Goal: Task Accomplishment & Management: Use online tool/utility

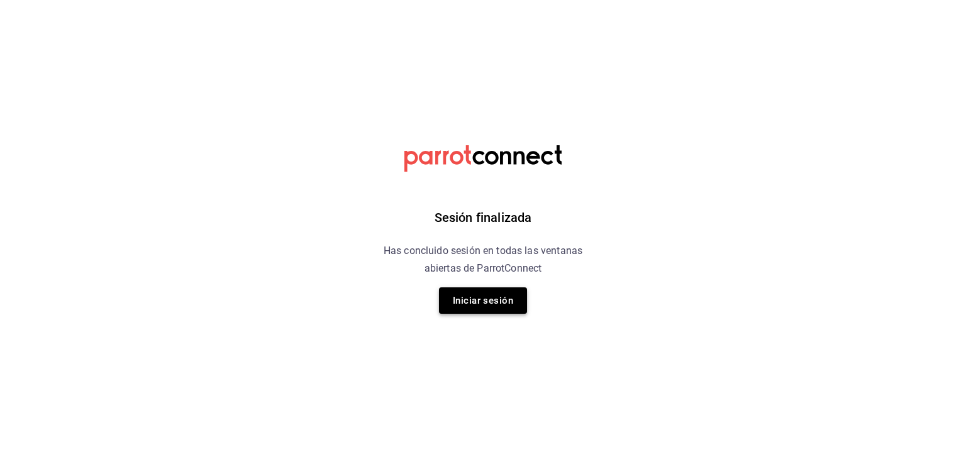
click at [484, 300] on button "Iniciar sesión" at bounding box center [483, 301] width 88 height 26
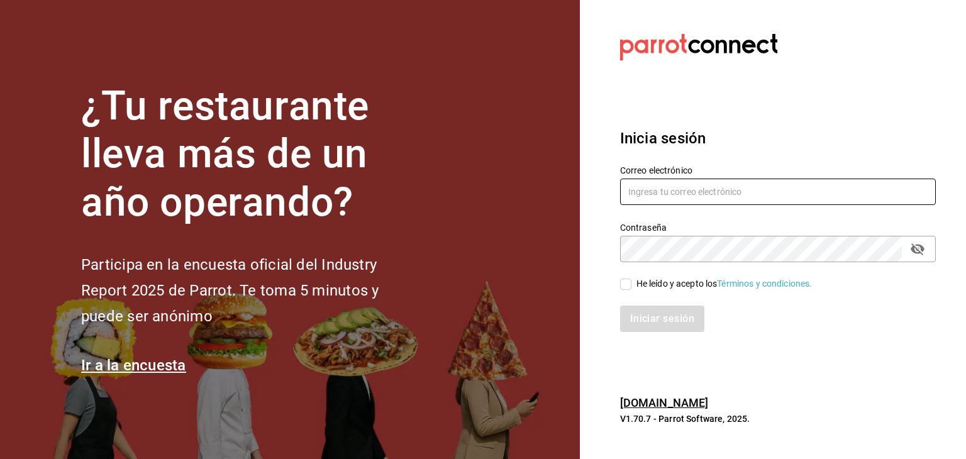
type input "jeduardo.quiroz.torres@gmail.com"
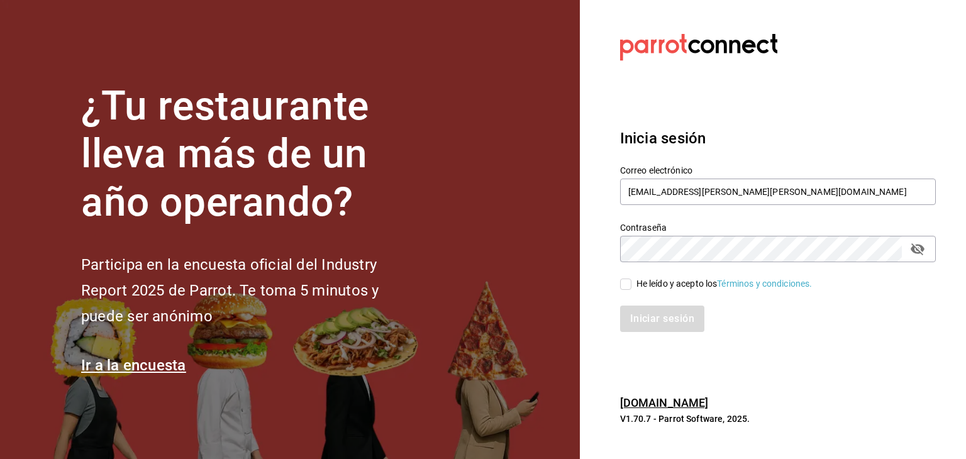
click at [632, 284] on span "He leído y acepto los Términos y condiciones." at bounding box center [722, 283] width 181 height 13
click at [632, 284] on input "He leído y acepto los Términos y condiciones." at bounding box center [625, 284] width 11 height 11
checkbox input "true"
click at [662, 323] on button "Iniciar sesión" at bounding box center [663, 319] width 86 height 26
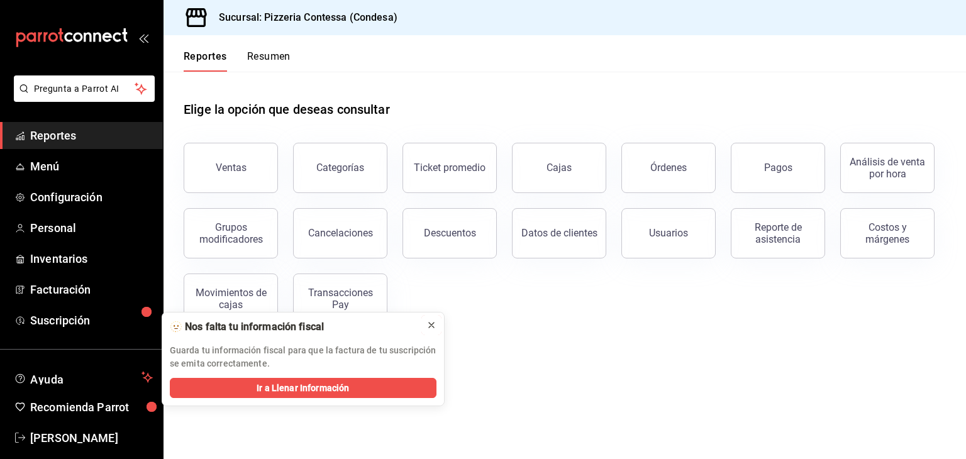
click at [432, 328] on icon at bounding box center [432, 325] width 10 height 10
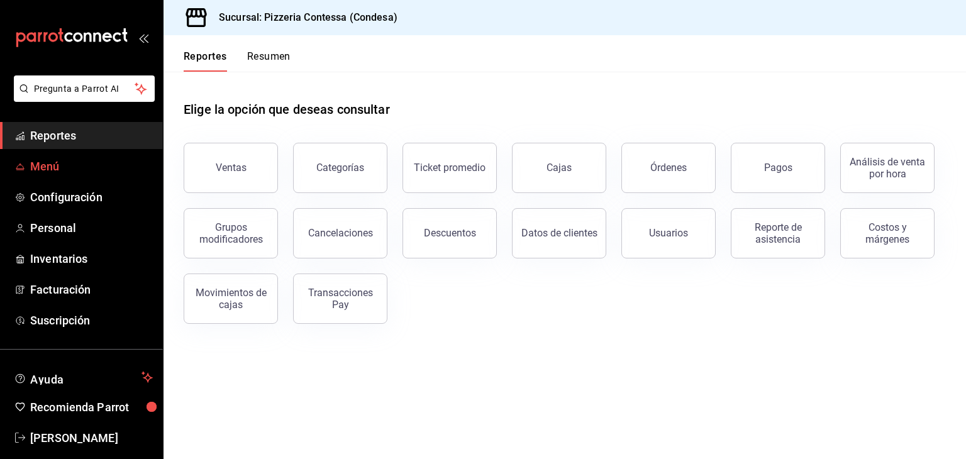
click at [69, 169] on span "Menú" at bounding box center [91, 166] width 123 height 17
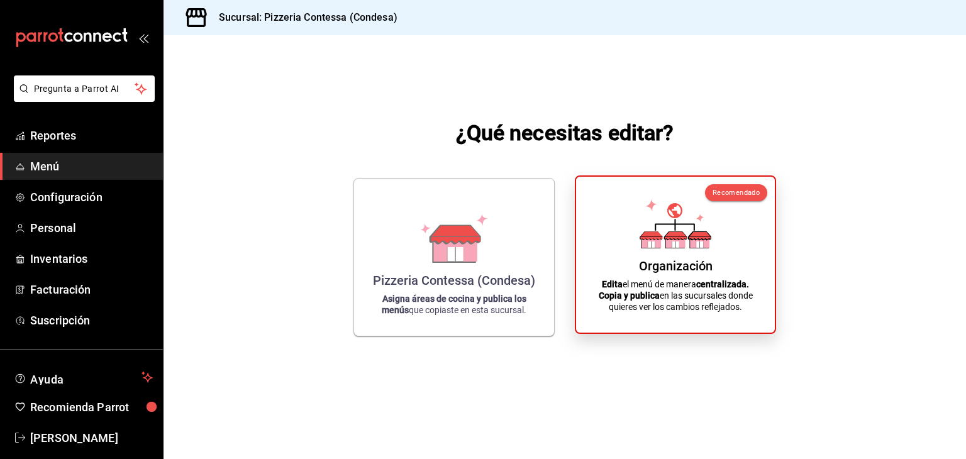
click at [693, 270] on div "Organización" at bounding box center [676, 266] width 74 height 15
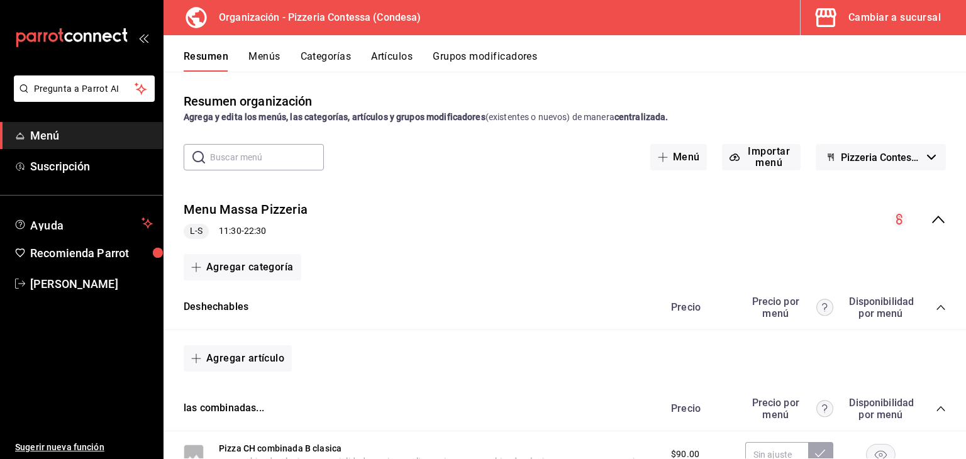
click at [389, 51] on button "Artículos" at bounding box center [392, 60] width 42 height 21
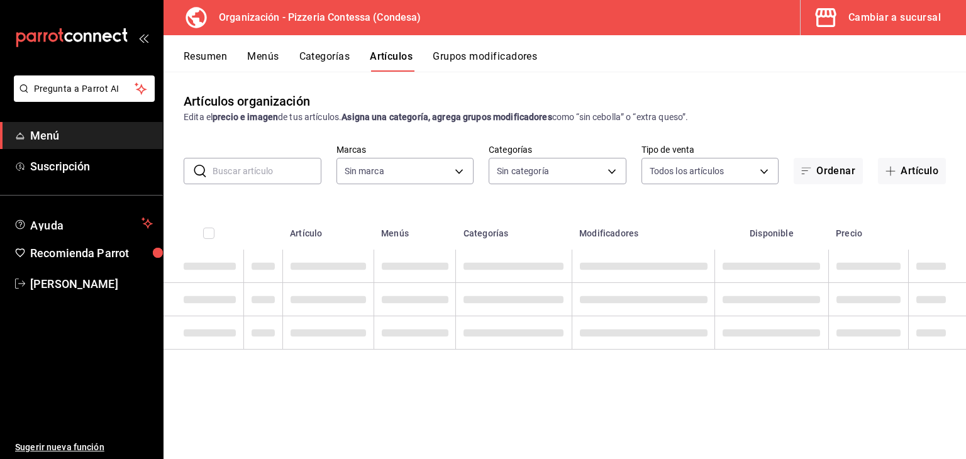
type input "ffd2d5b6-989f-41ef-afc5-5290e67978d8"
type input "b9cf2153-fb70-43ce-af91-f9ab87f2246d,6abfdec0-6ccc-4227-b426-75f71d0ed556,9a5f5…"
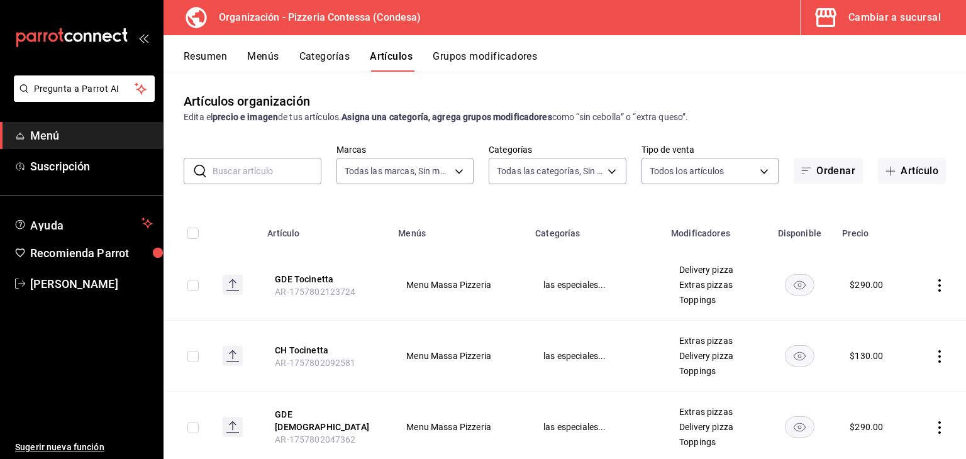
click at [62, 133] on span "Menú" at bounding box center [91, 135] width 123 height 17
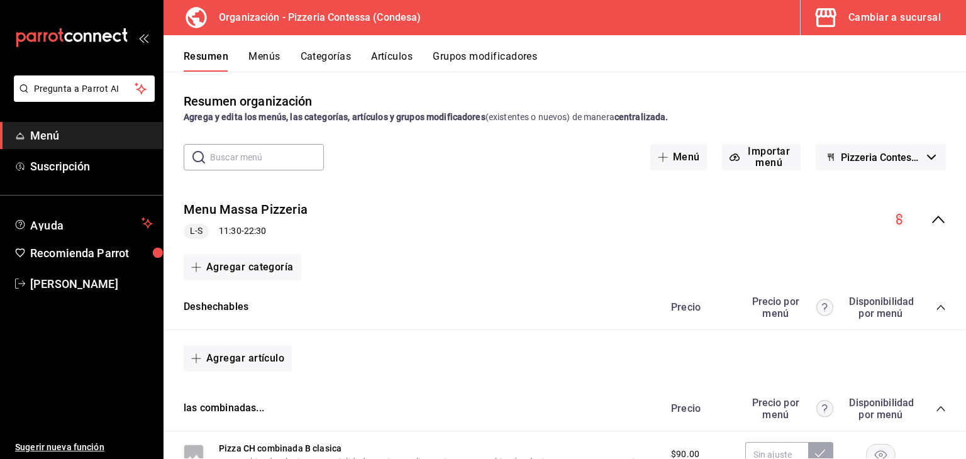
click at [867, 18] on div "Cambiar a sucursal" at bounding box center [895, 18] width 92 height 18
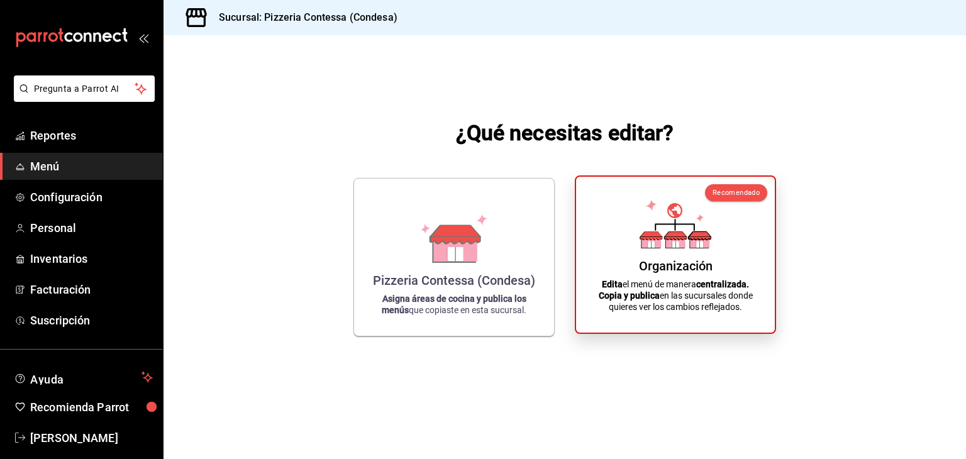
click at [641, 242] on icon at bounding box center [676, 223] width 72 height 49
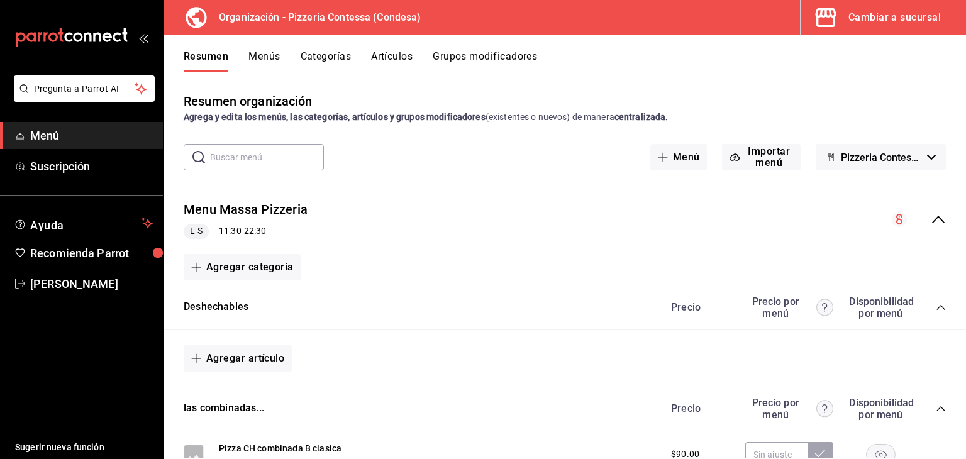
click at [878, 23] on div "Cambiar a sucursal" at bounding box center [895, 18] width 92 height 18
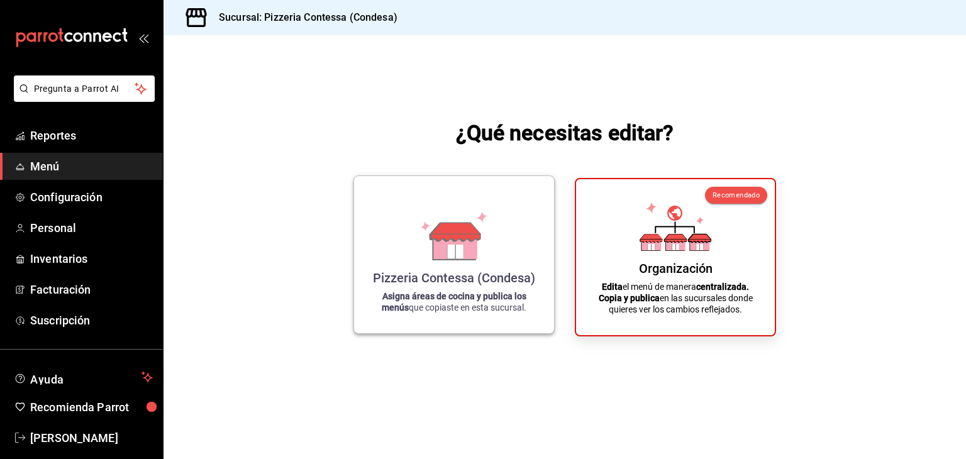
click at [445, 260] on div "Pizzeria Contessa (Condesa) Asigna áreas de cocina y publica los menús que copi…" at bounding box center [454, 254] width 170 height 137
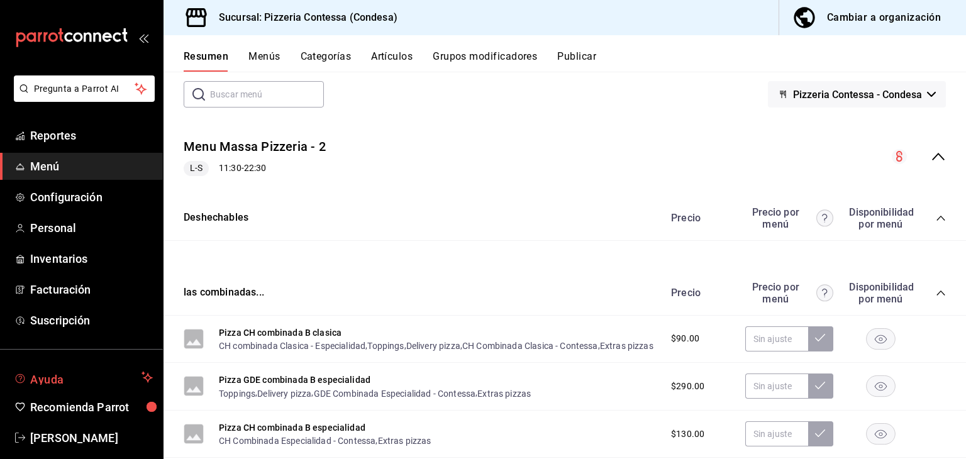
scroll to position [63, 0]
click at [72, 259] on span "Inventarios" at bounding box center [91, 258] width 123 height 17
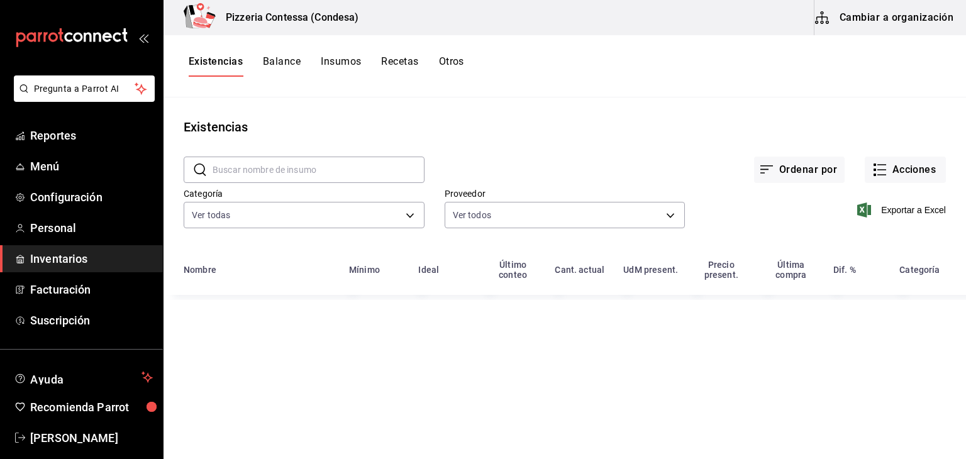
click at [941, 15] on button "Cambiar a organización" at bounding box center [886, 17] width 142 height 35
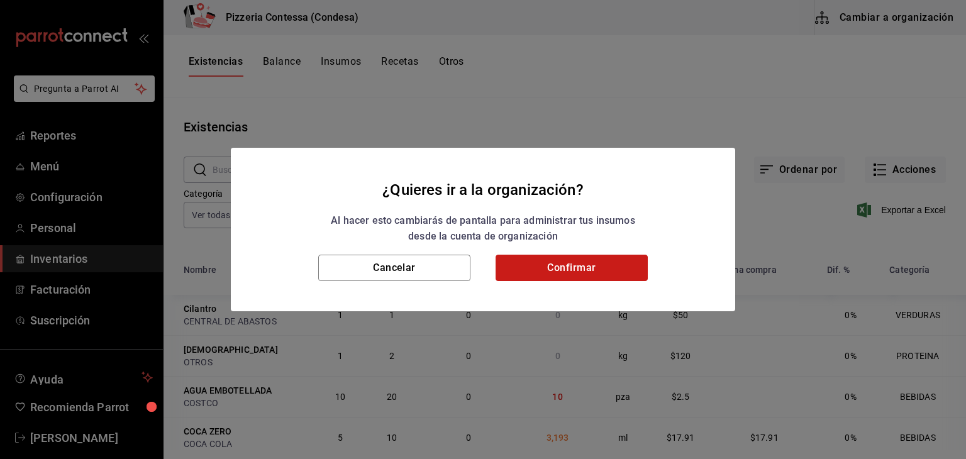
click at [571, 255] on button "Confirmar" at bounding box center [572, 268] width 152 height 26
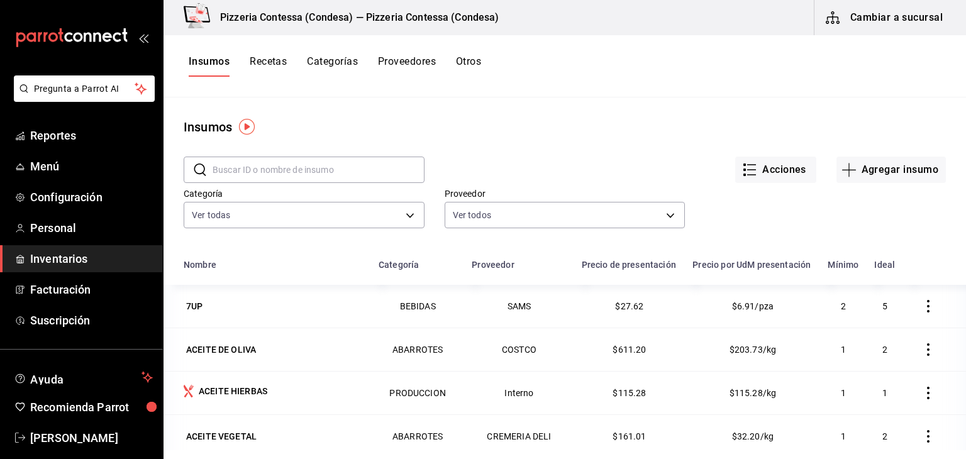
click at [282, 60] on button "Recetas" at bounding box center [268, 65] width 37 height 21
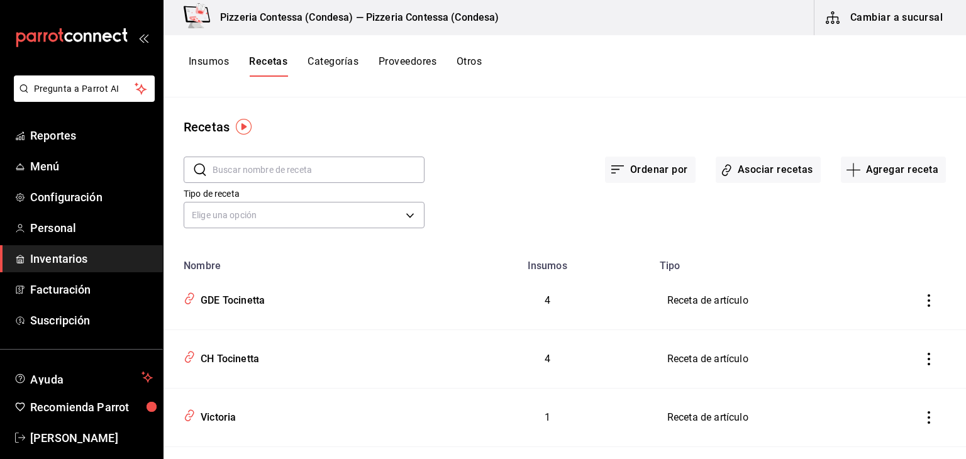
click at [274, 167] on input "text" at bounding box center [319, 169] width 212 height 25
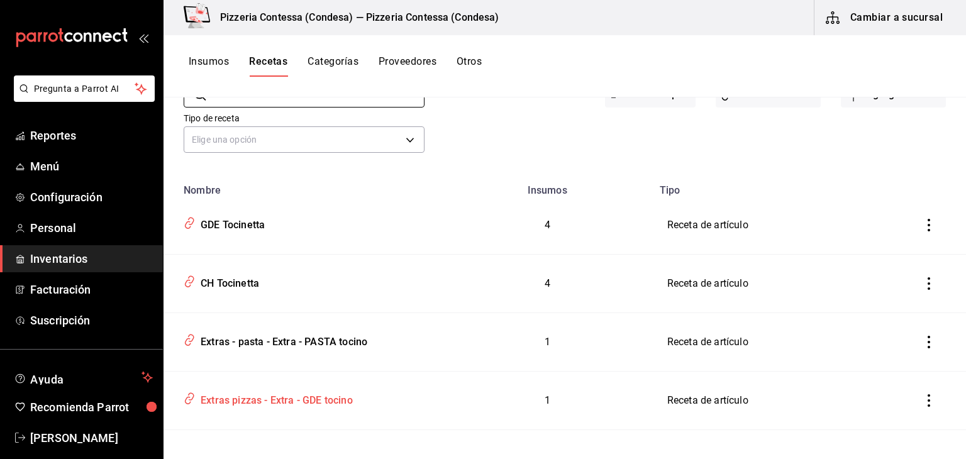
scroll to position [63, 0]
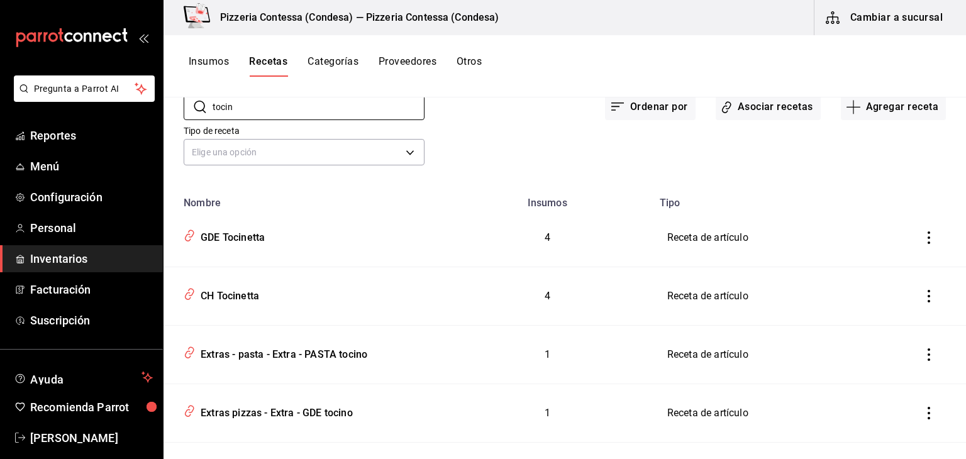
type input "tocin"
click at [569, 67] on div "Insumos Recetas Categorías Proveedores Otros" at bounding box center [565, 65] width 803 height 21
click at [50, 164] on span "Menú" at bounding box center [91, 166] width 123 height 17
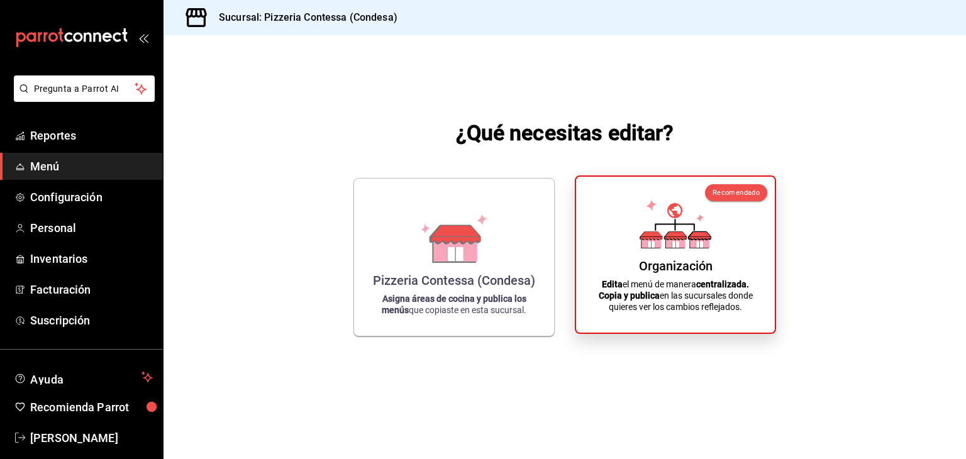
click at [672, 232] on icon at bounding box center [676, 236] width 22 height 8
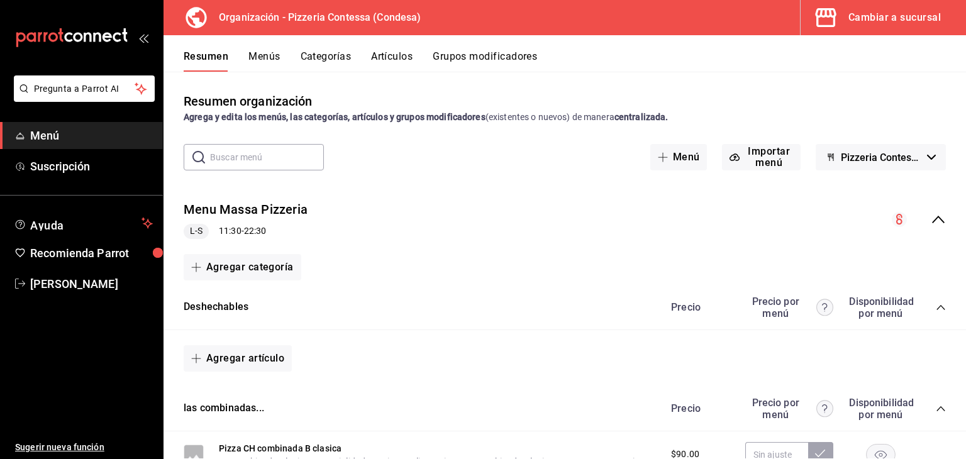
click at [398, 50] on button "Artículos" at bounding box center [392, 60] width 42 height 21
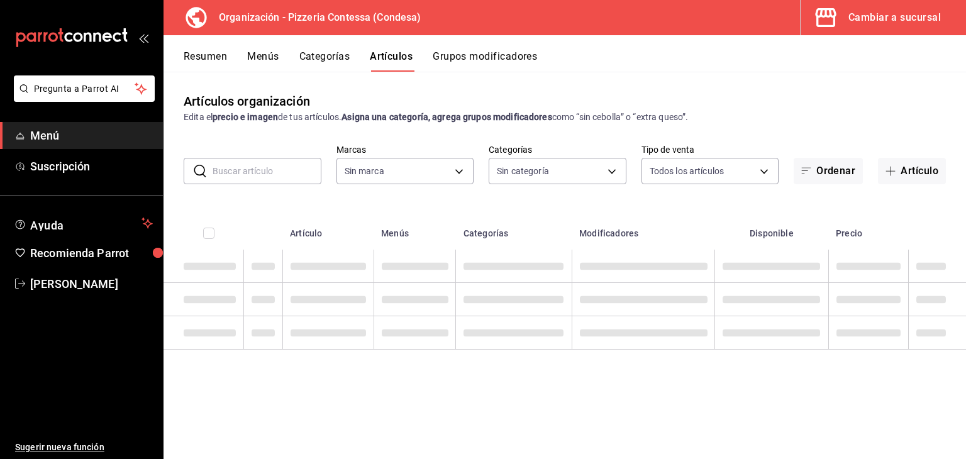
type input "ffd2d5b6-989f-41ef-afc5-5290e67978d8"
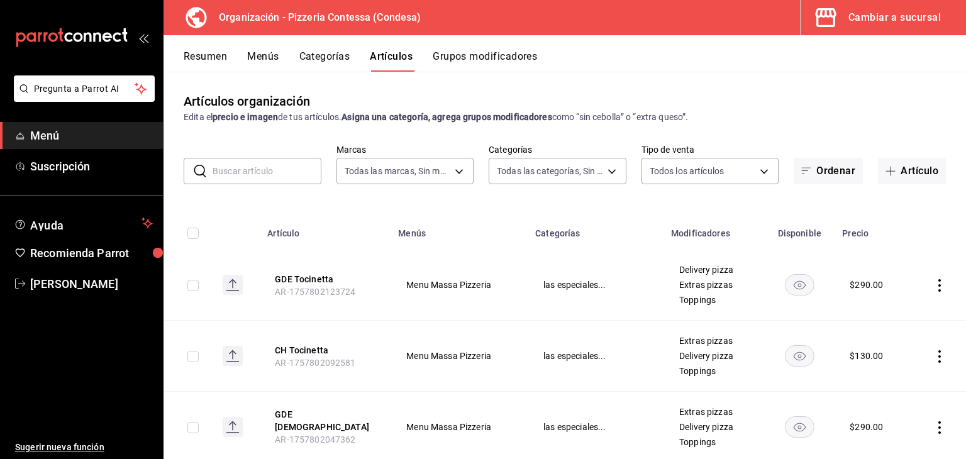
type input "b9cf2153-fb70-43ce-af91-f9ab87f2246d,6abfdec0-6ccc-4227-b426-75f71d0ed556,9a5f5…"
click at [73, 141] on span "Menú" at bounding box center [91, 135] width 123 height 17
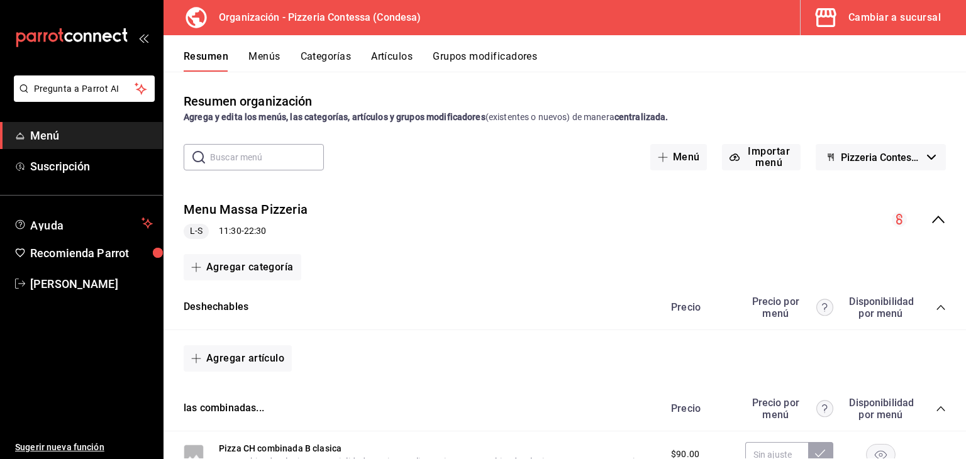
click at [271, 64] on button "Menús" at bounding box center [264, 60] width 31 height 21
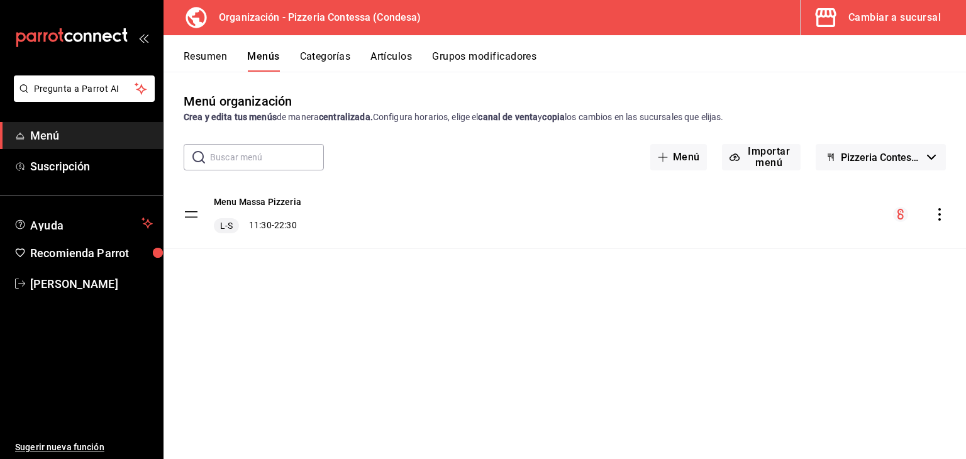
click at [936, 210] on icon "actions" at bounding box center [940, 214] width 13 height 13
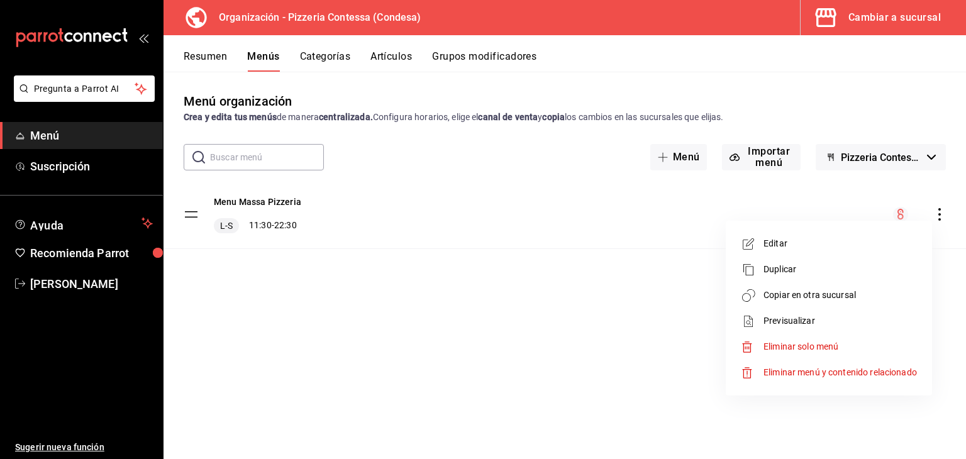
click at [791, 295] on span "Copiar en otra sucursal" at bounding box center [841, 295] width 154 height 13
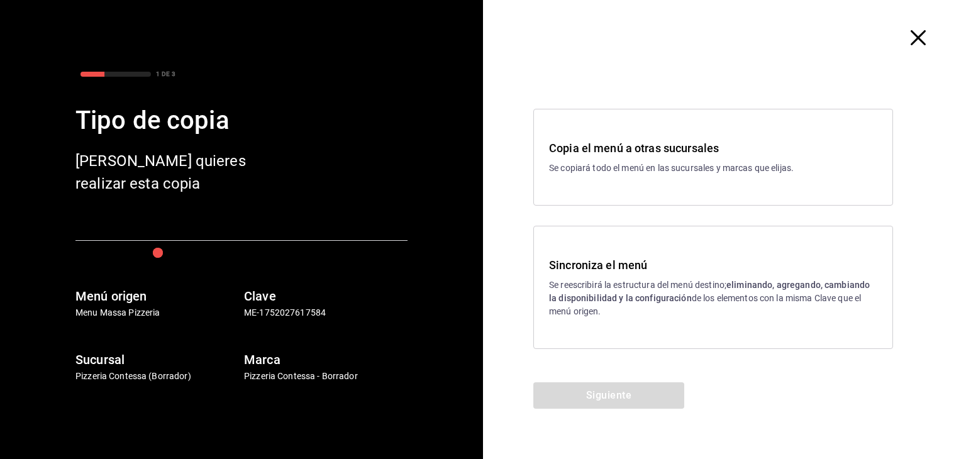
click at [648, 284] on p "Se reescribirá la estructura del menú destino; eliminando, agregando, cambiando…" at bounding box center [713, 299] width 328 height 40
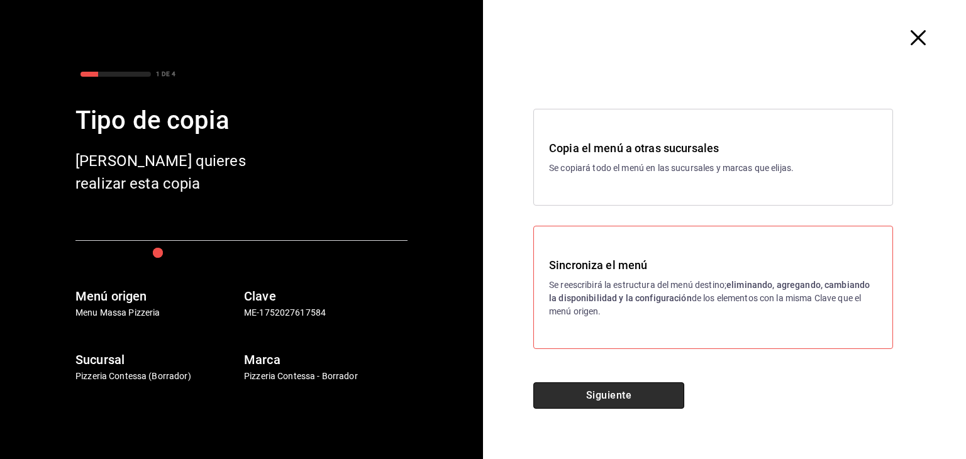
click at [619, 385] on button "Siguiente" at bounding box center [609, 396] width 151 height 26
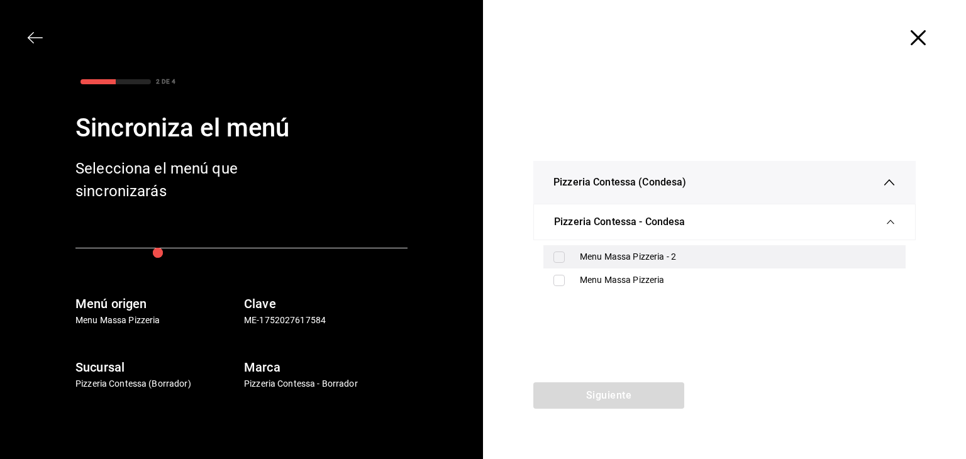
click at [613, 255] on div "Menu Massa Pizzeria - 2" at bounding box center [738, 256] width 316 height 13
checkbox input "true"
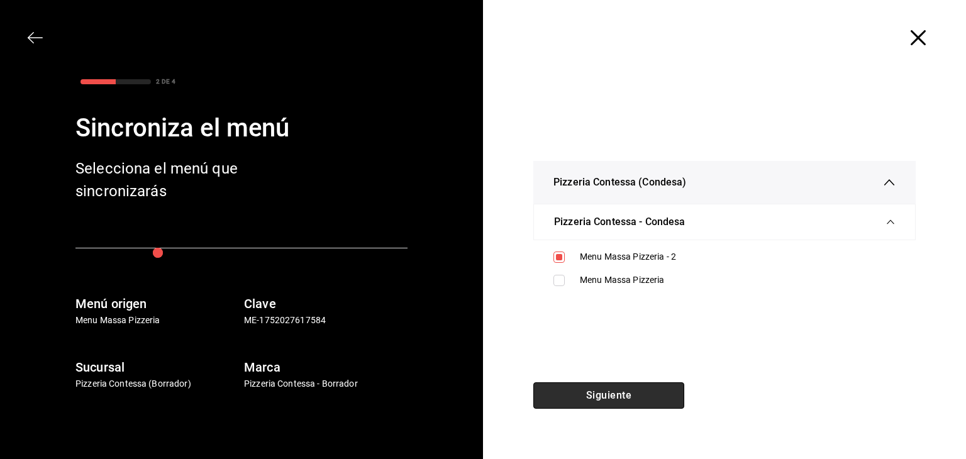
click at [593, 390] on button "Siguiente" at bounding box center [609, 396] width 151 height 26
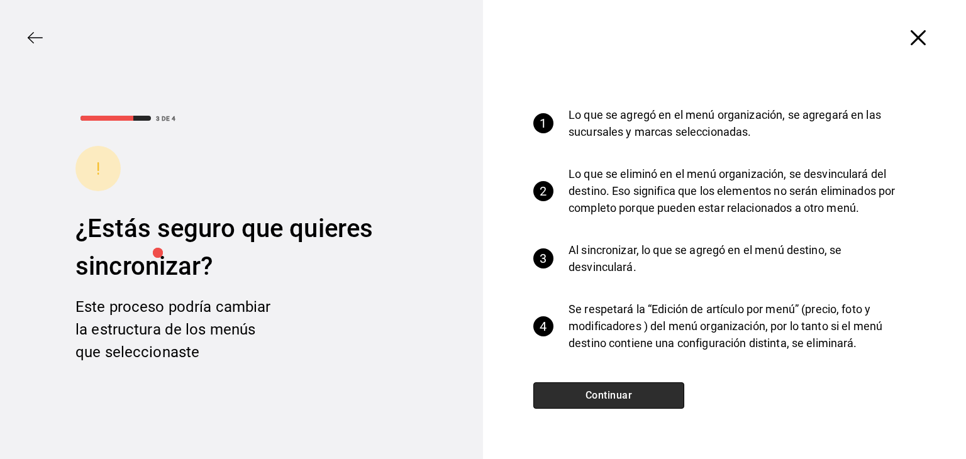
click at [615, 390] on button "Continuar" at bounding box center [609, 396] width 151 height 26
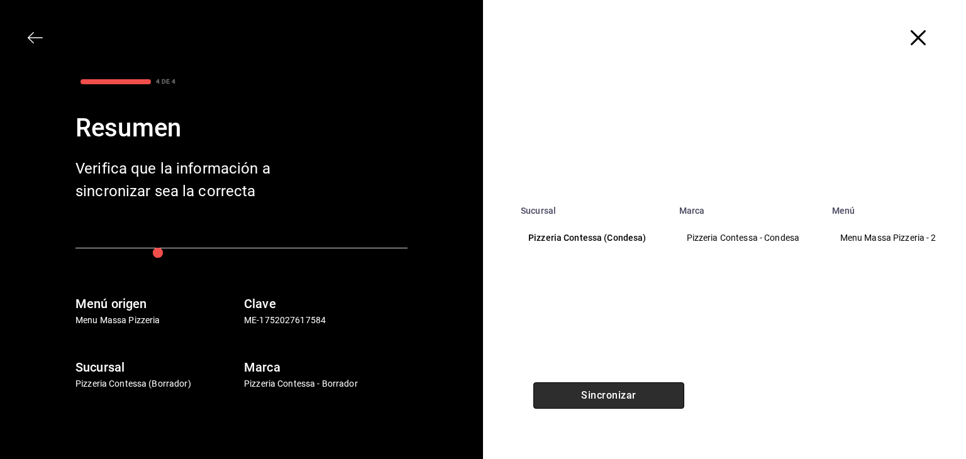
click at [626, 389] on button "Sincronizar" at bounding box center [609, 396] width 151 height 26
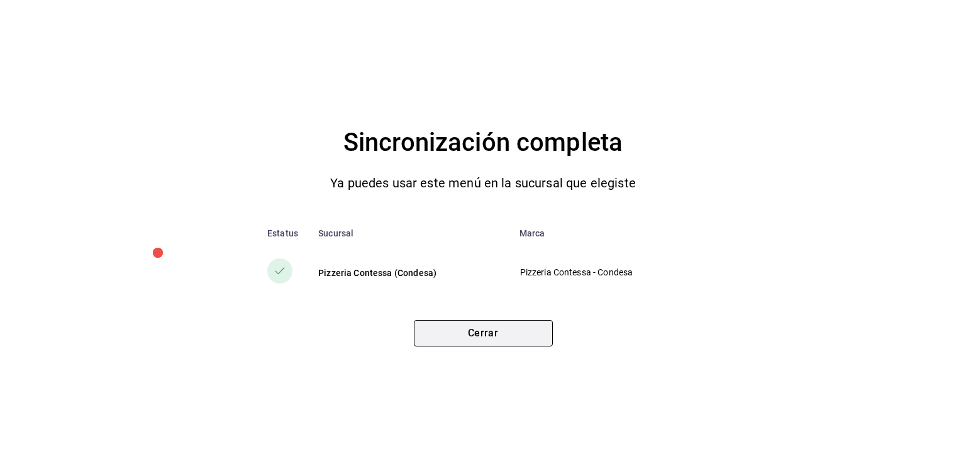
click at [501, 325] on button "Cerrar" at bounding box center [483, 333] width 139 height 26
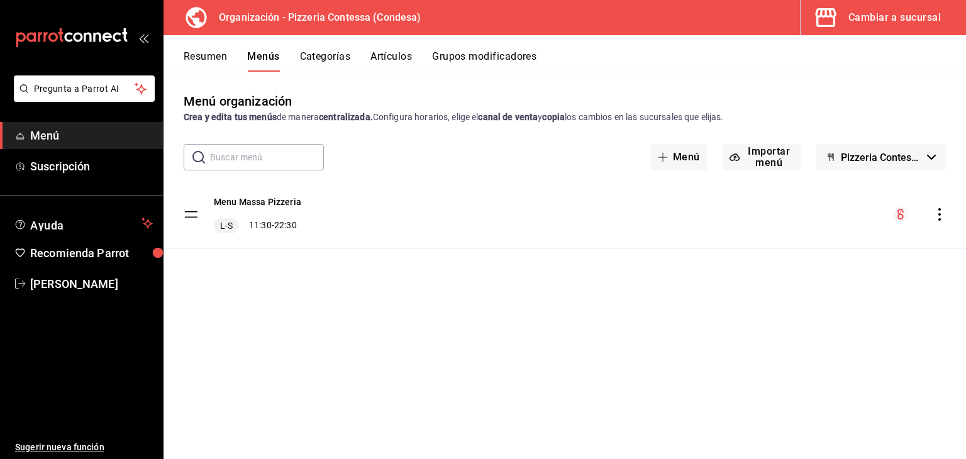
click at [939, 216] on icon "actions" at bounding box center [940, 214] width 13 height 13
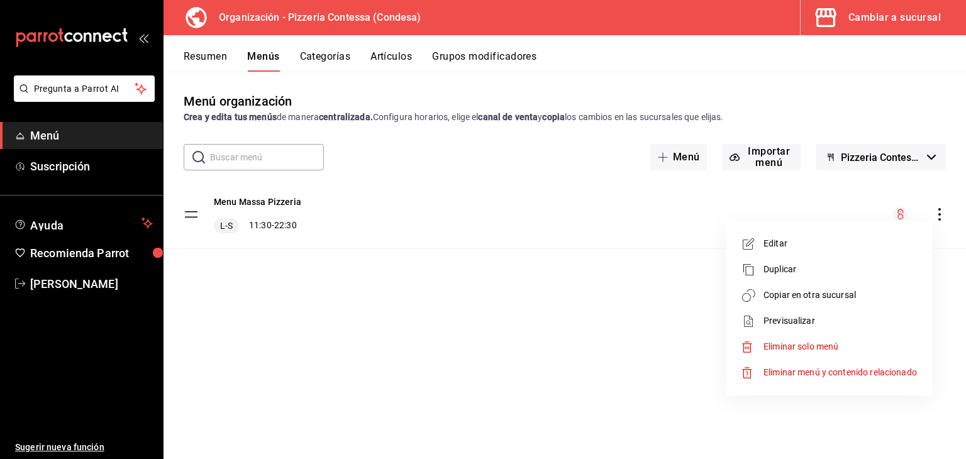
click at [793, 295] on span "Copiar en otra sucursal" at bounding box center [841, 295] width 154 height 13
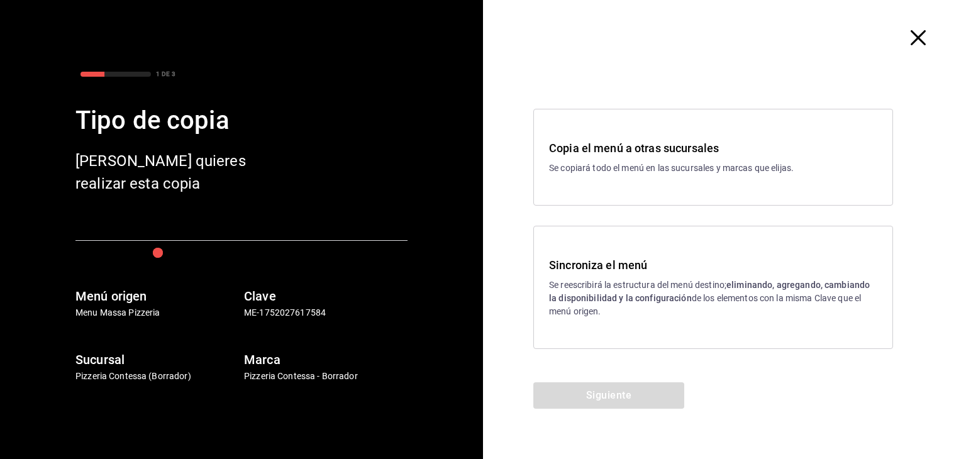
click at [671, 279] on p "Se reescribirá la estructura del menú destino; eliminando, agregando, cambiando…" at bounding box center [713, 299] width 328 height 40
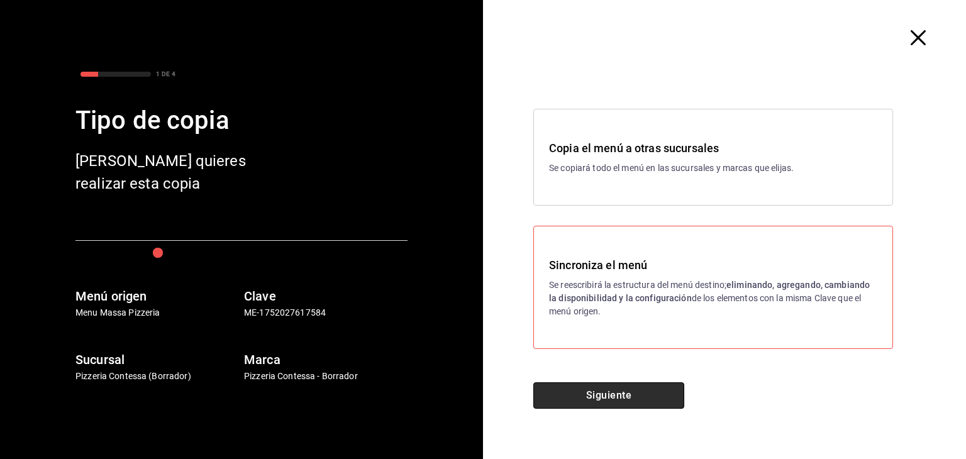
click at [602, 396] on button "Siguiente" at bounding box center [609, 396] width 151 height 26
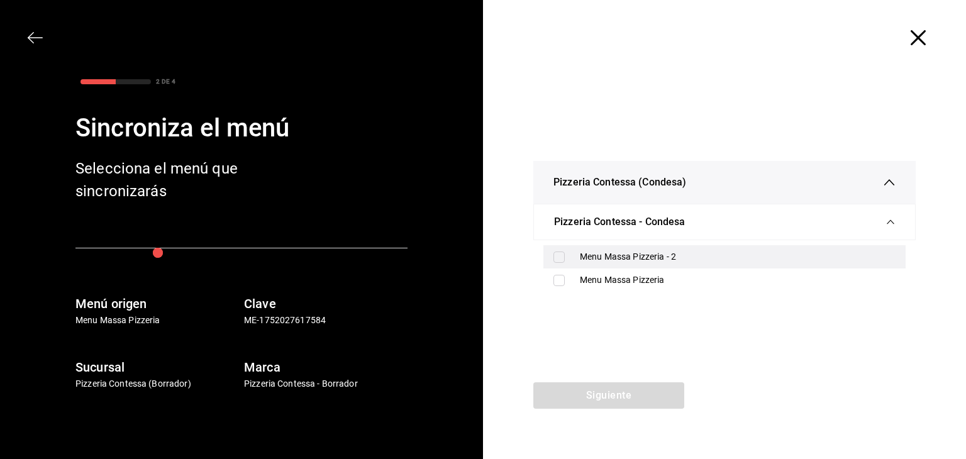
click at [560, 259] on input "checkbox" at bounding box center [559, 257] width 11 height 11
checkbox input "true"
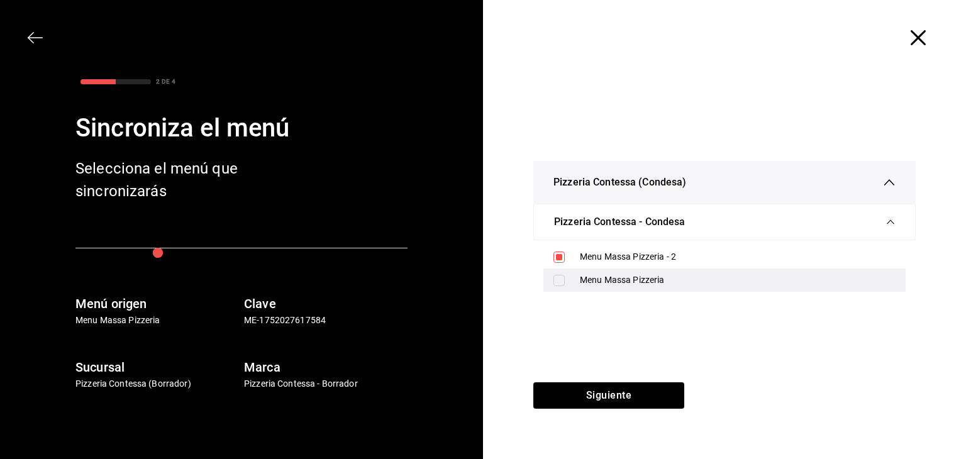
click at [560, 281] on input "checkbox" at bounding box center [559, 280] width 11 height 11
checkbox input "true"
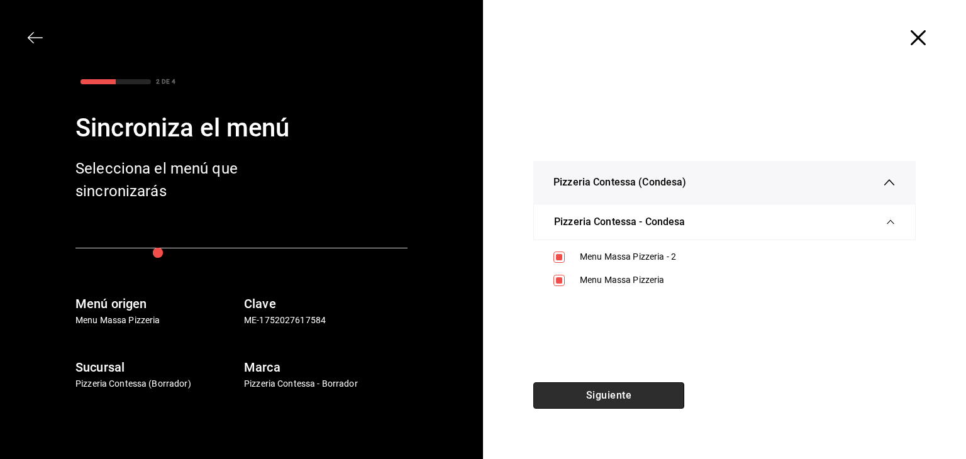
click at [576, 403] on button "Siguiente" at bounding box center [609, 396] width 151 height 26
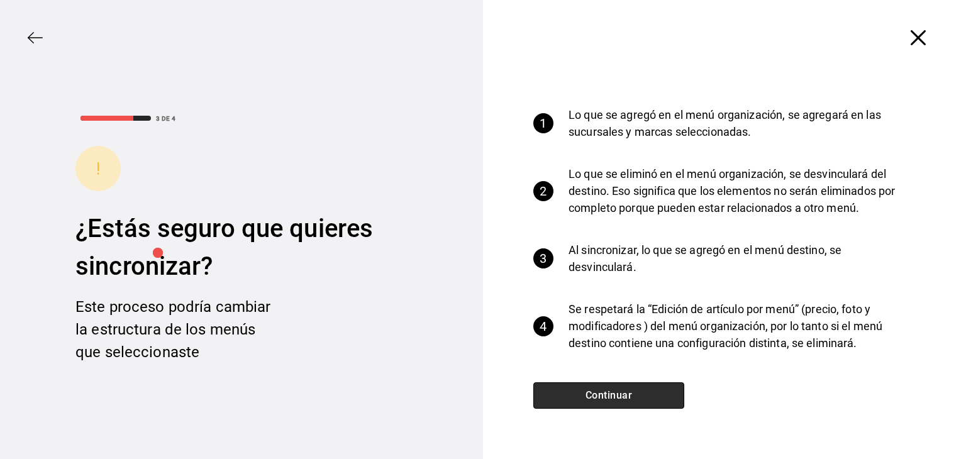
click at [585, 391] on button "Continuar" at bounding box center [609, 396] width 151 height 26
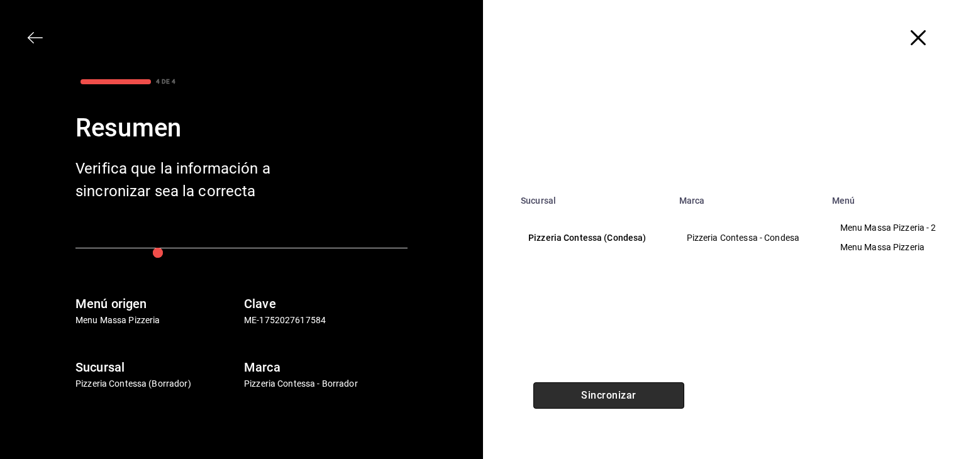
click at [598, 396] on button "Sincronizar" at bounding box center [609, 396] width 151 height 26
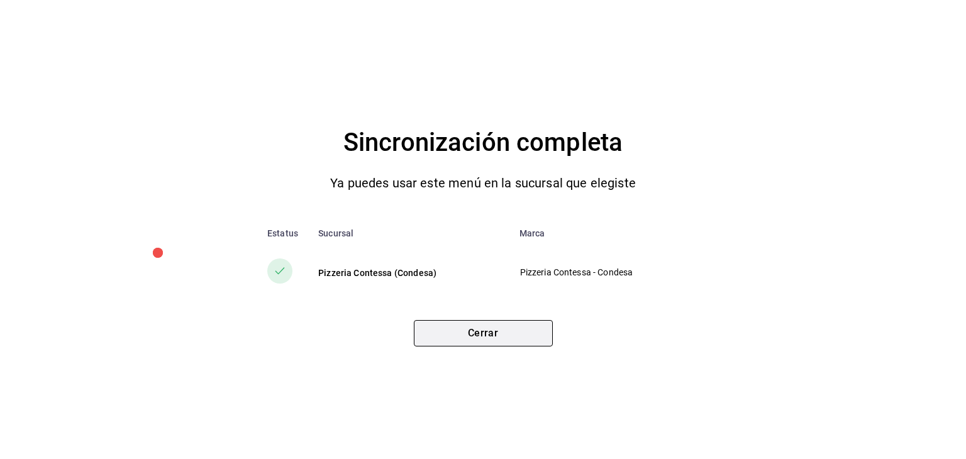
click at [526, 337] on button "Cerrar" at bounding box center [483, 333] width 139 height 26
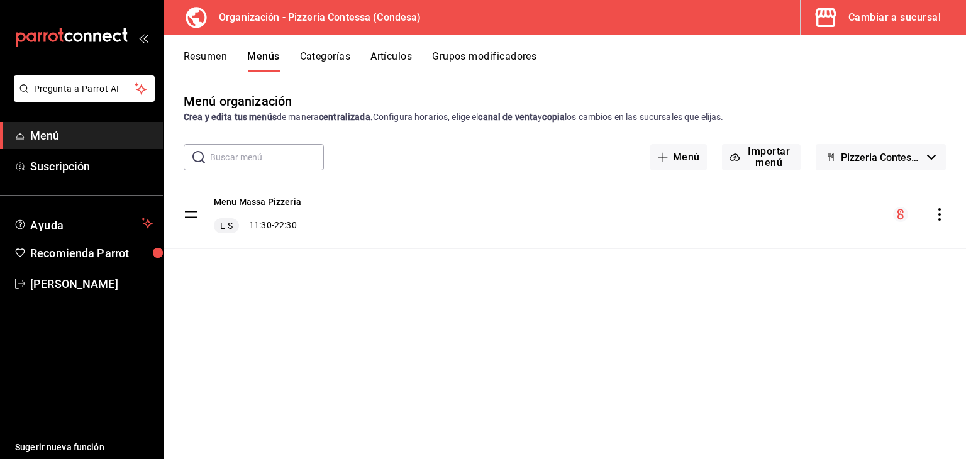
click at [886, 18] on div "Cambiar a sucursal" at bounding box center [895, 18] width 92 height 18
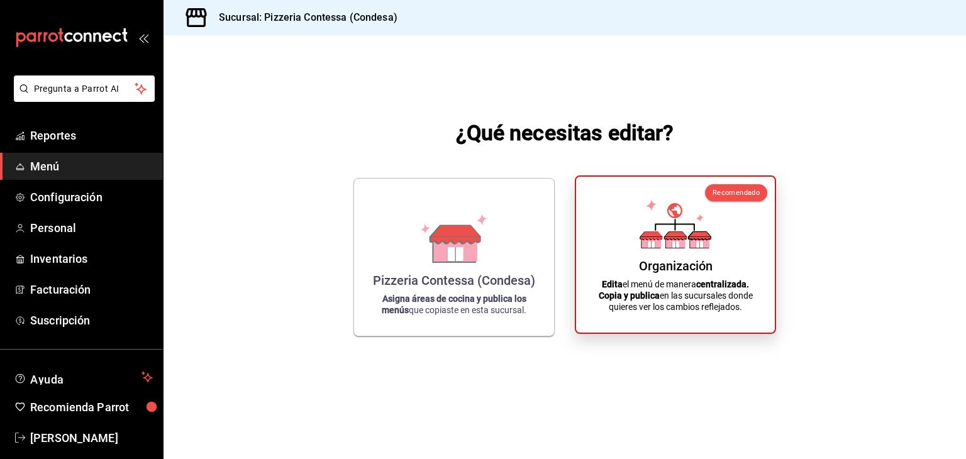
click at [723, 261] on div "Organización Edita el menú de manera centralizada. Copia y publica en las sucur…" at bounding box center [675, 255] width 169 height 136
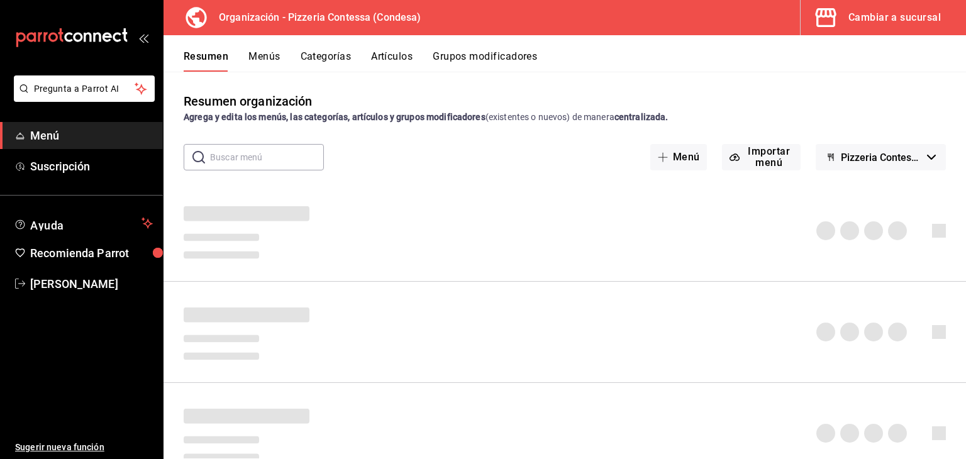
click at [890, 21] on div "Cambiar a sucursal" at bounding box center [895, 18] width 92 height 18
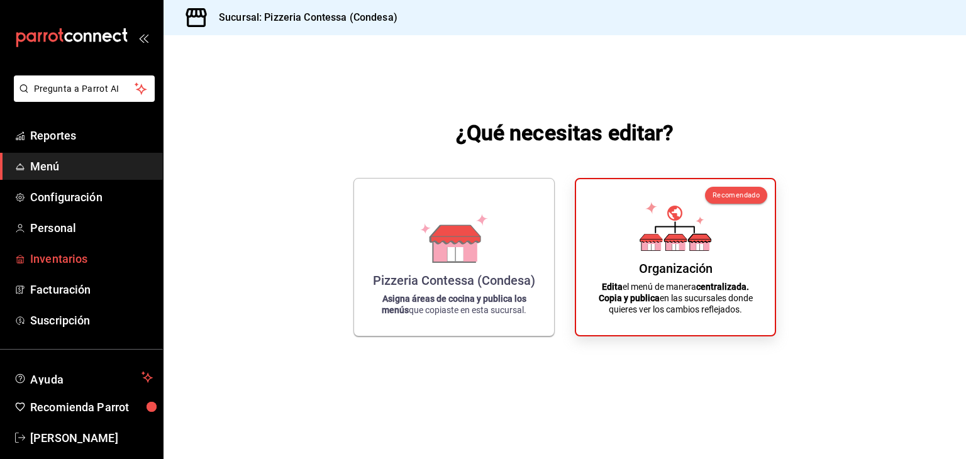
click at [60, 262] on span "Inventarios" at bounding box center [91, 258] width 123 height 17
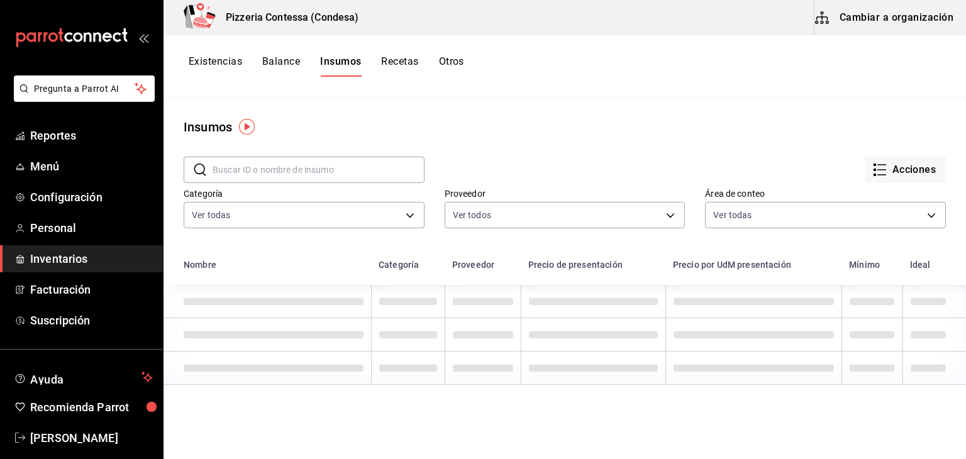
click at [412, 61] on button "Recetas" at bounding box center [399, 65] width 37 height 21
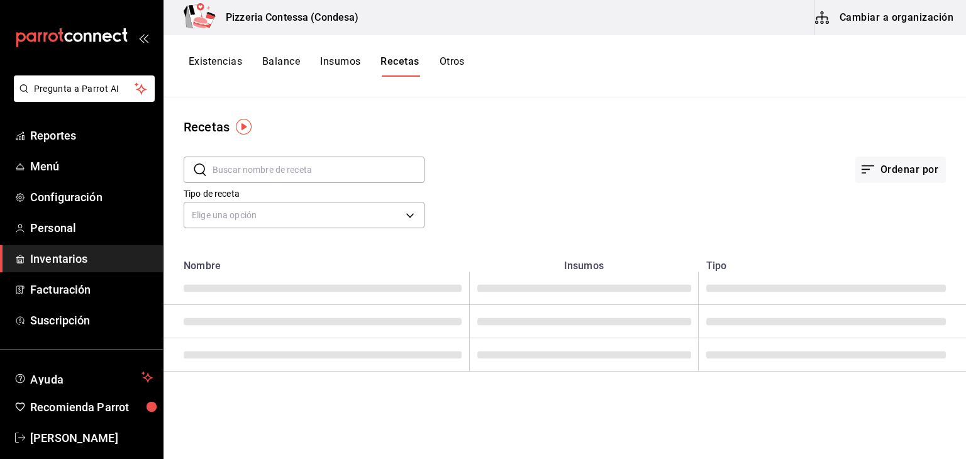
click at [914, 8] on button "Cambiar a organización" at bounding box center [886, 17] width 142 height 35
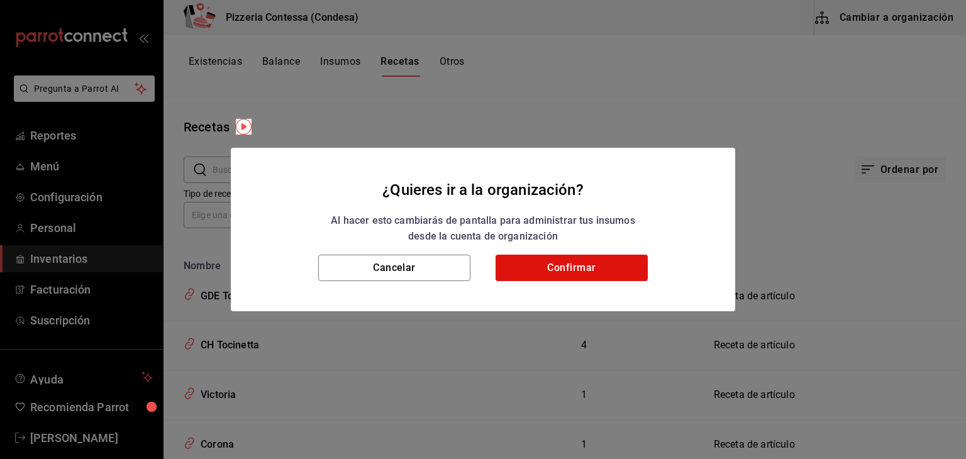
click at [570, 254] on h2 "¿Quieres ir a la organización? Al hacer esto cambiarás de pantalla para adminis…" at bounding box center [483, 201] width 505 height 107
click at [564, 260] on button "Confirmar" at bounding box center [572, 268] width 152 height 26
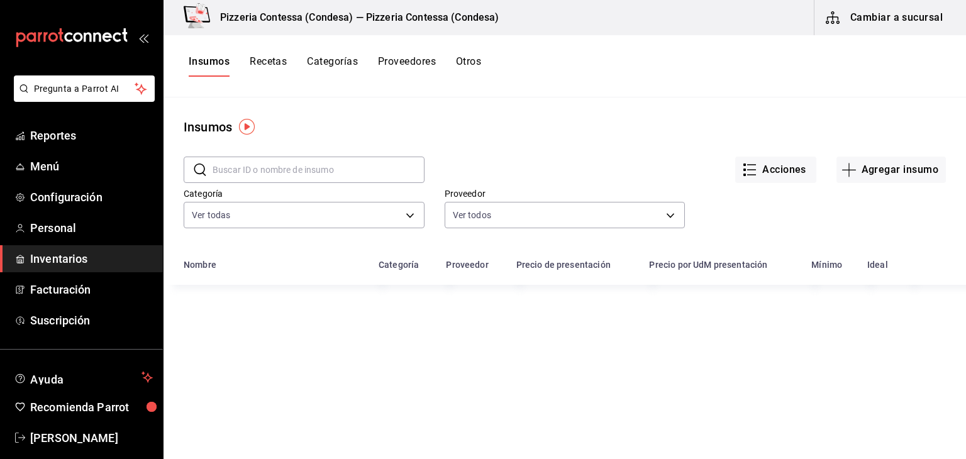
click at [249, 164] on input "text" at bounding box center [319, 169] width 212 height 25
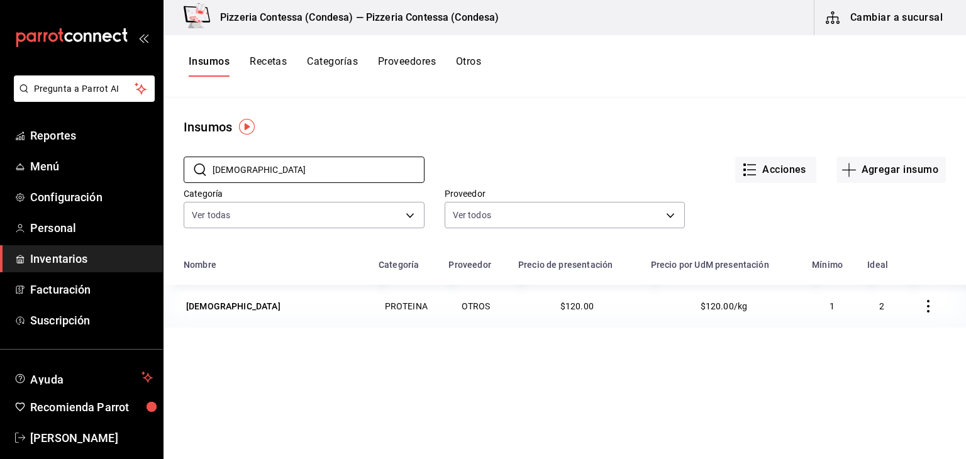
type input "pastor"
drag, startPoint x: 263, startPoint y: 55, endPoint x: 264, endPoint y: 69, distance: 13.3
click at [263, 55] on button "Recetas" at bounding box center [268, 65] width 37 height 21
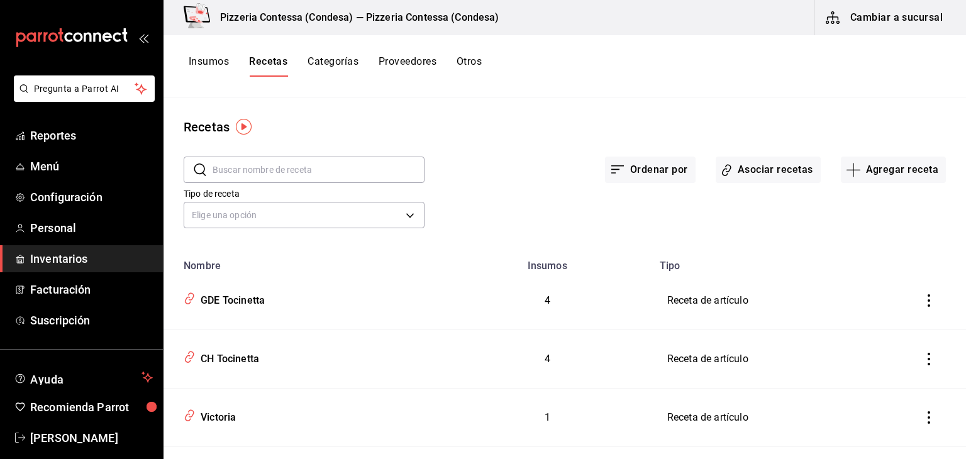
click at [262, 171] on input "text" at bounding box center [319, 169] width 212 height 25
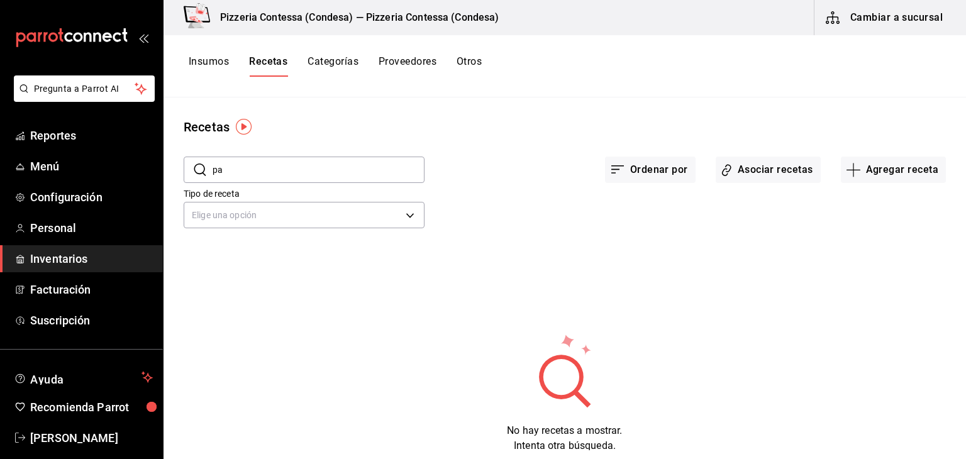
type input "p"
click at [259, 162] on input "ch pas" at bounding box center [319, 169] width 212 height 25
type input "c"
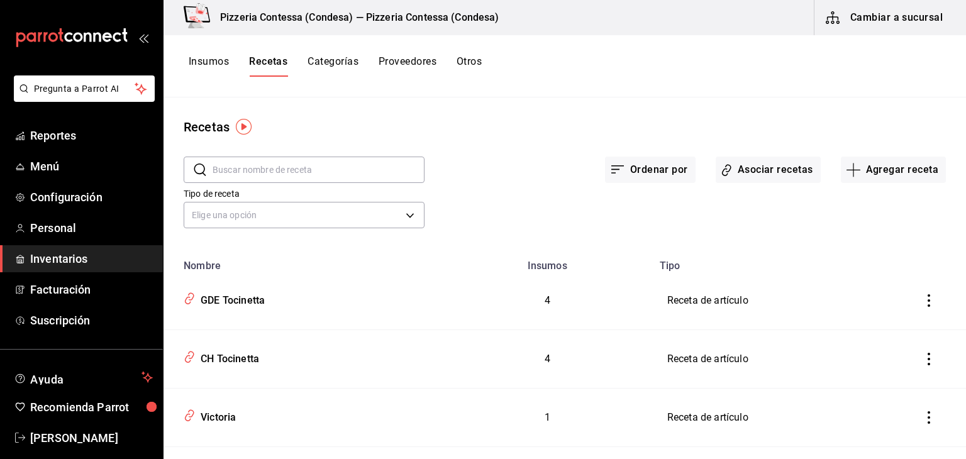
click at [261, 169] on input "text" at bounding box center [319, 169] width 212 height 25
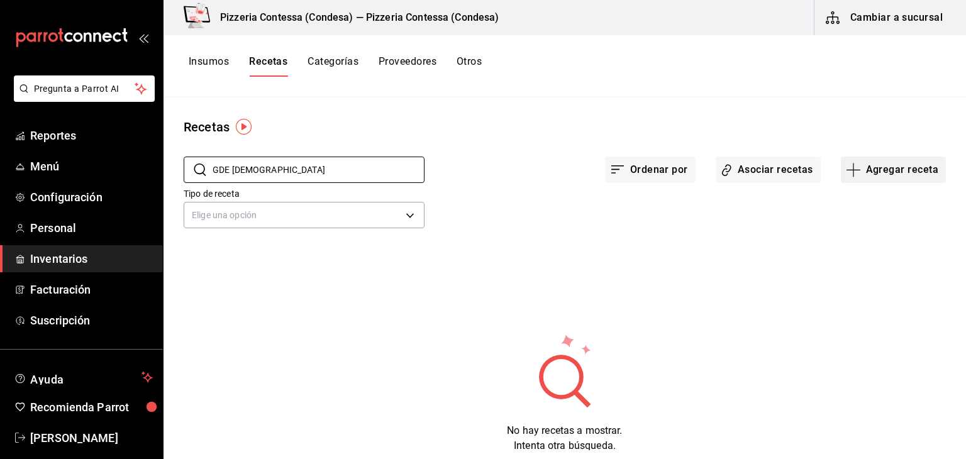
type input "GDE PASTOR"
click at [852, 170] on icon "button" at bounding box center [854, 170] width 14 height 1
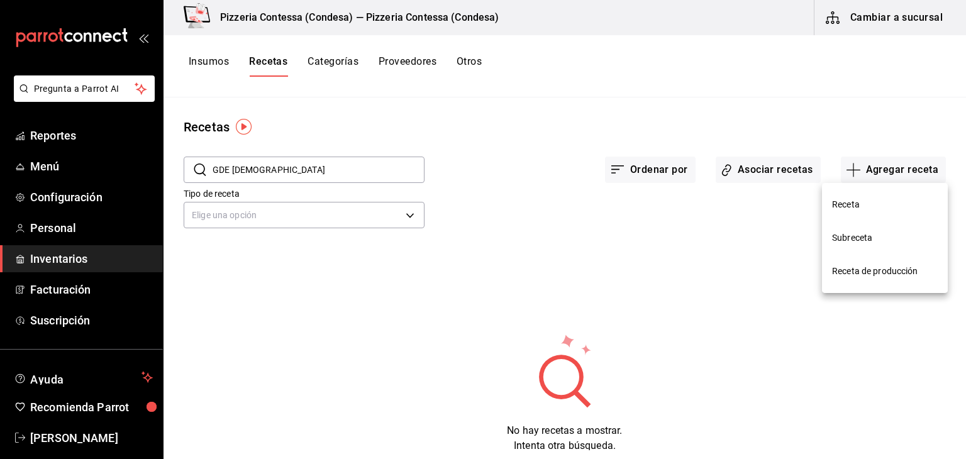
click at [863, 204] on span "Receta" at bounding box center [885, 204] width 106 height 13
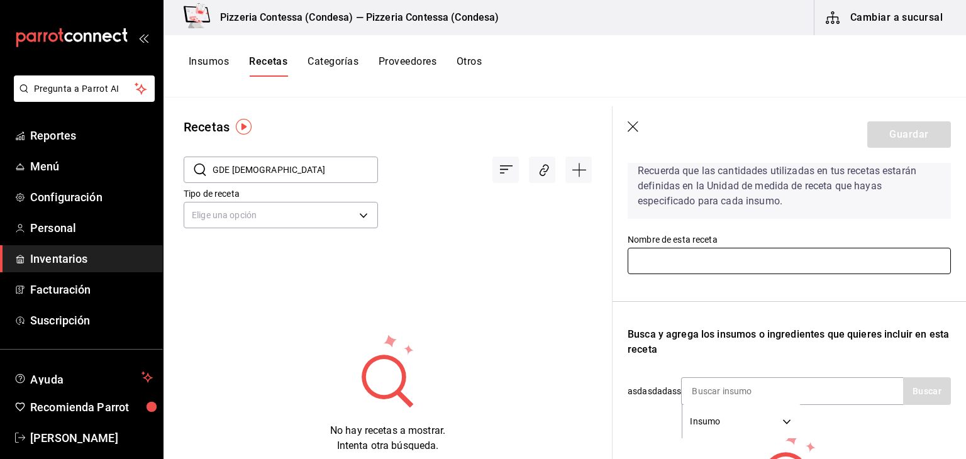
scroll to position [63, 0]
click at [669, 258] on input "text" at bounding box center [789, 260] width 323 height 26
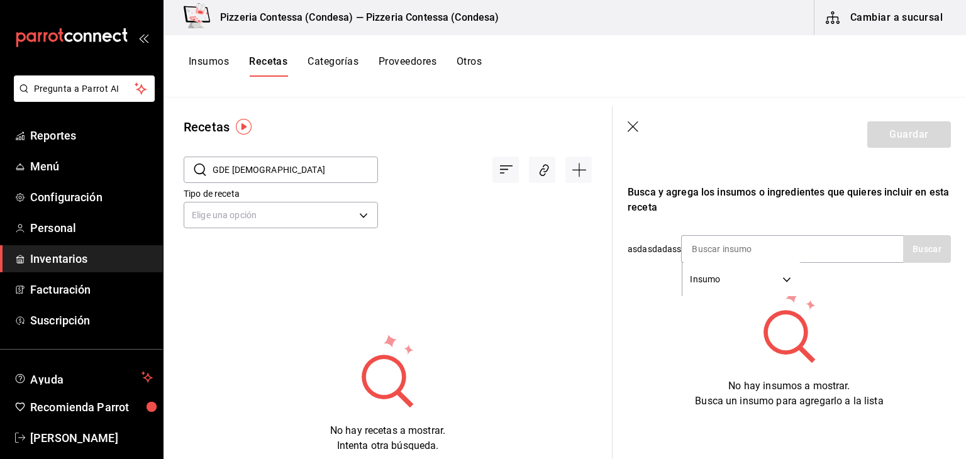
scroll to position [214, 0]
type input "CH PASTOR"
click at [910, 240] on div "Insumo SUPPLY Buscar" at bounding box center [816, 249] width 270 height 28
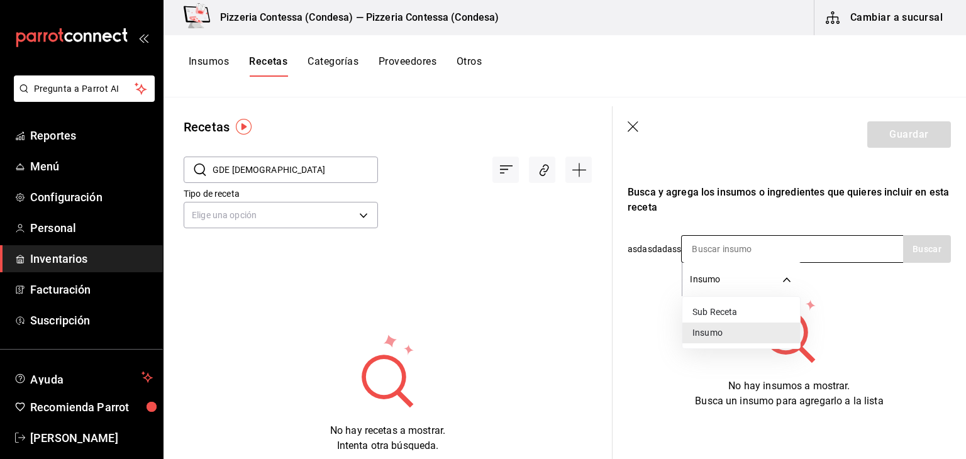
click at [763, 276] on body "Pregunta a Parrot AI Reportes Menú Configuración Personal Inventarios Facturaci…" at bounding box center [483, 225] width 966 height 451
click at [725, 308] on li "Sub Receta" at bounding box center [742, 312] width 118 height 21
type input "SUBRECIPE"
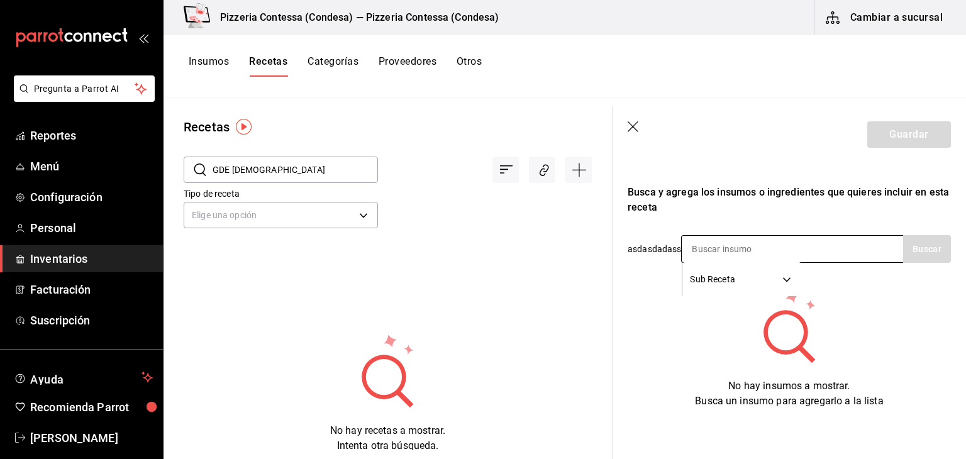
click at [725, 243] on input at bounding box center [745, 249] width 126 height 26
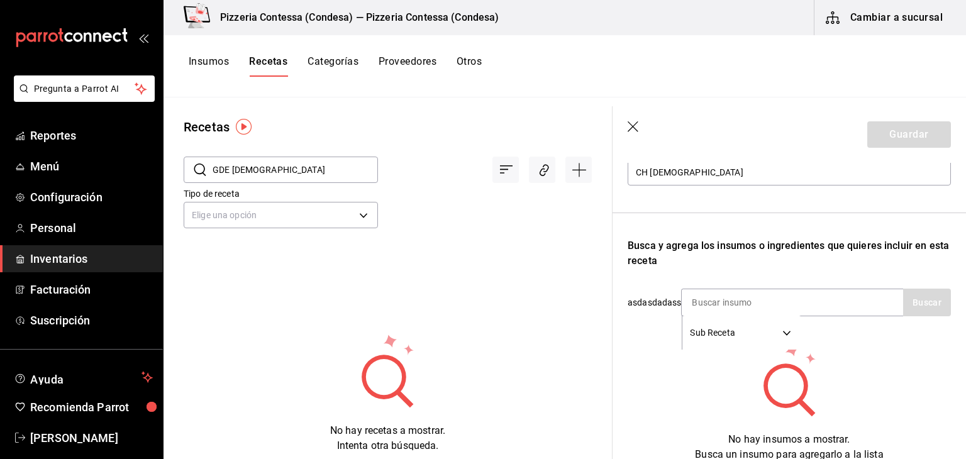
scroll to position [151, 0]
click at [760, 330] on body "Pregunta a Parrot AI Reportes Menú Configuración Personal Inventarios Facturaci…" at bounding box center [483, 225] width 966 height 451
click at [727, 372] on li "Sub Receta" at bounding box center [742, 375] width 118 height 21
click at [725, 301] on input at bounding box center [745, 302] width 126 height 26
click at [915, 300] on button "Buscar" at bounding box center [928, 303] width 48 height 28
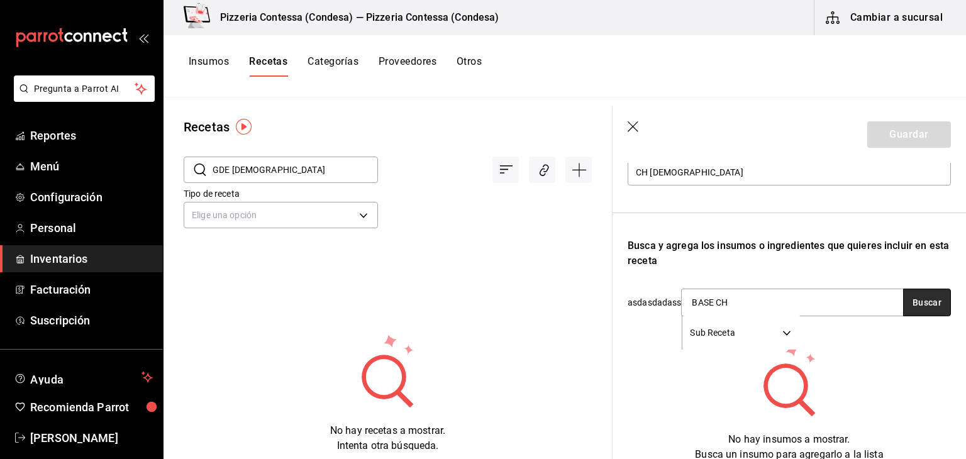
click at [922, 296] on button "Buscar" at bounding box center [928, 303] width 48 height 28
type input "BASE"
click at [921, 299] on button "Buscar" at bounding box center [928, 303] width 48 height 28
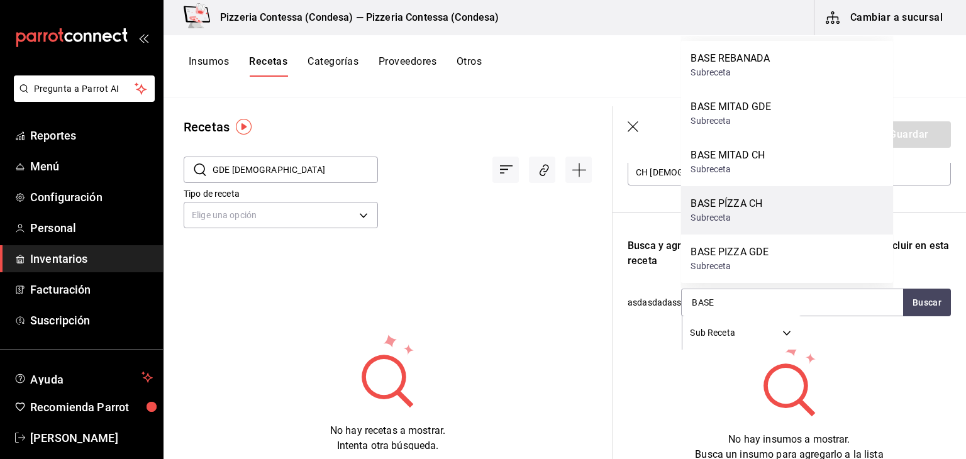
click at [778, 204] on div "BASE PÍZZA CH Subreceta" at bounding box center [787, 210] width 213 height 48
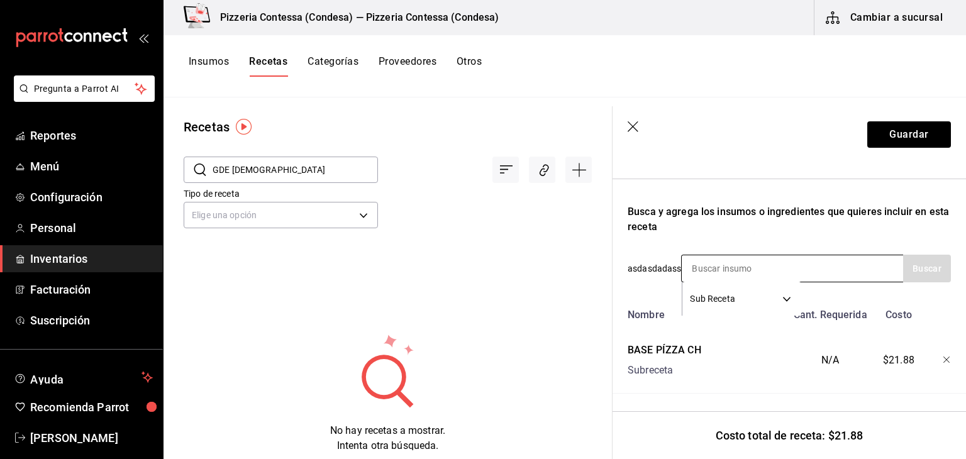
scroll to position [194, 0]
click at [758, 255] on input at bounding box center [745, 268] width 126 height 26
click at [779, 291] on body "Pregunta a Parrot AI Reportes Menú Configuración Personal Inventarios Facturaci…" at bounding box center [483, 225] width 966 height 451
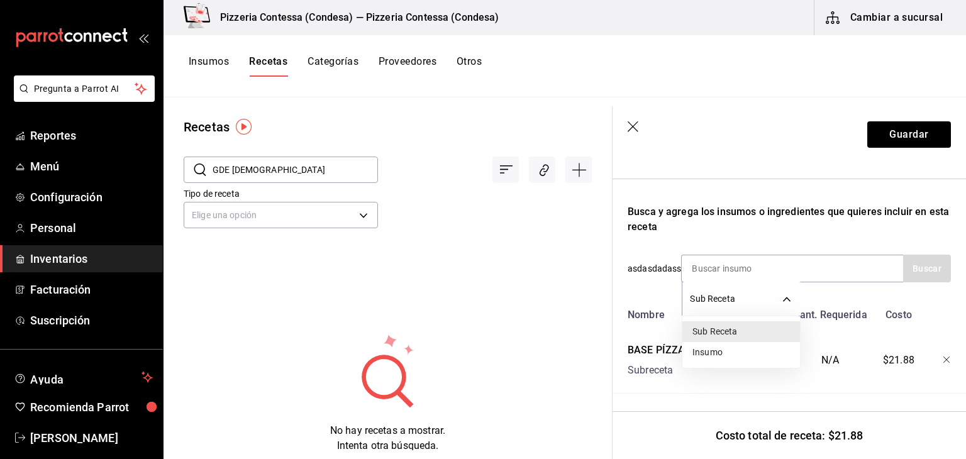
click at [761, 348] on li "Insumo" at bounding box center [742, 352] width 118 height 21
type input "SUPPLY"
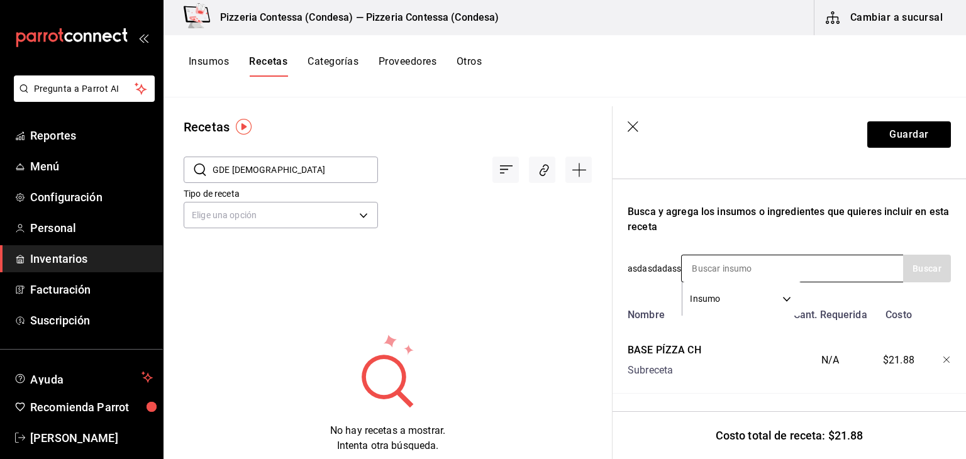
click at [755, 262] on input at bounding box center [745, 268] width 126 height 26
type input "PASTOR"
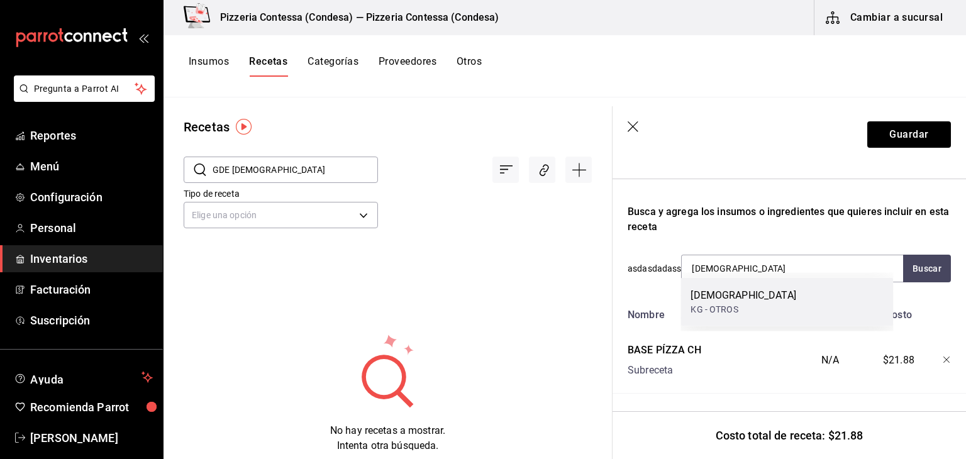
click at [753, 295] on div "Pastor KG - OTROS" at bounding box center [787, 302] width 213 height 48
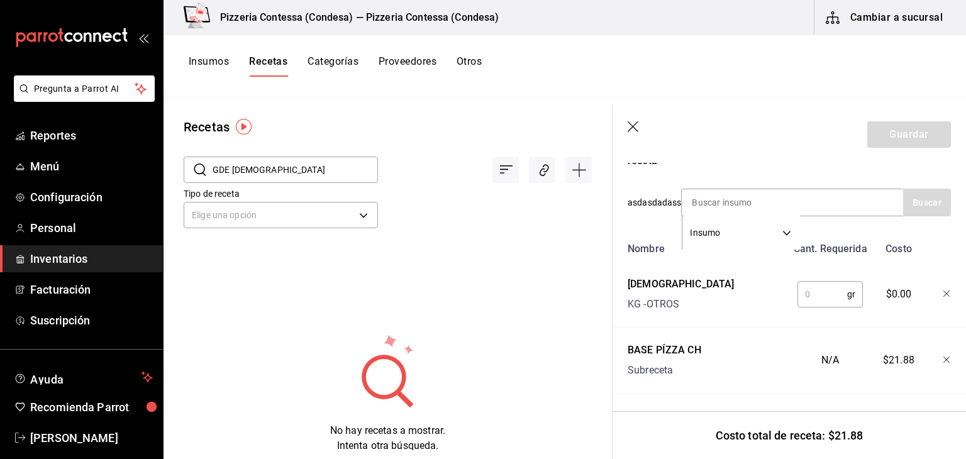
scroll to position [257, 0]
click at [819, 294] on input "text" at bounding box center [823, 294] width 50 height 25
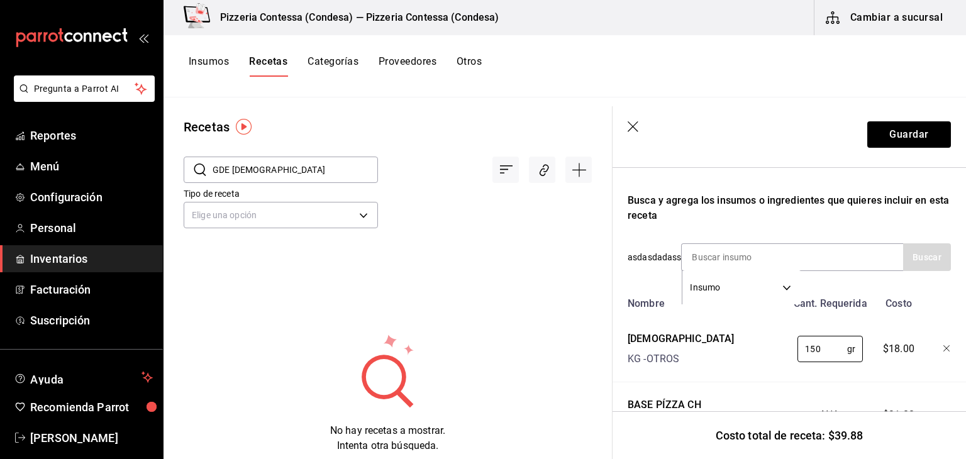
scroll to position [194, 0]
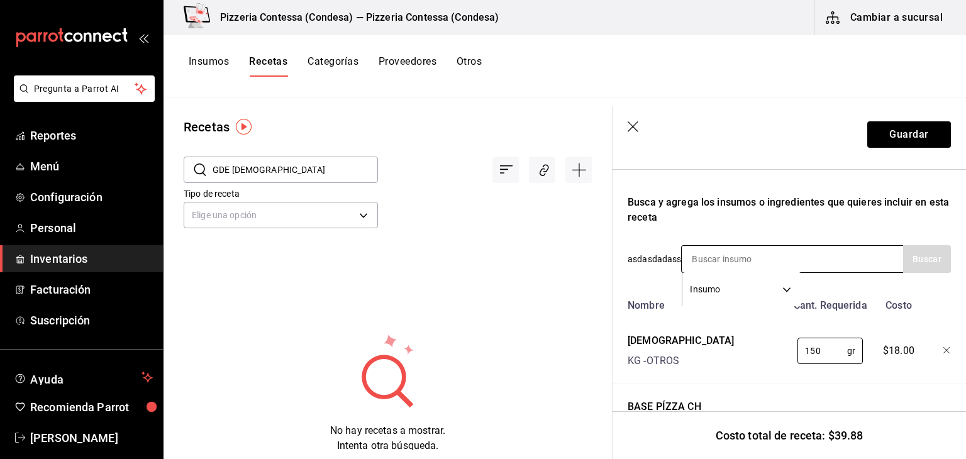
type input "150"
click at [784, 260] on input at bounding box center [745, 259] width 126 height 26
type input "CEBOLLA"
click at [908, 262] on button "Buscar" at bounding box center [928, 259] width 48 height 28
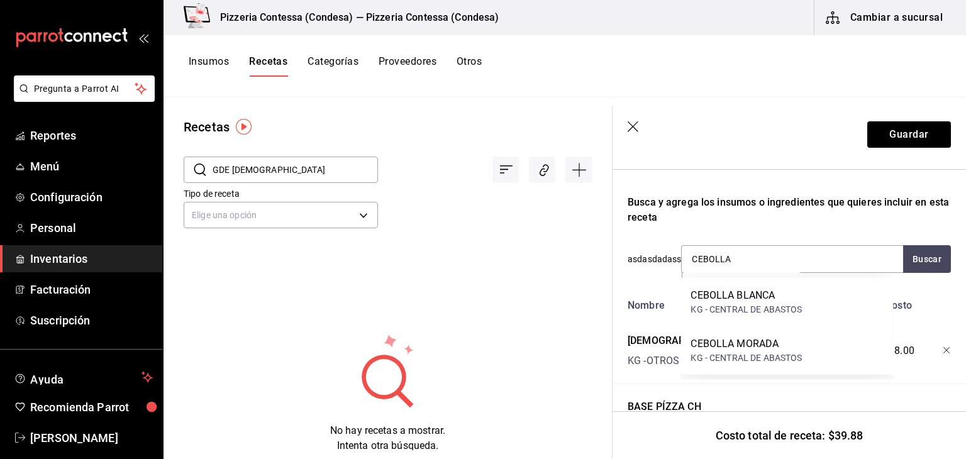
click at [779, 310] on div "KG - CENTRAL DE ABASTOS" at bounding box center [746, 309] width 111 height 13
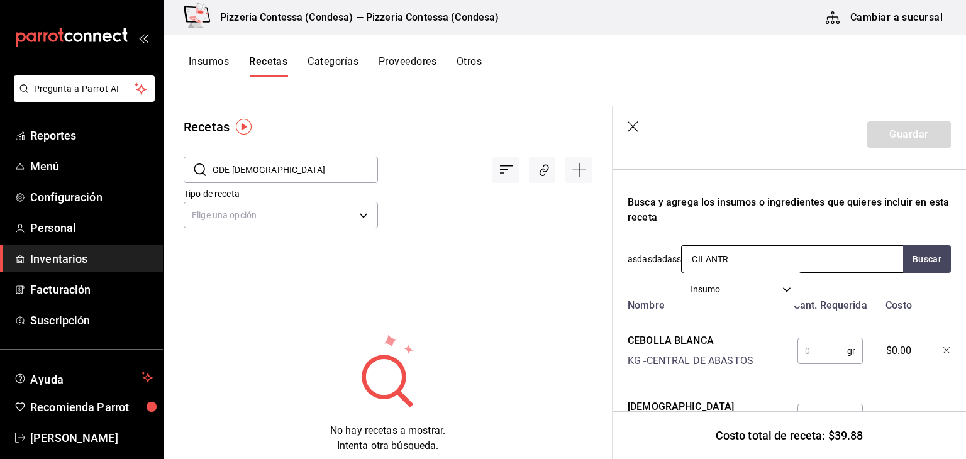
type input "CILANTRO"
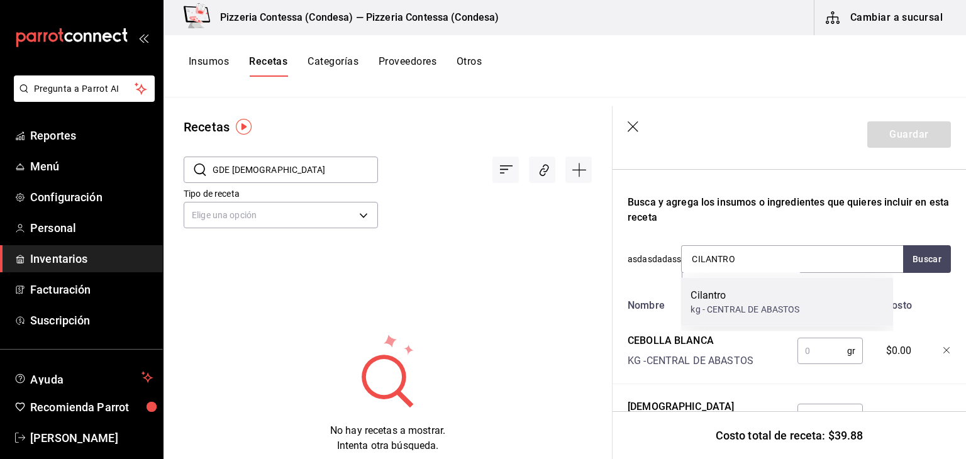
click at [753, 322] on div "Cilantro kg - CENTRAL DE ABASTOS" at bounding box center [787, 302] width 213 height 48
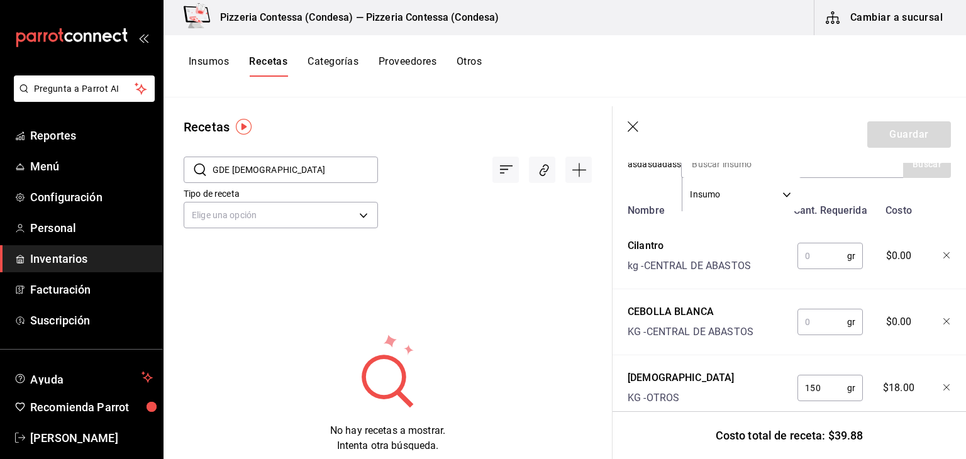
scroll to position [320, 0]
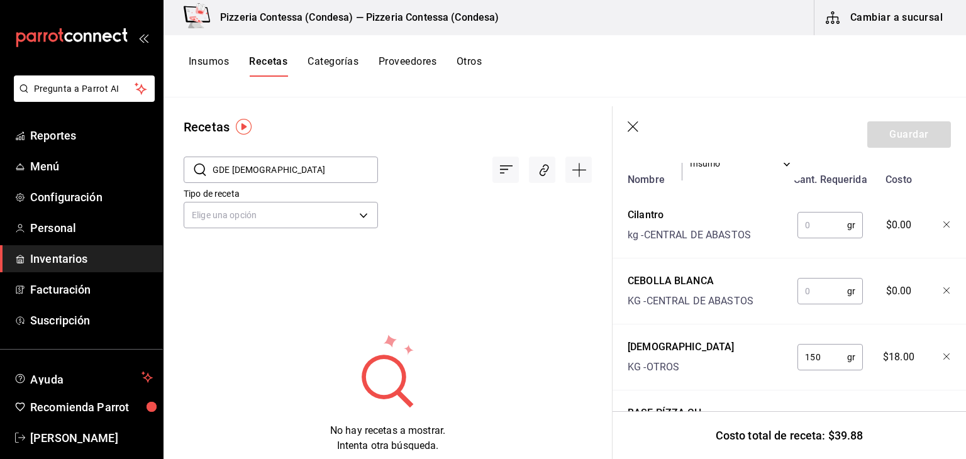
click at [820, 292] on input "text" at bounding box center [823, 291] width 50 height 25
type input "30"
click at [836, 227] on input "text" at bounding box center [823, 225] width 50 height 25
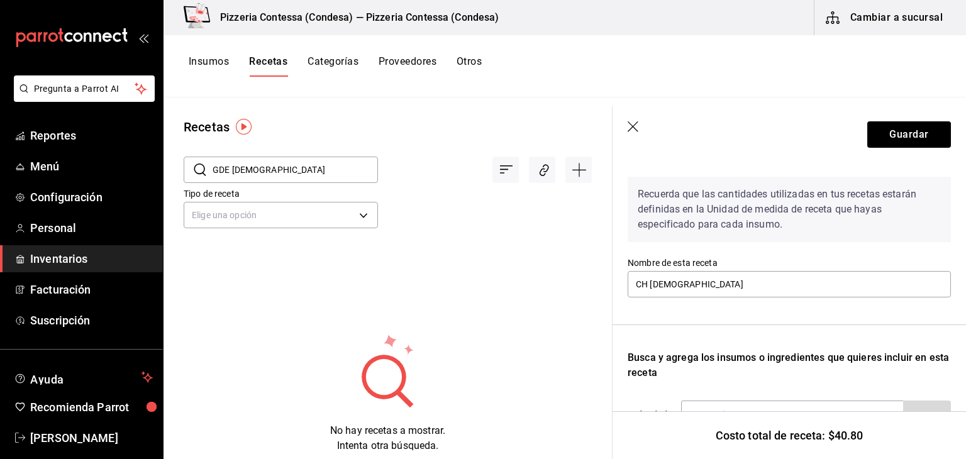
scroll to position [15, 0]
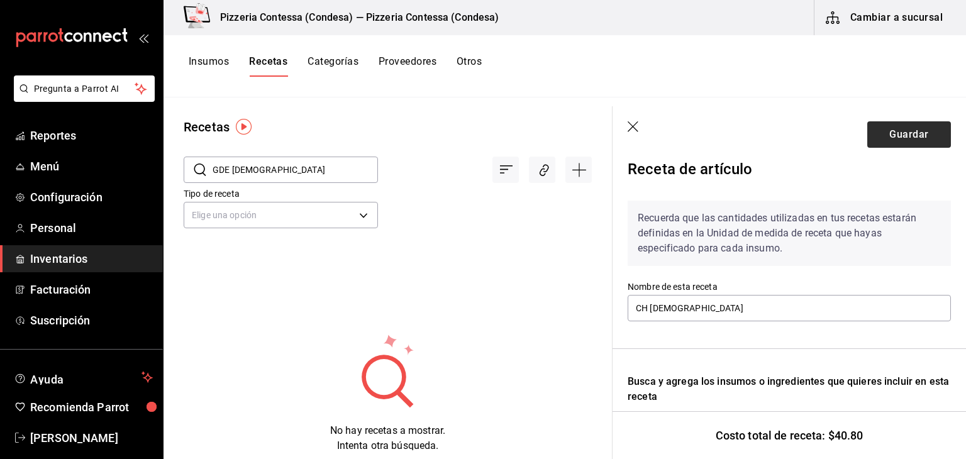
type input "10"
click at [904, 132] on button "Guardar" at bounding box center [910, 134] width 84 height 26
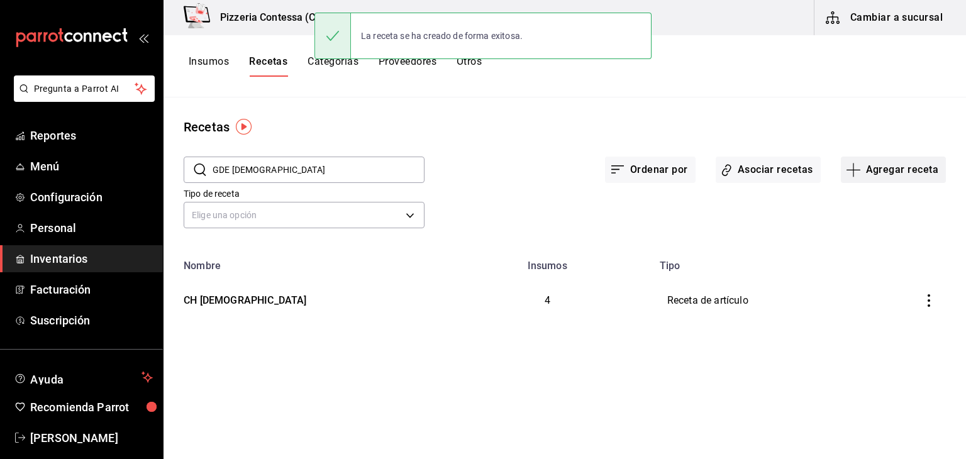
click at [907, 162] on button "Agregar receta" at bounding box center [893, 170] width 105 height 26
click at [861, 202] on span "Receta" at bounding box center [894, 204] width 106 height 13
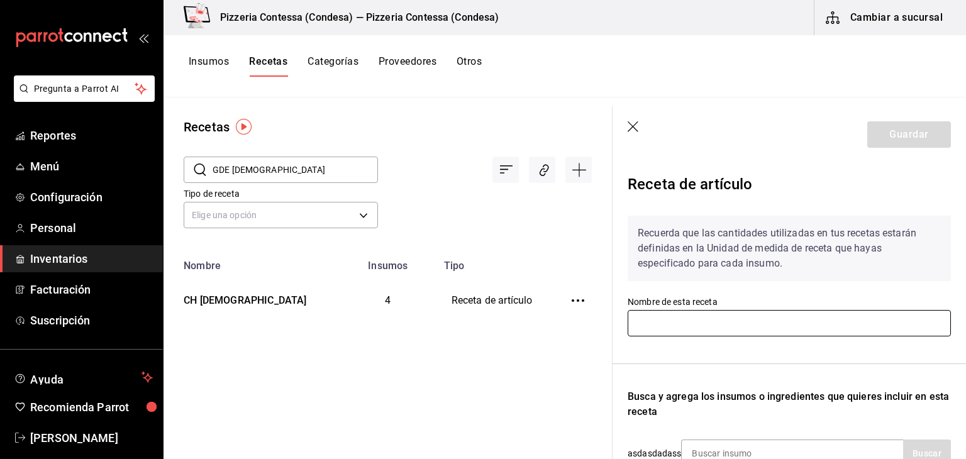
click at [687, 330] on input "text" at bounding box center [789, 323] width 323 height 26
type input "D"
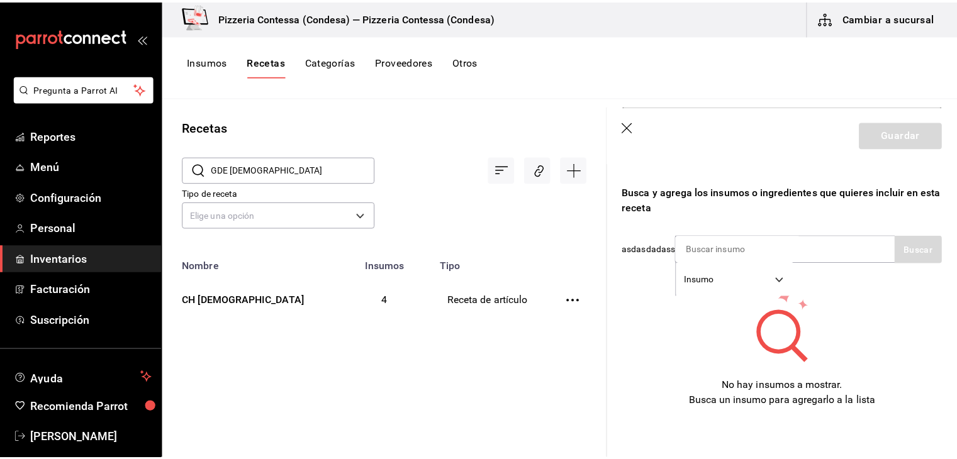
scroll to position [214, 0]
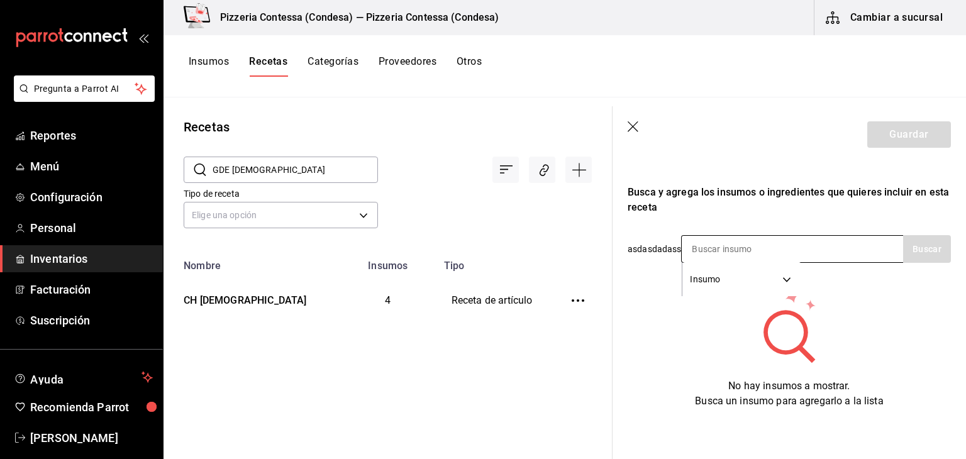
type input "GDE PASTOR"
click at [732, 267] on body "Pregunta a Parrot AI Reportes Menú Configuración Personal Inventarios Facturaci…" at bounding box center [483, 225] width 966 height 451
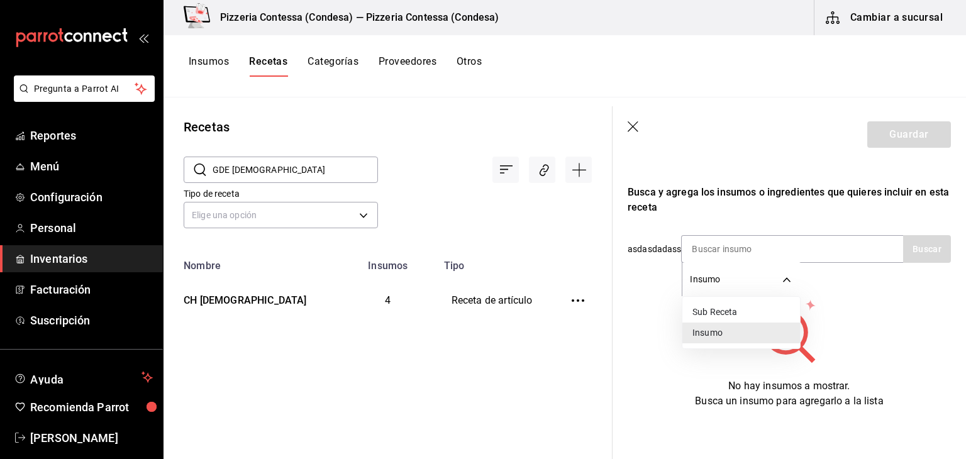
click at [722, 315] on li "Sub Receta" at bounding box center [742, 312] width 118 height 21
type input "SUBRECIPE"
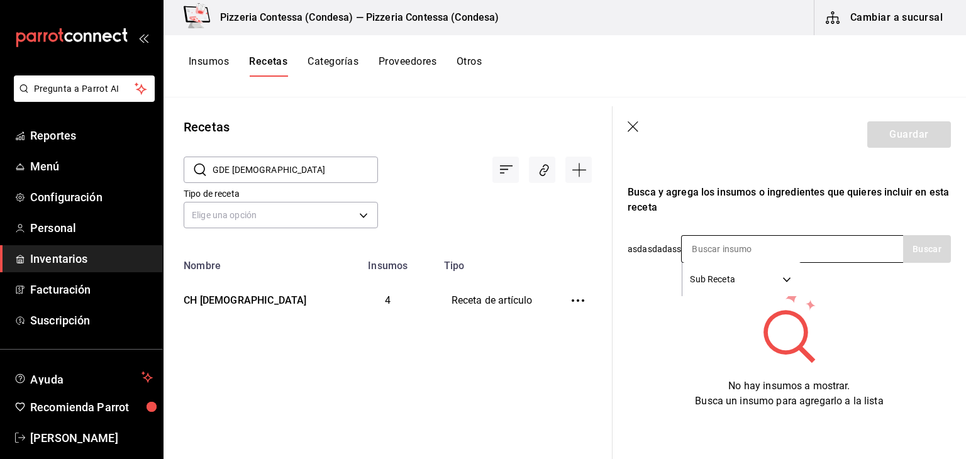
click at [718, 236] on input at bounding box center [745, 249] width 126 height 26
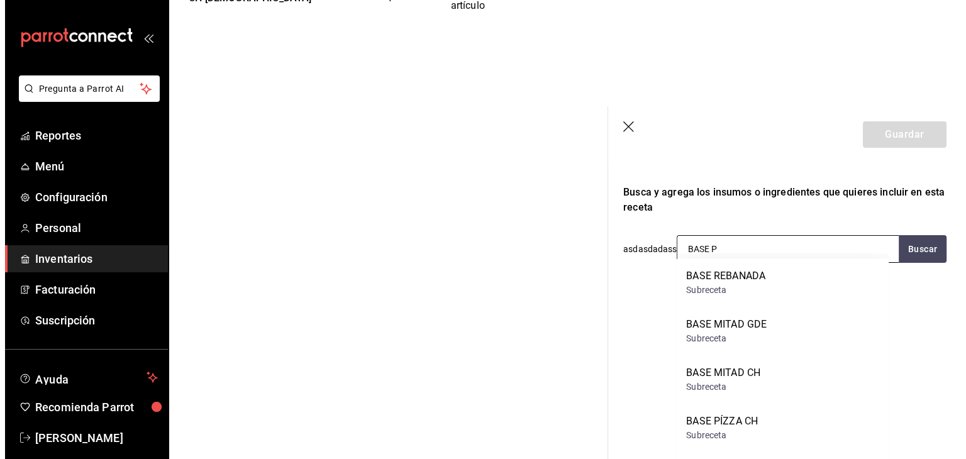
scroll to position [0, 0]
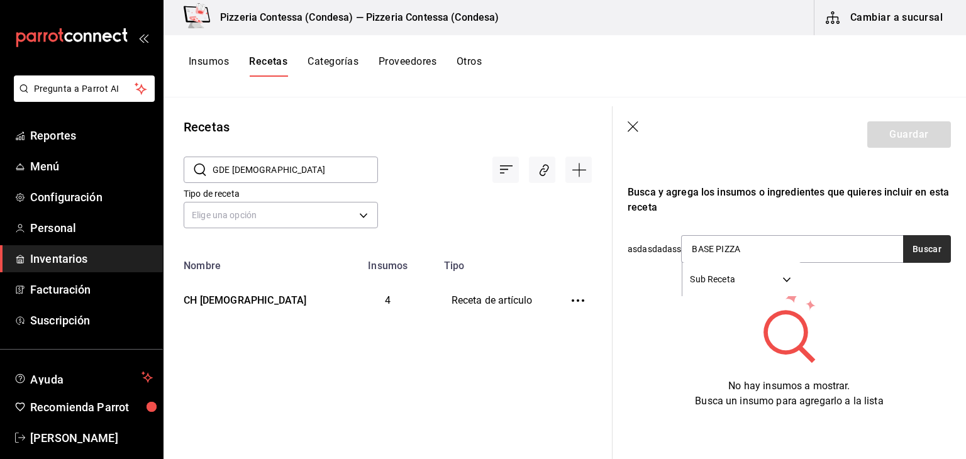
type input "BASE PIZZA"
click at [908, 242] on button "Buscar" at bounding box center [928, 249] width 48 height 28
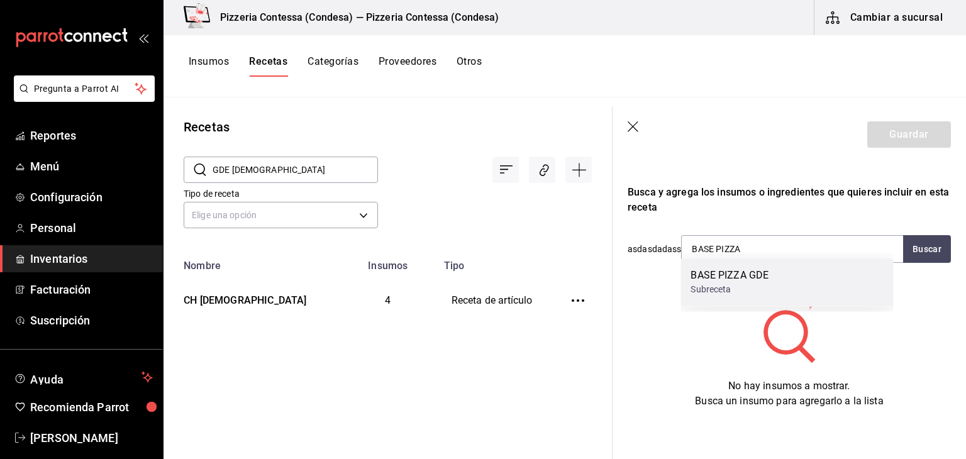
click at [788, 291] on div "BASE PIZZA GDE Subreceta" at bounding box center [787, 282] width 213 height 48
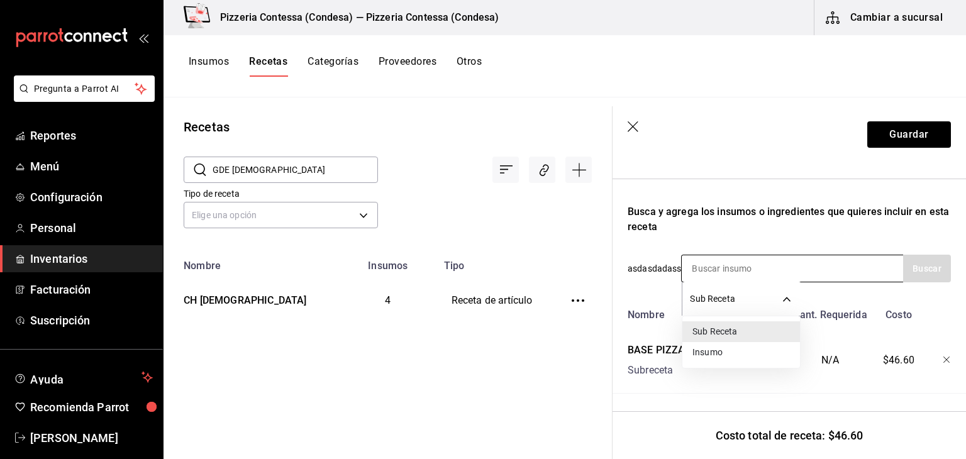
click at [755, 282] on body "Pregunta a Parrot AI Reportes Menú Configuración Personal Inventarios Facturaci…" at bounding box center [483, 225] width 966 height 451
click at [731, 352] on li "Insumo" at bounding box center [742, 352] width 118 height 21
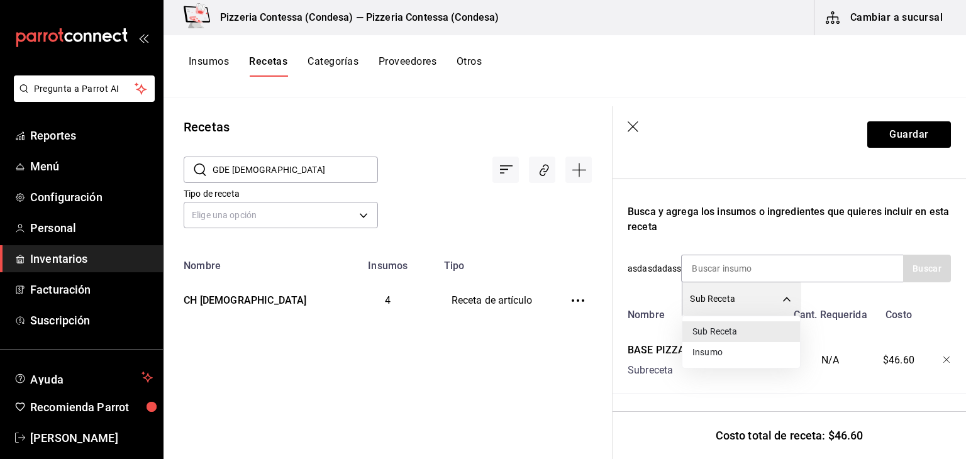
type input "SUPPLY"
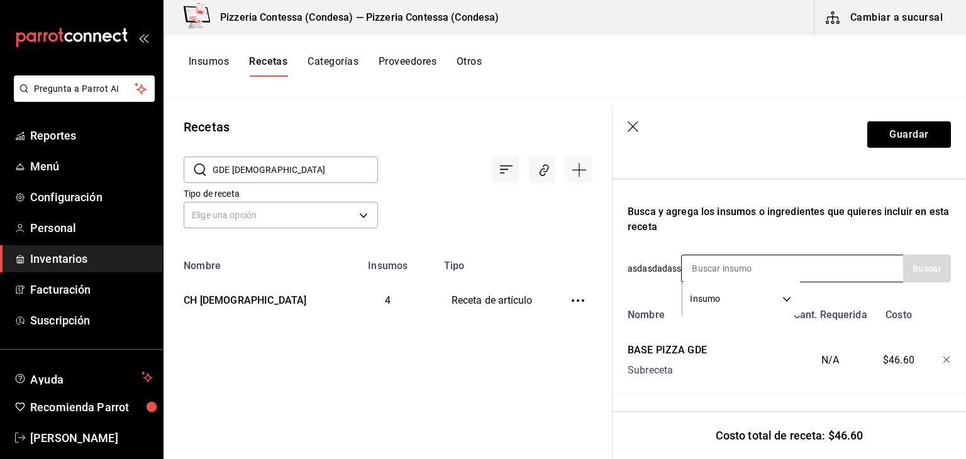
click at [730, 255] on input at bounding box center [745, 268] width 126 height 26
type input "Á"
type input "PASTOR"
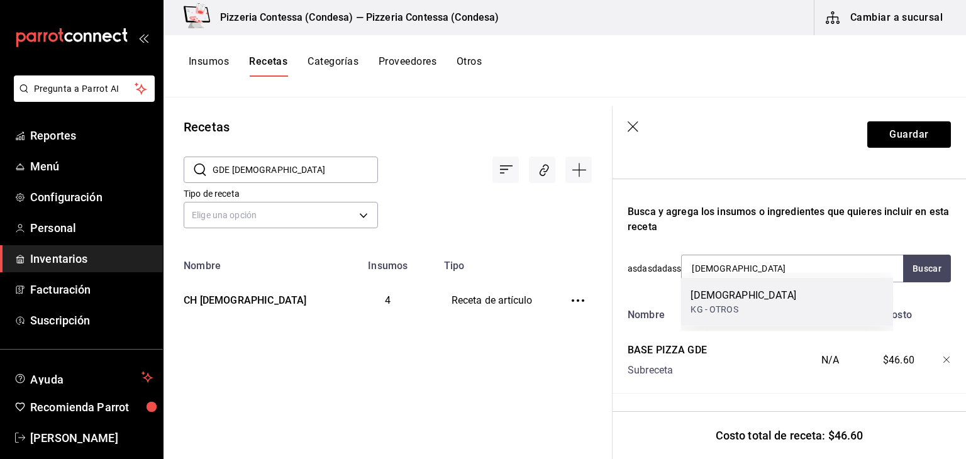
click at [759, 314] on div "Pastor KG - OTROS" at bounding box center [787, 302] width 213 height 48
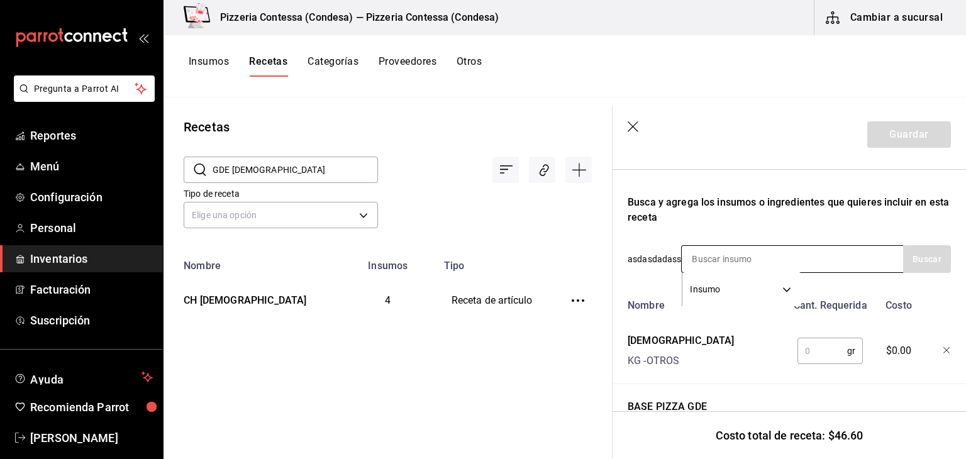
click at [720, 246] on input at bounding box center [745, 259] width 126 height 26
type input "CEBOLLA"
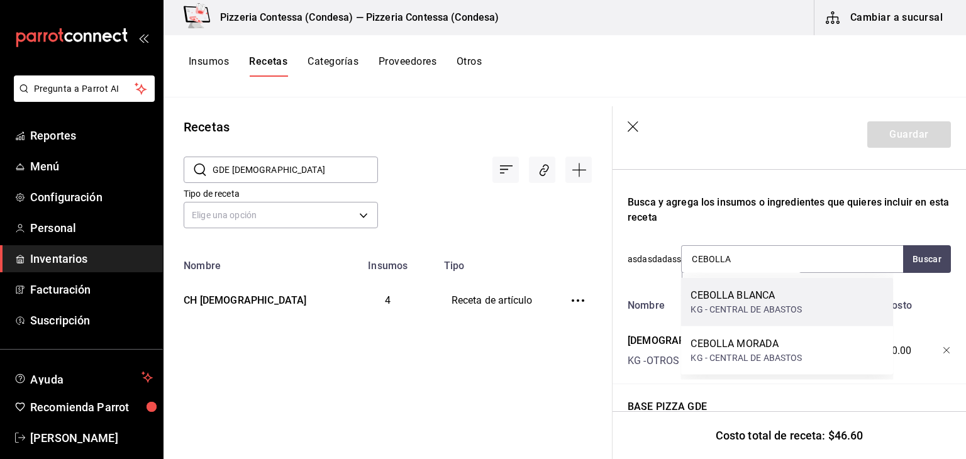
click at [762, 286] on div "CEBOLLA BLANCA KG - CENTRAL DE ABASTOS" at bounding box center [787, 302] width 213 height 48
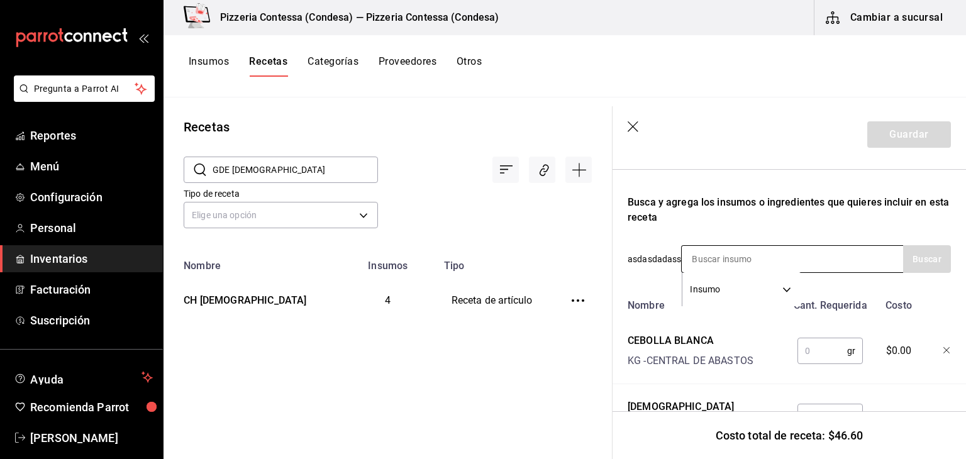
click at [742, 255] on input at bounding box center [745, 259] width 126 height 26
type input "CILANTRO"
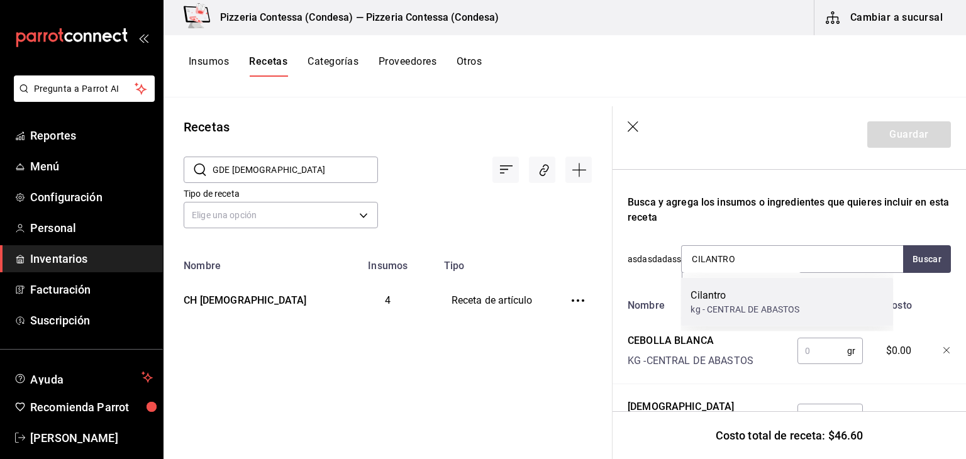
click at [780, 308] on div "kg - CENTRAL DE ABASTOS" at bounding box center [745, 309] width 109 height 13
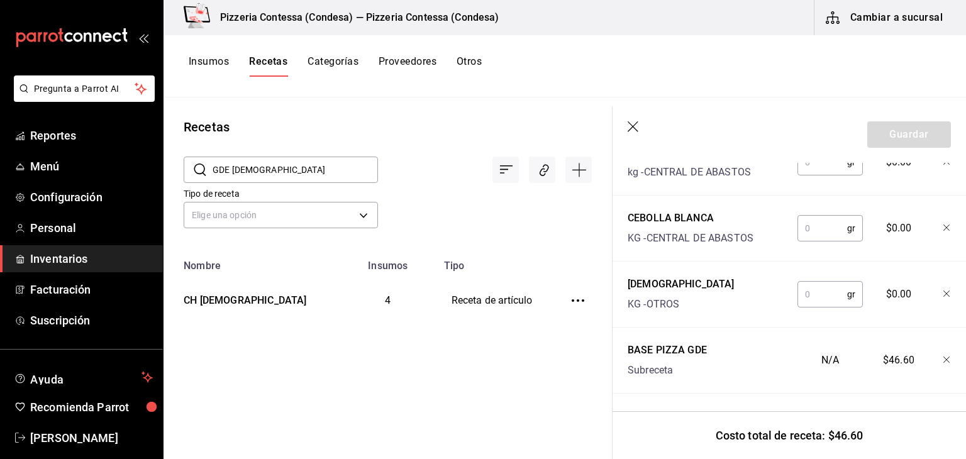
scroll to position [393, 0]
click at [819, 294] on input "text" at bounding box center [823, 294] width 50 height 25
click at [806, 283] on input "text" at bounding box center [823, 294] width 50 height 25
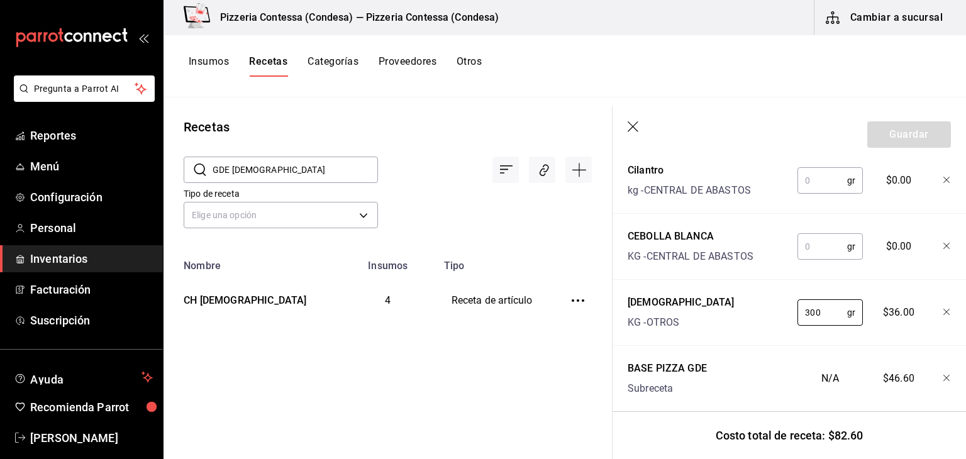
scroll to position [330, 0]
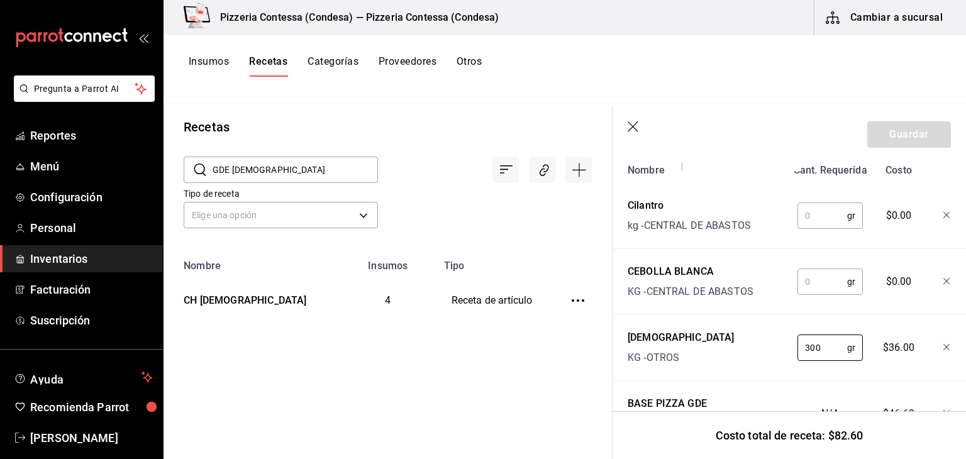
type input "300"
click at [810, 284] on input "text" at bounding box center [823, 281] width 50 height 25
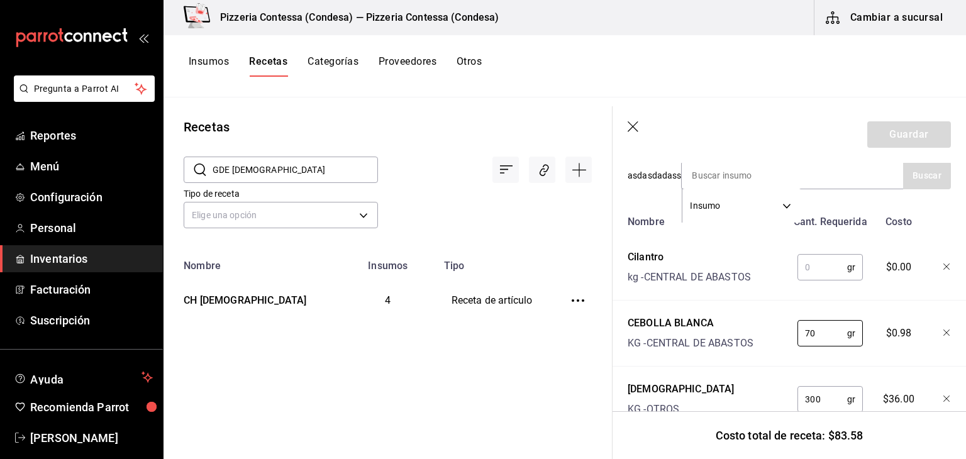
scroll to position [267, 0]
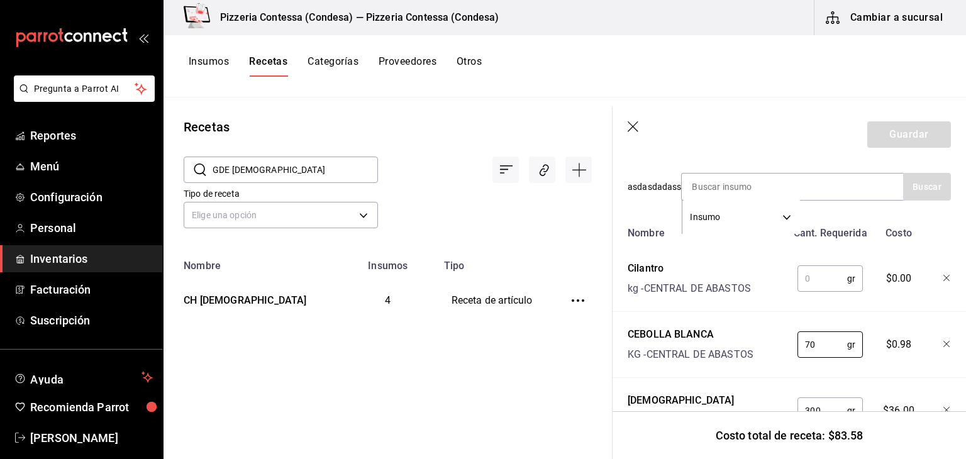
type input "70"
click at [811, 281] on input "text" at bounding box center [823, 278] width 50 height 25
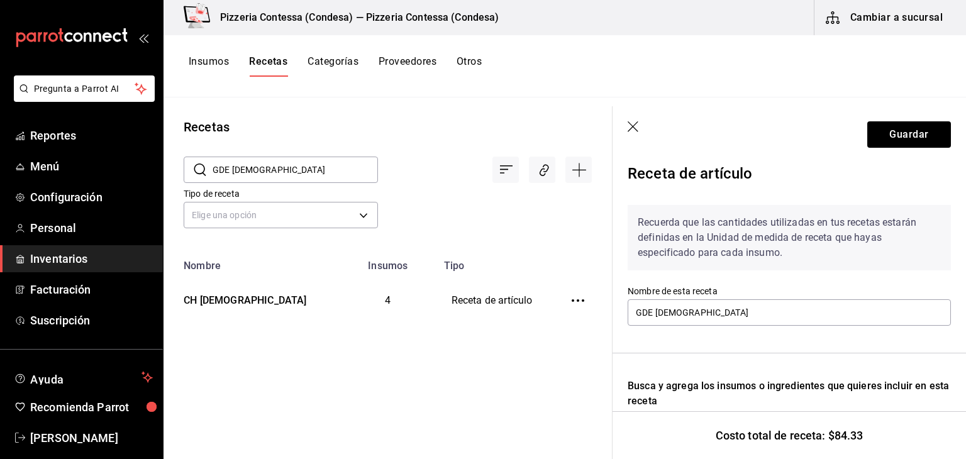
scroll to position [0, 0]
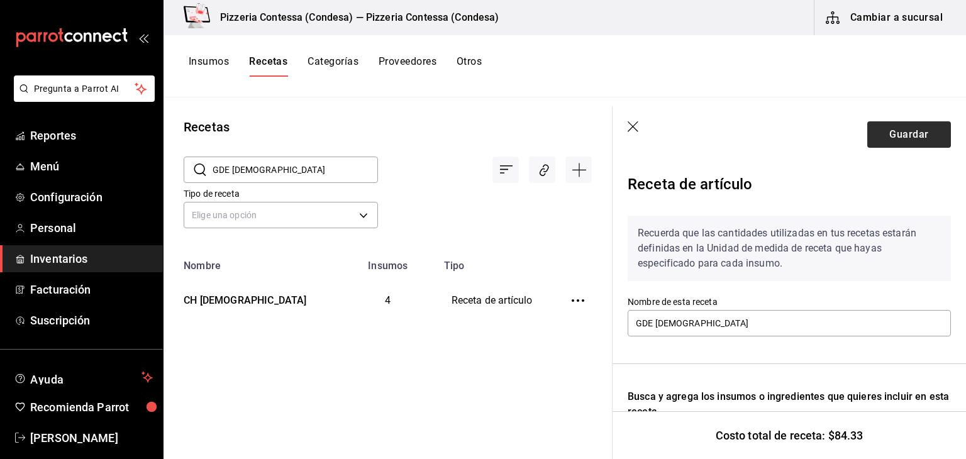
type input "15"
click at [914, 137] on button "Guardar" at bounding box center [910, 134] width 84 height 26
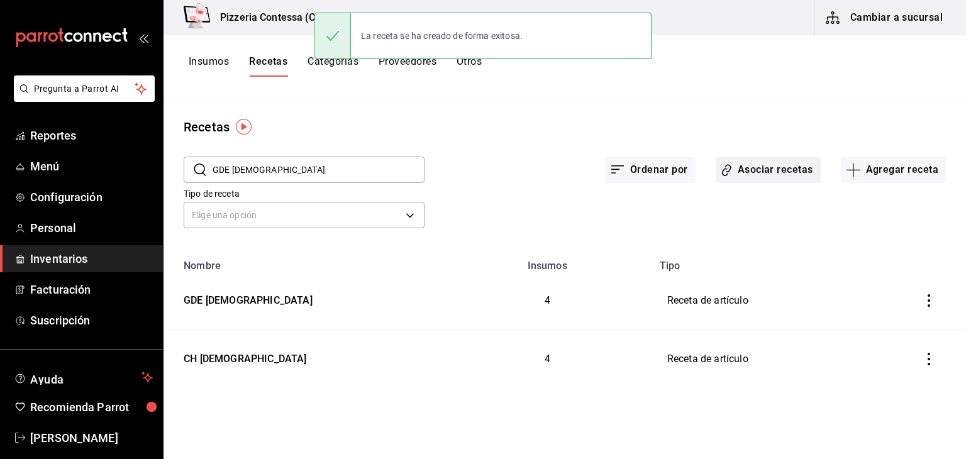
click at [781, 174] on button "Asociar recetas" at bounding box center [768, 170] width 105 height 26
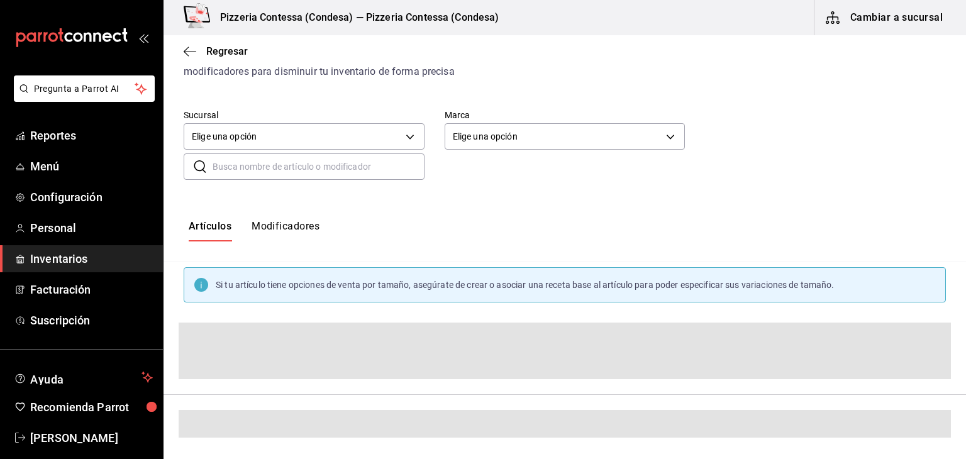
scroll to position [63, 0]
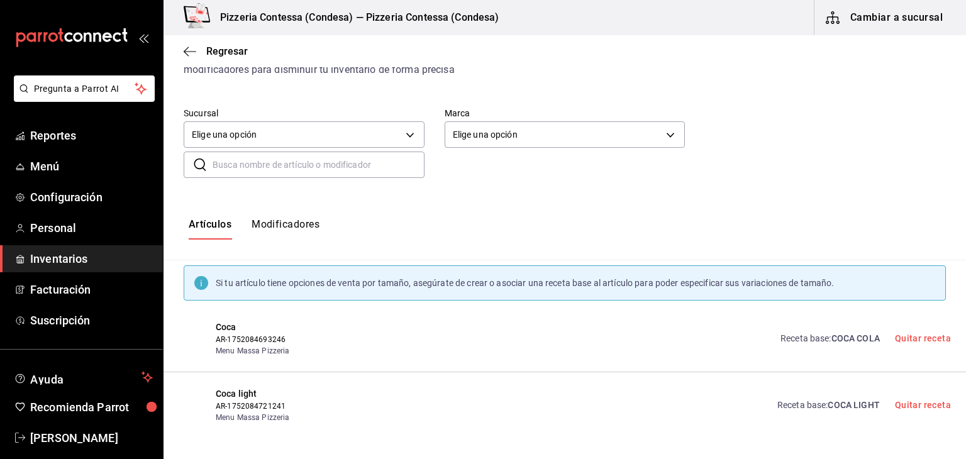
click at [283, 165] on input "text" at bounding box center [319, 164] width 212 height 25
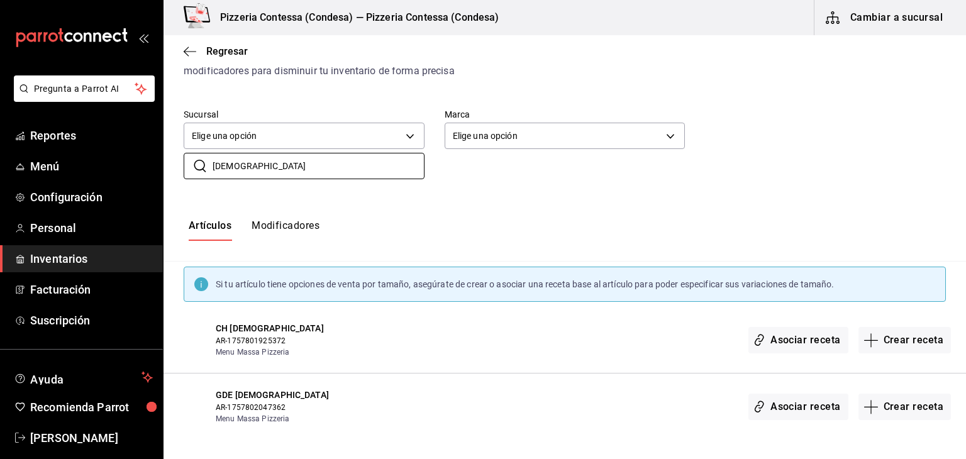
scroll to position [64, 0]
type input "PASTOR"
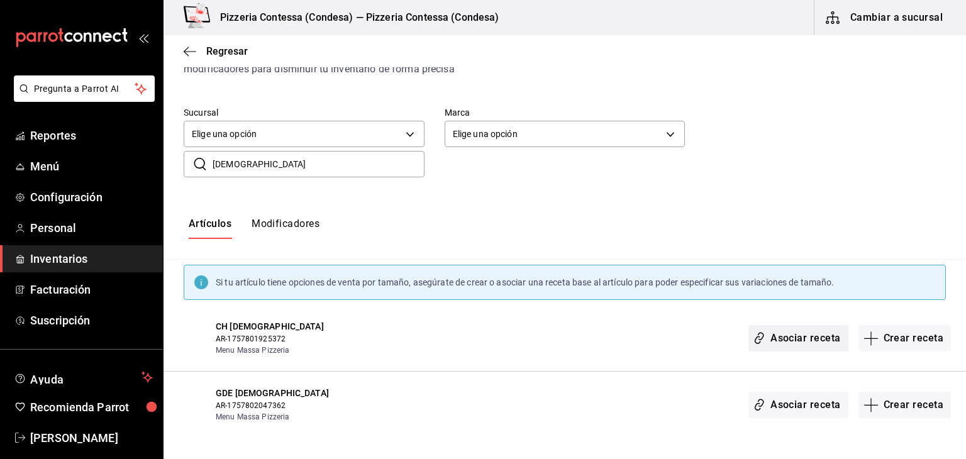
click at [804, 331] on button "Asociar receta" at bounding box center [798, 338] width 99 height 26
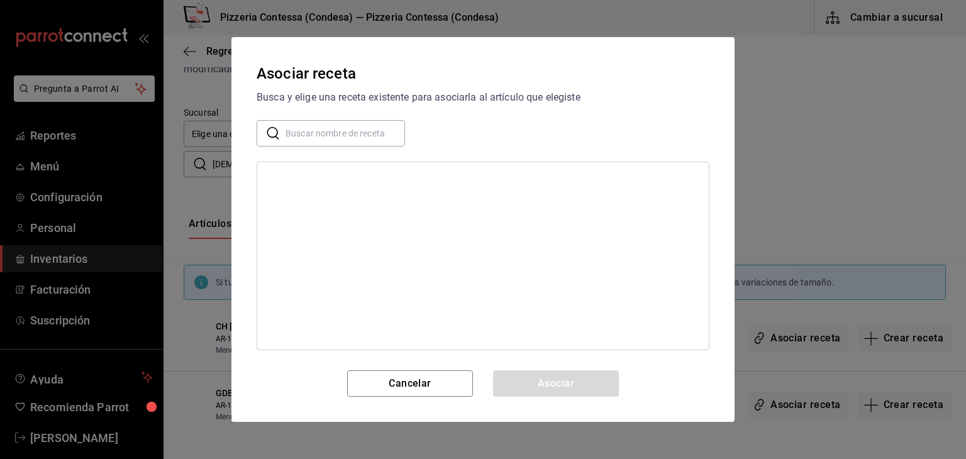
click at [322, 138] on input "text" at bounding box center [346, 133] width 120 height 25
type input "PASTO"
click at [305, 198] on div "CH PASTOR" at bounding box center [321, 202] width 108 height 13
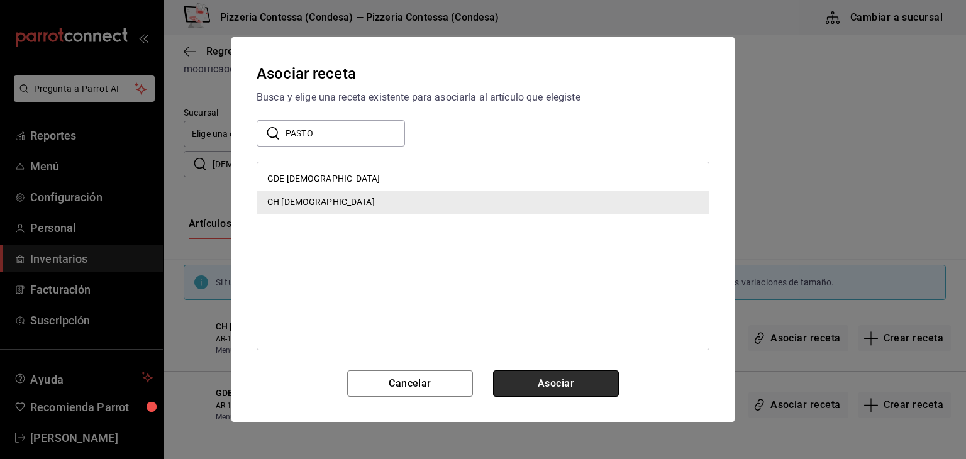
click at [564, 392] on button "Asociar" at bounding box center [556, 384] width 126 height 26
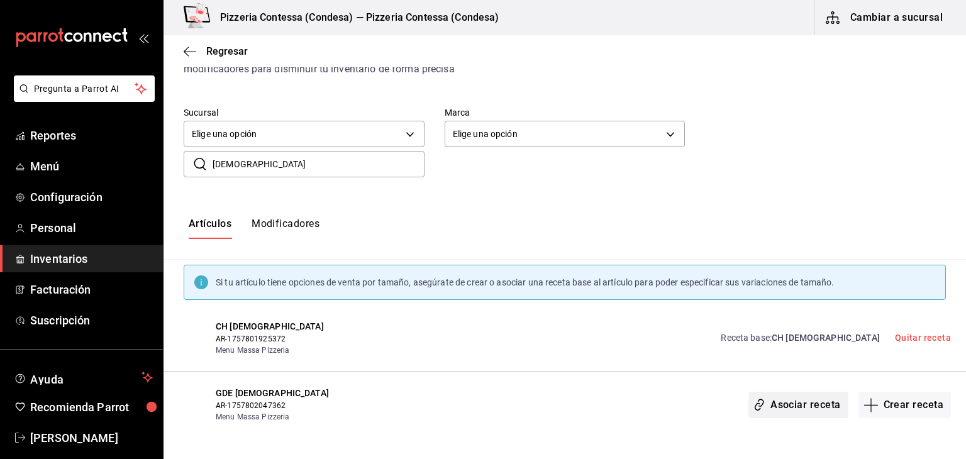
click at [810, 407] on button "Asociar receta" at bounding box center [798, 405] width 99 height 26
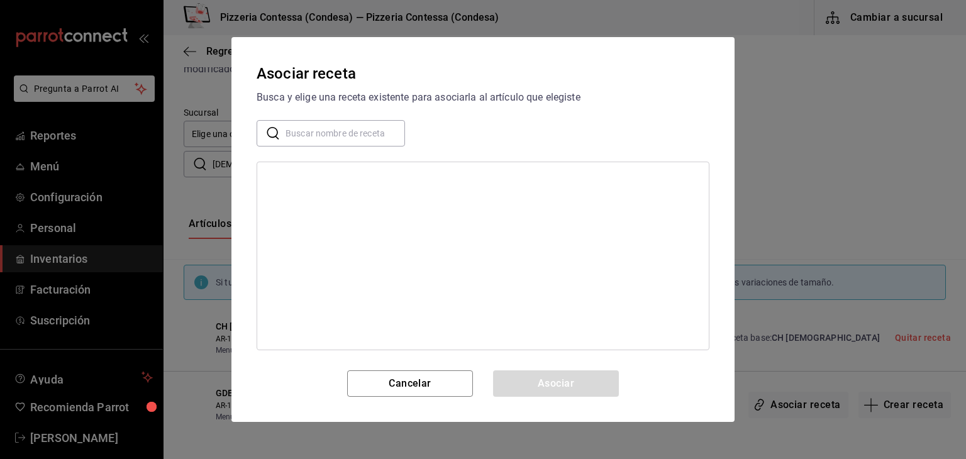
click at [334, 142] on input "text" at bounding box center [346, 133] width 120 height 25
type input "PASTO"
click at [296, 174] on div "GDE PASTOR" at bounding box center [323, 178] width 113 height 13
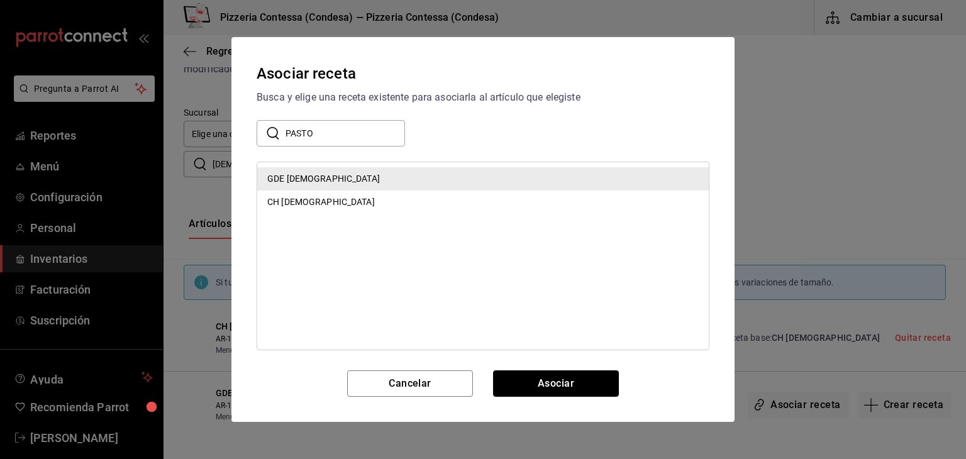
click at [608, 371] on button "Asociar" at bounding box center [556, 384] width 126 height 26
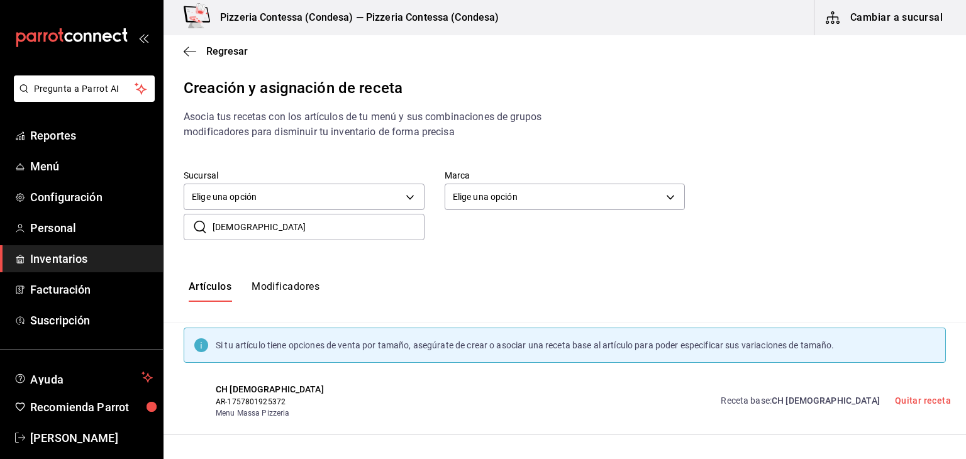
scroll to position [0, 0]
click at [197, 52] on span "Regresar" at bounding box center [216, 51] width 64 height 12
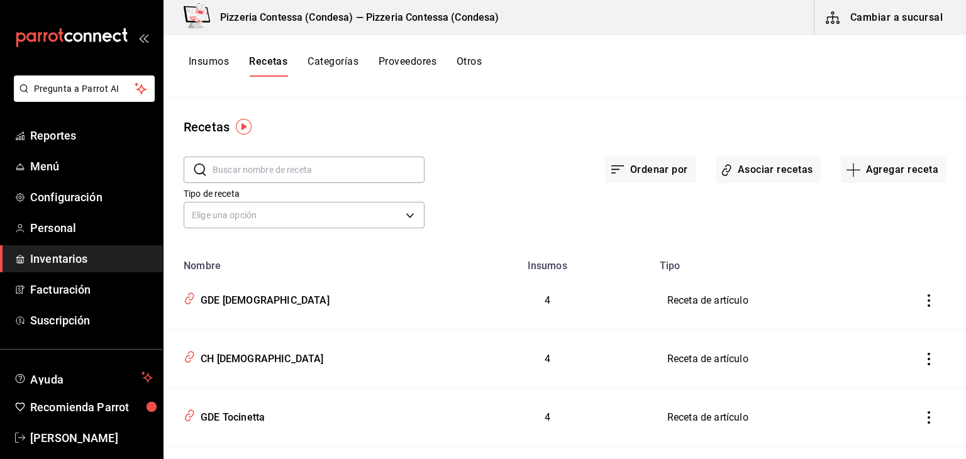
click at [315, 178] on input "text" at bounding box center [319, 169] width 212 height 25
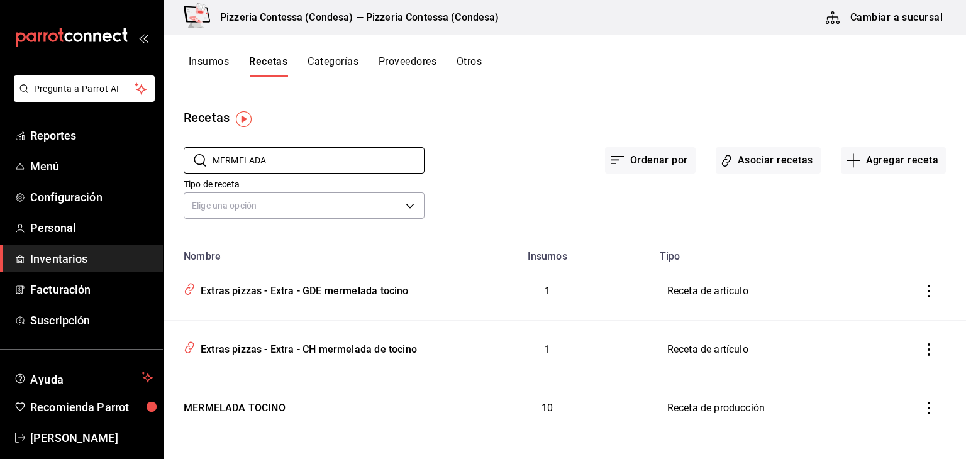
scroll to position [21, 0]
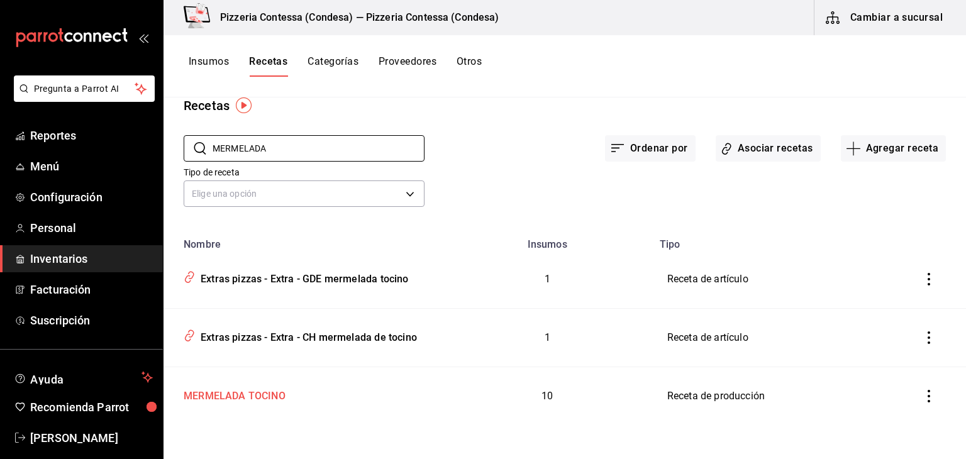
type input "MERMELADA"
click at [340, 401] on div "MERMELADA TOCINO" at bounding box center [303, 394] width 249 height 20
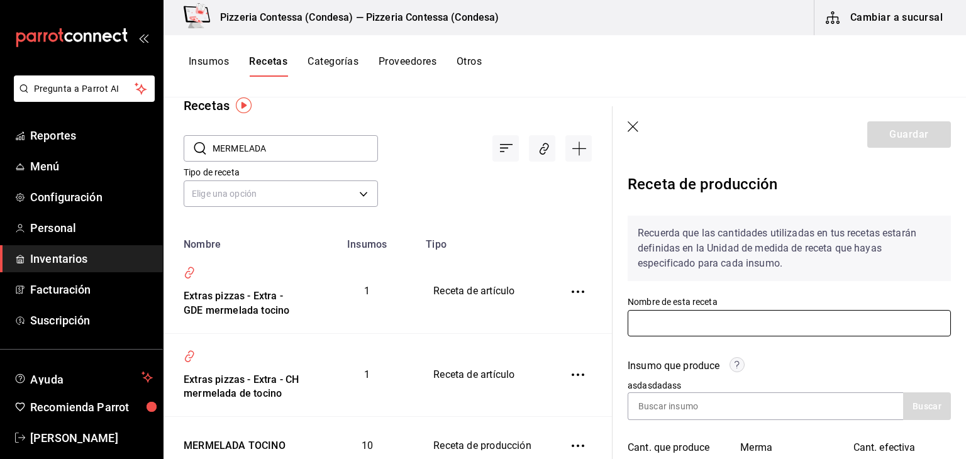
type input "MERMELADA TOCINO"
type input "0.365"
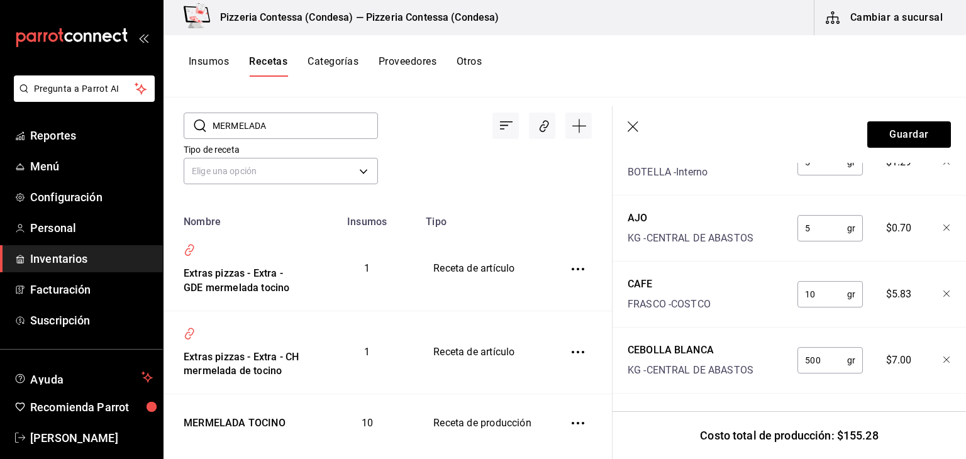
scroll to position [86, 0]
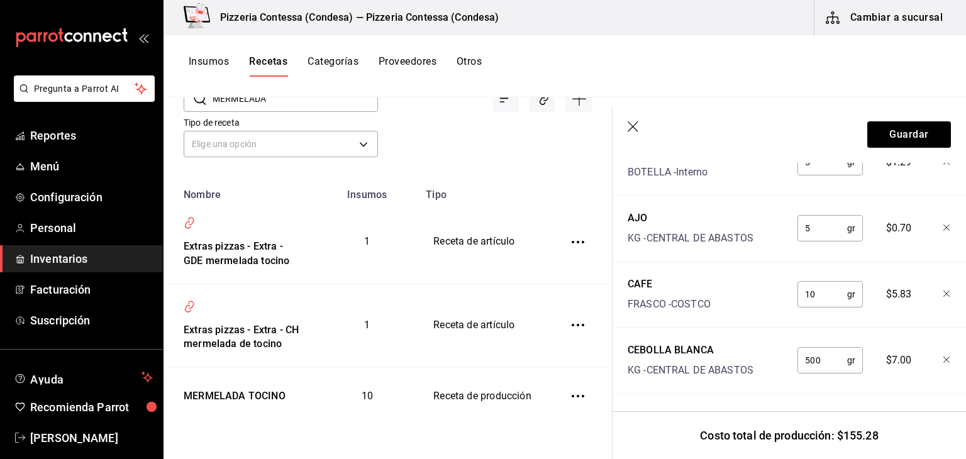
click at [632, 125] on icon "button" at bounding box center [634, 127] width 13 height 13
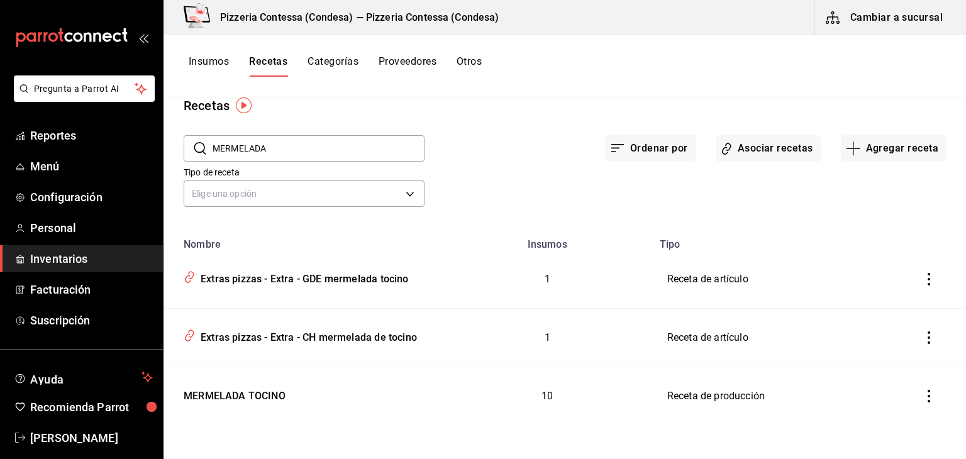
scroll to position [21, 0]
click at [203, 64] on button "Insumos" at bounding box center [209, 65] width 40 height 21
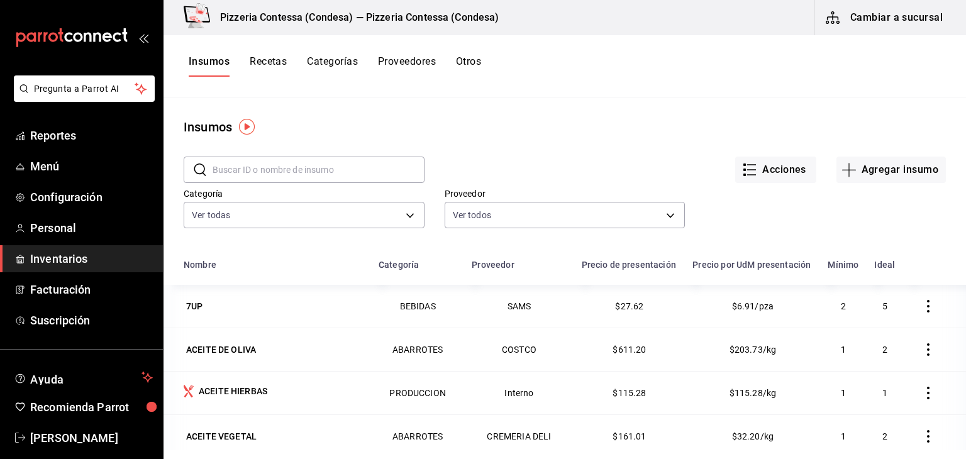
click at [281, 57] on button "Recetas" at bounding box center [268, 65] width 37 height 21
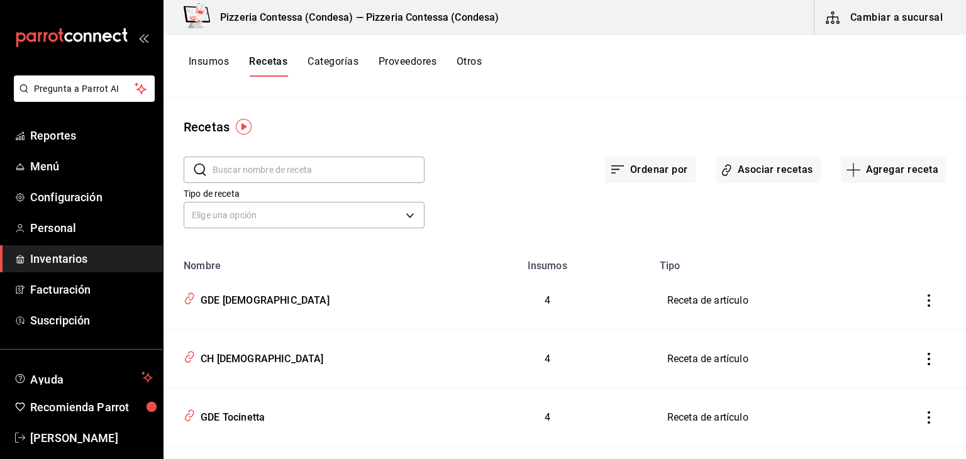
click at [269, 165] on input "text" at bounding box center [319, 169] width 212 height 25
type input "G"
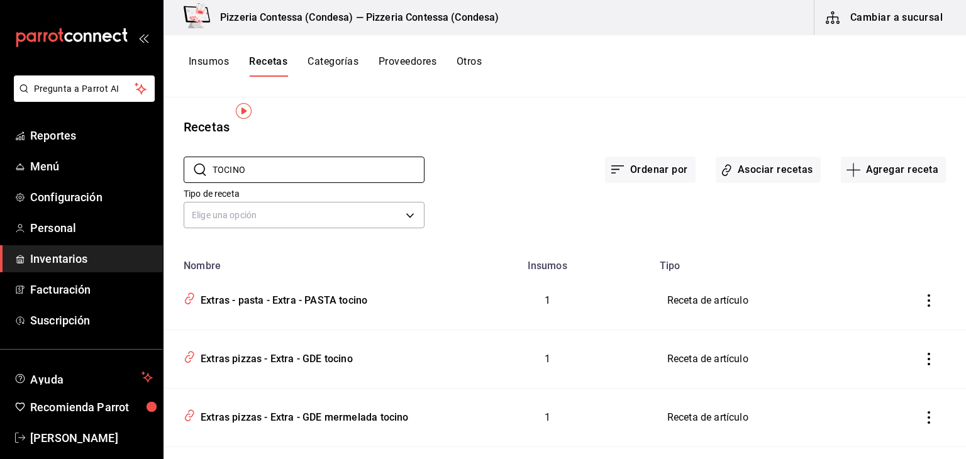
scroll to position [196, 0]
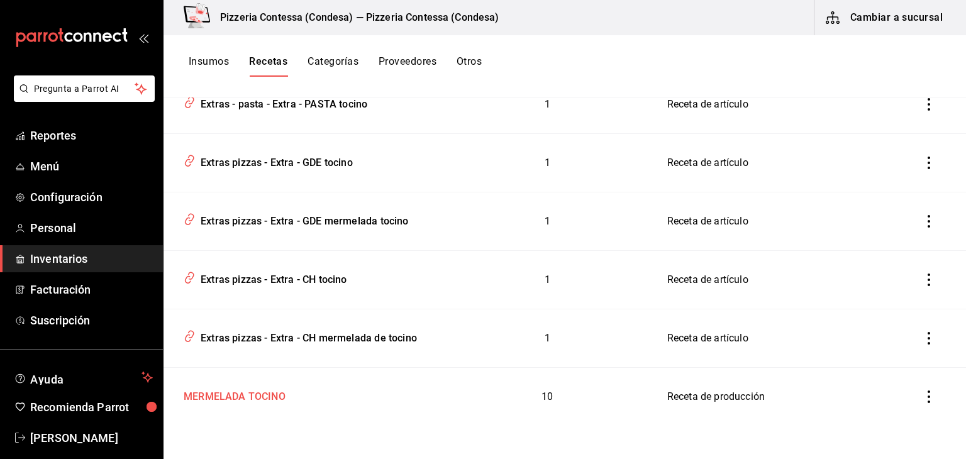
type input "TOCINO"
click at [266, 398] on div "MERMELADA TOCINO" at bounding box center [232, 395] width 107 height 20
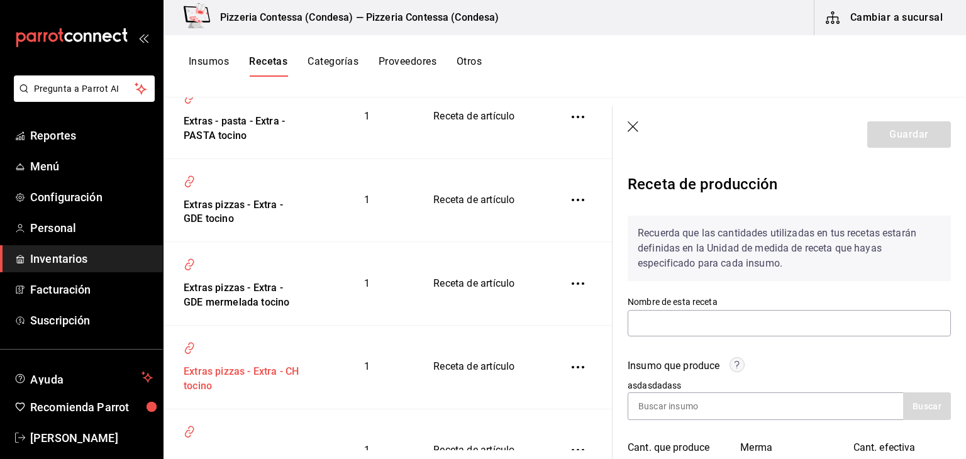
type input "MERMELADA TOCINO"
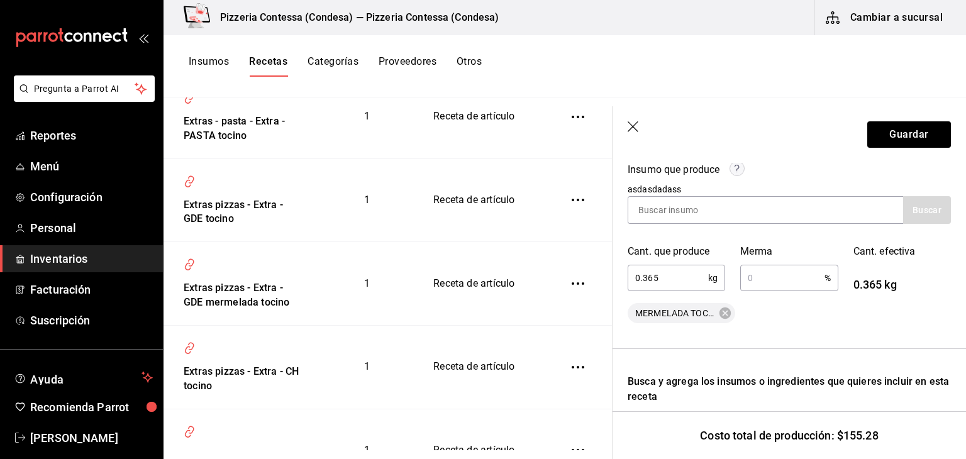
scroll to position [189, 0]
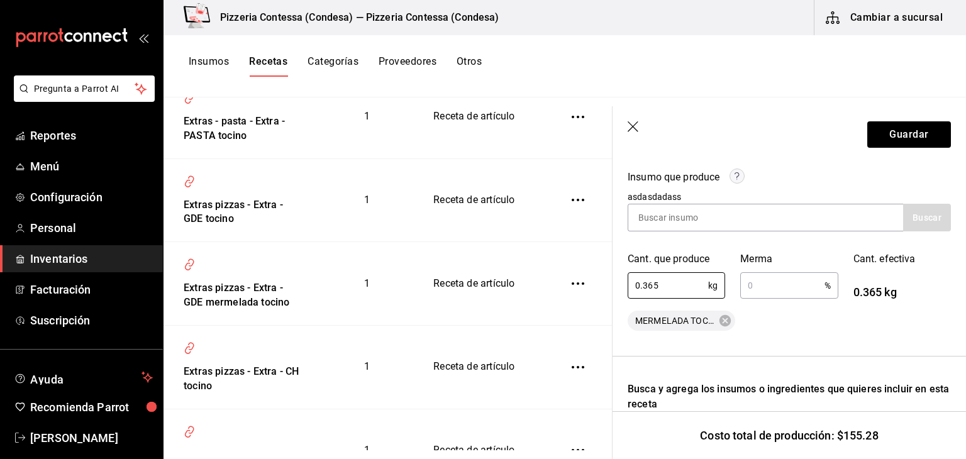
drag, startPoint x: 685, startPoint y: 283, endPoint x: 531, endPoint y: 280, distance: 153.5
click at [531, 280] on div "Recetas ​ TOCINO ​ Tipo de receta Elige una opción default Nombre Insumos Tipo …" at bounding box center [565, 274] width 803 height 353
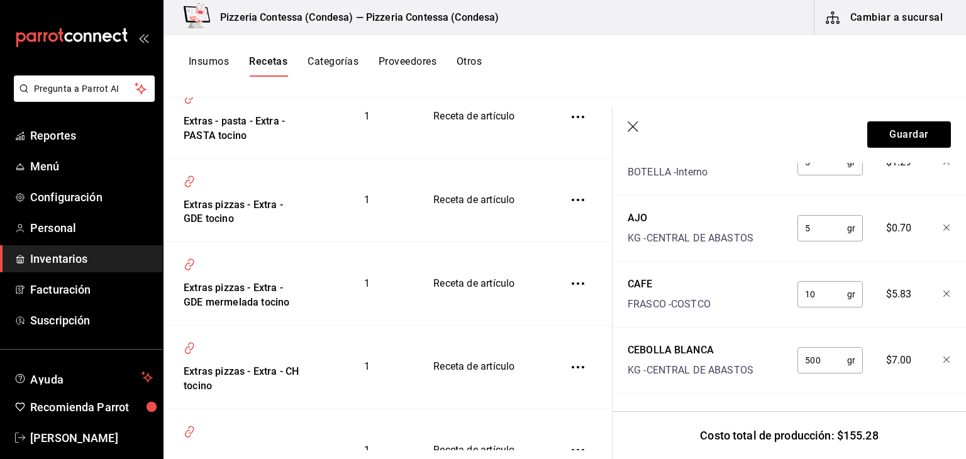
scroll to position [970, 0]
type input "0.44"
click at [637, 126] on icon "button" at bounding box center [634, 127] width 13 height 13
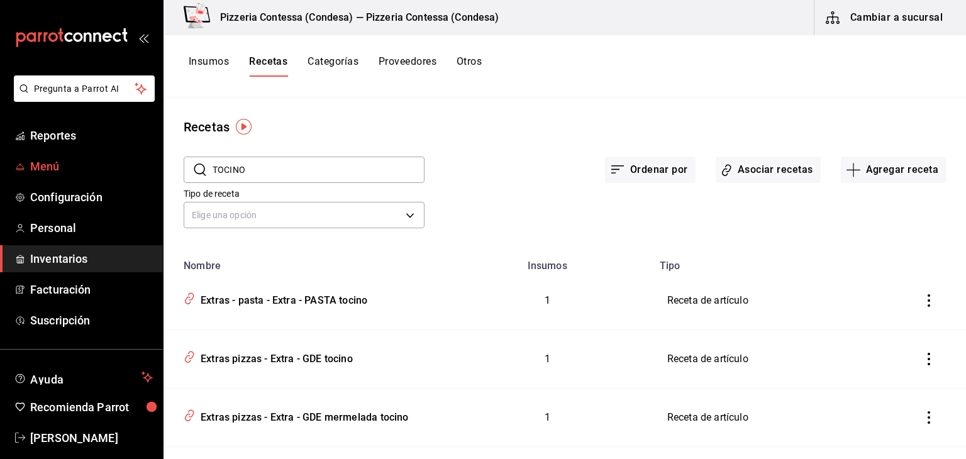
click at [59, 167] on span "Menú" at bounding box center [91, 166] width 123 height 17
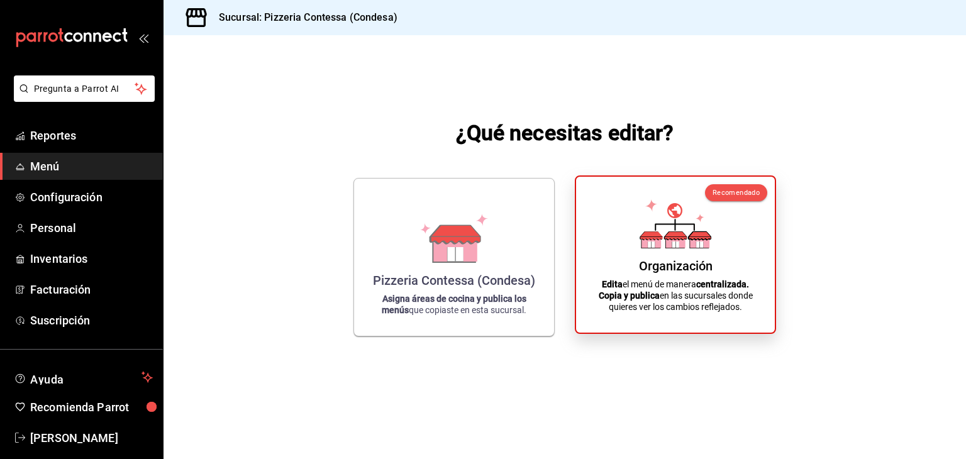
click at [675, 265] on div "Organización" at bounding box center [676, 266] width 74 height 15
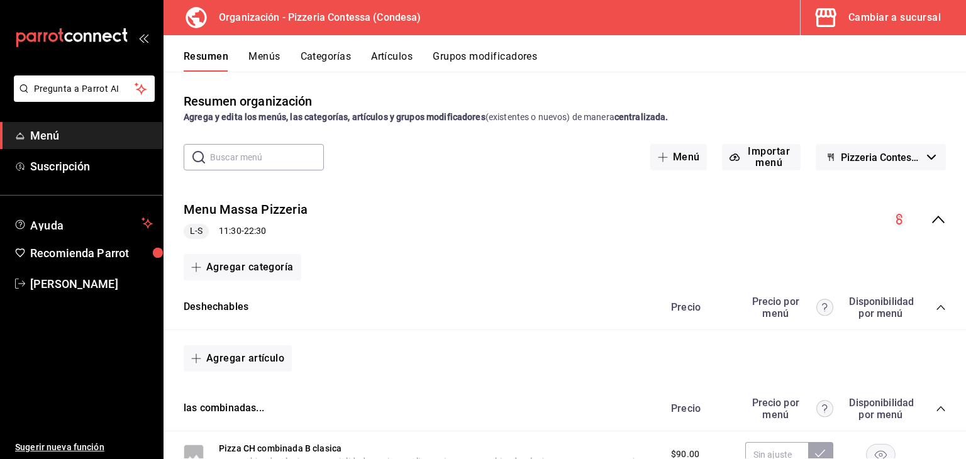
click at [386, 60] on button "Artículos" at bounding box center [392, 60] width 42 height 21
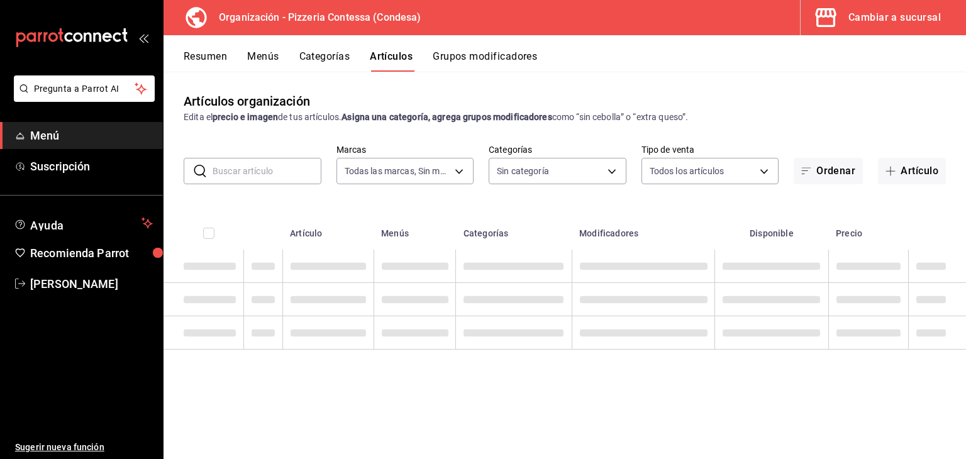
type input "ffd2d5b6-989f-41ef-afc5-5290e67978d8"
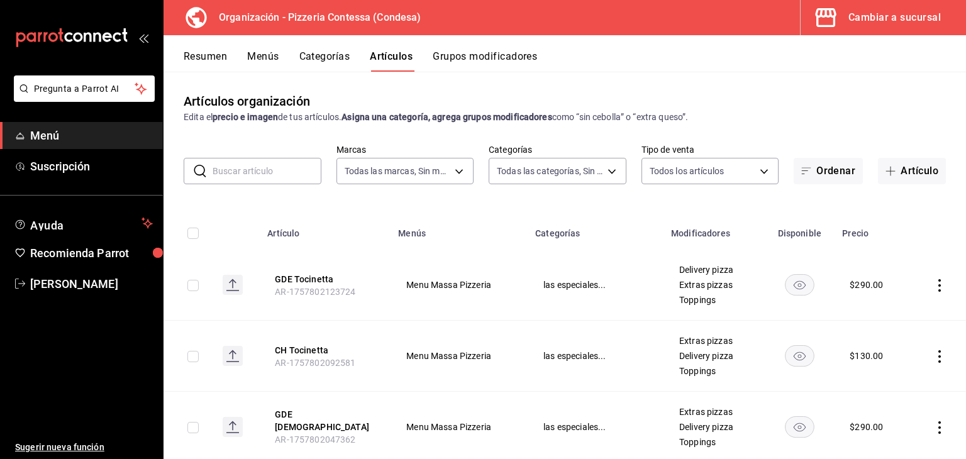
type input "b9cf2153-fb70-43ce-af91-f9ab87f2246d,6abfdec0-6ccc-4227-b426-75f71d0ed556,9a5f5…"
click at [283, 172] on input "text" at bounding box center [267, 171] width 109 height 25
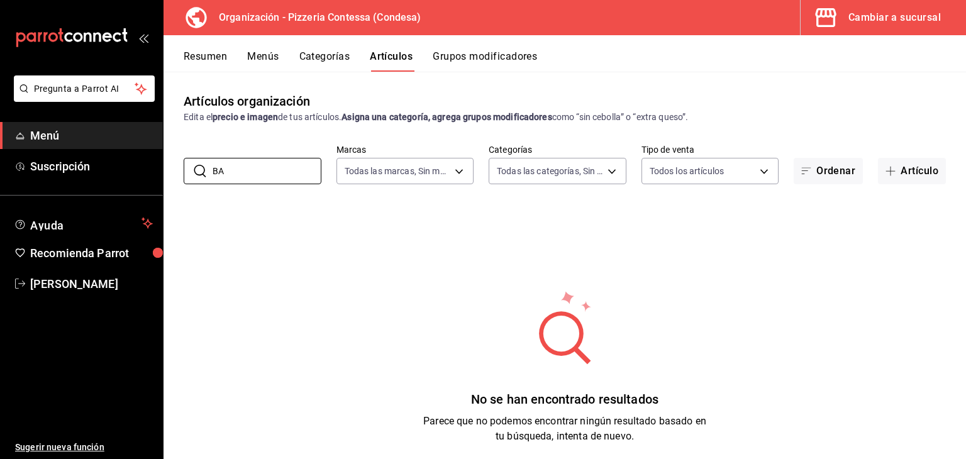
type input "B"
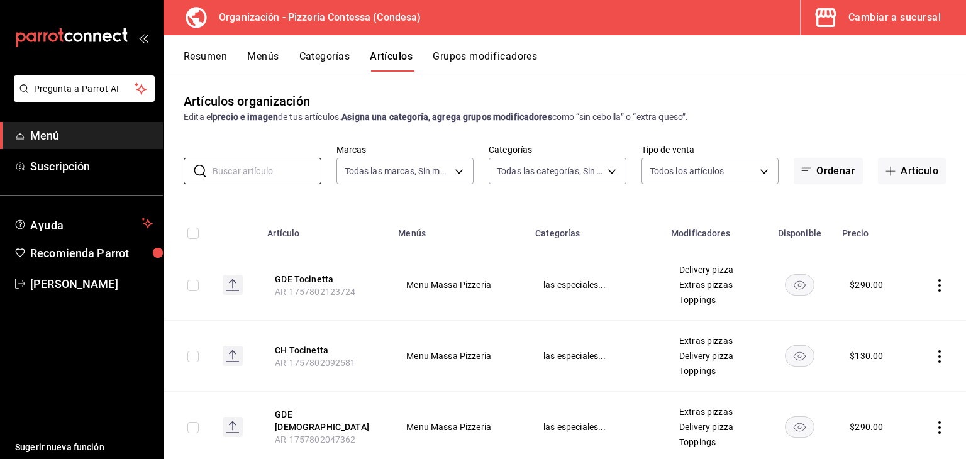
click at [478, 52] on button "Grupos modificadores" at bounding box center [485, 60] width 104 height 21
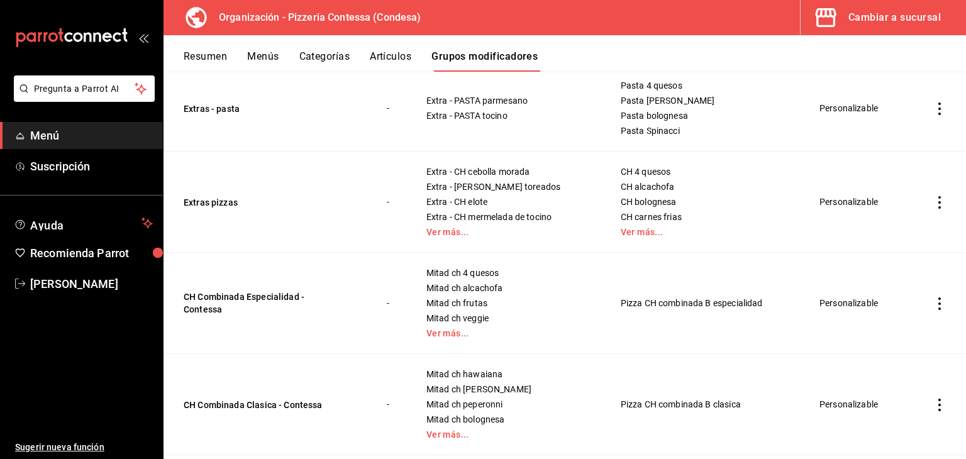
scroll to position [126, 0]
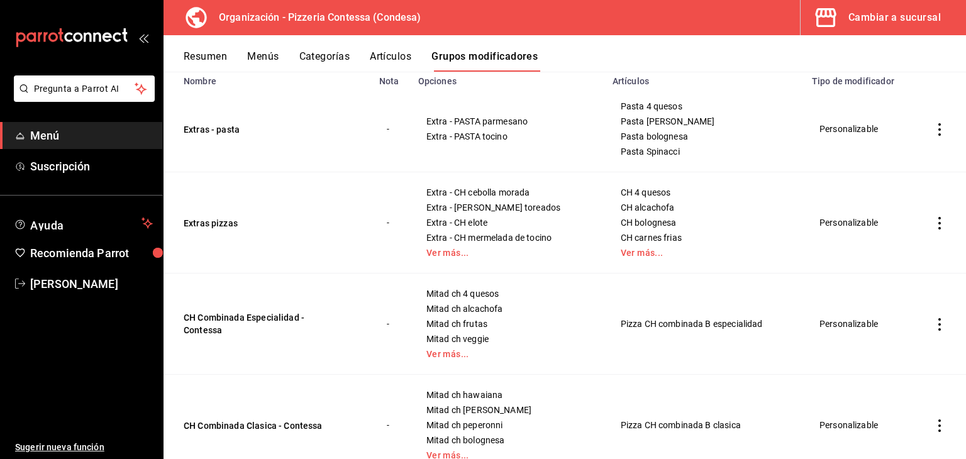
click at [858, 12] on div "Cambiar a sucursal" at bounding box center [895, 18] width 92 height 18
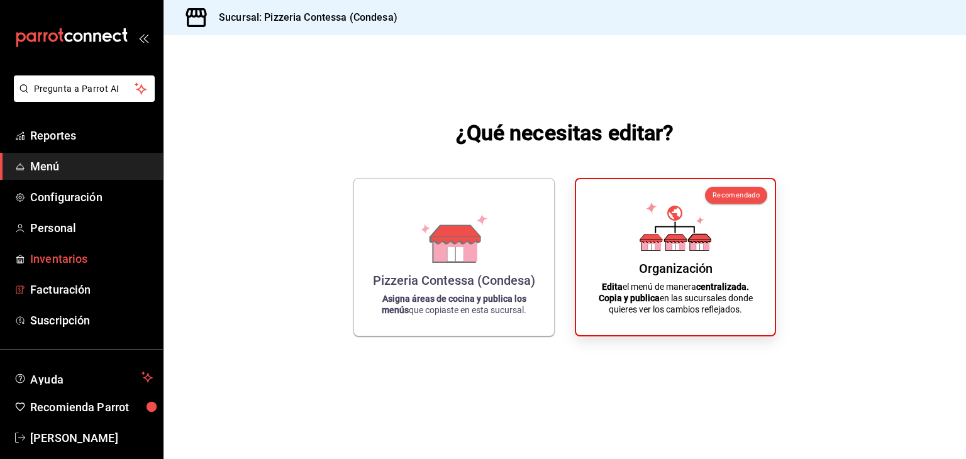
click at [69, 265] on span "Inventarios" at bounding box center [91, 258] width 123 height 17
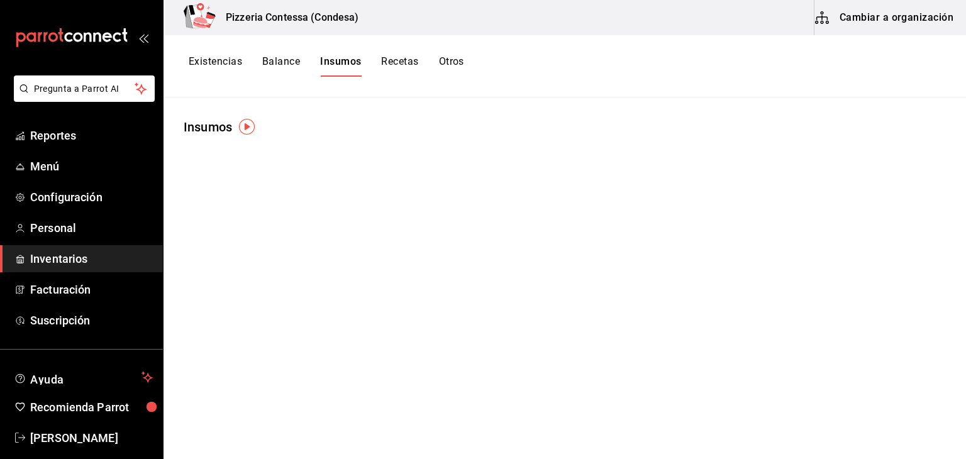
click at [927, 13] on button "Cambiar a organización" at bounding box center [886, 17] width 142 height 35
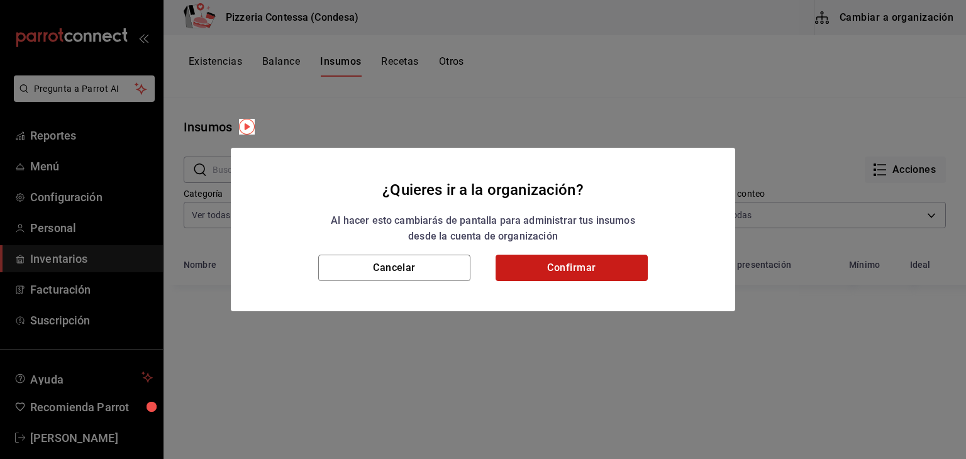
click at [572, 268] on button "Confirmar" at bounding box center [572, 268] width 152 height 26
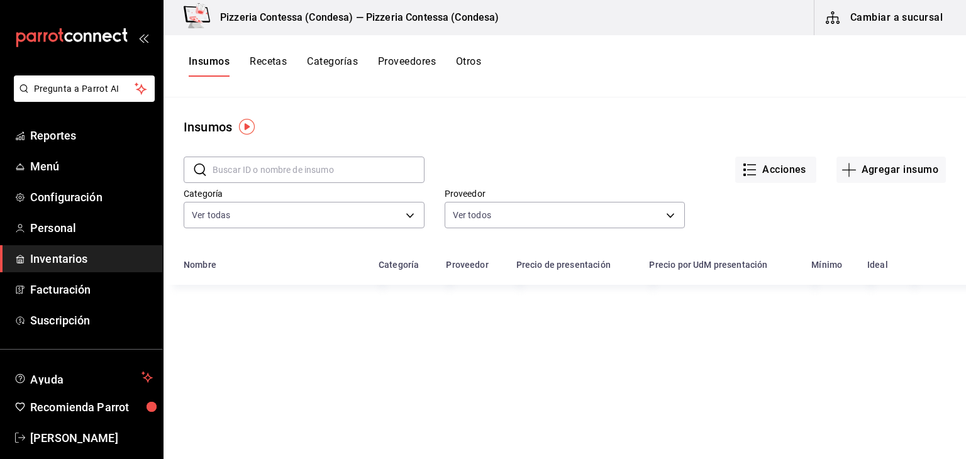
click at [257, 62] on button "Recetas" at bounding box center [268, 65] width 37 height 21
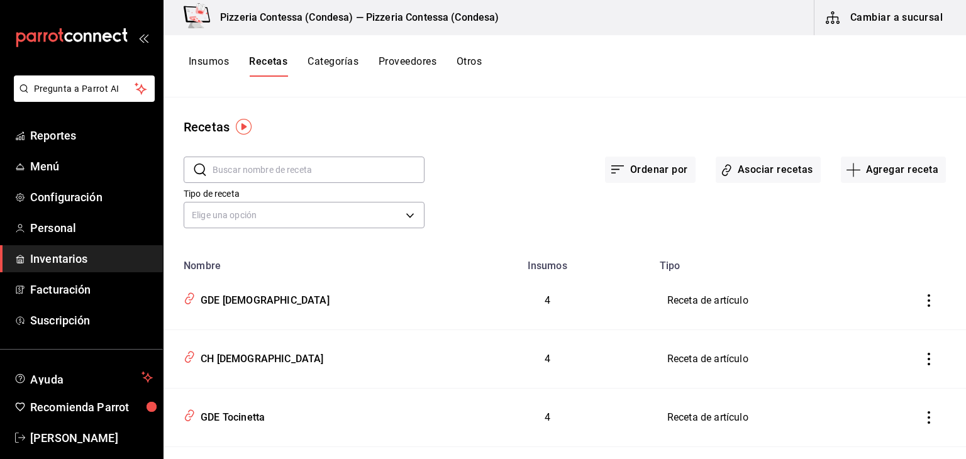
click at [280, 161] on input "text" at bounding box center [319, 169] width 212 height 25
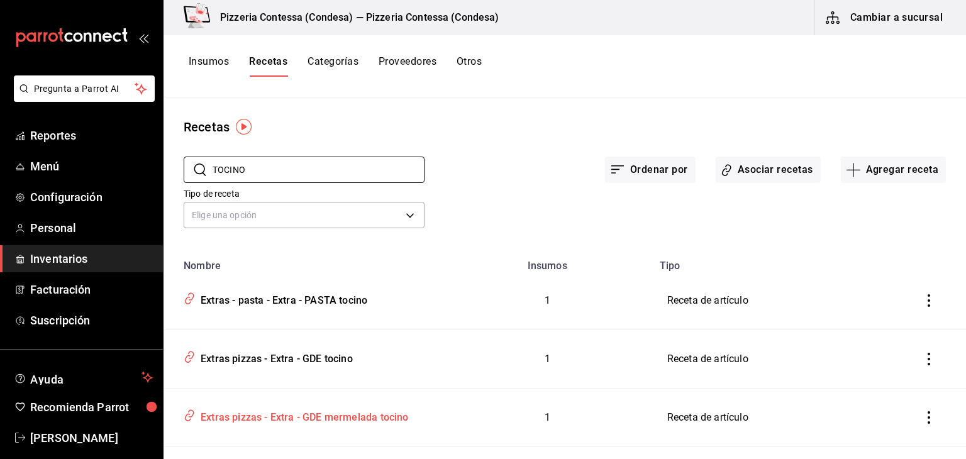
scroll to position [196, 0]
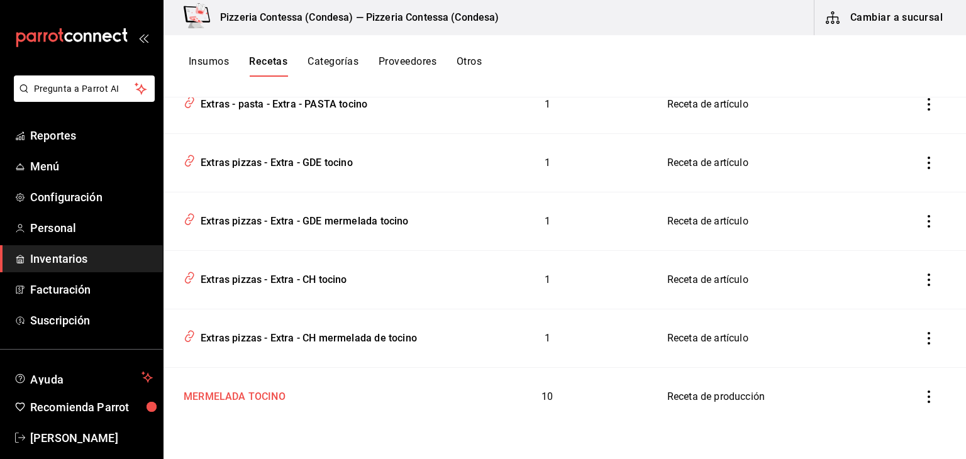
type input "TOCINO"
click at [297, 393] on div "MERMELADA TOCINO" at bounding box center [303, 395] width 249 height 20
type input "MERMELADA TOCINO"
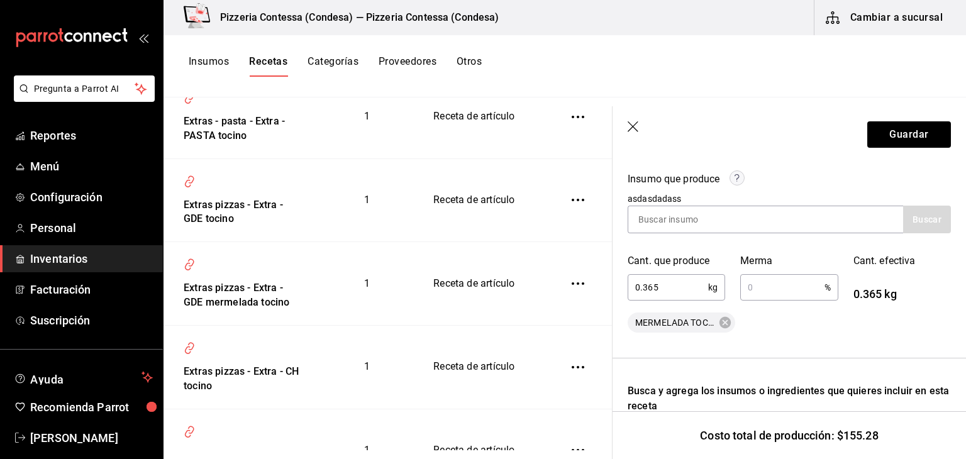
scroll to position [189, 0]
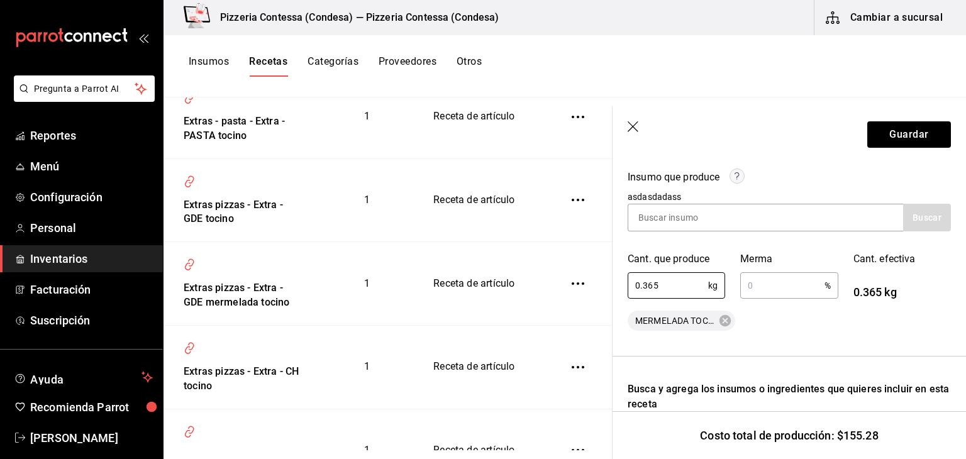
drag, startPoint x: 685, startPoint y: 293, endPoint x: 564, endPoint y: 279, distance: 121.7
click at [564, 279] on div "Recetas ​ TOCINO ​ Tipo de receta Elige una opción default Nombre Insumos Tipo …" at bounding box center [565, 274] width 803 height 353
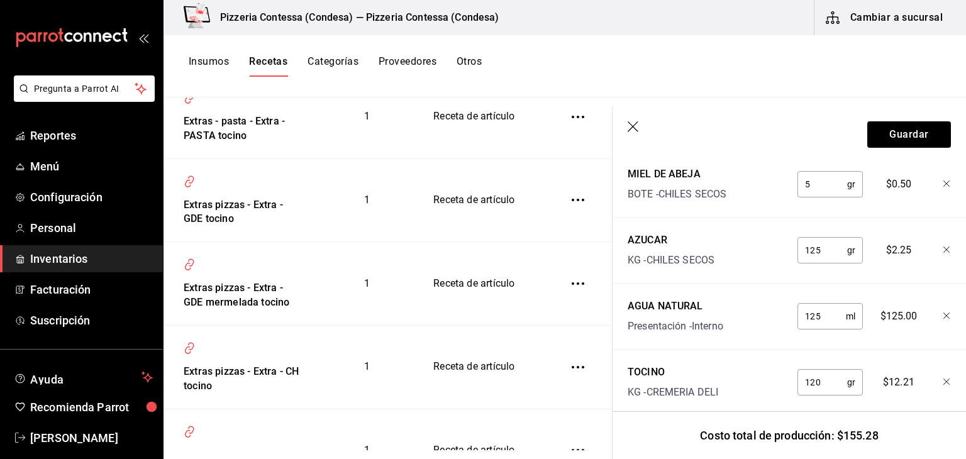
scroll to position [629, 0]
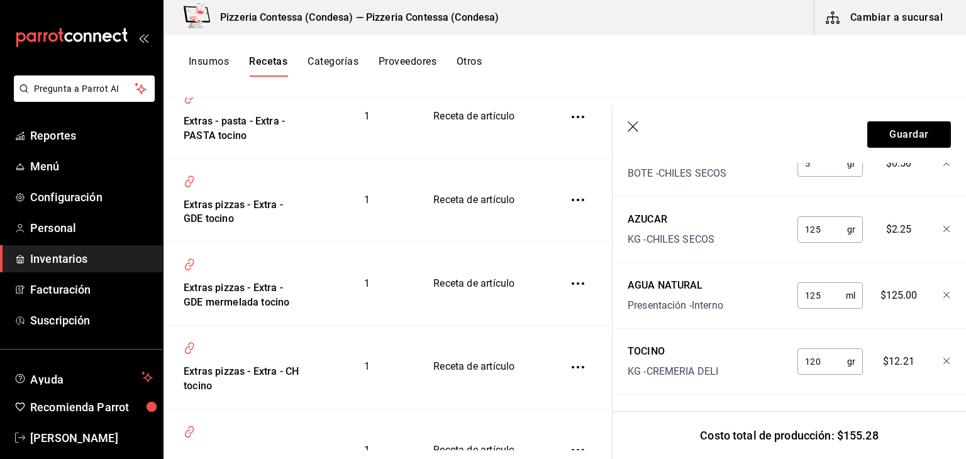
type input "0.44"
drag, startPoint x: 817, startPoint y: 364, endPoint x: 742, endPoint y: 368, distance: 75.6
click at [742, 368] on div "TOCINO KG - CREMERIA DELI 120 gr ​ $12.21" at bounding box center [787, 359] width 328 height 40
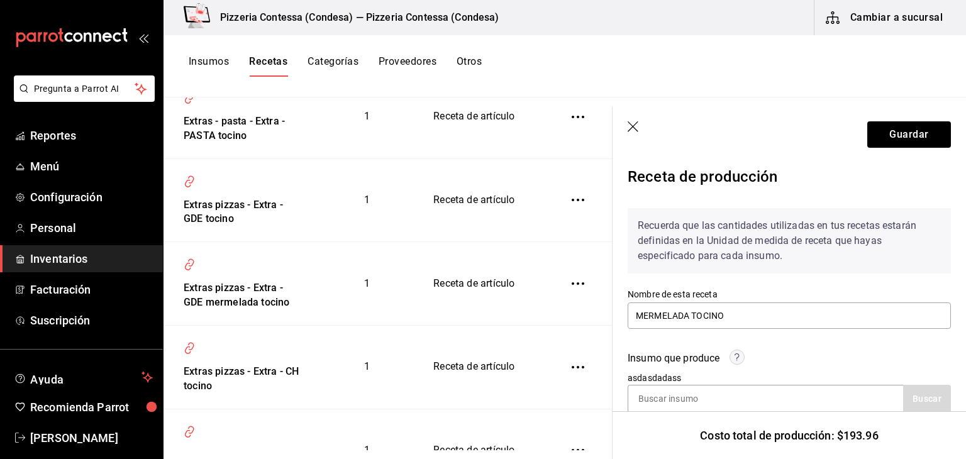
scroll to position [0, 0]
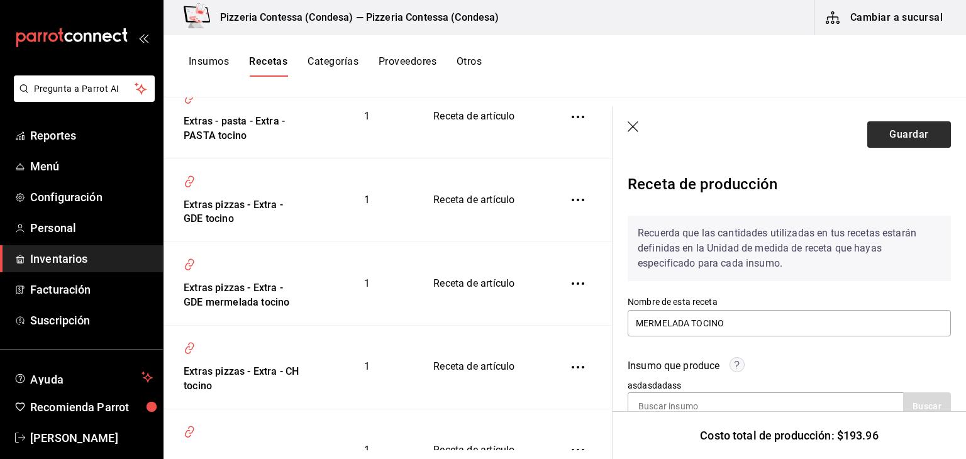
type input "500"
click at [905, 126] on button "Guardar" at bounding box center [910, 134] width 84 height 26
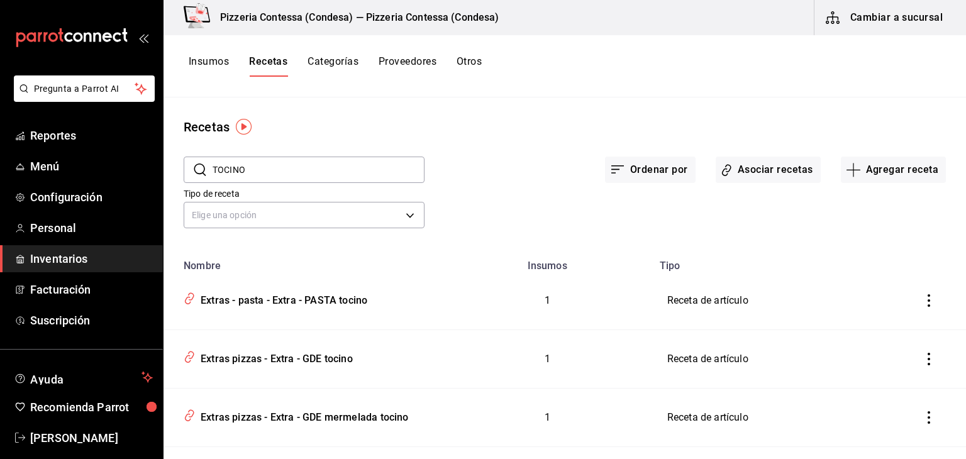
click at [270, 176] on input "TOCINO" at bounding box center [319, 169] width 212 height 25
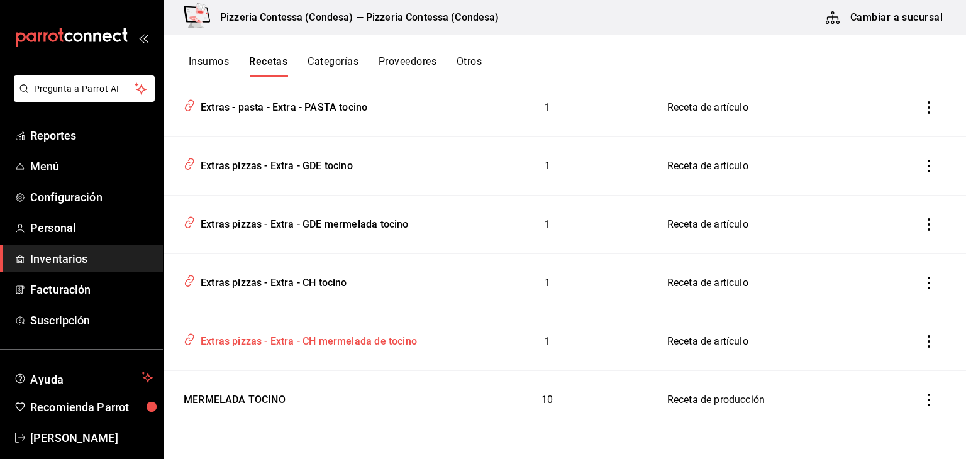
scroll to position [196, 0]
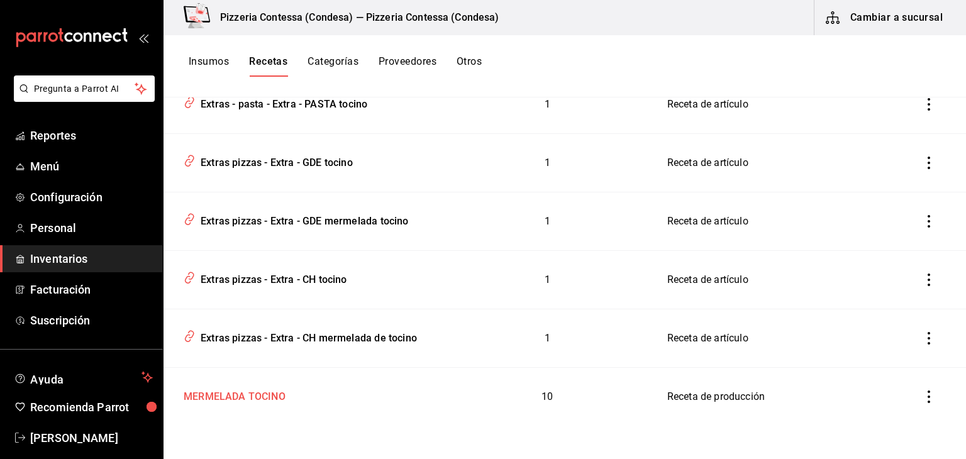
click at [248, 399] on div "MERMELADA TOCINO" at bounding box center [232, 395] width 107 height 20
type input "MERMELADA TOCINO"
type input "0.44"
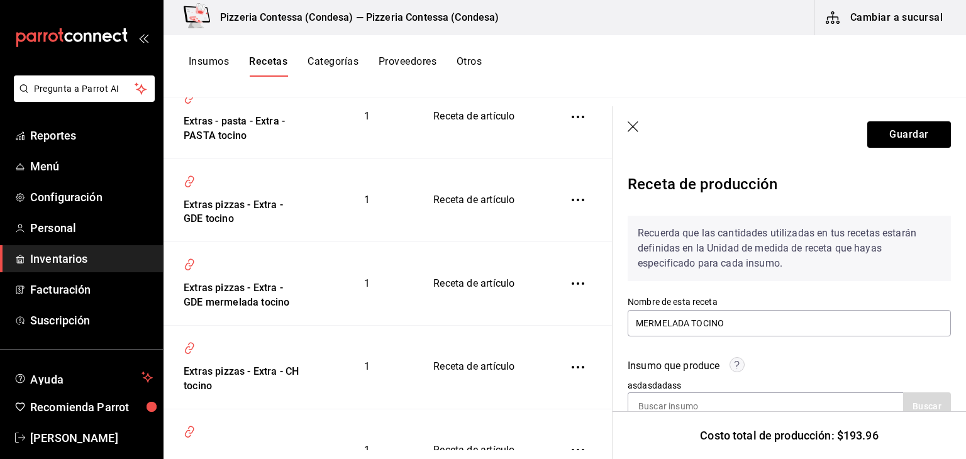
click at [638, 126] on icon "button" at bounding box center [634, 127] width 13 height 13
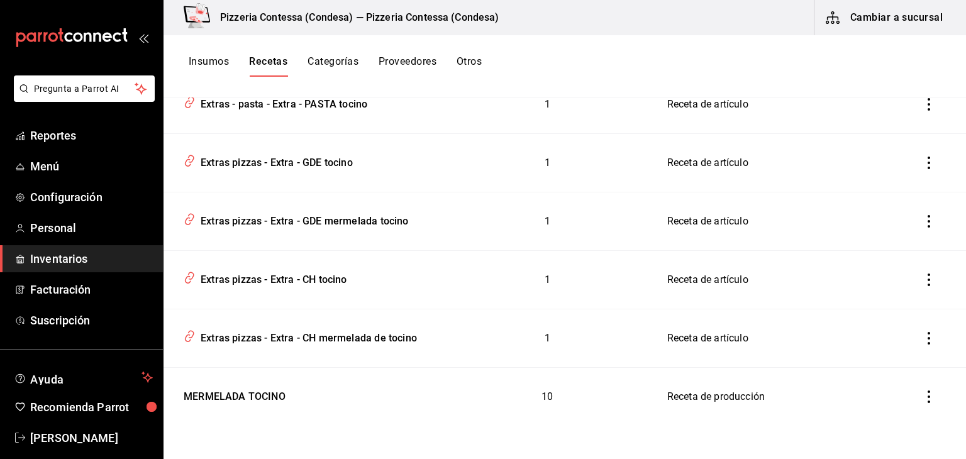
click at [60, 260] on span "Inventarios" at bounding box center [91, 258] width 123 height 17
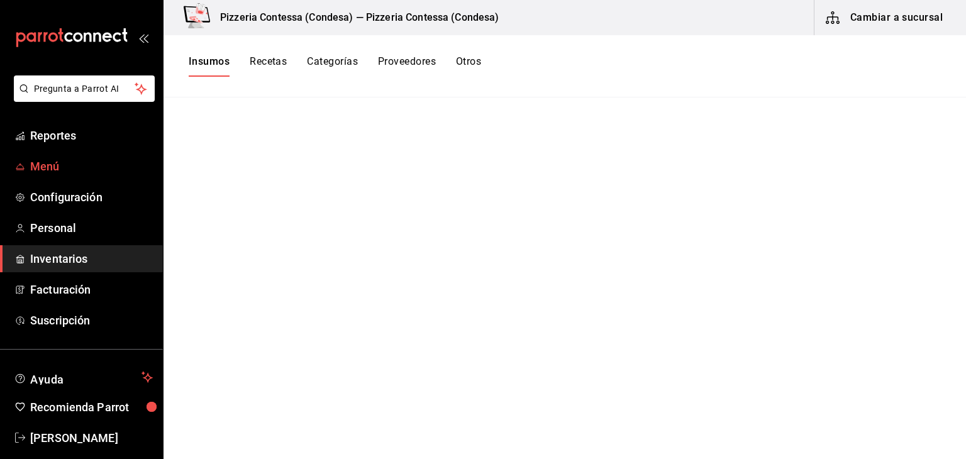
click at [37, 167] on span "Menú" at bounding box center [91, 166] width 123 height 17
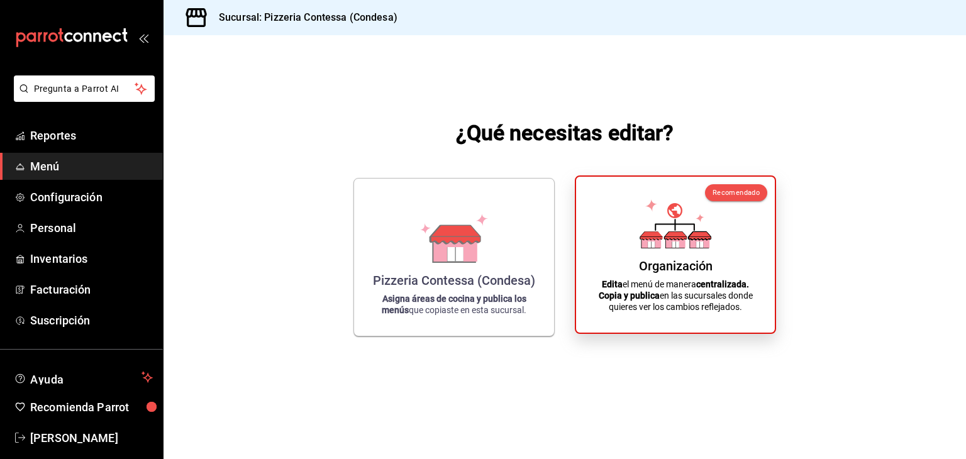
click at [652, 229] on icon at bounding box center [676, 223] width 72 height 49
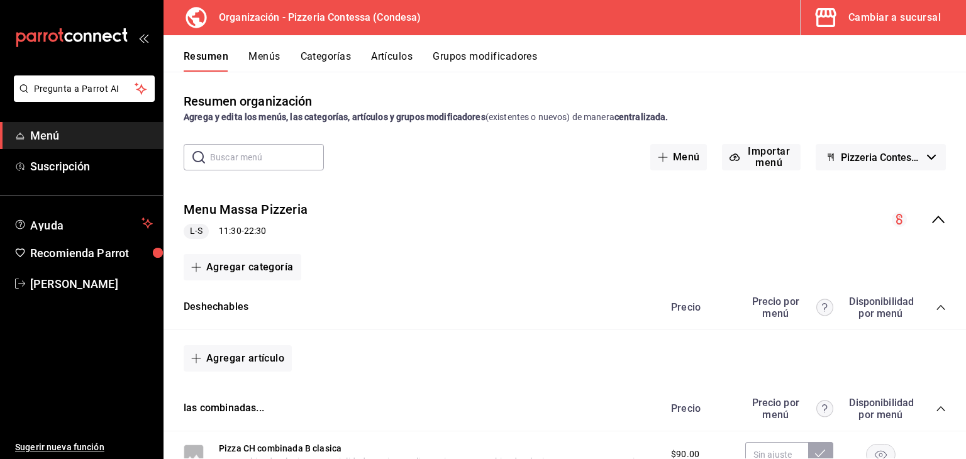
click at [501, 59] on button "Grupos modificadores" at bounding box center [485, 60] width 104 height 21
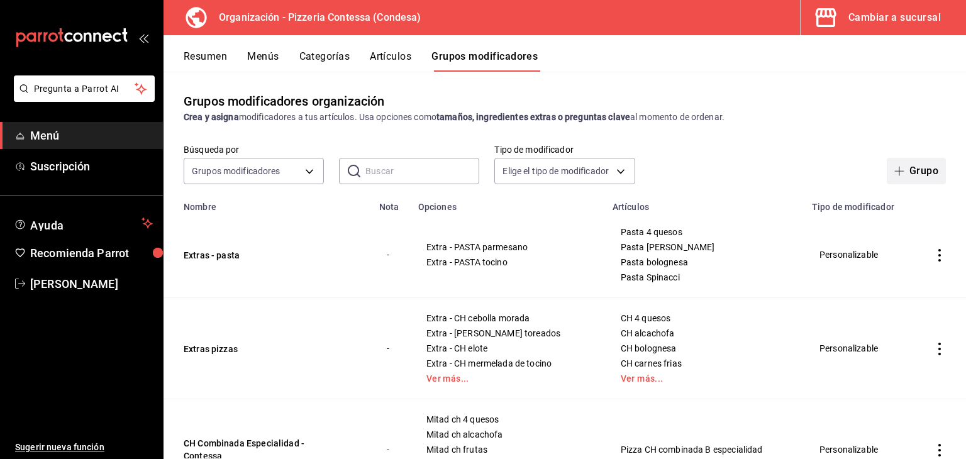
click at [905, 163] on button "Grupo" at bounding box center [916, 171] width 59 height 26
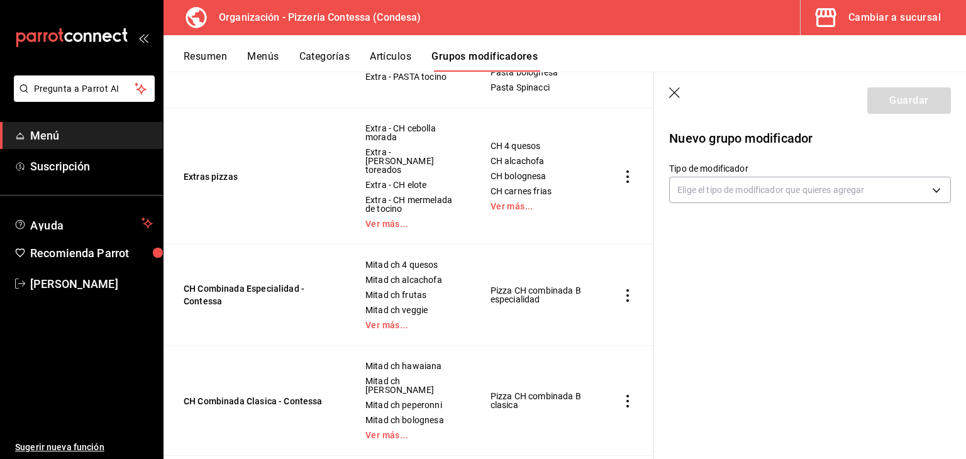
scroll to position [252, 0]
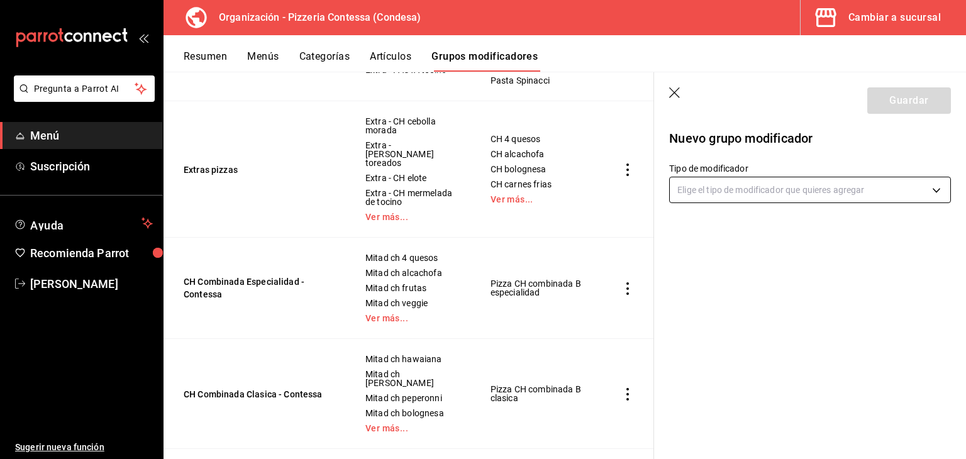
click at [725, 189] on body "Pregunta a Parrot AI Menú Suscripción Ayuda Recomienda Parrot Eduardo Quiroz Su…" at bounding box center [483, 229] width 966 height 459
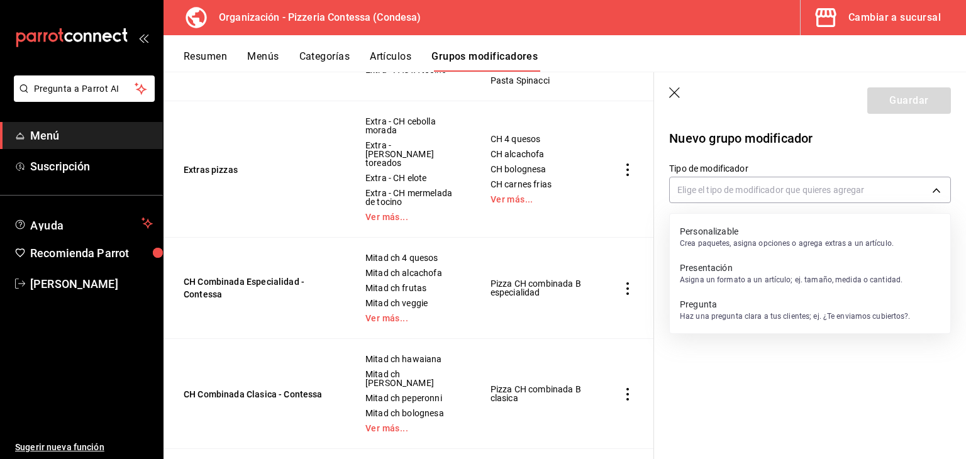
click at [727, 245] on p "Crea paquetes, asigna opciones o agrega extras a un artículo." at bounding box center [787, 243] width 214 height 11
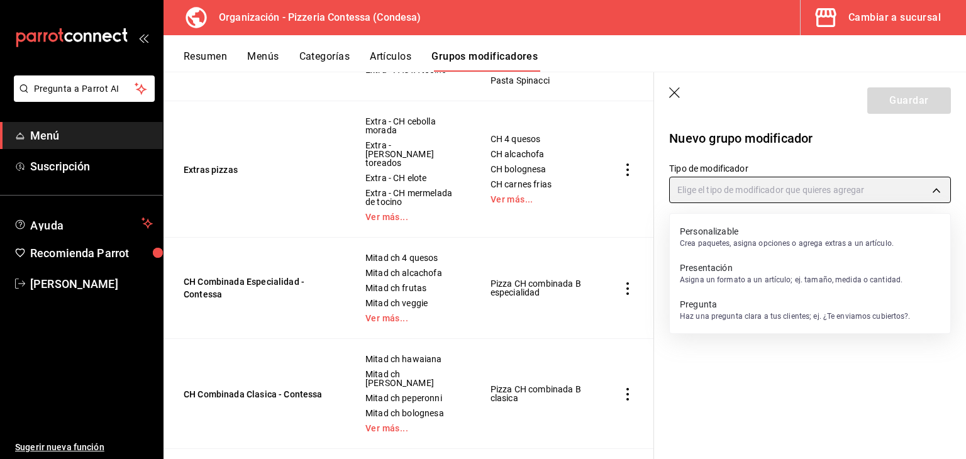
type input "CUSTOMIZABLE"
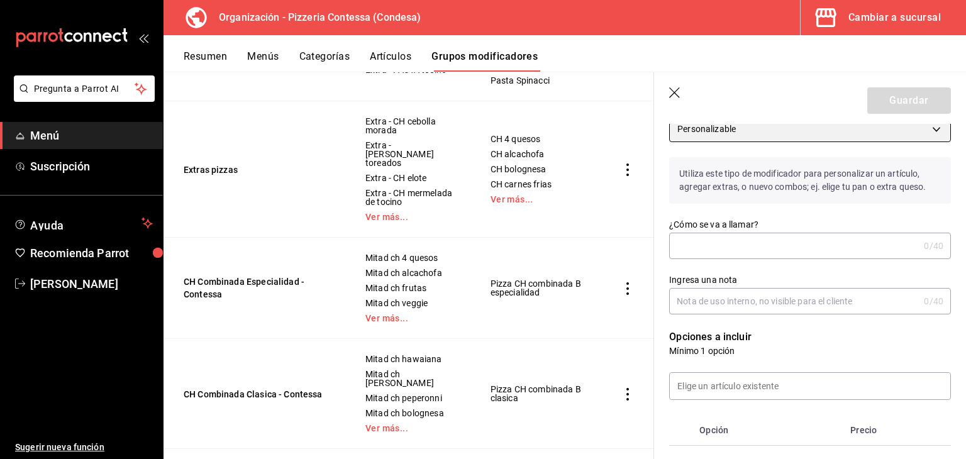
scroll to position [63, 0]
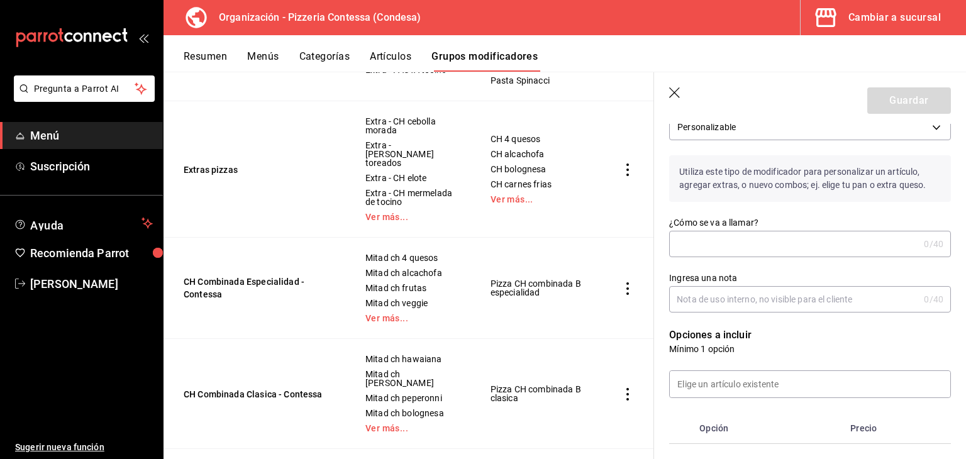
click at [714, 248] on input "¿Cómo se va a llamar?" at bounding box center [794, 244] width 250 height 25
click at [762, 242] on input "CH Combinada Contesa - Contessa" at bounding box center [791, 244] width 245 height 25
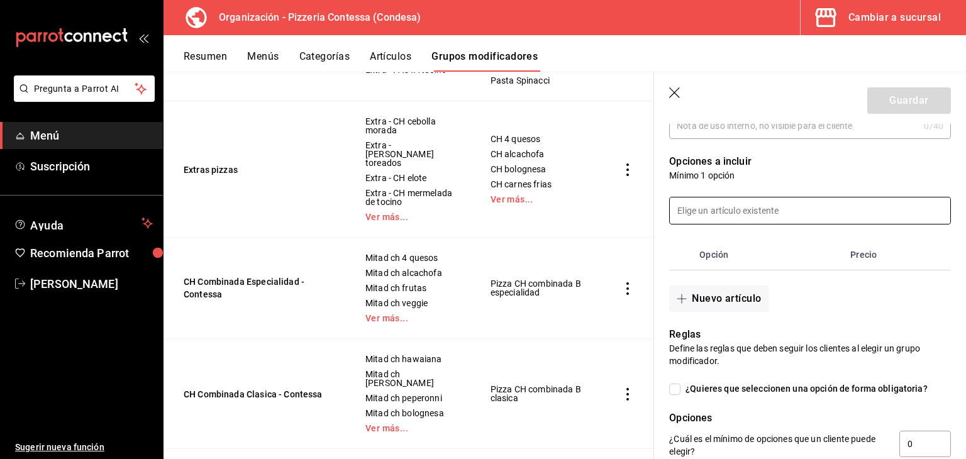
scroll to position [189, 0]
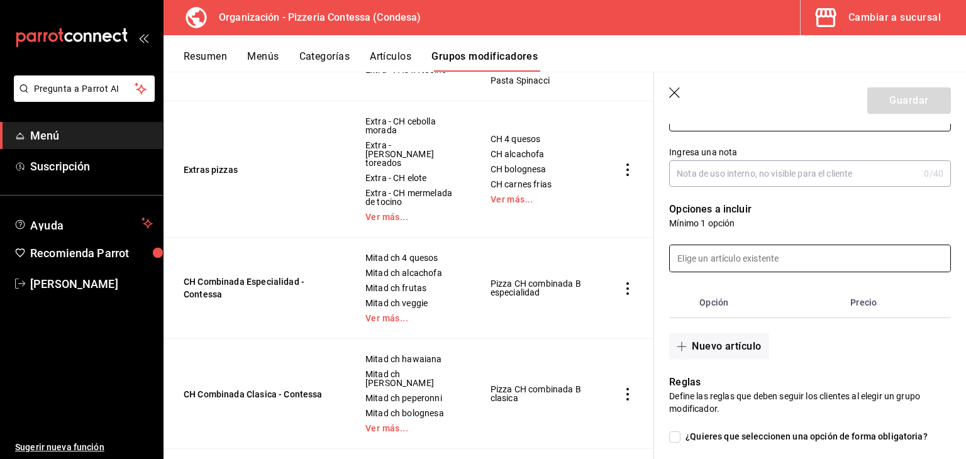
type input "CH Combinada Contessa - Contessa"
click at [725, 265] on input at bounding box center [810, 258] width 281 height 26
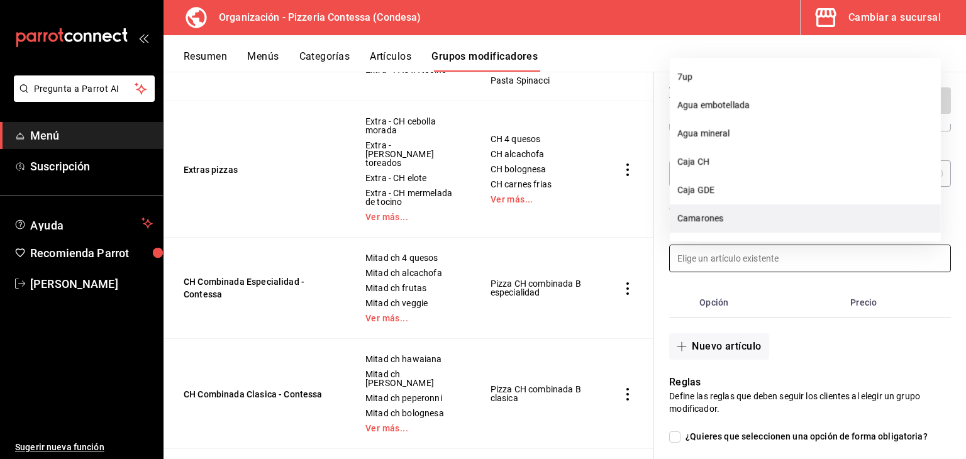
scroll to position [0, 0]
click at [814, 304] on th "Opción" at bounding box center [770, 303] width 151 height 30
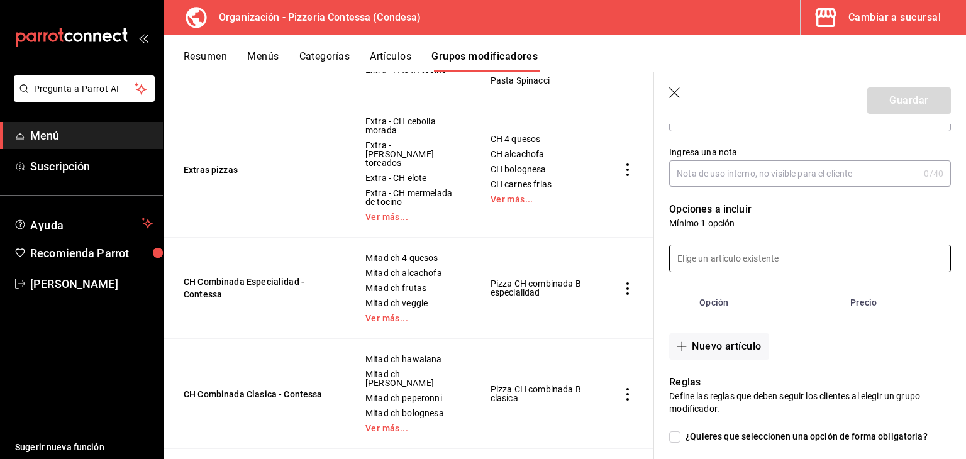
click at [736, 255] on input at bounding box center [810, 258] width 281 height 26
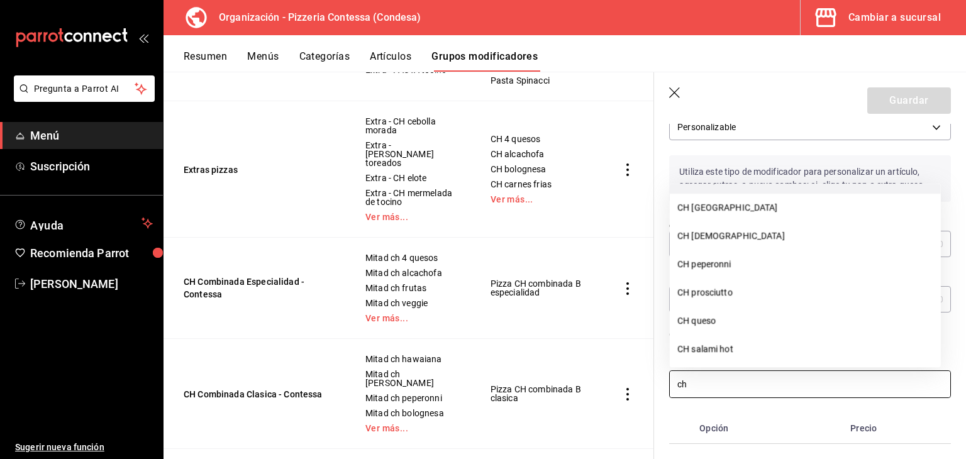
scroll to position [252, 0]
click at [747, 209] on li "CH oaxaca" at bounding box center [805, 206] width 271 height 28
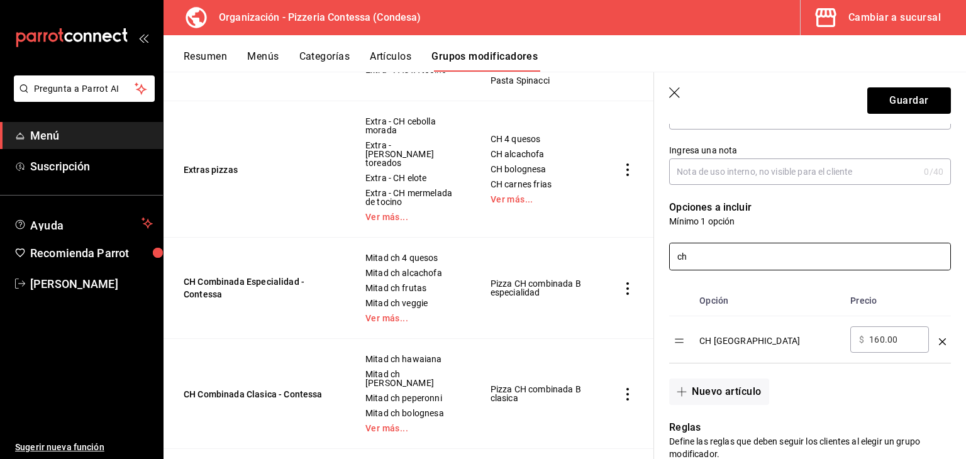
scroll to position [189, 0]
click at [728, 261] on input "ch" at bounding box center [810, 258] width 281 height 26
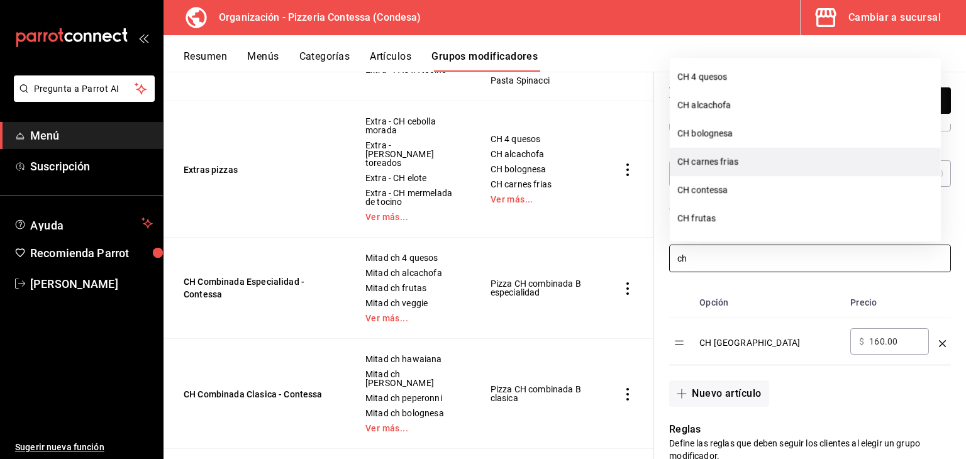
click at [731, 164] on li "CH carnes frias" at bounding box center [805, 162] width 271 height 28
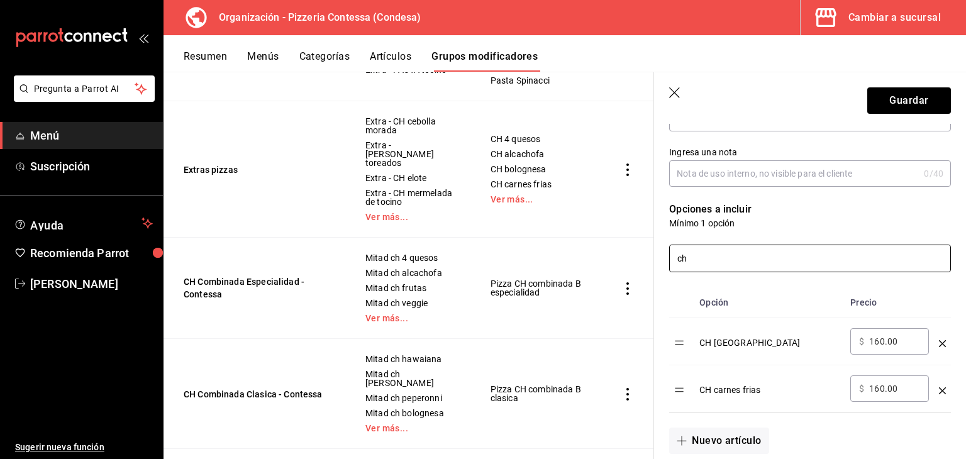
click at [724, 258] on input "ch" at bounding box center [810, 258] width 281 height 26
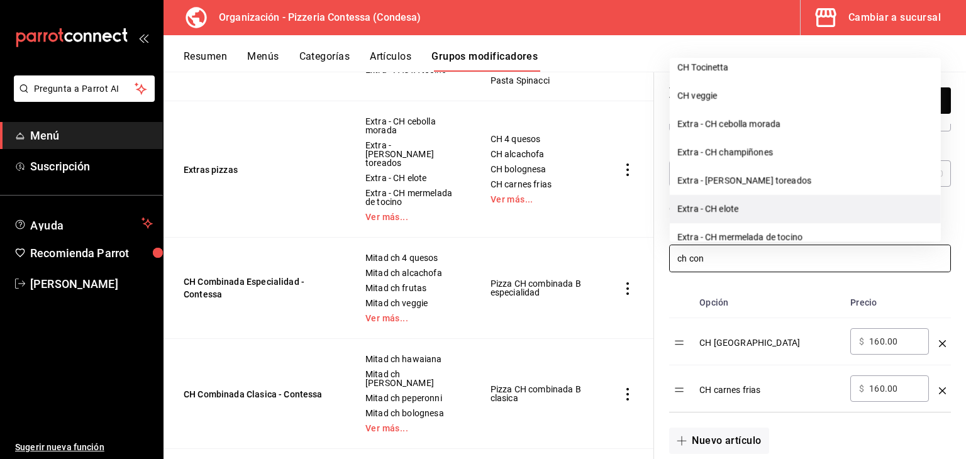
scroll to position [0, 0]
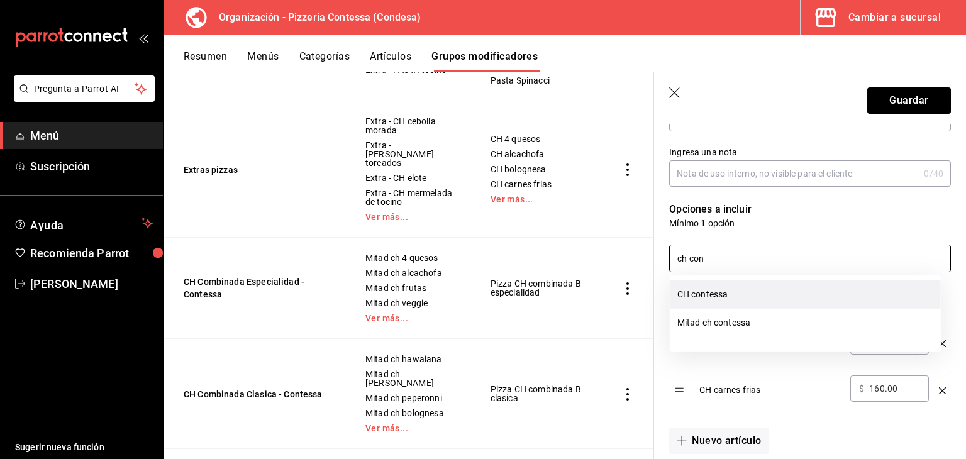
click at [760, 296] on li "CH contessa" at bounding box center [805, 295] width 271 height 28
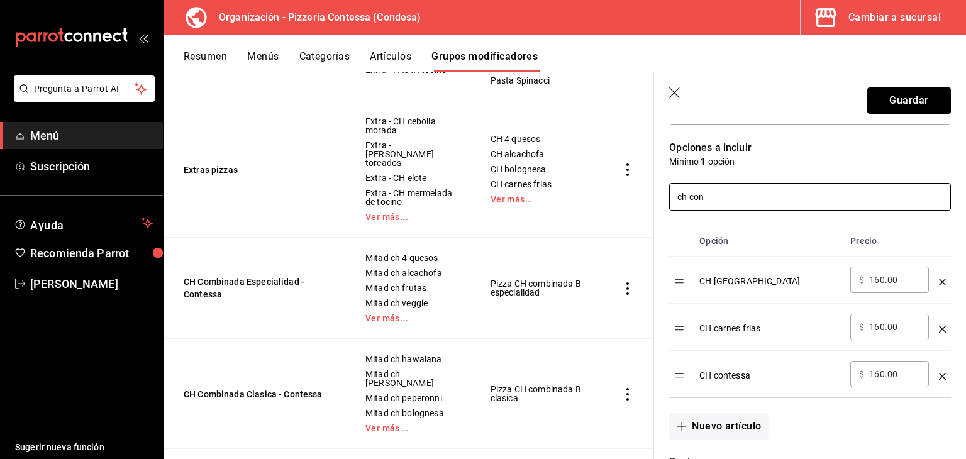
scroll to position [252, 0]
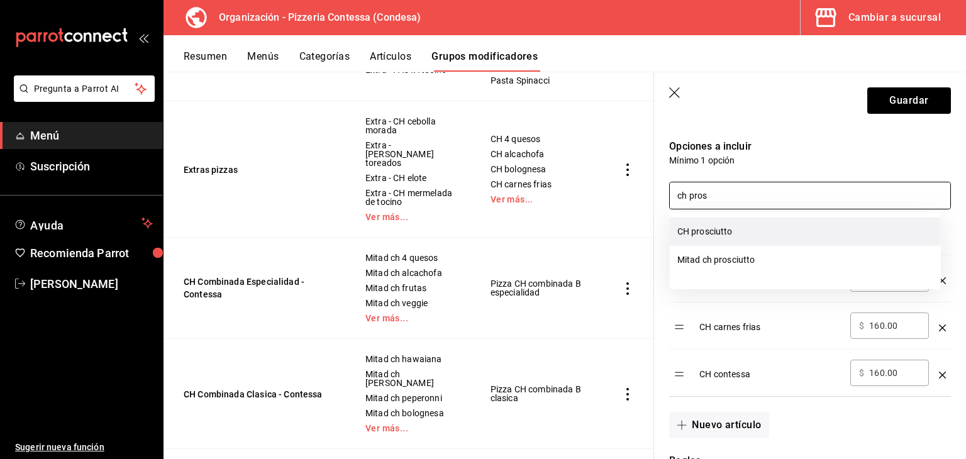
click at [723, 228] on li "CH prosciutto" at bounding box center [805, 232] width 271 height 28
click at [726, 221] on li "CH salami hot" at bounding box center [805, 232] width 271 height 28
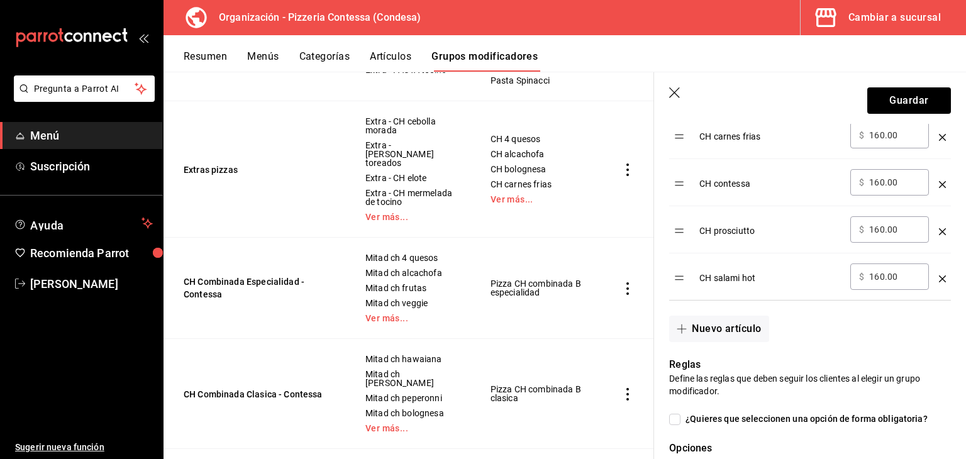
scroll to position [503, 0]
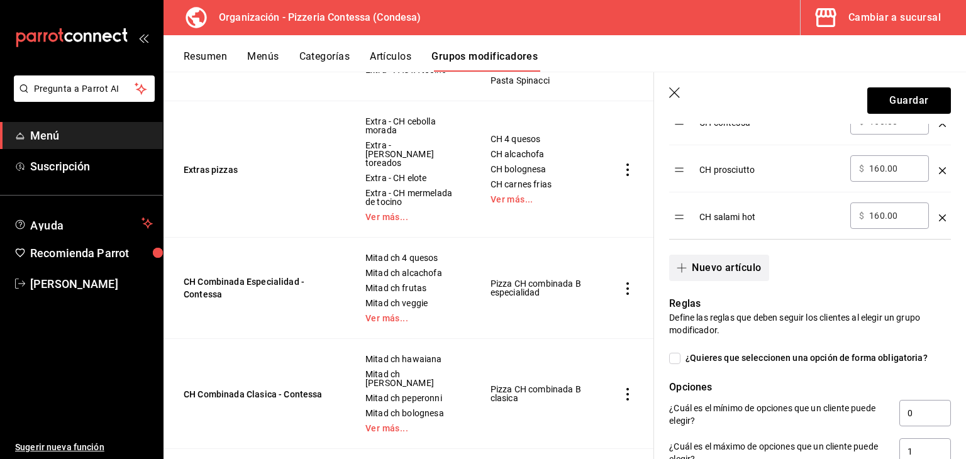
type input "ch sala"
click at [725, 270] on button "Nuevo artículo" at bounding box center [718, 268] width 99 height 26
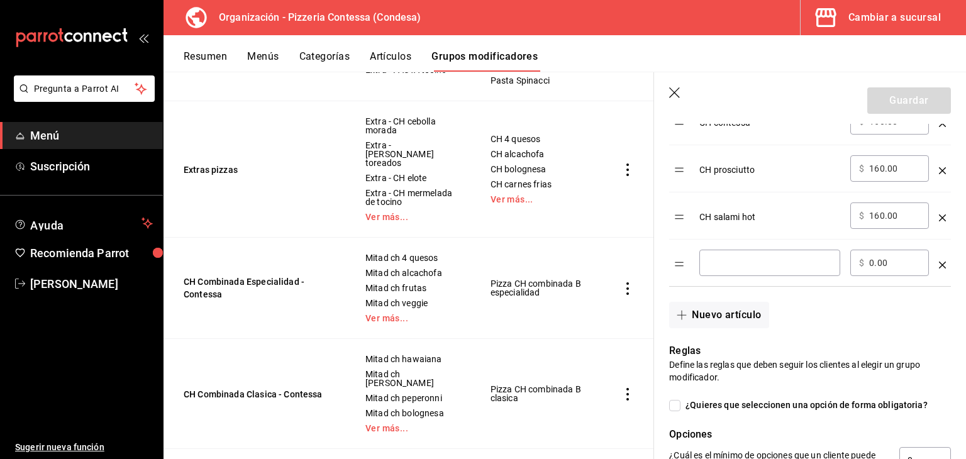
click at [939, 262] on icon "optionsTable" at bounding box center [942, 265] width 7 height 7
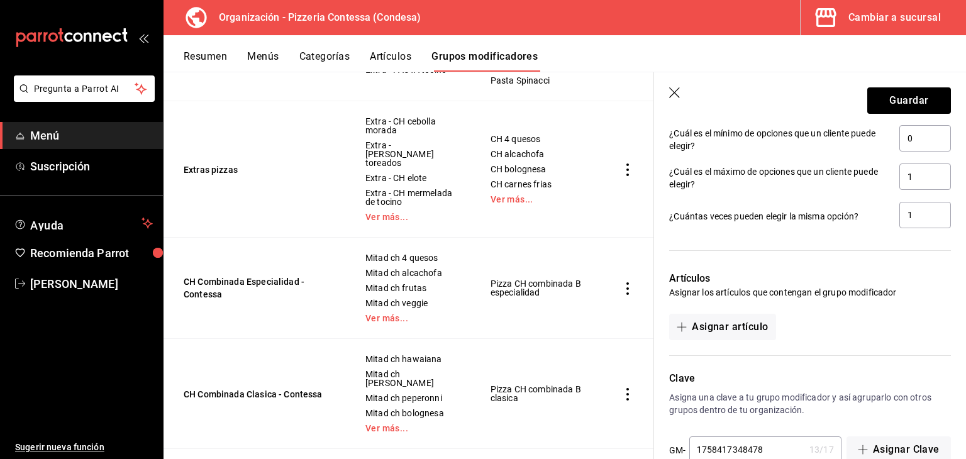
scroll to position [808, 0]
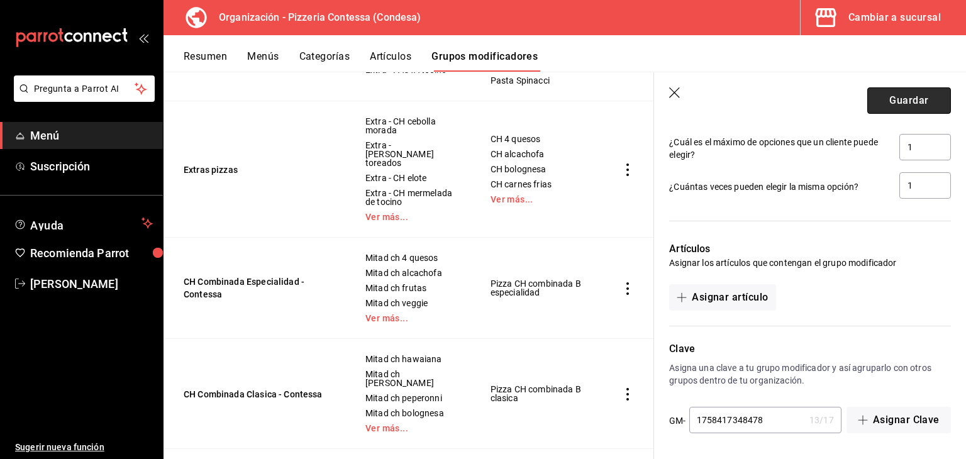
click at [901, 101] on button "Guardar" at bounding box center [910, 100] width 84 height 26
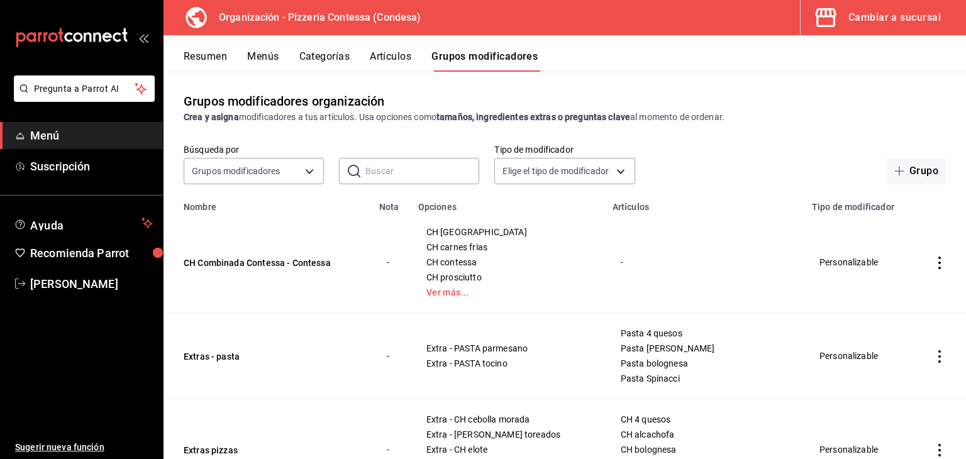
click at [405, 58] on button "Artículos" at bounding box center [391, 60] width 42 height 21
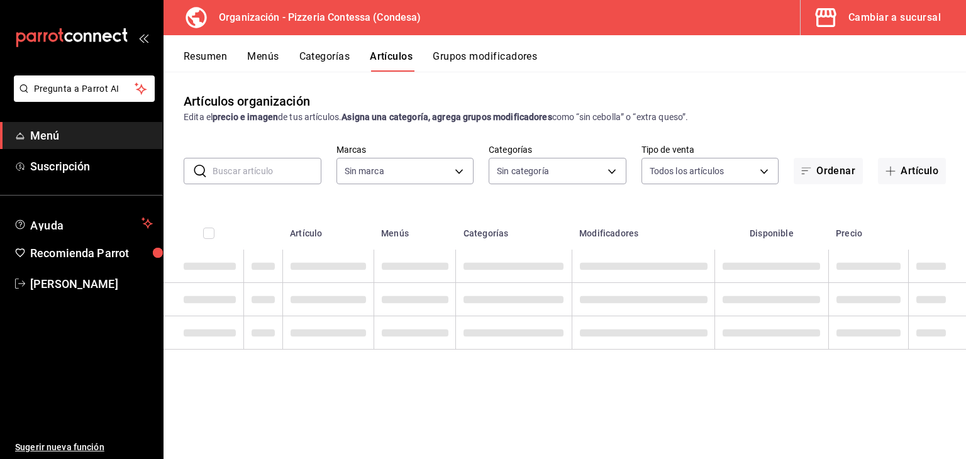
type input "ffd2d5b6-989f-41ef-afc5-5290e67978d8"
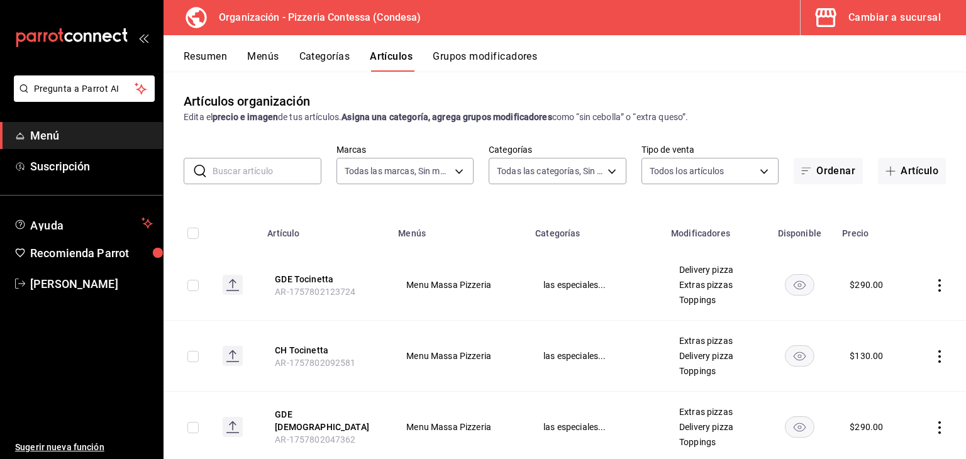
type input "b9cf2153-fb70-43ce-af91-f9ab87f2246d,6abfdec0-6ccc-4227-b426-75f71d0ed556,9a5f5…"
click at [262, 166] on input "text" at bounding box center [267, 171] width 109 height 25
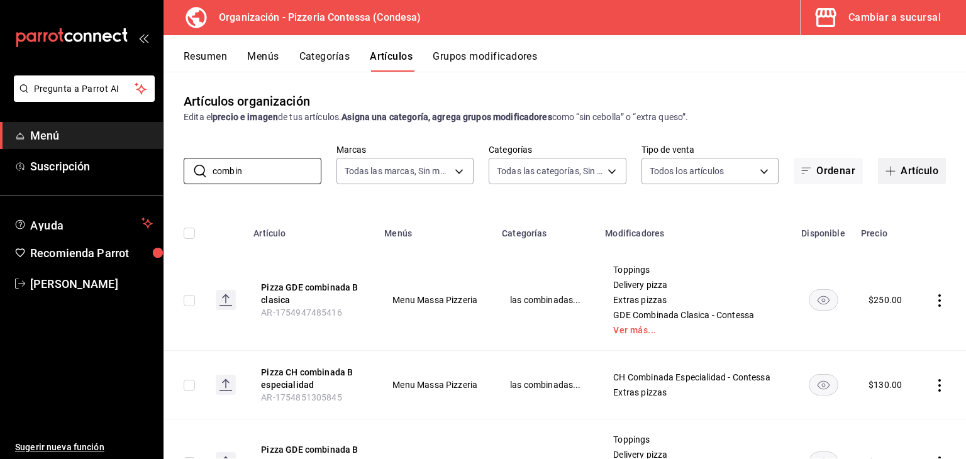
type input "combin"
click at [911, 170] on button "Artículo" at bounding box center [912, 171] width 68 height 26
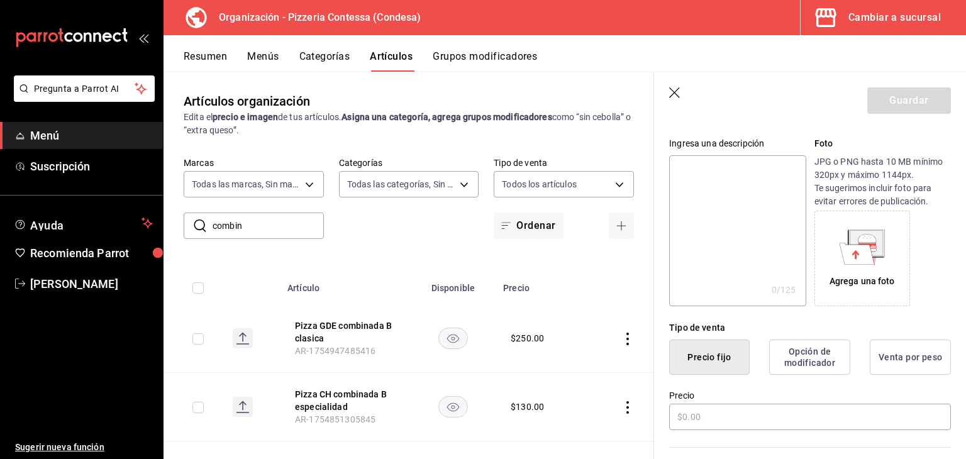
scroll to position [126, 0]
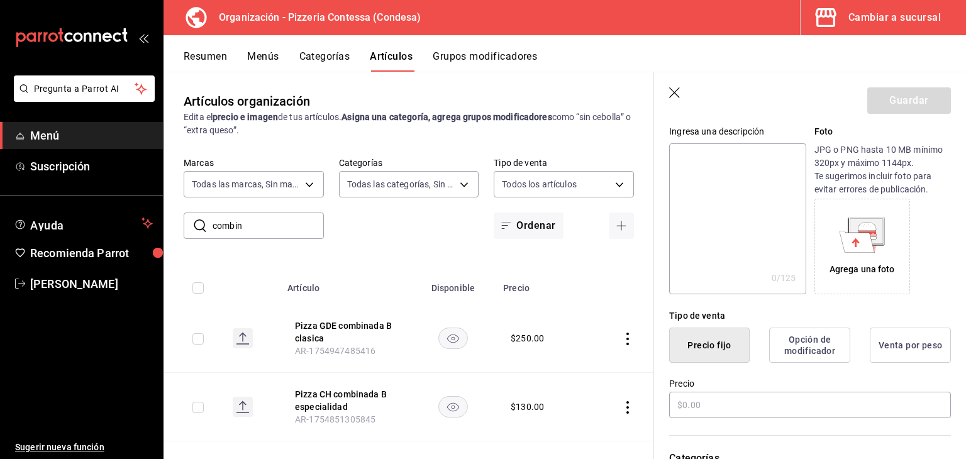
click at [781, 342] on button "Opción de modificador" at bounding box center [810, 345] width 81 height 35
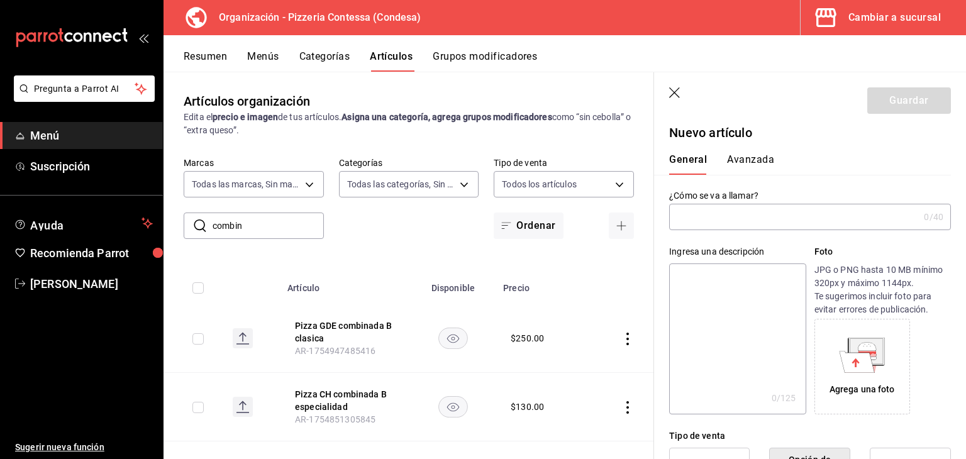
scroll to position [0, 0]
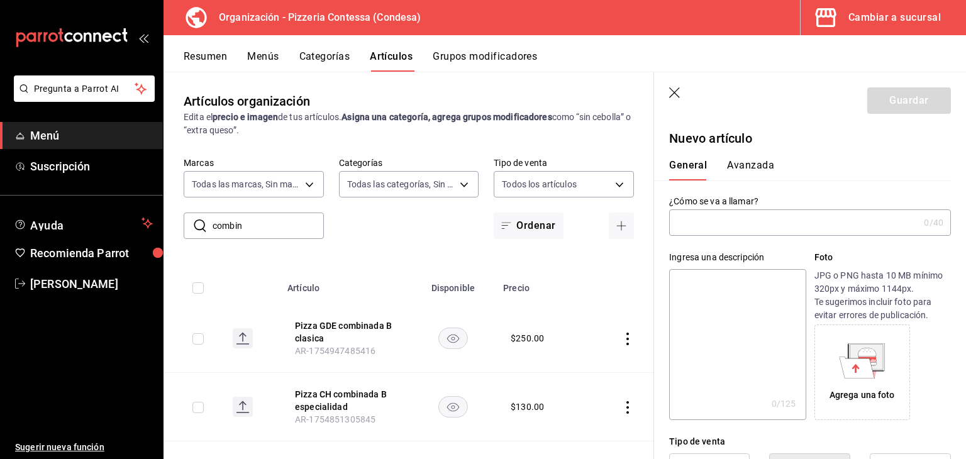
click at [707, 228] on input "text" at bounding box center [794, 222] width 250 height 25
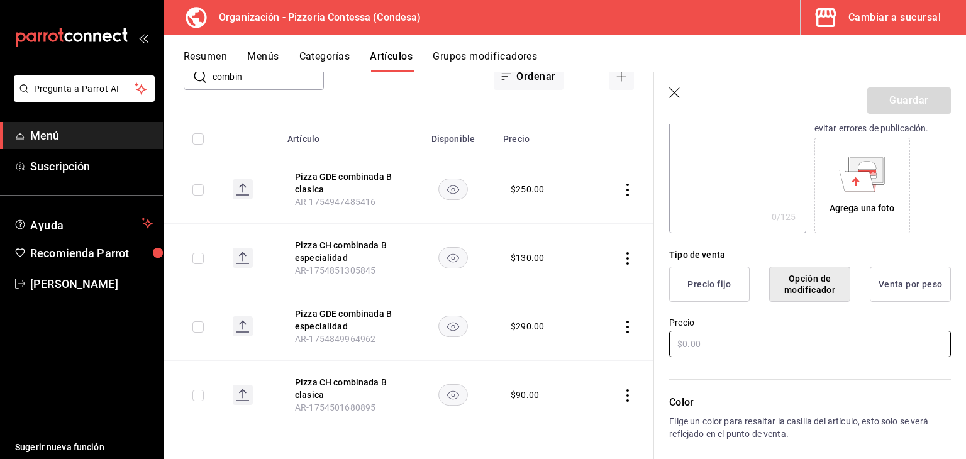
scroll to position [189, 0]
type input "Pizza CH Contessa - Contessa"
click at [772, 350] on input "text" at bounding box center [810, 342] width 282 height 26
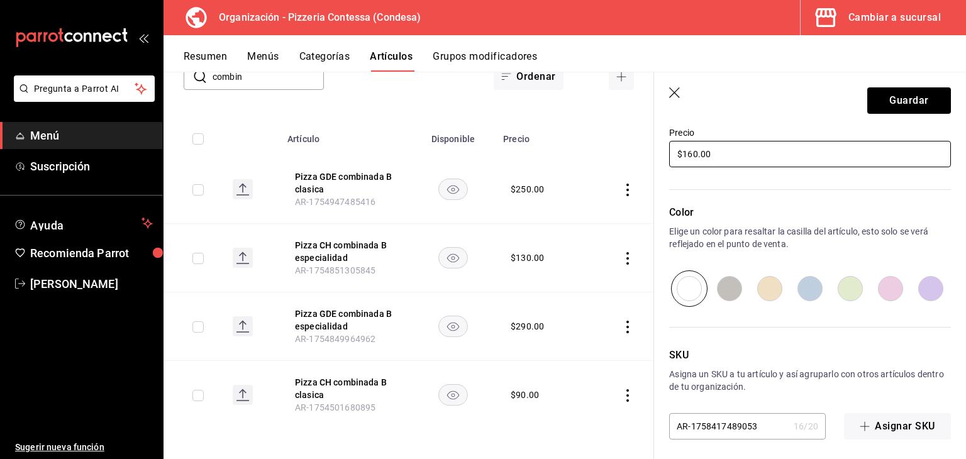
scroll to position [383, 0]
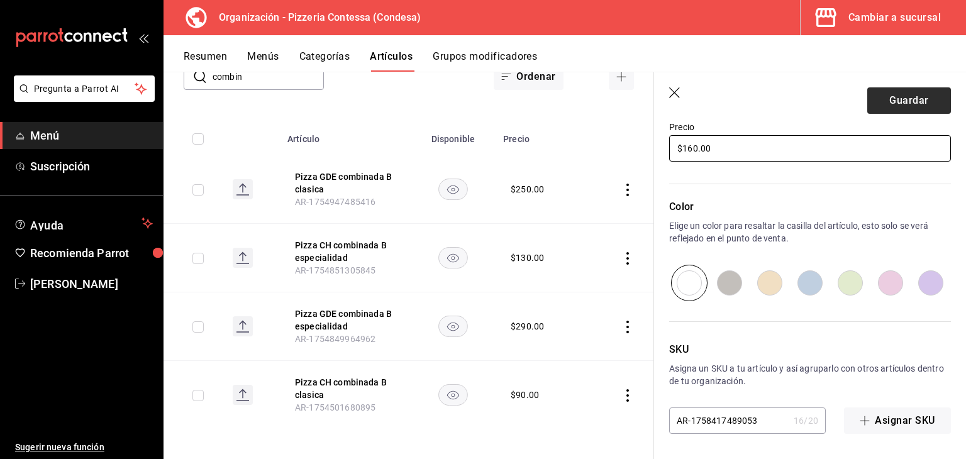
type input "$160.00"
click at [883, 99] on button "Guardar" at bounding box center [910, 100] width 84 height 26
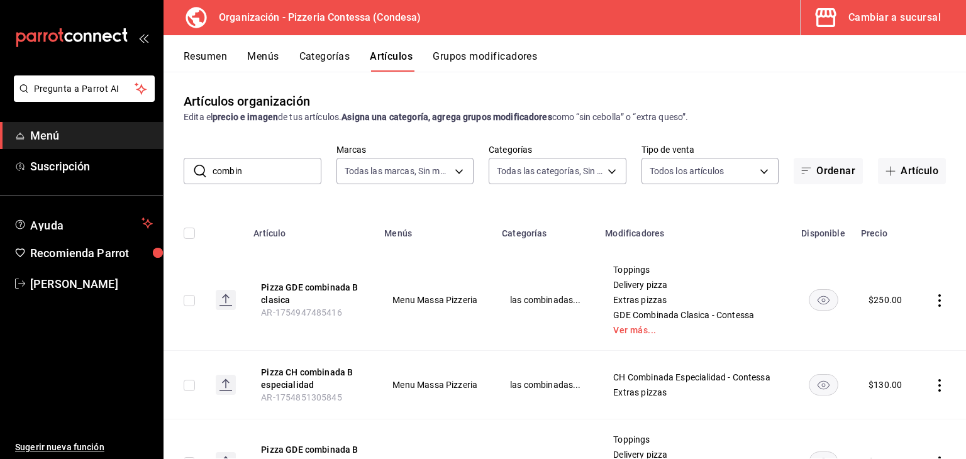
click at [483, 55] on button "Grupos modificadores" at bounding box center [485, 60] width 104 height 21
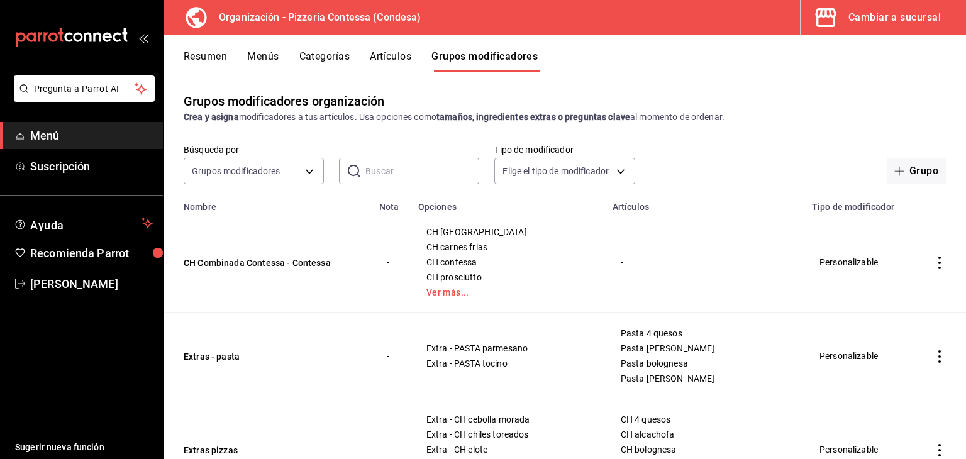
click at [934, 265] on icon "actions" at bounding box center [940, 263] width 13 height 13
click at [903, 288] on span "Editar" at bounding box center [892, 292] width 33 height 13
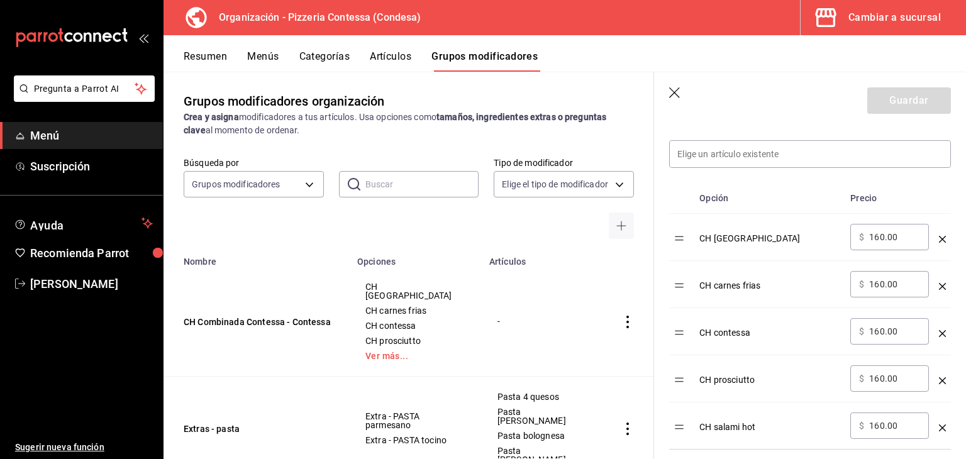
scroll to position [378, 0]
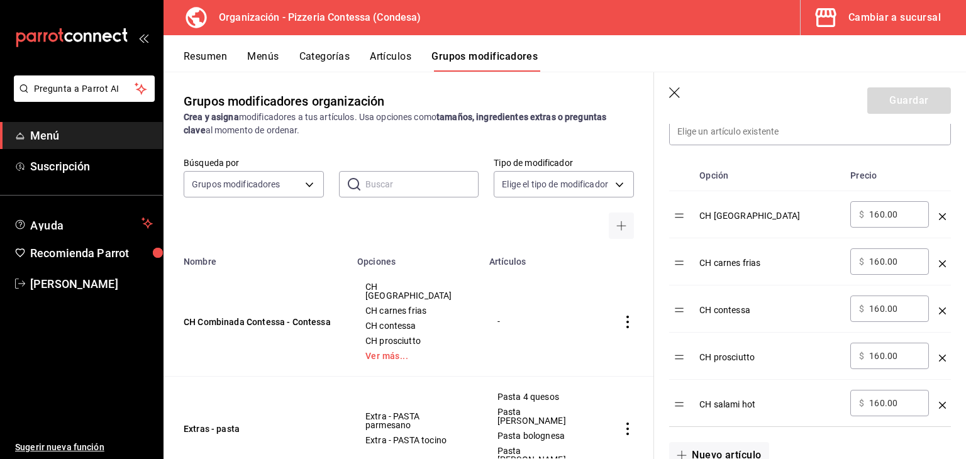
click at [939, 216] on icon "optionsTable" at bounding box center [942, 216] width 7 height 7
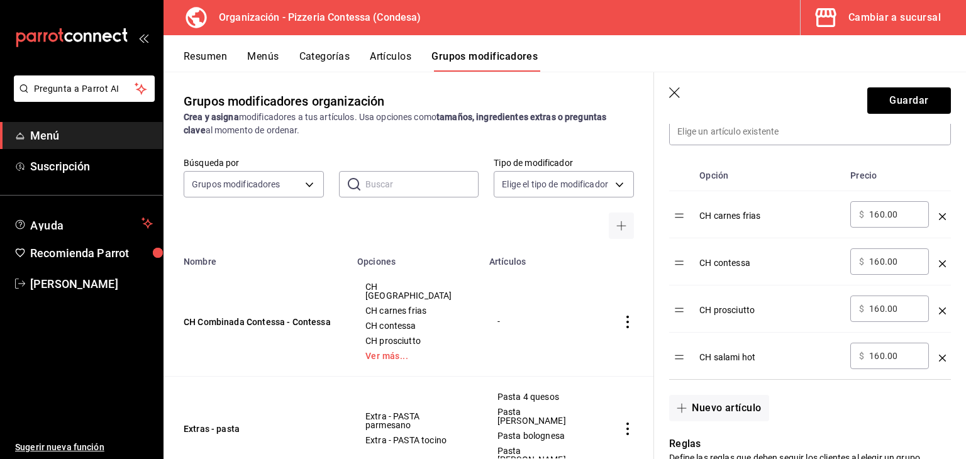
click at [939, 216] on icon "optionsTable" at bounding box center [942, 216] width 7 height 7
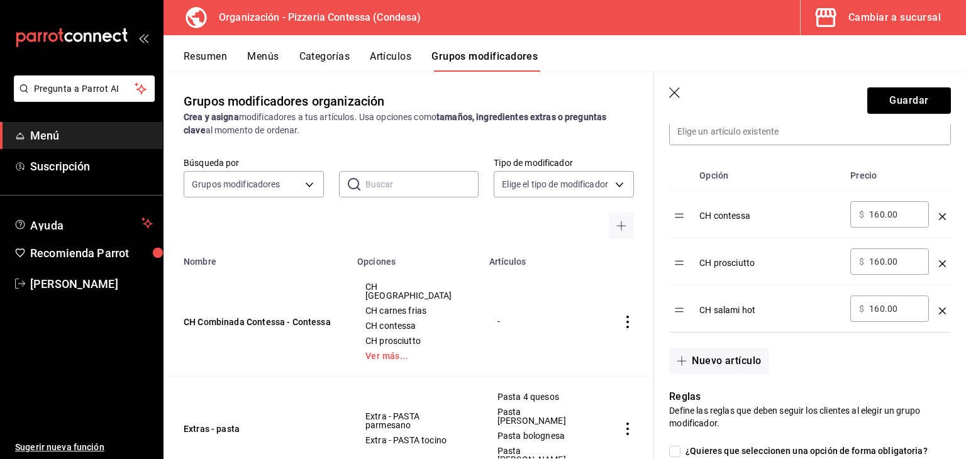
click at [939, 216] on icon "optionsTable" at bounding box center [942, 216] width 7 height 7
click at [939, 260] on icon "optionsTable" at bounding box center [942, 263] width 7 height 7
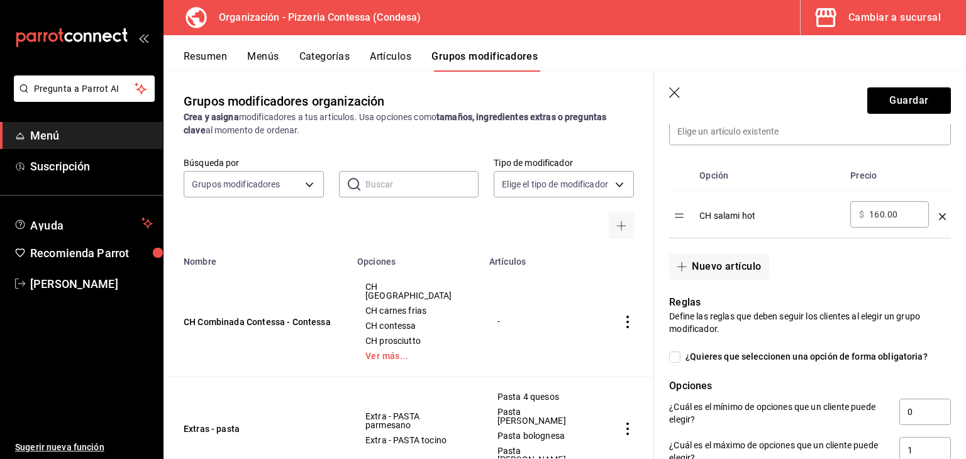
click at [939, 216] on icon "optionsTable" at bounding box center [942, 216] width 7 height 7
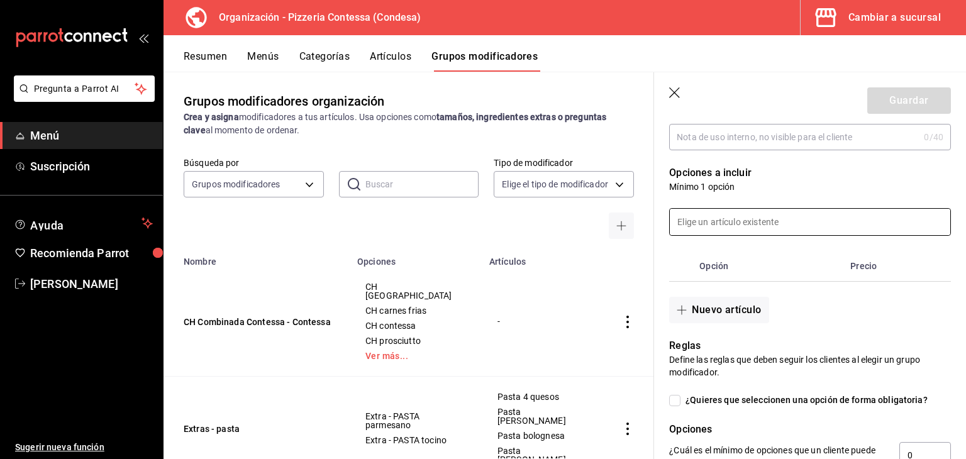
scroll to position [252, 0]
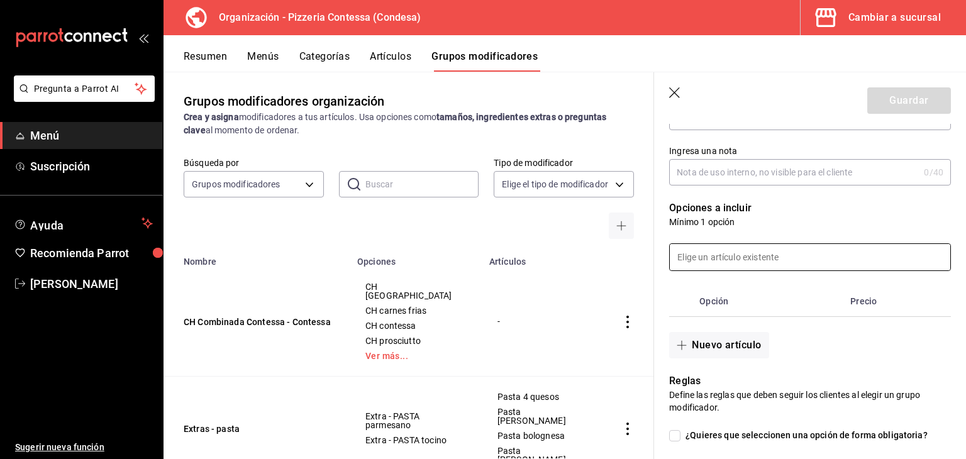
click at [747, 252] on input at bounding box center [810, 257] width 281 height 26
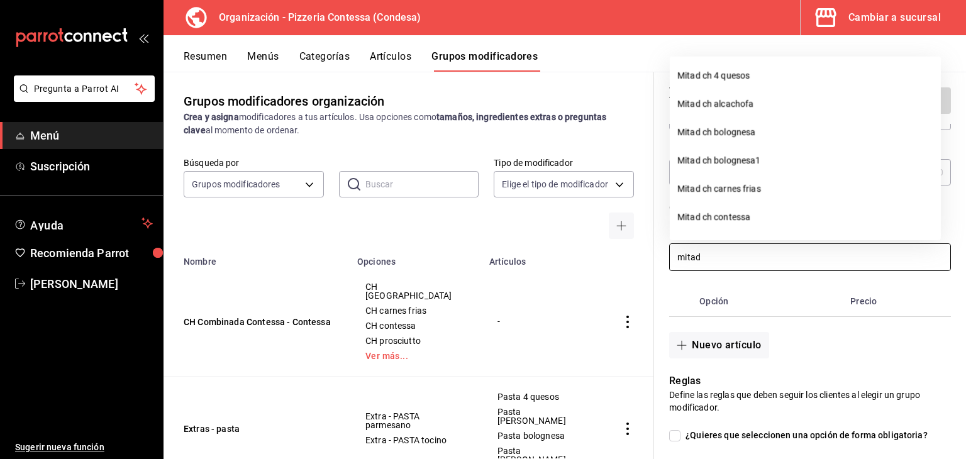
click at [752, 188] on li "Mitad ch carnes frias" at bounding box center [805, 189] width 271 height 28
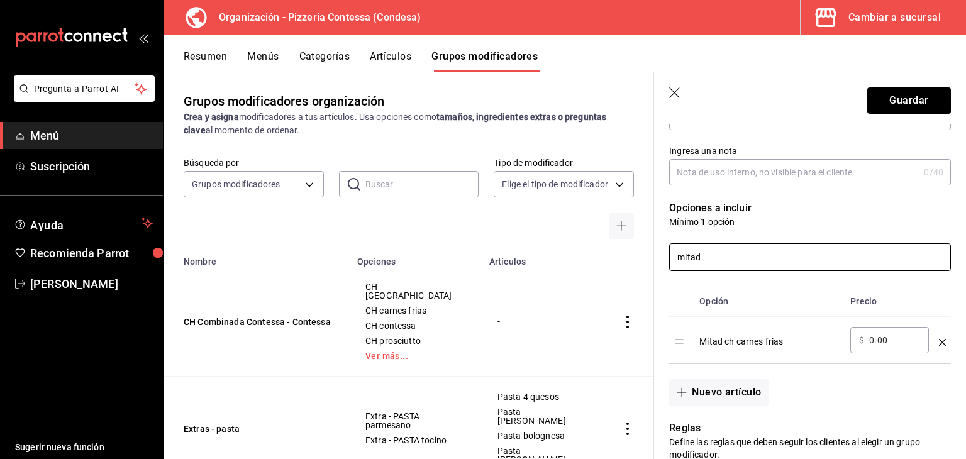
click at [744, 257] on input "mitad" at bounding box center [810, 257] width 281 height 26
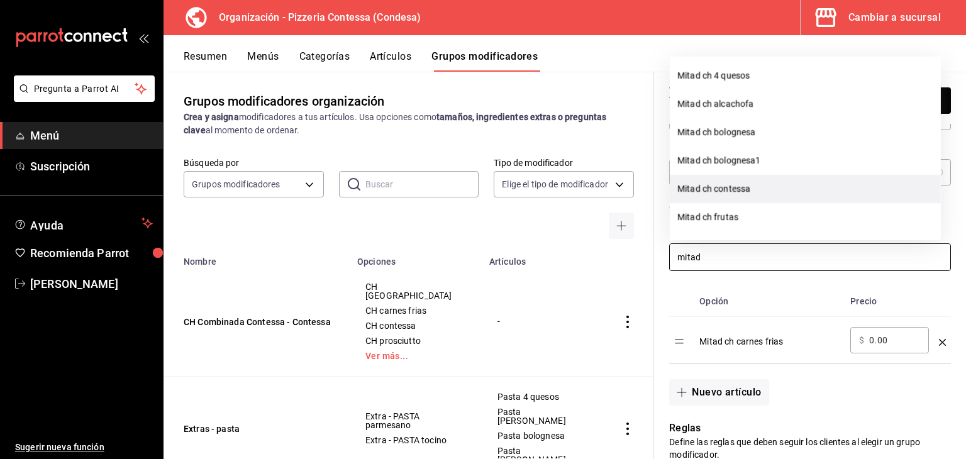
click at [729, 180] on li "Mitad ch contessa" at bounding box center [805, 189] width 271 height 28
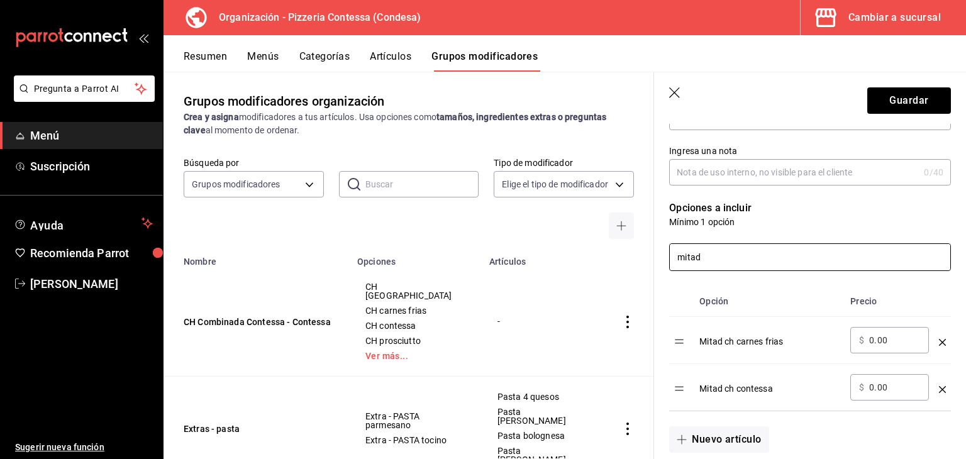
click at [730, 254] on input "mitad" at bounding box center [810, 257] width 281 height 26
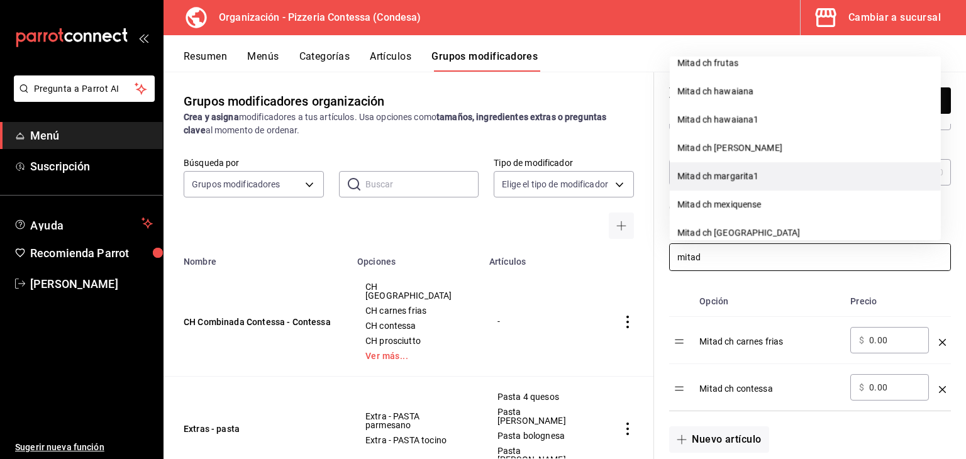
scroll to position [189, 0]
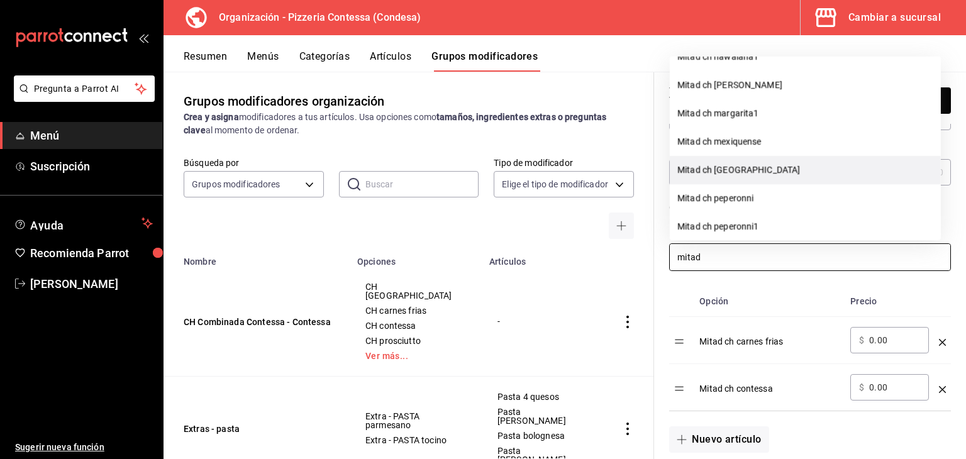
click at [743, 169] on li "Mitad ch oaxaca" at bounding box center [805, 170] width 271 height 28
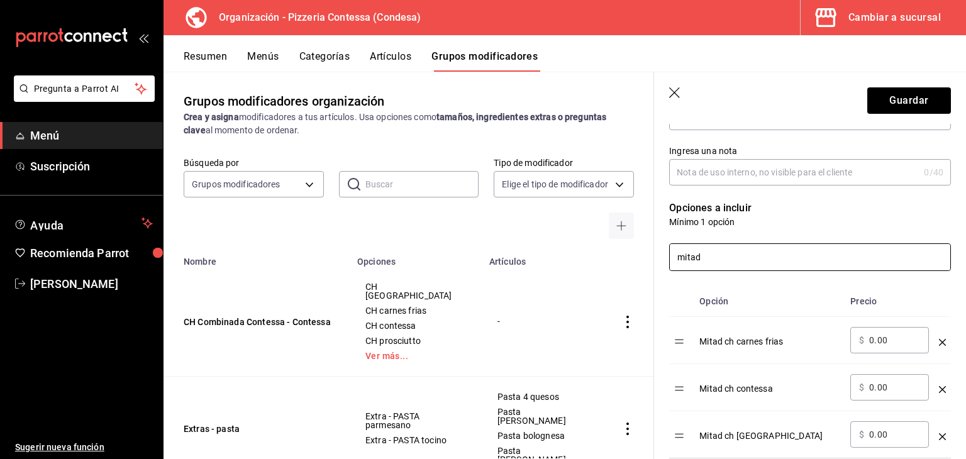
click at [738, 252] on input "mitad" at bounding box center [810, 257] width 281 height 26
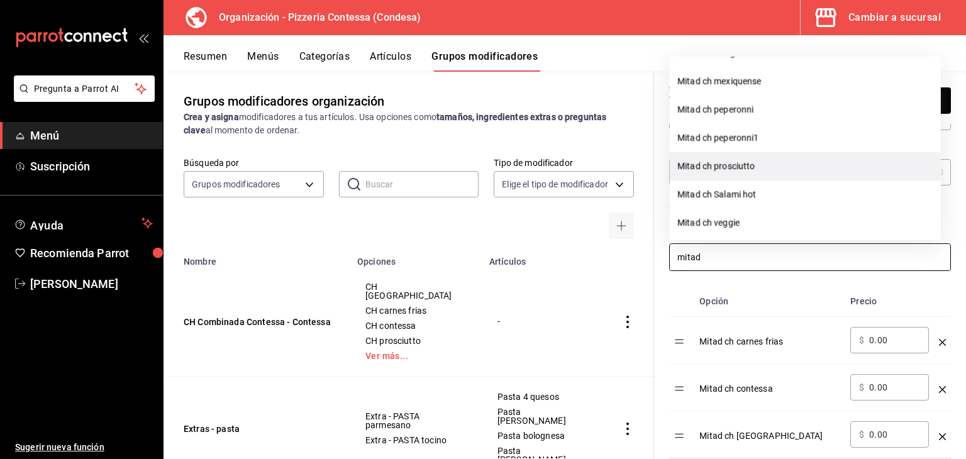
scroll to position [252, 0]
click at [758, 162] on li "Mitad ch prosciutto" at bounding box center [805, 164] width 271 height 28
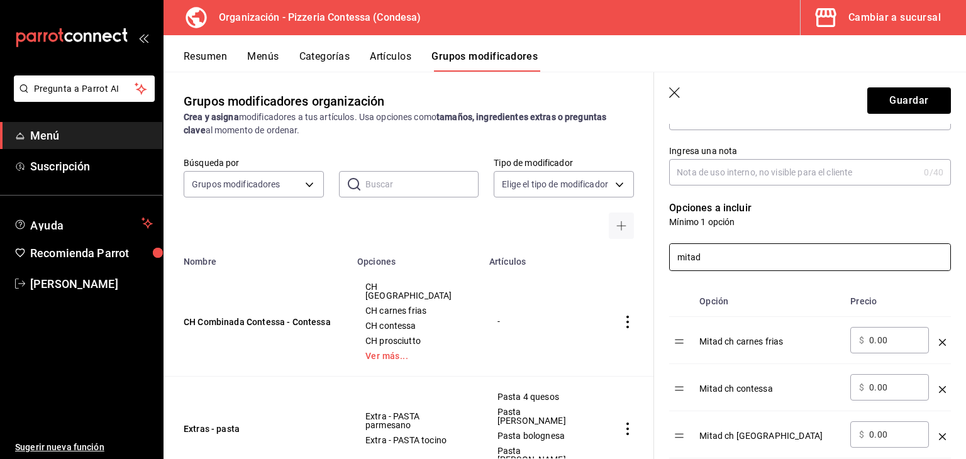
type input "mitad"
click at [753, 176] on input "Ingresa una nota" at bounding box center [794, 172] width 250 height 25
click at [720, 259] on input "mitad" at bounding box center [810, 257] width 281 height 26
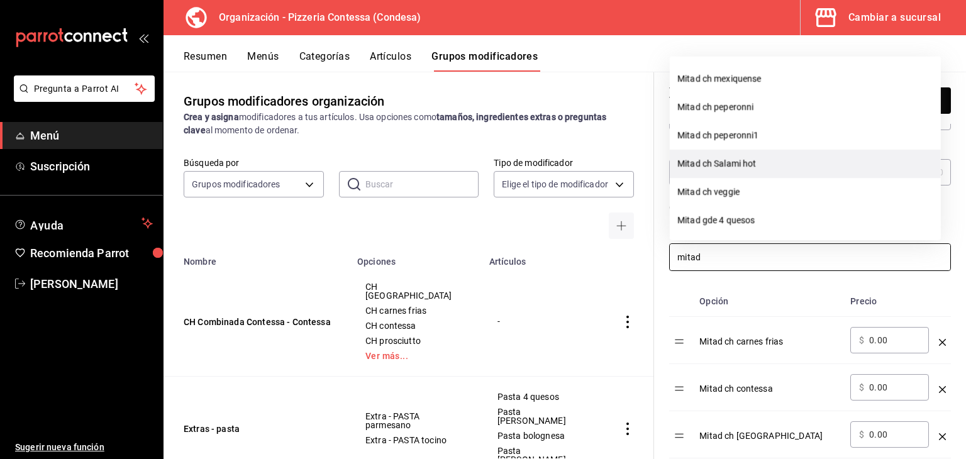
click at [747, 164] on li "Mitad ch Salami hot" at bounding box center [805, 164] width 271 height 28
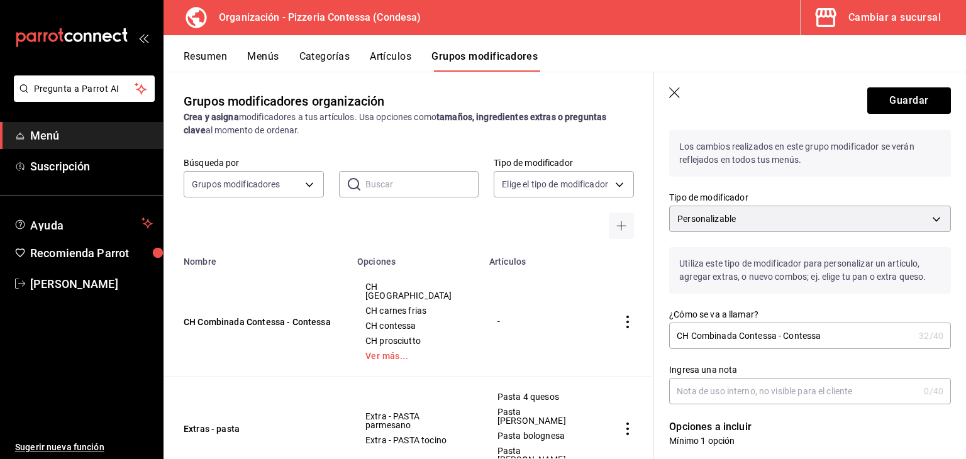
scroll to position [0, 0]
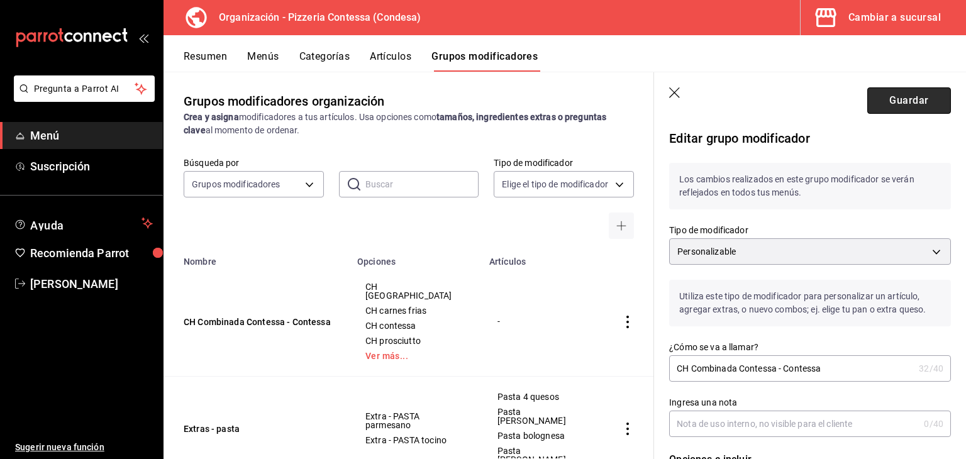
click at [909, 99] on button "Guardar" at bounding box center [910, 100] width 84 height 26
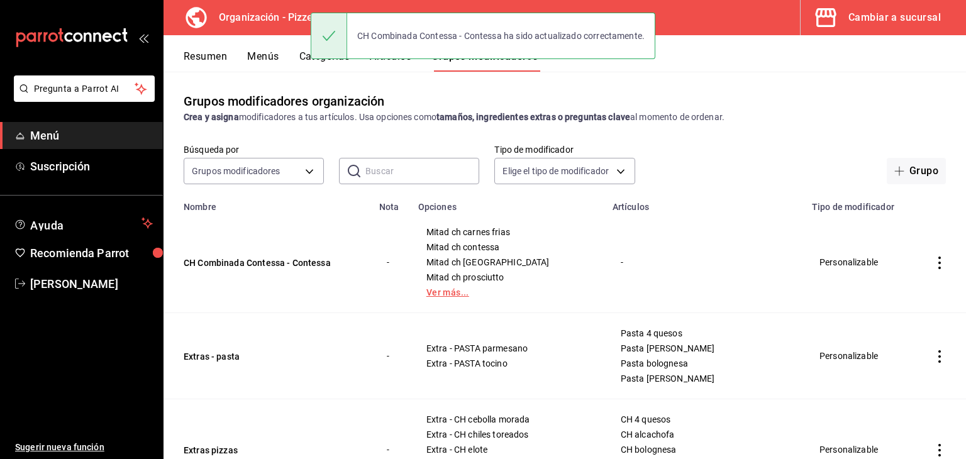
click at [444, 295] on link "Ver más..." at bounding box center [508, 292] width 163 height 9
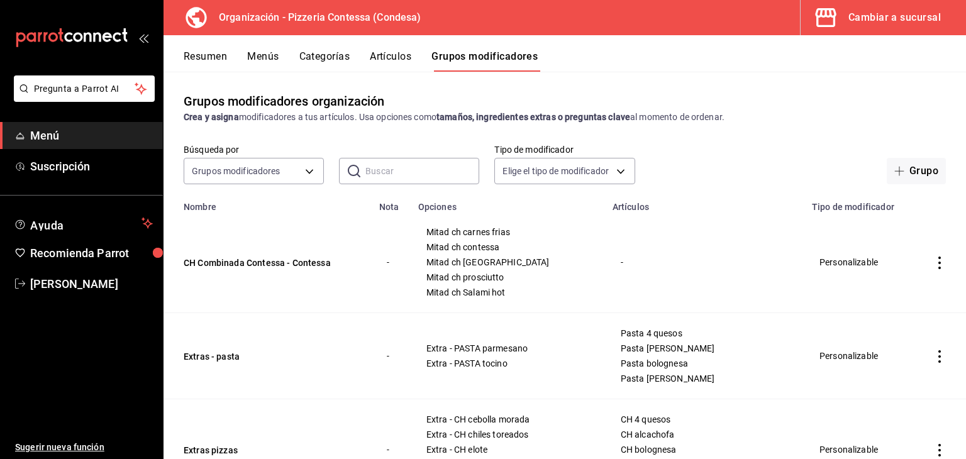
click at [934, 260] on icon "actions" at bounding box center [940, 263] width 13 height 13
click at [896, 298] on span "Editar" at bounding box center [892, 292] width 33 height 13
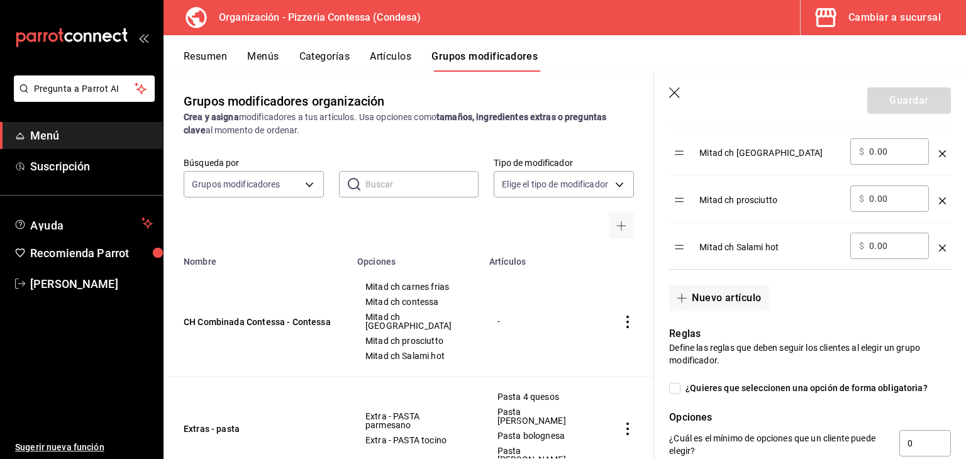
scroll to position [692, 0]
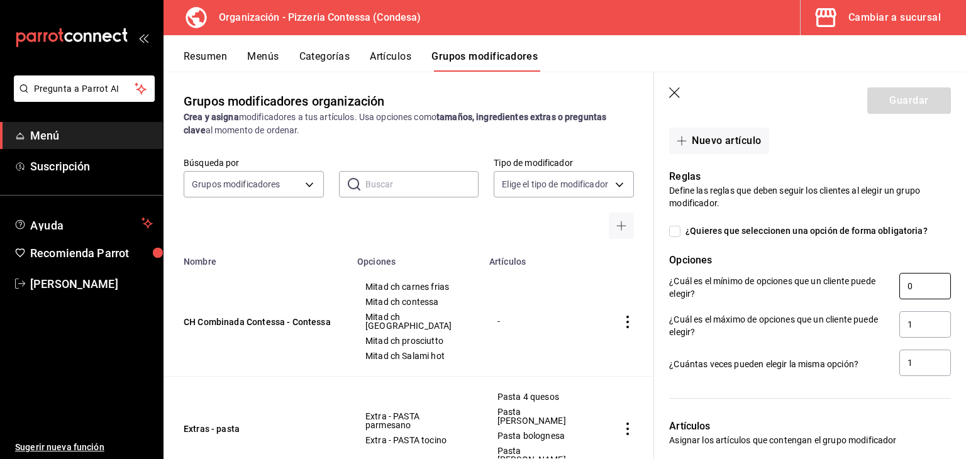
drag, startPoint x: 910, startPoint y: 288, endPoint x: 859, endPoint y: 305, distance: 53.7
click at [861, 291] on div "¿Cuál es el mínimo de opciones que un cliente puede elegir? 0" at bounding box center [810, 287] width 282 height 28
type input "1"
drag, startPoint x: 916, startPoint y: 322, endPoint x: 893, endPoint y: 328, distance: 23.5
click at [900, 328] on input "1" at bounding box center [926, 324] width 52 height 26
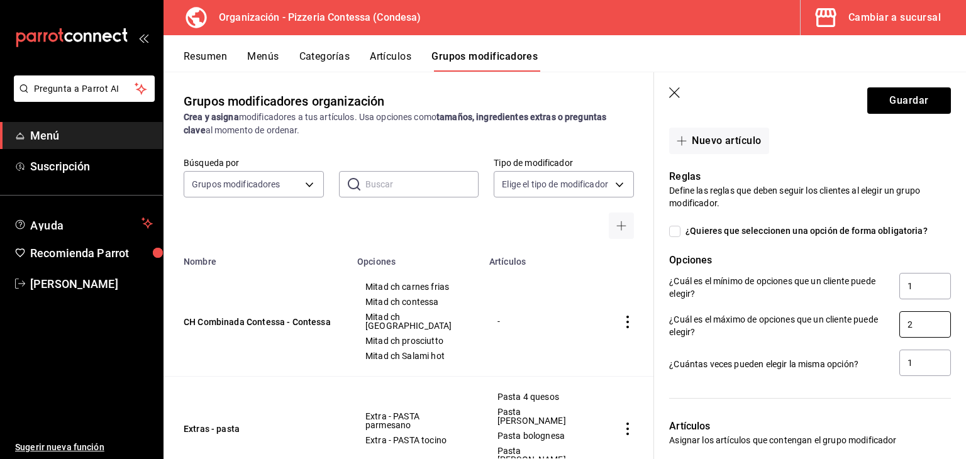
type input "2"
drag, startPoint x: 907, startPoint y: 393, endPoint x: 912, endPoint y: 388, distance: 7.6
click at [907, 393] on div at bounding box center [810, 398] width 282 height 11
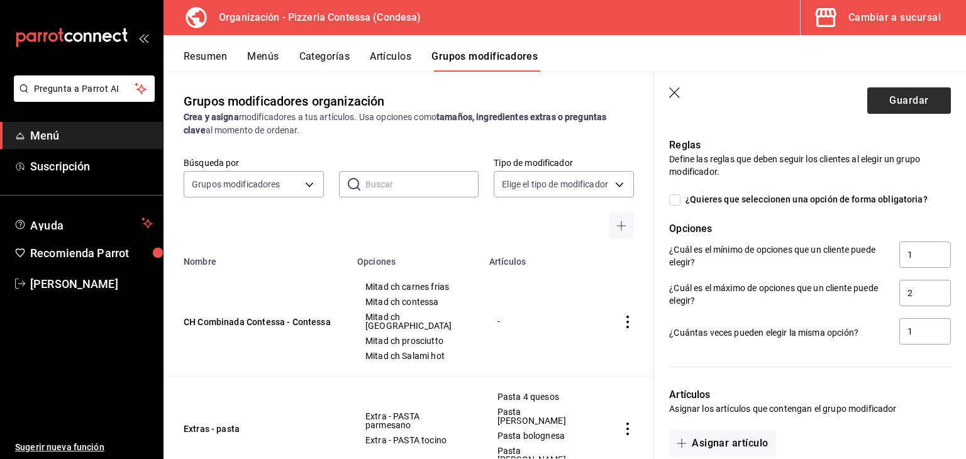
scroll to position [681, 0]
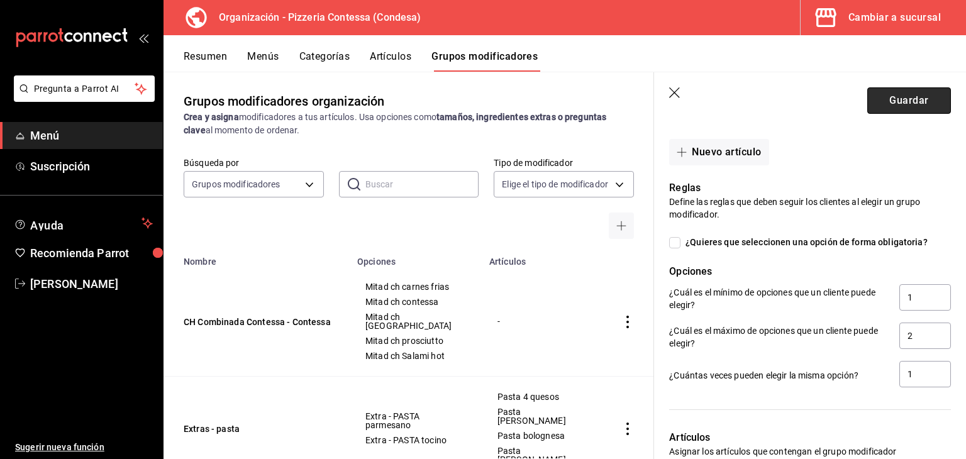
click at [888, 96] on button "Guardar" at bounding box center [910, 100] width 84 height 26
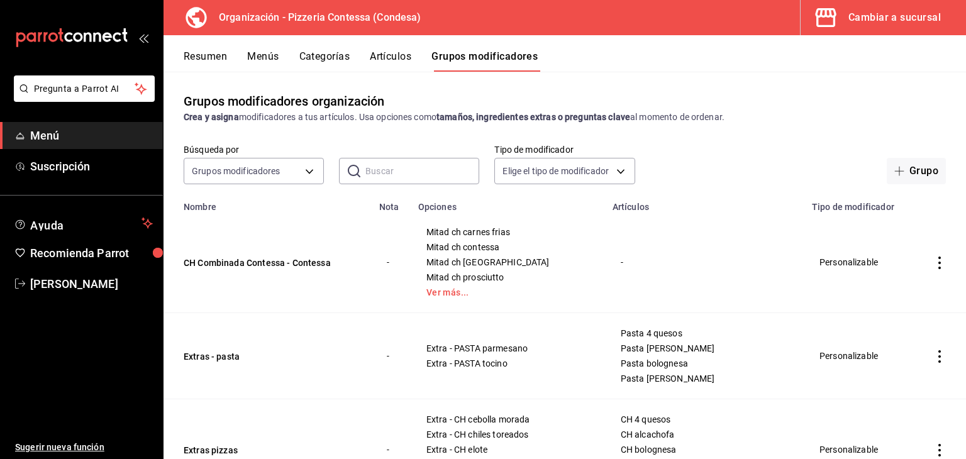
click at [934, 261] on icon "actions" at bounding box center [940, 263] width 13 height 13
click at [890, 295] on span "Editar" at bounding box center [892, 292] width 33 height 13
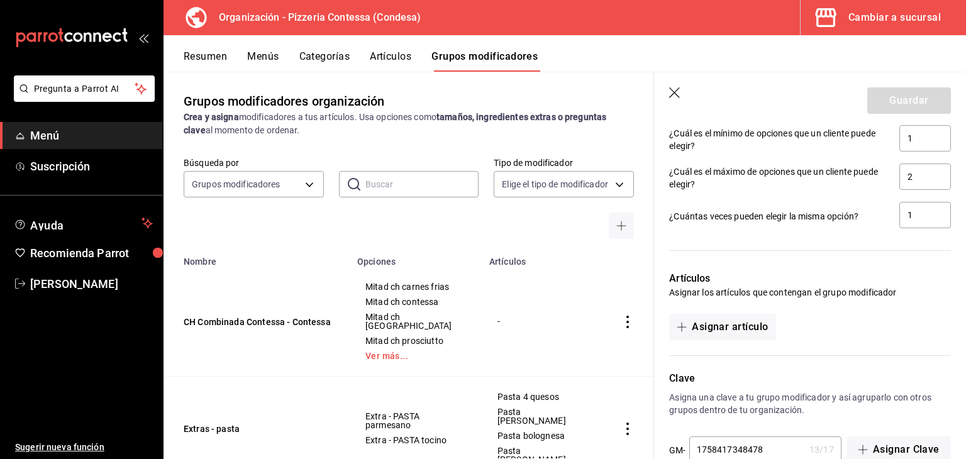
scroll to position [870, 0]
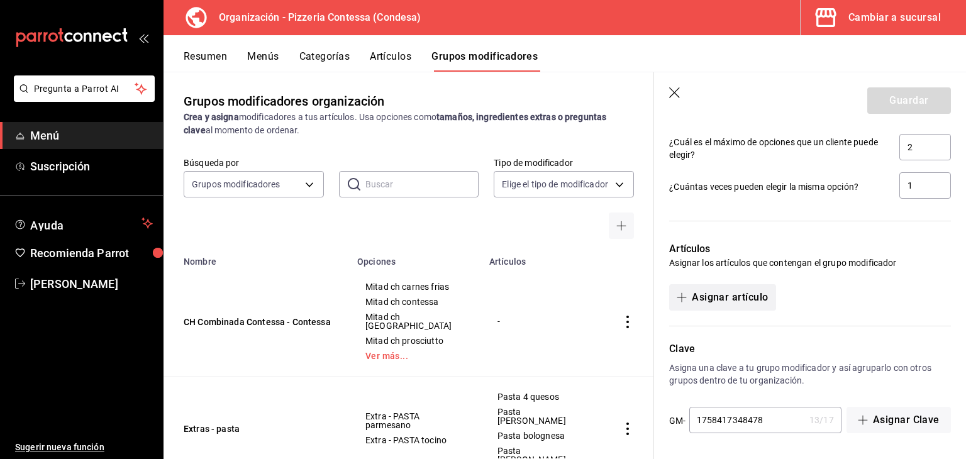
click at [746, 292] on button "Asignar artículo" at bounding box center [722, 297] width 106 height 26
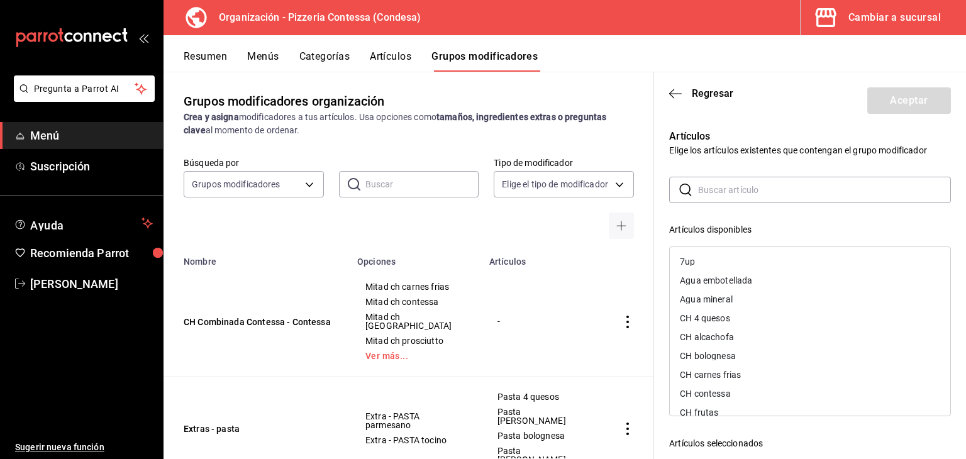
click at [727, 189] on input "text" at bounding box center [824, 189] width 253 height 25
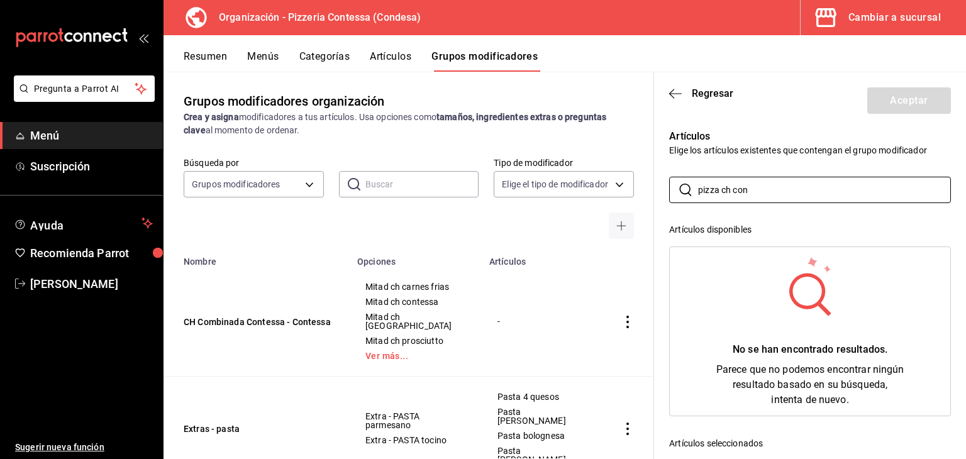
drag, startPoint x: 759, startPoint y: 187, endPoint x: 598, endPoint y: 204, distance: 162.0
click at [598, 204] on main "Grupos modificadores organización Crea y asigna modificadores a tus artículos. …" at bounding box center [565, 266] width 803 height 388
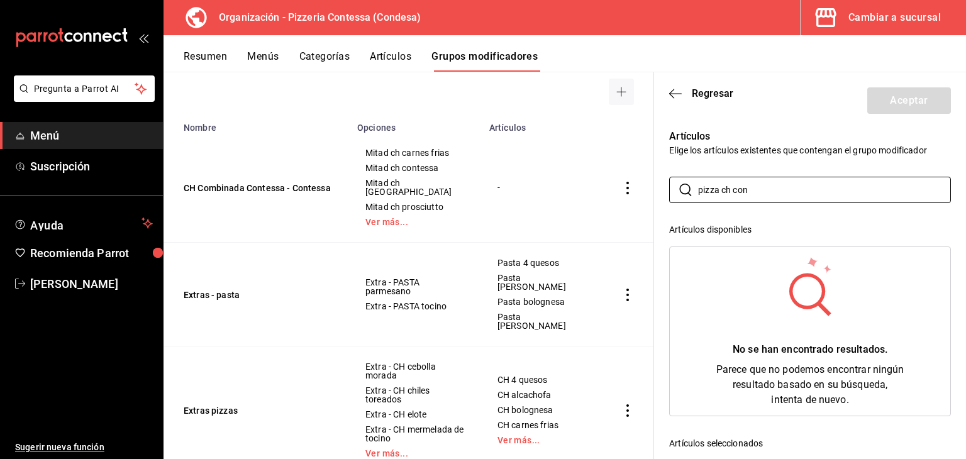
scroll to position [63, 0]
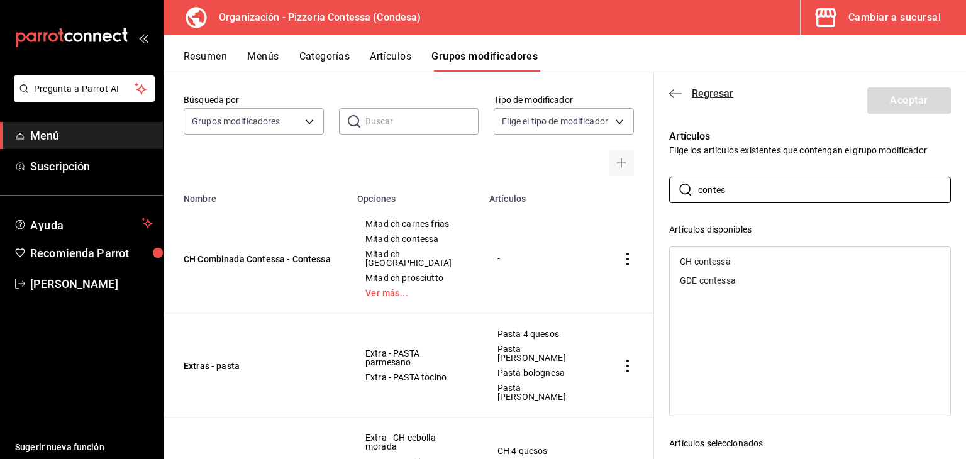
type input "contes"
click at [678, 89] on icon "button" at bounding box center [675, 93] width 13 height 11
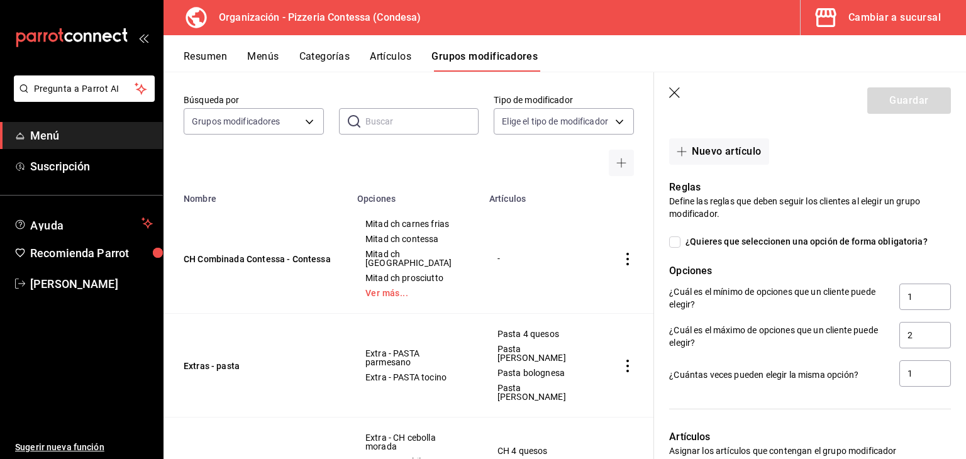
scroll to position [681, 0]
click at [562, 225] on td "-" at bounding box center [542, 259] width 120 height 110
click at [675, 89] on icon "button" at bounding box center [675, 93] width 13 height 13
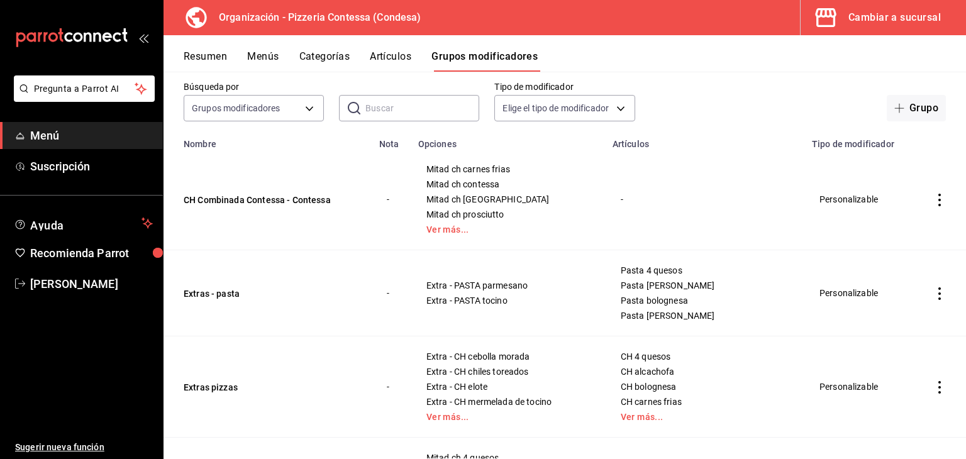
click at [388, 53] on button "Artículos" at bounding box center [391, 60] width 42 height 21
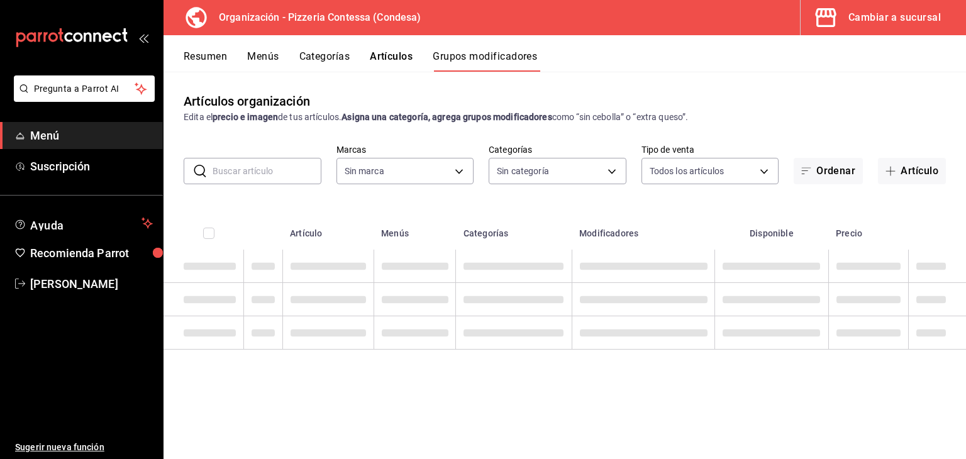
type input "ffd2d5b6-989f-41ef-afc5-5290e67978d8"
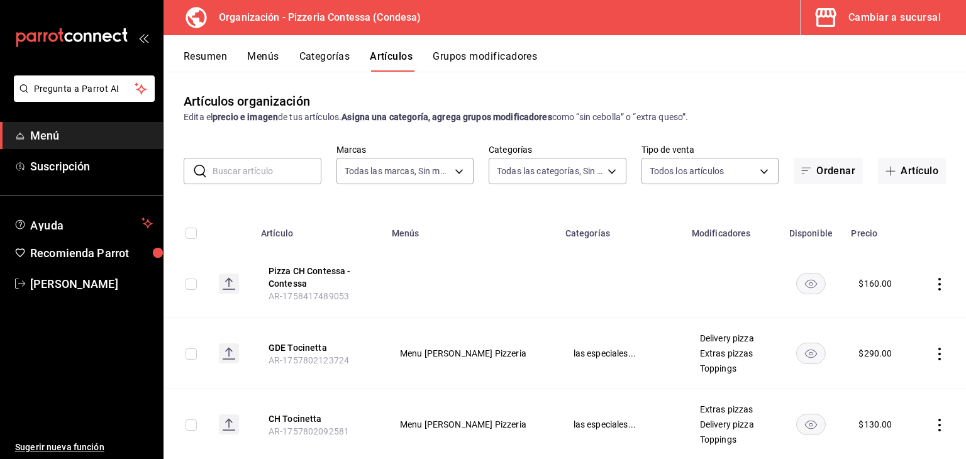
type input "b9cf2153-fb70-43ce-af91-f9ab87f2246d,6abfdec0-6ccc-4227-b426-75f71d0ed556,9a5f5…"
click at [934, 280] on icon "actions" at bounding box center [940, 284] width 13 height 13
click at [899, 315] on span "Editar" at bounding box center [892, 313] width 33 height 13
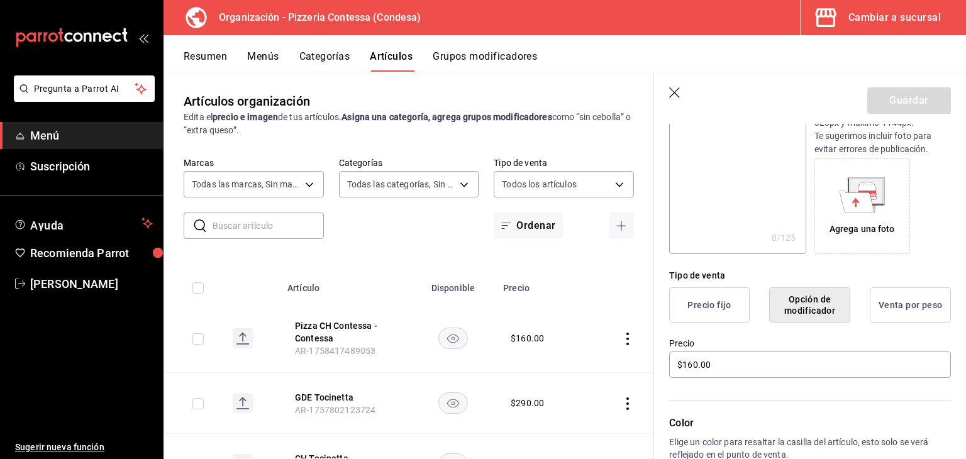
scroll to position [194, 0]
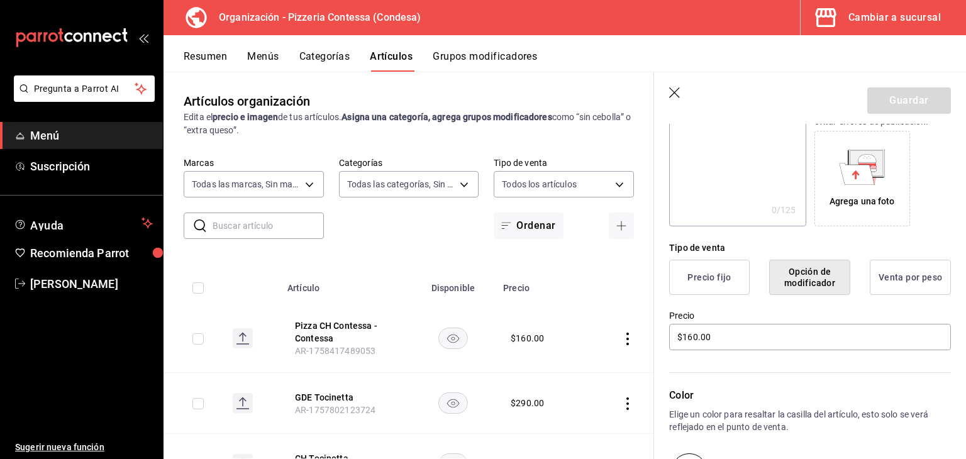
drag, startPoint x: 673, startPoint y: 87, endPoint x: 675, endPoint y: 131, distance: 43.4
click at [673, 87] on icon "button" at bounding box center [675, 93] width 13 height 13
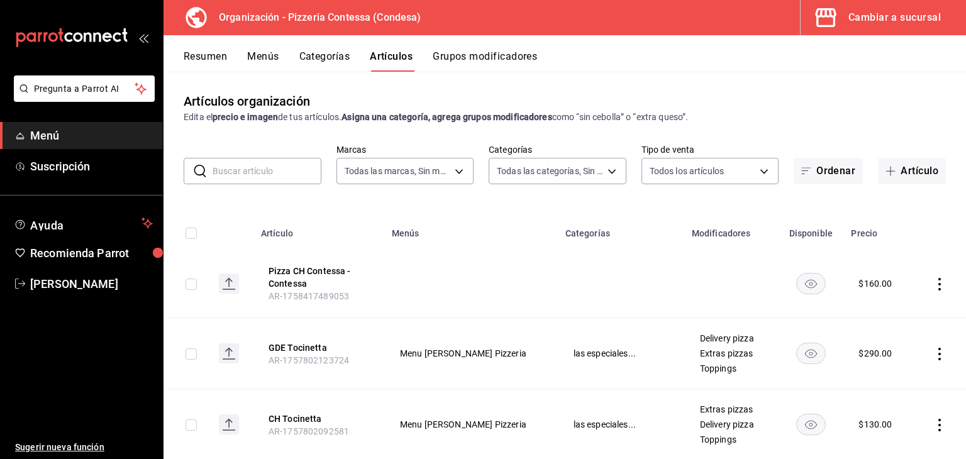
click at [934, 284] on icon "actions" at bounding box center [940, 284] width 13 height 13
click at [882, 310] on span "Editar" at bounding box center [892, 313] width 33 height 13
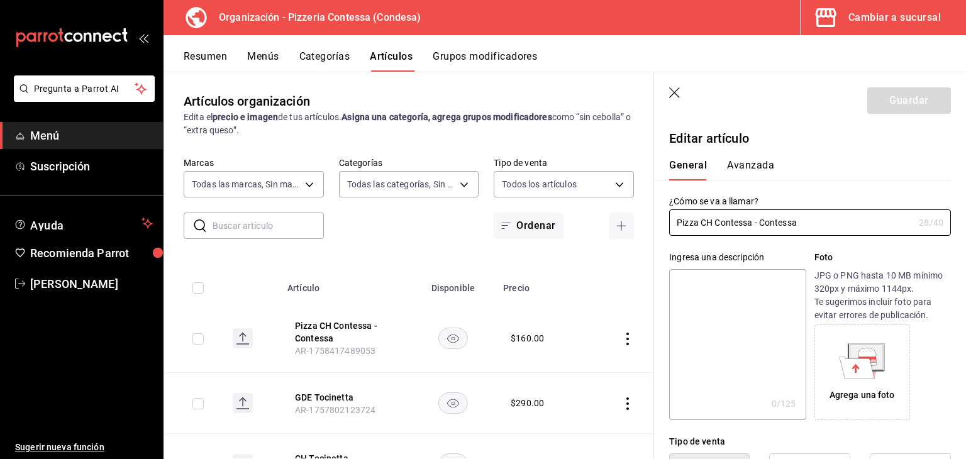
type input "$160.00"
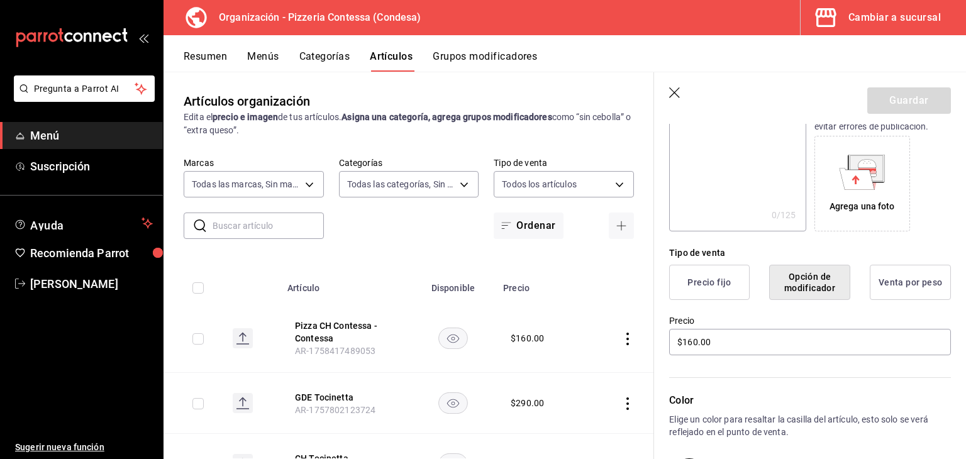
scroll to position [189, 0]
click at [590, 302] on th at bounding box center [620, 284] width 68 height 40
click at [676, 96] on icon "button" at bounding box center [675, 93] width 13 height 13
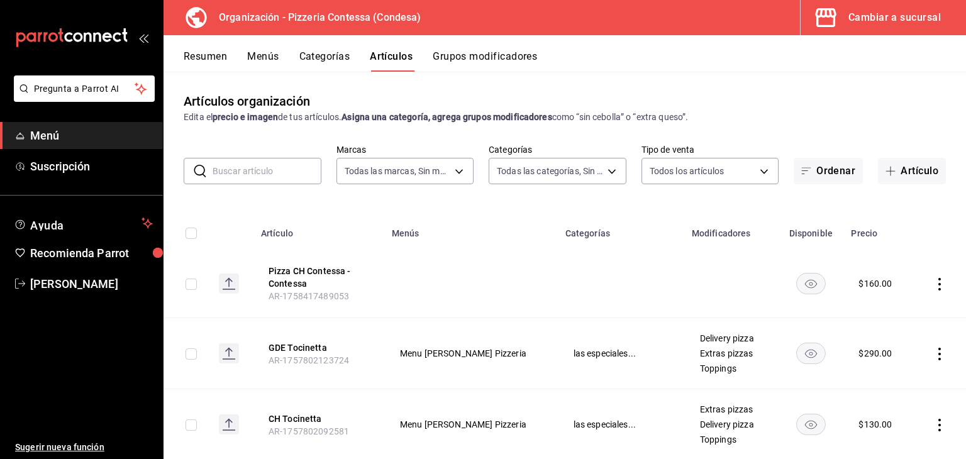
click at [254, 165] on input "text" at bounding box center [267, 171] width 109 height 25
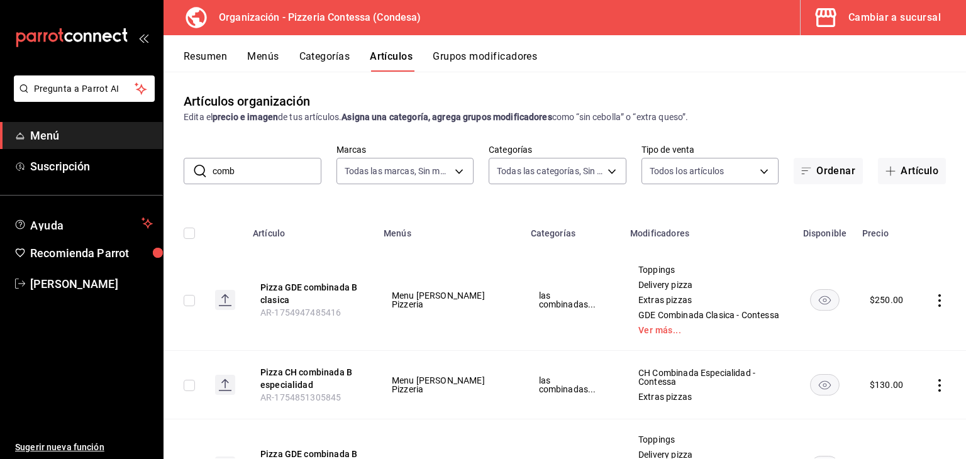
click at [927, 289] on td at bounding box center [943, 300] width 48 height 101
click at [939, 305] on icon "actions" at bounding box center [940, 300] width 3 height 13
click at [881, 325] on span "Editar" at bounding box center [892, 329] width 33 height 13
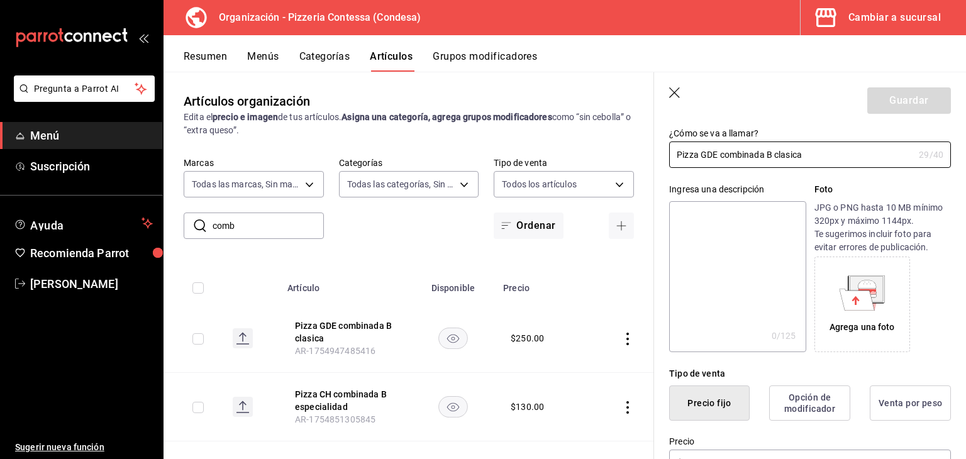
scroll to position [63, 0]
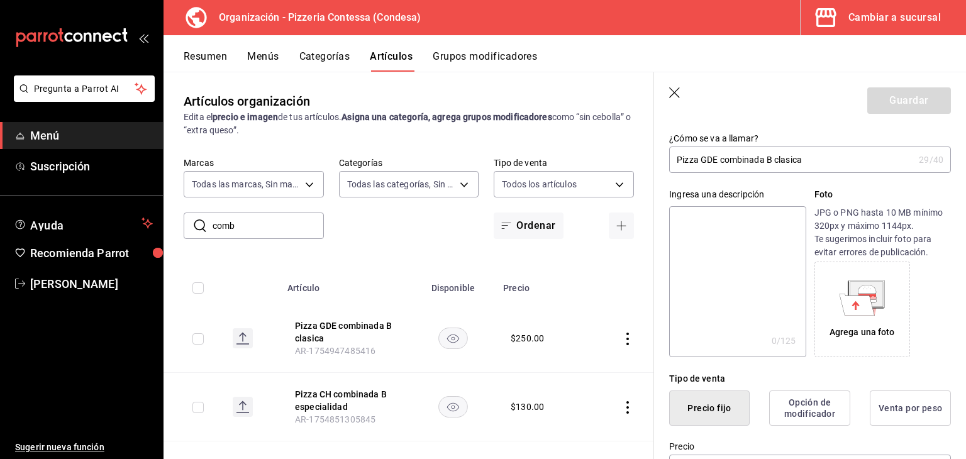
click at [673, 90] on icon "button" at bounding box center [675, 93] width 13 height 13
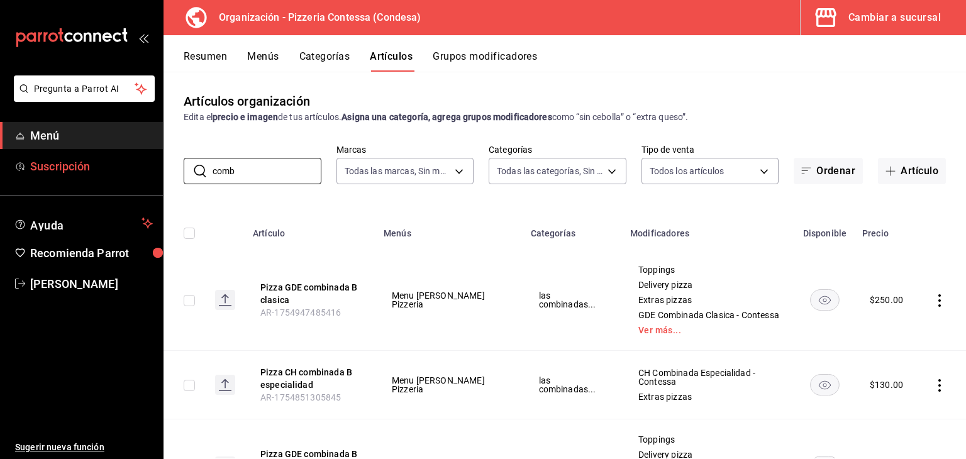
drag, startPoint x: 261, startPoint y: 170, endPoint x: 106, endPoint y: 172, distance: 154.8
click at [106, 172] on div "Pregunta a Parrot AI Menú Suscripción Ayuda Recomienda Parrot Eduardo Quiroz Su…" at bounding box center [483, 229] width 966 height 459
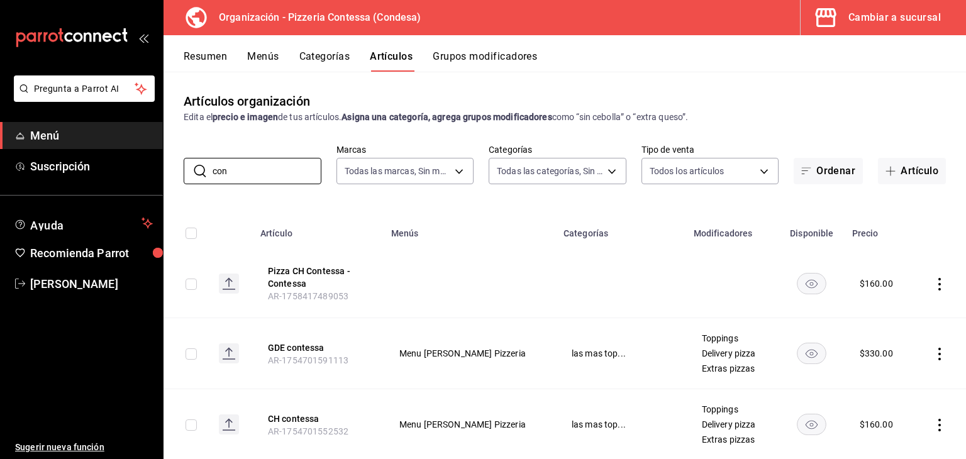
type input "con"
click at [934, 284] on icon "actions" at bounding box center [940, 284] width 13 height 13
click at [892, 327] on li "Duplicar" at bounding box center [882, 340] width 76 height 26
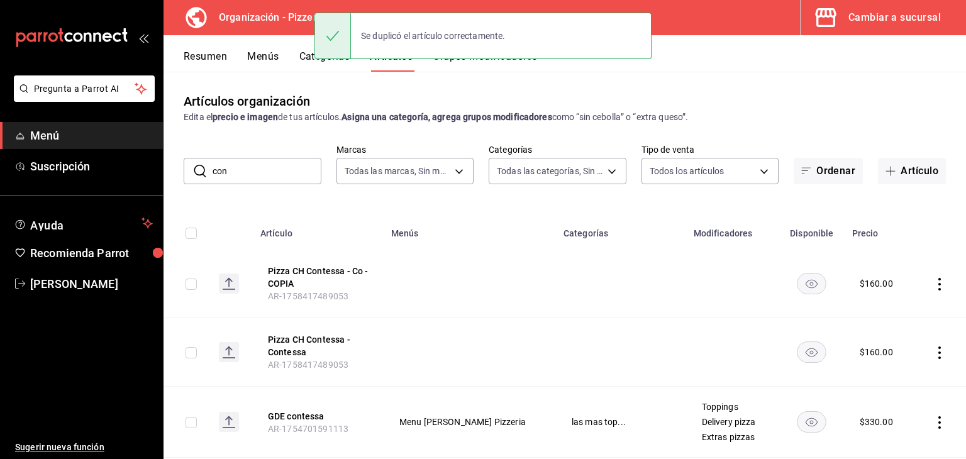
click at [934, 285] on icon "actions" at bounding box center [940, 284] width 13 height 13
click at [893, 361] on span "Eliminar" at bounding box center [892, 365] width 32 height 10
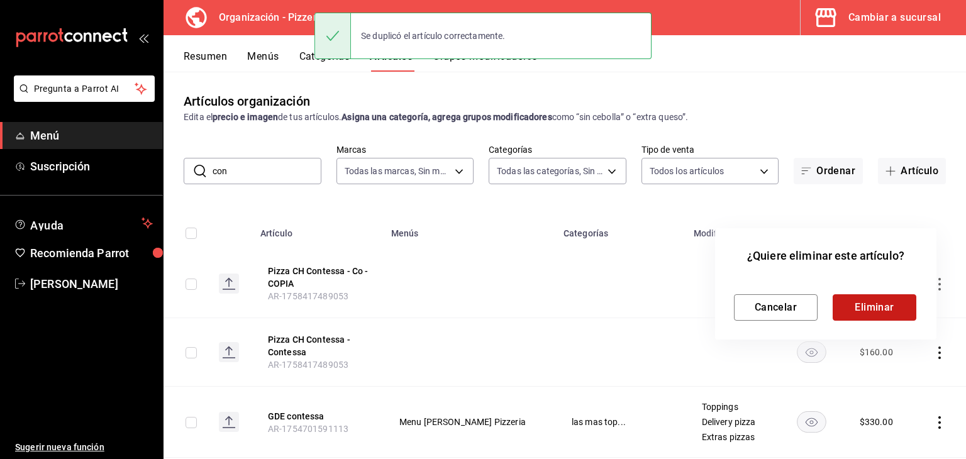
click at [890, 300] on button "Eliminar" at bounding box center [875, 307] width 84 height 26
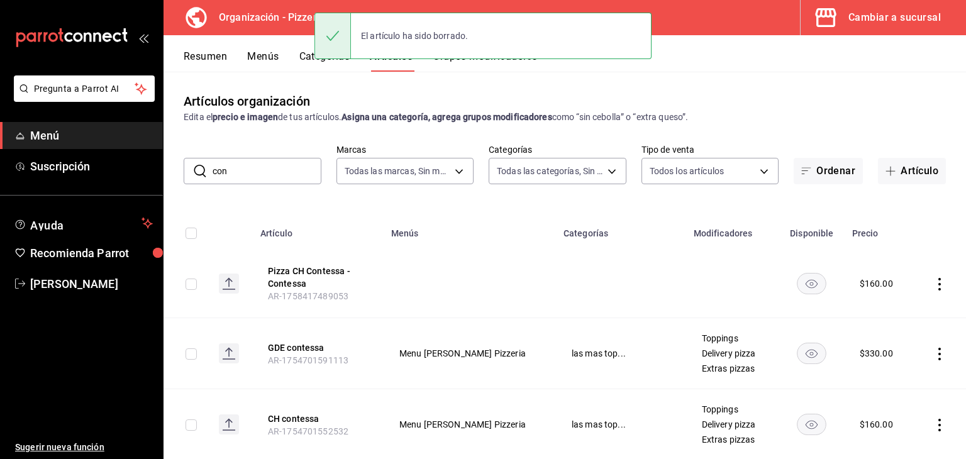
click at [934, 285] on icon "actions" at bounding box center [940, 284] width 13 height 13
click at [893, 316] on span "Editar" at bounding box center [892, 313] width 33 height 13
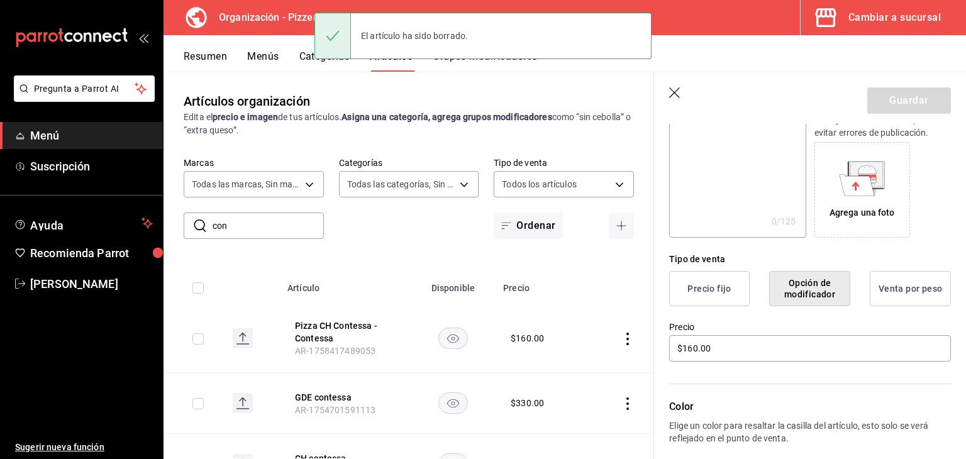
scroll to position [189, 0]
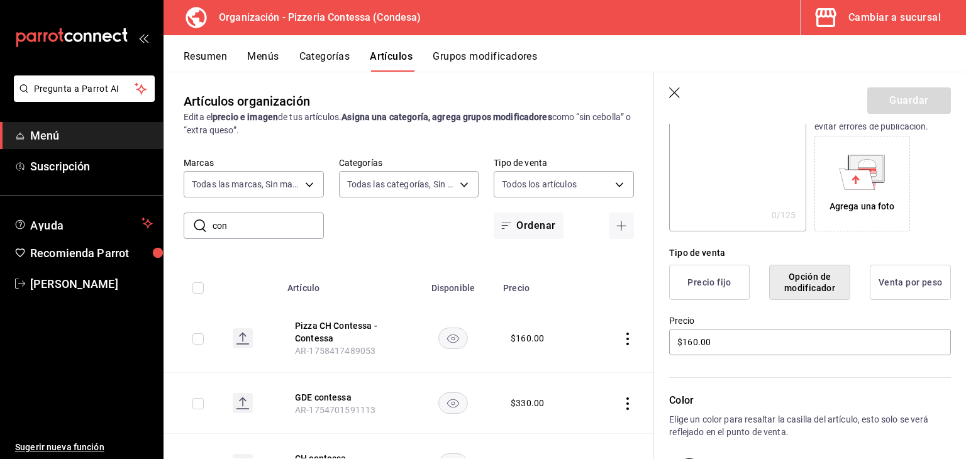
click at [710, 274] on button "Precio fijo" at bounding box center [709, 282] width 81 height 35
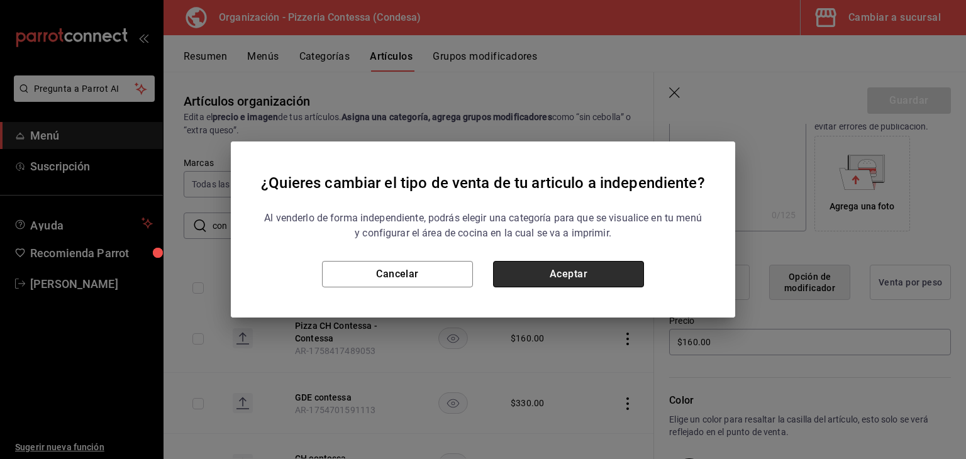
click at [591, 267] on button "Aceptar" at bounding box center [568, 274] width 151 height 26
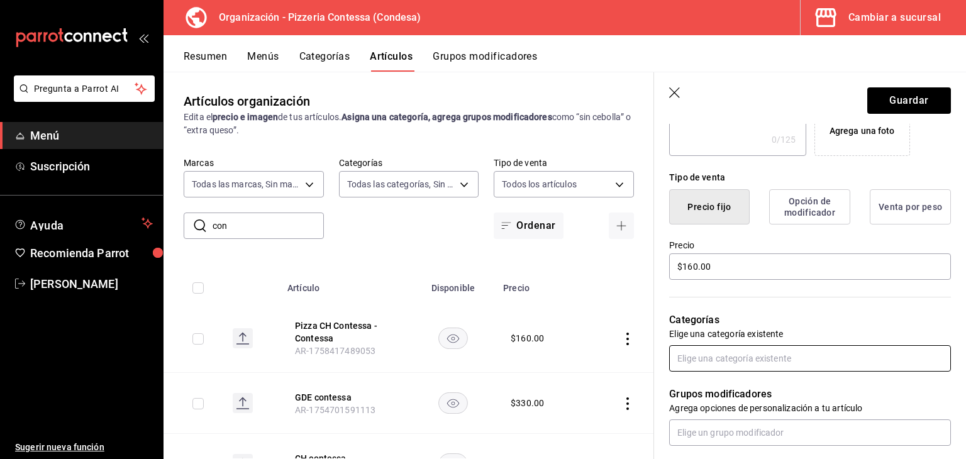
scroll to position [378, 0]
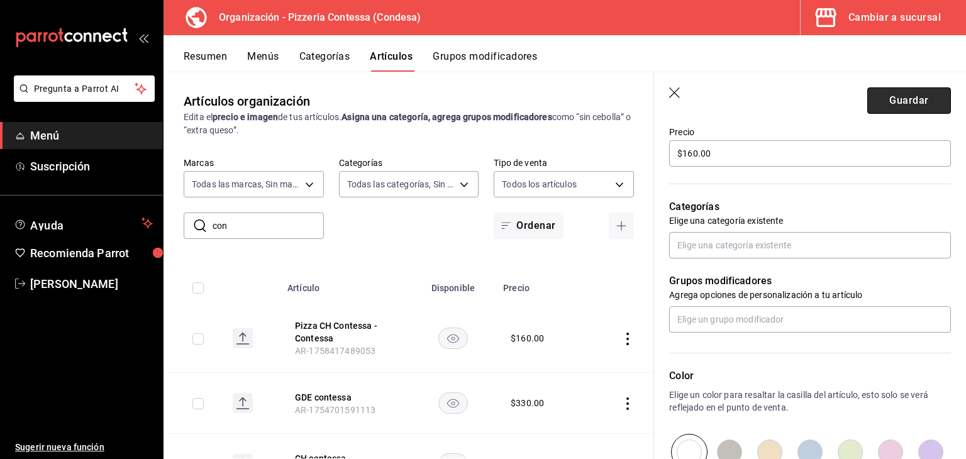
click at [899, 104] on button "Guardar" at bounding box center [910, 100] width 84 height 26
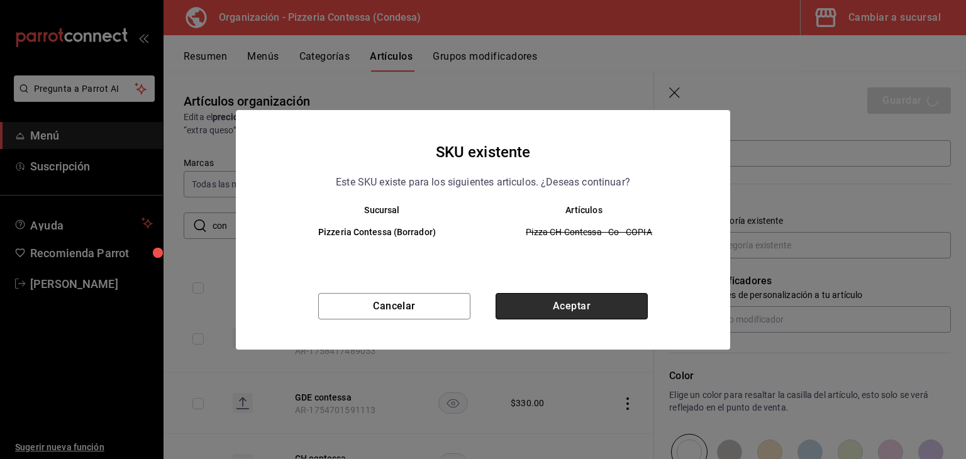
click at [579, 295] on button "Aceptar" at bounding box center [572, 306] width 152 height 26
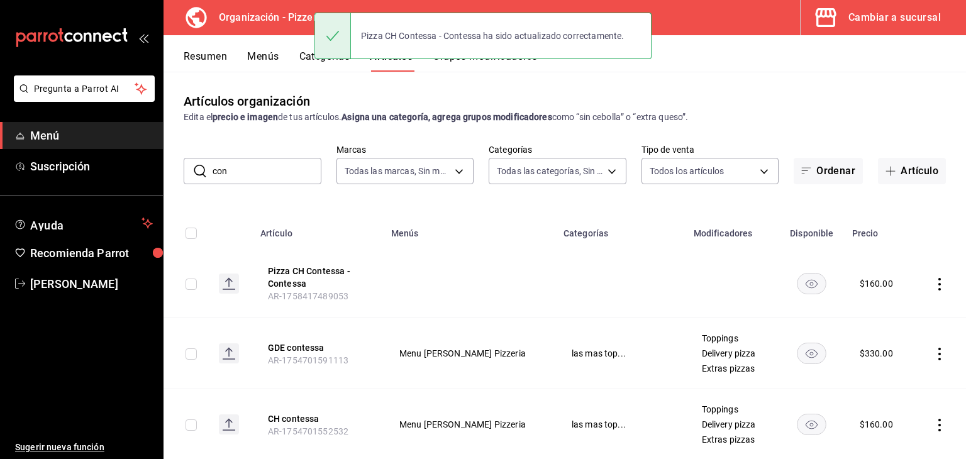
click at [491, 59] on div "Pizza CH Contessa - Contessa ha sido actualizado correctamente." at bounding box center [483, 36] width 337 height 54
click at [491, 66] on button "Grupos modificadores" at bounding box center [485, 60] width 104 height 21
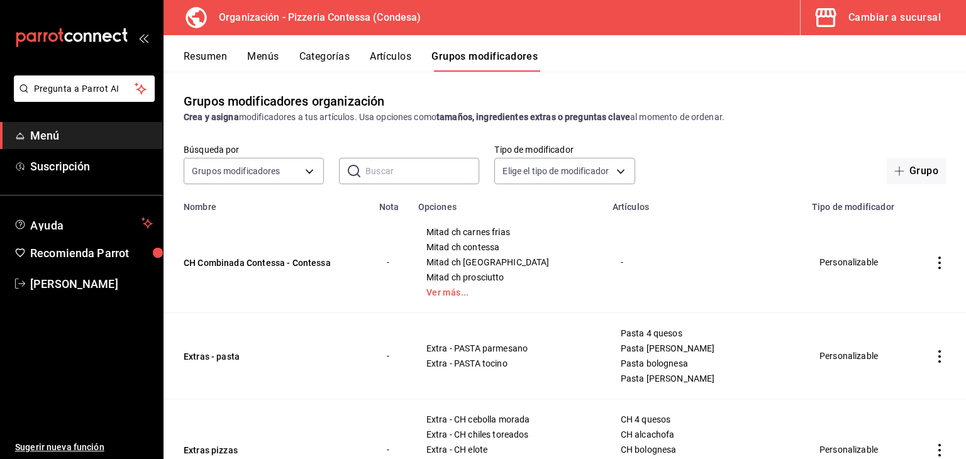
click at [934, 266] on icon "actions" at bounding box center [940, 263] width 13 height 13
click at [901, 287] on span "Editar" at bounding box center [892, 292] width 33 height 13
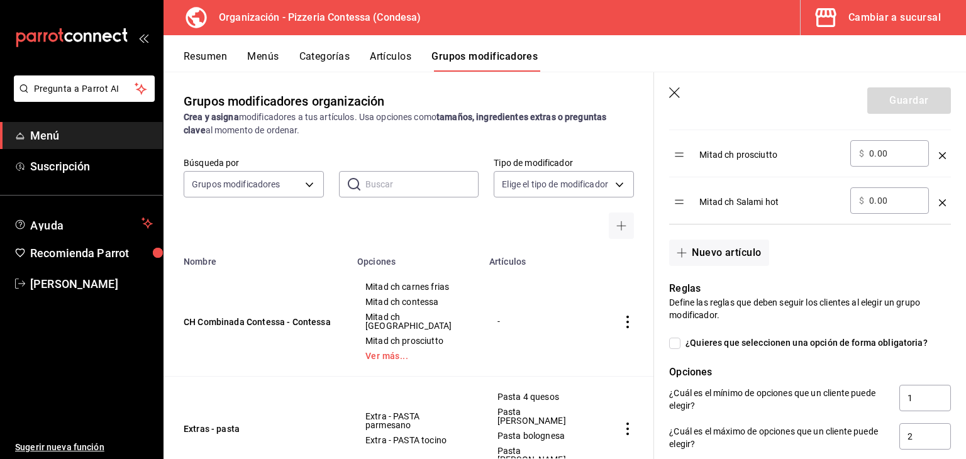
scroll to position [629, 0]
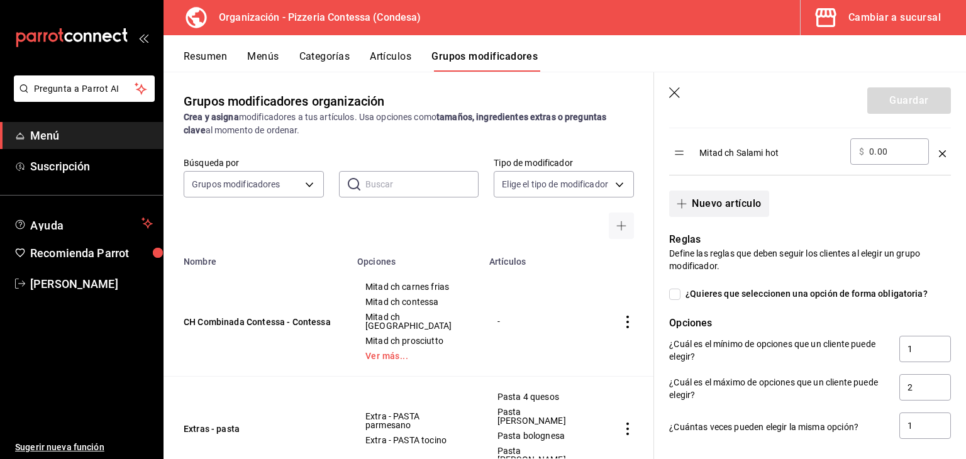
click at [744, 204] on button "Nuevo artículo" at bounding box center [718, 204] width 99 height 26
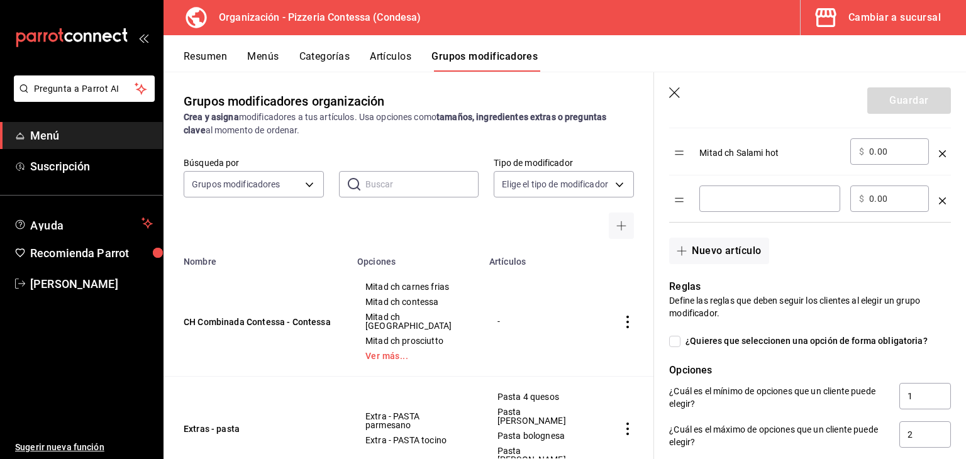
click at [939, 199] on icon "optionsTable" at bounding box center [942, 201] width 7 height 7
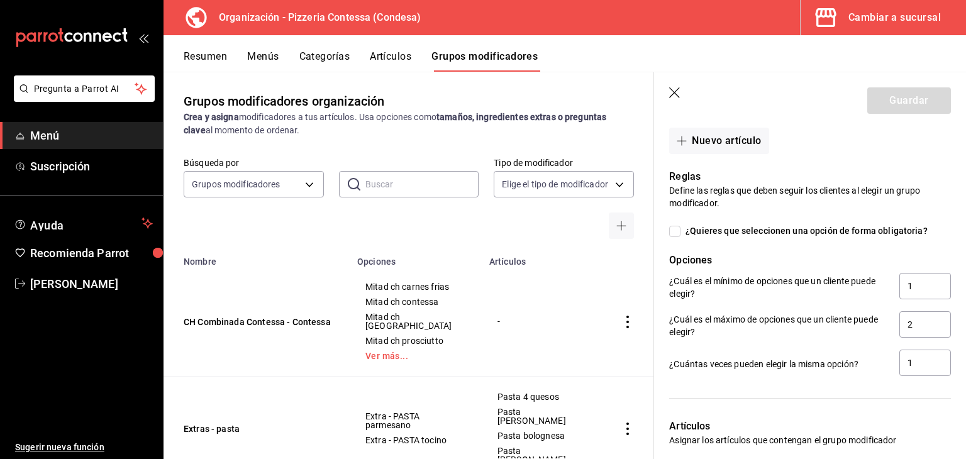
scroll to position [870, 0]
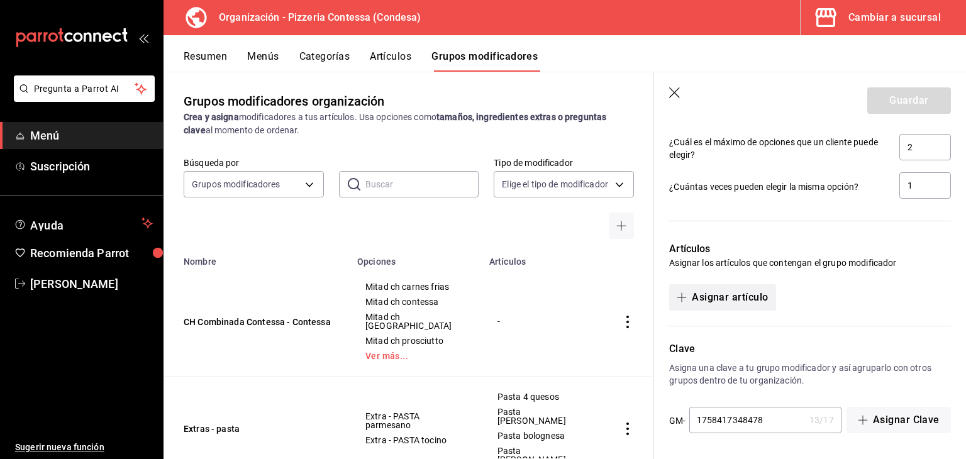
click at [729, 293] on button "Asignar artículo" at bounding box center [722, 297] width 106 height 26
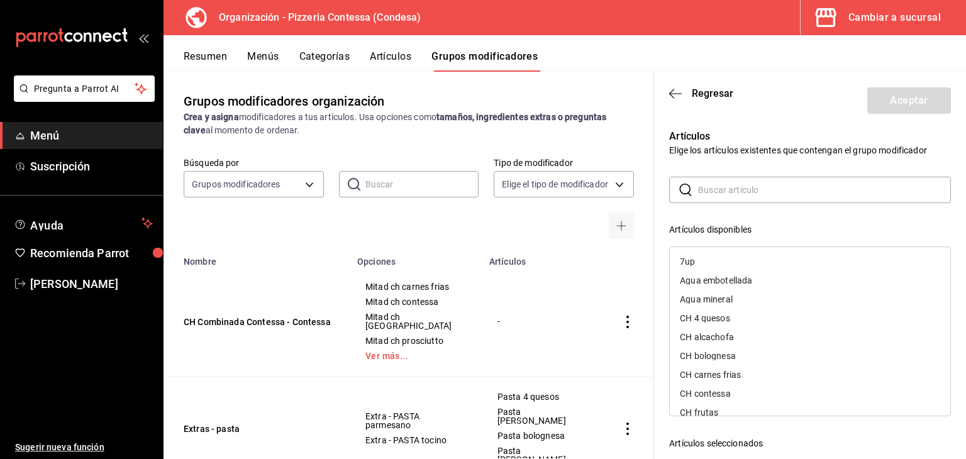
click at [736, 194] on input "text" at bounding box center [824, 189] width 253 height 25
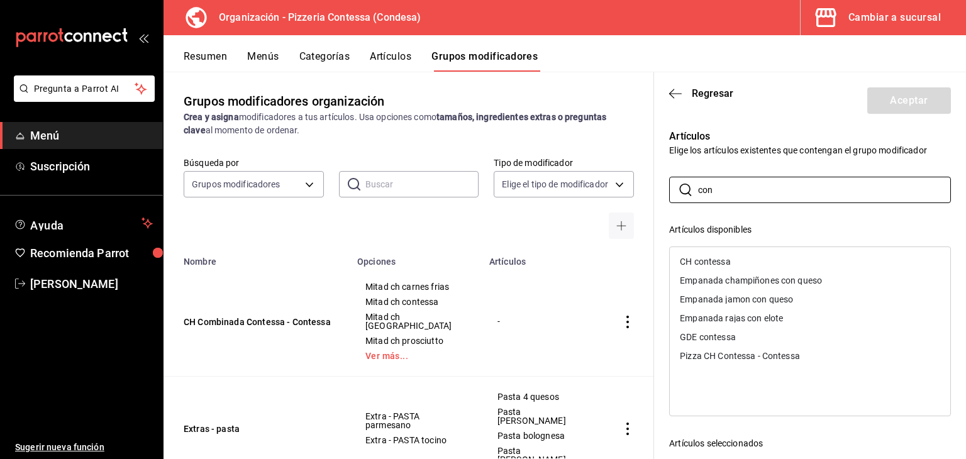
type input "con"
click at [768, 361] on div "Pizza CH Contessa - Contessa" at bounding box center [810, 356] width 281 height 19
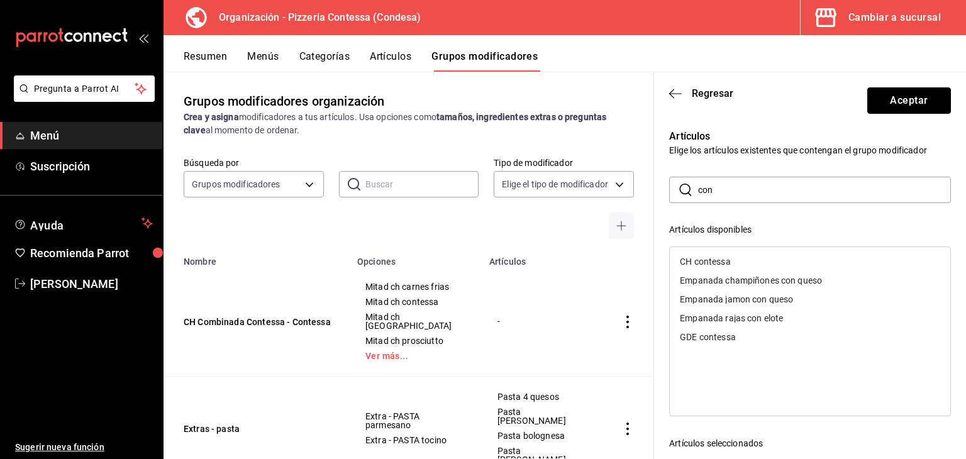
click at [895, 100] on button "Aceptar" at bounding box center [910, 100] width 84 height 26
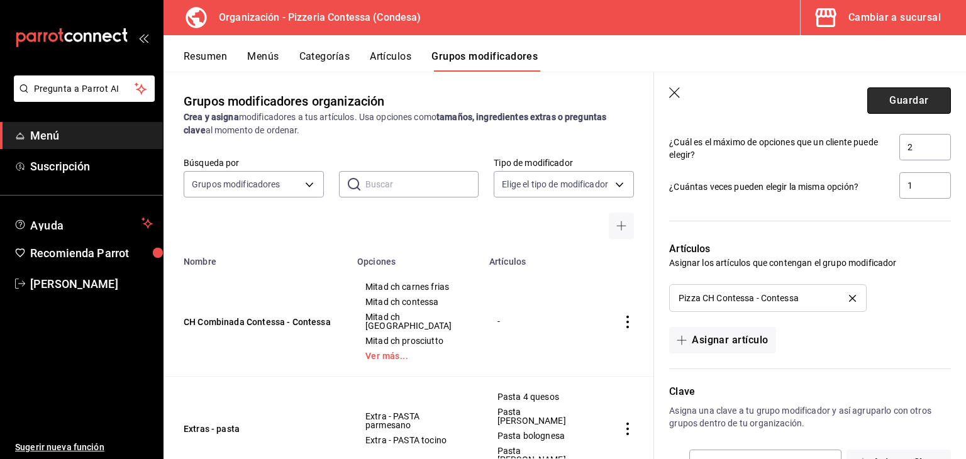
click at [924, 103] on button "Guardar" at bounding box center [910, 100] width 84 height 26
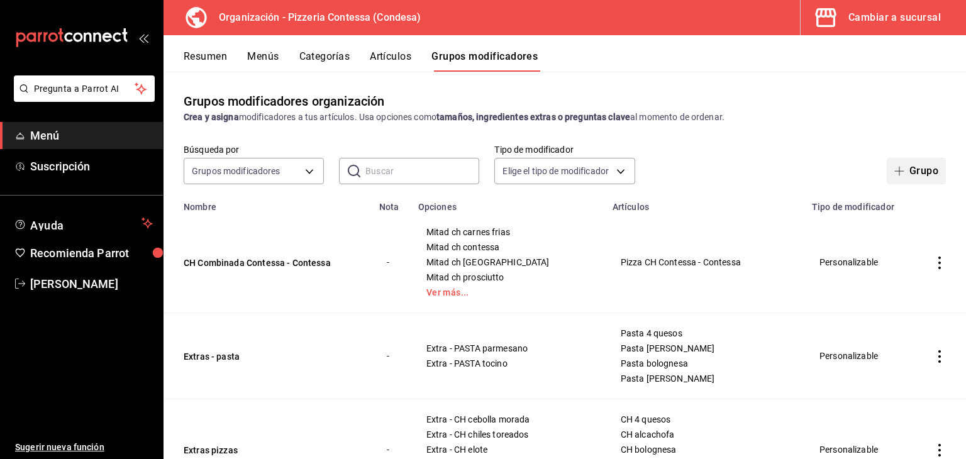
click at [901, 169] on button "Grupo" at bounding box center [916, 171] width 59 height 26
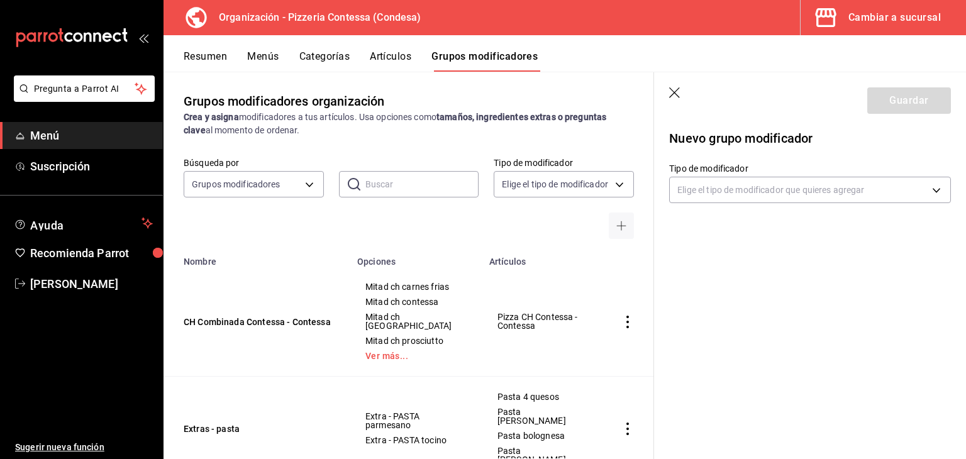
click at [680, 88] on icon "button" at bounding box center [675, 93] width 13 height 13
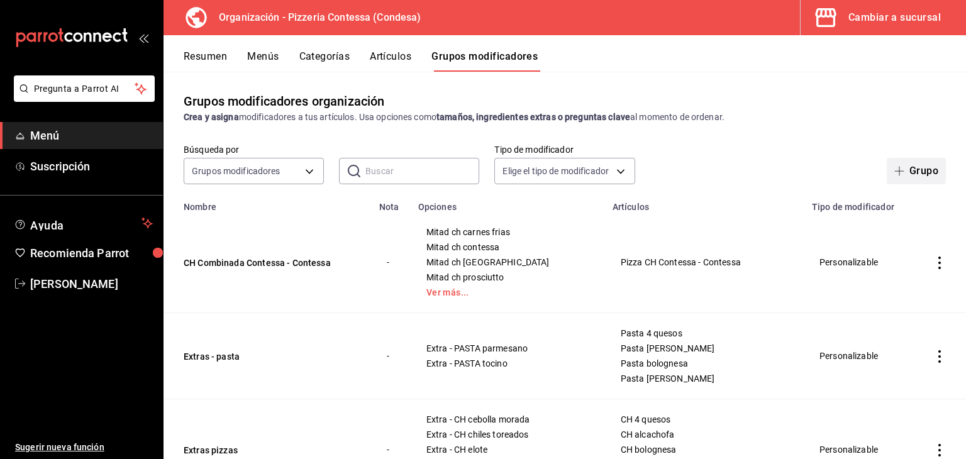
click at [907, 165] on button "Grupo" at bounding box center [916, 171] width 59 height 26
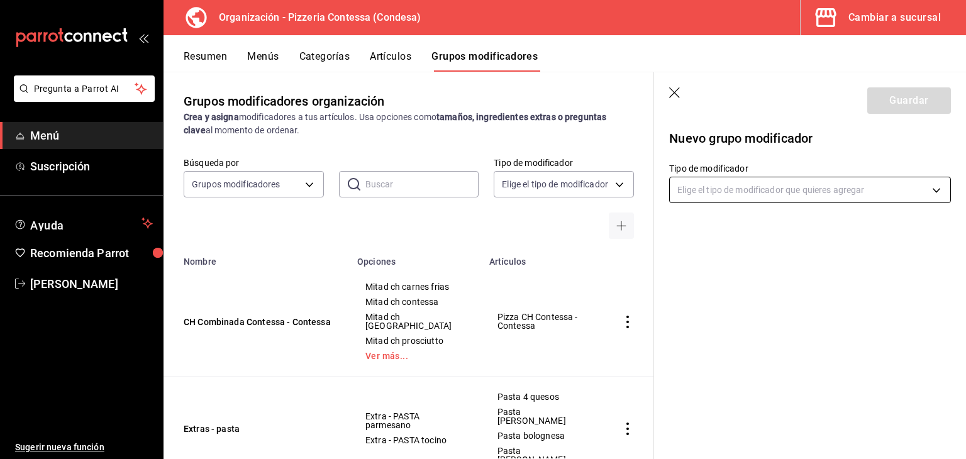
click at [755, 189] on body "Pregunta a Parrot AI Menú Suscripción Ayuda Recomienda Parrot Eduardo Quiroz Su…" at bounding box center [483, 229] width 966 height 459
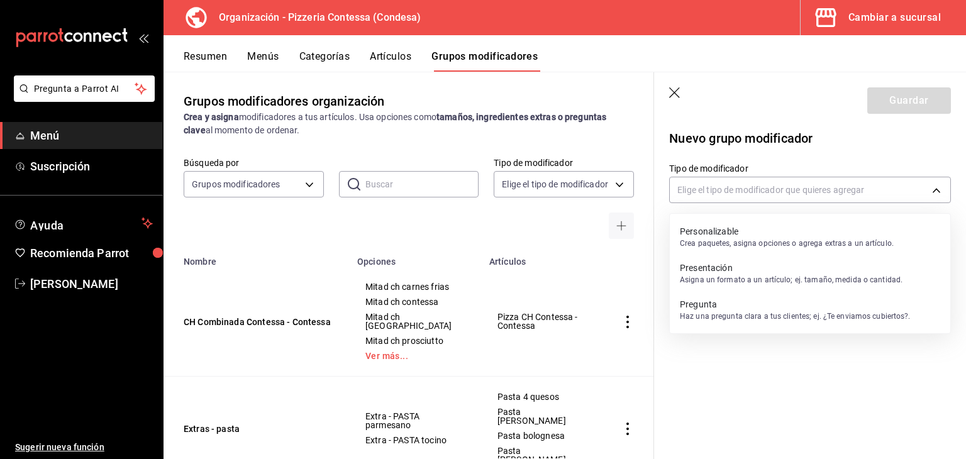
click at [741, 248] on p "Crea paquetes, asigna opciones o agrega extras a un artículo." at bounding box center [787, 243] width 214 height 11
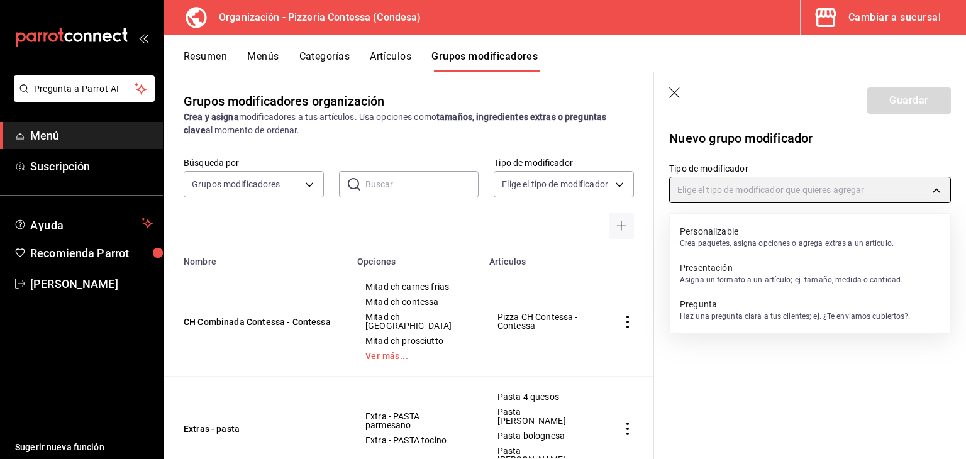
type input "CUSTOMIZABLE"
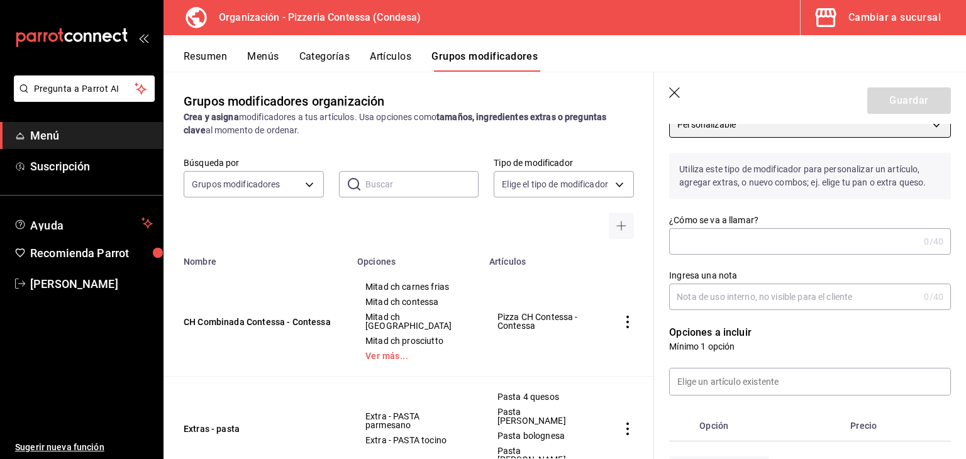
scroll to position [63, 0]
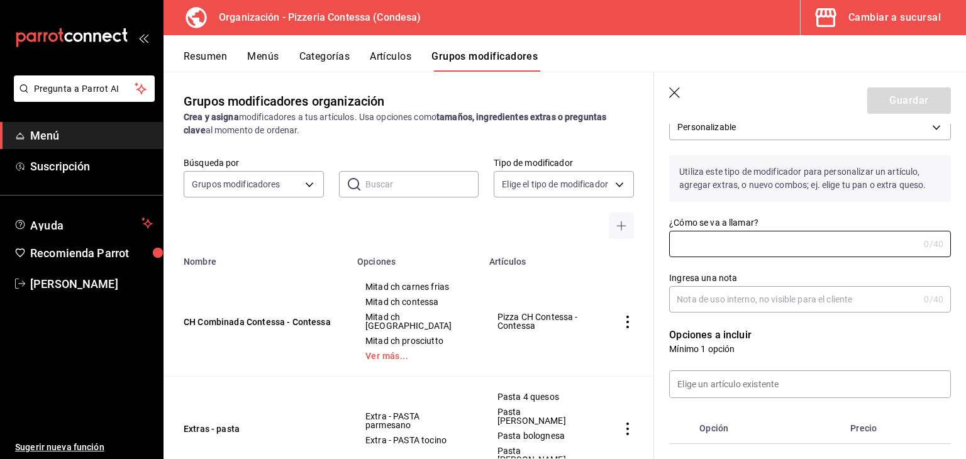
click at [723, 245] on input "¿Cómo se va a llamar?" at bounding box center [794, 244] width 250 height 25
type input "g"
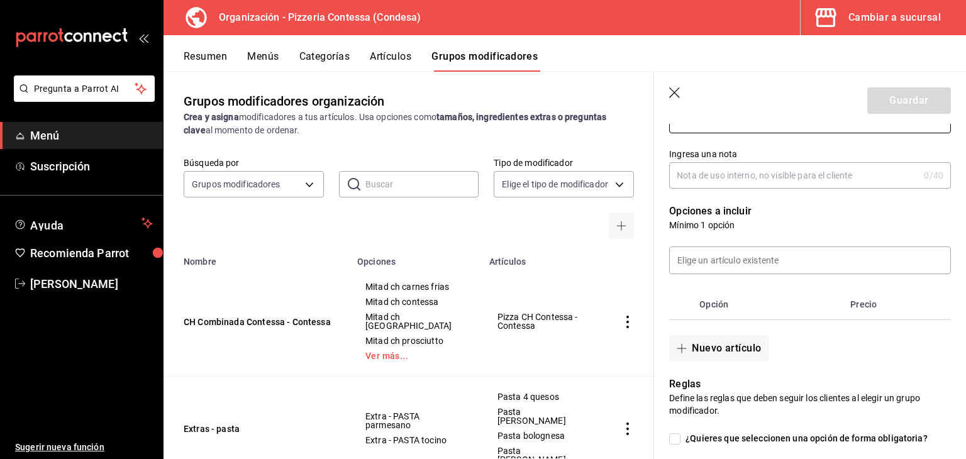
scroll to position [189, 0]
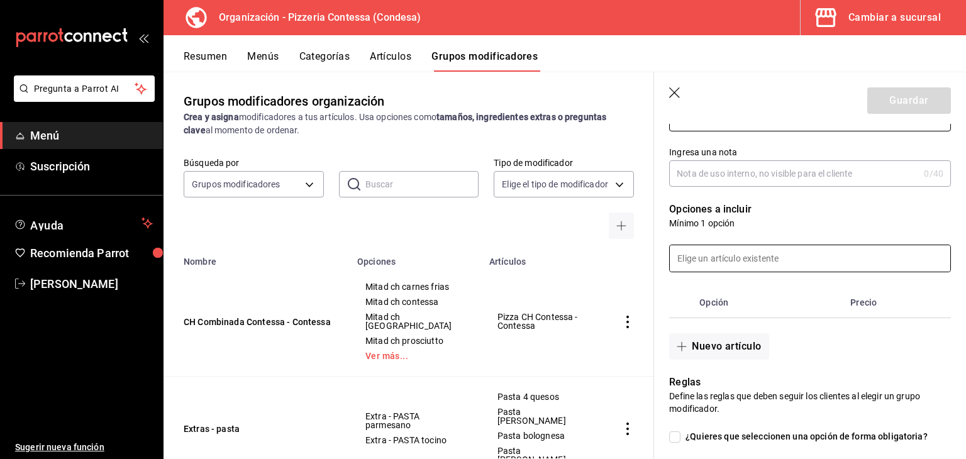
type input "GDE Combianda Contessa - Contessa"
click at [763, 255] on input at bounding box center [810, 258] width 281 height 26
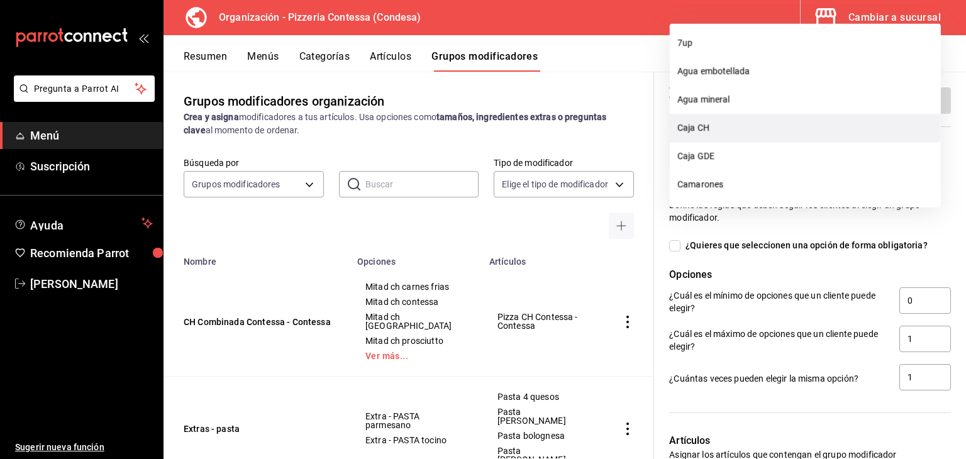
scroll to position [252, 0]
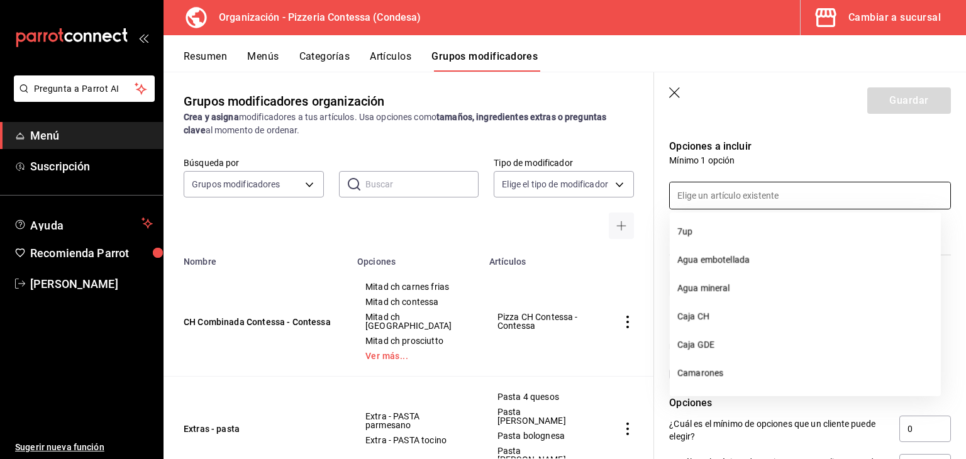
click at [629, 300] on td "simple table" at bounding box center [628, 322] width 53 height 110
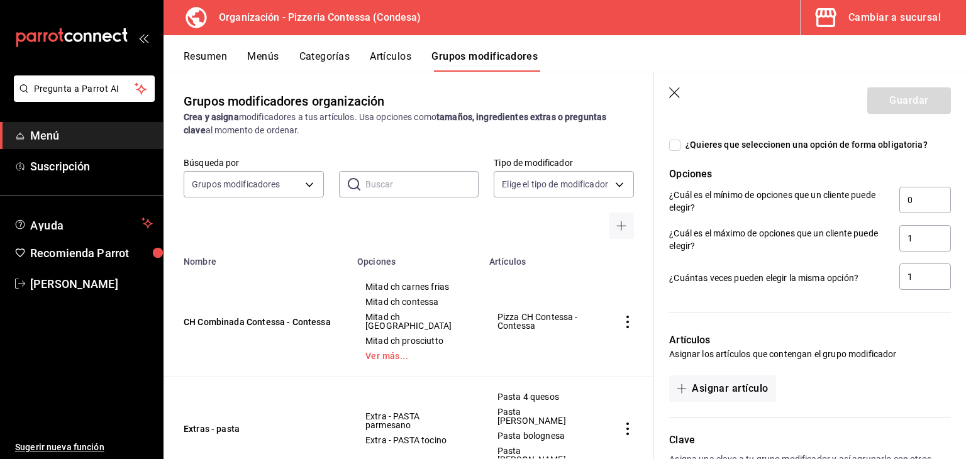
scroll to position [440, 0]
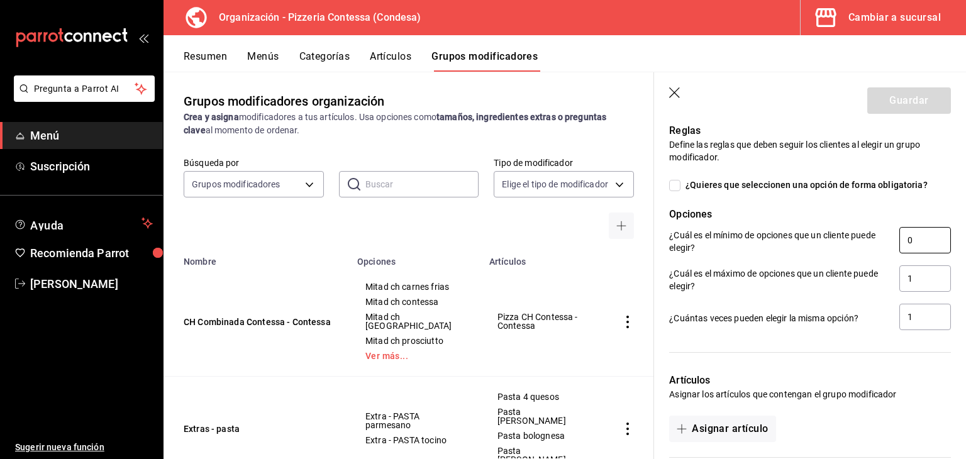
drag, startPoint x: 910, startPoint y: 239, endPoint x: 882, endPoint y: 247, distance: 28.7
click at [882, 247] on div "¿Cuál es el mínimo de opciones que un cliente puede elegir? 0" at bounding box center [810, 241] width 282 height 28
type input "1"
drag, startPoint x: 919, startPoint y: 272, endPoint x: 878, endPoint y: 283, distance: 42.1
click at [878, 283] on div "¿Cuál es el máximo de opciones que un cliente puede elegir? 1" at bounding box center [810, 280] width 282 height 28
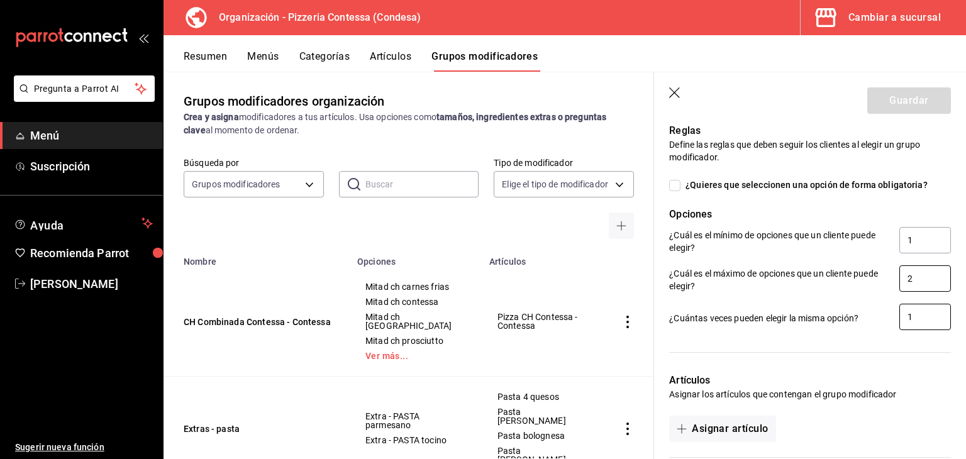
type input "2"
drag, startPoint x: 907, startPoint y: 319, endPoint x: 892, endPoint y: 322, distance: 15.9
click at [900, 322] on input "1" at bounding box center [926, 317] width 52 height 26
drag, startPoint x: 922, startPoint y: 309, endPoint x: 888, endPoint y: 318, distance: 35.1
click at [888, 318] on div "¿Cuántas veces pueden elegir la misma opción? 2" at bounding box center [810, 318] width 282 height 28
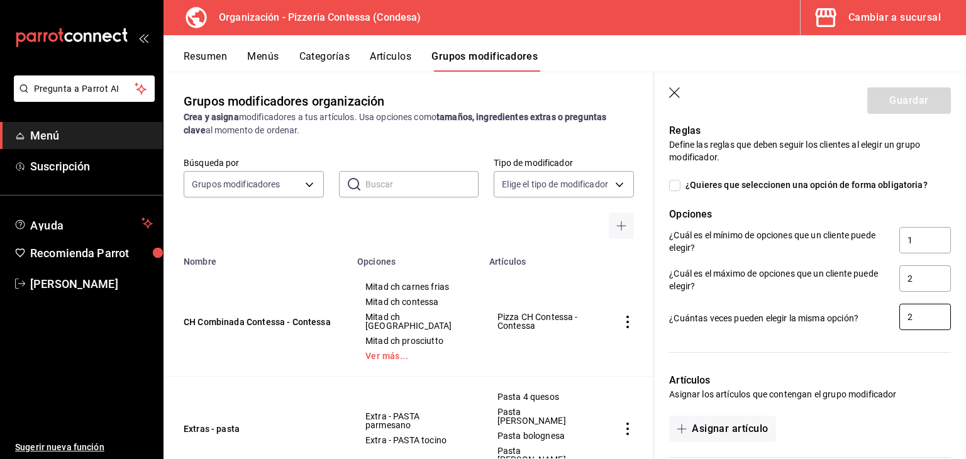
type input "1"
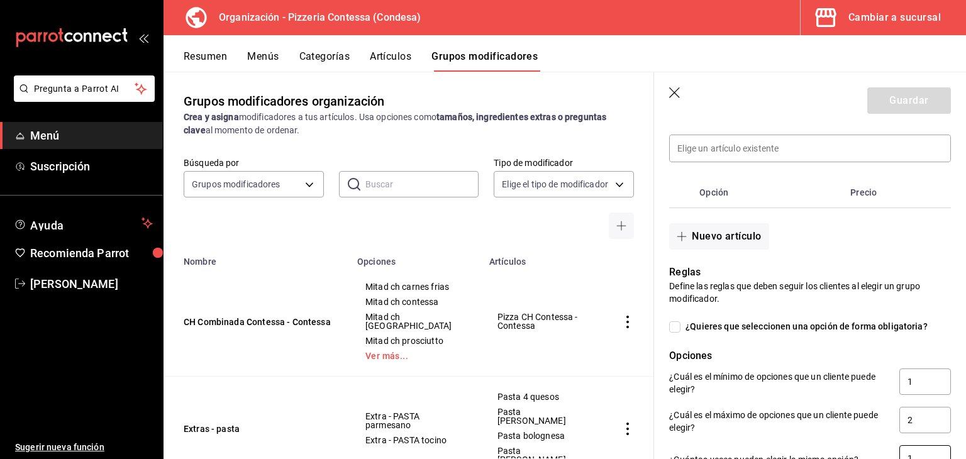
scroll to position [252, 0]
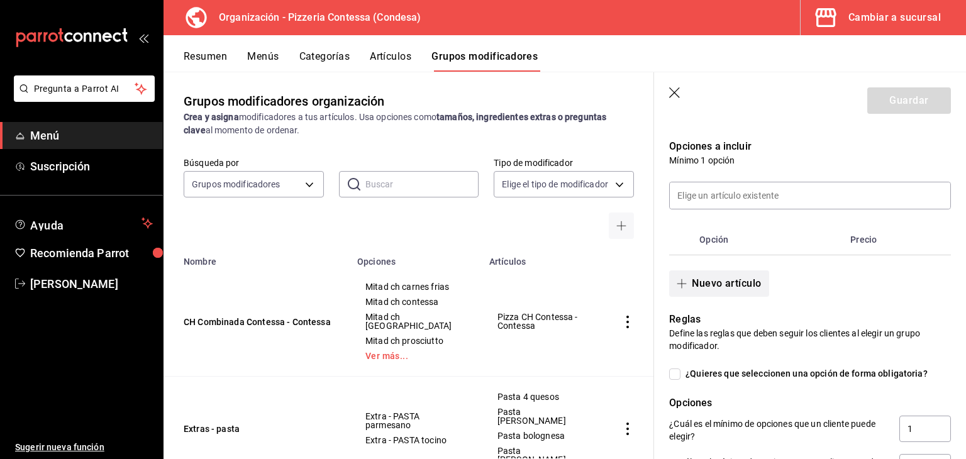
click at [718, 284] on button "Nuevo artículo" at bounding box center [718, 284] width 99 height 26
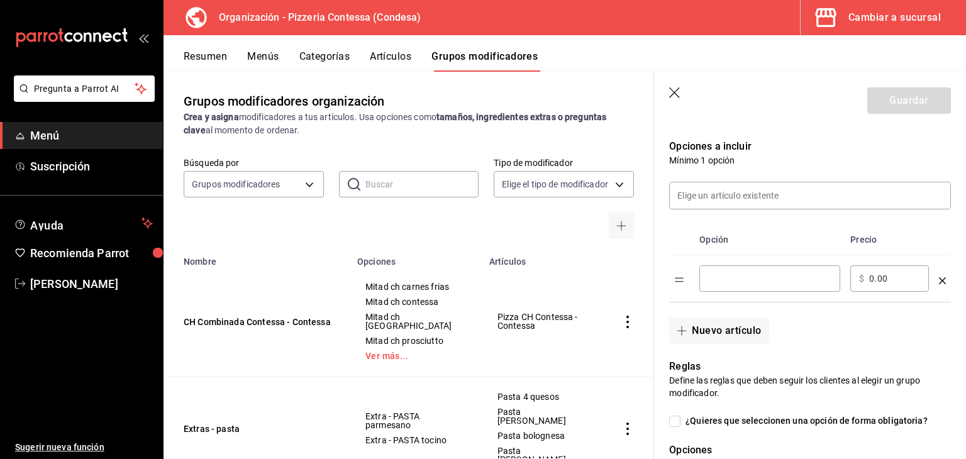
click at [747, 277] on input "optionsTable" at bounding box center [769, 278] width 123 height 13
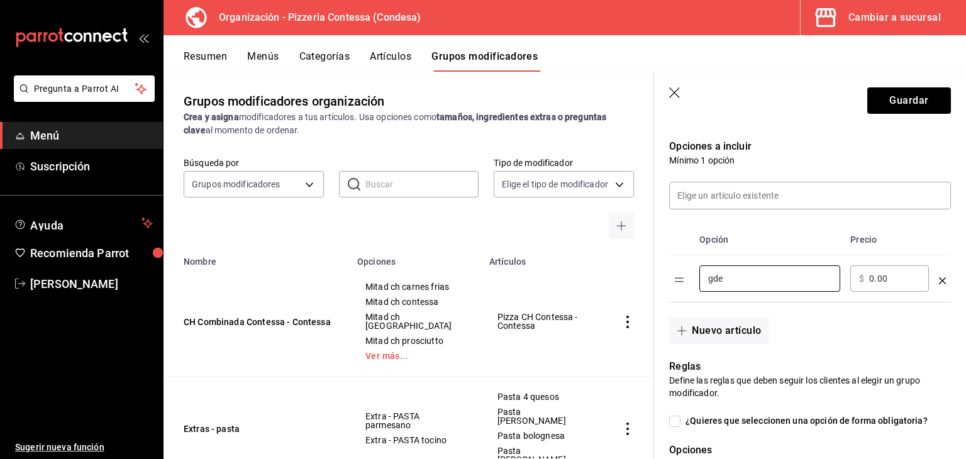
type input "gde"
click at [939, 279] on icon "optionsTable" at bounding box center [942, 280] width 7 height 7
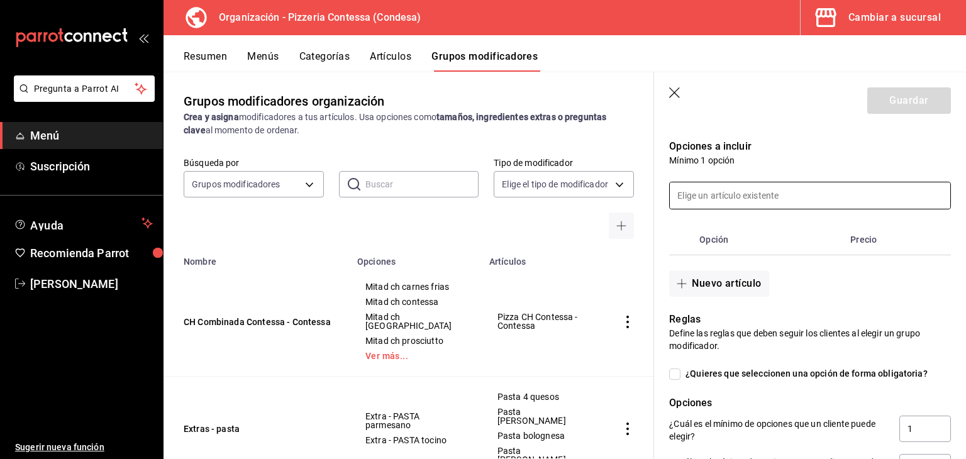
click at [699, 203] on input at bounding box center [810, 195] width 281 height 26
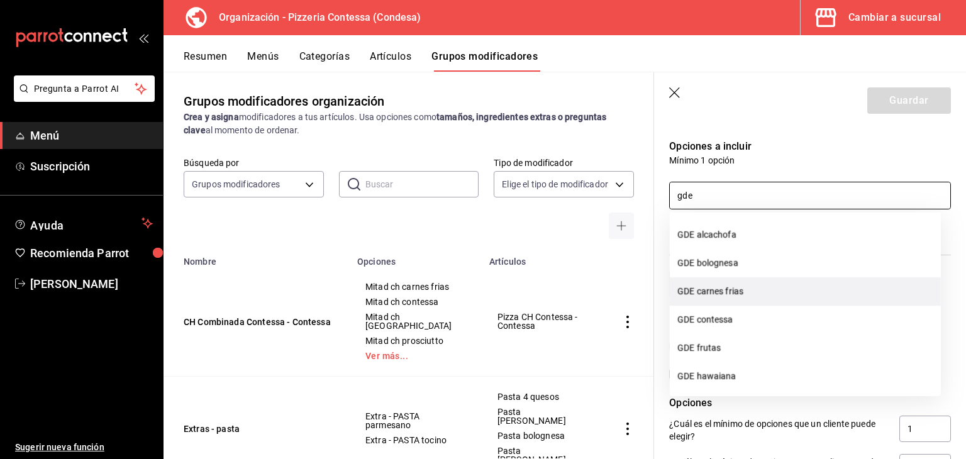
click at [771, 296] on li "GDE carnes frias" at bounding box center [805, 291] width 271 height 28
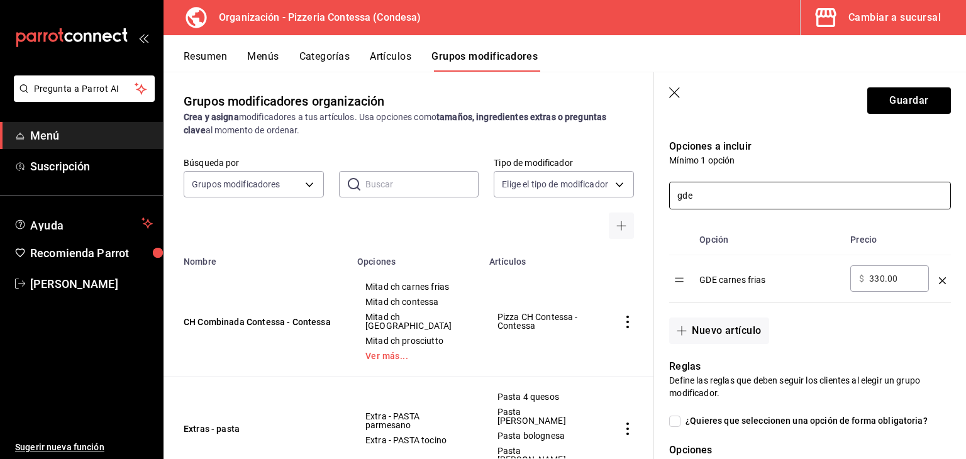
click at [747, 194] on input "gde" at bounding box center [810, 195] width 281 height 26
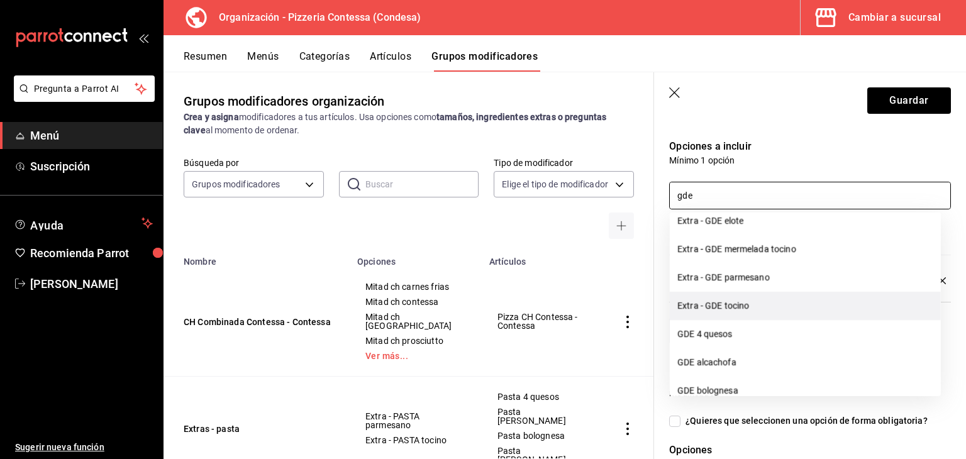
scroll to position [126, 0]
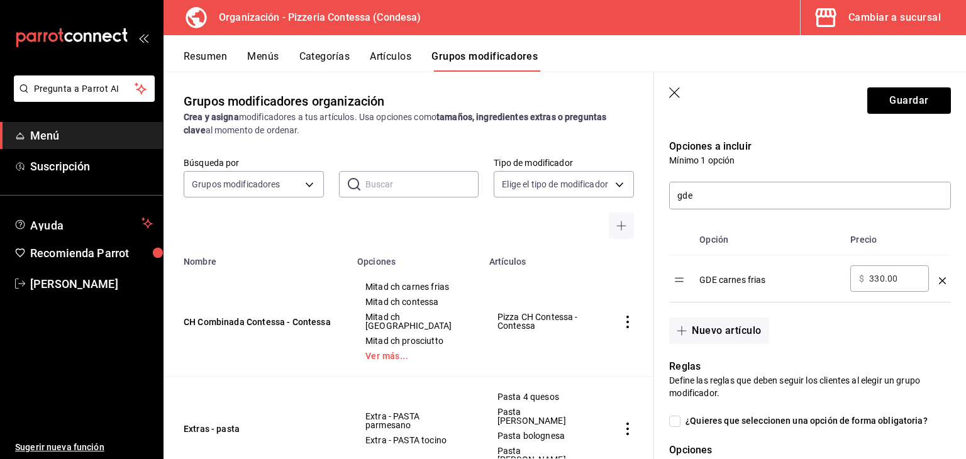
click at [823, 408] on div "Reglas Define las reglas que deben seguir los clientes al elegir un grupo modif…" at bounding box center [802, 456] width 297 height 224
click at [939, 278] on icon "optionsTable" at bounding box center [942, 280] width 7 height 7
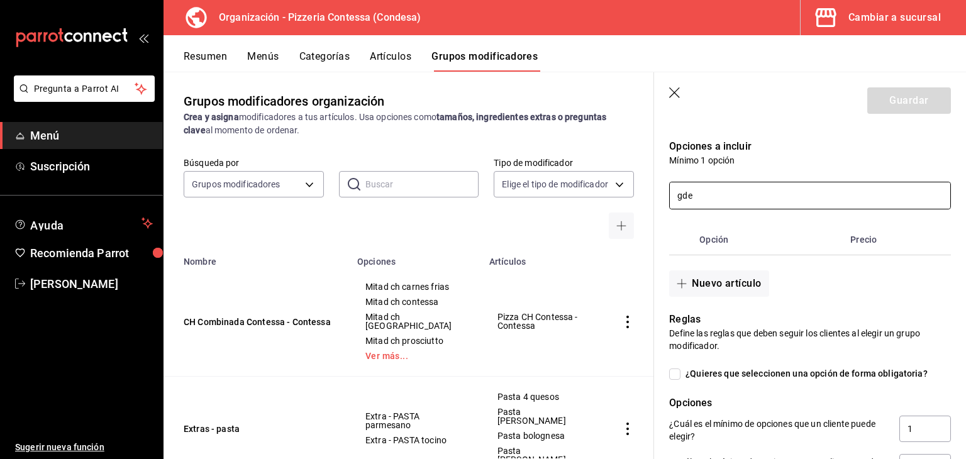
drag, startPoint x: 709, startPoint y: 194, endPoint x: 662, endPoint y: 196, distance: 47.3
click at [654, 193] on div "gde" at bounding box center [802, 188] width 297 height 43
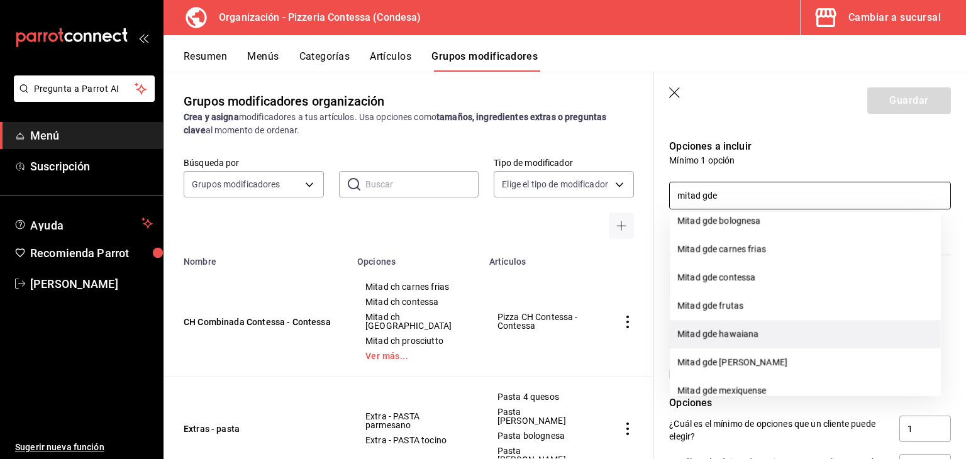
scroll to position [63, 0]
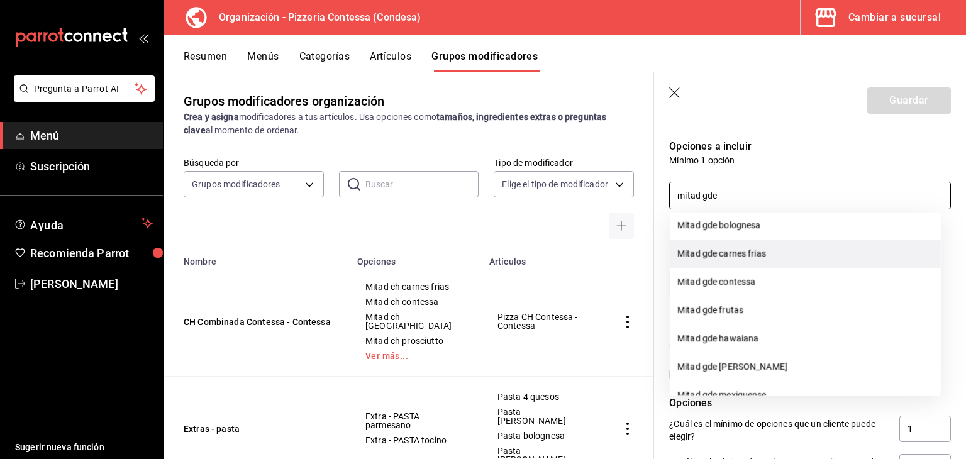
click at [768, 257] on li "Mitad gde carnes frias" at bounding box center [805, 254] width 271 height 28
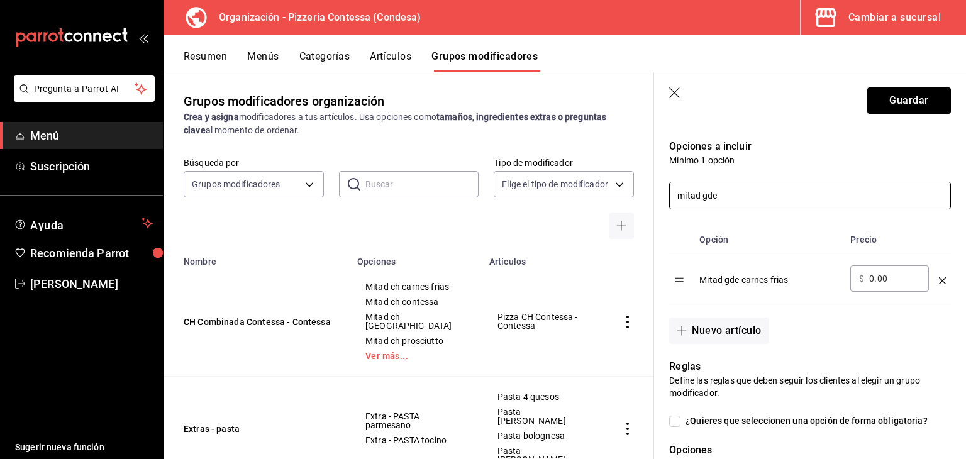
click at [771, 201] on input "mitad gde" at bounding box center [810, 195] width 281 height 26
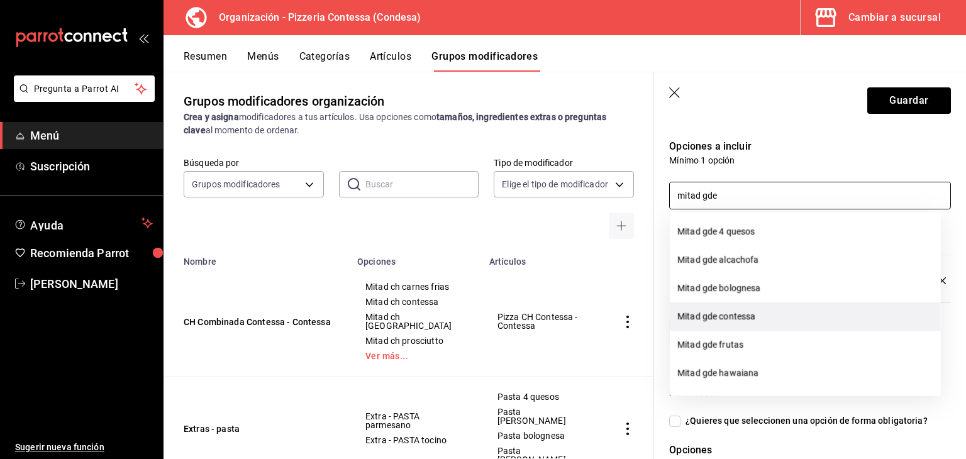
click at [763, 312] on li "Mitad gde contessa" at bounding box center [805, 317] width 271 height 28
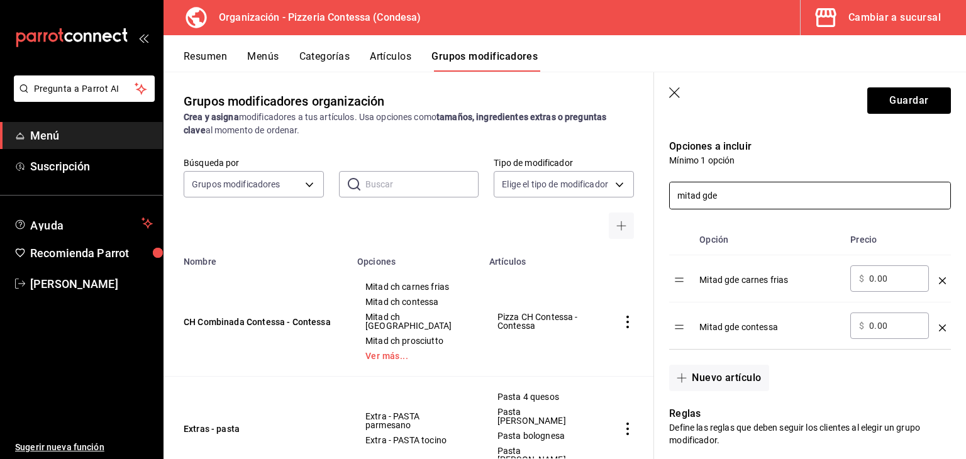
click at [758, 195] on input "mitad gde" at bounding box center [810, 195] width 281 height 26
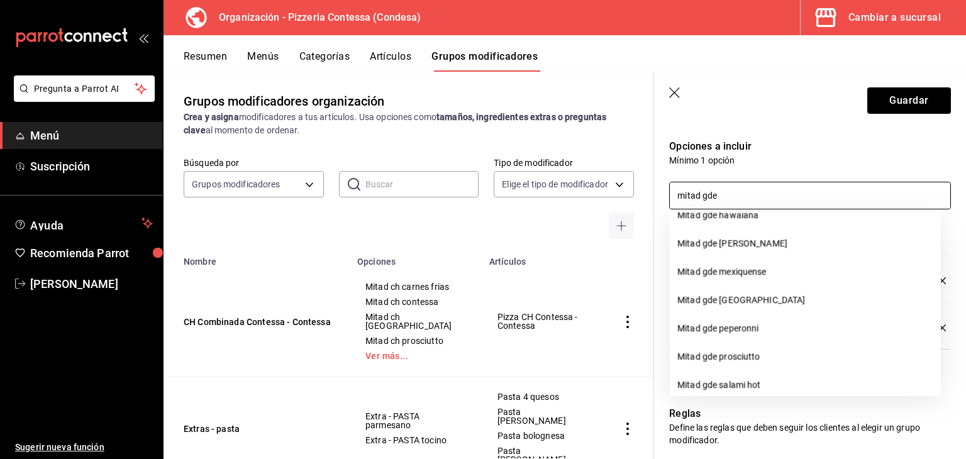
scroll to position [176, 0]
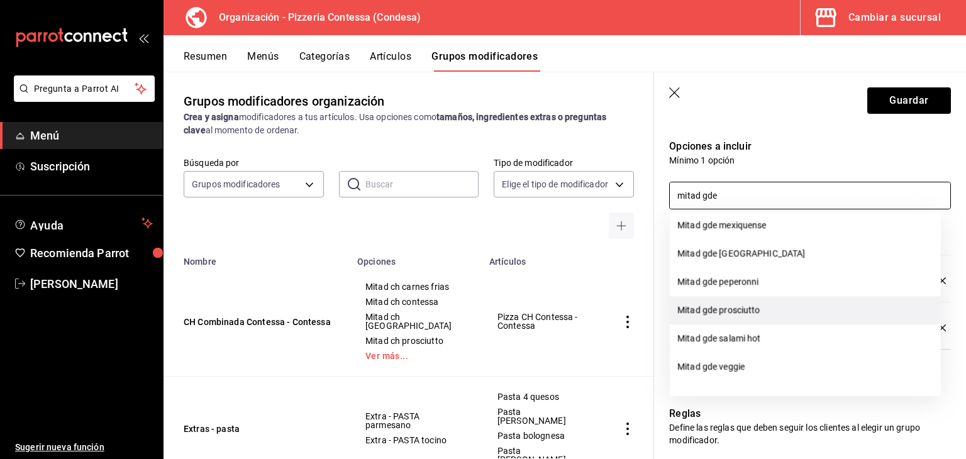
click at [751, 305] on li "Mitad gde prosciutto" at bounding box center [805, 310] width 271 height 28
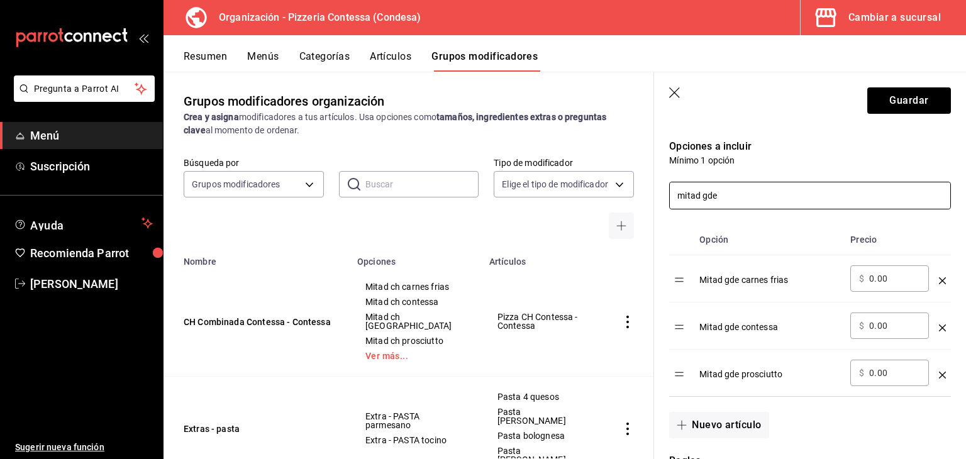
click at [770, 196] on input "mitad gde" at bounding box center [810, 195] width 281 height 26
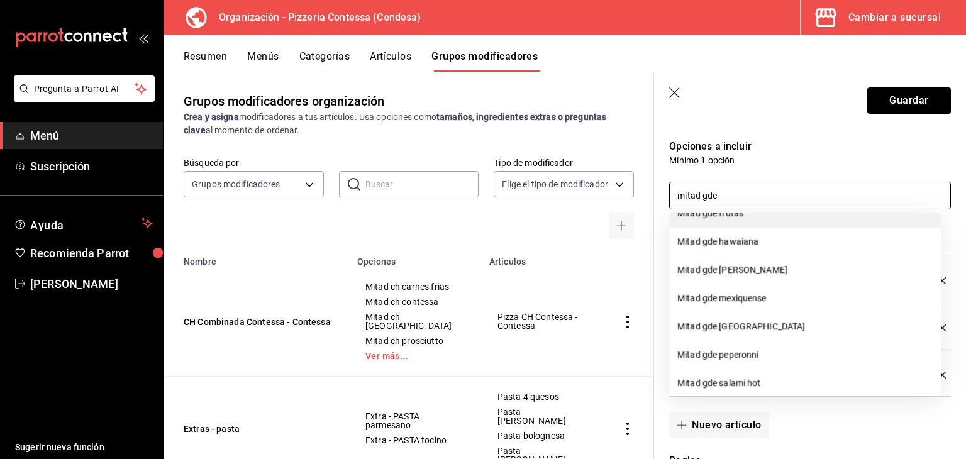
scroll to position [126, 0]
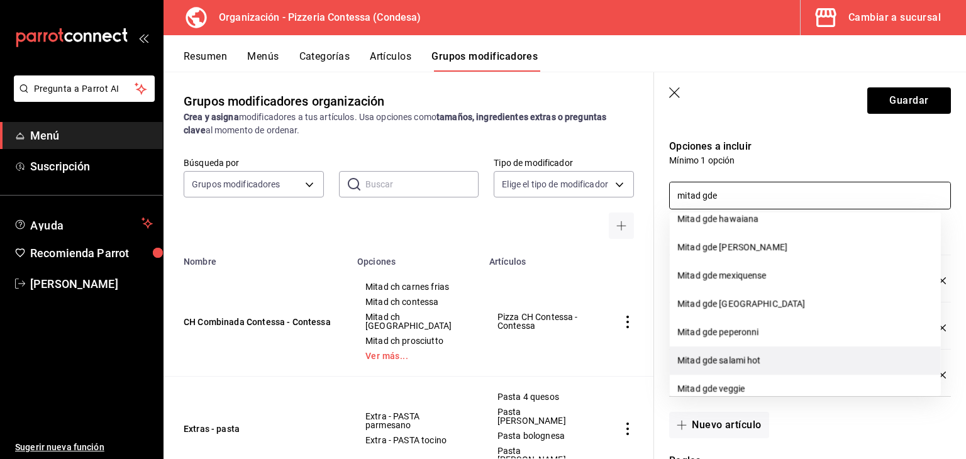
click at [747, 362] on li "Mitad gde salami hot" at bounding box center [805, 361] width 271 height 28
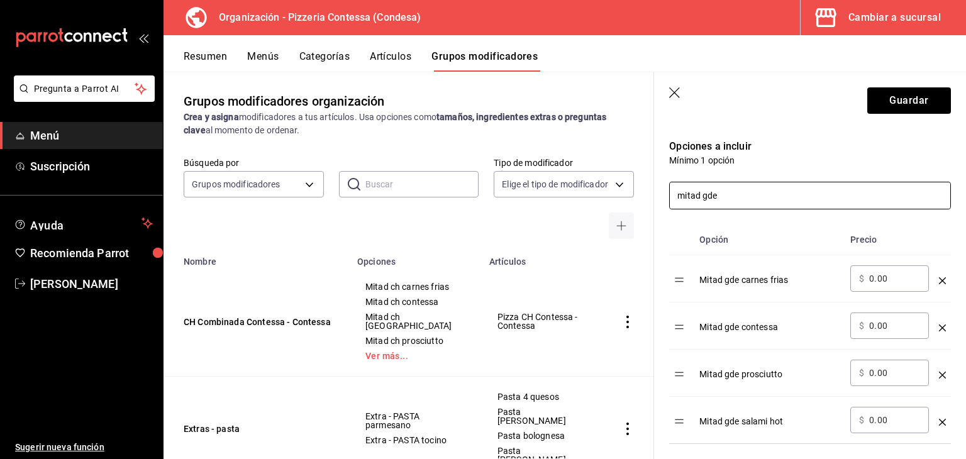
click at [764, 189] on input "mitad gde" at bounding box center [810, 195] width 281 height 26
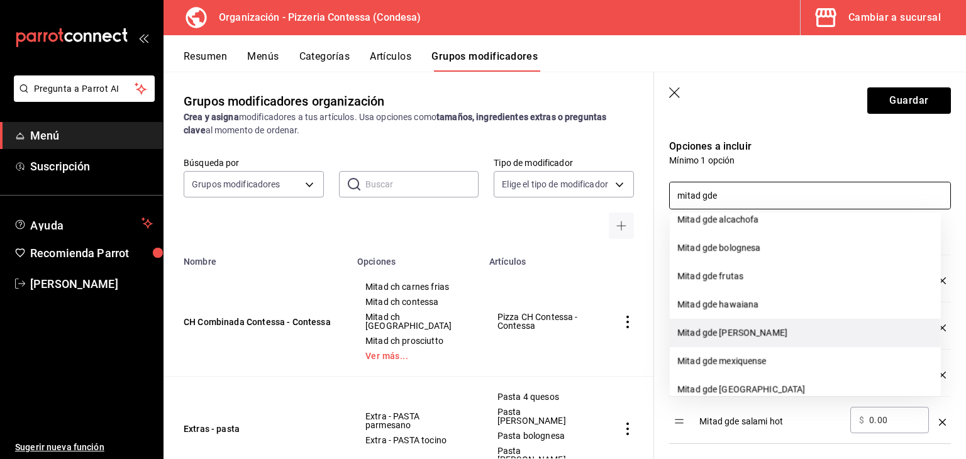
scroll to position [120, 0]
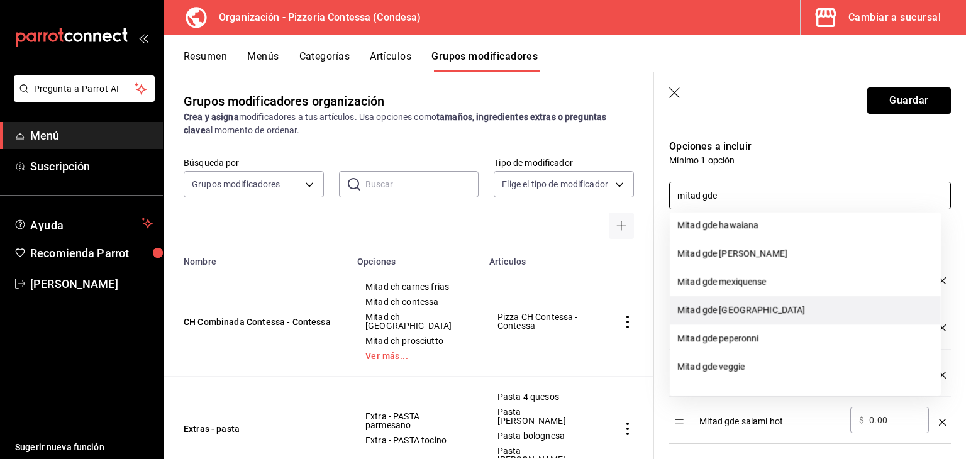
click at [747, 310] on li "Mitad gde oaxaca" at bounding box center [805, 310] width 271 height 28
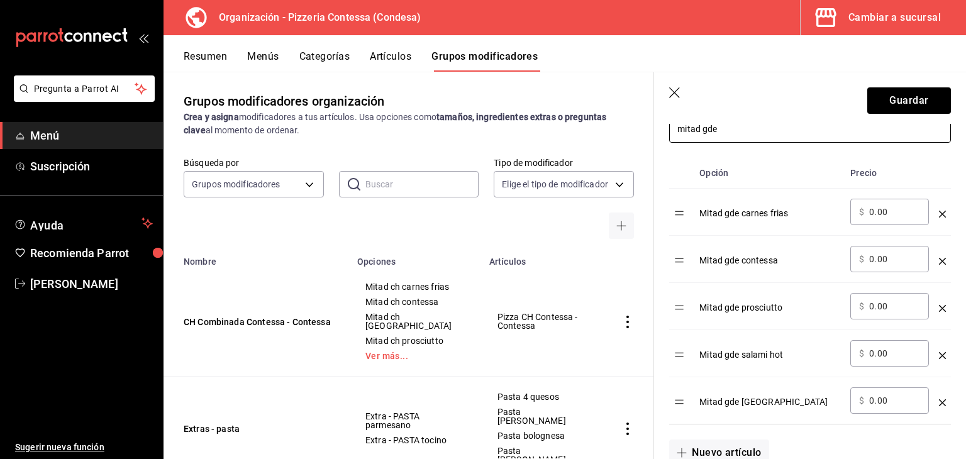
scroll to position [315, 0]
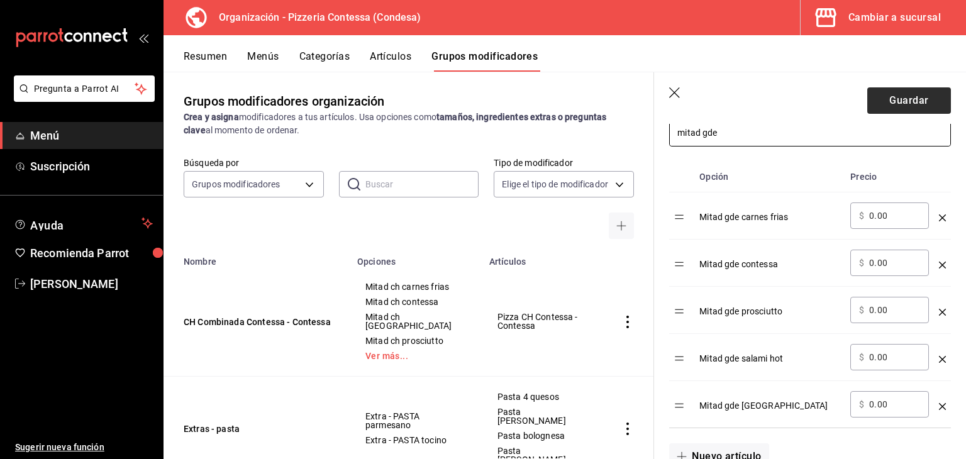
type input "mitad gde"
click at [902, 99] on button "Guardar" at bounding box center [910, 100] width 84 height 26
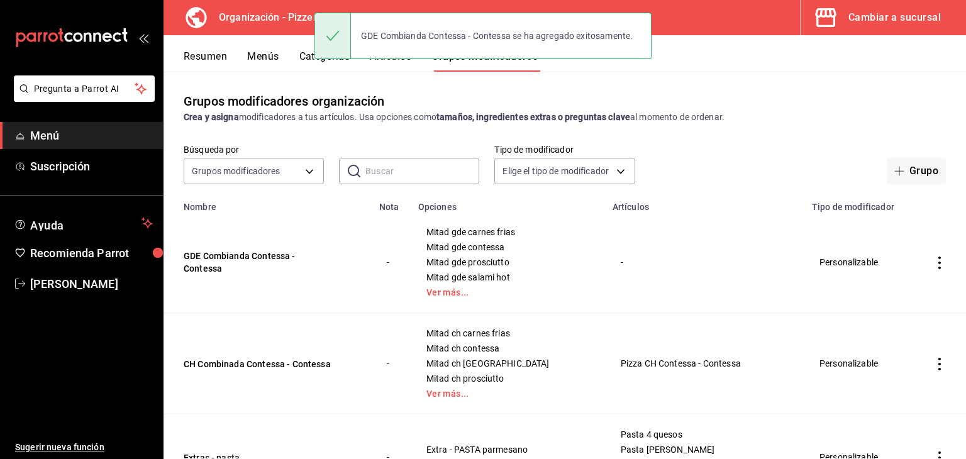
click at [400, 59] on div "GDE Combianda Contessa - Contessa se ha agregado exitosamente." at bounding box center [483, 36] width 337 height 47
click at [399, 61] on div "GDE Combianda Contessa - Contessa se ha agregado exitosamente." at bounding box center [483, 36] width 337 height 54
click at [399, 59] on div "GDE Combianda Contessa - Contessa se ha agregado exitosamente." at bounding box center [483, 36] width 337 height 54
click at [399, 90] on div "Grupos modificadores organización Crea y asigna modificadores a tus artículos. …" at bounding box center [565, 265] width 803 height 387
click at [710, 57] on div "Resumen Menús Categorías Artículos Grupos modificadores" at bounding box center [575, 60] width 783 height 21
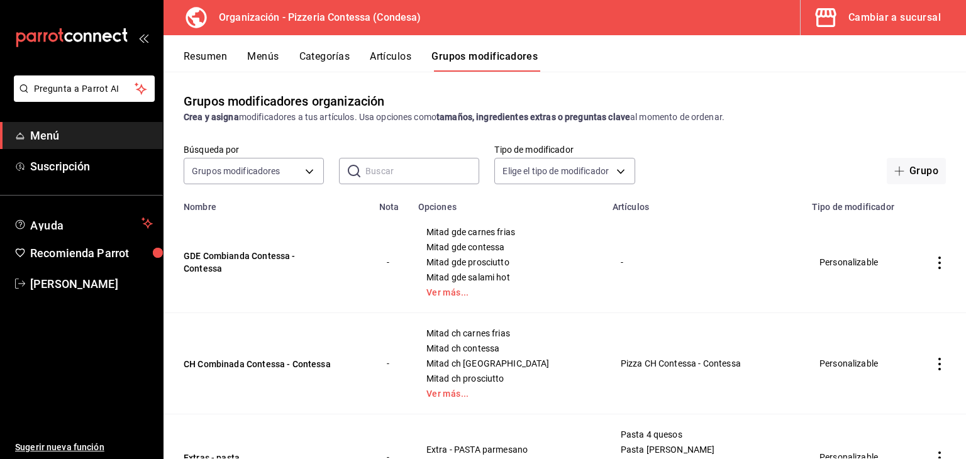
click at [393, 58] on button "Artículos" at bounding box center [391, 60] width 42 height 21
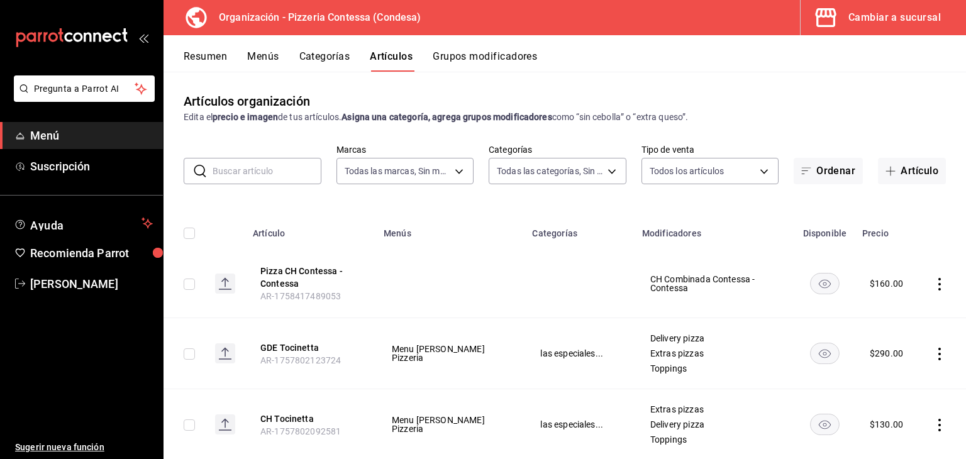
type input "ffd2d5b6-989f-41ef-afc5-5290e67978d8"
type input "b9cf2153-fb70-43ce-af91-f9ab87f2246d,6abfdec0-6ccc-4227-b426-75f71d0ed556,9a5f5…"
click at [894, 160] on button "Artículo" at bounding box center [912, 171] width 68 height 26
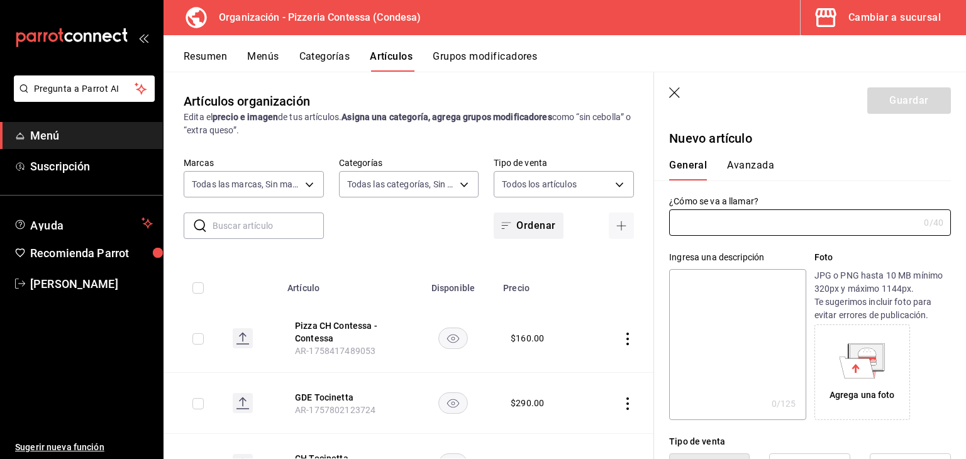
type input "AR-1758417851226"
type input "p"
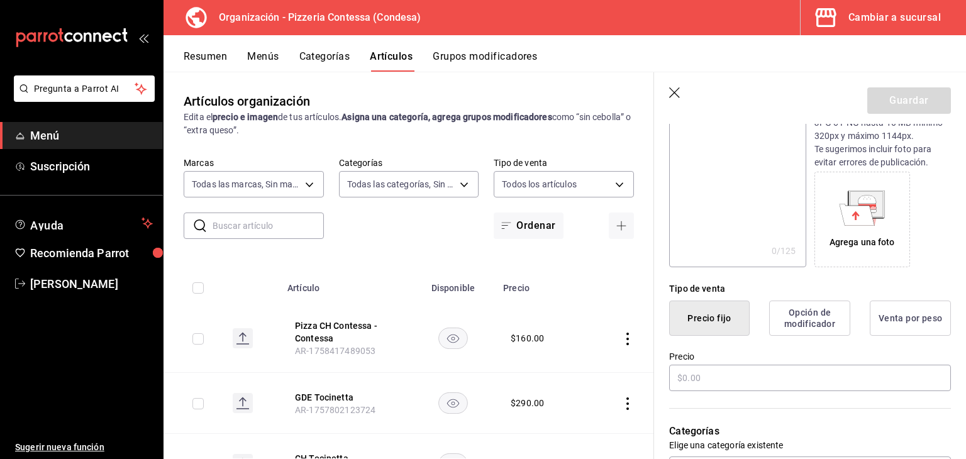
scroll to position [189, 0]
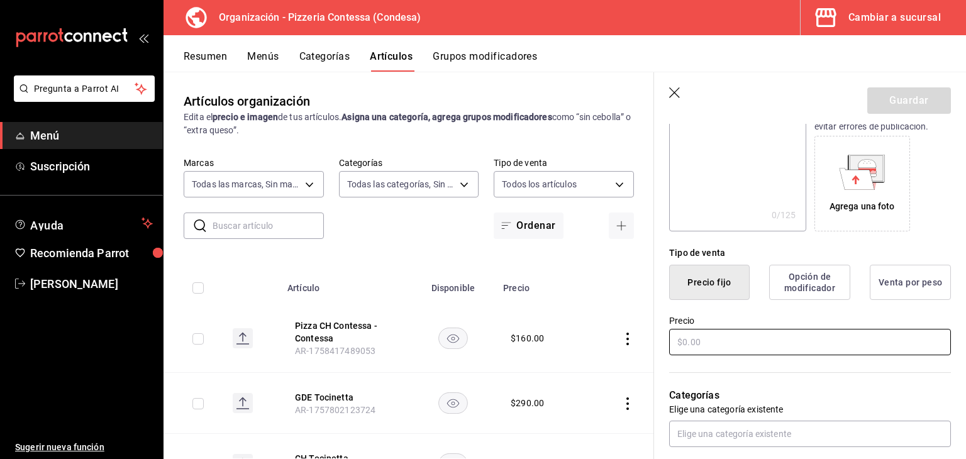
type input "Pizza GDE Contessa - Contessa"
click at [724, 343] on input "text" at bounding box center [810, 342] width 282 height 26
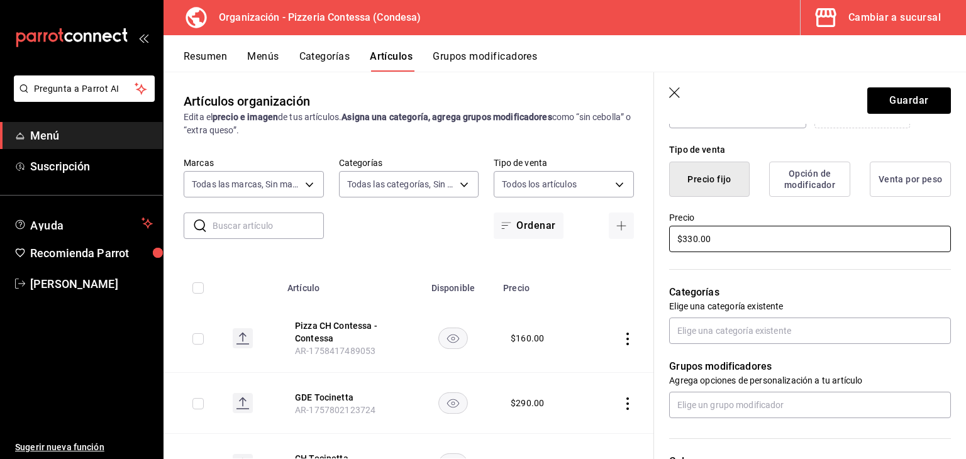
scroll to position [315, 0]
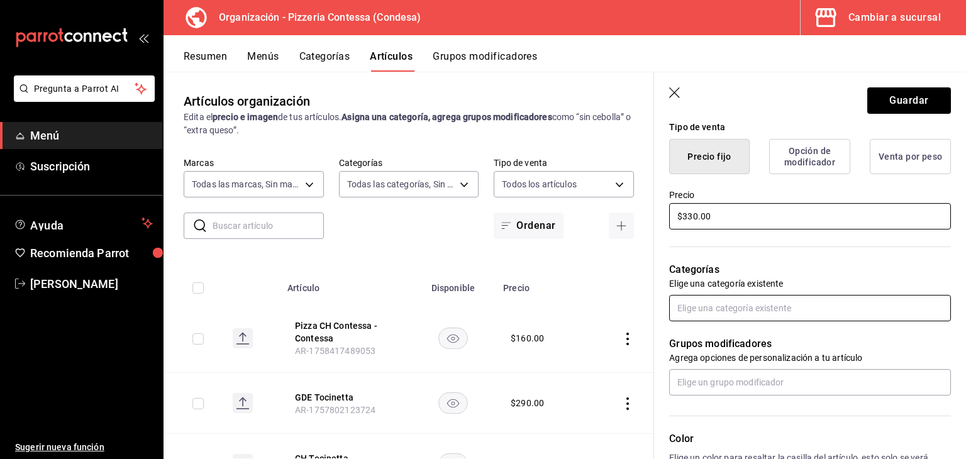
type input "$330.00"
click at [764, 316] on input "text" at bounding box center [810, 308] width 282 height 26
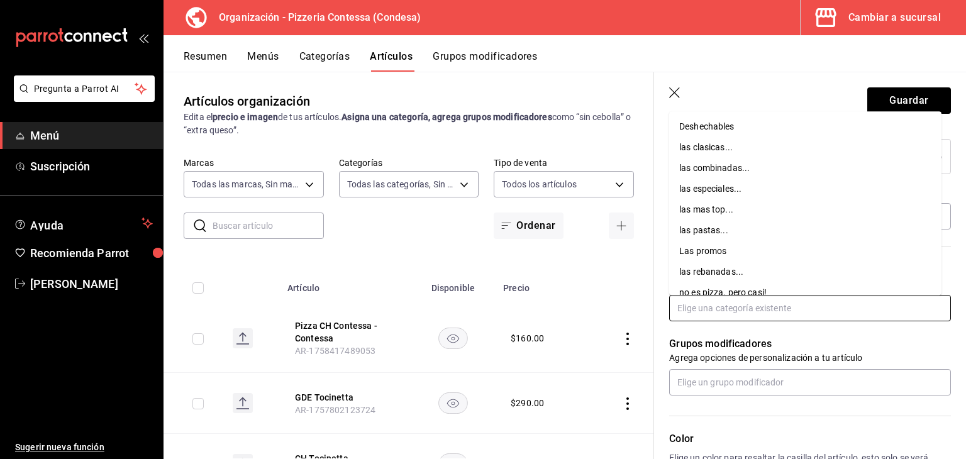
click at [780, 172] on li "las combinadas..." at bounding box center [805, 168] width 272 height 21
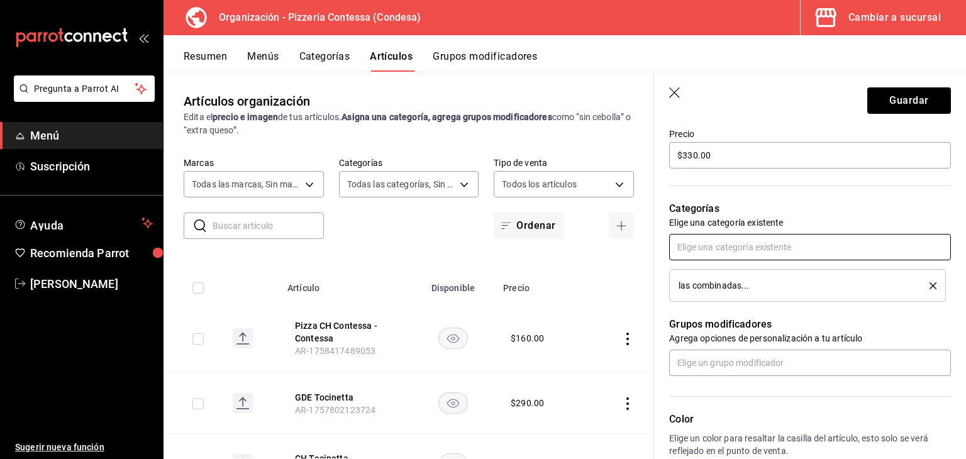
scroll to position [378, 0]
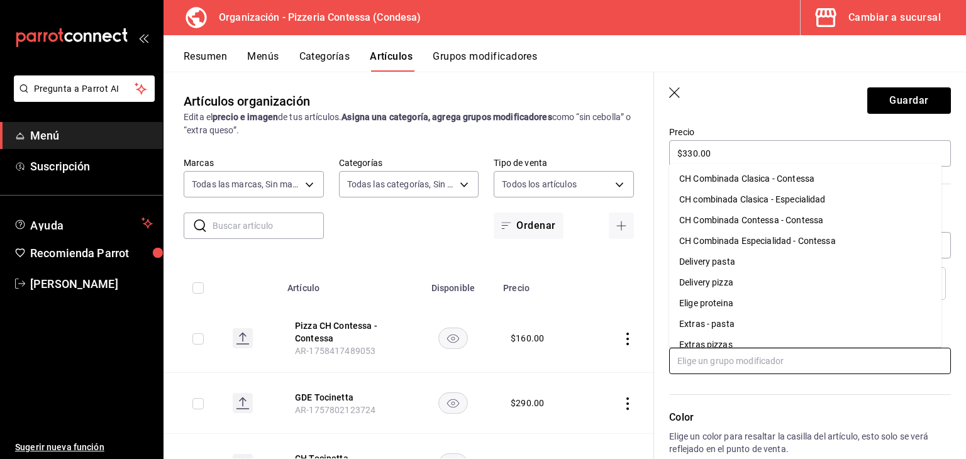
click at [735, 358] on input "text" at bounding box center [810, 361] width 282 height 26
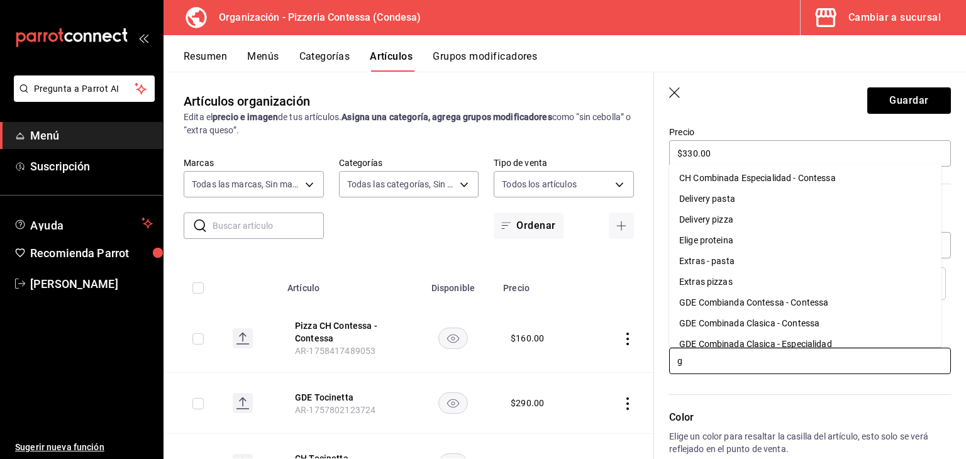
scroll to position [0, 0]
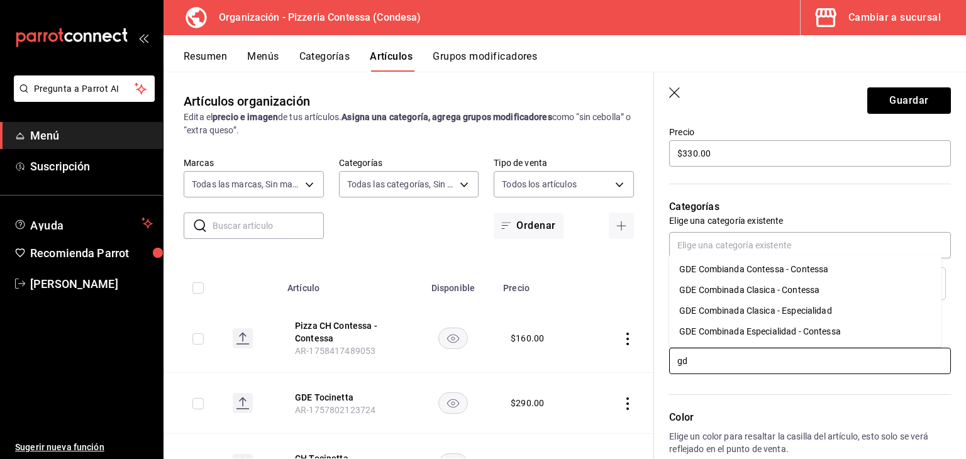
type input "gde"
click at [780, 271] on div "GDE Combianda Contessa - Contessa" at bounding box center [754, 269] width 149 height 13
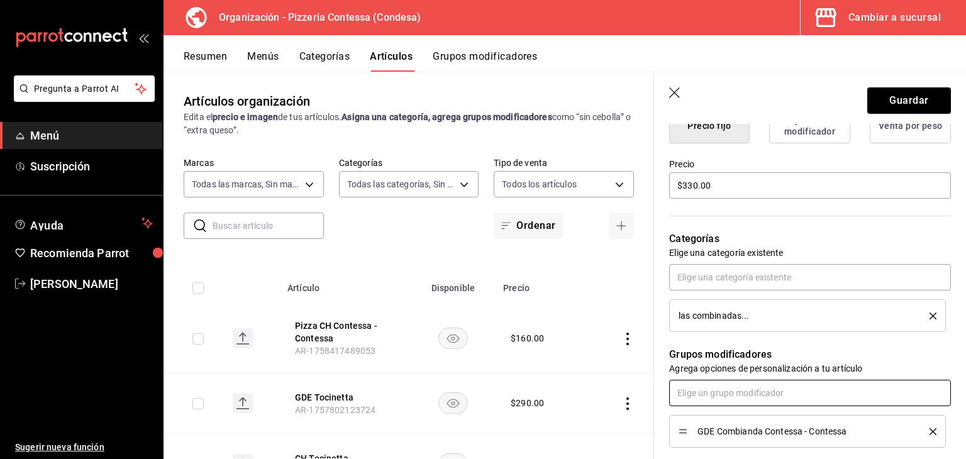
scroll to position [315, 0]
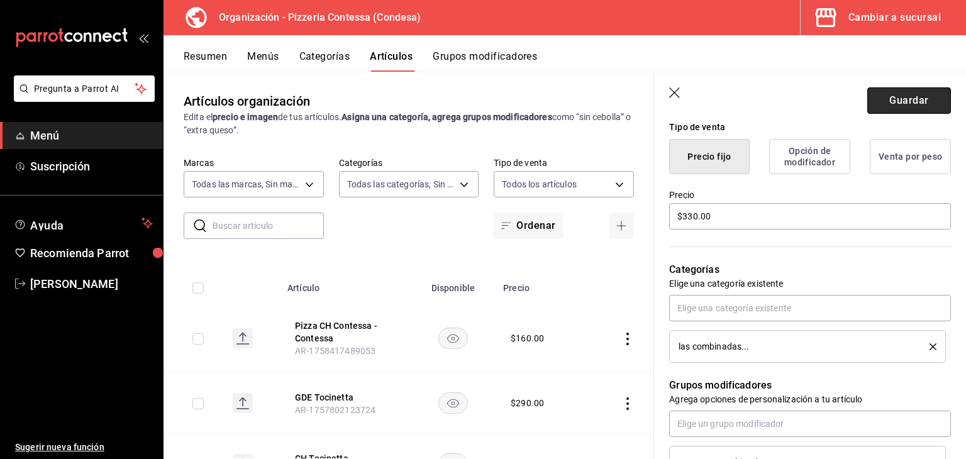
click at [892, 101] on button "Guardar" at bounding box center [910, 100] width 84 height 26
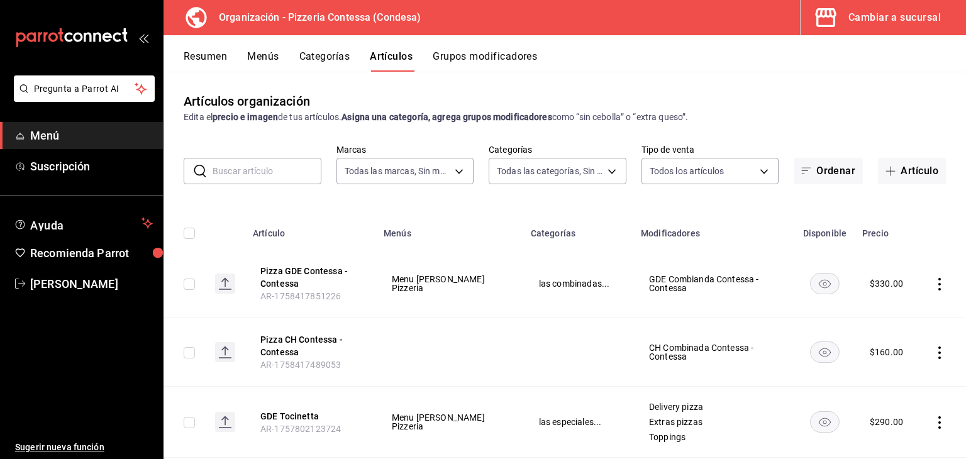
click at [934, 355] on icon "actions" at bounding box center [940, 353] width 13 height 13
click at [882, 376] on span "Editar" at bounding box center [892, 374] width 33 height 13
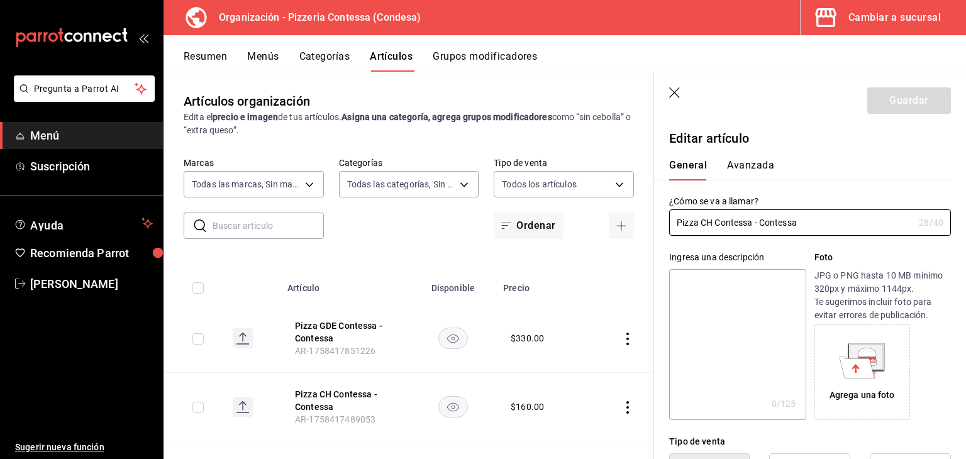
type input "$160.00"
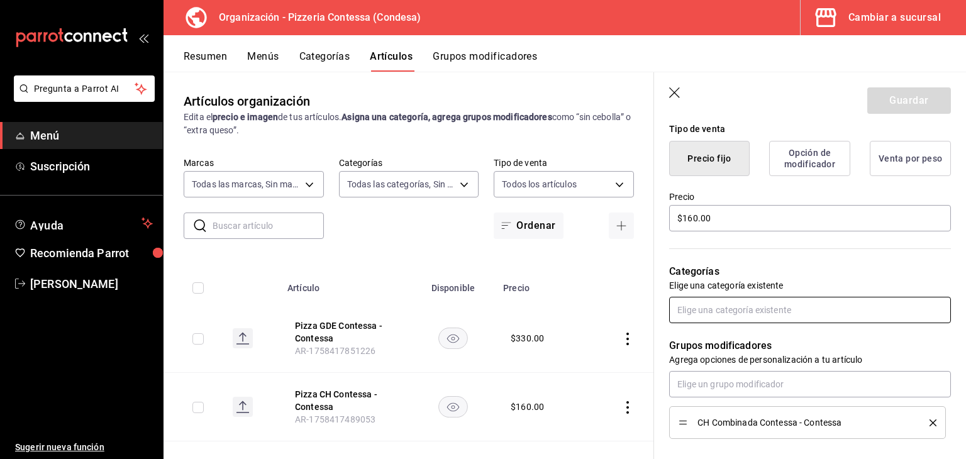
scroll to position [315, 0]
click at [768, 312] on input "text" at bounding box center [810, 308] width 282 height 26
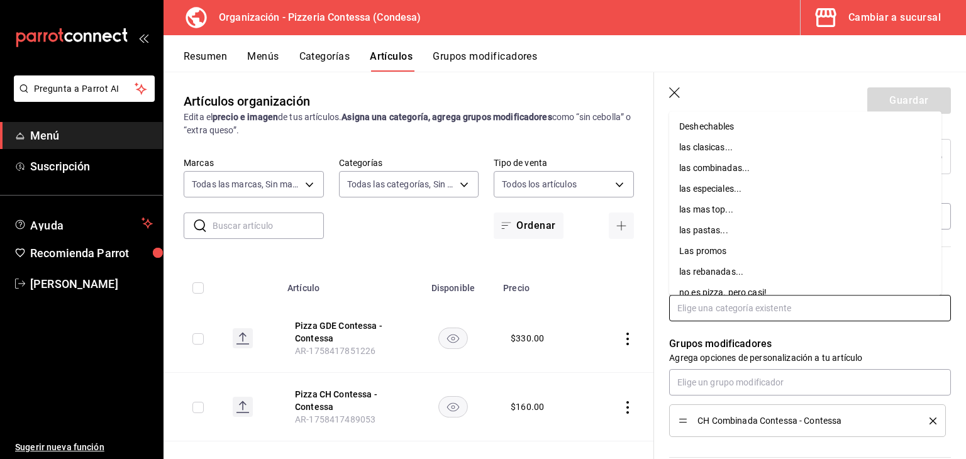
click at [731, 171] on li "las combinadas..." at bounding box center [805, 168] width 272 height 21
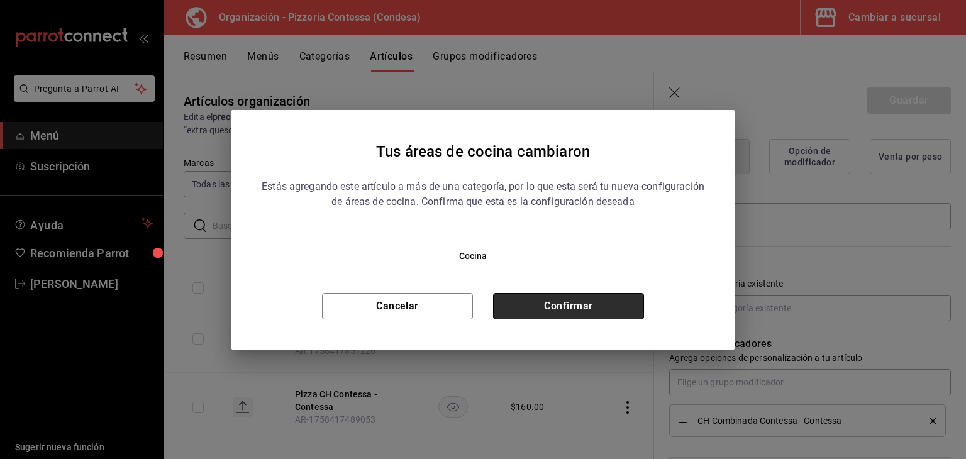
click at [607, 307] on button "Confirmar" at bounding box center [568, 306] width 151 height 26
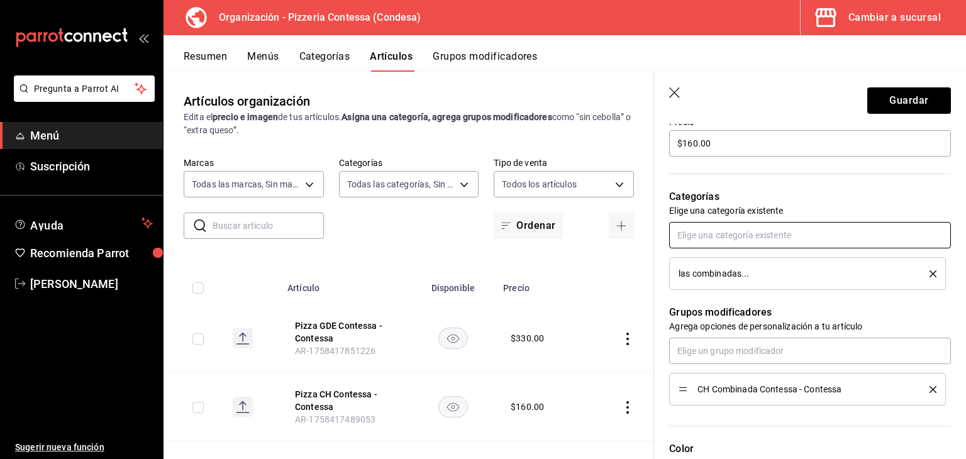
scroll to position [440, 0]
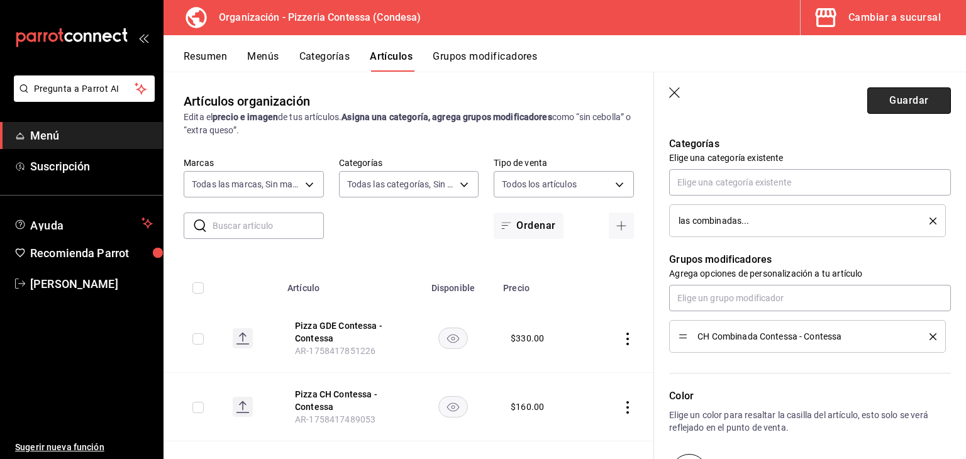
click at [887, 104] on button "Guardar" at bounding box center [910, 100] width 84 height 26
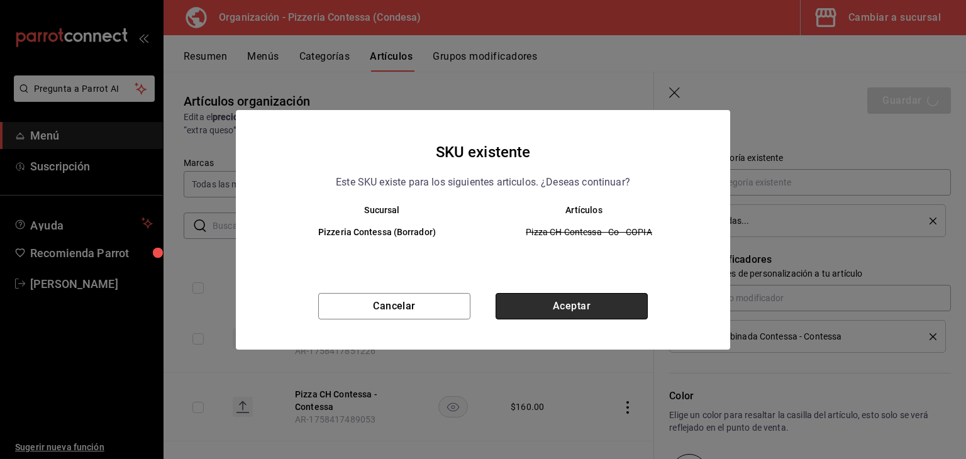
click at [592, 309] on button "Aceptar" at bounding box center [572, 306] width 152 height 26
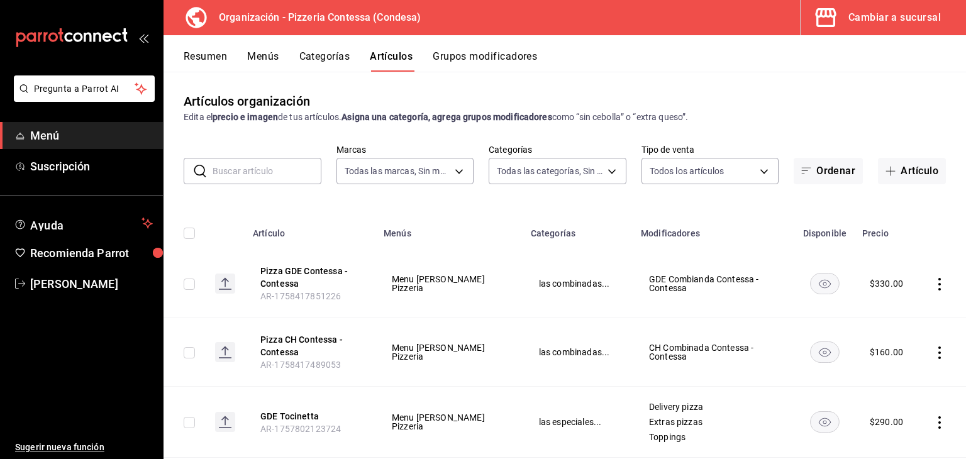
click at [490, 55] on button "Grupos modificadores" at bounding box center [485, 60] width 104 height 21
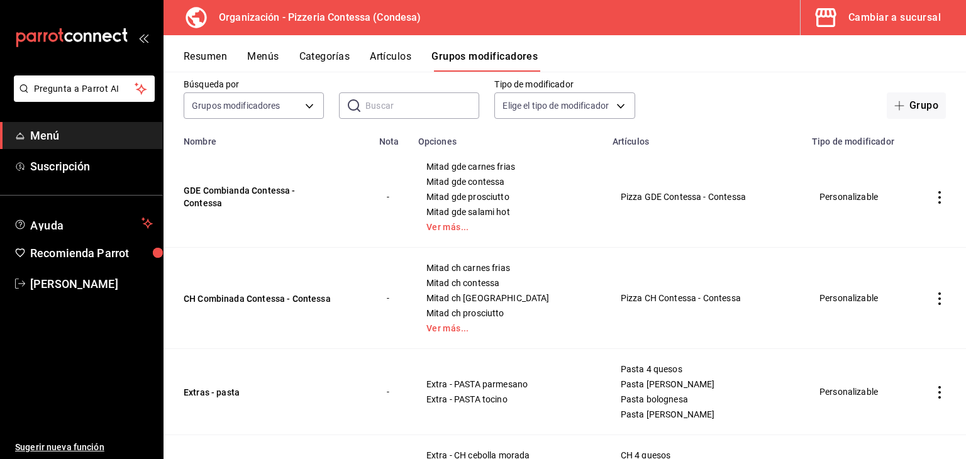
scroll to position [63, 0]
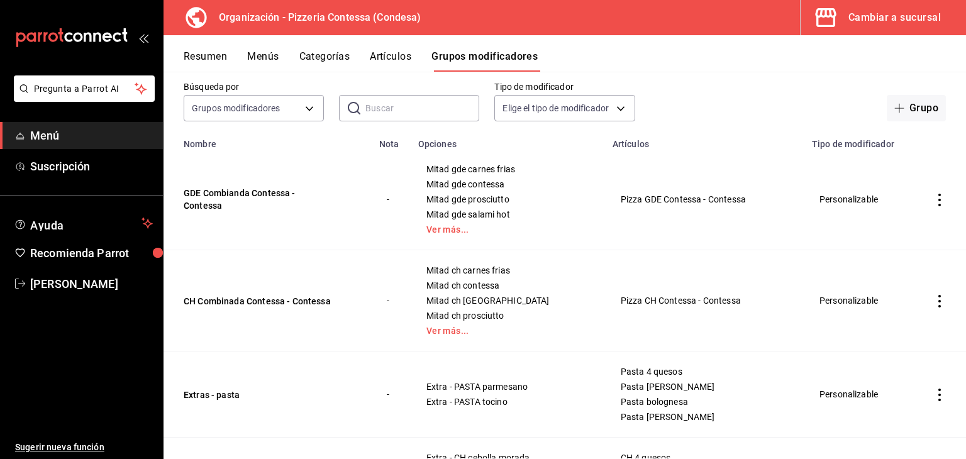
click at [395, 57] on button "Artículos" at bounding box center [391, 60] width 42 height 21
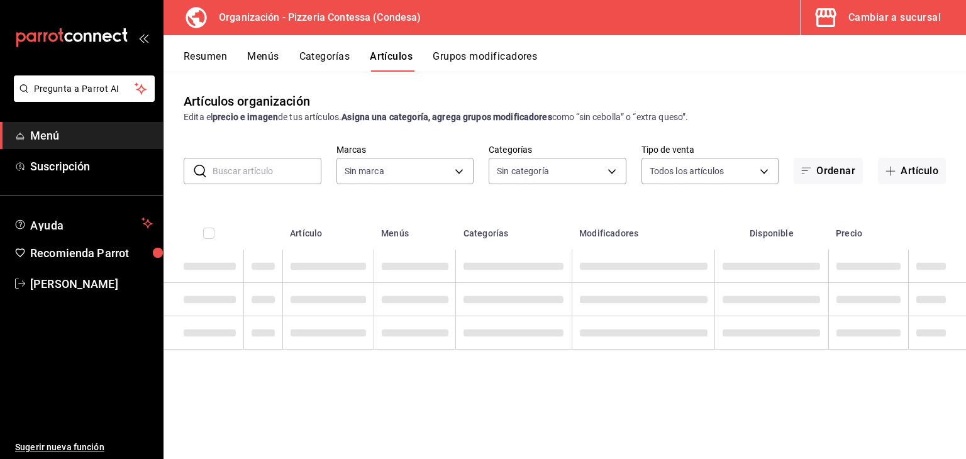
type input "ffd2d5b6-989f-41ef-afc5-5290e67978d8"
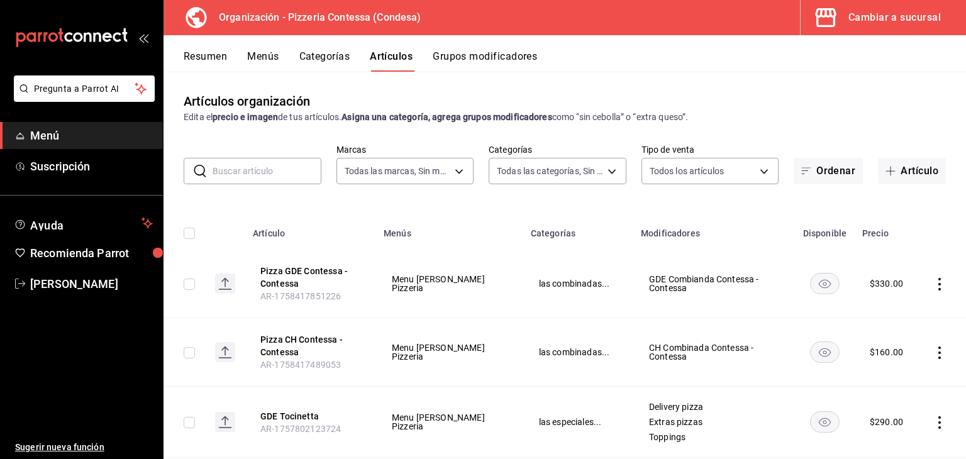
type input "b9cf2153-fb70-43ce-af91-f9ab87f2246d,6abfdec0-6ccc-4227-b426-75f71d0ed556,9a5f5…"
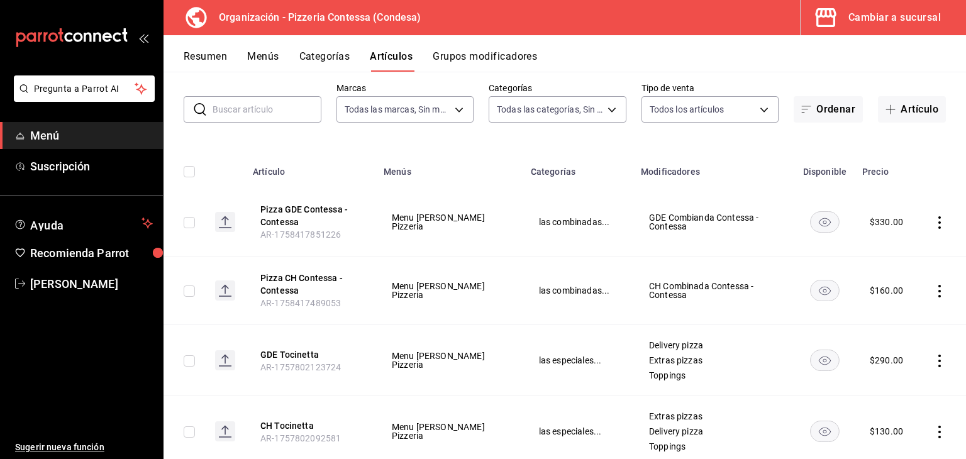
scroll to position [63, 0]
click at [934, 286] on icon "actions" at bounding box center [940, 290] width 13 height 13
click at [896, 315] on span "Editar" at bounding box center [892, 319] width 33 height 13
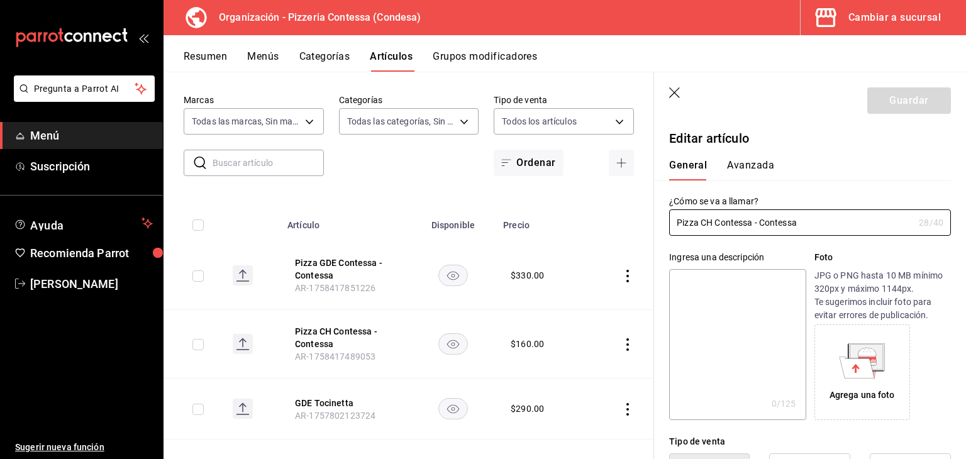
type input "$160.00"
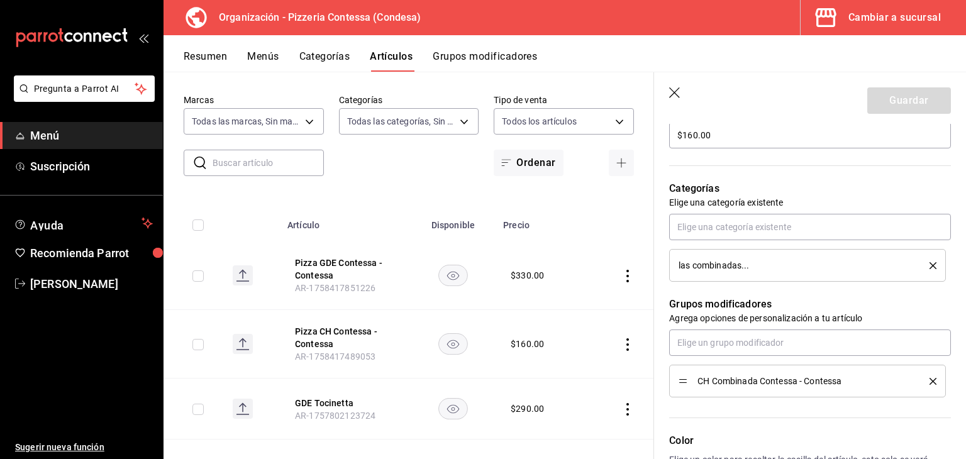
scroll to position [440, 0]
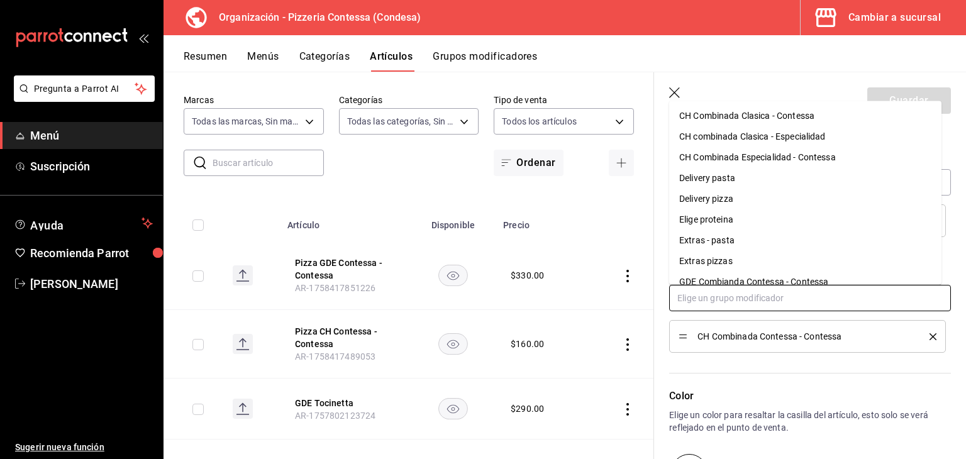
click at [717, 300] on input "text" at bounding box center [810, 298] width 282 height 26
click at [732, 194] on div "Delivery pizza" at bounding box center [707, 199] width 54 height 13
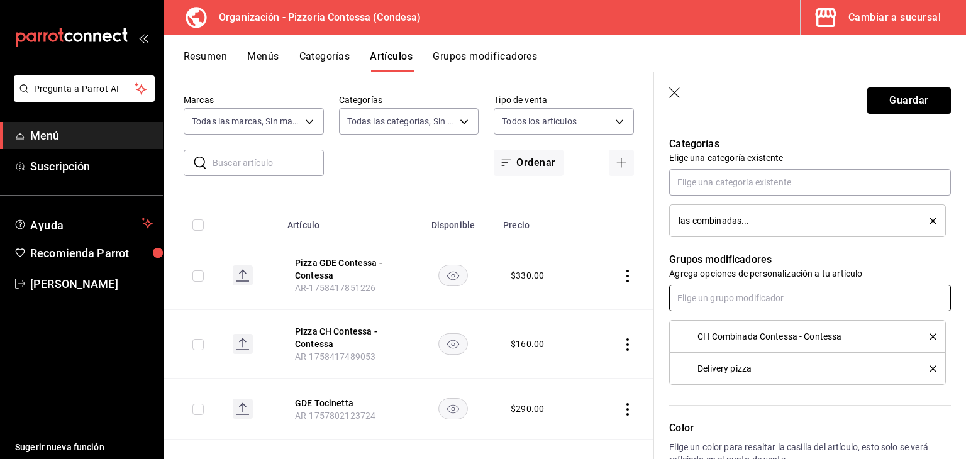
click at [732, 301] on input "text" at bounding box center [810, 298] width 282 height 26
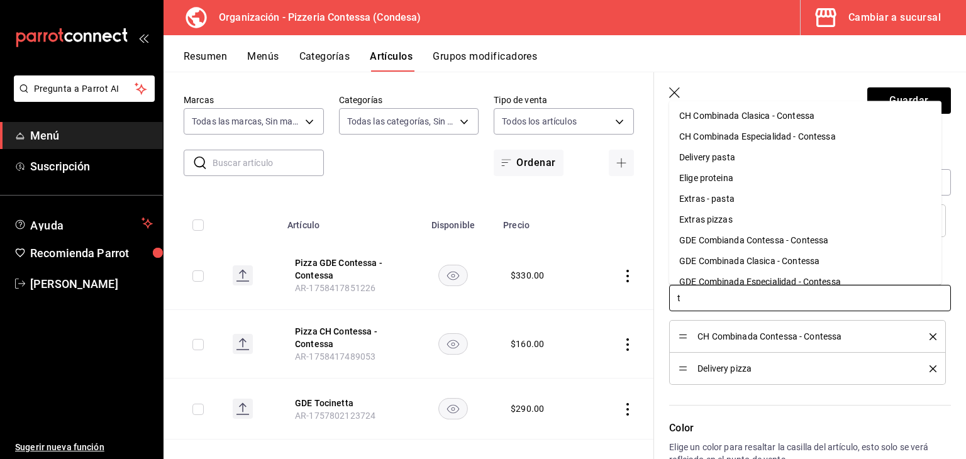
type input "to"
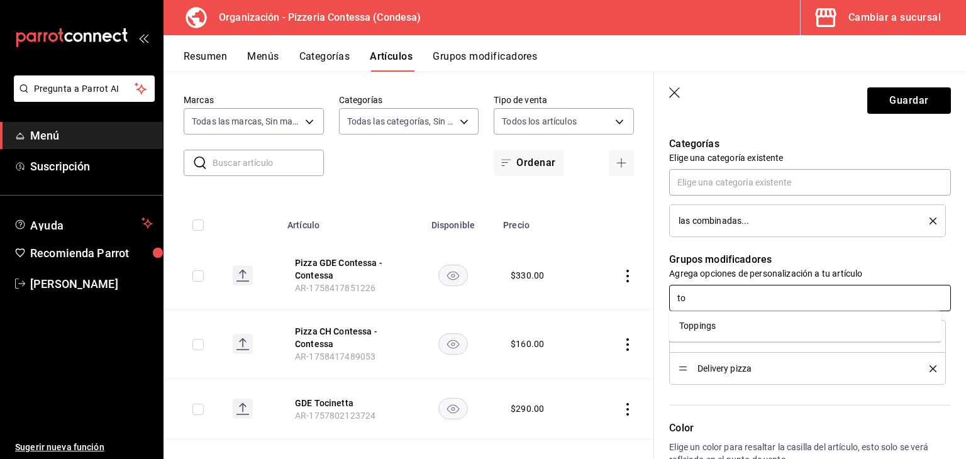
click at [735, 325] on li "Toppings" at bounding box center [805, 326] width 272 height 21
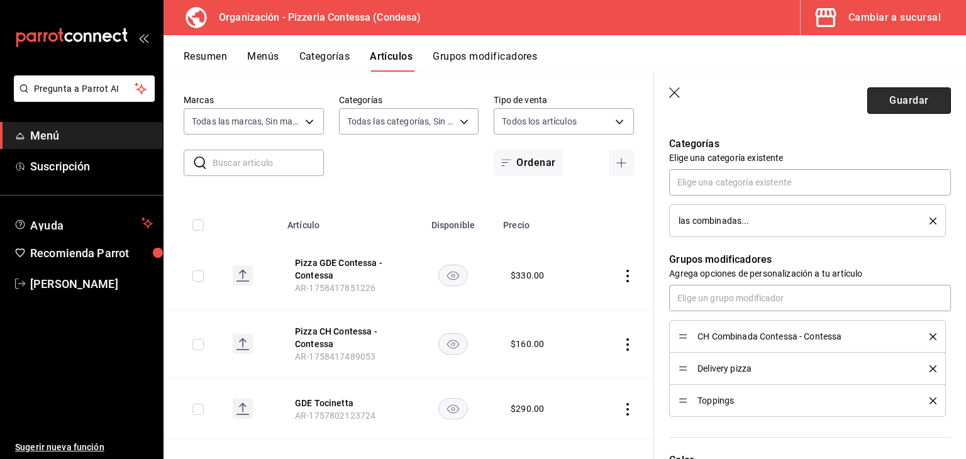
click at [907, 109] on button "Guardar" at bounding box center [910, 100] width 84 height 26
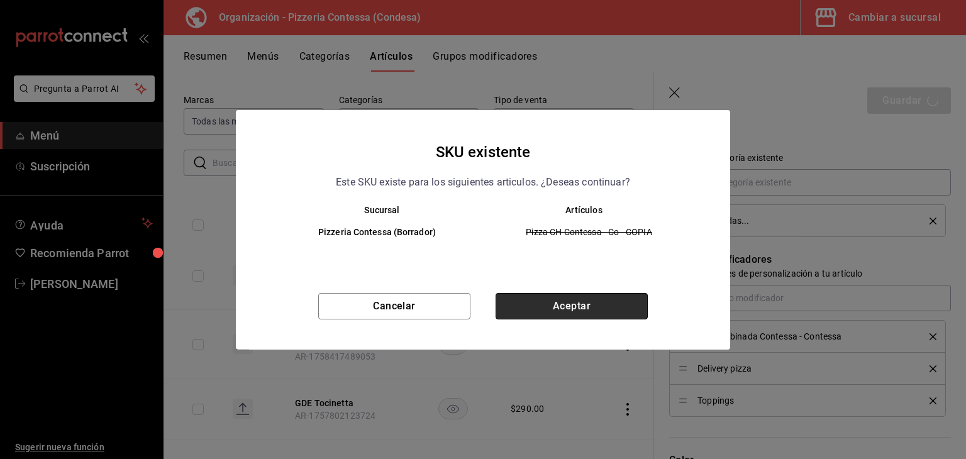
click at [594, 293] on button "Aceptar" at bounding box center [572, 306] width 152 height 26
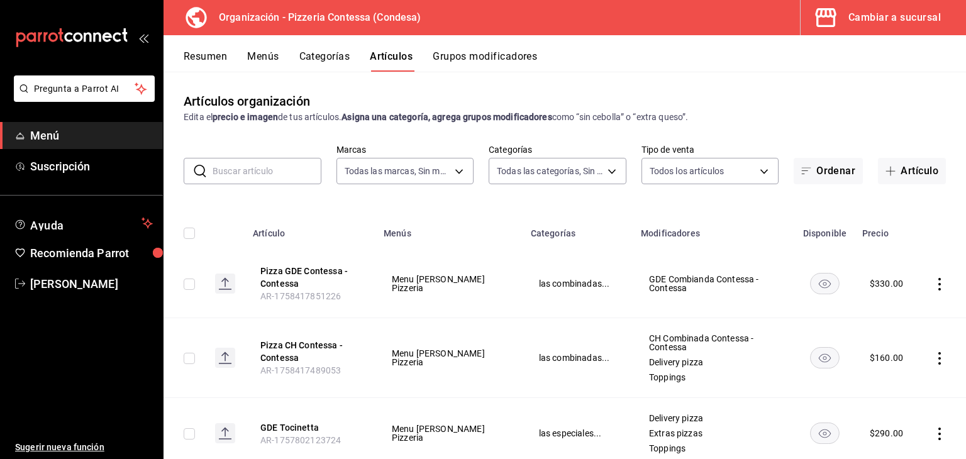
click at [934, 278] on icon "actions" at bounding box center [940, 284] width 13 height 13
click at [877, 308] on span "Editar" at bounding box center [892, 313] width 33 height 13
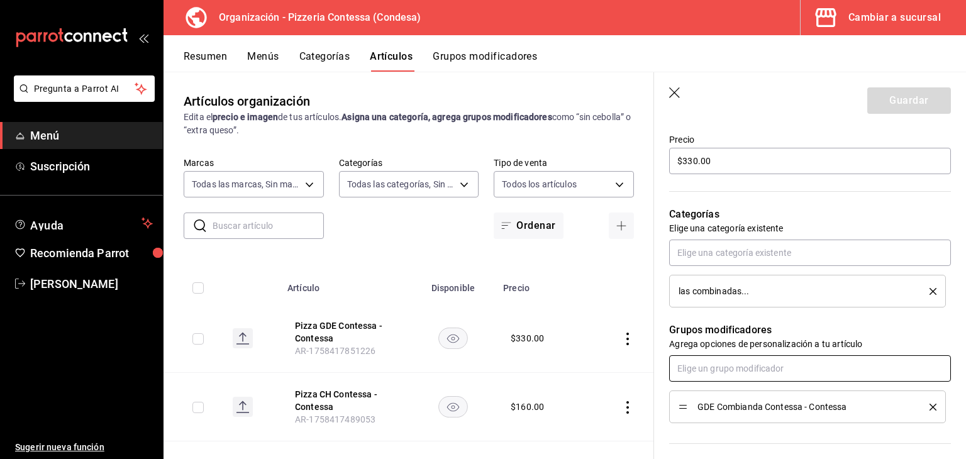
scroll to position [378, 0]
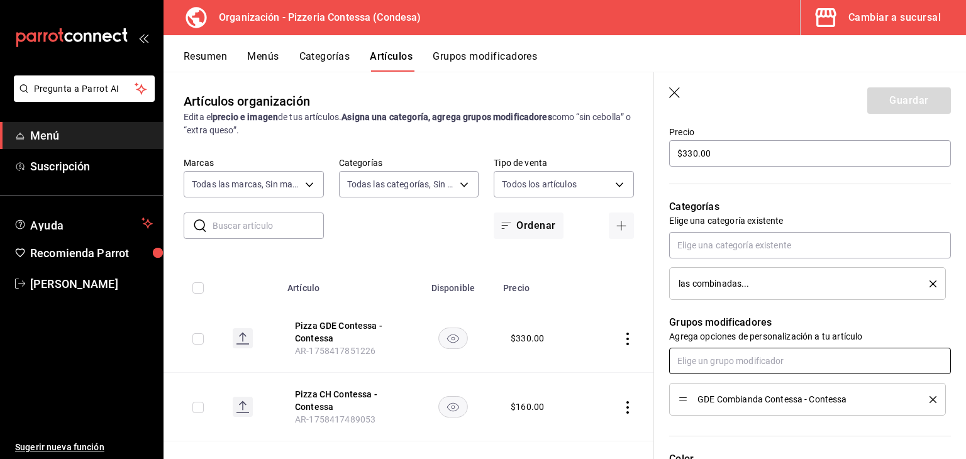
click at [722, 358] on input "text" at bounding box center [810, 361] width 282 height 26
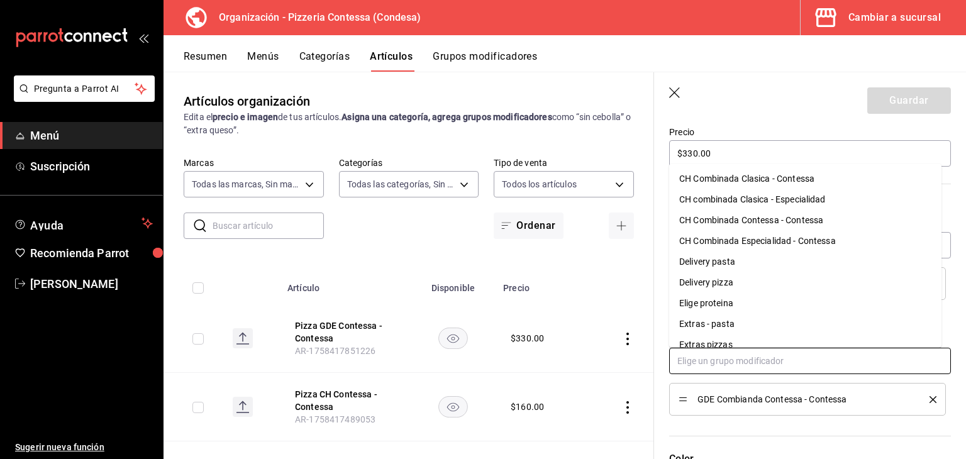
click at [720, 277] on div "Delivery pizza" at bounding box center [707, 282] width 54 height 13
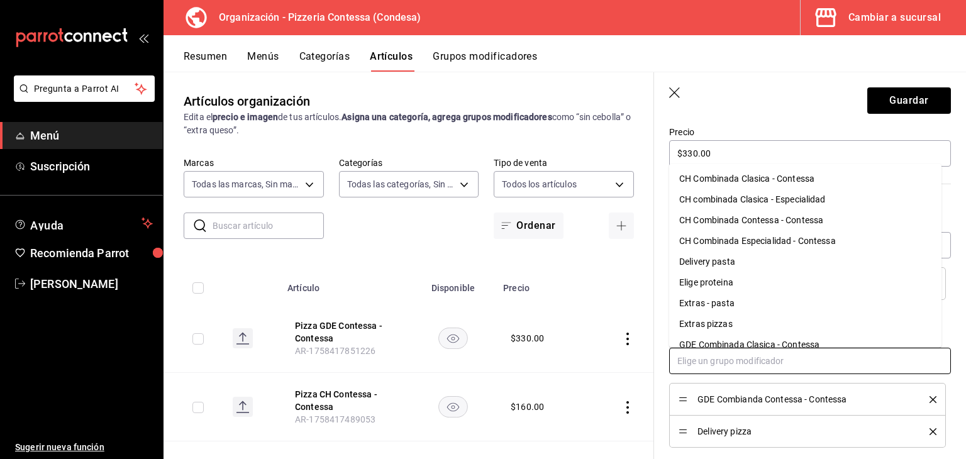
click at [731, 366] on input "text" at bounding box center [810, 361] width 282 height 26
type input "to"
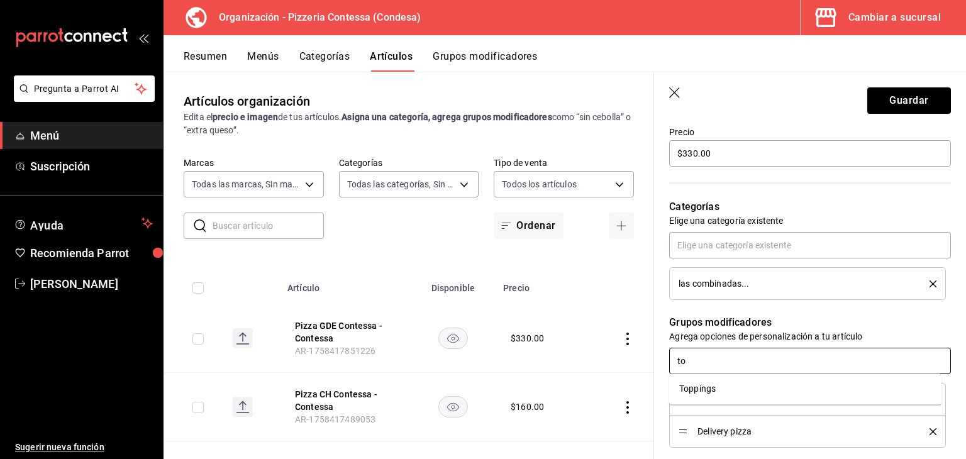
click at [731, 383] on li "Toppings" at bounding box center [805, 389] width 272 height 21
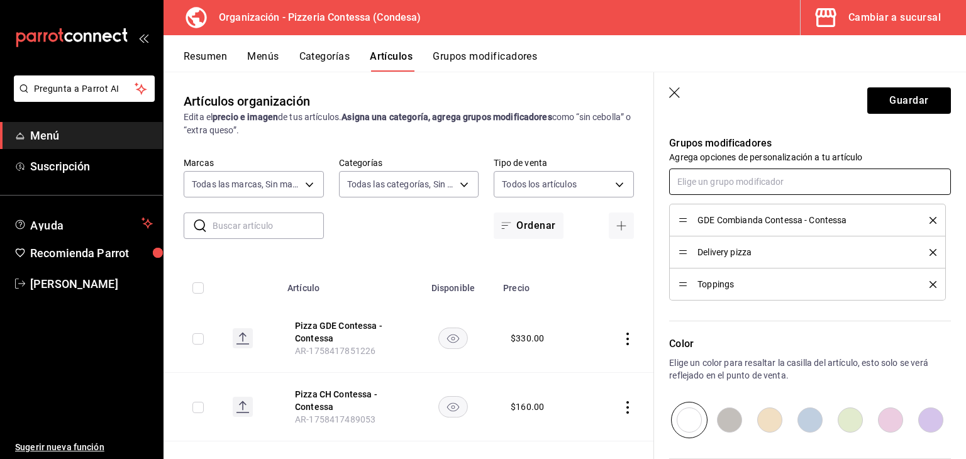
scroll to position [566, 0]
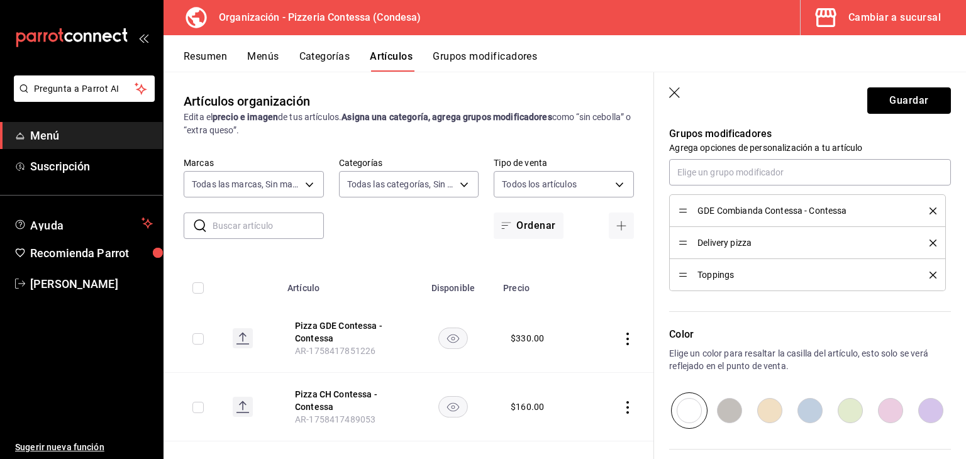
click at [891, 101] on button "Guardar" at bounding box center [910, 100] width 84 height 26
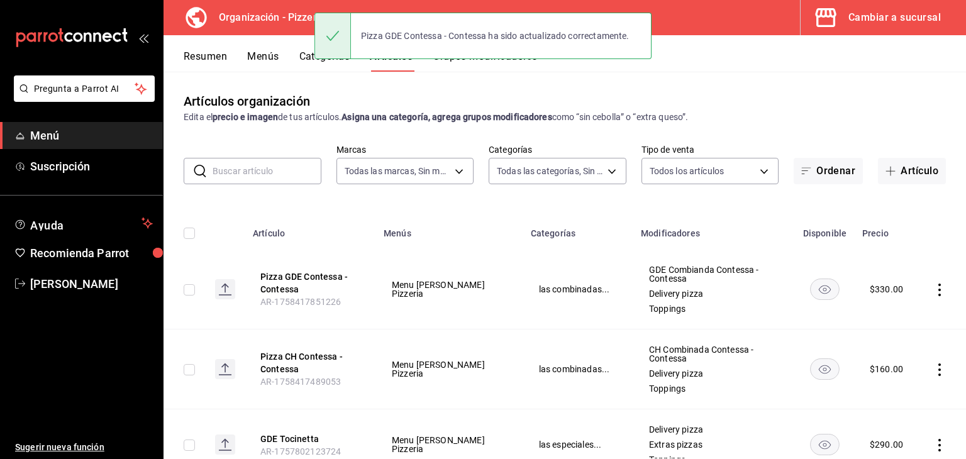
drag, startPoint x: 234, startPoint y: 174, endPoint x: 242, endPoint y: 176, distance: 7.7
click at [234, 174] on input "text" at bounding box center [267, 171] width 109 height 25
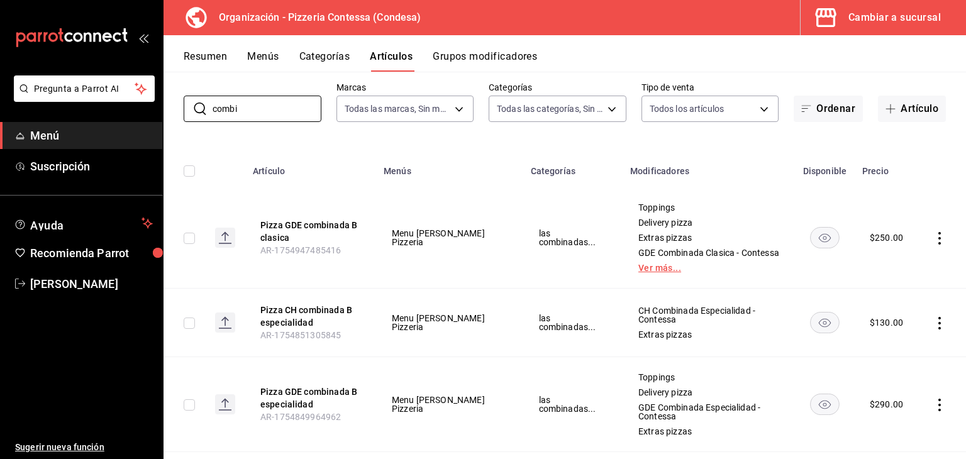
scroll to position [63, 0]
type input "combi"
click at [639, 267] on link "Ver más..." at bounding box center [709, 267] width 141 height 9
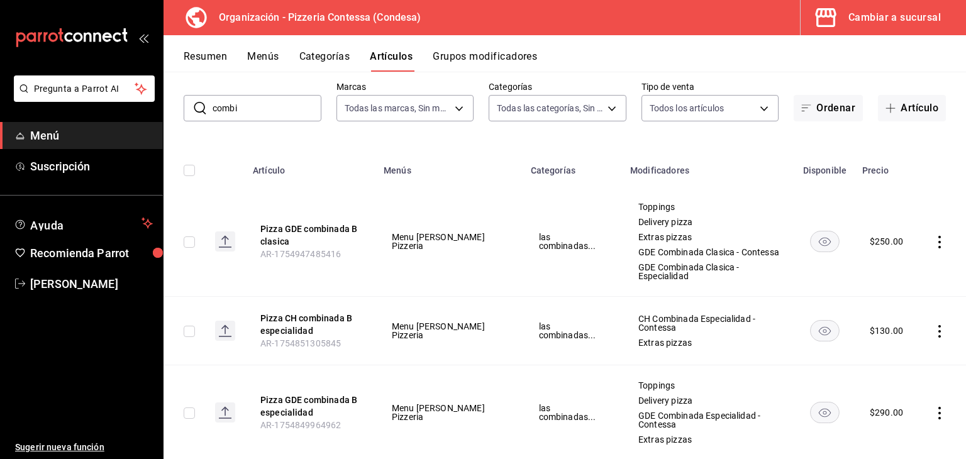
click at [939, 325] on icon "actions" at bounding box center [940, 331] width 3 height 13
click at [887, 349] on span "Editar" at bounding box center [892, 351] width 33 height 13
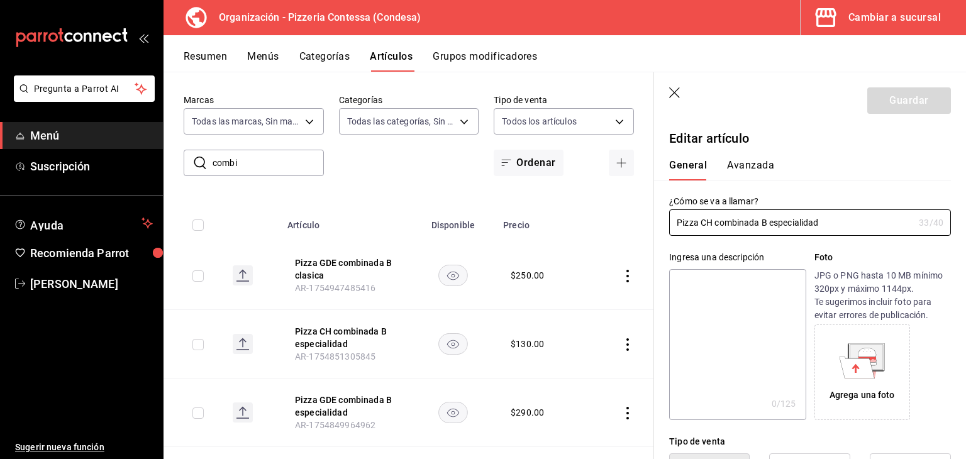
type input "$130.00"
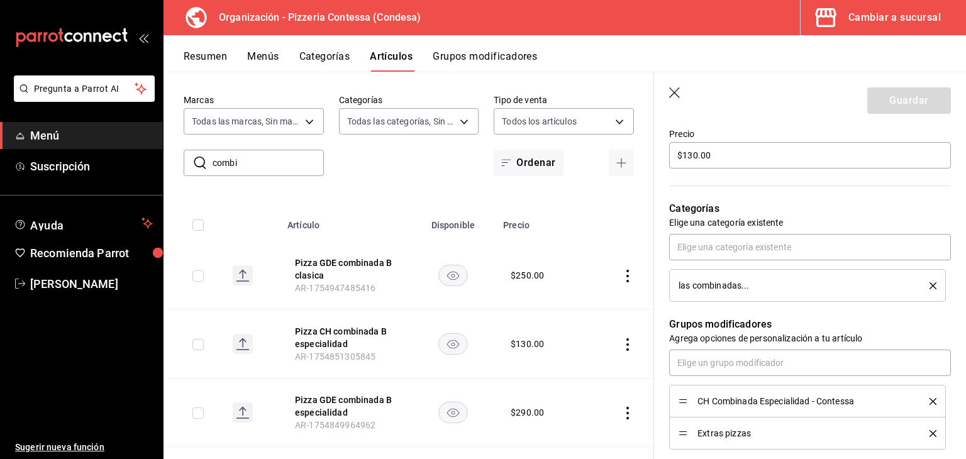
scroll to position [378, 0]
click at [729, 353] on input "text" at bounding box center [810, 361] width 282 height 26
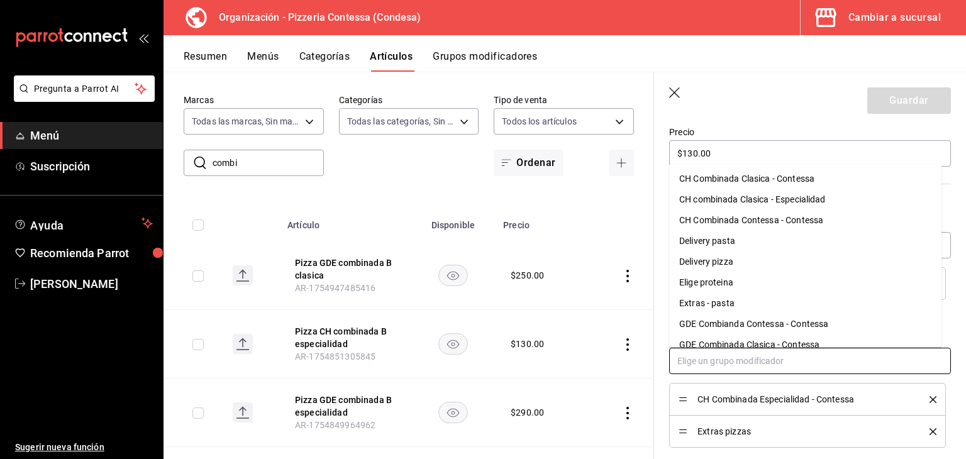
click at [728, 266] on div "Delivery pizza" at bounding box center [707, 261] width 54 height 13
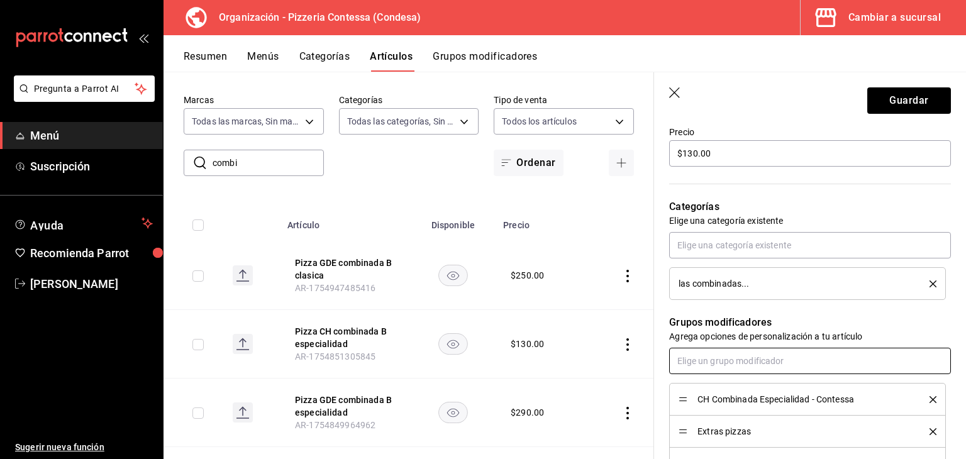
click at [717, 368] on input "text" at bounding box center [810, 361] width 282 height 26
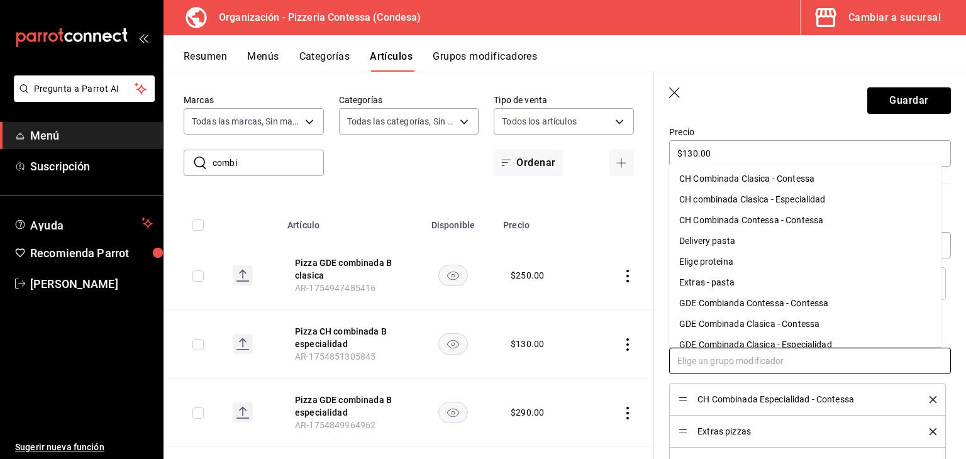
scroll to position [0, 0]
type input "t"
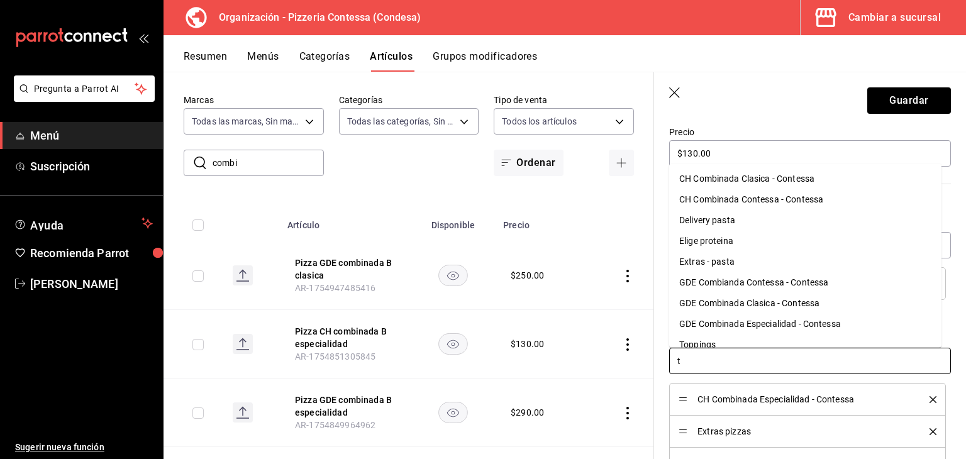
scroll to position [13, 0]
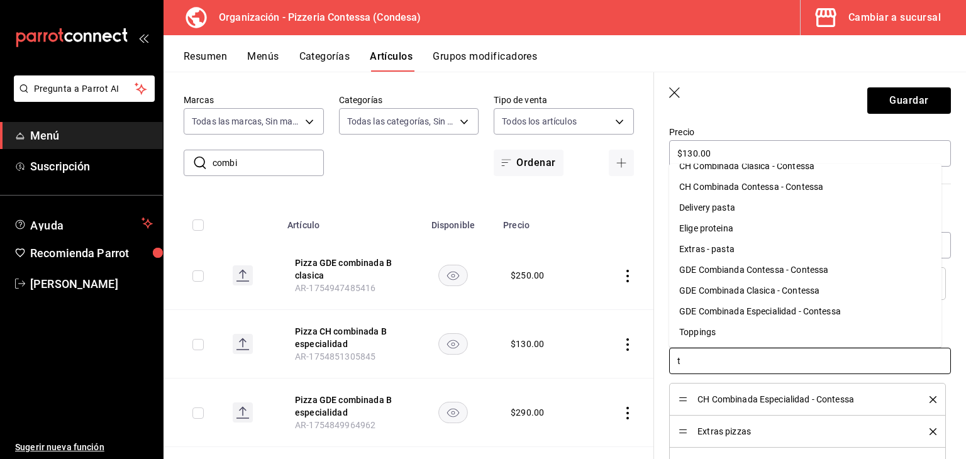
click at [720, 327] on li "Toppings" at bounding box center [805, 332] width 272 height 21
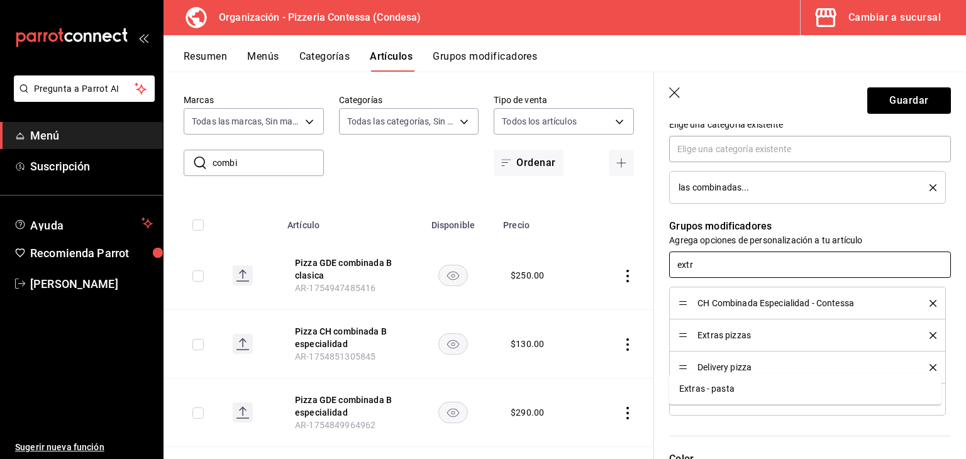
scroll to position [503, 0]
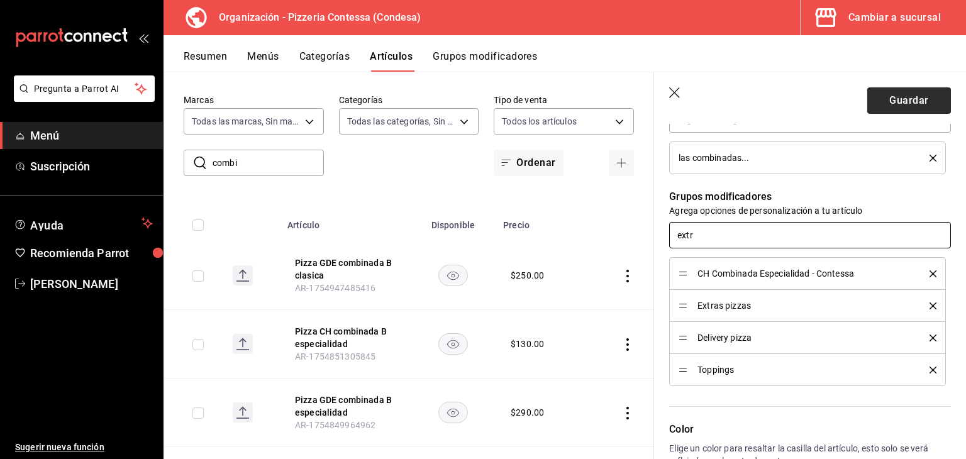
type input "extr"
click at [893, 101] on button "Guardar" at bounding box center [910, 100] width 84 height 26
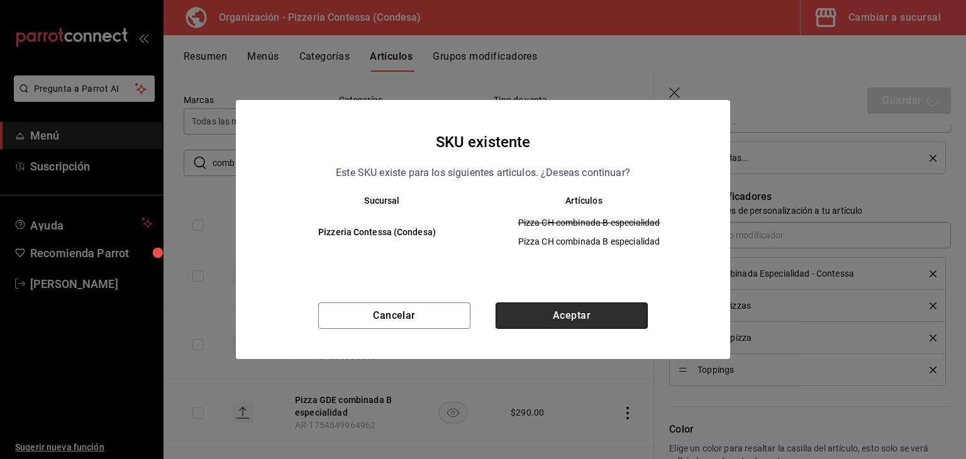
click at [613, 318] on button "Aceptar" at bounding box center [572, 316] width 152 height 26
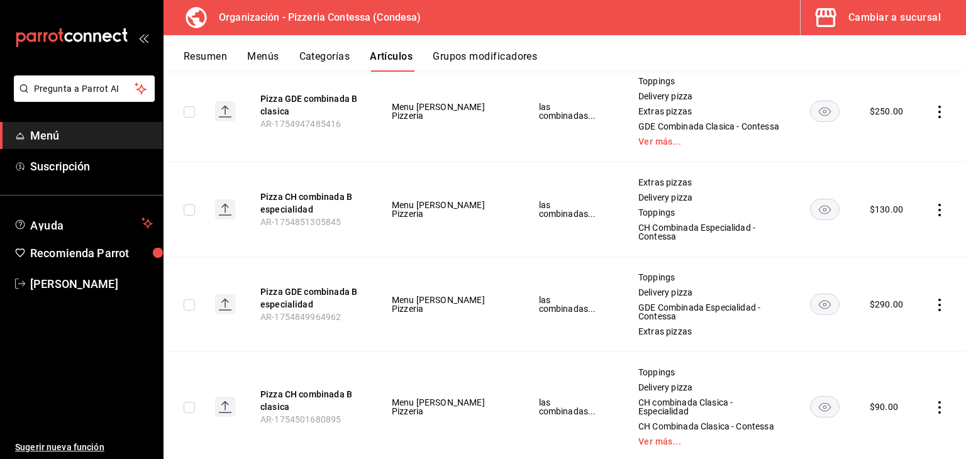
scroll to position [204, 0]
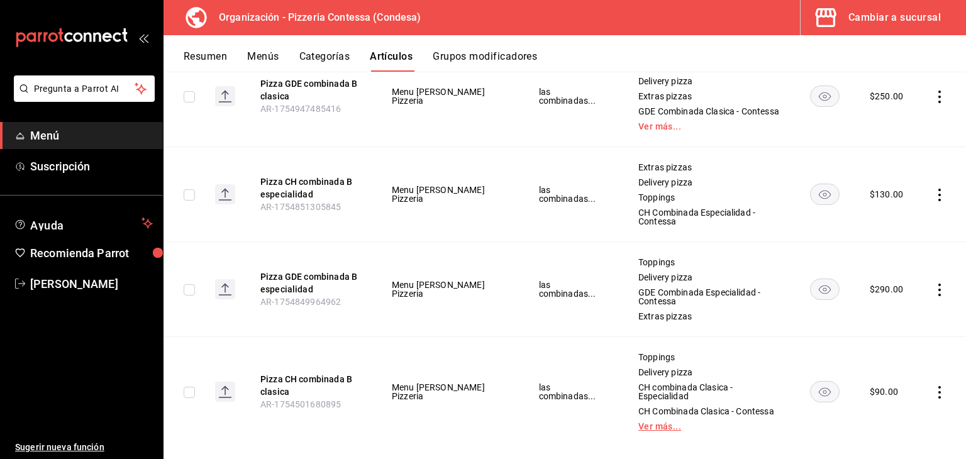
click at [639, 422] on link "Ver más..." at bounding box center [709, 426] width 141 height 9
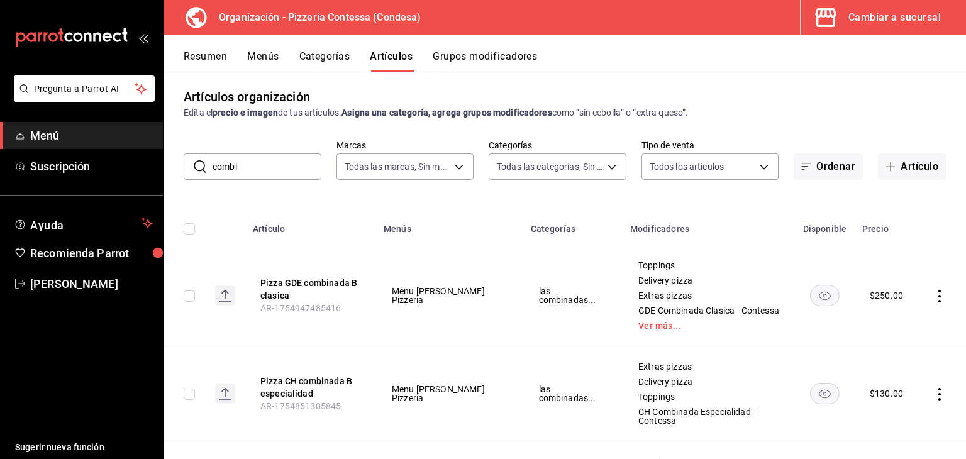
scroll to position [0, 0]
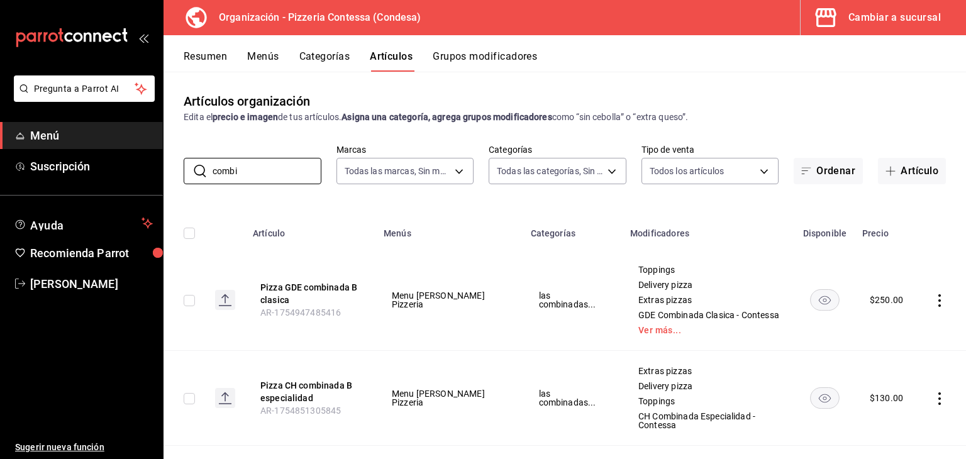
drag, startPoint x: 255, startPoint y: 172, endPoint x: 181, endPoint y: 185, distance: 75.4
click at [181, 185] on div "Artículos organización Edita el precio e imagen de tus artículos. Asigna una ca…" at bounding box center [565, 265] width 803 height 387
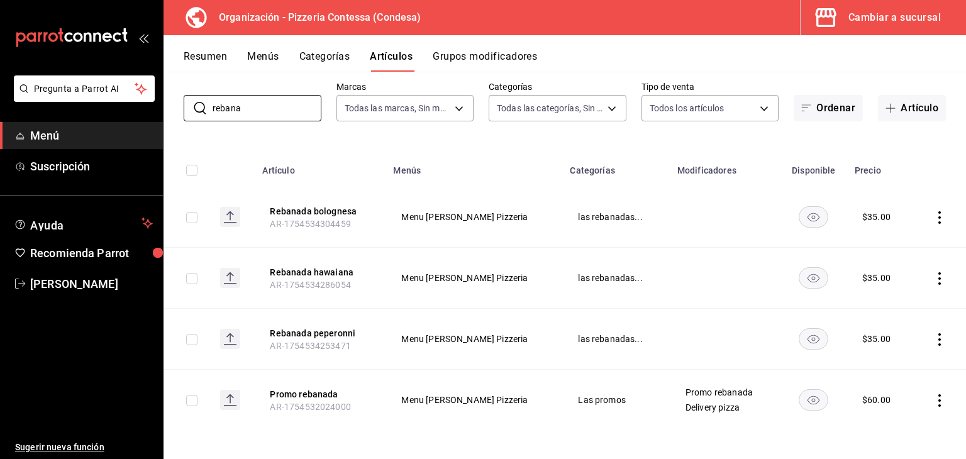
scroll to position [64, 0]
type input "rebana"
click at [934, 220] on icon "actions" at bounding box center [940, 216] width 13 height 13
click at [896, 244] on span "Editar" at bounding box center [892, 244] width 33 height 13
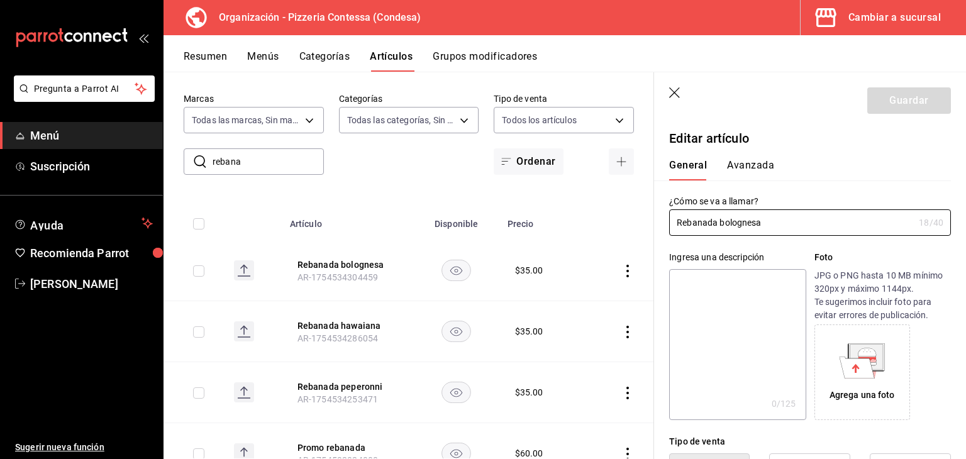
type input "$35.00"
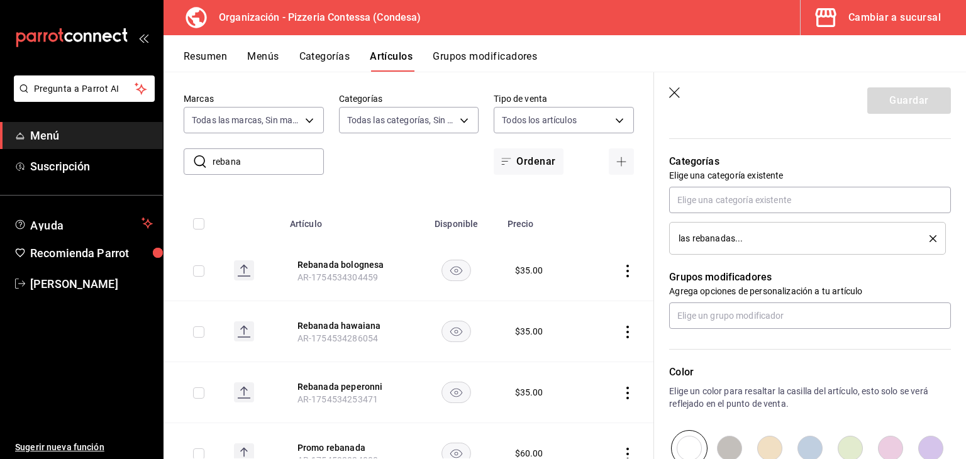
scroll to position [440, 0]
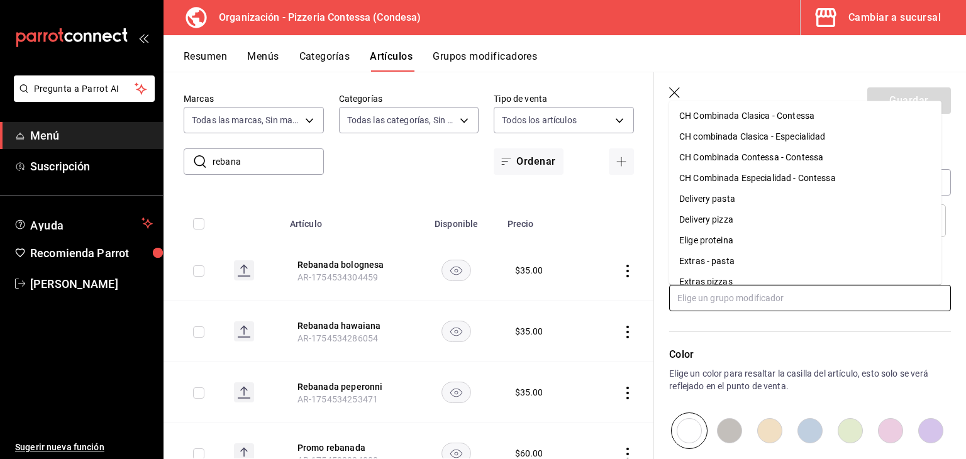
click at [761, 300] on input "text" at bounding box center [810, 298] width 282 height 26
click at [747, 225] on li "Delivery pizza" at bounding box center [805, 220] width 272 height 21
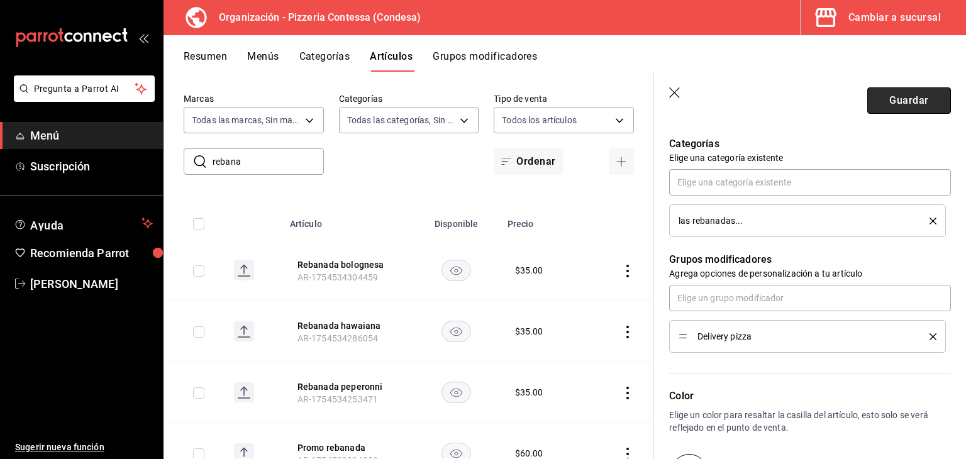
click at [893, 111] on button "Guardar" at bounding box center [910, 100] width 84 height 26
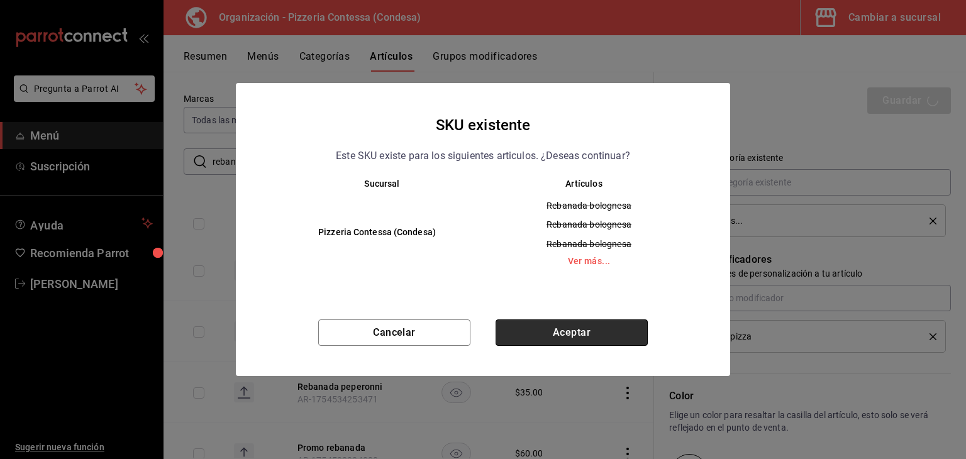
click at [576, 336] on button "Aceptar" at bounding box center [572, 333] width 152 height 26
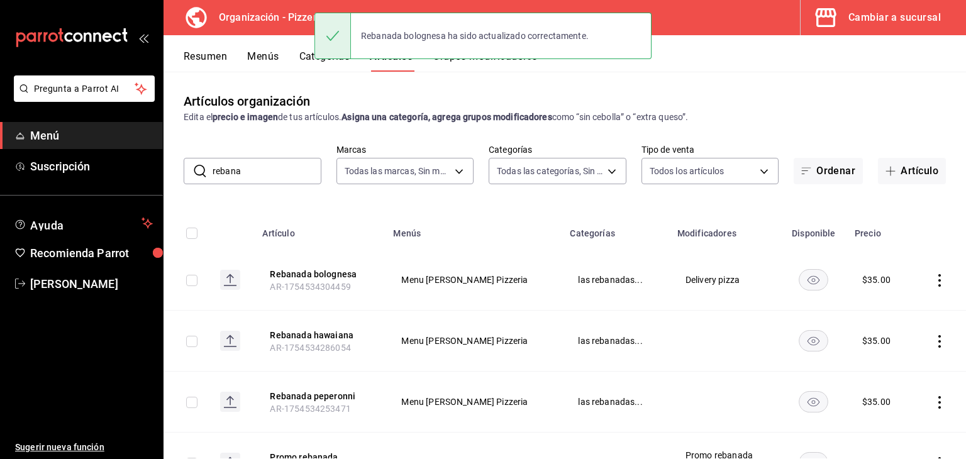
click at [934, 344] on icon "actions" at bounding box center [940, 341] width 13 height 13
click at [891, 366] on span "Editar" at bounding box center [892, 370] width 33 height 13
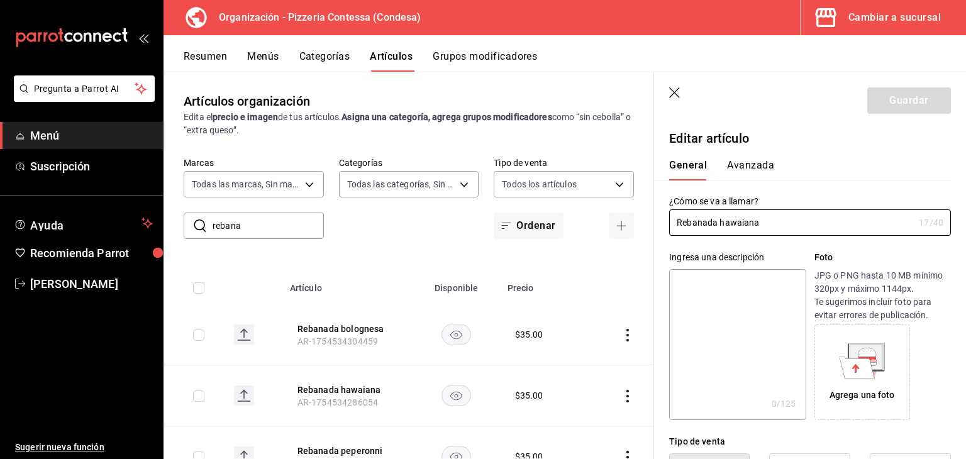
type input "$35.00"
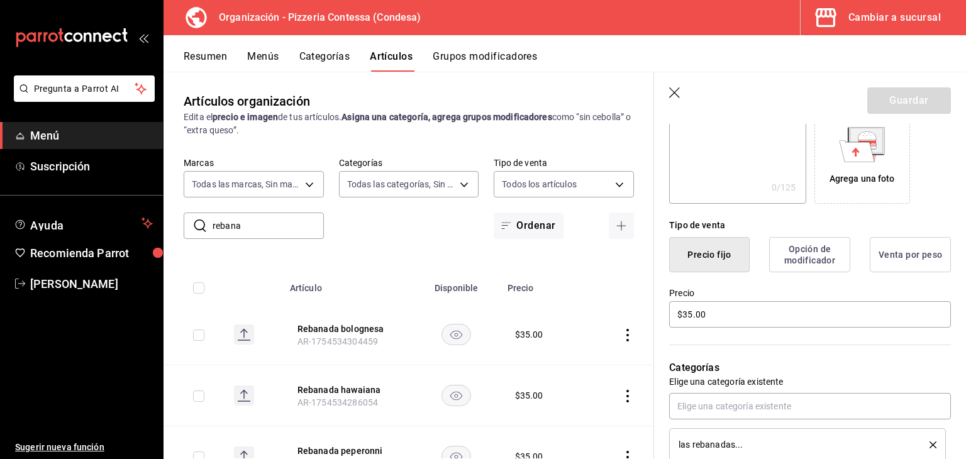
scroll to position [252, 0]
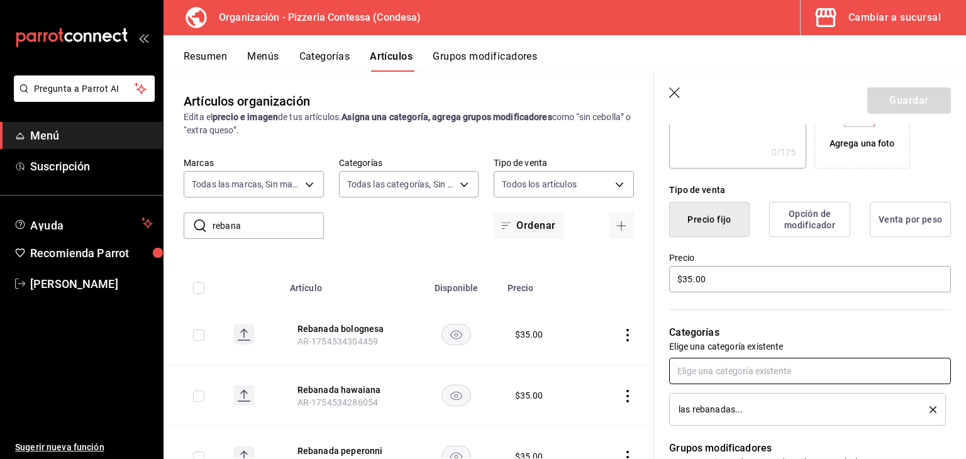
click at [741, 370] on input "text" at bounding box center [810, 371] width 282 height 26
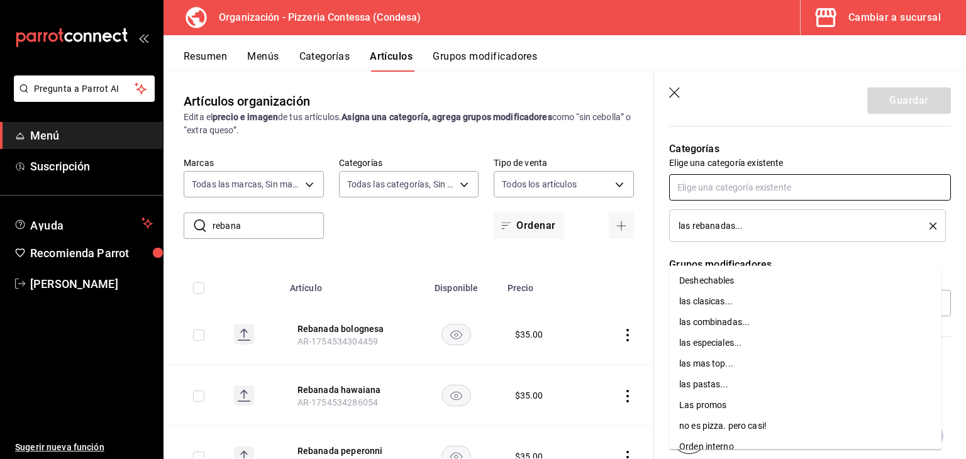
scroll to position [440, 0]
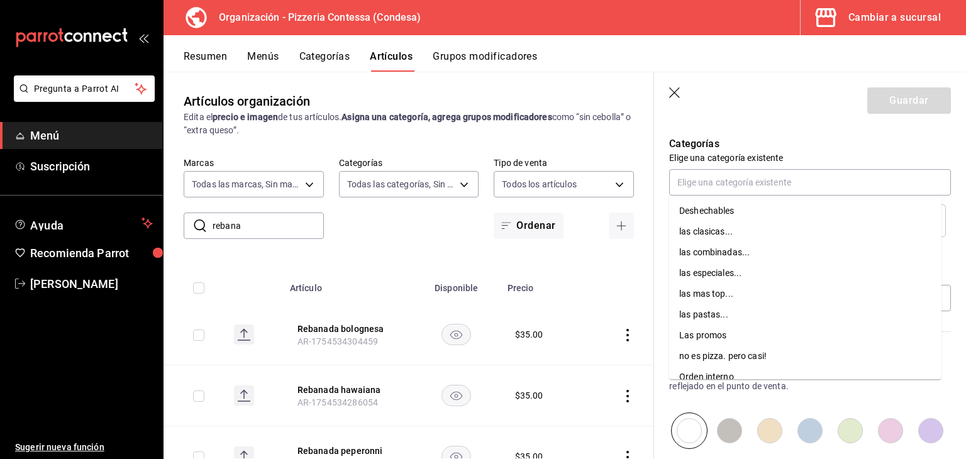
click at [836, 396] on div "Color Elige un color para resaltar la casilla del artículo, esto solo se verá r…" at bounding box center [810, 398] width 282 height 102
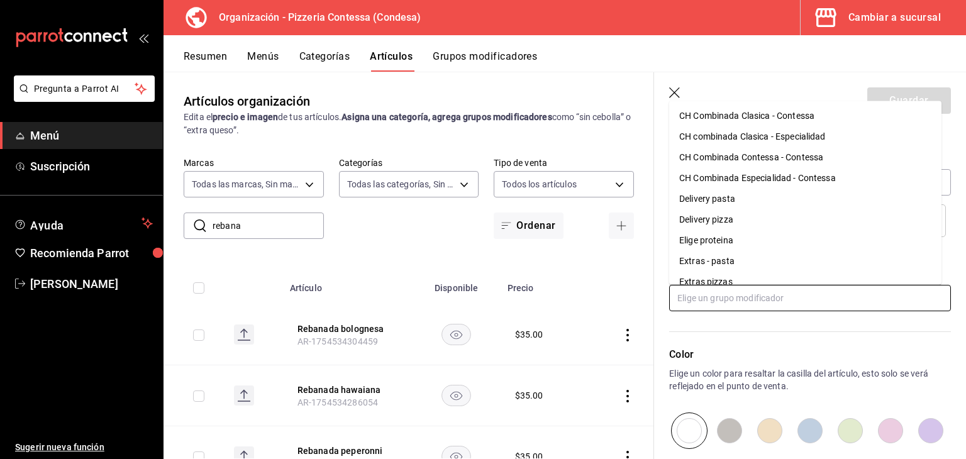
click at [773, 303] on input "text" at bounding box center [810, 298] width 282 height 26
click at [763, 218] on li "Delivery pizza" at bounding box center [805, 220] width 272 height 21
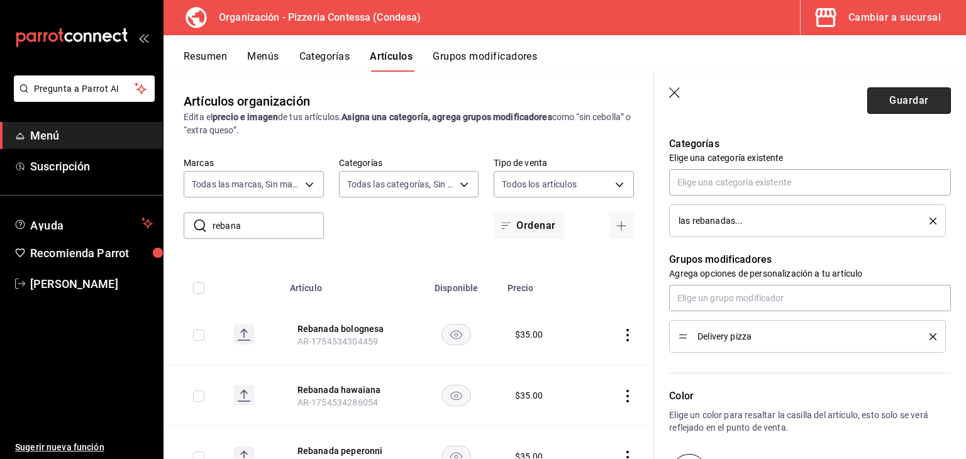
click at [883, 99] on button "Guardar" at bounding box center [910, 100] width 84 height 26
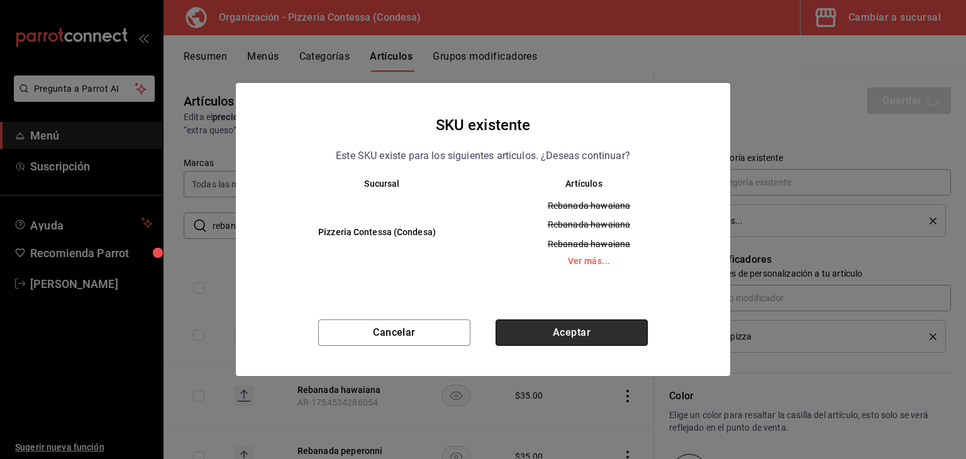
click at [549, 333] on button "Aceptar" at bounding box center [572, 333] width 152 height 26
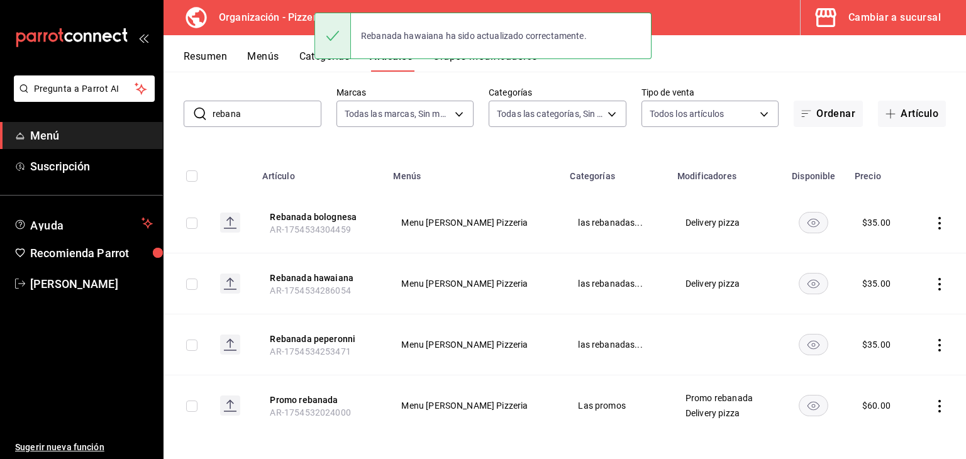
scroll to position [64, 0]
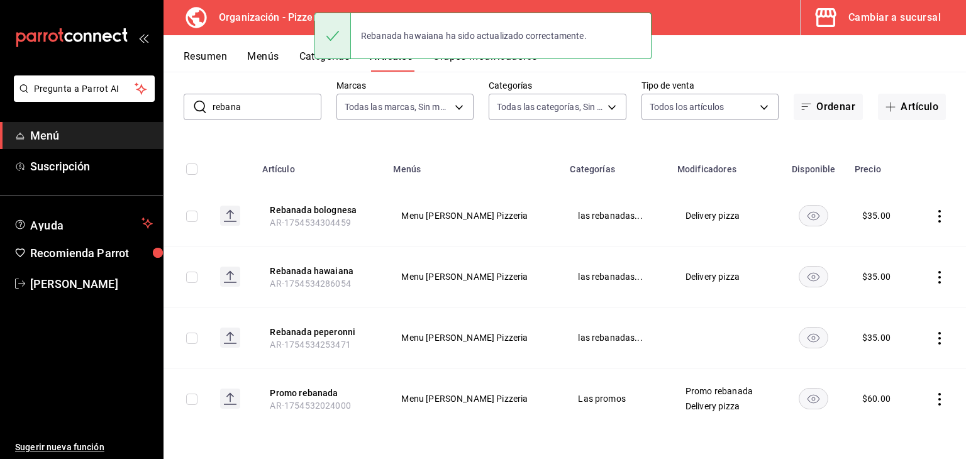
click at [934, 333] on icon "actions" at bounding box center [940, 338] width 13 height 13
click at [894, 364] on span "Editar" at bounding box center [892, 367] width 33 height 13
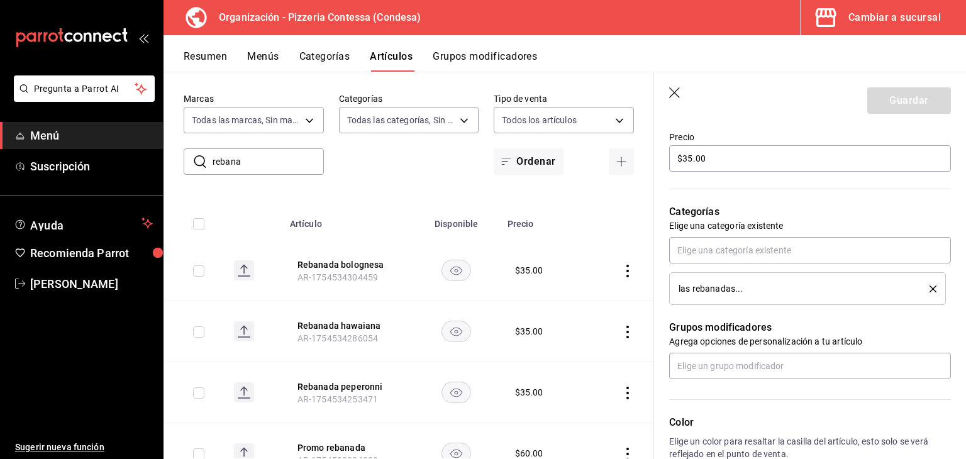
scroll to position [378, 0]
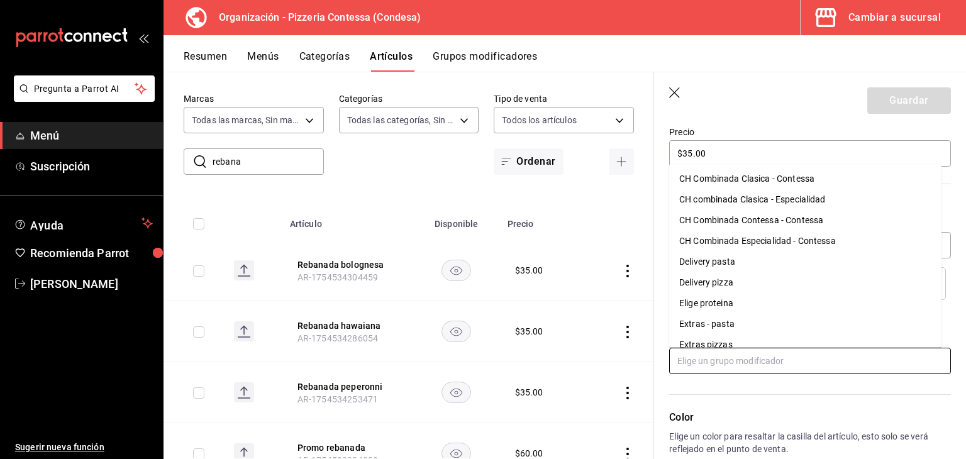
click at [754, 364] on input "text" at bounding box center [810, 361] width 282 height 26
click at [732, 288] on div "Delivery pizza" at bounding box center [707, 282] width 54 height 13
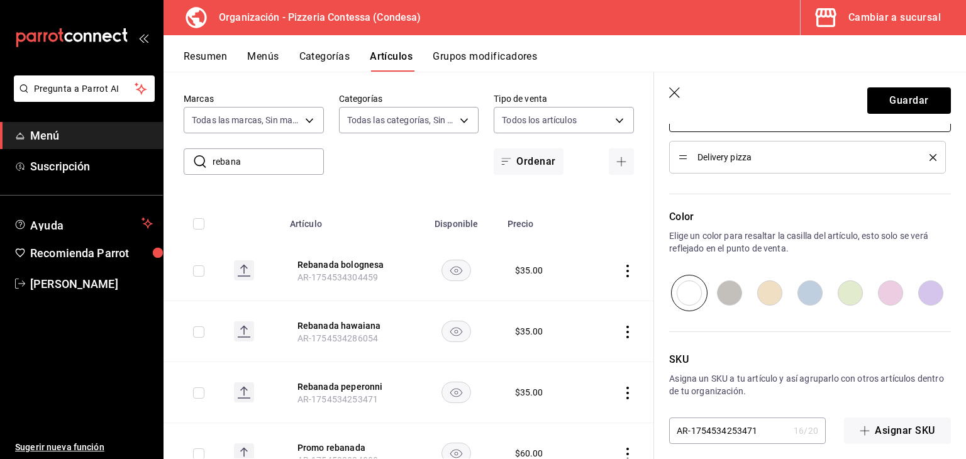
scroll to position [629, 0]
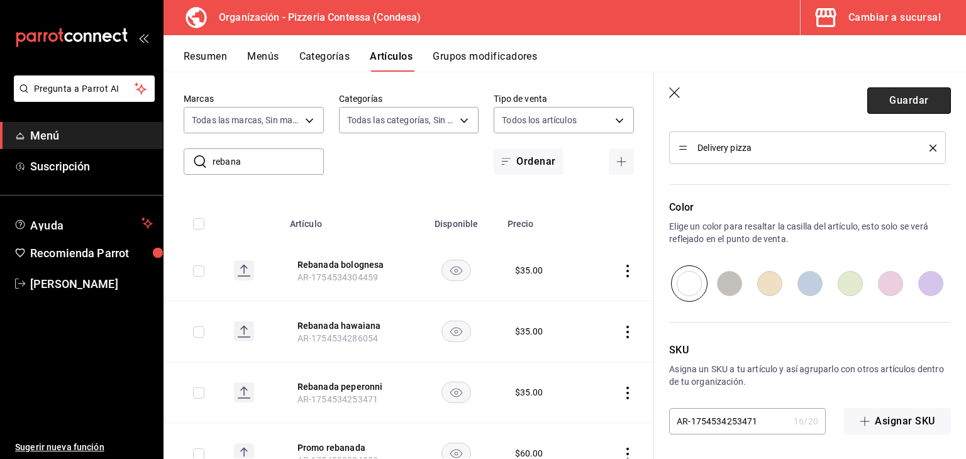
click at [883, 98] on button "Guardar" at bounding box center [910, 100] width 84 height 26
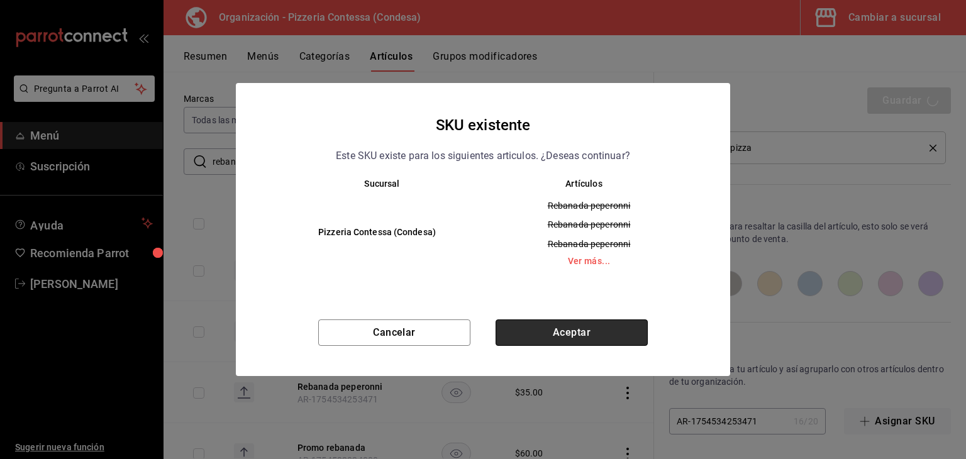
click at [569, 328] on button "Aceptar" at bounding box center [572, 333] width 152 height 26
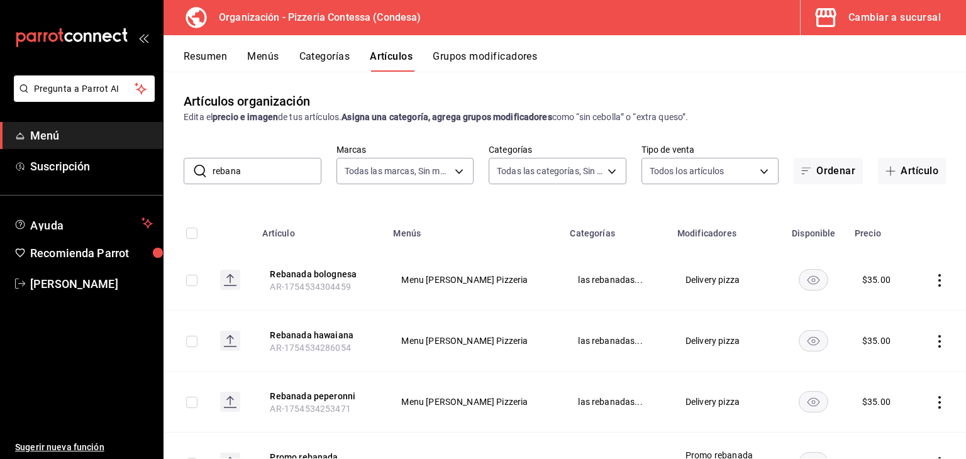
click at [499, 62] on button "Grupos modificadores" at bounding box center [485, 60] width 104 height 21
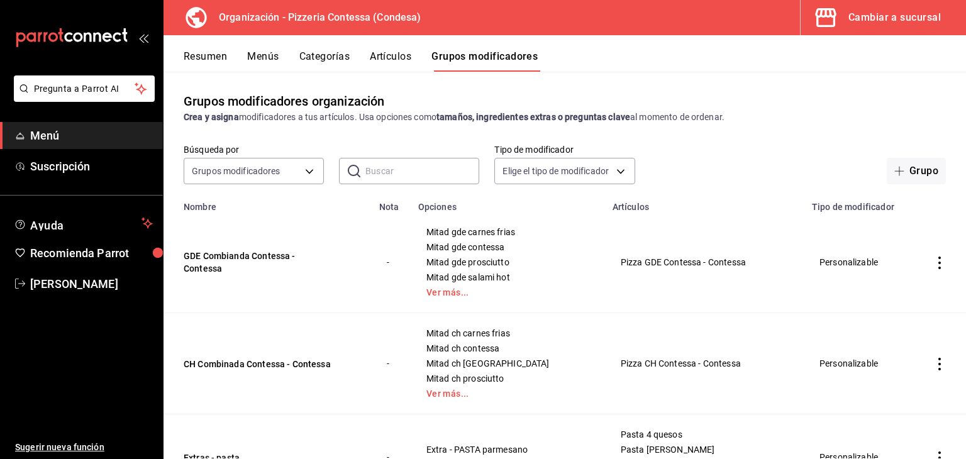
click at [401, 179] on input "text" at bounding box center [423, 171] width 114 height 25
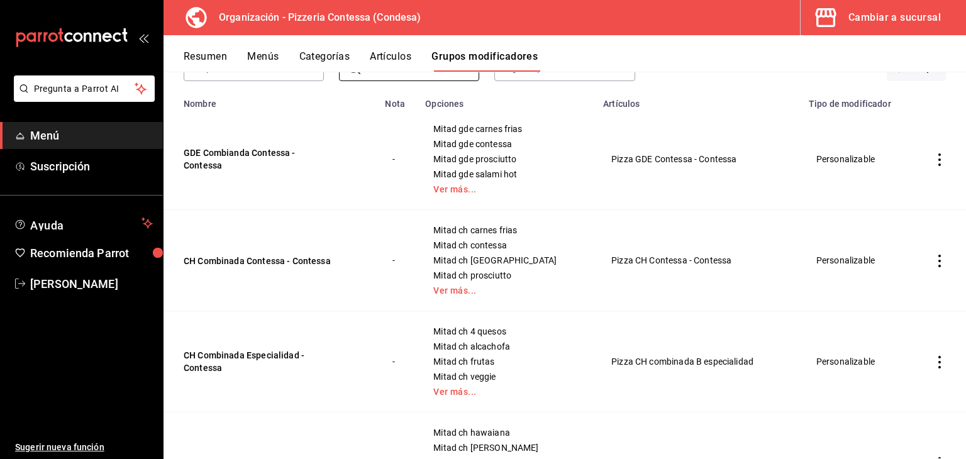
scroll to position [126, 0]
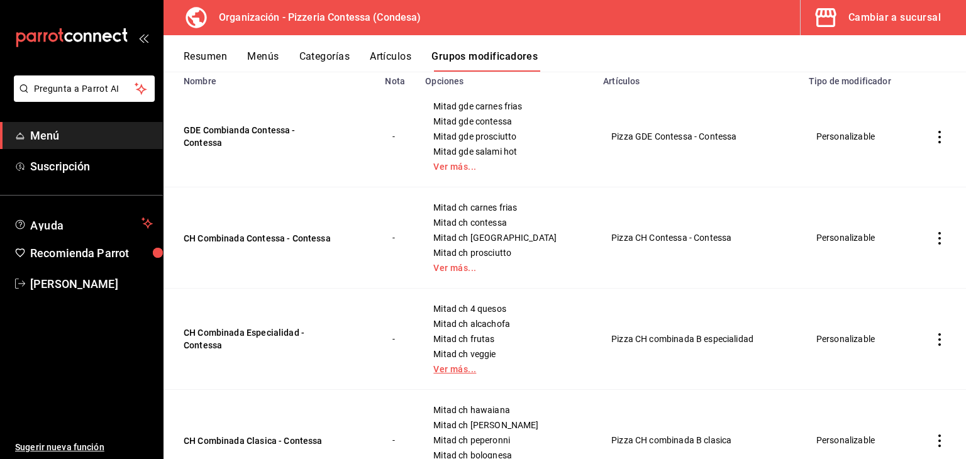
type input "comb"
click at [471, 373] on link "Ver más..." at bounding box center [507, 369] width 147 height 9
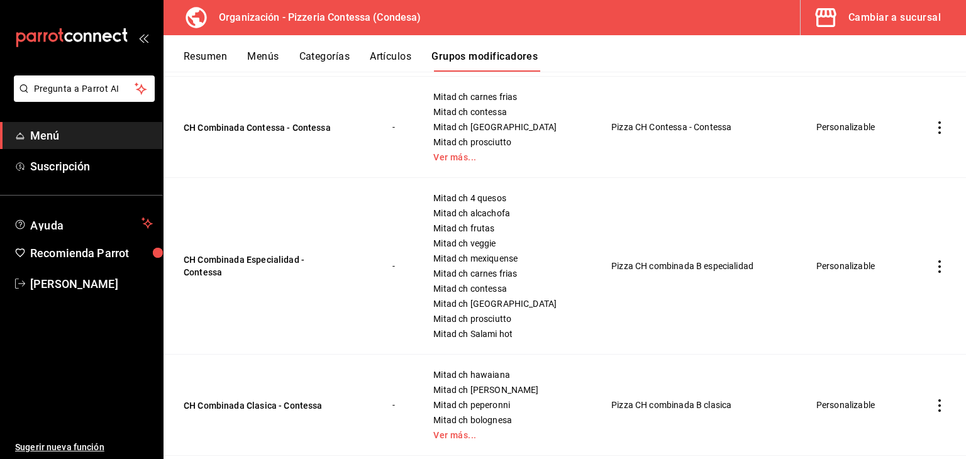
scroll to position [252, 0]
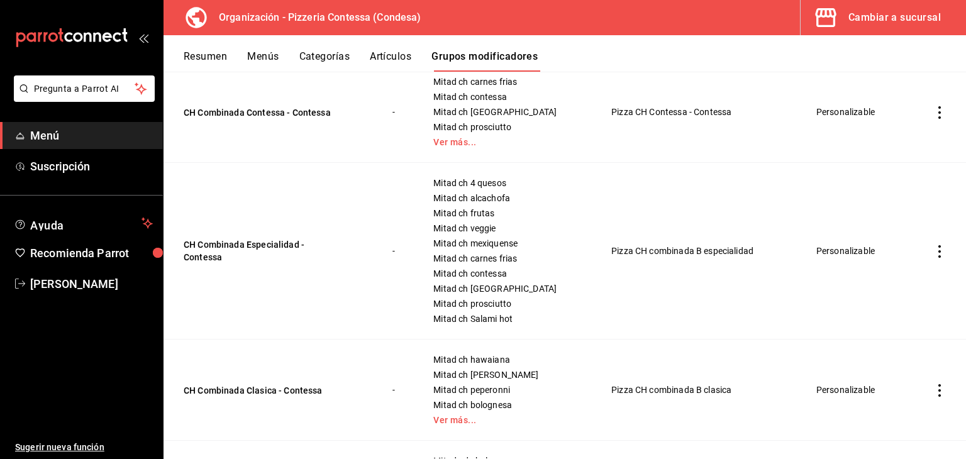
click at [934, 251] on icon "actions" at bounding box center [940, 251] width 13 height 13
click at [890, 284] on span "Editar" at bounding box center [892, 280] width 33 height 13
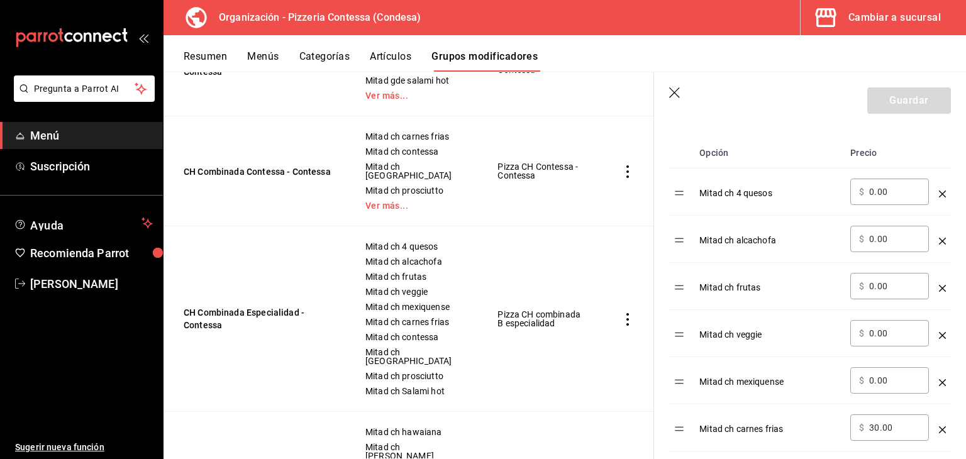
scroll to position [252, 0]
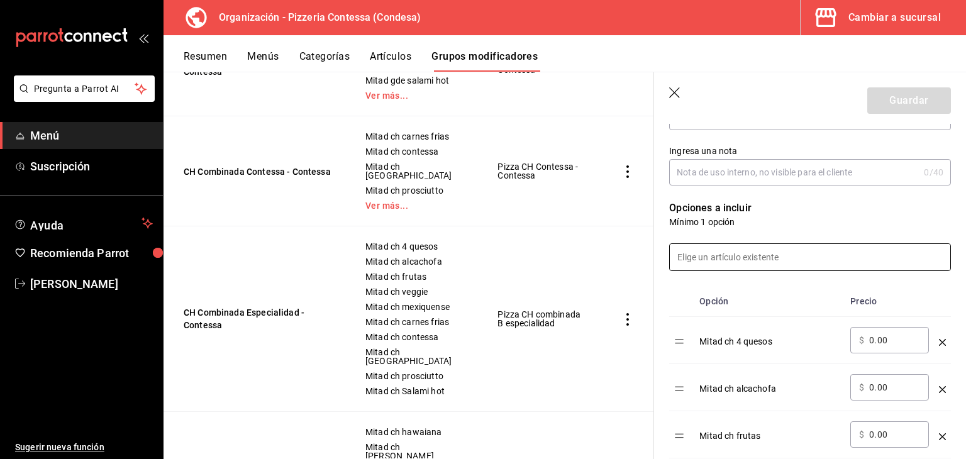
click at [737, 254] on input at bounding box center [810, 257] width 281 height 26
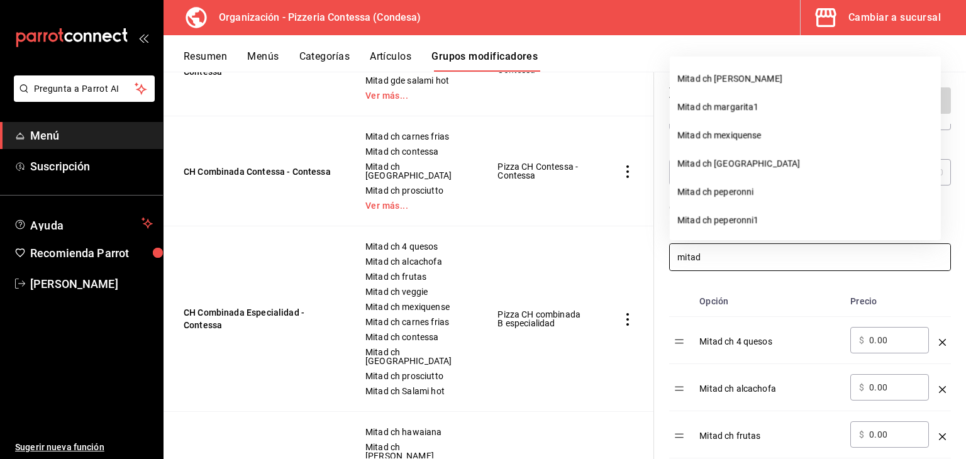
type input "mitad"
click at [641, 116] on td "simple table" at bounding box center [628, 65] width 53 height 101
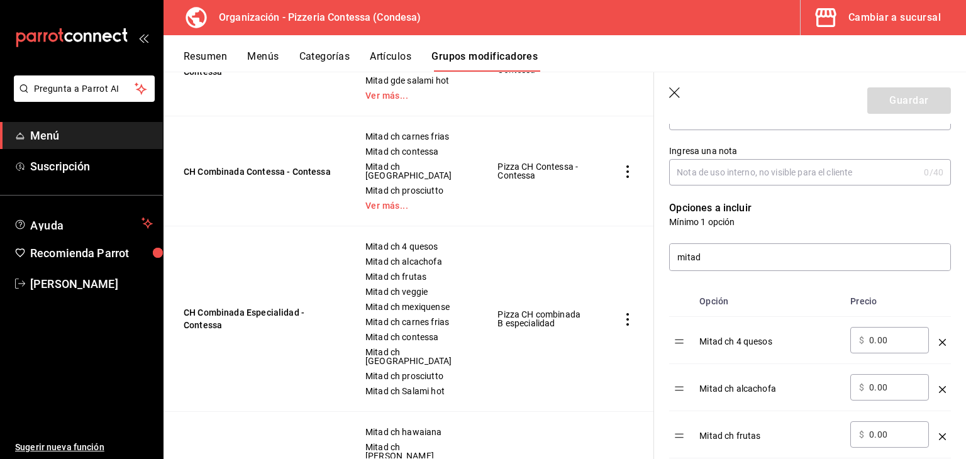
click at [669, 98] on icon "button" at bounding box center [675, 93] width 13 height 13
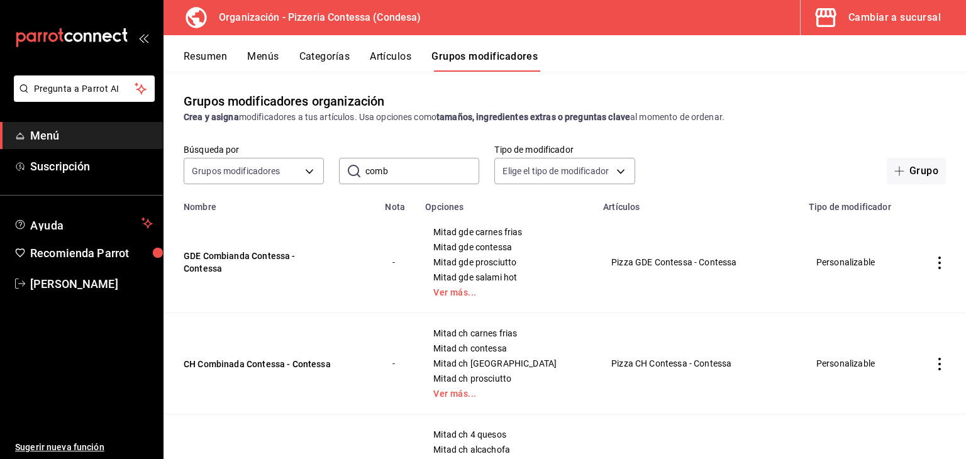
click at [259, 58] on button "Menús" at bounding box center [262, 60] width 31 height 21
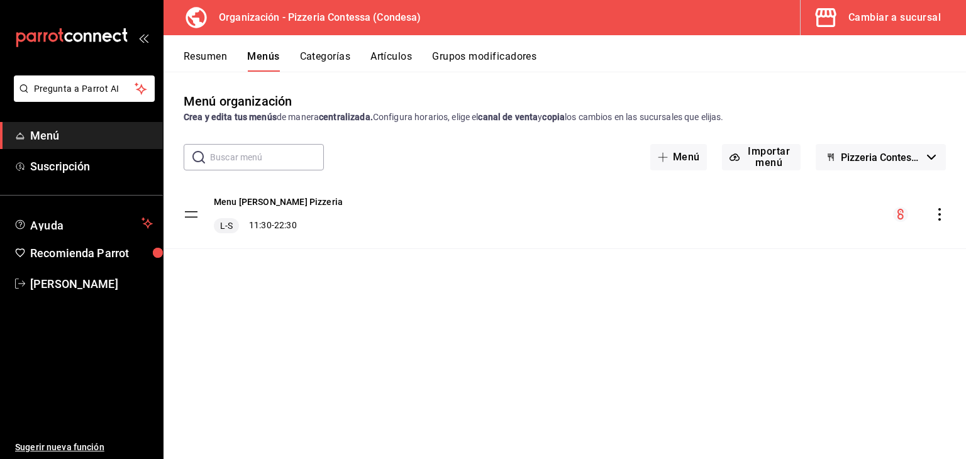
click at [398, 62] on button "Artículos" at bounding box center [392, 60] width 42 height 21
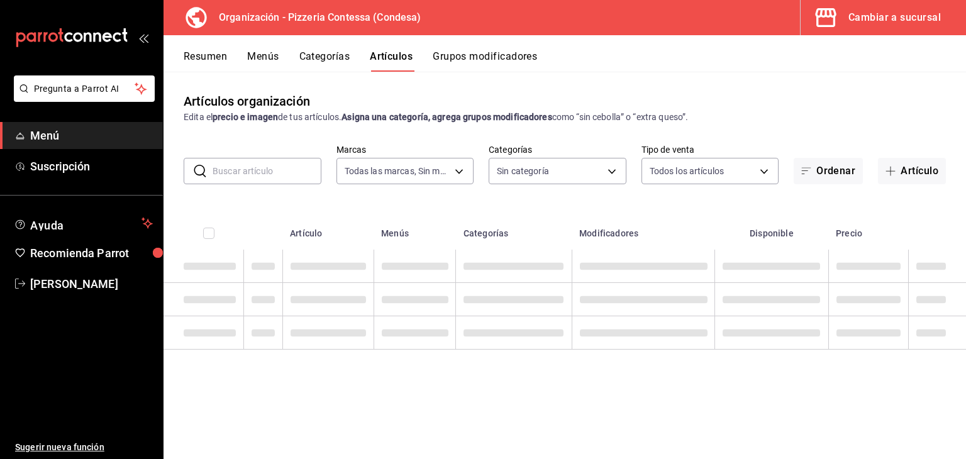
type input "ffd2d5b6-989f-41ef-afc5-5290e67978d8"
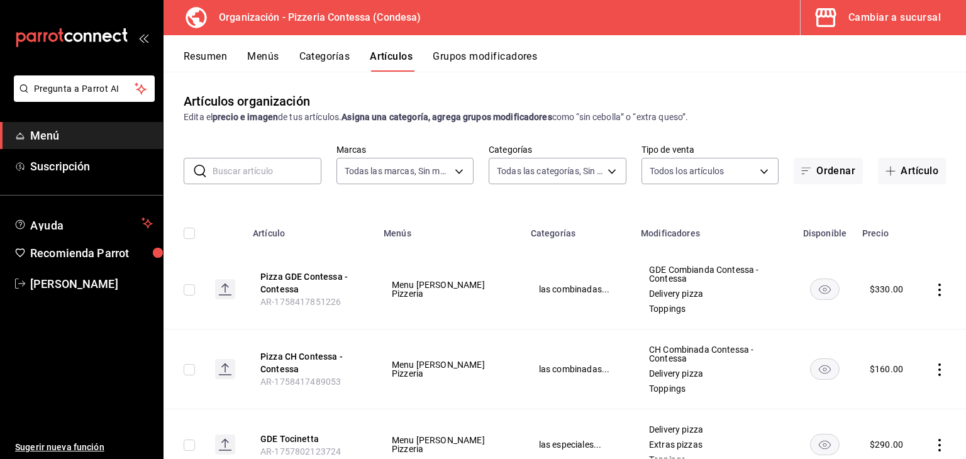
type input "b9cf2153-fb70-43ce-af91-f9ab87f2246d,6abfdec0-6ccc-4227-b426-75f71d0ed556,9a5f5…"
click at [921, 15] on div "Cambiar a sucursal" at bounding box center [895, 18] width 92 height 18
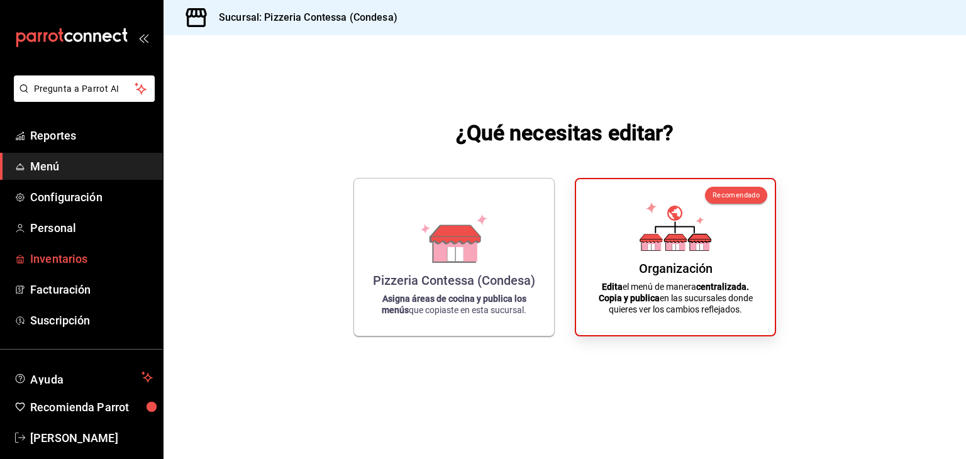
click at [78, 259] on span "Inventarios" at bounding box center [91, 258] width 123 height 17
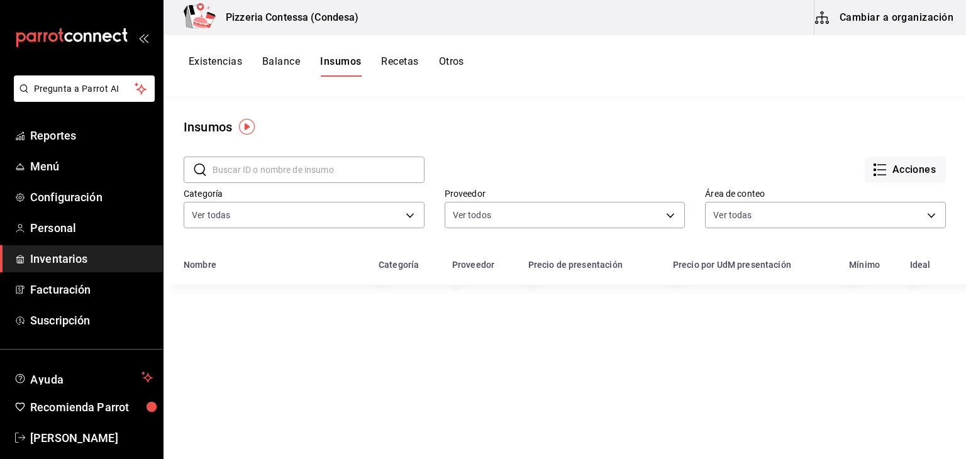
click at [408, 59] on button "Recetas" at bounding box center [399, 65] width 37 height 21
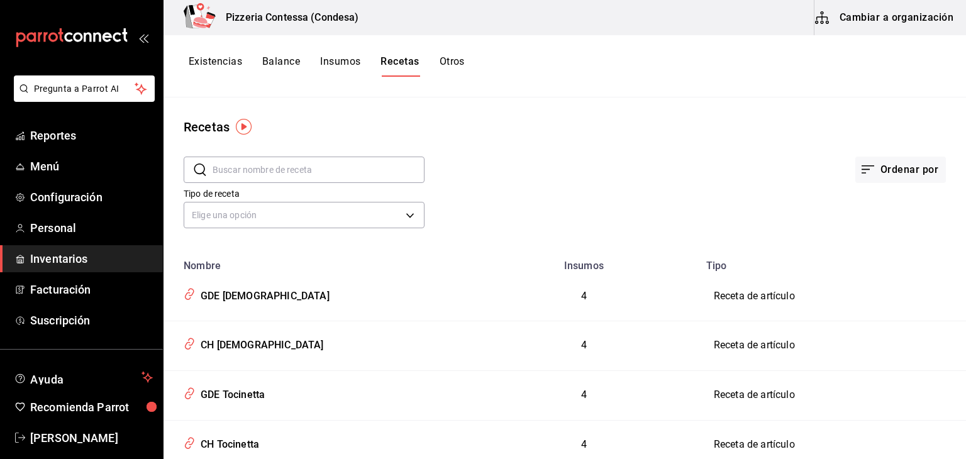
click at [868, 23] on button "Cambiar a organización" at bounding box center [886, 17] width 142 height 35
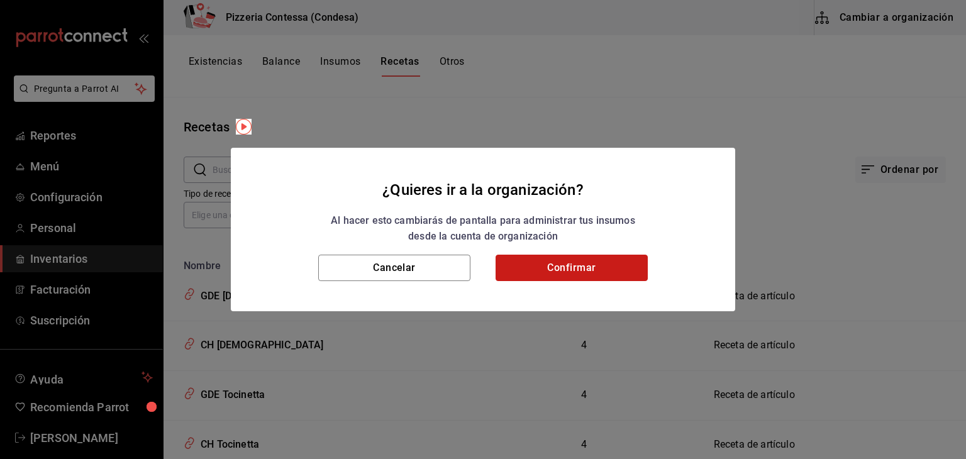
click at [604, 266] on button "Confirmar" at bounding box center [572, 268] width 152 height 26
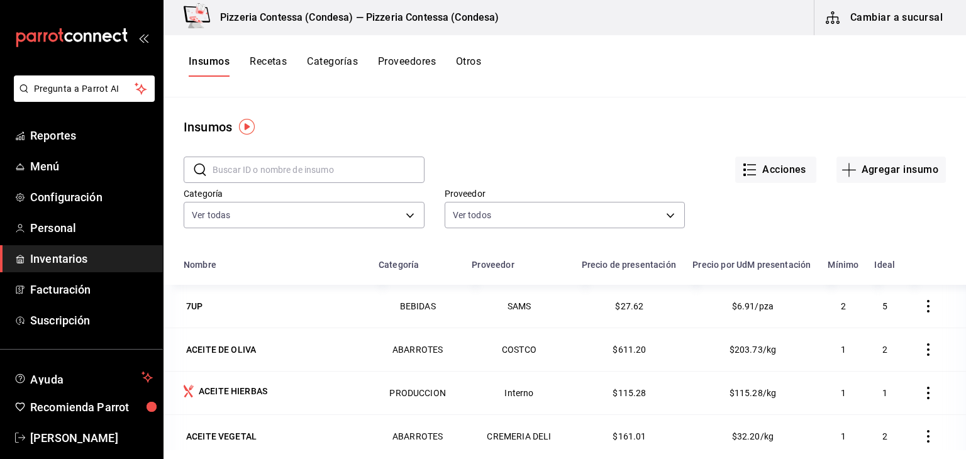
click at [254, 62] on button "Recetas" at bounding box center [268, 65] width 37 height 21
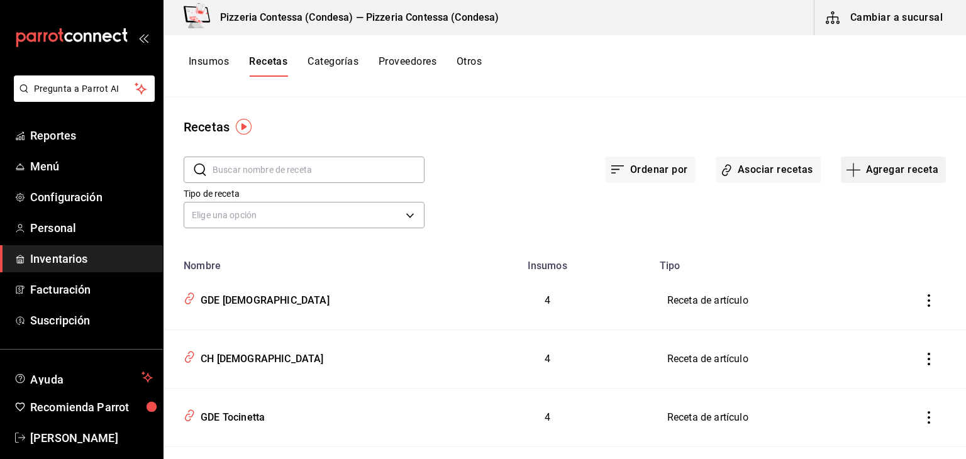
click at [893, 170] on button "Agregar receta" at bounding box center [893, 170] width 105 height 26
click at [868, 207] on span "Receta" at bounding box center [885, 204] width 106 height 13
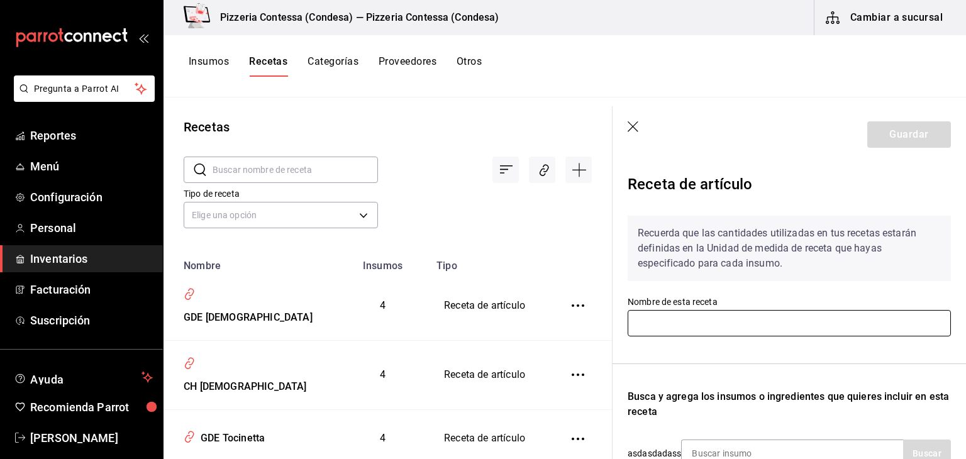
click at [698, 313] on input "text" at bounding box center [789, 323] width 323 height 26
type input "m"
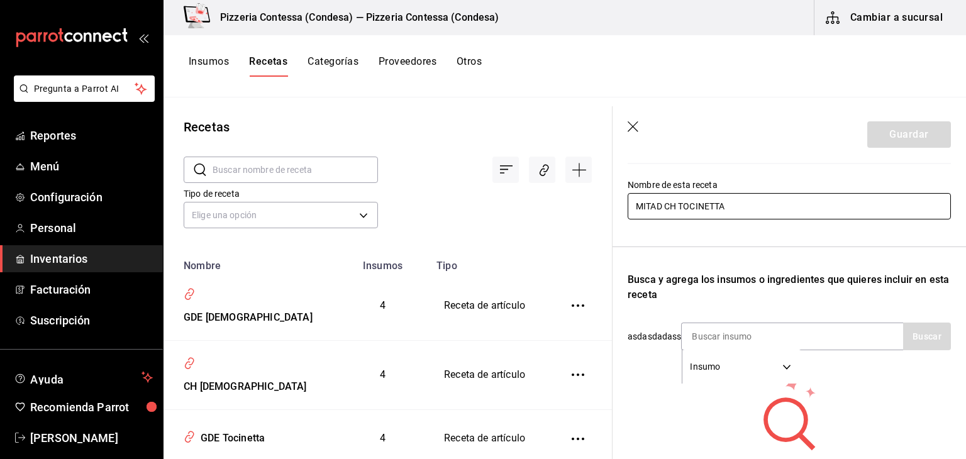
scroll to position [126, 0]
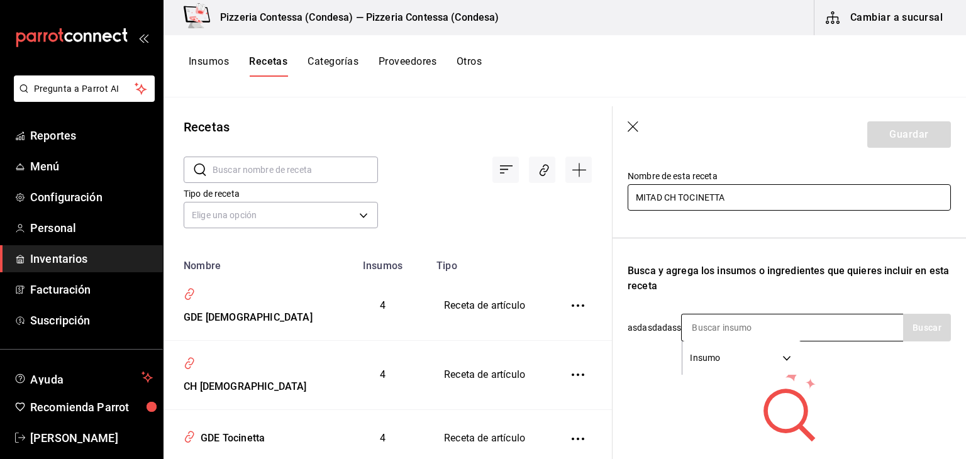
type input "MITAD CH TOCINETTA"
click at [834, 321] on div "Insumo SUPPLY" at bounding box center [792, 328] width 222 height 28
click at [781, 345] on body "Pregunta a Parrot AI Reportes Menú Configuración Personal Inventarios Facturaci…" at bounding box center [483, 225] width 966 height 451
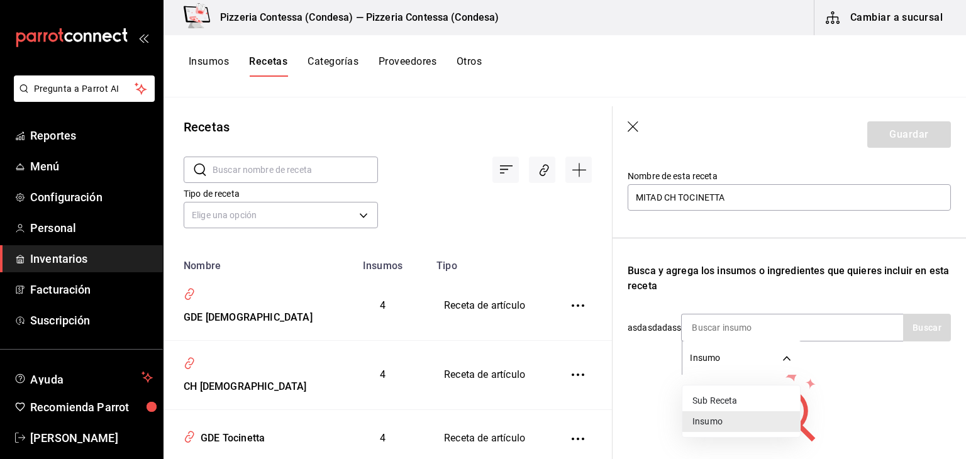
click at [743, 400] on li "Sub Receta" at bounding box center [742, 401] width 118 height 21
type input "SUBRECIPE"
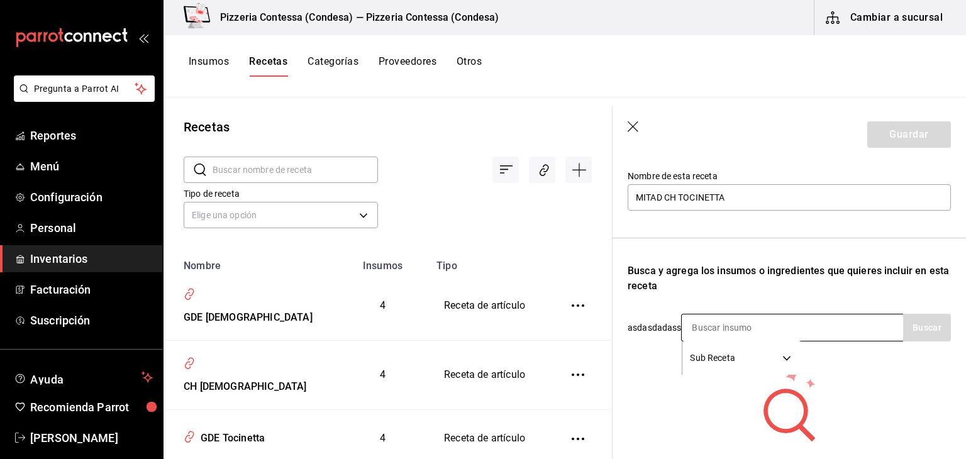
click at [800, 323] on input at bounding box center [745, 328] width 126 height 26
type input "BASE"
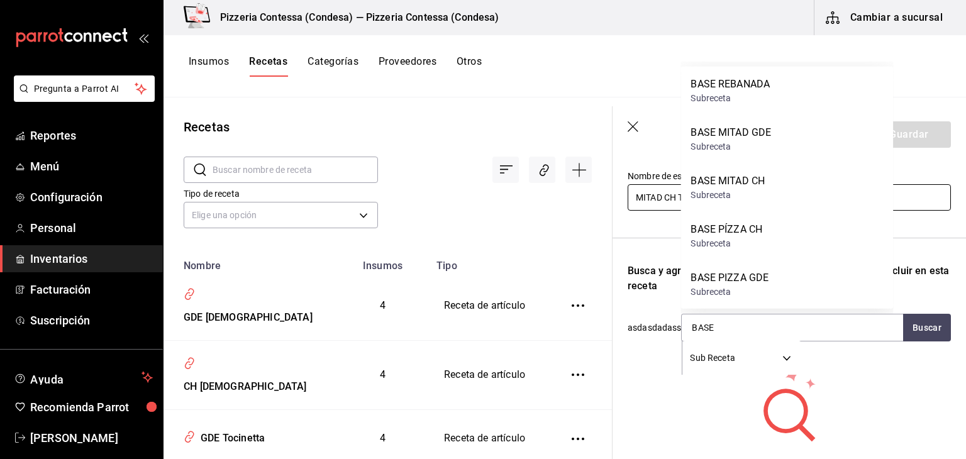
click at [789, 189] on div "BASE MITAD CH Subreceta" at bounding box center [787, 188] width 213 height 48
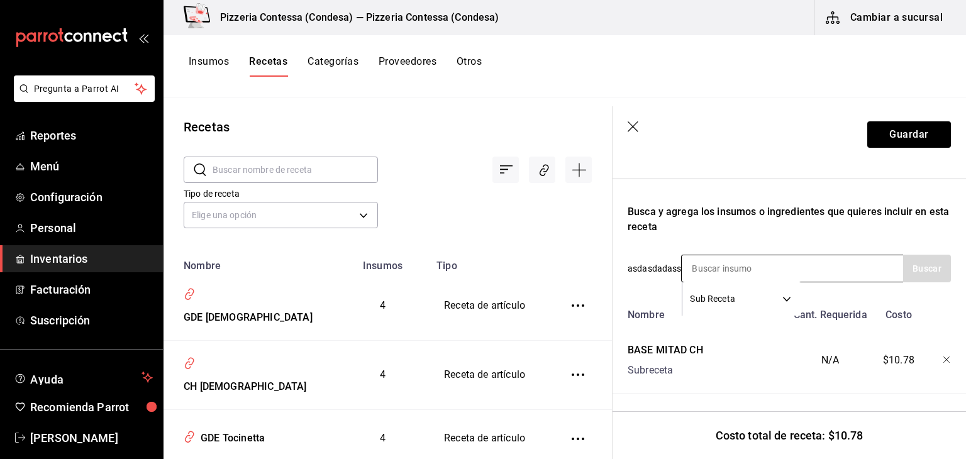
scroll to position [194, 0]
click at [742, 257] on input at bounding box center [745, 268] width 126 height 26
type input "TOCINO"
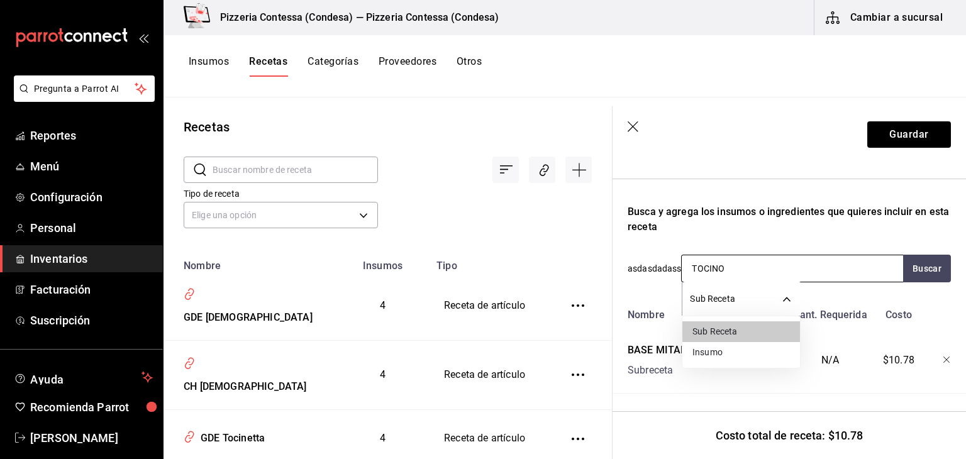
click at [751, 287] on body "Pregunta a Parrot AI Reportes Menú Configuración Personal Inventarios Facturaci…" at bounding box center [483, 225] width 966 height 451
click at [722, 354] on li "Insumo" at bounding box center [742, 352] width 118 height 21
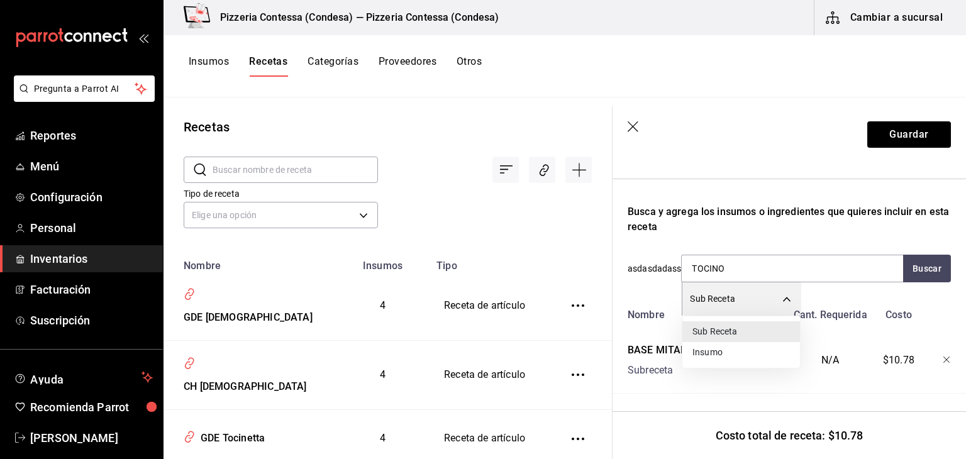
type input "SUPPLY"
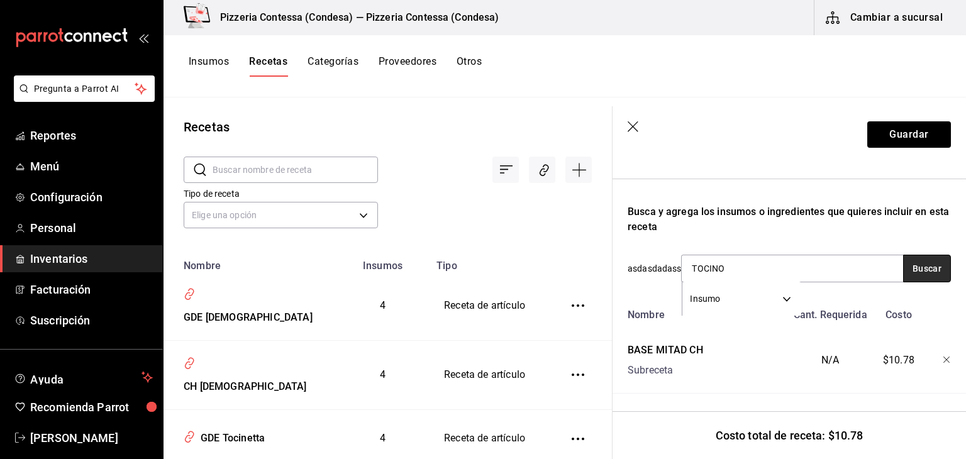
click at [915, 257] on button "Buscar" at bounding box center [928, 269] width 48 height 28
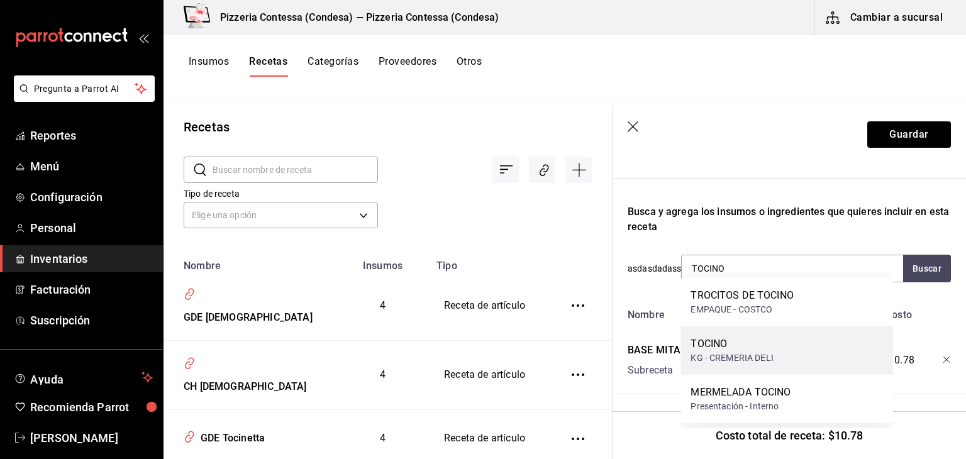
click at [745, 347] on div "TOCINO" at bounding box center [732, 344] width 82 height 15
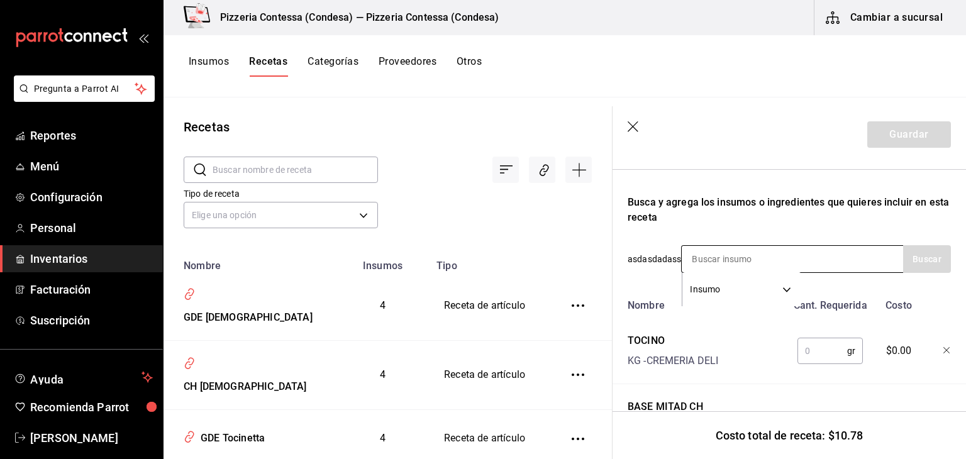
click at [742, 255] on input at bounding box center [745, 259] width 126 height 26
type input "CHAMPIÑ"
click at [922, 249] on button "Buscar" at bounding box center [928, 259] width 48 height 28
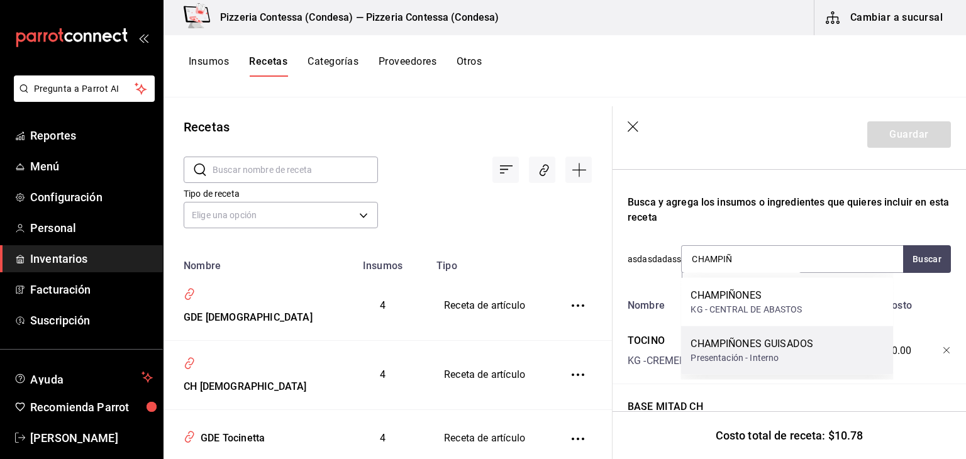
click at [785, 340] on div "CHAMPIÑONES GUISADOS" at bounding box center [752, 344] width 123 height 15
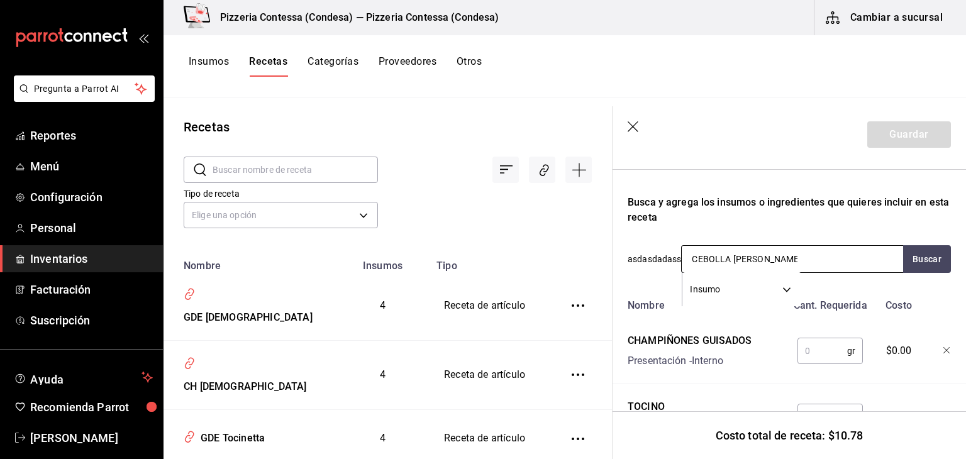
type input "CEBOLLA MORADA"
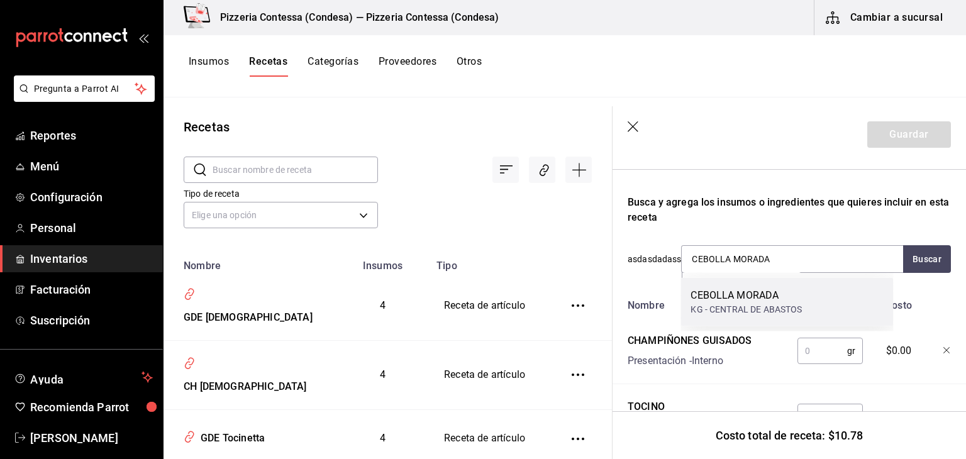
click at [742, 295] on div "CEBOLLA MORADA" at bounding box center [746, 295] width 111 height 15
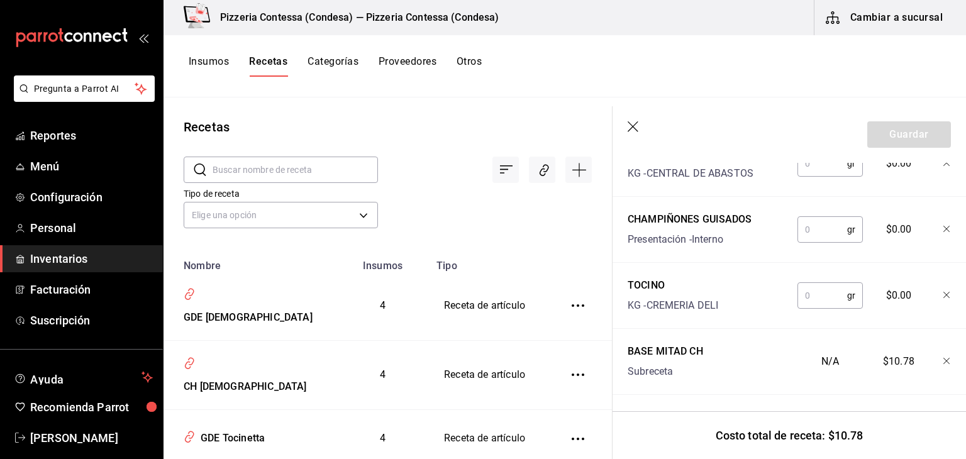
scroll to position [383, 0]
click at [824, 300] on input "text" at bounding box center [823, 294] width 50 height 25
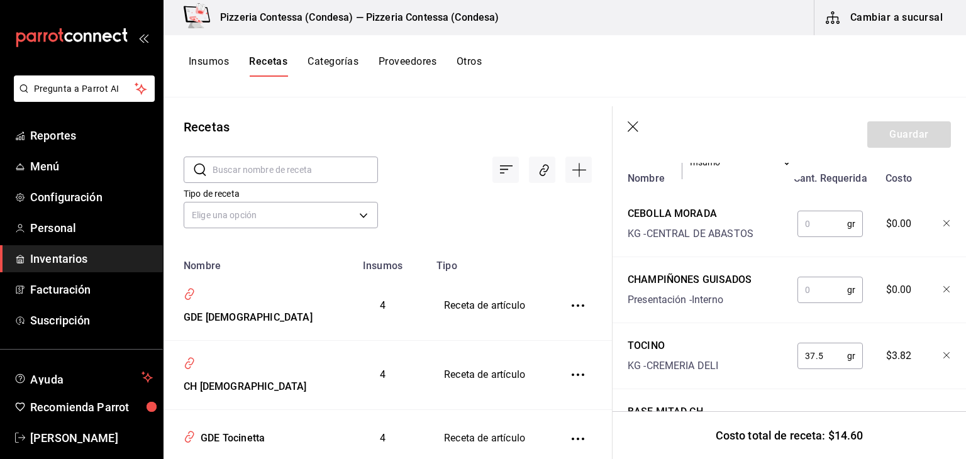
scroll to position [320, 0]
type input "37.5"
click at [829, 290] on input "text" at bounding box center [823, 291] width 50 height 25
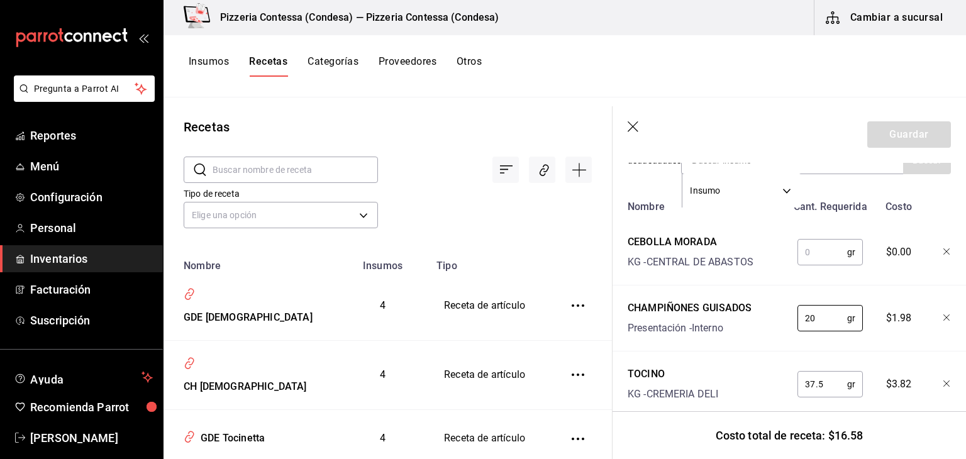
scroll to position [257, 0]
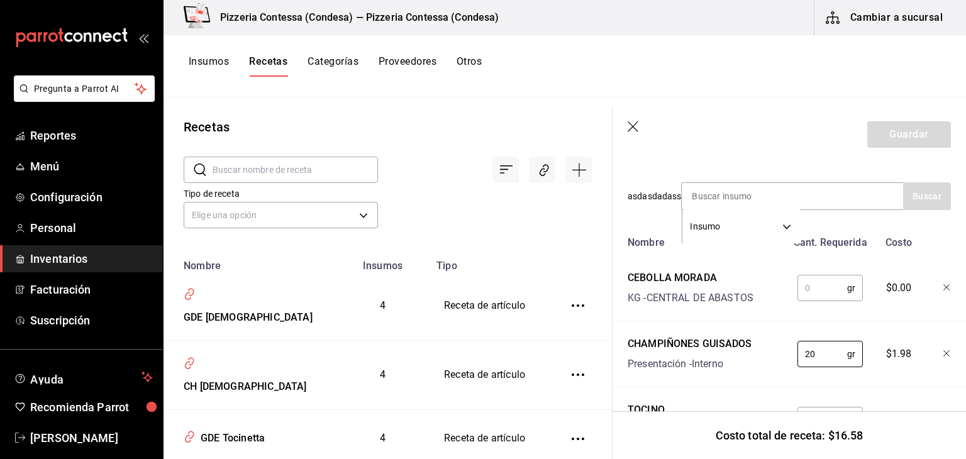
type input "20"
click at [805, 293] on input "text" at bounding box center [823, 288] width 50 height 25
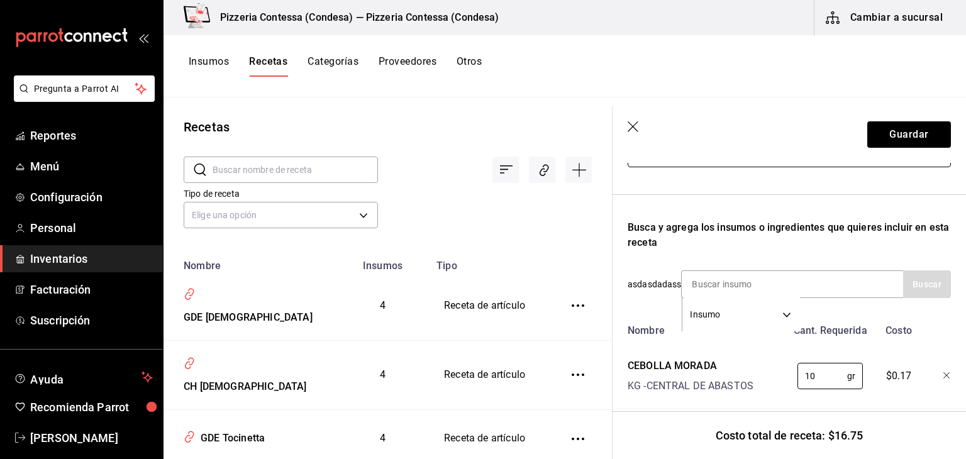
scroll to position [132, 0]
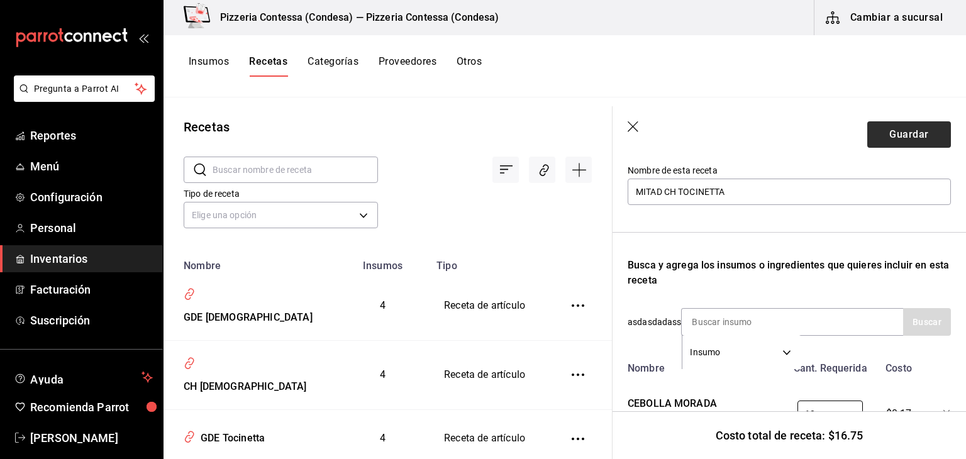
type input "10"
click at [896, 139] on button "Guardar" at bounding box center [910, 134] width 84 height 26
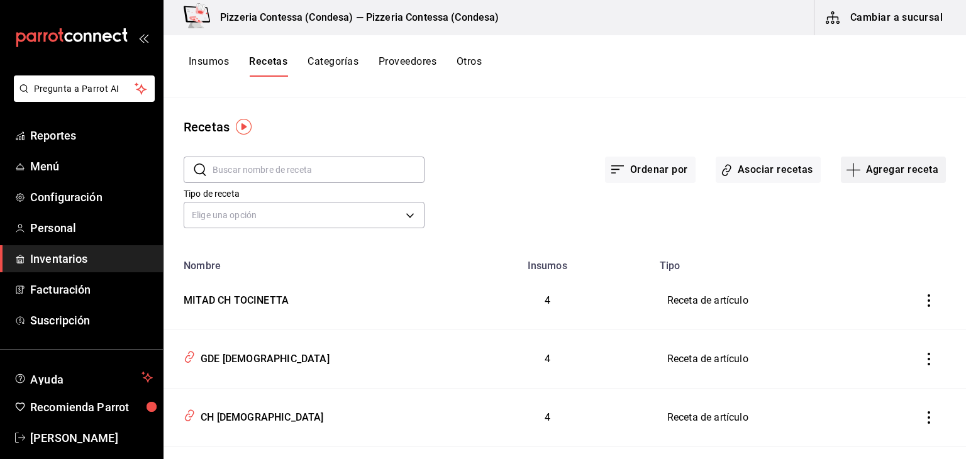
click at [912, 174] on button "Agregar receta" at bounding box center [893, 170] width 105 height 26
click at [855, 212] on li "Receta" at bounding box center [885, 204] width 126 height 33
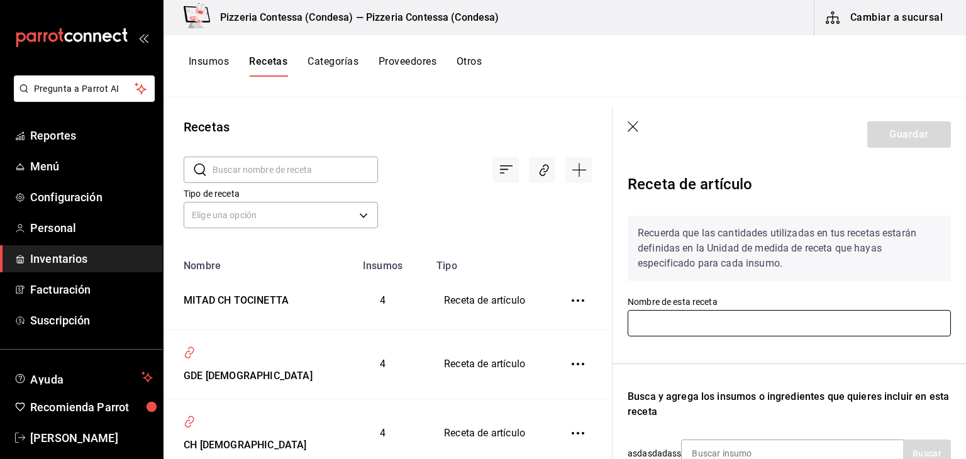
click at [788, 325] on input "text" at bounding box center [789, 323] width 323 height 26
type input "G"
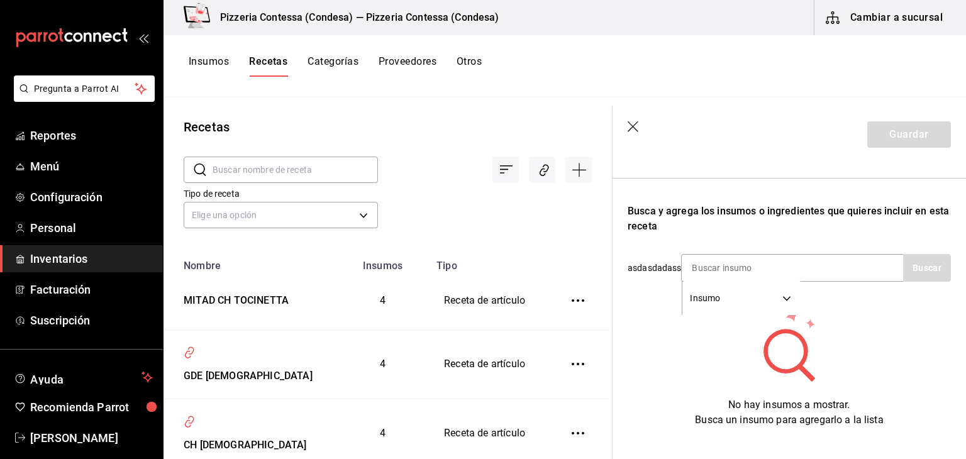
scroll to position [189, 0]
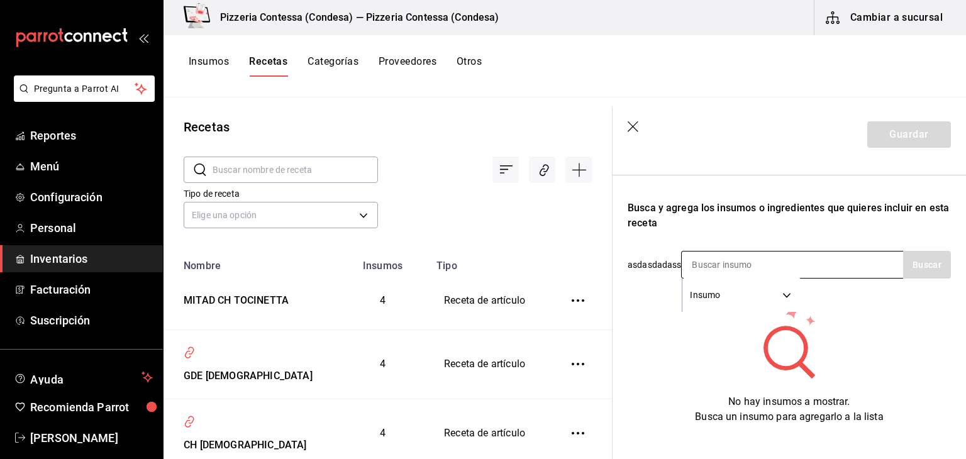
type input "MITAD GDE TOCINETTA"
click at [738, 296] on body "Pregunta a Parrot AI Reportes Menú Configuración Personal Inventarios Facturaci…" at bounding box center [483, 225] width 966 height 451
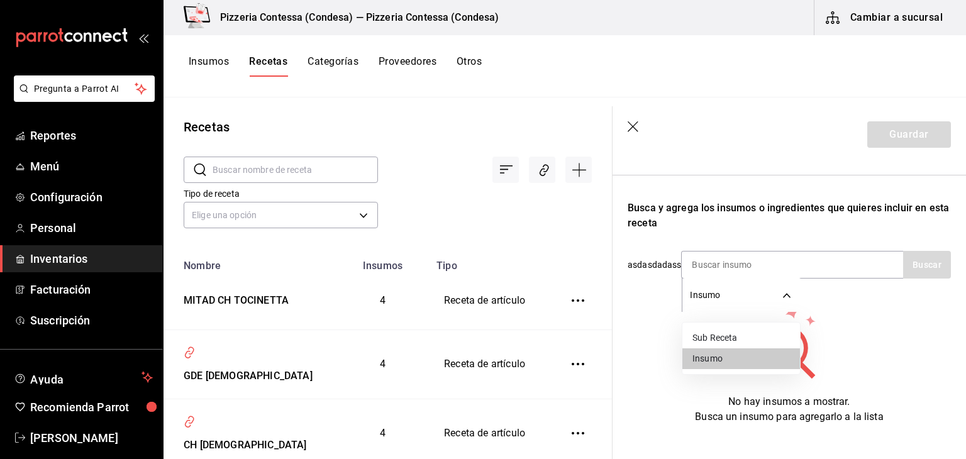
click at [722, 336] on li "Sub Receta" at bounding box center [742, 338] width 118 height 21
type input "SUBRECIPE"
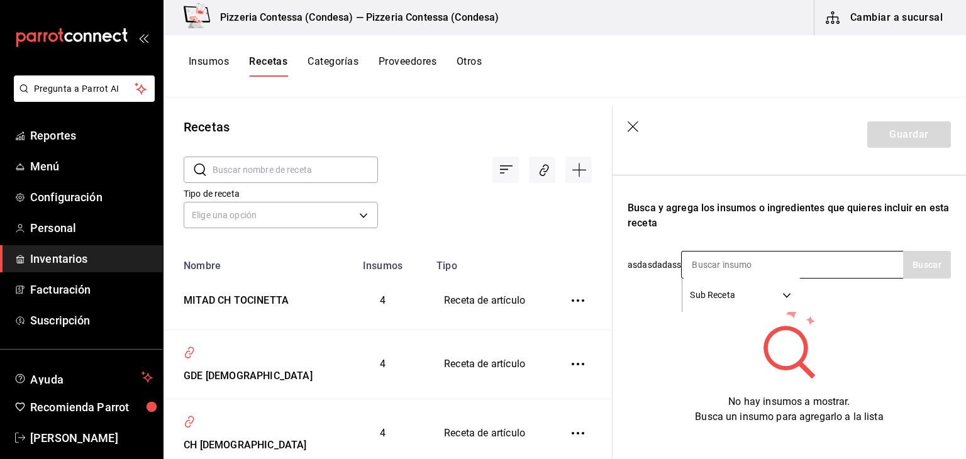
click at [780, 262] on input at bounding box center [745, 265] width 126 height 26
type input "BASE"
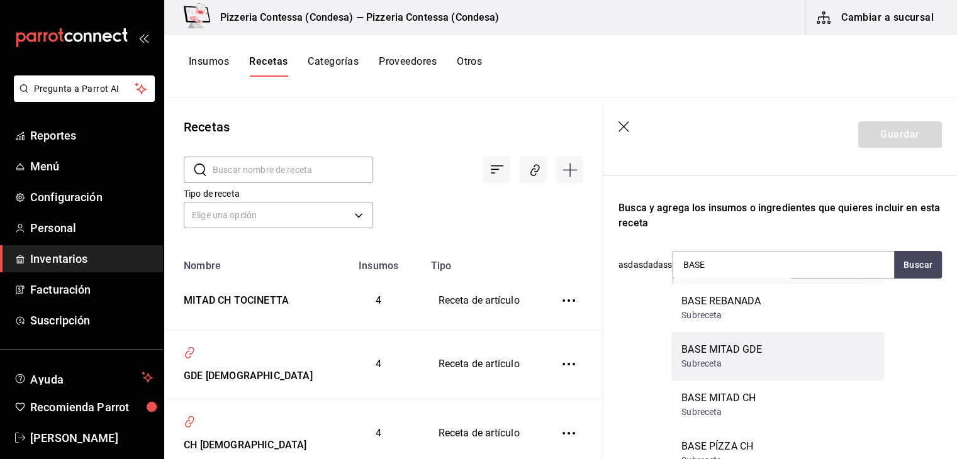
click at [783, 355] on div "BASE MITAD GDE Subreceta" at bounding box center [777, 356] width 213 height 48
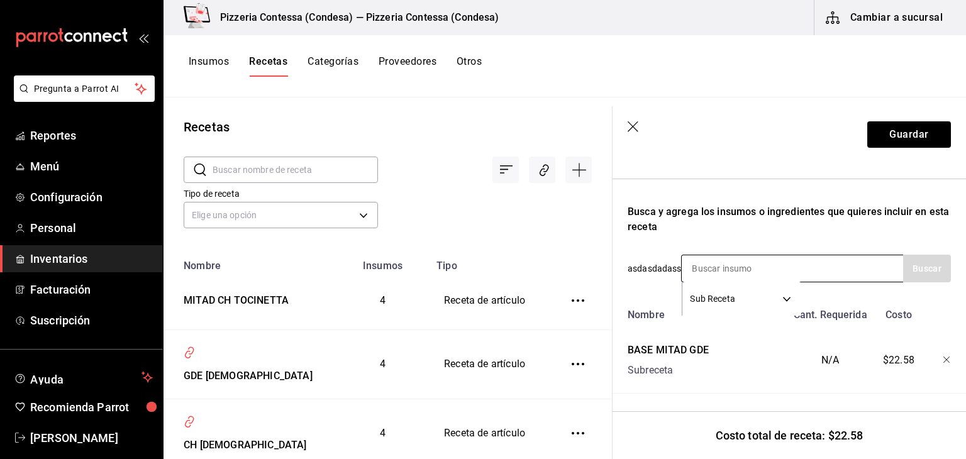
click at [800, 265] on input at bounding box center [745, 268] width 126 height 26
type input "TOCINO"
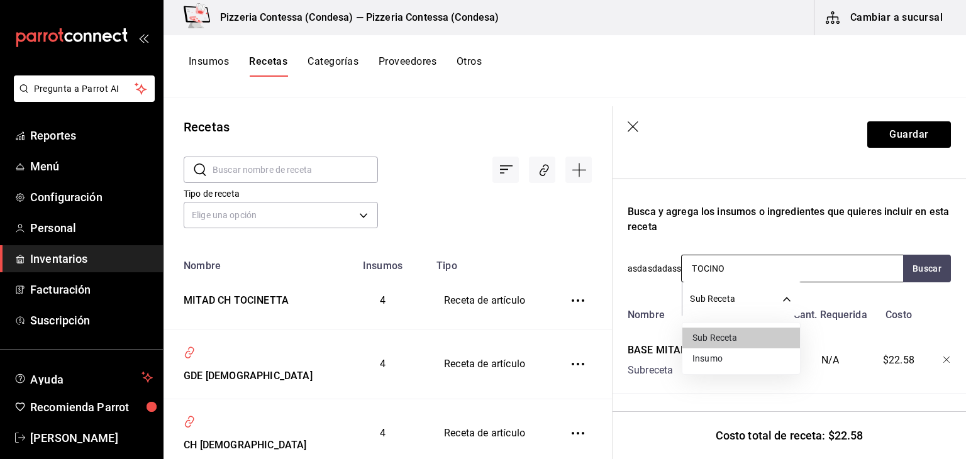
click at [737, 301] on body "Pregunta a Parrot AI Reportes Menú Configuración Personal Inventarios Facturaci…" at bounding box center [483, 225] width 966 height 451
click at [734, 350] on li "Insumo" at bounding box center [742, 359] width 118 height 21
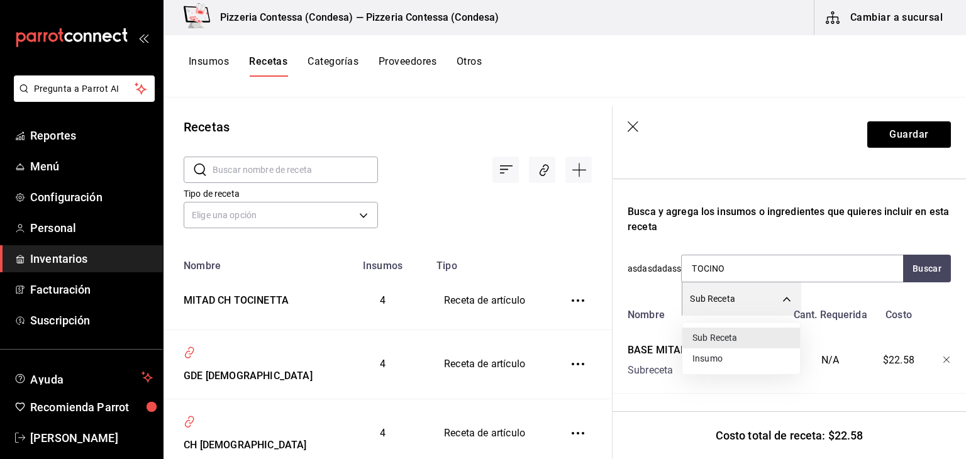
type input "SUPPLY"
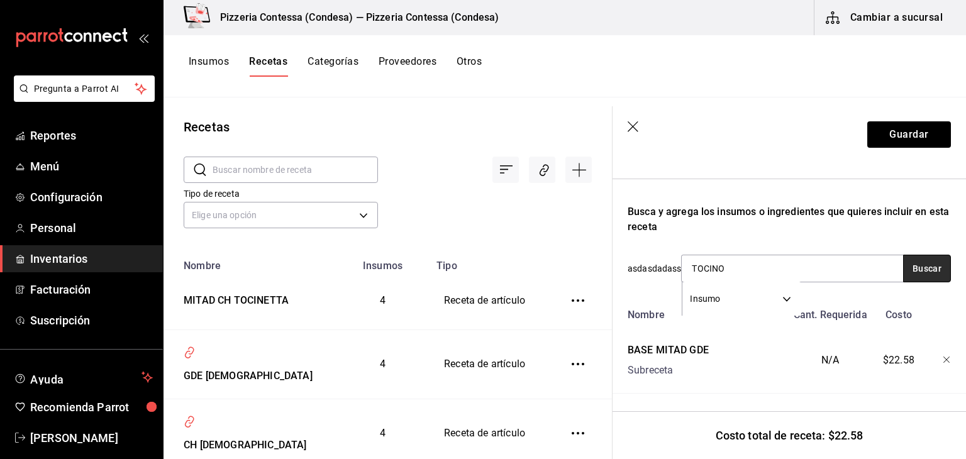
click at [915, 260] on button "Buscar" at bounding box center [928, 269] width 48 height 28
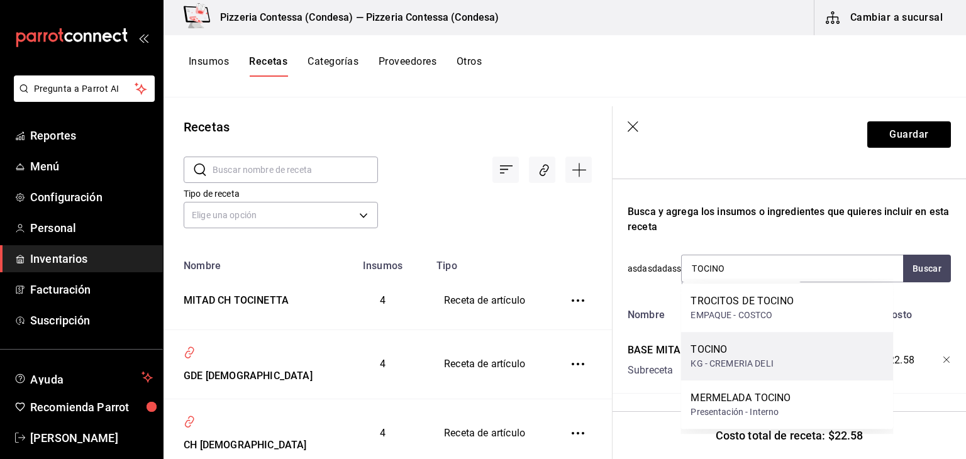
click at [753, 368] on div "KG - CREMERIA DELI" at bounding box center [732, 363] width 82 height 13
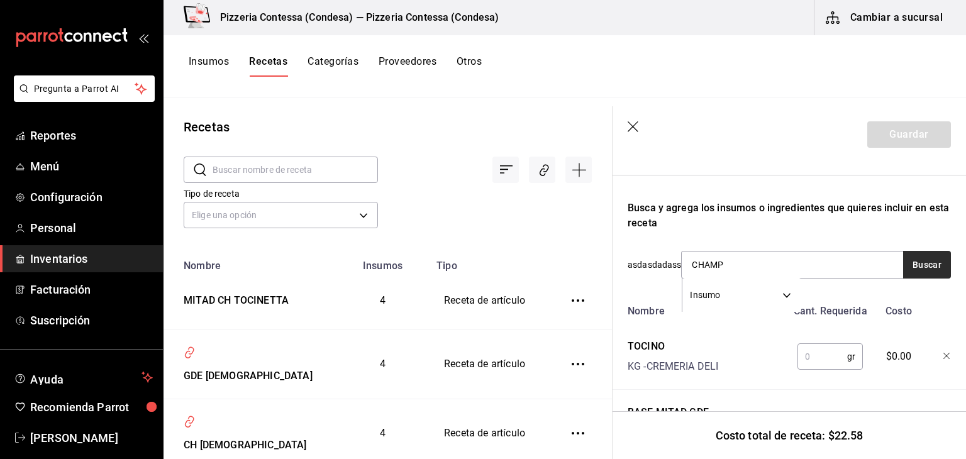
type input "CHAMP"
click at [906, 264] on button "Buscar" at bounding box center [928, 265] width 48 height 28
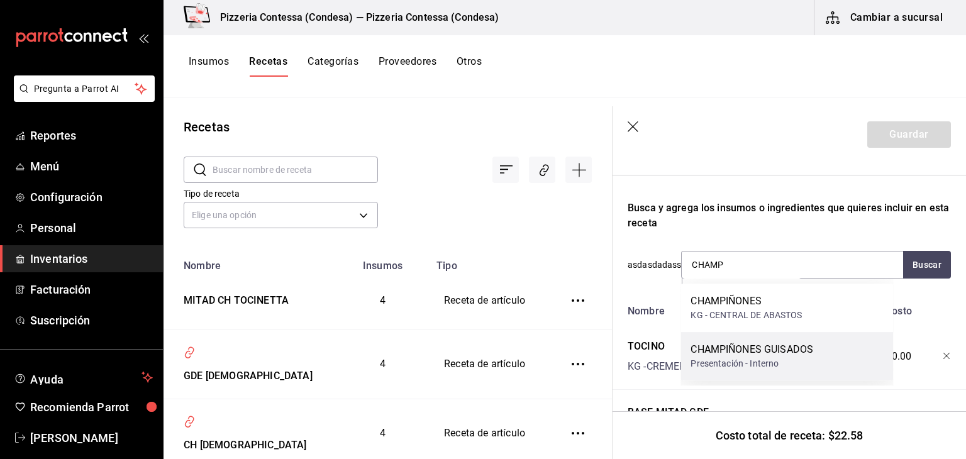
click at [770, 353] on div "CHAMPIÑONES GUISADOS" at bounding box center [752, 349] width 123 height 15
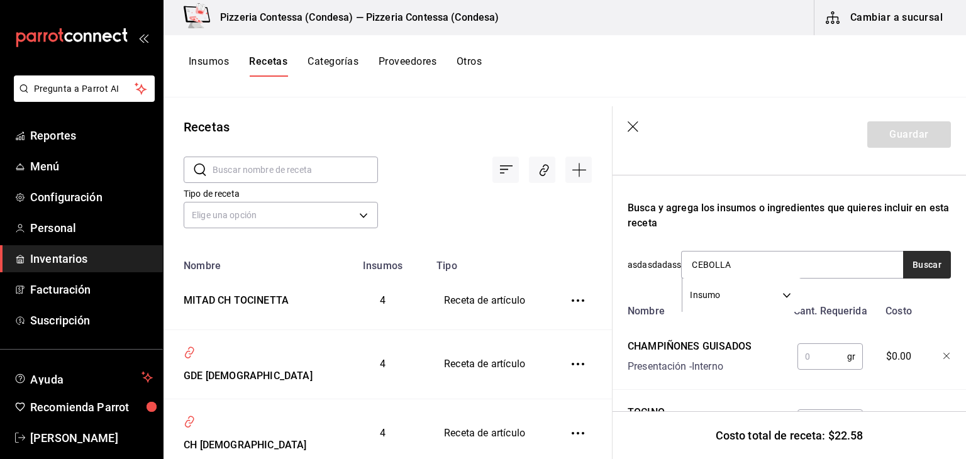
type input "CEBOLLA"
click at [914, 260] on button "Buscar" at bounding box center [928, 265] width 48 height 28
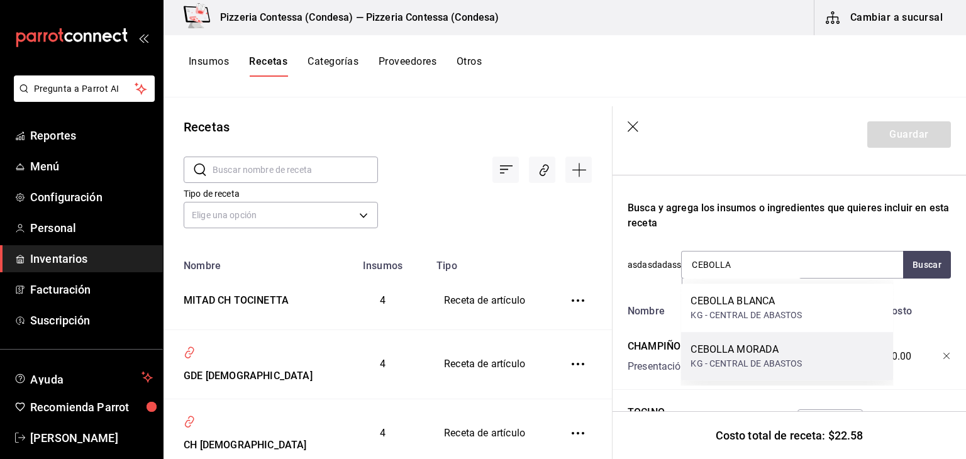
click at [753, 342] on div "CEBOLLA MORADA KG - CENTRAL DE ABASTOS" at bounding box center [787, 356] width 213 height 48
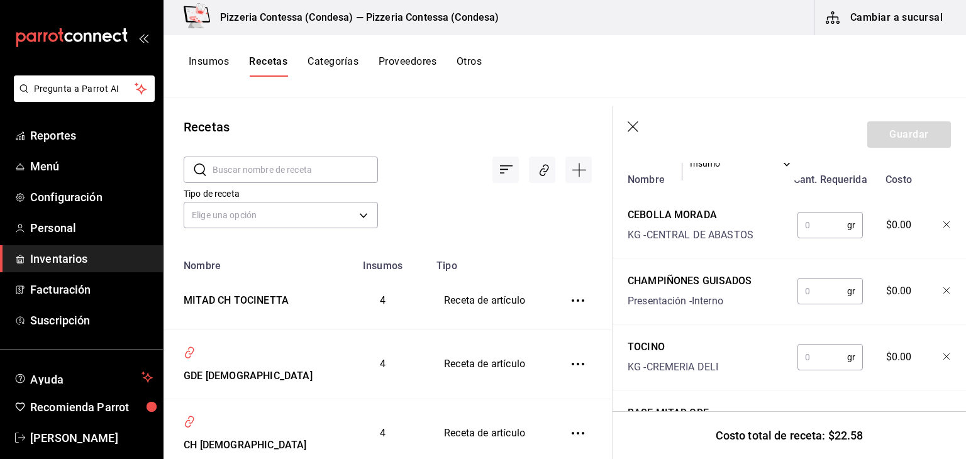
scroll to position [378, 0]
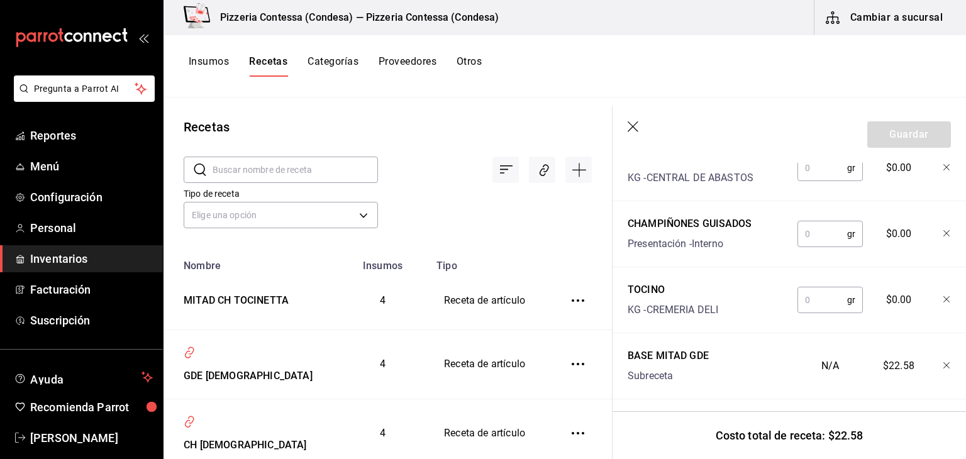
click at [822, 305] on input "text" at bounding box center [823, 300] width 50 height 25
type input "75"
click at [803, 241] on input "text" at bounding box center [823, 233] width 50 height 25
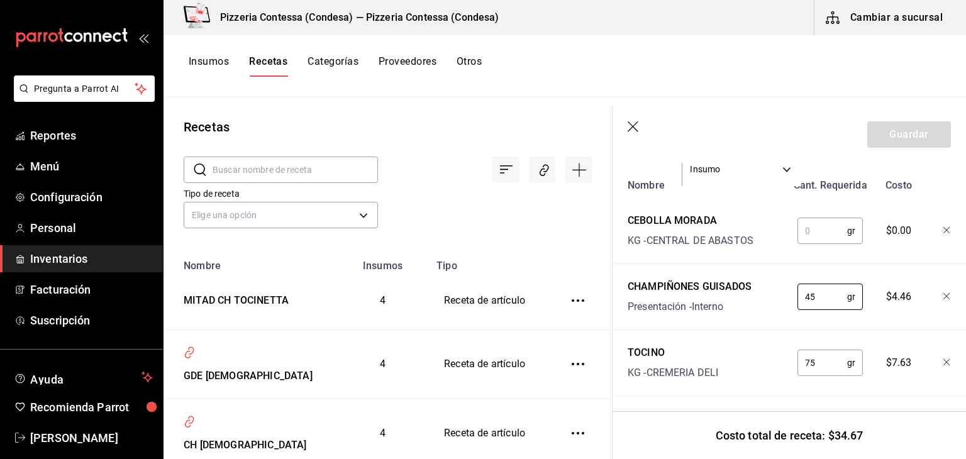
scroll to position [315, 0]
type input "45"
click at [810, 240] on input "text" at bounding box center [823, 230] width 50 height 25
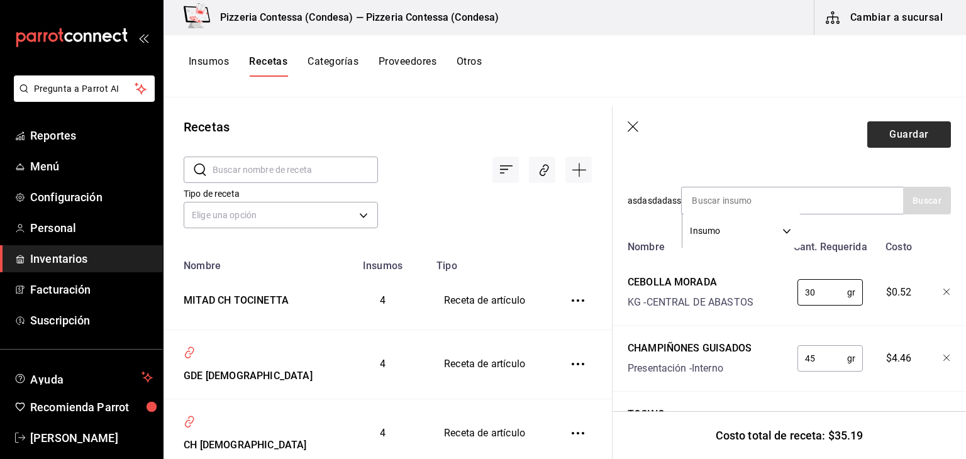
scroll to position [252, 0]
type input "30"
click at [897, 137] on button "Guardar" at bounding box center [910, 134] width 84 height 26
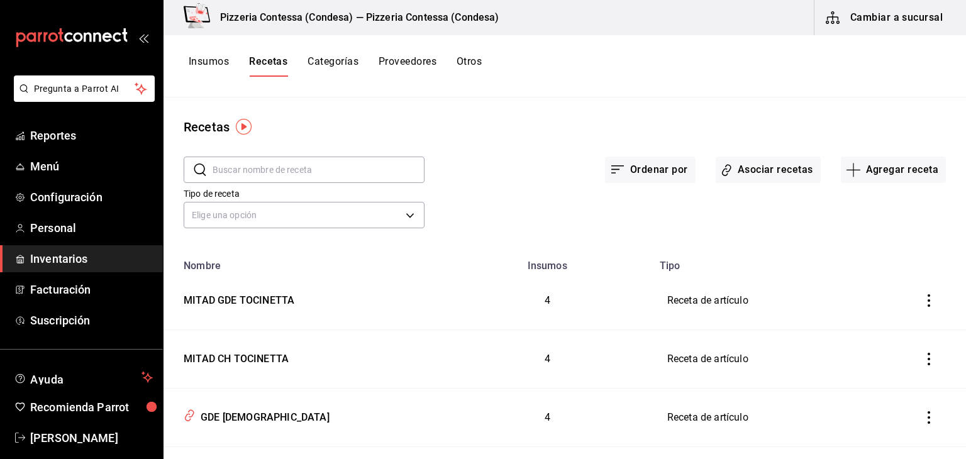
click at [309, 169] on input "text" at bounding box center [319, 169] width 212 height 25
type input "MITAD"
click at [744, 158] on button "Asociar recetas" at bounding box center [768, 170] width 105 height 26
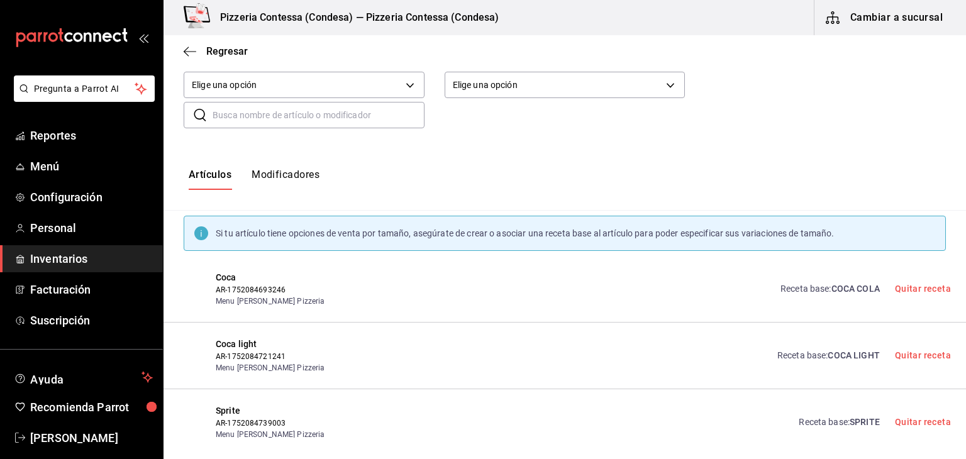
scroll to position [63, 0]
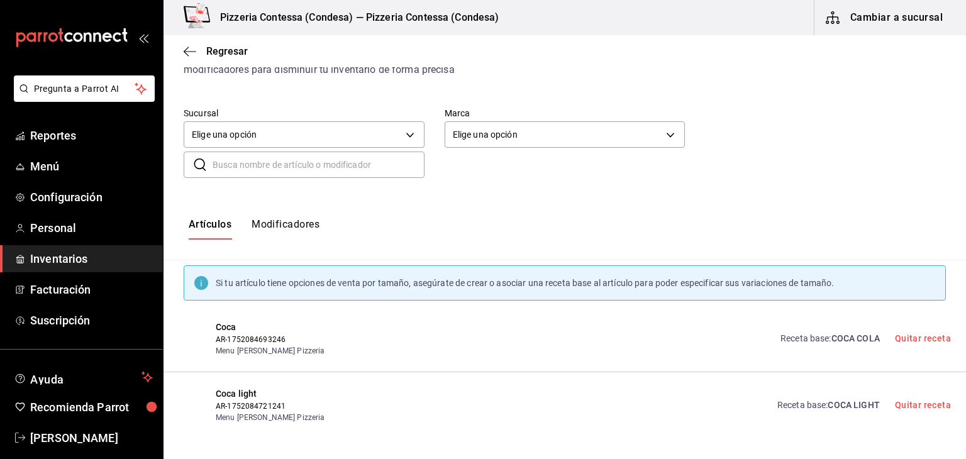
click at [264, 157] on input "text" at bounding box center [319, 164] width 212 height 25
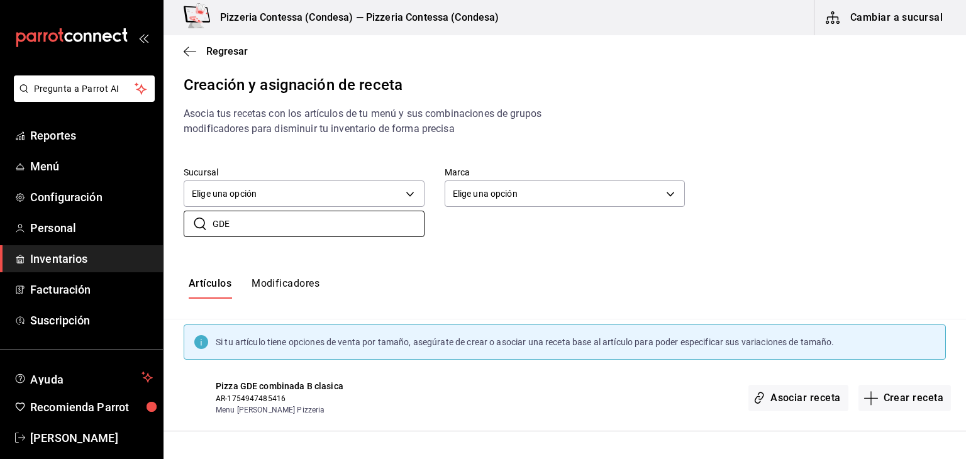
scroll to position [0, 0]
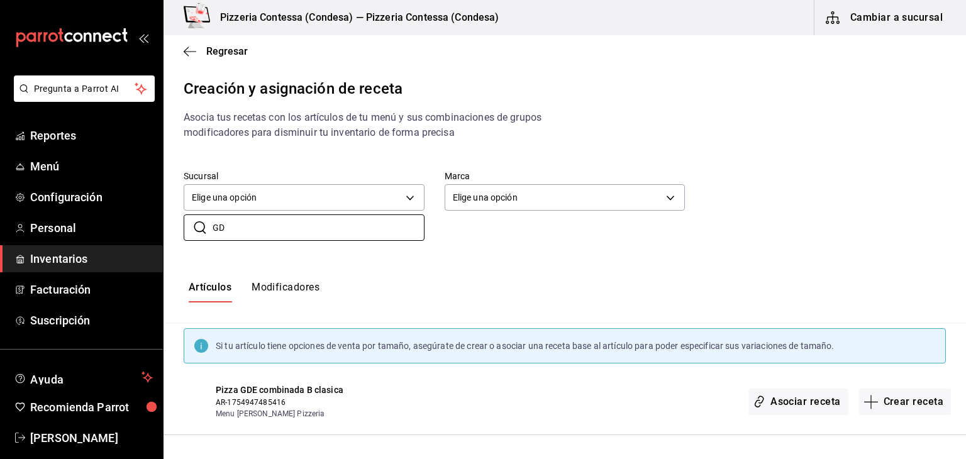
type input "G"
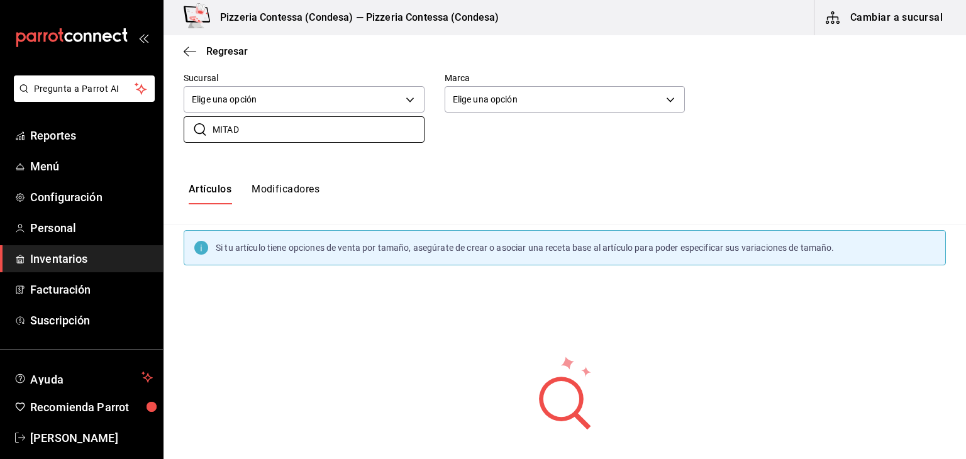
scroll to position [63, 0]
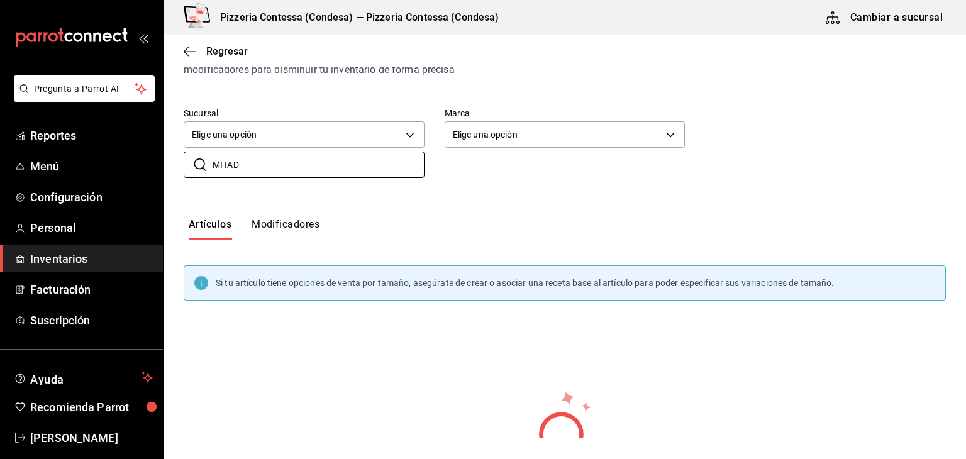
type input "MITAD"
click at [292, 230] on button "Modificadores" at bounding box center [286, 228] width 68 height 21
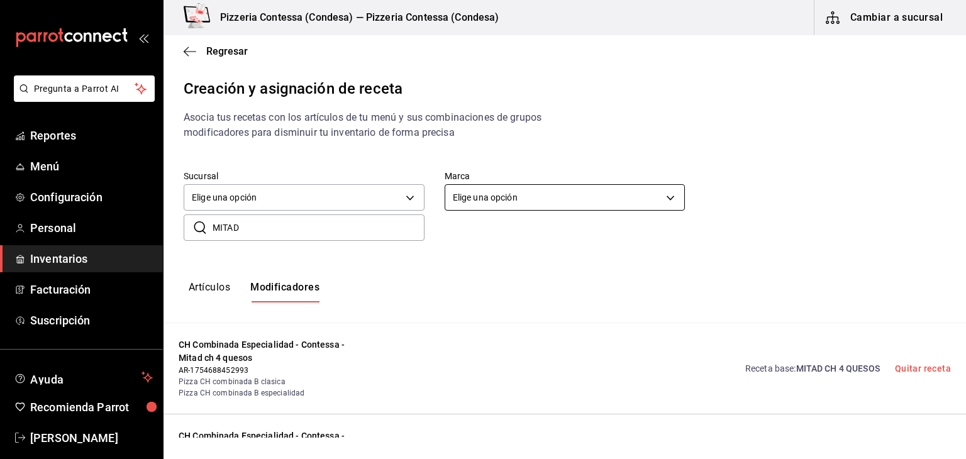
click at [492, 198] on body "Pregunta a Parrot AI Reportes Menú Configuración Personal Inventarios Facturaci…" at bounding box center [483, 219] width 966 height 438
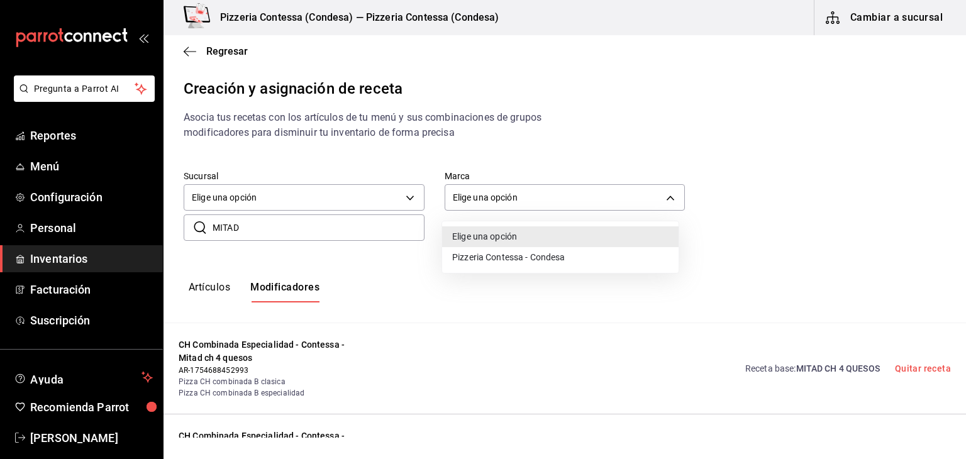
click at [465, 317] on div at bounding box center [483, 229] width 966 height 459
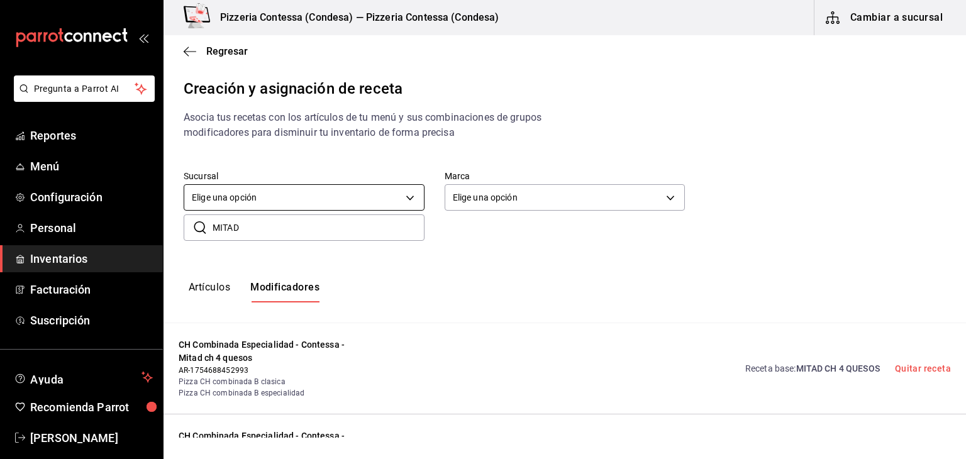
click at [319, 194] on body "Pregunta a Parrot AI Reportes Menú Configuración Personal Inventarios Facturaci…" at bounding box center [483, 219] width 966 height 438
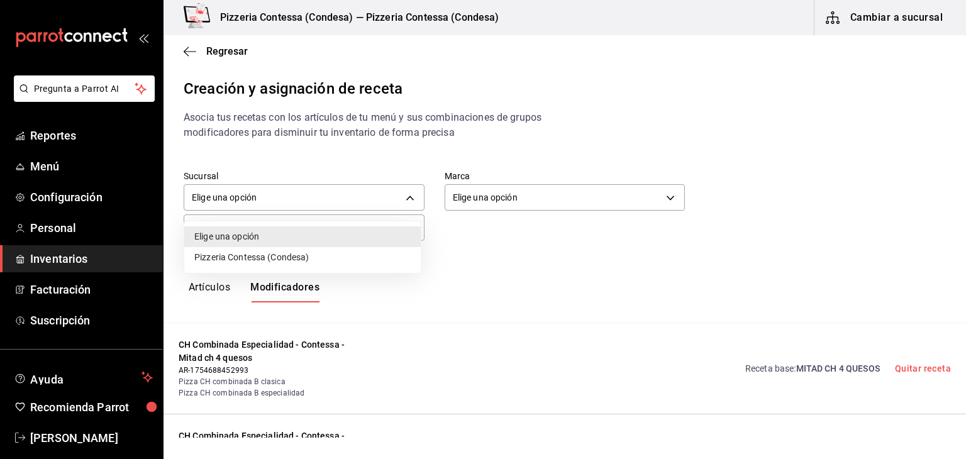
click at [468, 285] on div at bounding box center [483, 229] width 966 height 459
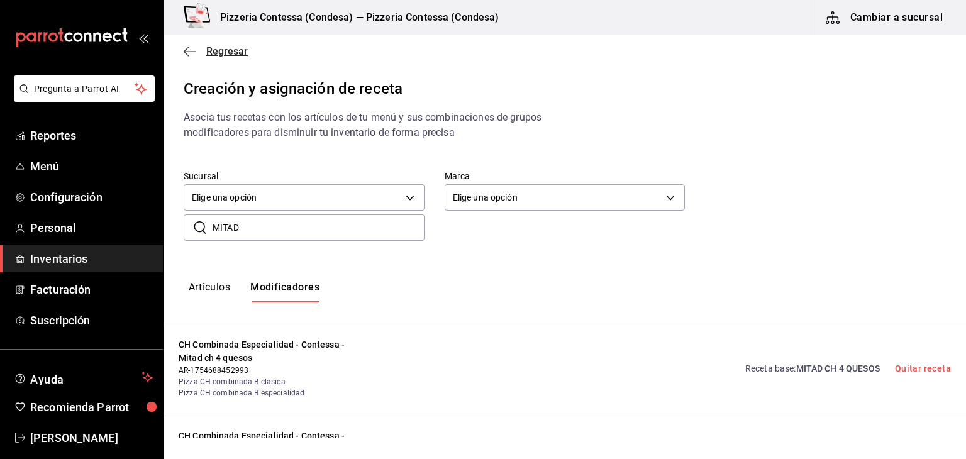
click at [189, 53] on icon "button" at bounding box center [190, 51] width 13 height 11
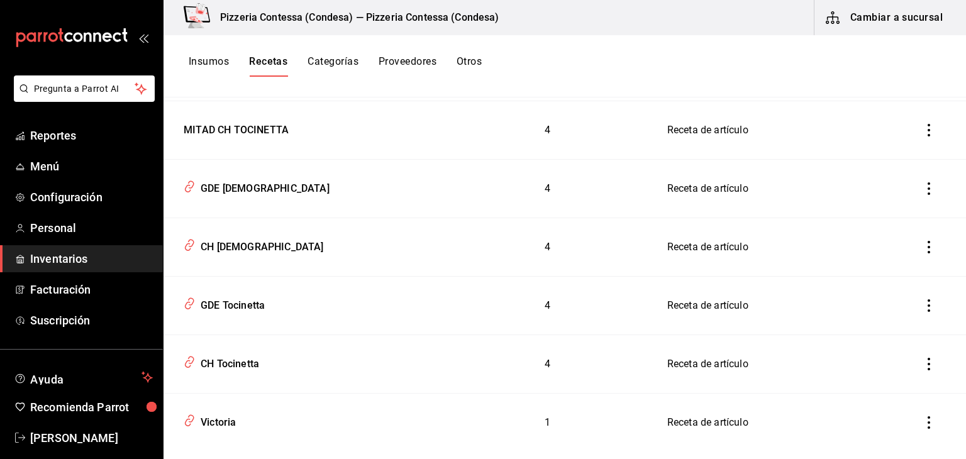
scroll to position [252, 0]
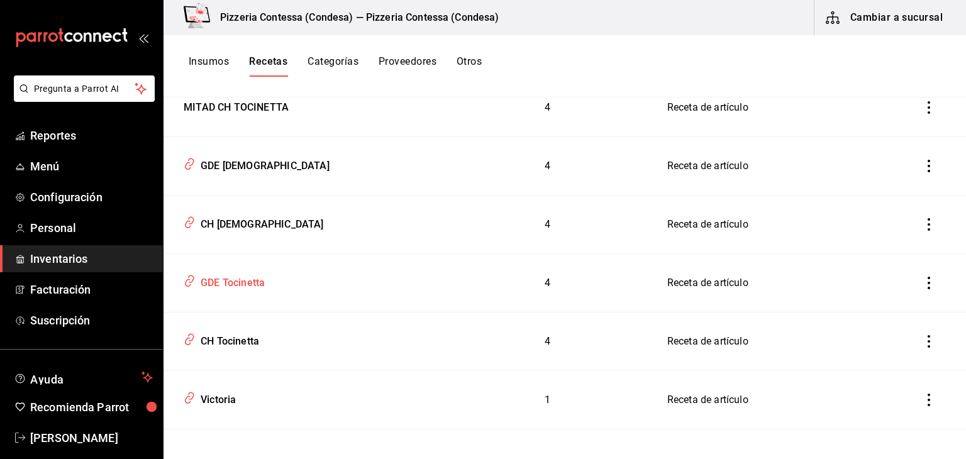
click at [219, 279] on div "GDE Tocinetta" at bounding box center [230, 281] width 69 height 20
type input "GDE Tocinetta"
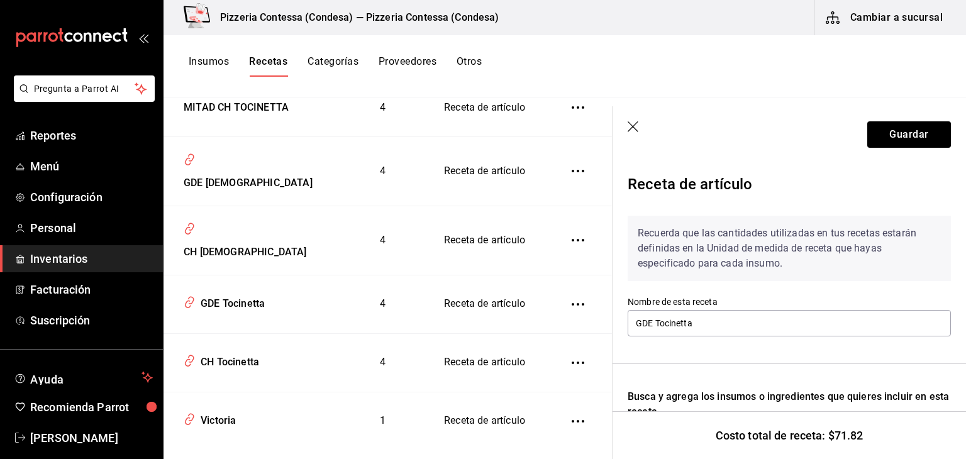
click at [632, 123] on icon "button" at bounding box center [634, 127] width 13 height 13
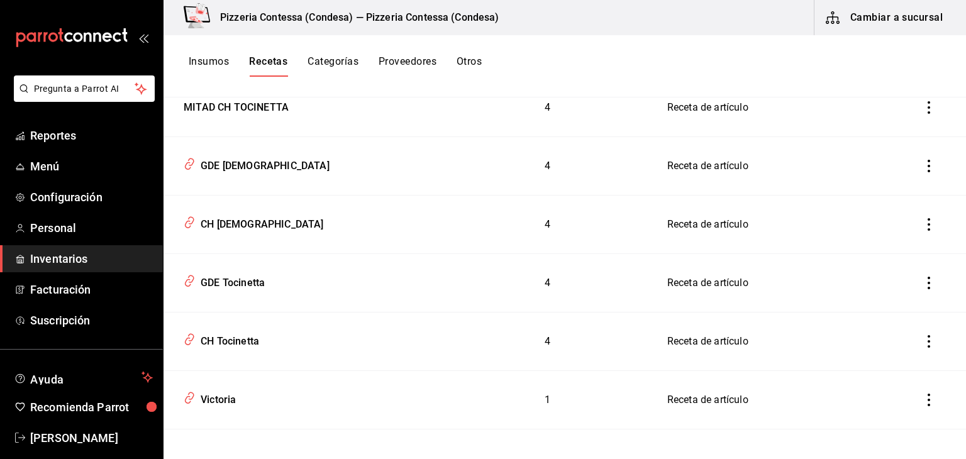
click at [215, 64] on button "Insumos" at bounding box center [209, 65] width 40 height 21
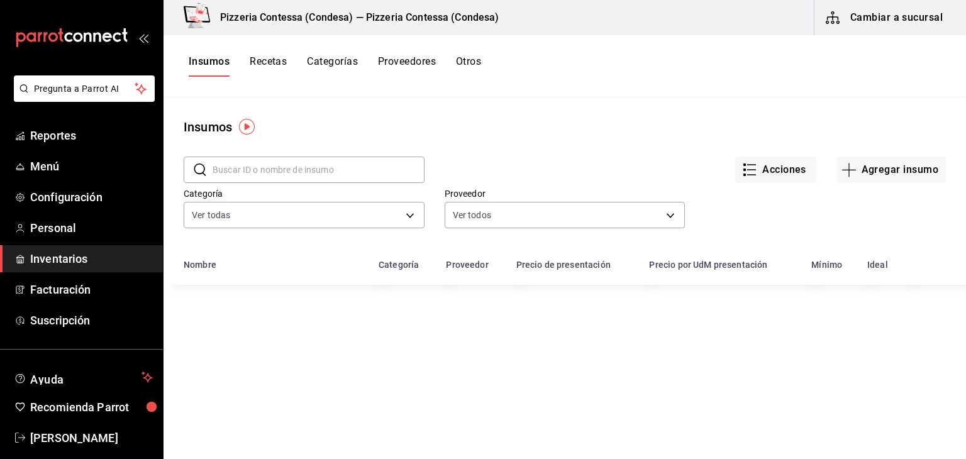
click at [300, 172] on input "text" at bounding box center [319, 169] width 212 height 25
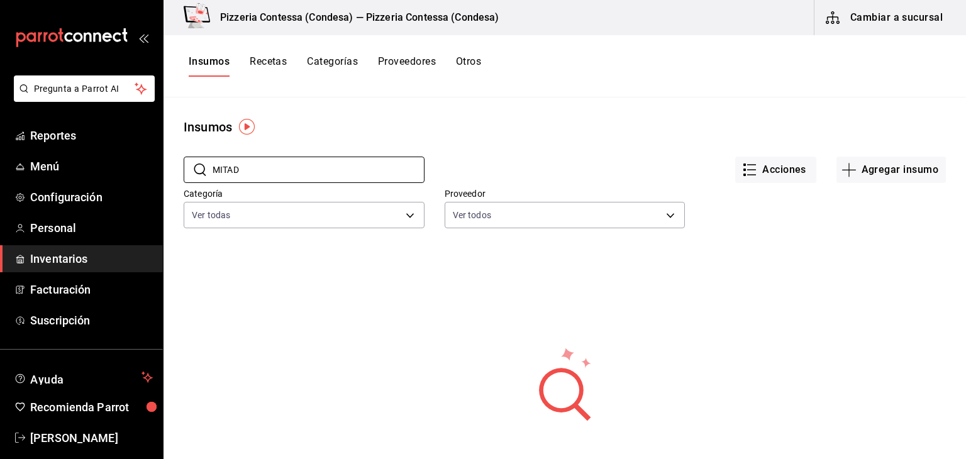
type input "MITAD"
click at [428, 99] on main "Insumos ​ MITAD ​ Acciones Agregar insumo Categoría Ver todas adbb1f52-8470-42d…" at bounding box center [565, 274] width 803 height 353
drag, startPoint x: 245, startPoint y: 169, endPoint x: 199, endPoint y: 165, distance: 46.1
click at [199, 165] on div "​ MITAD ​" at bounding box center [304, 170] width 241 height 26
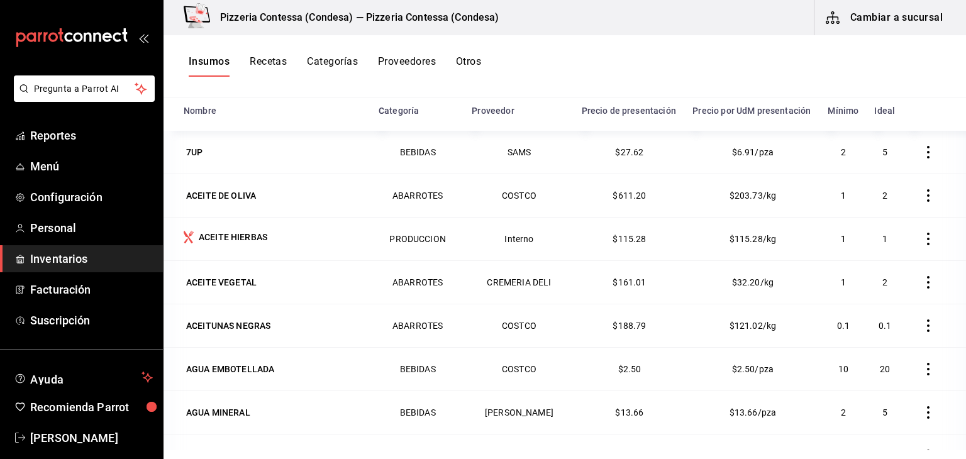
click at [274, 62] on button "Recetas" at bounding box center [268, 65] width 37 height 21
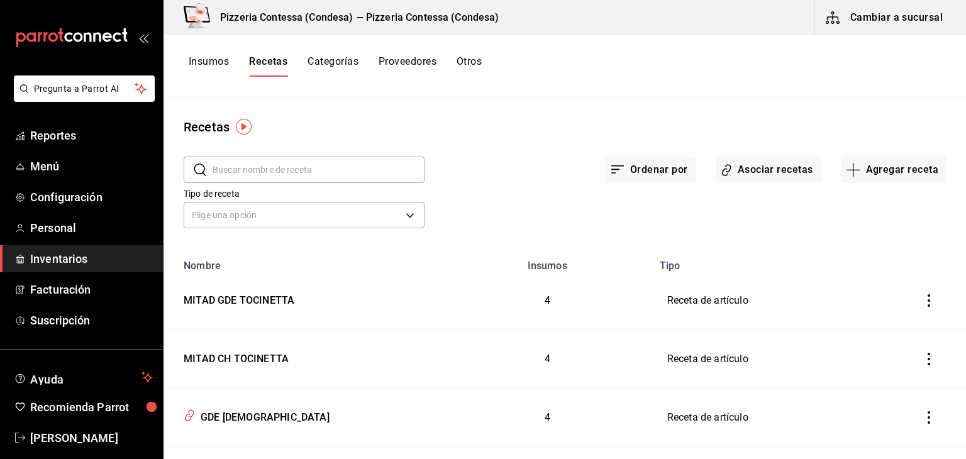
click at [270, 176] on input "text" at bounding box center [319, 169] width 212 height 25
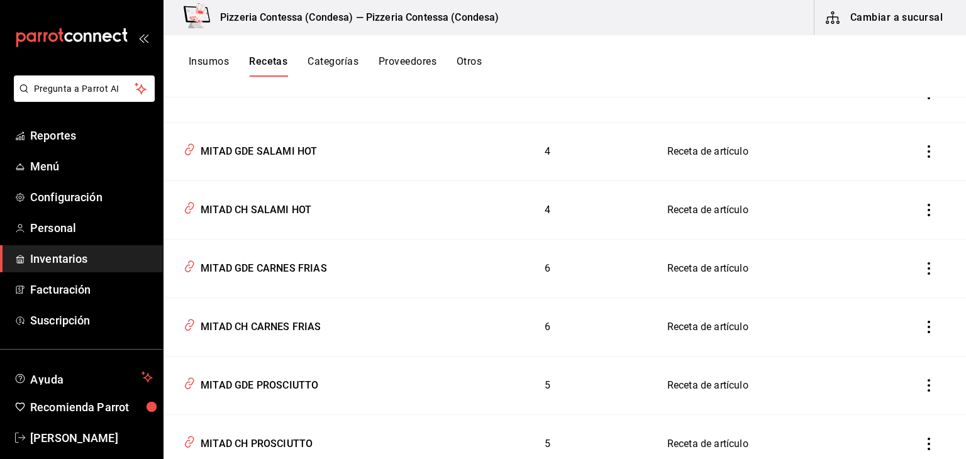
scroll to position [315, 0]
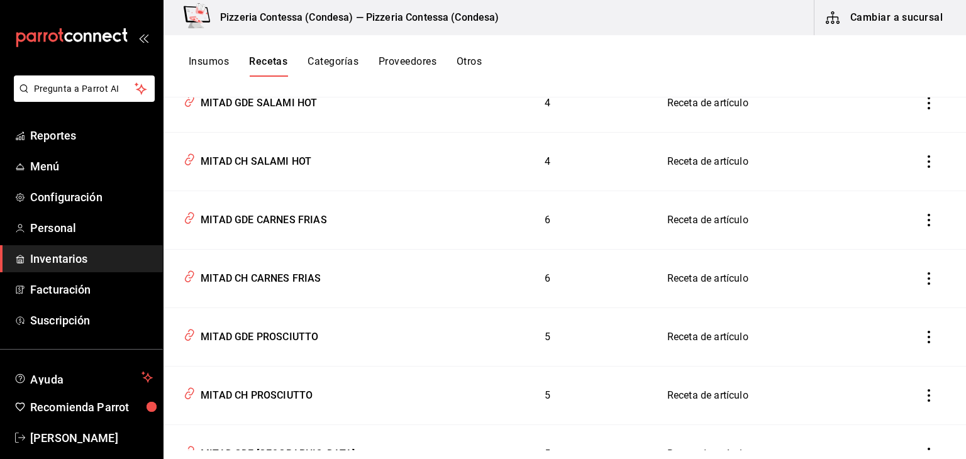
type input "MITAD"
click at [846, 275] on td "Receta de artículo" at bounding box center [774, 279] width 244 height 59
click at [329, 267] on div "MITAD CH CARNES FRIAS" at bounding box center [303, 276] width 249 height 24
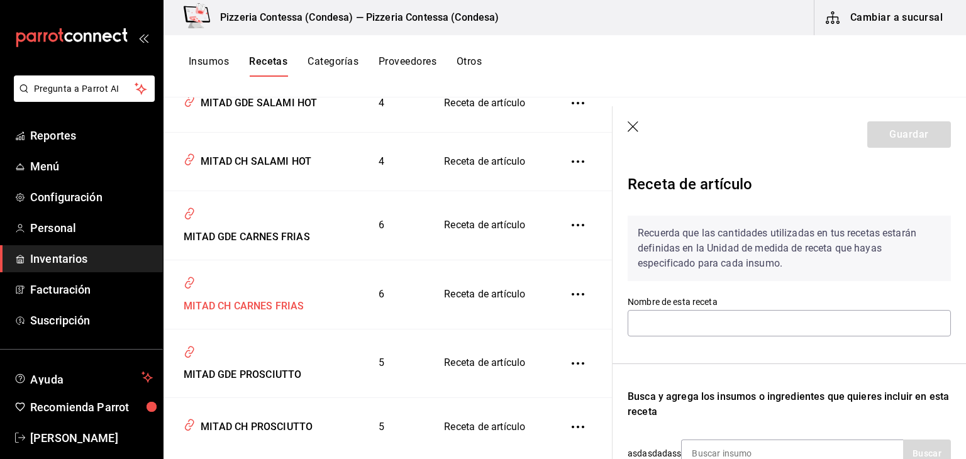
type input "MITAD CH CARNES FRIAS"
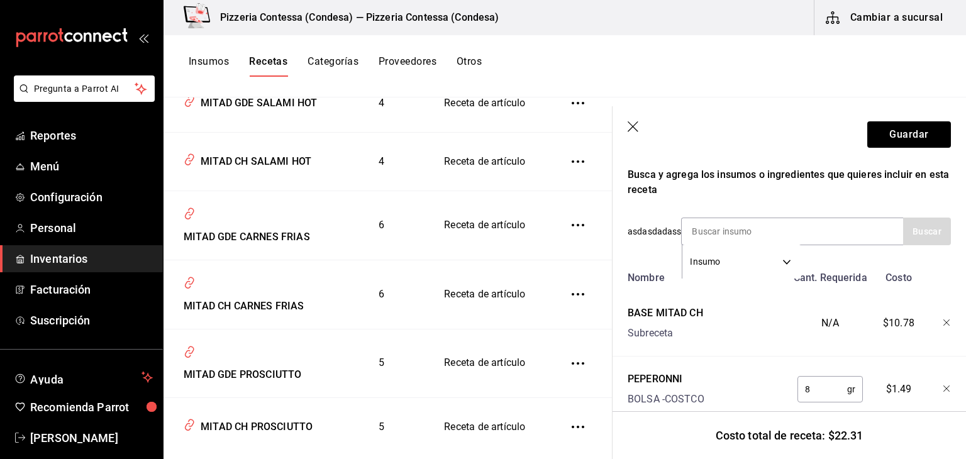
scroll to position [272, 0]
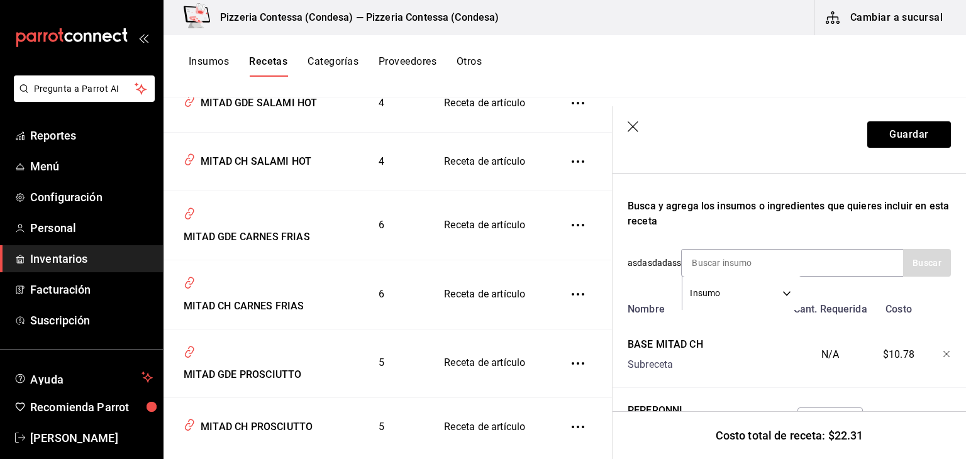
scroll to position [189, 0]
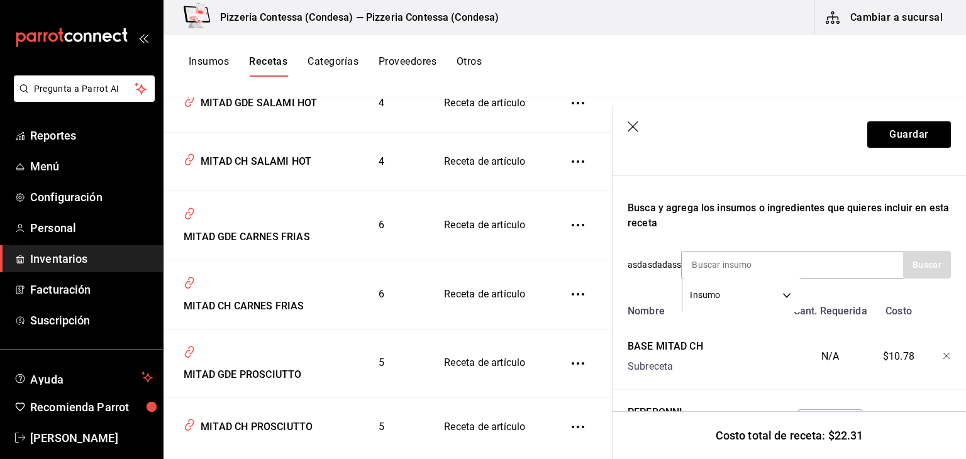
click at [627, 122] on header "Guardar" at bounding box center [790, 134] width 354 height 57
click at [629, 123] on icon "button" at bounding box center [633, 126] width 11 height 11
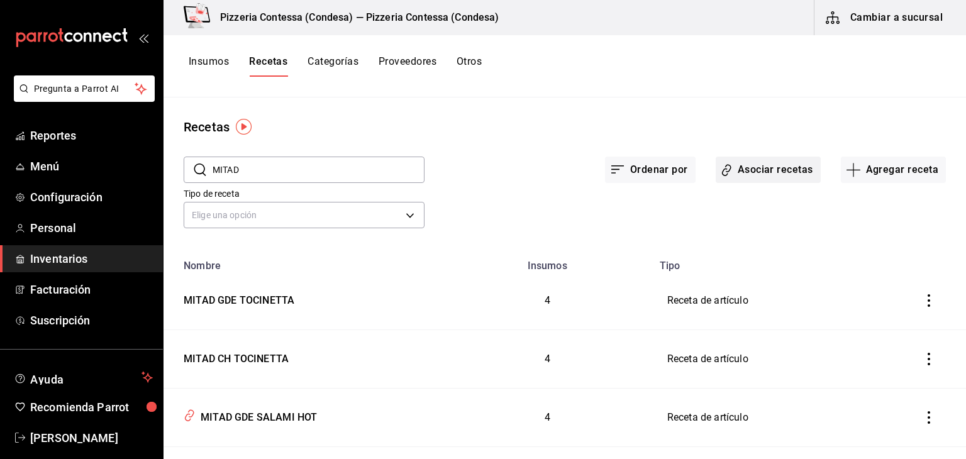
click at [754, 169] on button "Asociar recetas" at bounding box center [768, 170] width 105 height 26
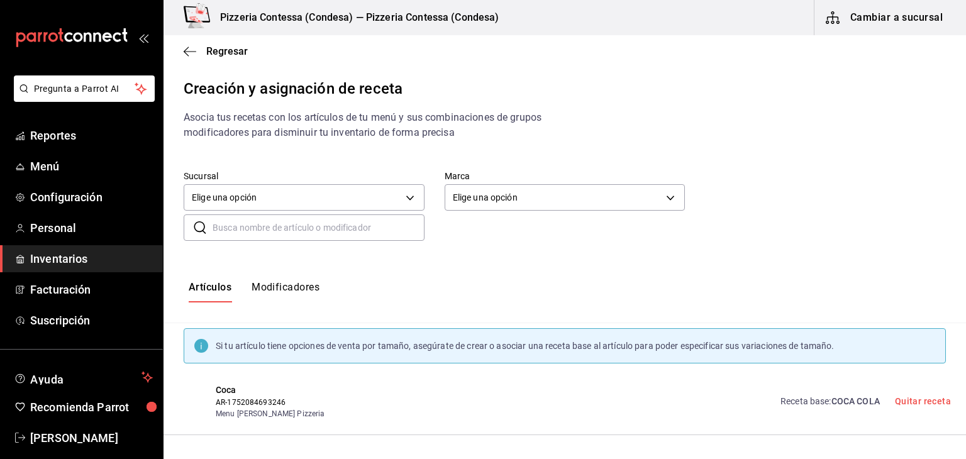
click at [282, 235] on input "text" at bounding box center [319, 227] width 212 height 25
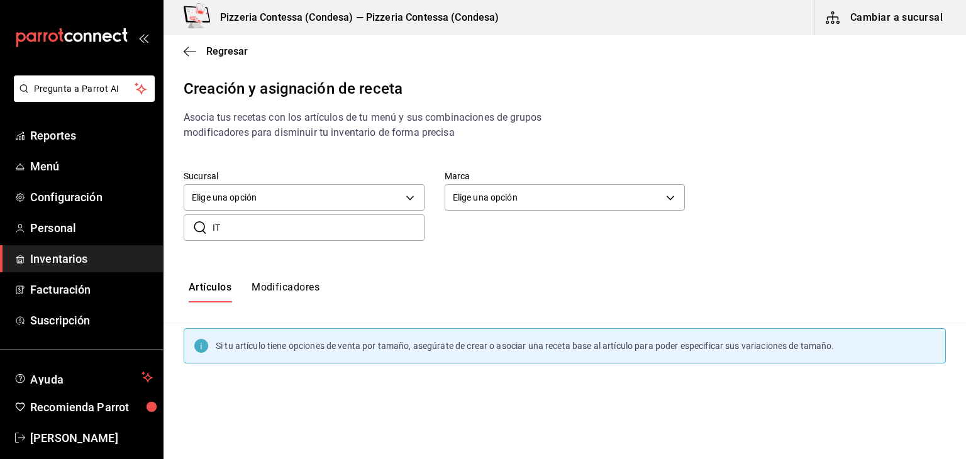
type input "I"
type input "MITAD"
click at [302, 286] on button "Modificadores" at bounding box center [286, 291] width 68 height 21
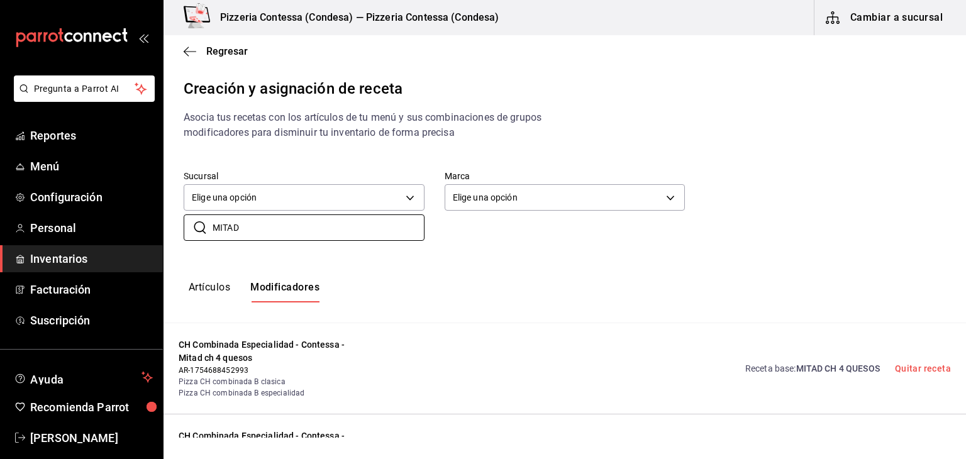
drag, startPoint x: 257, startPoint y: 235, endPoint x: 179, endPoint y: 235, distance: 78.0
click at [179, 235] on div "​ MITAD ​" at bounding box center [294, 217] width 261 height 47
click at [730, 291] on div "Artículos Modificadores" at bounding box center [565, 291] width 803 height 21
click at [193, 50] on icon "button" at bounding box center [190, 51] width 13 height 11
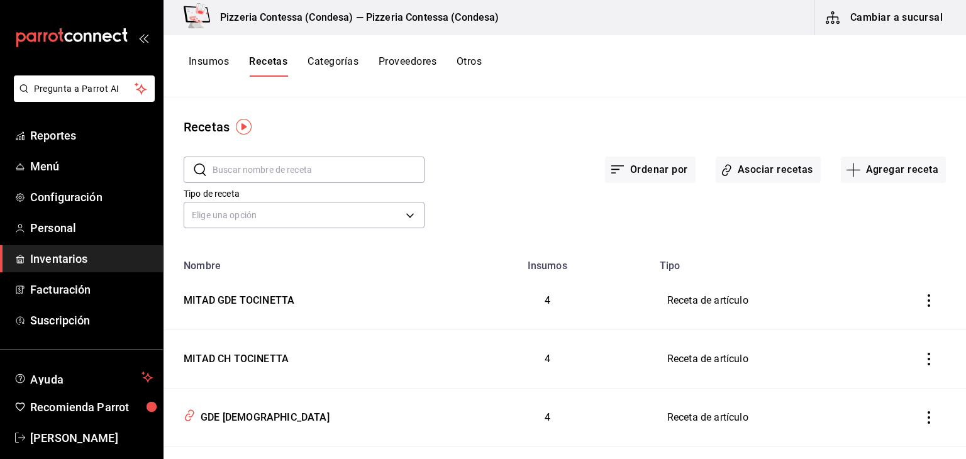
click at [283, 66] on button "Recetas" at bounding box center [268, 65] width 38 height 21
click at [201, 59] on button "Insumos" at bounding box center [209, 65] width 40 height 21
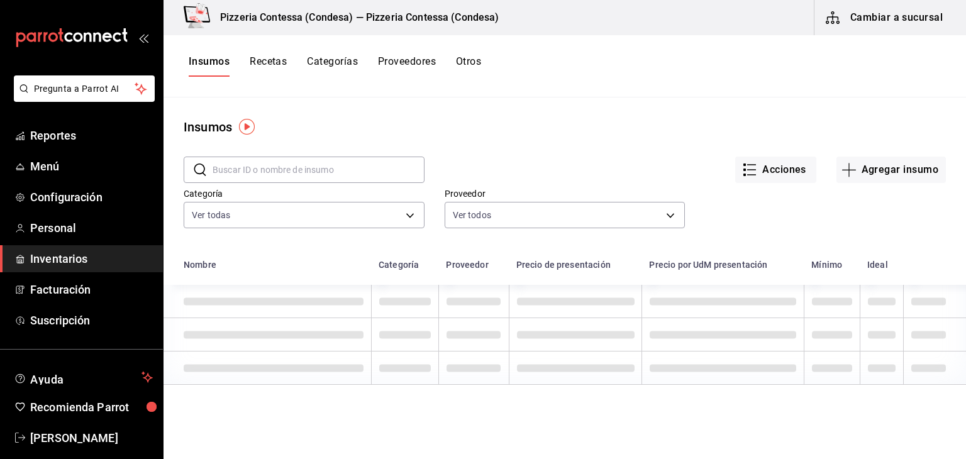
click at [281, 61] on button "Recetas" at bounding box center [268, 65] width 37 height 21
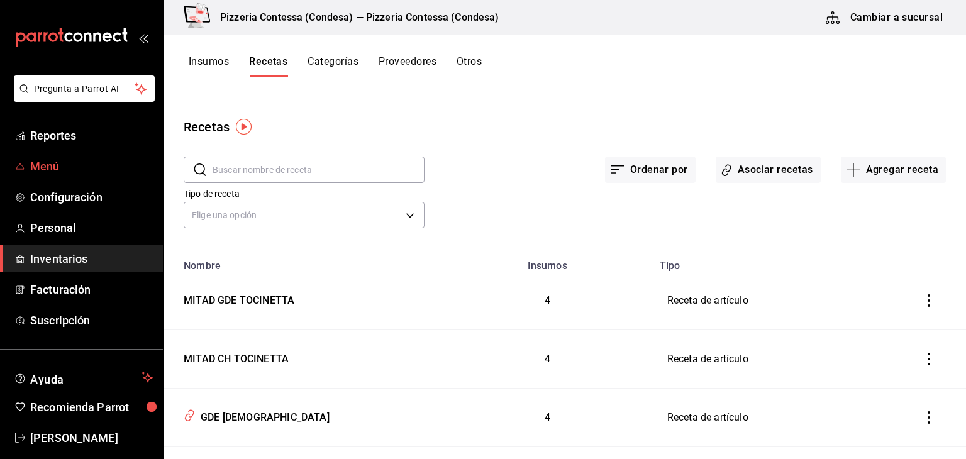
click at [60, 167] on span "Menú" at bounding box center [91, 166] width 123 height 17
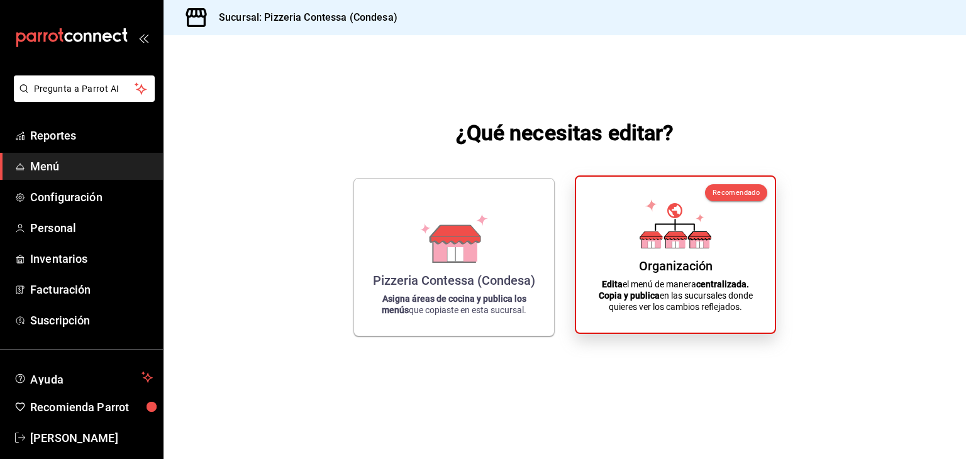
click at [659, 228] on icon at bounding box center [676, 223] width 72 height 49
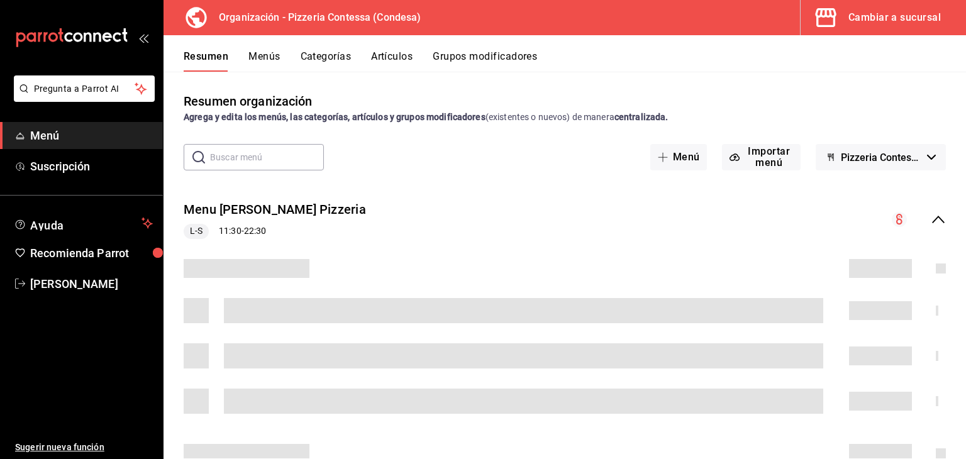
click at [474, 56] on button "Grupos modificadores" at bounding box center [485, 60] width 104 height 21
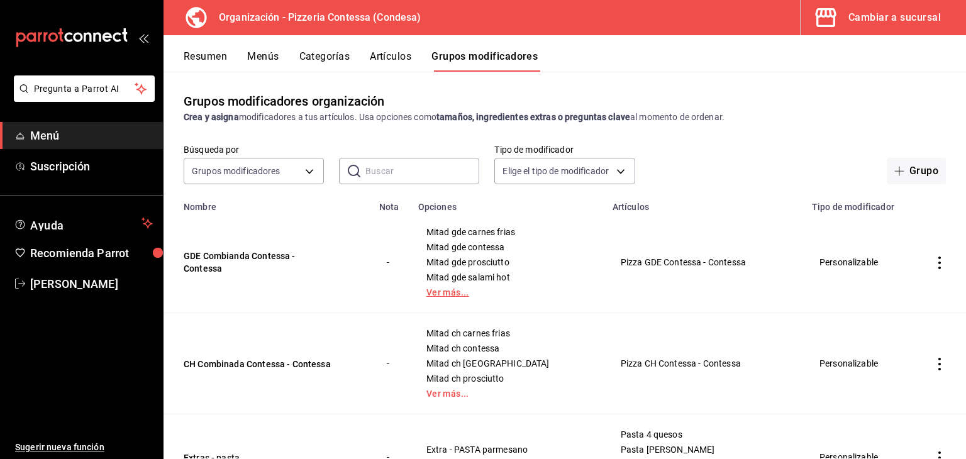
click at [446, 295] on link "Ver más..." at bounding box center [508, 292] width 163 height 9
click at [934, 266] on icon "actions" at bounding box center [940, 263] width 13 height 13
click at [882, 291] on span "Editar" at bounding box center [892, 292] width 33 height 13
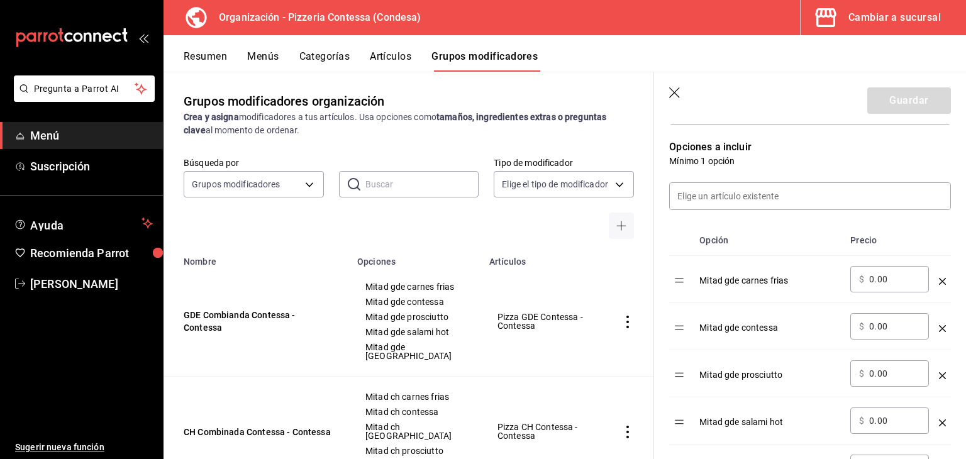
scroll to position [315, 0]
click at [674, 97] on icon "button" at bounding box center [675, 93] width 13 height 13
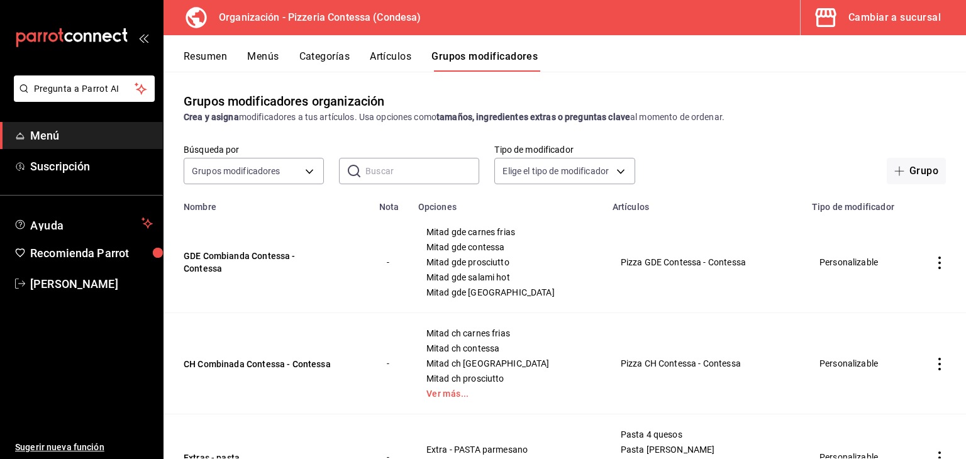
click at [390, 63] on button "Artículos" at bounding box center [391, 60] width 42 height 21
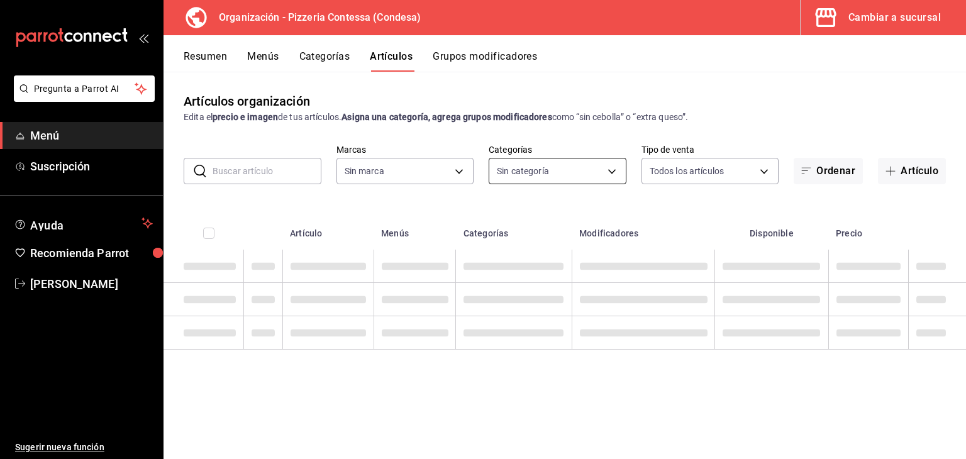
type input "ffd2d5b6-989f-41ef-afc5-5290e67978d8"
type input "b9cf2153-fb70-43ce-af91-f9ab87f2246d,6abfdec0-6ccc-4227-b426-75f71d0ed556,9a5f5…"
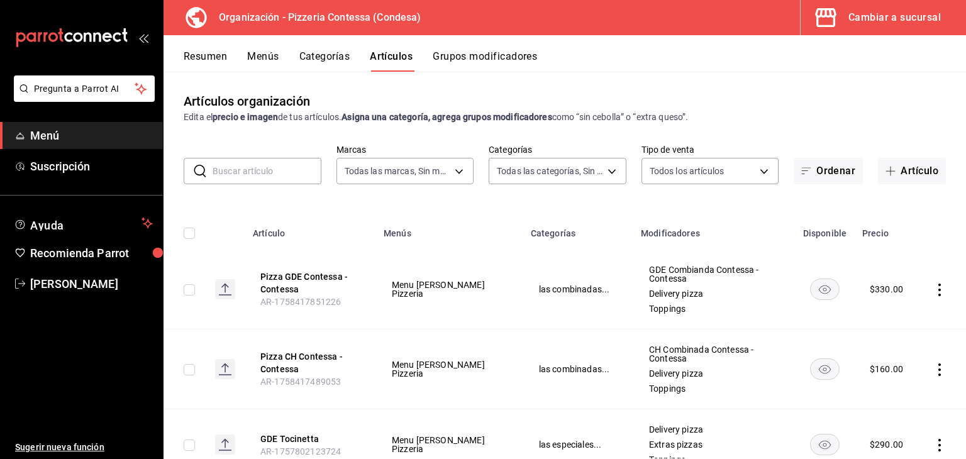
click at [266, 167] on input "text" at bounding box center [267, 171] width 109 height 25
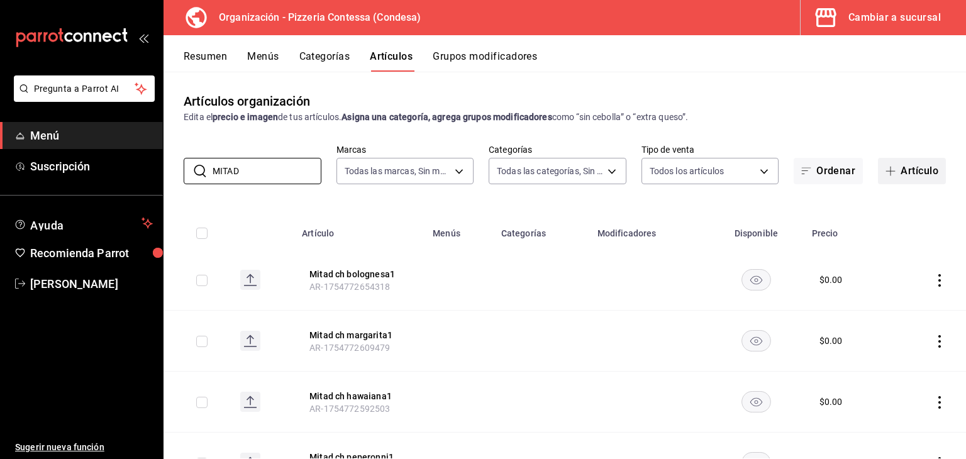
type input "MITAD"
click at [897, 176] on button "Artículo" at bounding box center [912, 171] width 68 height 26
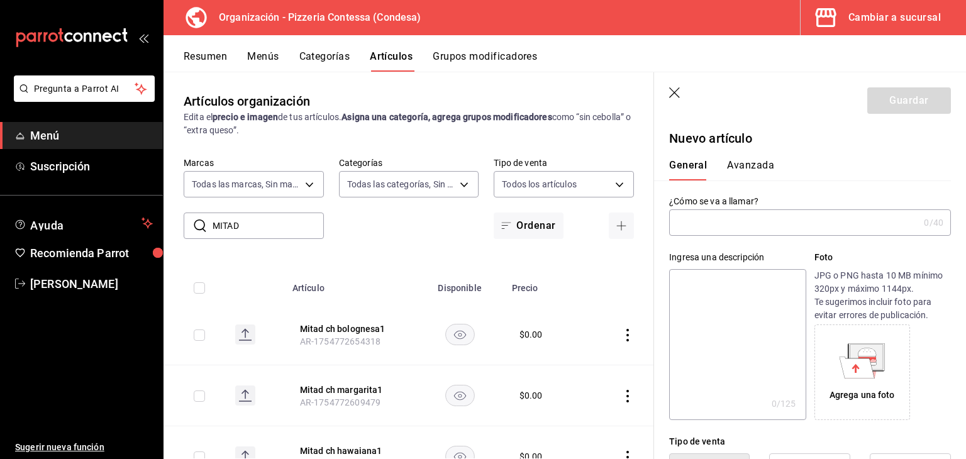
click at [776, 229] on input "text" at bounding box center [794, 222] width 250 height 25
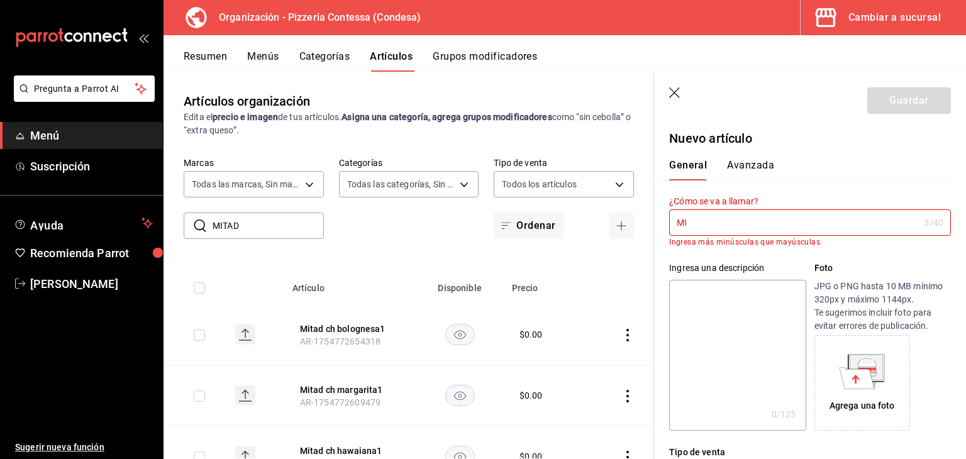
type input "M"
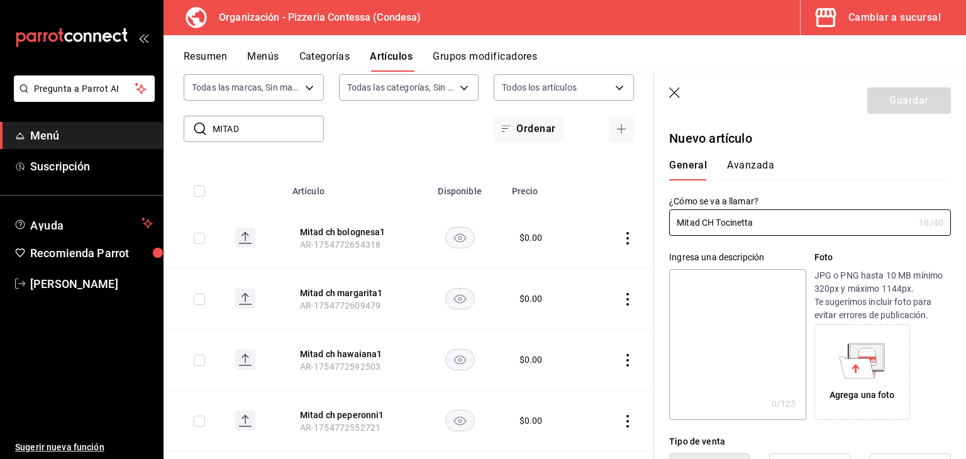
scroll to position [126, 0]
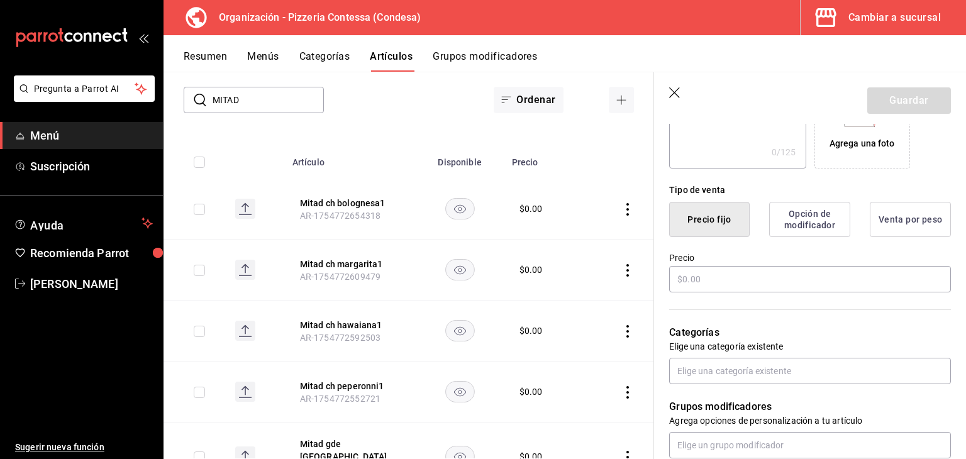
type input "Mitad CH Tocinetta"
click at [809, 228] on button "Opción de modificador" at bounding box center [810, 219] width 81 height 35
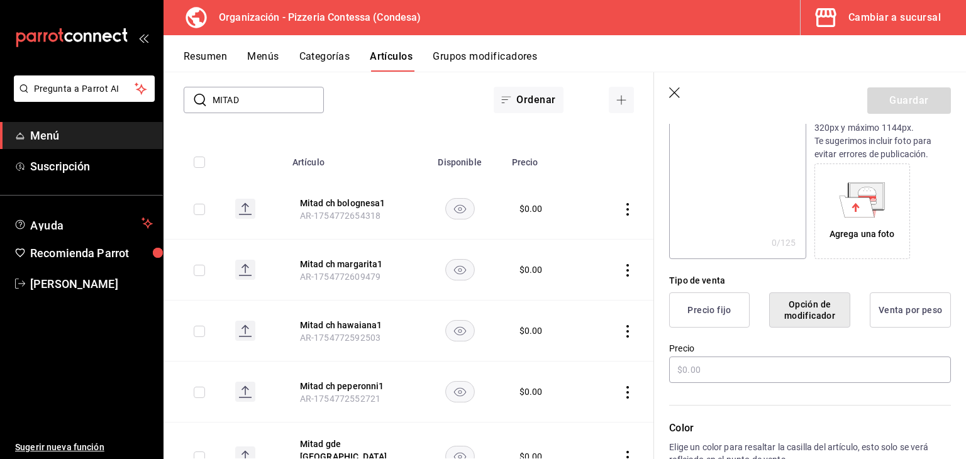
scroll to position [189, 0]
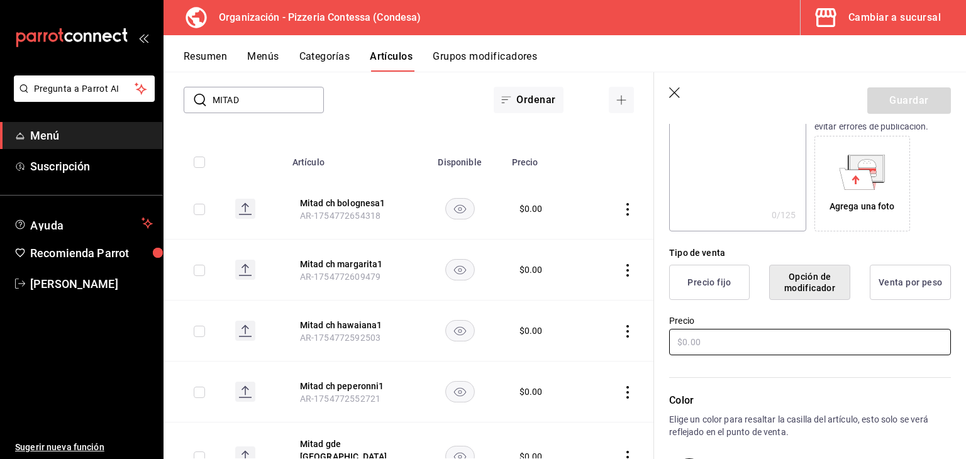
click at [760, 333] on input "text" at bounding box center [810, 342] width 282 height 26
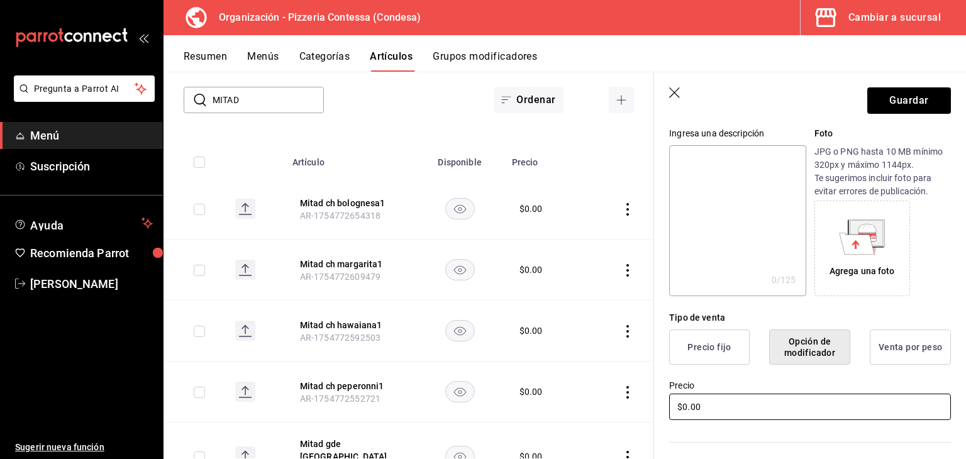
scroll to position [0, 0]
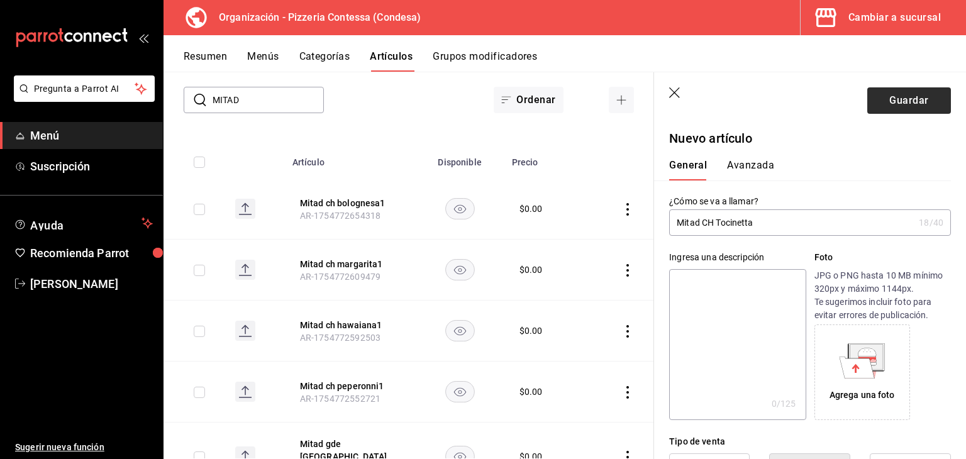
type input "$0.00"
click at [897, 99] on button "Guardar" at bounding box center [910, 100] width 84 height 26
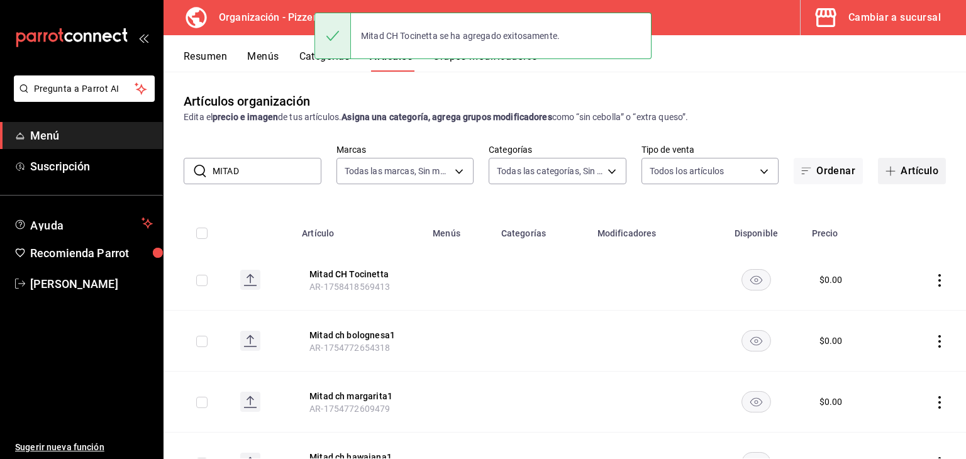
click at [898, 171] on button "Artículo" at bounding box center [912, 171] width 68 height 26
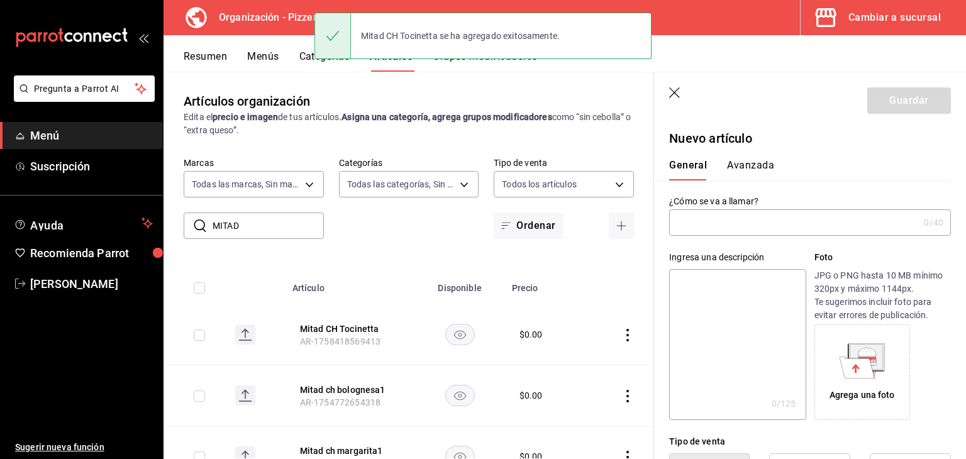
click at [736, 231] on input "text" at bounding box center [794, 222] width 250 height 25
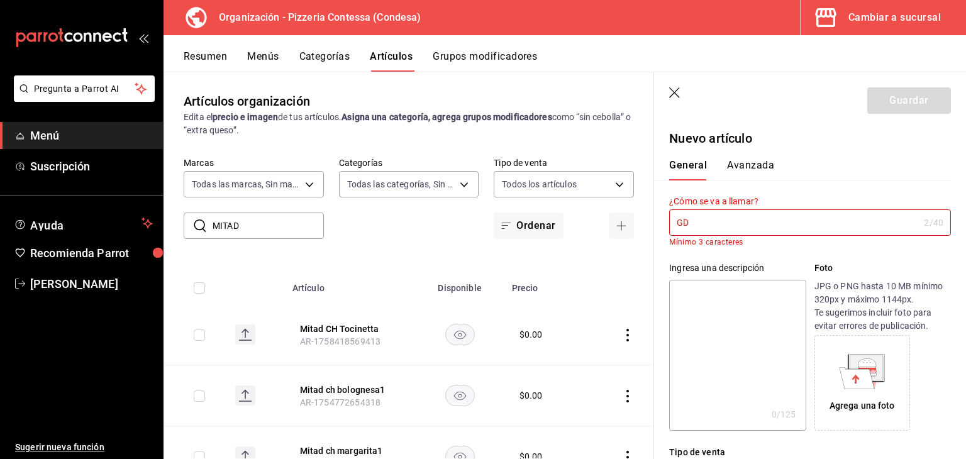
type input "G"
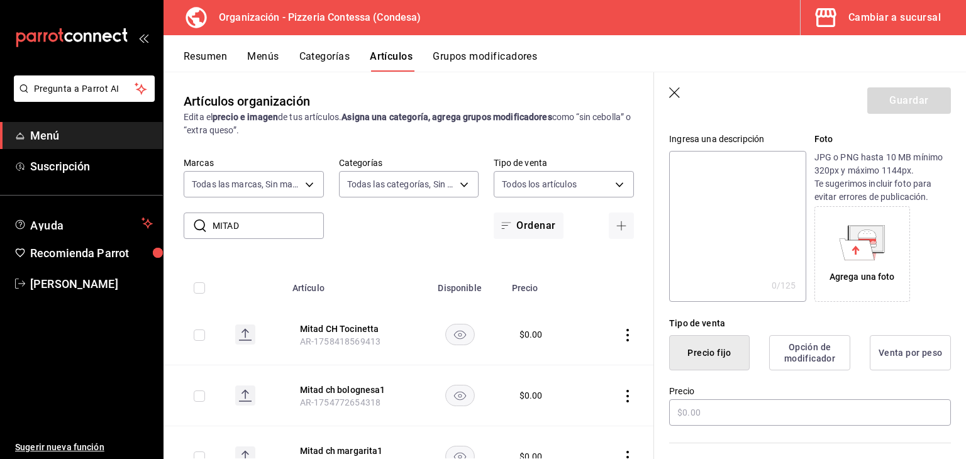
scroll to position [126, 0]
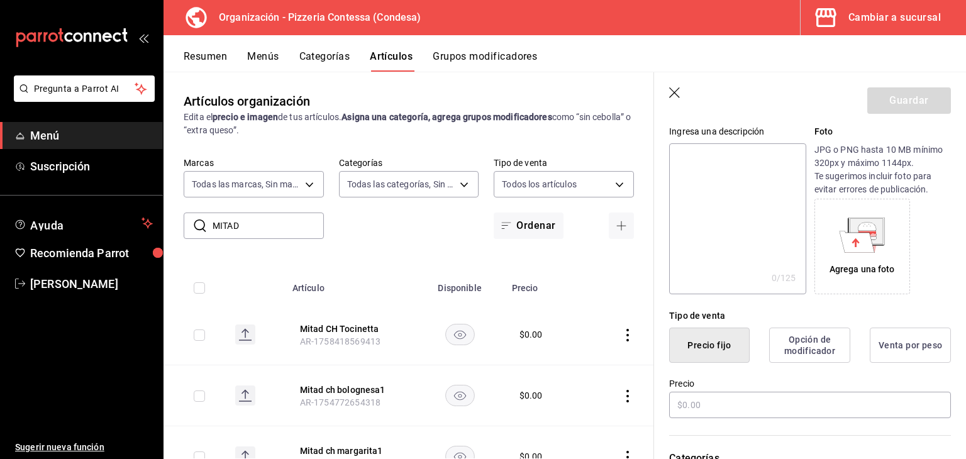
type input "Mitad GDE Tocinetta"
click at [794, 342] on button "Opción de modificador" at bounding box center [810, 345] width 81 height 35
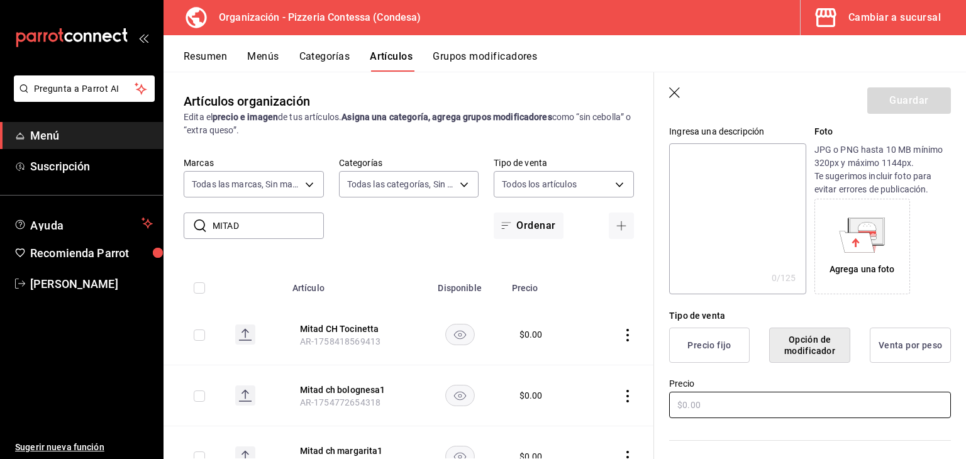
click at [748, 408] on input "text" at bounding box center [810, 405] width 282 height 26
type input "$0.00"
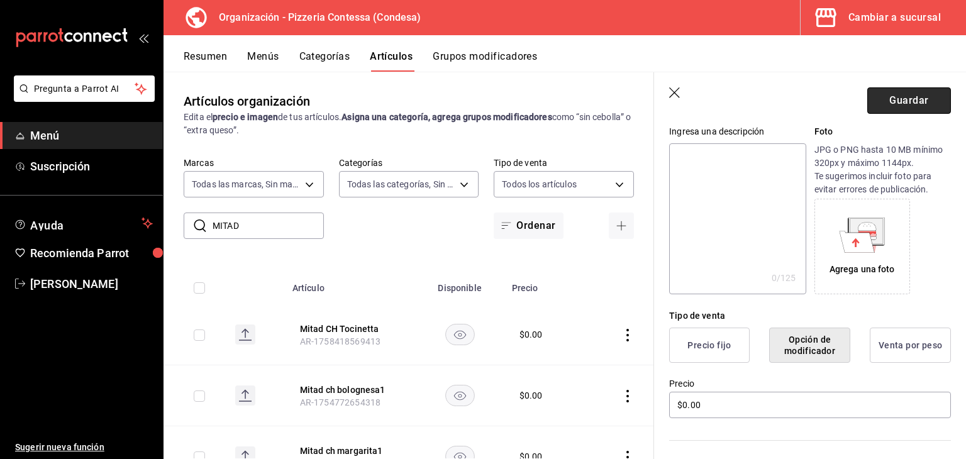
click at [916, 103] on button "Guardar" at bounding box center [910, 100] width 84 height 26
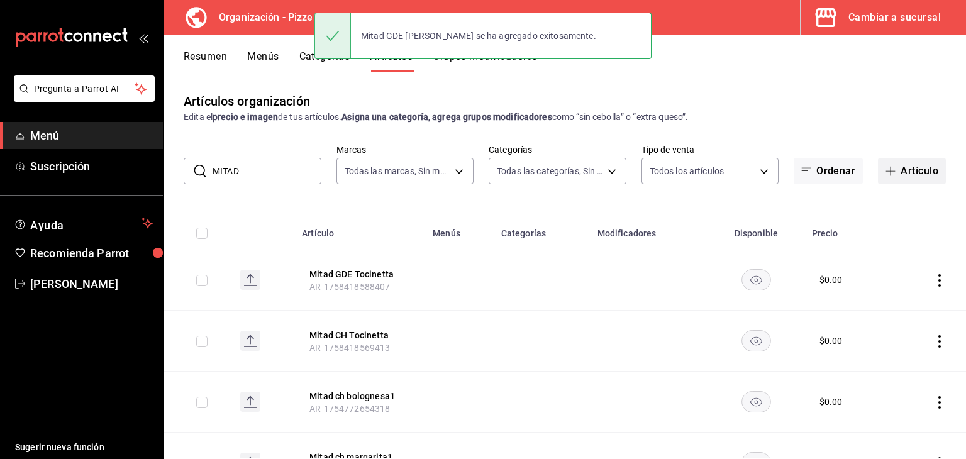
click at [902, 169] on button "Artículo" at bounding box center [912, 171] width 68 height 26
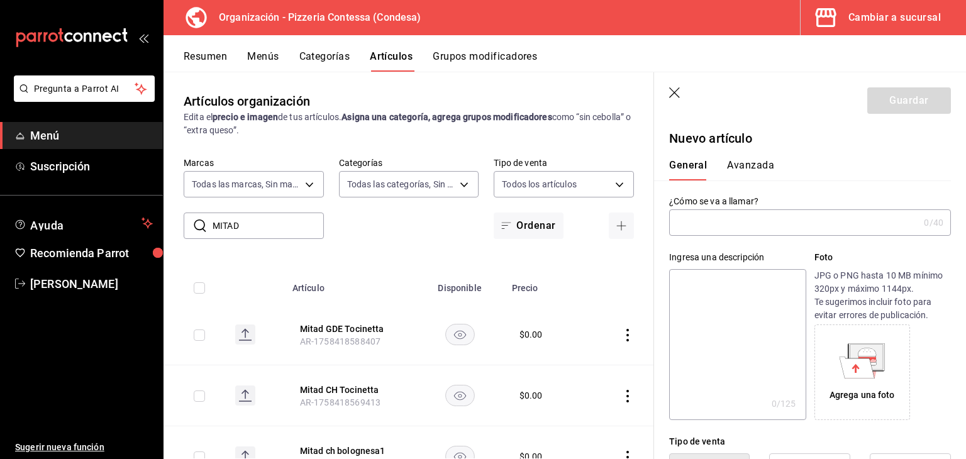
click at [826, 228] on input "text" at bounding box center [794, 222] width 250 height 25
type input "1"
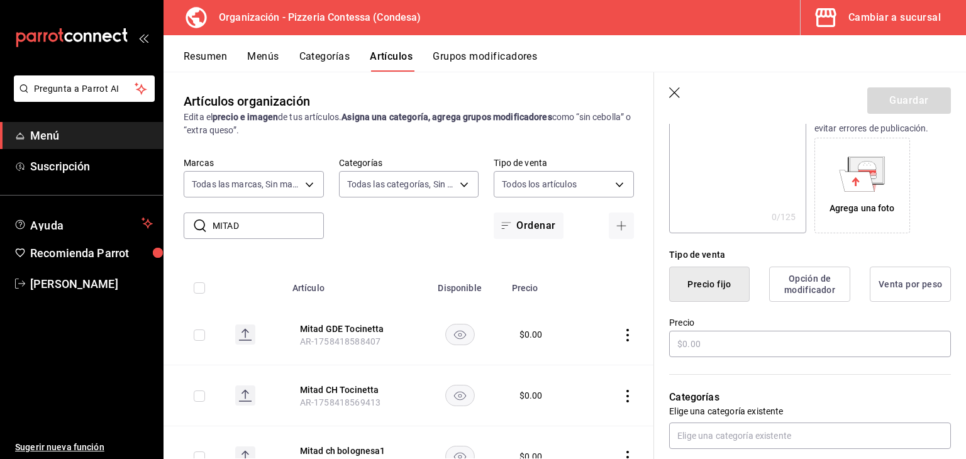
scroll to position [189, 0]
type input "Mitad CH Pastor"
click at [805, 275] on button "Opción de modificador" at bounding box center [810, 282] width 81 height 35
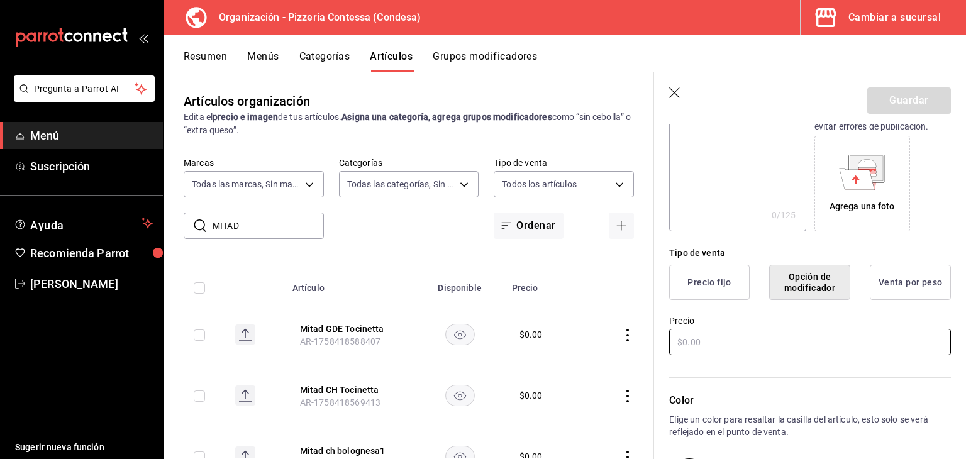
click at [756, 347] on input "text" at bounding box center [810, 342] width 282 height 26
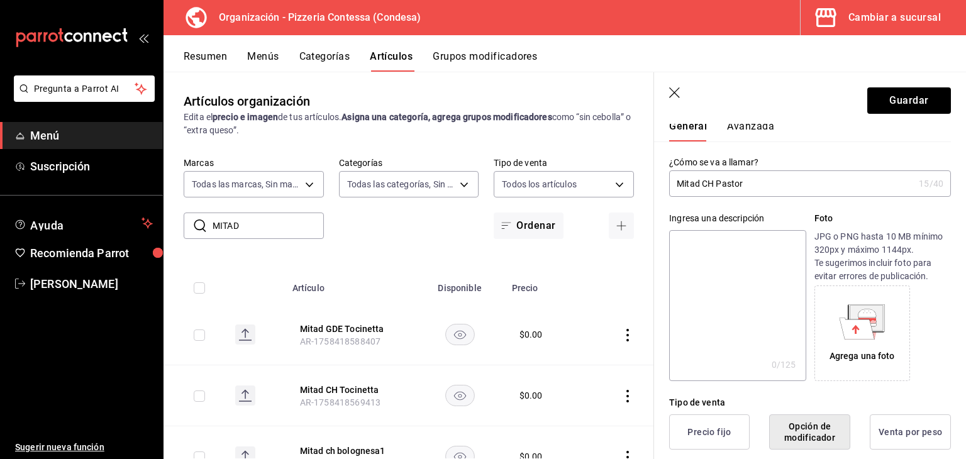
scroll to position [0, 0]
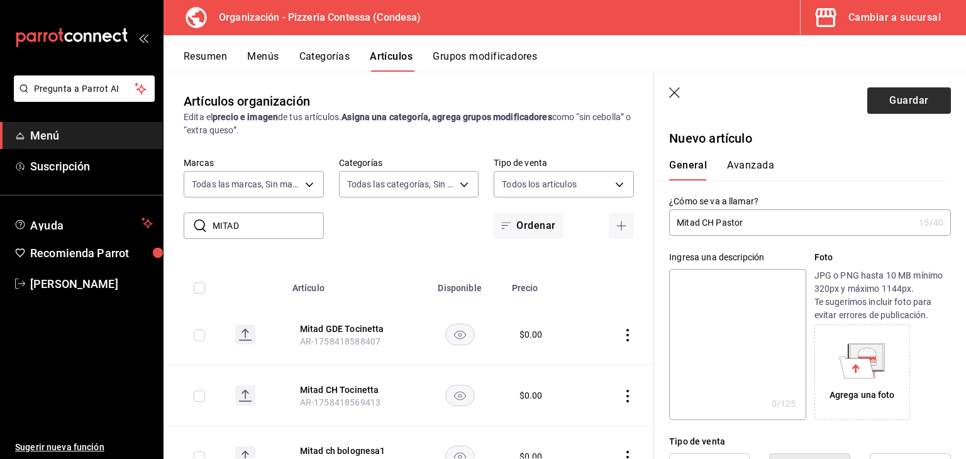
type input "$0.00"
click at [904, 102] on button "Guardar" at bounding box center [910, 100] width 84 height 26
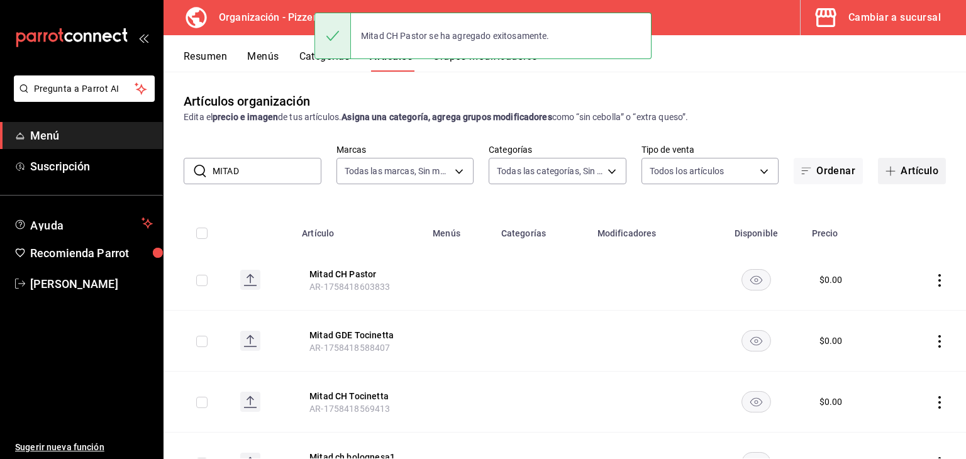
click at [911, 174] on button "Artículo" at bounding box center [912, 171] width 68 height 26
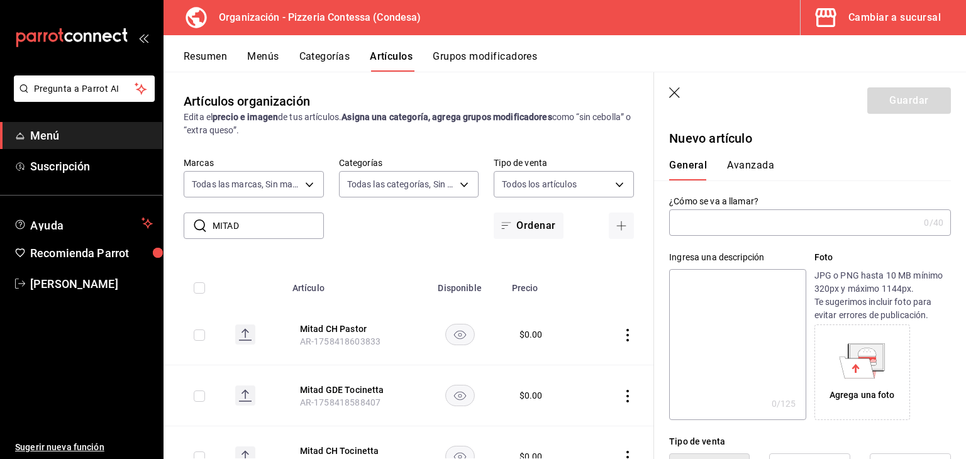
click at [777, 225] on input "text" at bounding box center [794, 222] width 250 height 25
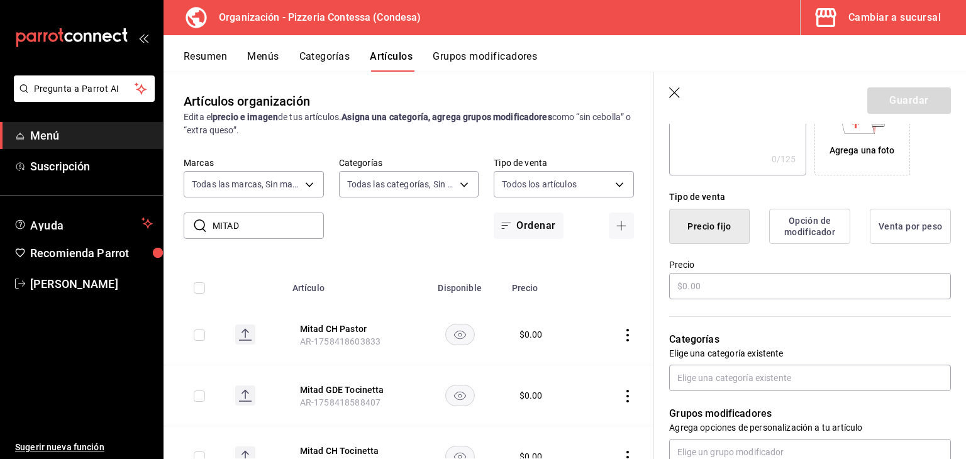
scroll to position [252, 0]
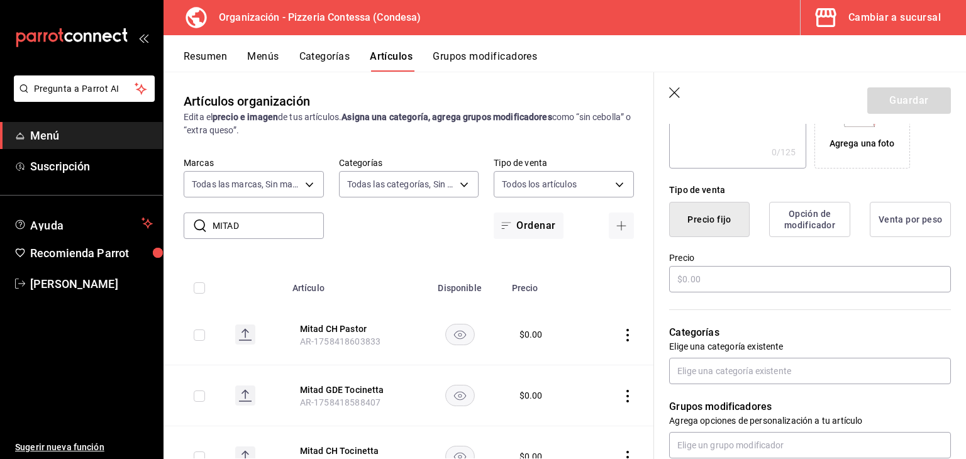
type input "Mitad GDE pastor"
click at [790, 204] on button "Opción de modificador" at bounding box center [810, 219] width 81 height 35
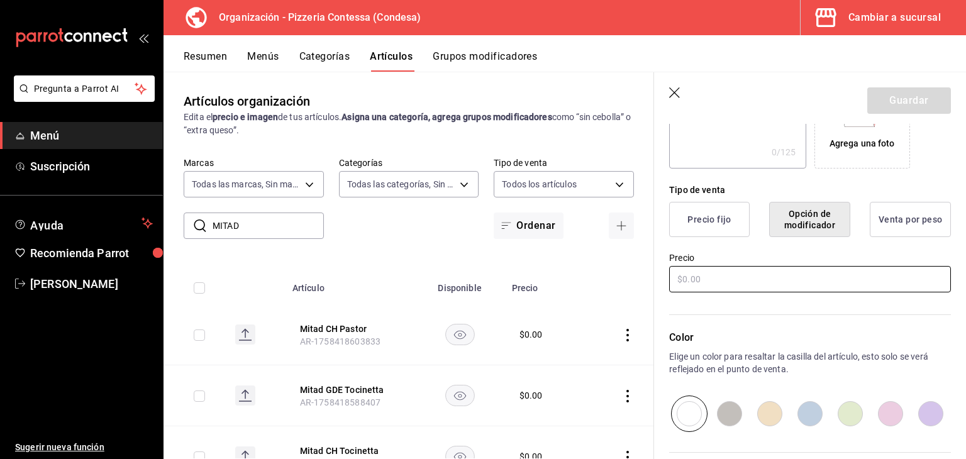
click at [740, 276] on input "text" at bounding box center [810, 279] width 282 height 26
type input "$0.00"
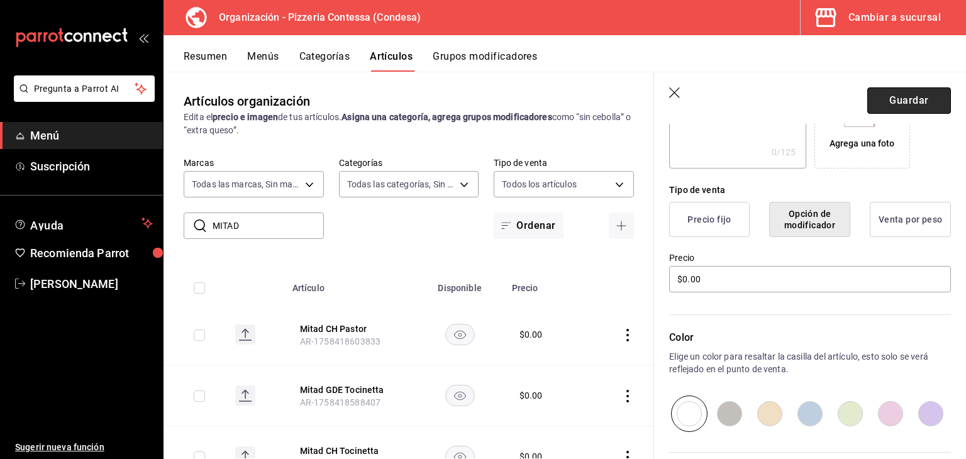
click at [891, 103] on button "Guardar" at bounding box center [910, 100] width 84 height 26
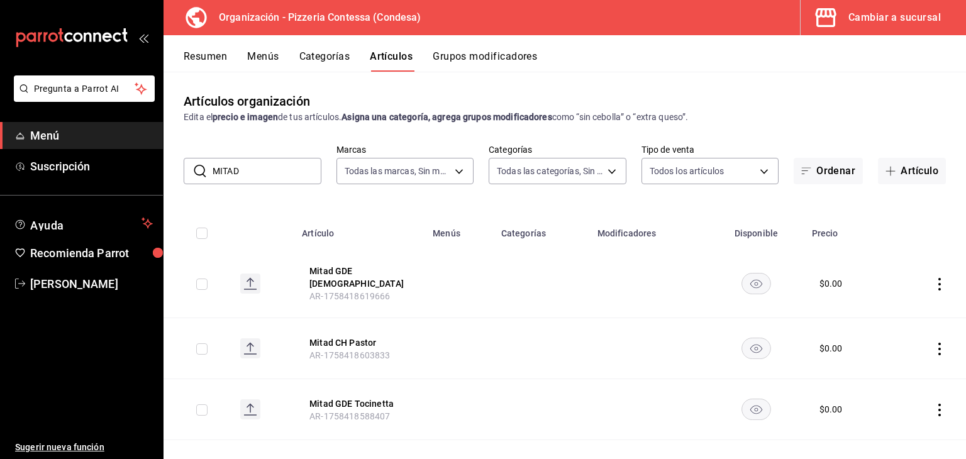
click at [698, 77] on div "Artículos organización Edita el precio e imagen de tus artículos. Asigna una ca…" at bounding box center [565, 265] width 803 height 387
click at [493, 64] on button "Grupos modificadores" at bounding box center [485, 60] width 104 height 21
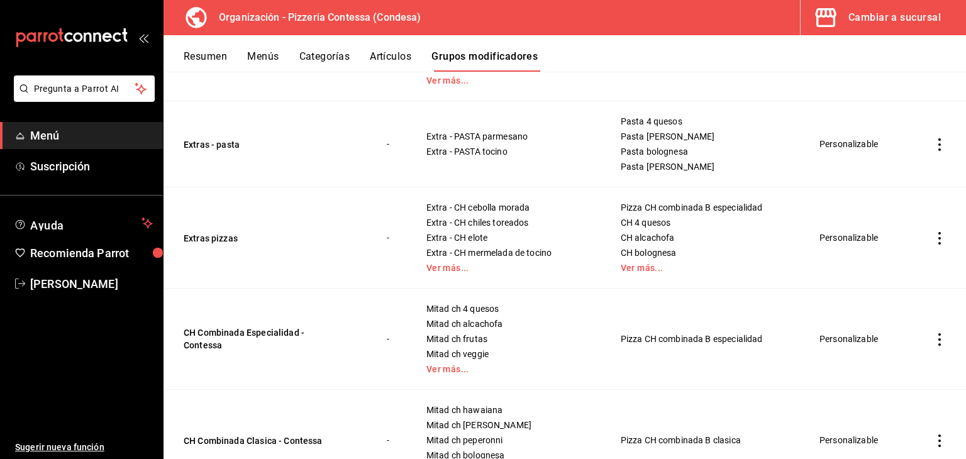
scroll to position [315, 0]
click at [458, 368] on link "Ver más..." at bounding box center [508, 368] width 163 height 9
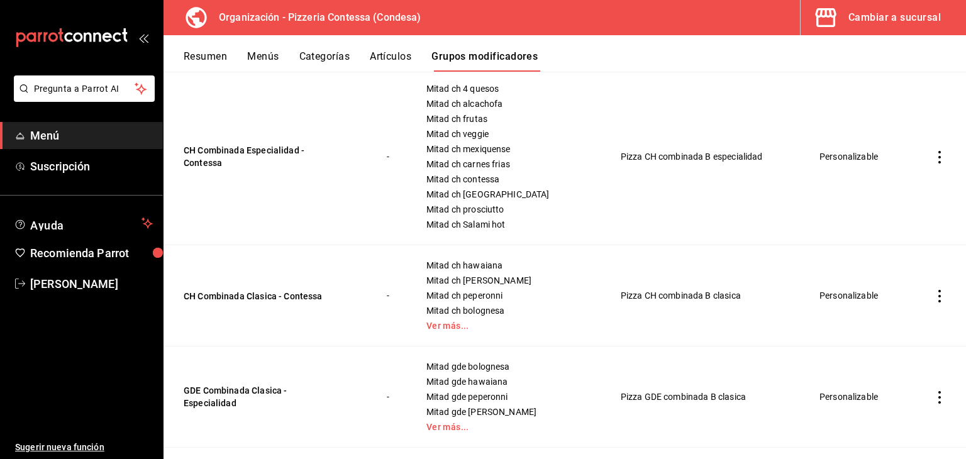
scroll to position [503, 0]
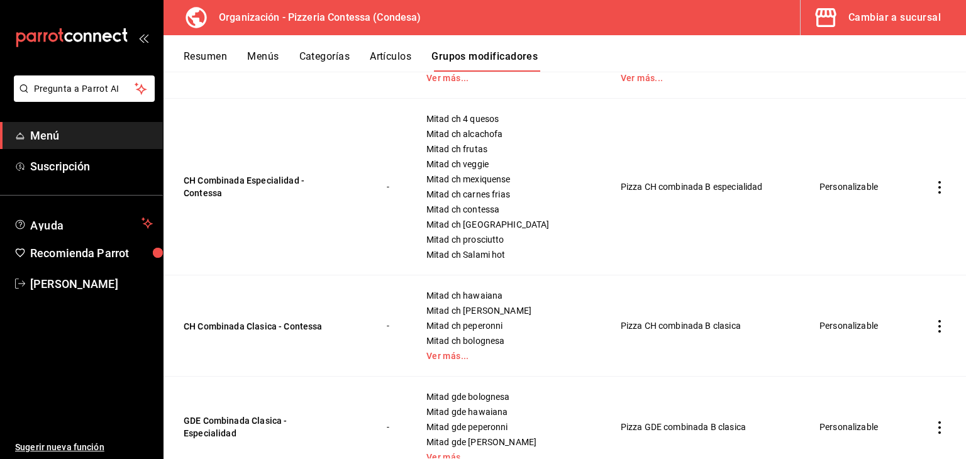
click at [934, 189] on icon "actions" at bounding box center [940, 187] width 13 height 13
click at [890, 221] on span "Editar" at bounding box center [892, 216] width 33 height 13
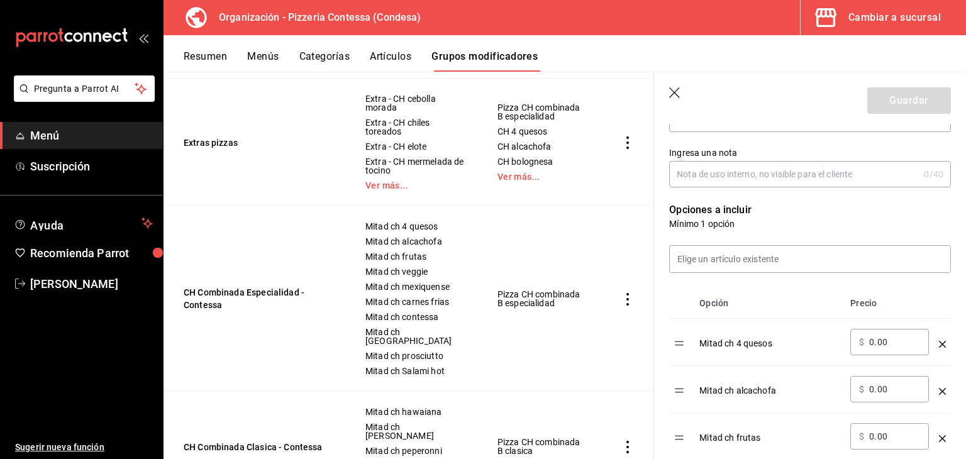
scroll to position [252, 0]
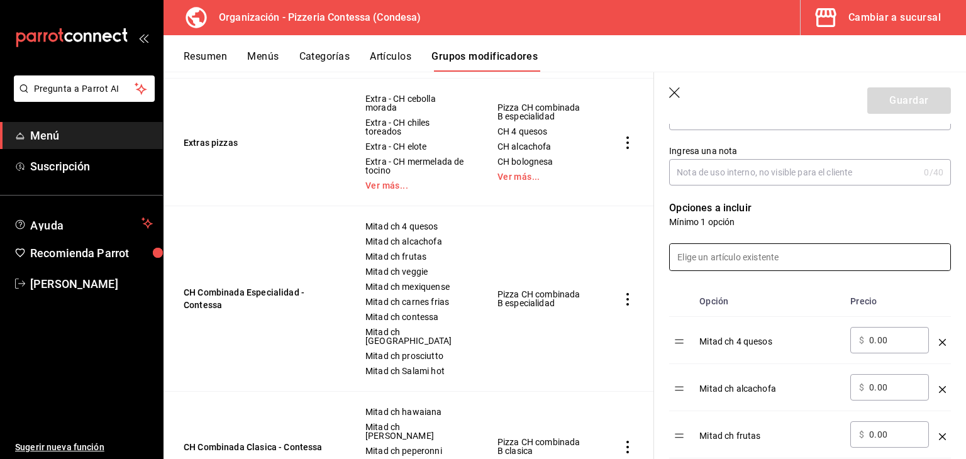
click at [759, 263] on input at bounding box center [810, 257] width 281 height 26
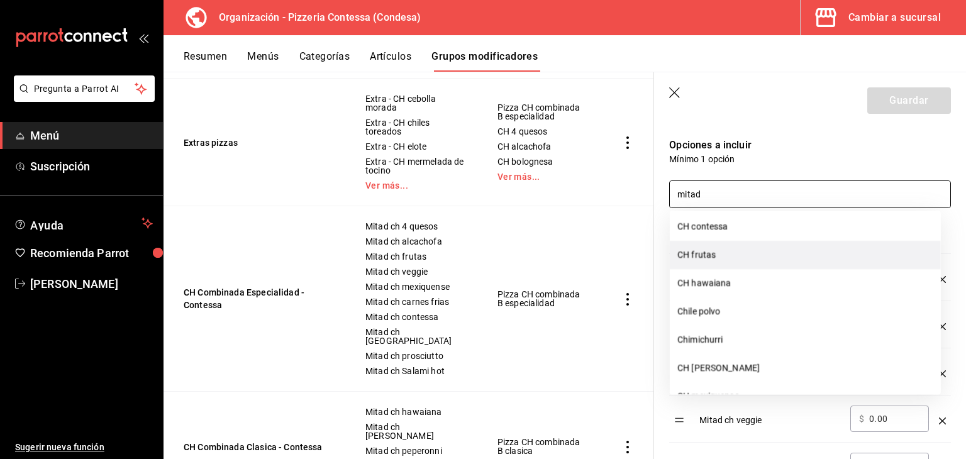
scroll to position [0, 0]
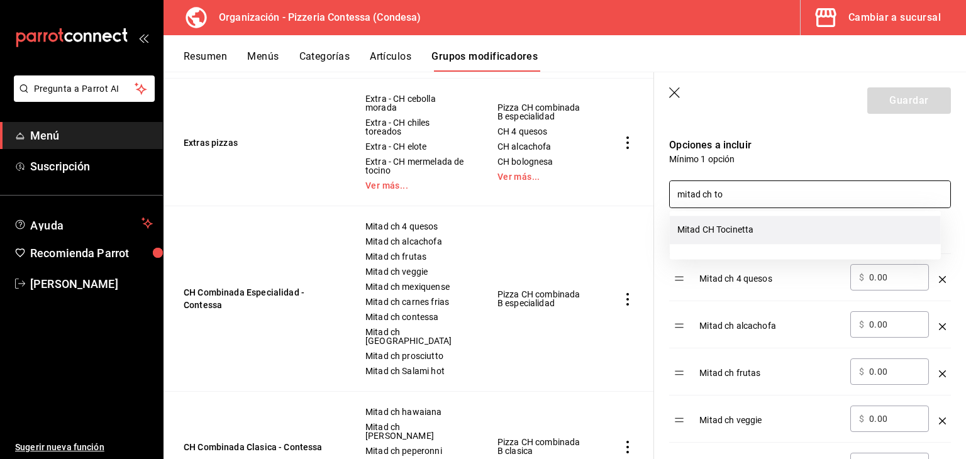
click at [746, 230] on li "Mitad CH Tocinetta" at bounding box center [805, 230] width 271 height 28
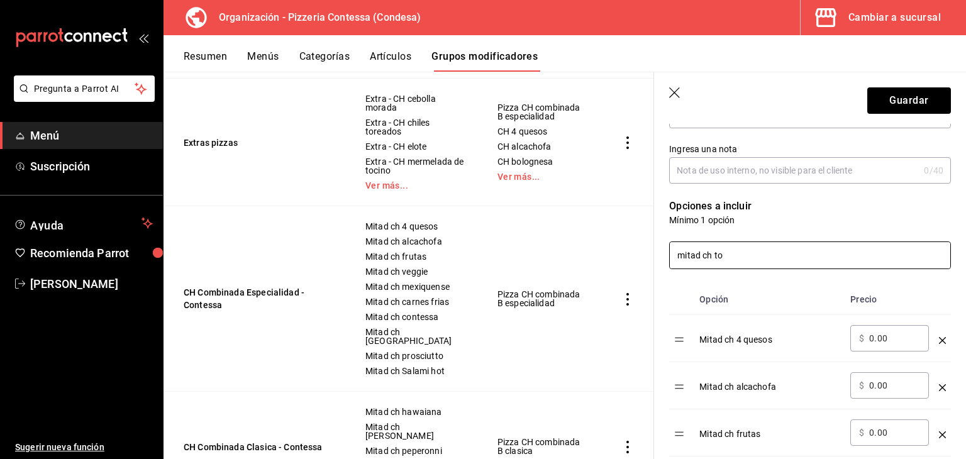
scroll to position [252, 0]
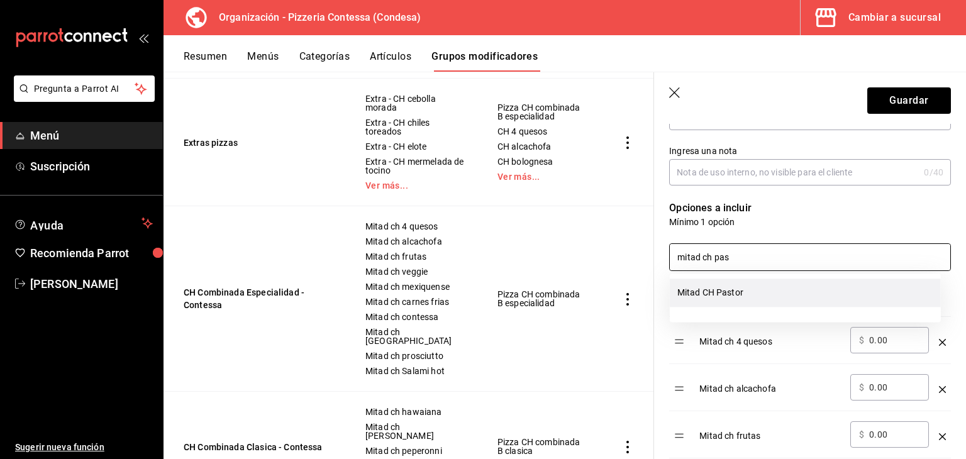
click at [759, 299] on li "Mitad CH Pastor" at bounding box center [805, 293] width 271 height 28
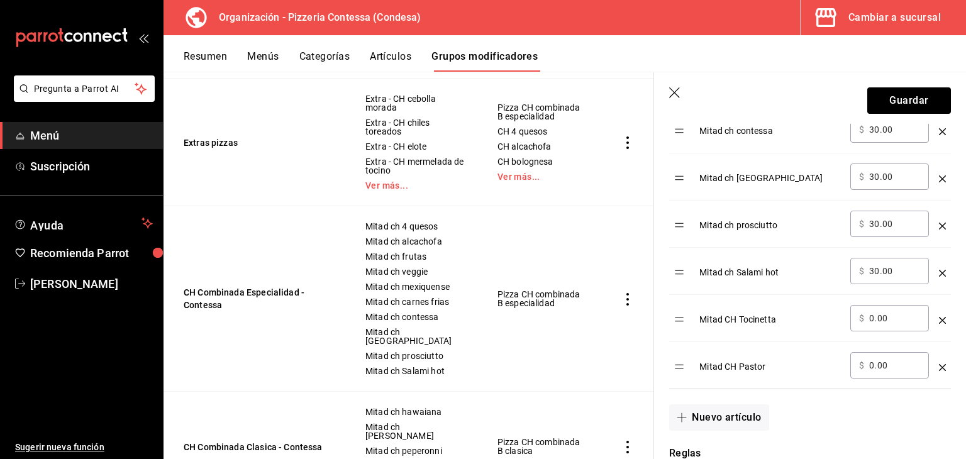
scroll to position [755, 0]
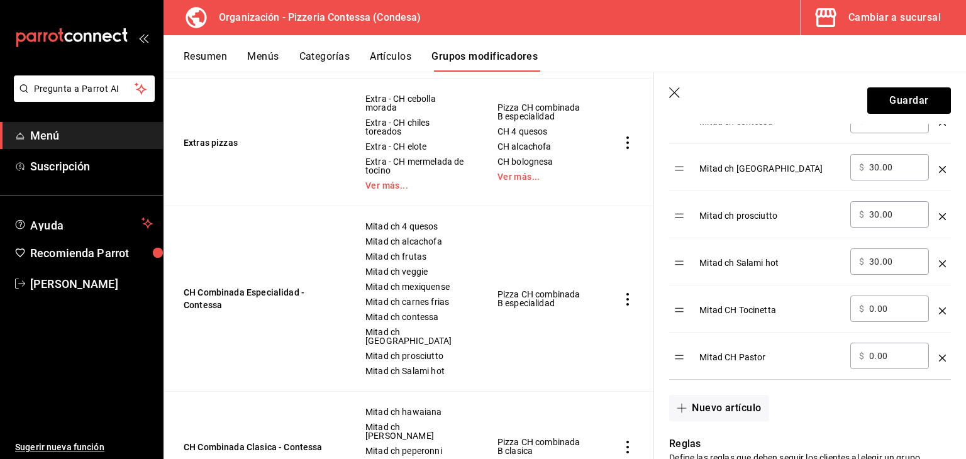
type input "mitad ch pas"
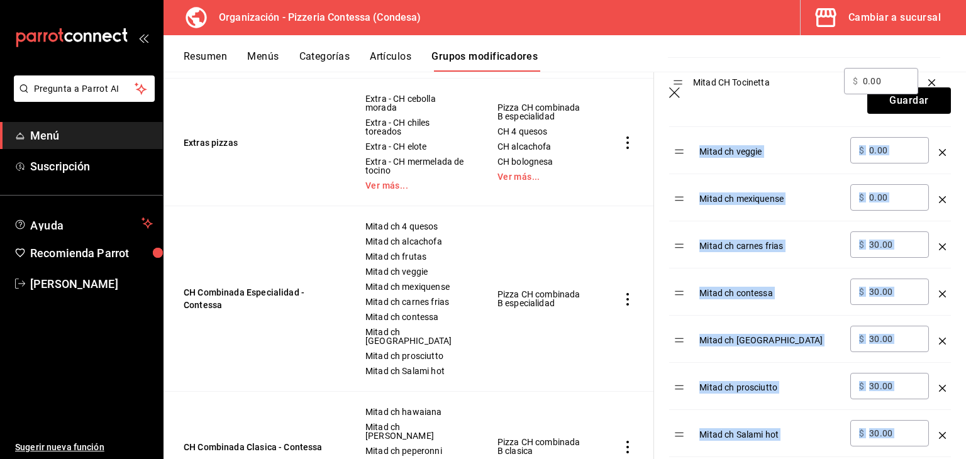
scroll to position [627, 0]
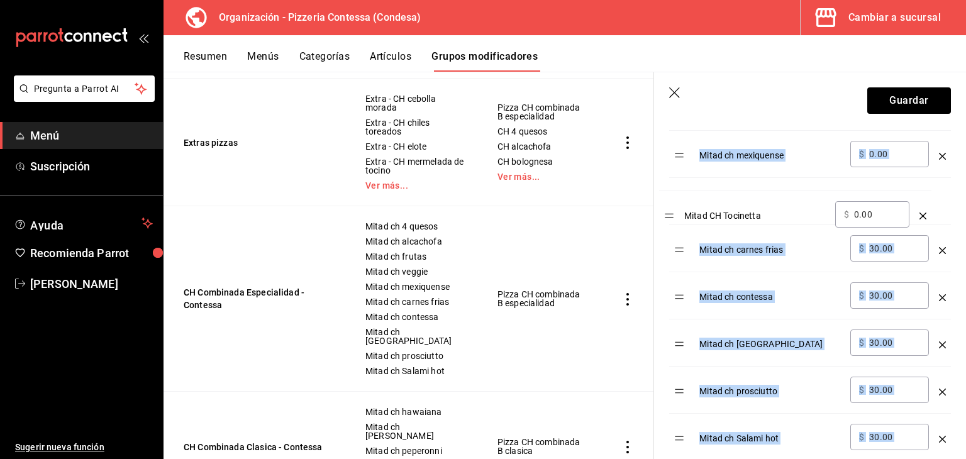
drag, startPoint x: 675, startPoint y: 312, endPoint x: 664, endPoint y: 219, distance: 93.7
click at [664, 219] on div "Opción Precio Mitad ch 4 quesos ​ $ 0.00 ​ Mitad ch alcachofa ​ $ 0.00 ​ Mitad …" at bounding box center [802, 202] width 297 height 612
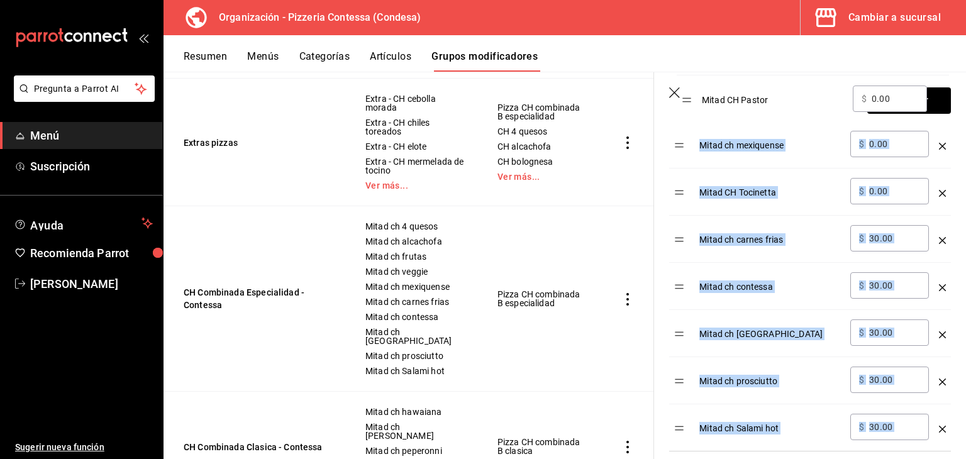
scroll to position [677, 0]
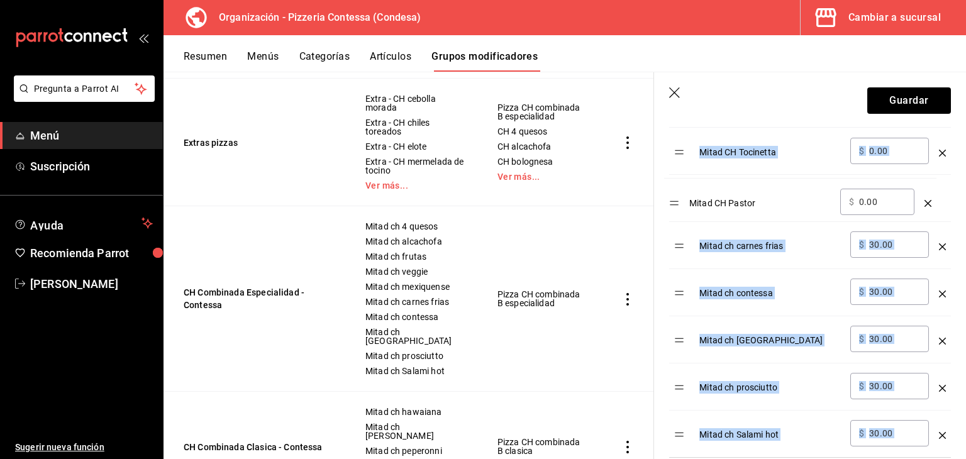
click at [675, 207] on table "Opción Precio Mitad ch 4 quesos ​ $ 0.00 ​ Mitad ch alcachofa ​ $ 0.00 ​ Mitad …" at bounding box center [810, 159] width 282 height 596
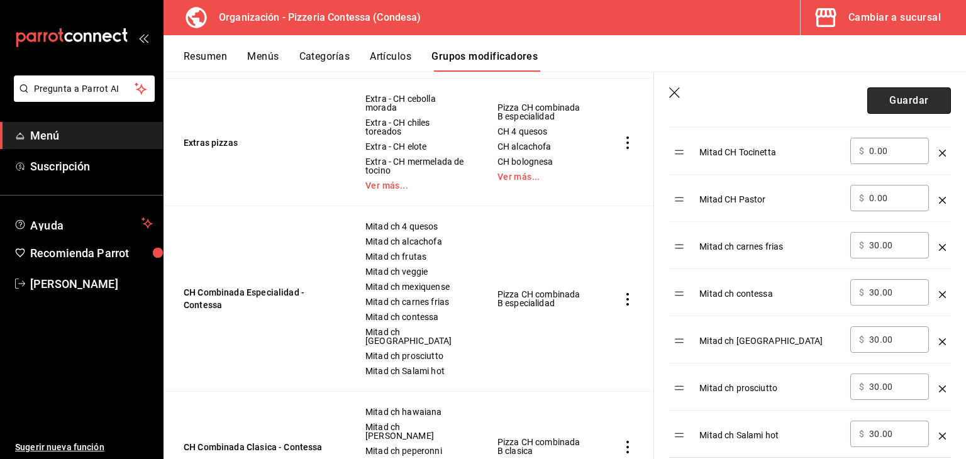
click at [905, 98] on button "Guardar" at bounding box center [910, 100] width 84 height 26
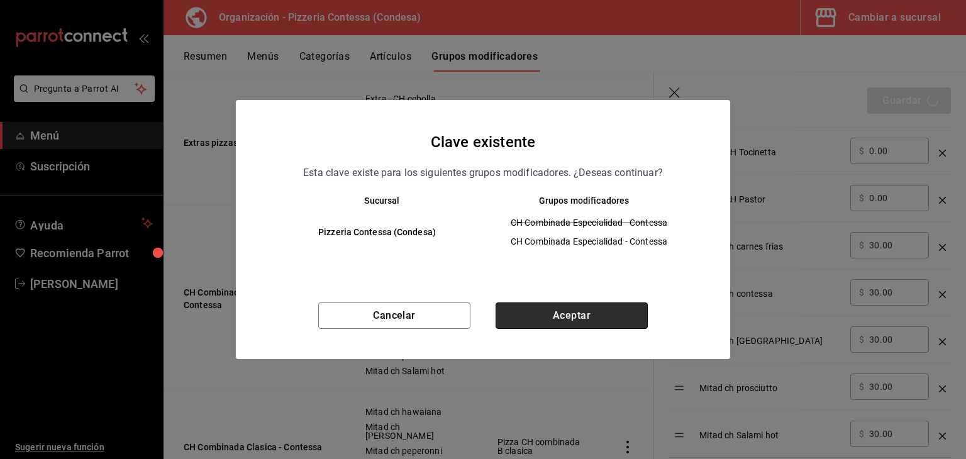
click at [557, 308] on button "Aceptar" at bounding box center [572, 316] width 152 height 26
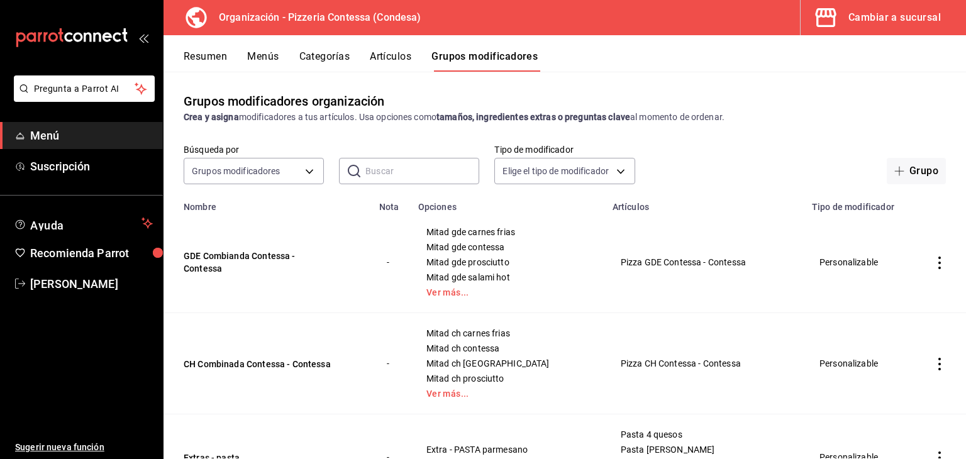
click at [383, 172] on input "text" at bounding box center [423, 171] width 114 height 25
type input "mitad"
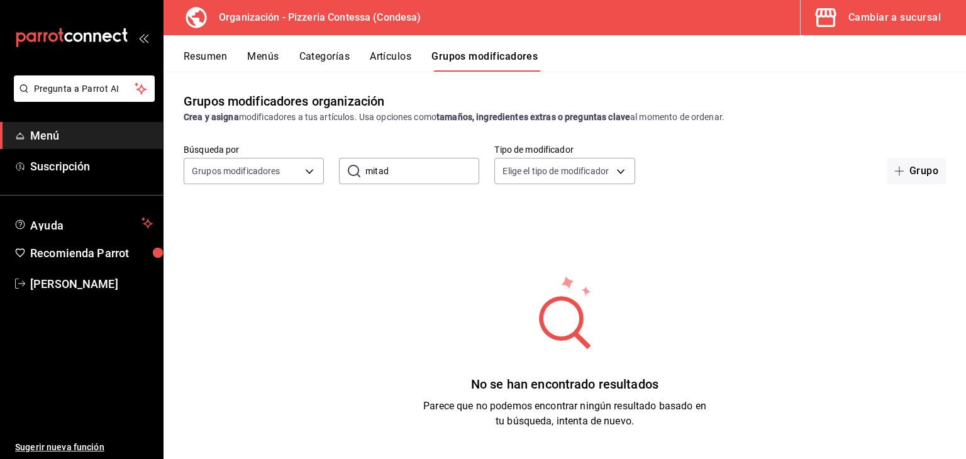
click at [400, 169] on input "mitad" at bounding box center [423, 171] width 114 height 25
drag, startPoint x: 389, startPoint y: 174, endPoint x: 348, endPoint y: 177, distance: 41.6
click at [348, 177] on div "​ mitad ​" at bounding box center [409, 171] width 140 height 26
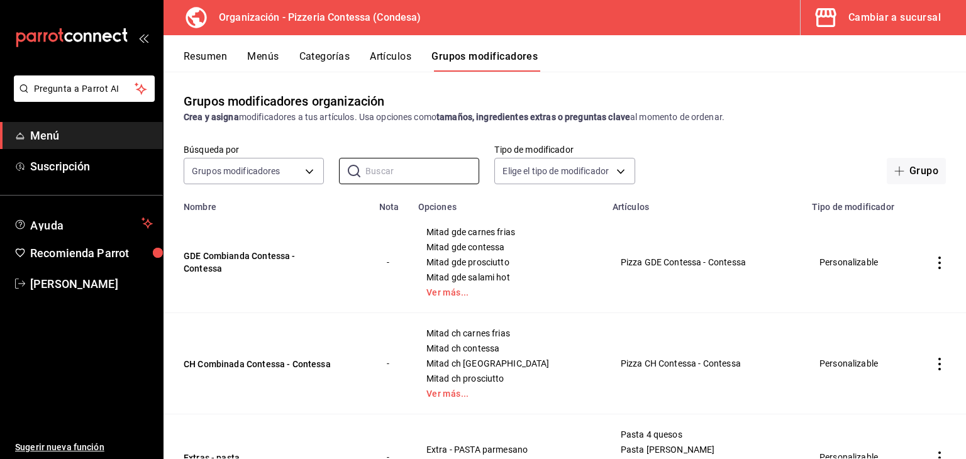
click at [410, 56] on button "Artículos" at bounding box center [391, 60] width 42 height 21
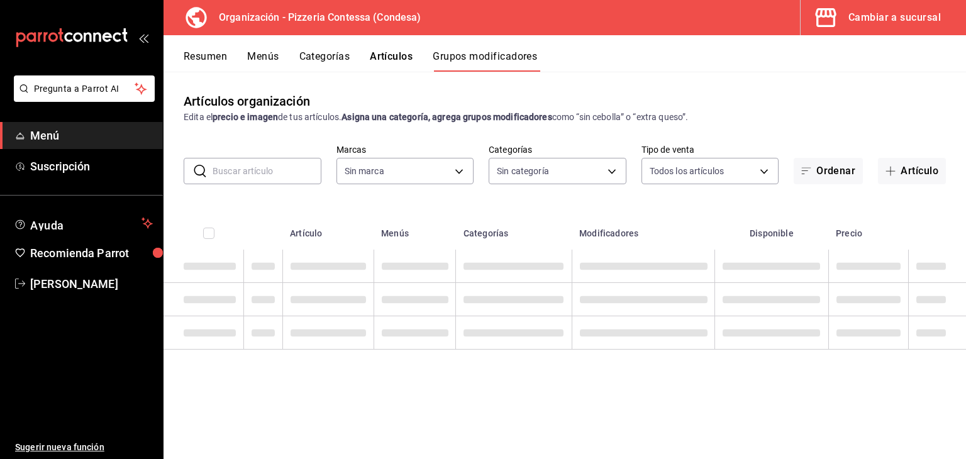
type input "ffd2d5b6-989f-41ef-afc5-5290e67978d8"
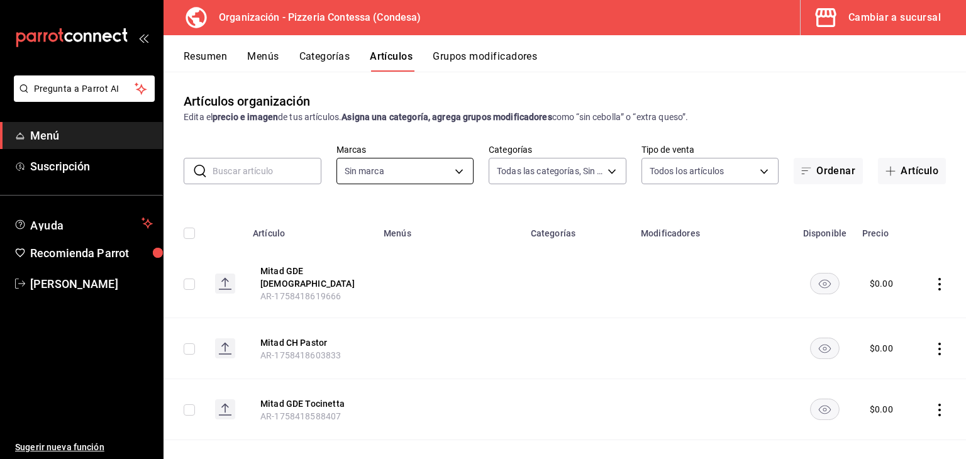
type input "b9cf2153-fb70-43ce-af91-f9ab87f2246d,6abfdec0-6ccc-4227-b426-75f71d0ed556,9a5f5…"
type input "ffd2d5b6-989f-41ef-afc5-5290e67978d8"
click at [287, 172] on input "text" at bounding box center [267, 171] width 109 height 25
click at [460, 57] on button "Grupos modificadores" at bounding box center [485, 60] width 104 height 21
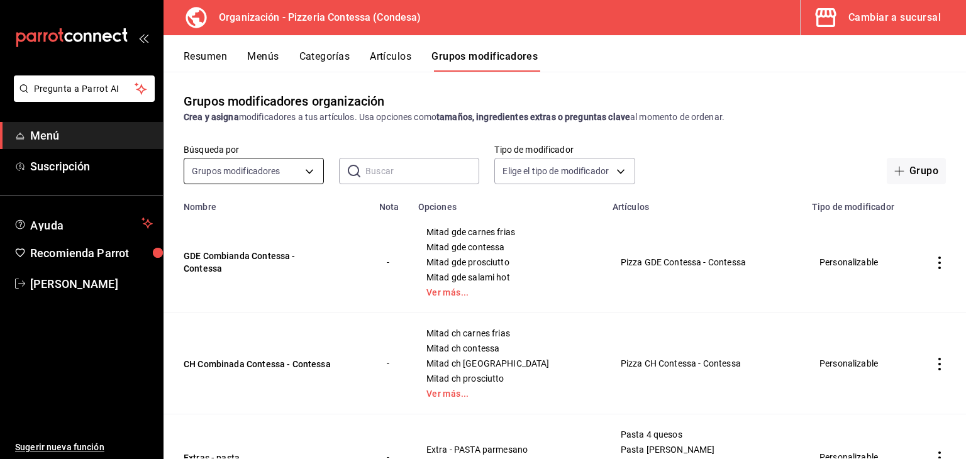
click at [267, 164] on body "Pregunta a Parrot AI Menú Suscripción Ayuda Recomienda Parrot Eduardo Quiroz Su…" at bounding box center [483, 229] width 966 height 459
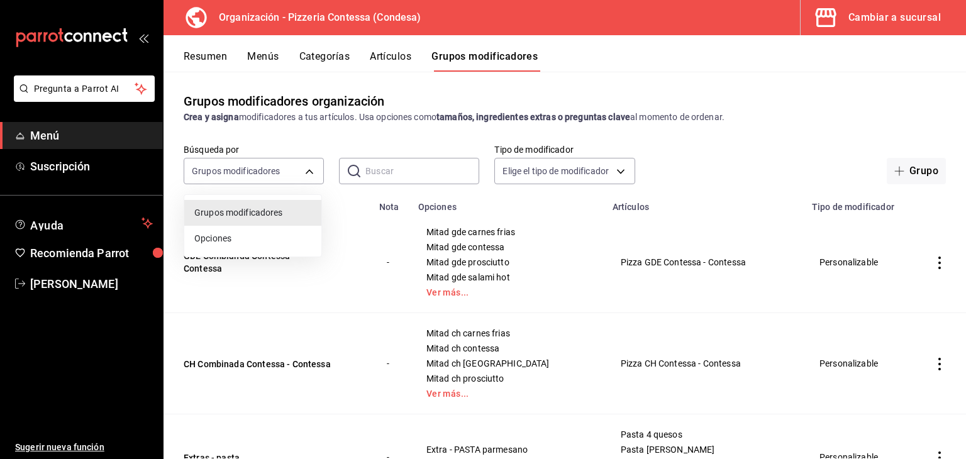
click at [364, 162] on div at bounding box center [483, 229] width 966 height 459
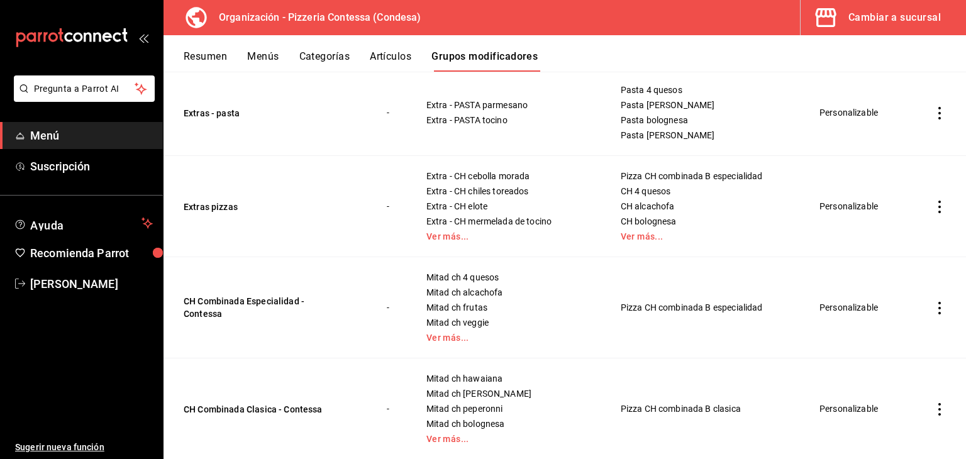
scroll to position [378, 0]
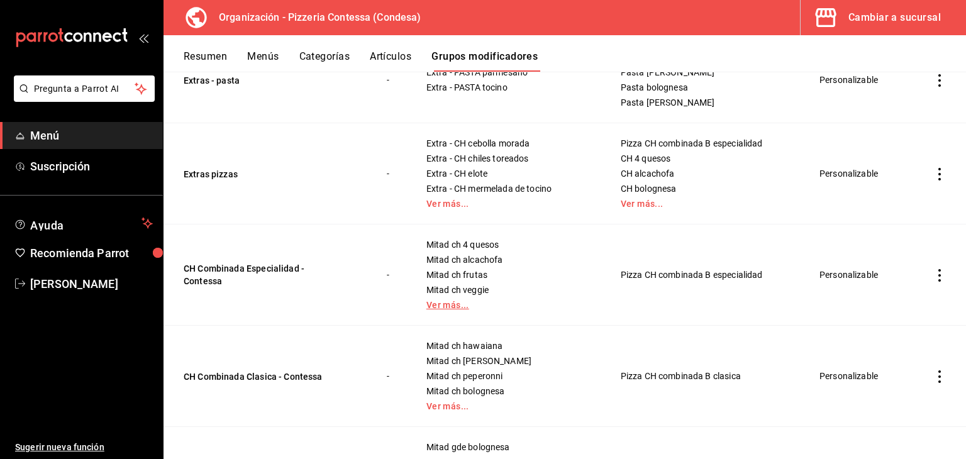
click at [446, 306] on link "Ver más..." at bounding box center [508, 305] width 163 height 9
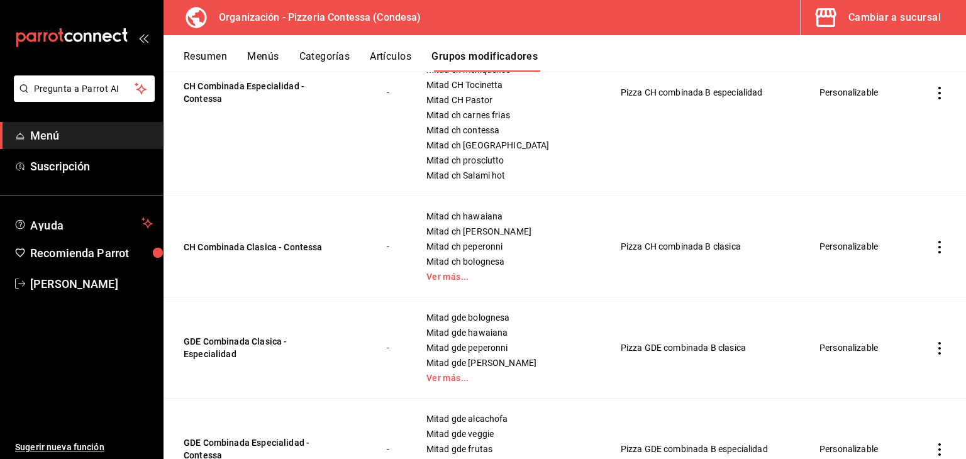
scroll to position [629, 0]
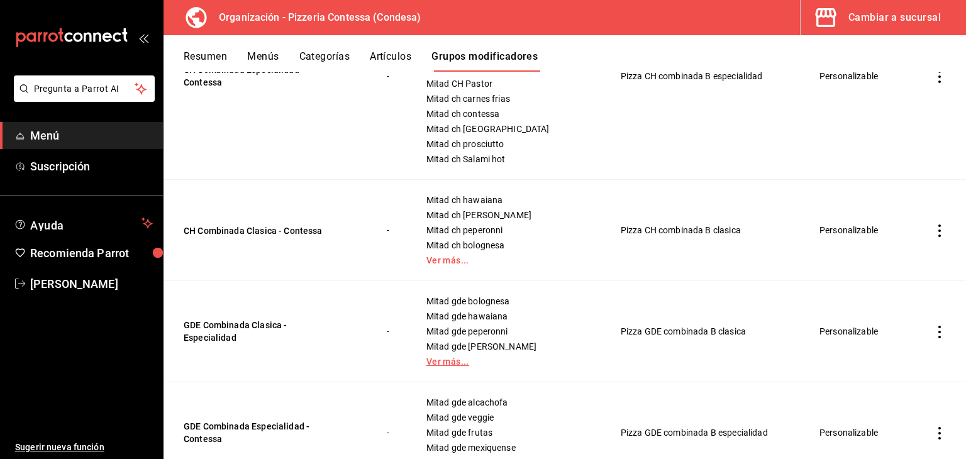
click at [443, 361] on link "Ver más..." at bounding box center [508, 361] width 163 height 9
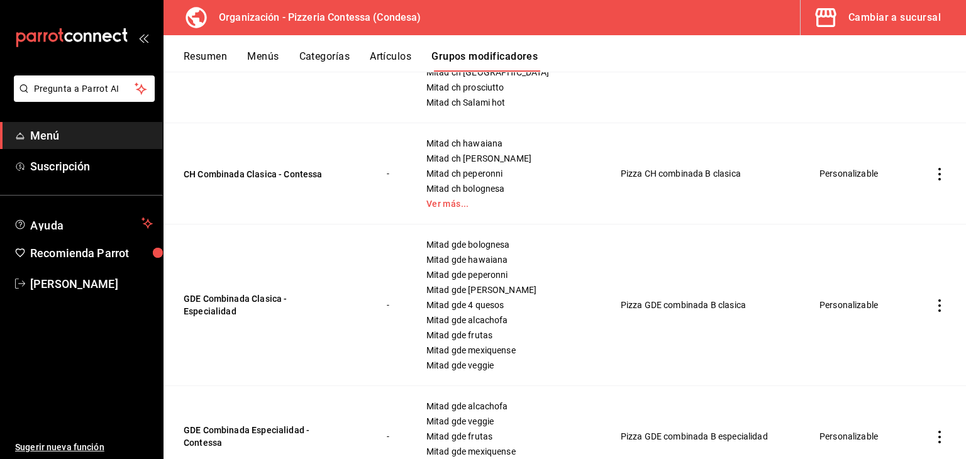
scroll to position [692, 0]
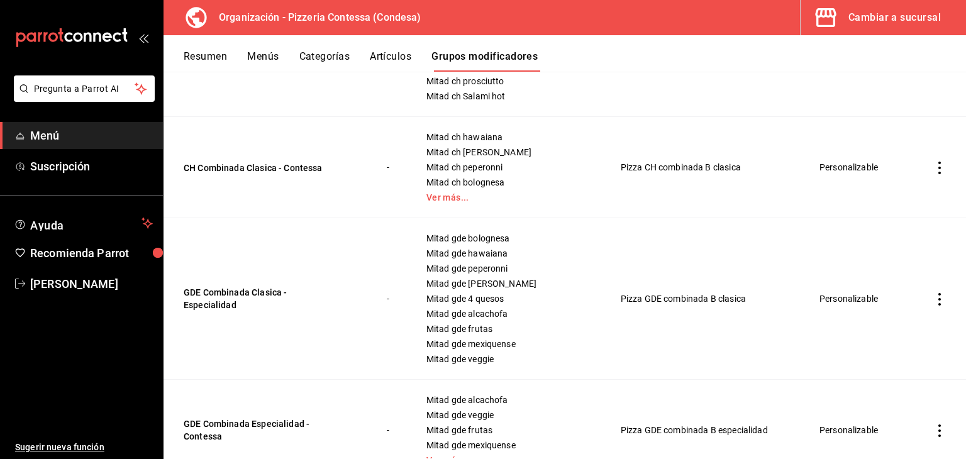
click at [934, 300] on icon "actions" at bounding box center [940, 299] width 13 height 13
click at [893, 324] on span "Editar" at bounding box center [892, 328] width 33 height 13
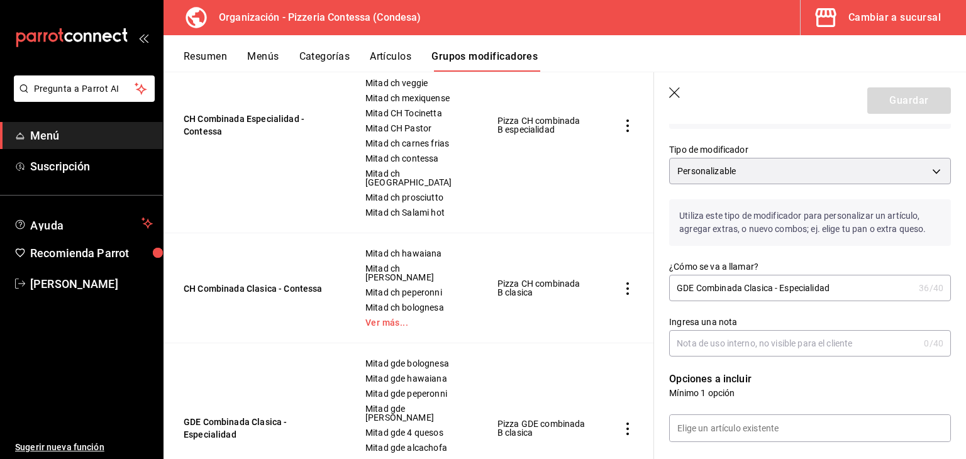
scroll to position [252, 0]
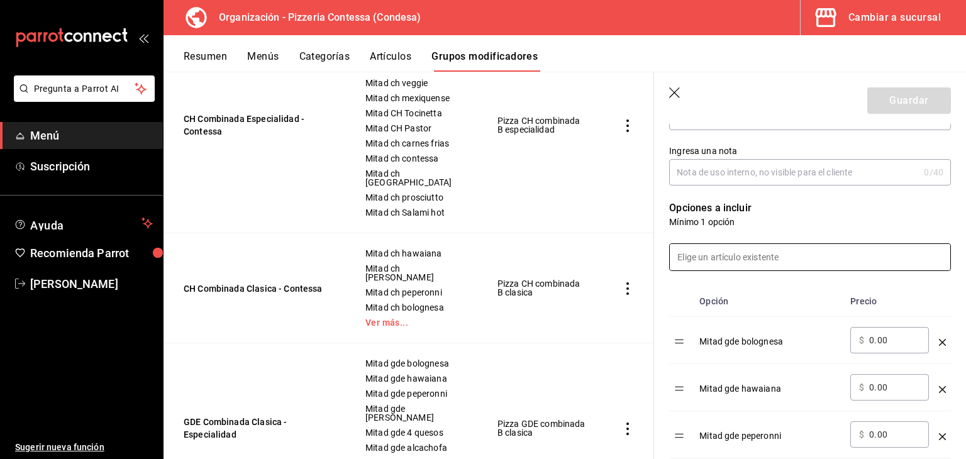
click at [726, 262] on input at bounding box center [810, 257] width 281 height 26
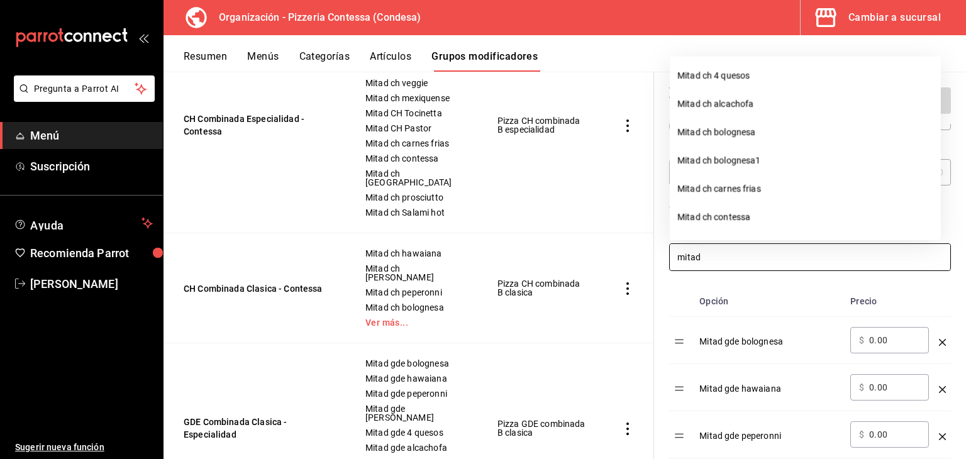
type input "mitad"
click at [662, 157] on div "Ingresa una nota 0 /40 Ingresa una nota" at bounding box center [802, 157] width 297 height 55
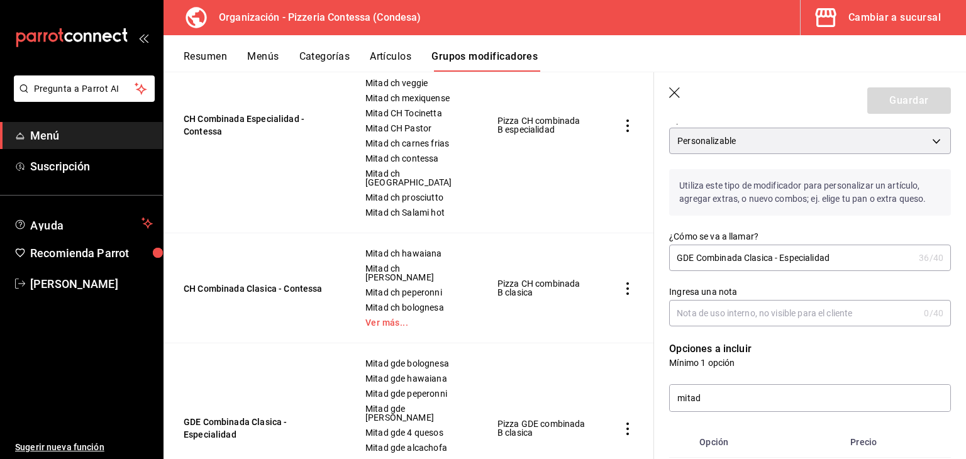
scroll to position [63, 0]
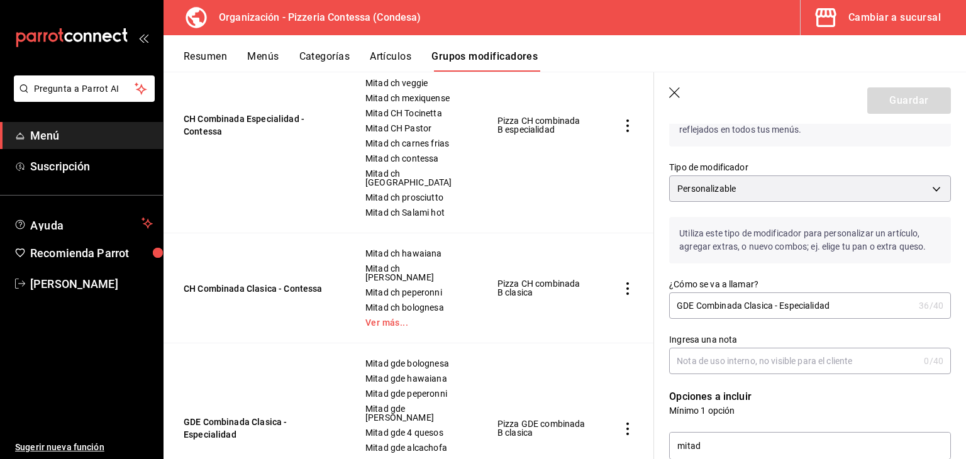
click at [672, 94] on icon "button" at bounding box center [675, 93] width 13 height 13
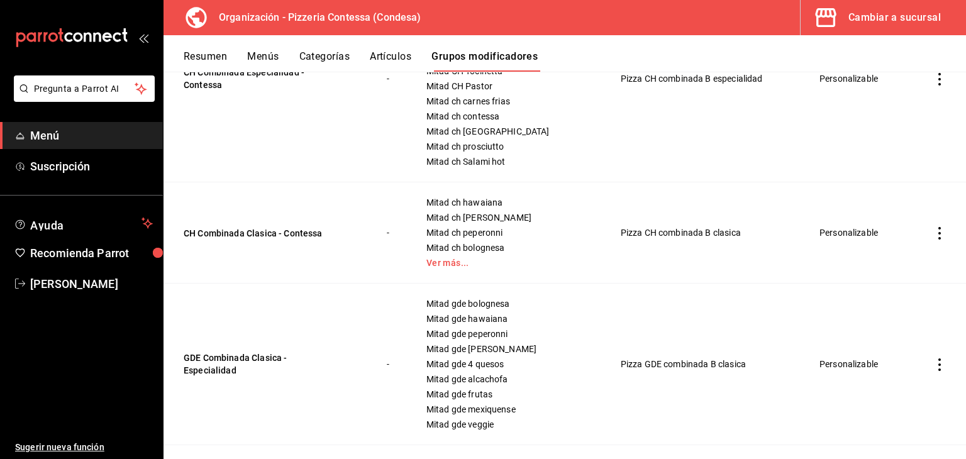
scroll to position [657, 0]
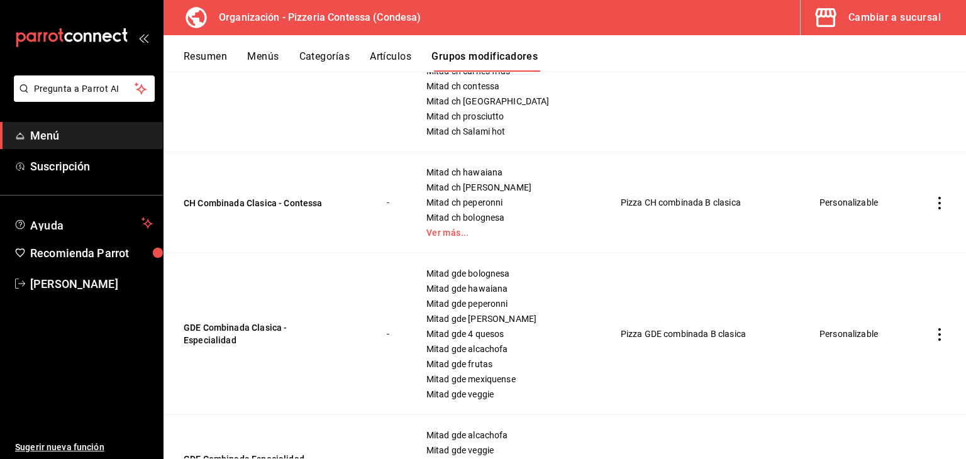
click at [934, 333] on icon "actions" at bounding box center [940, 334] width 13 height 13
click at [895, 365] on span "Editar" at bounding box center [892, 363] width 33 height 13
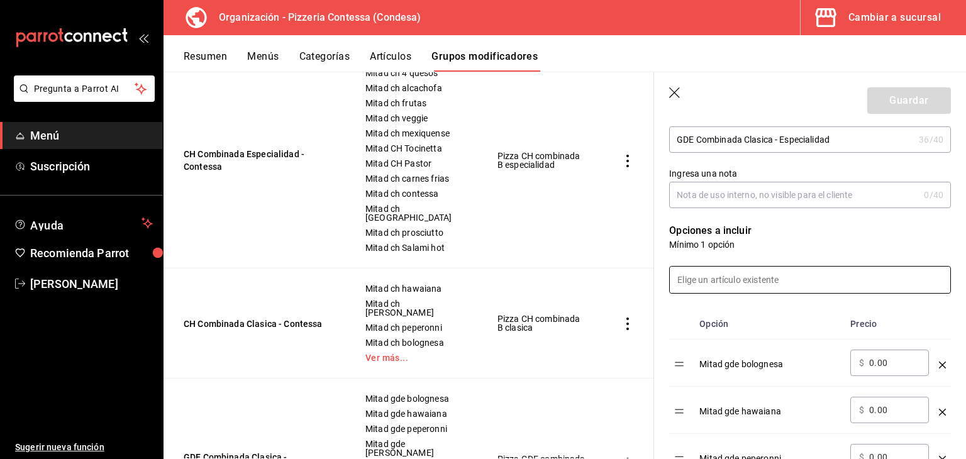
scroll to position [315, 0]
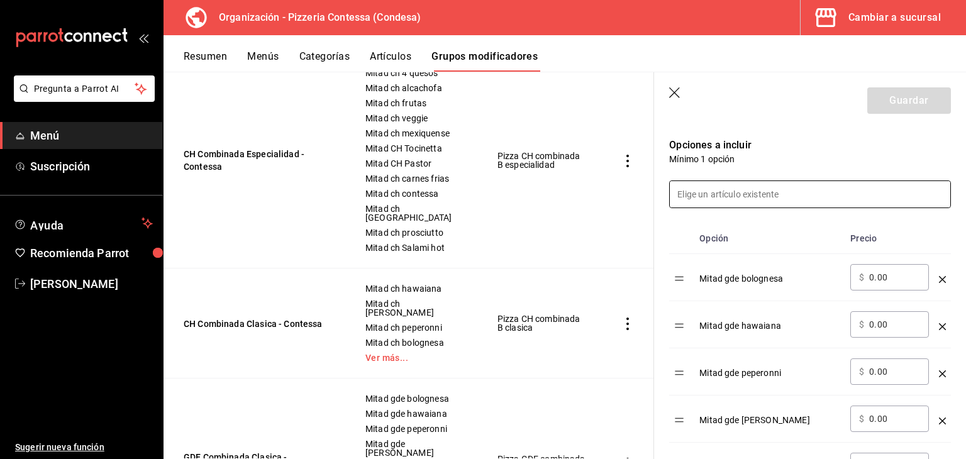
click at [724, 202] on input at bounding box center [810, 194] width 281 height 26
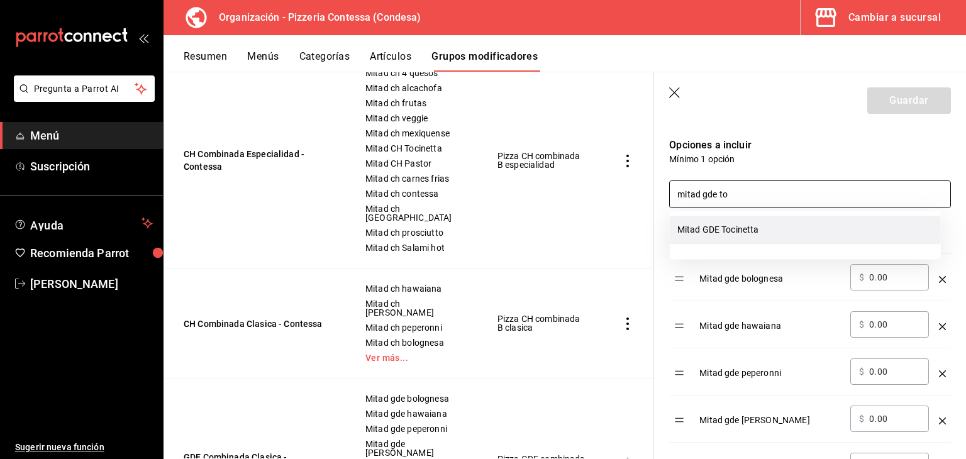
click at [751, 227] on li "Mitad GDE Tocinetta" at bounding box center [805, 230] width 271 height 28
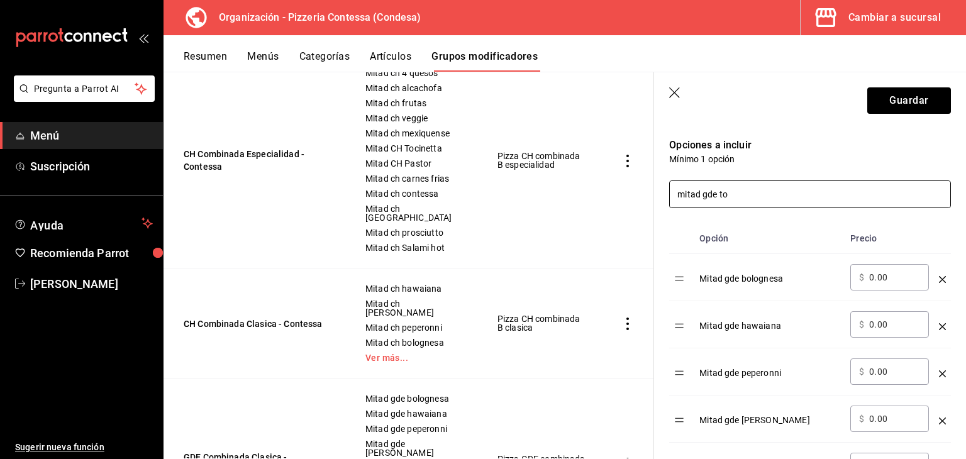
click at [728, 194] on input "mitad gde to" at bounding box center [810, 194] width 281 height 26
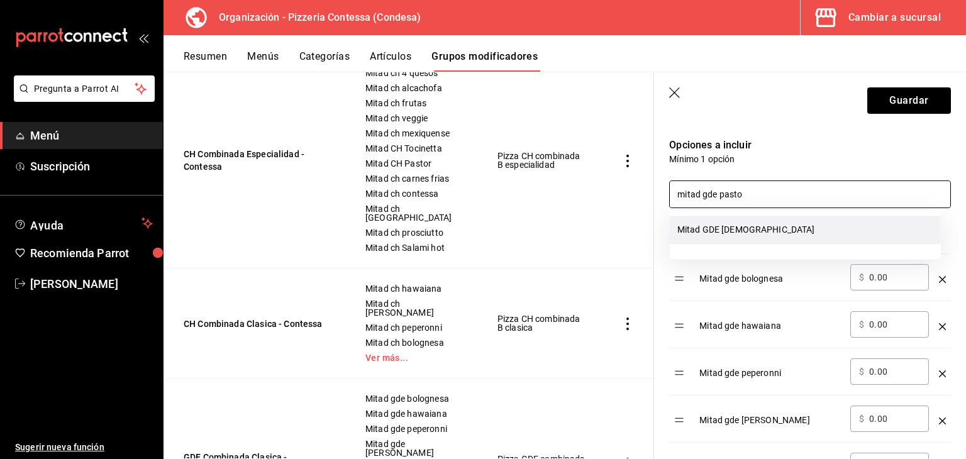
click at [788, 233] on li "Mitad GDE pastor" at bounding box center [805, 230] width 271 height 28
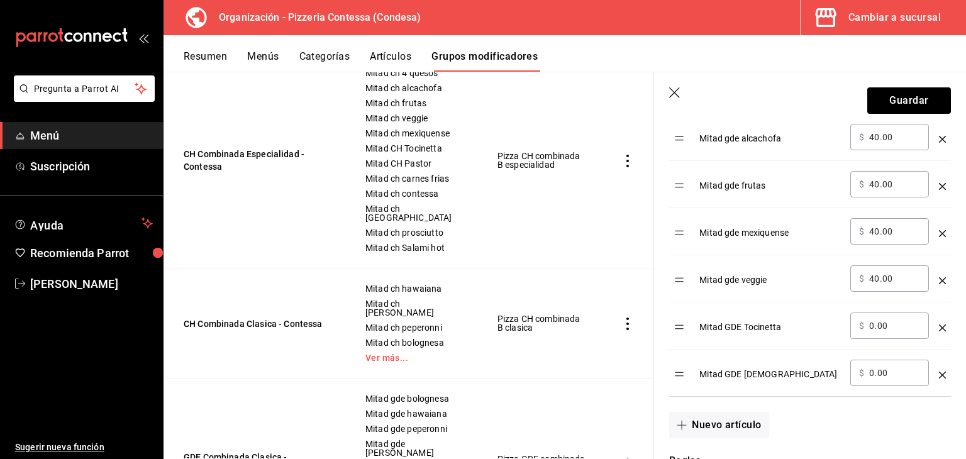
scroll to position [692, 0]
type input "mitad gde pasto"
drag, startPoint x: 892, startPoint y: 325, endPoint x: 852, endPoint y: 326, distance: 40.3
click at [852, 326] on div "​ $ 0.00 ​" at bounding box center [890, 324] width 79 height 26
type input "40.00"
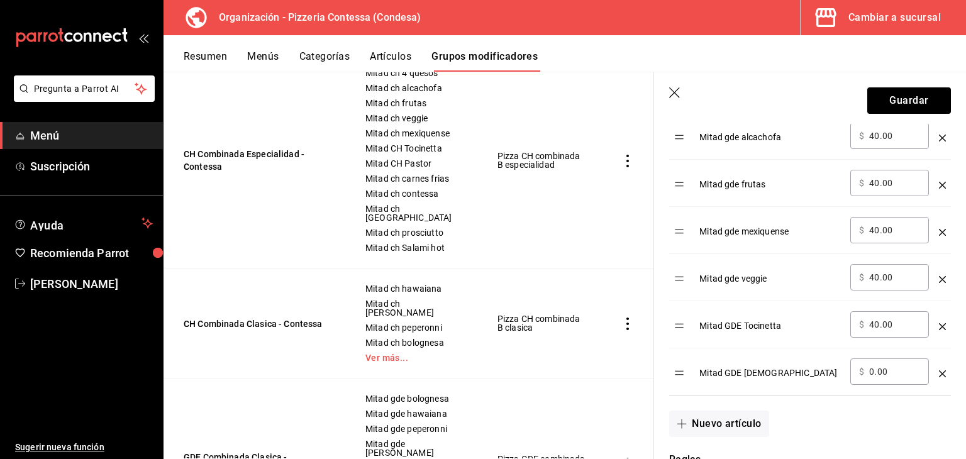
drag, startPoint x: 893, startPoint y: 376, endPoint x: 861, endPoint y: 372, distance: 32.9
click at [861, 372] on div "​ $ 0.00 ​" at bounding box center [890, 372] width 79 height 26
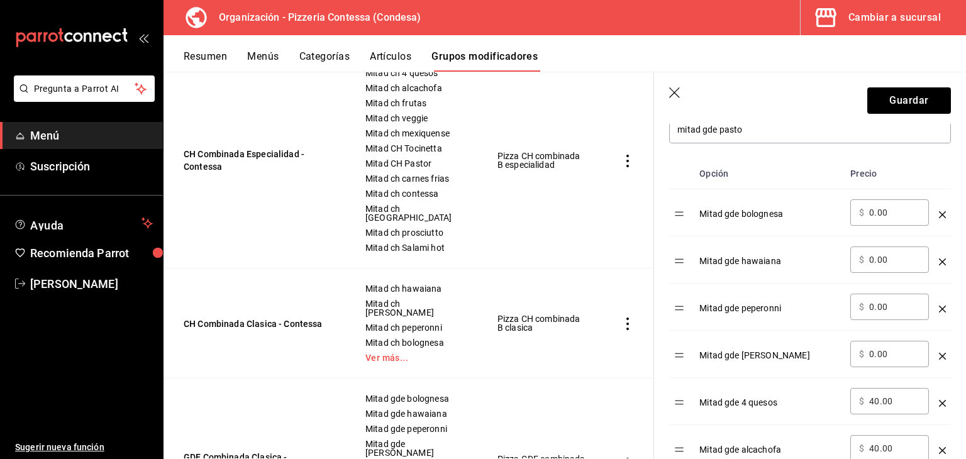
scroll to position [378, 0]
type input "40.00"
click at [893, 102] on button "Guardar" at bounding box center [910, 100] width 84 height 26
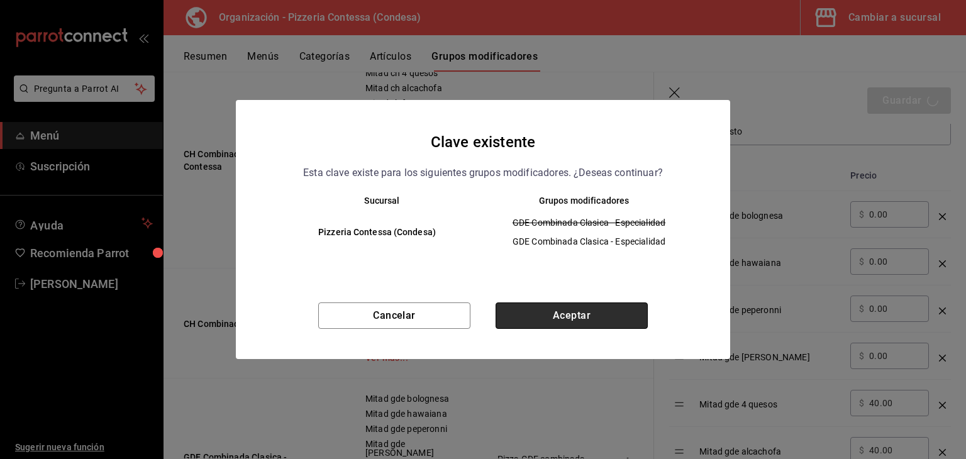
click at [579, 305] on button "Aceptar" at bounding box center [572, 316] width 152 height 26
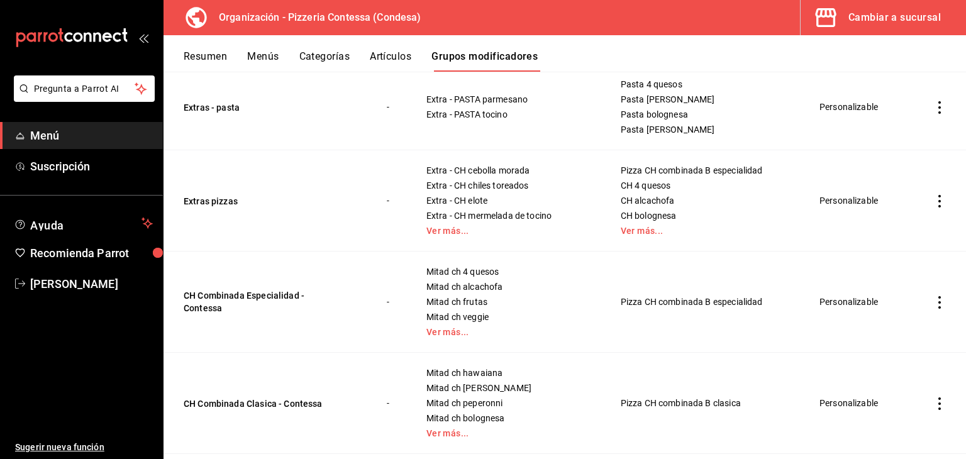
scroll to position [378, 0]
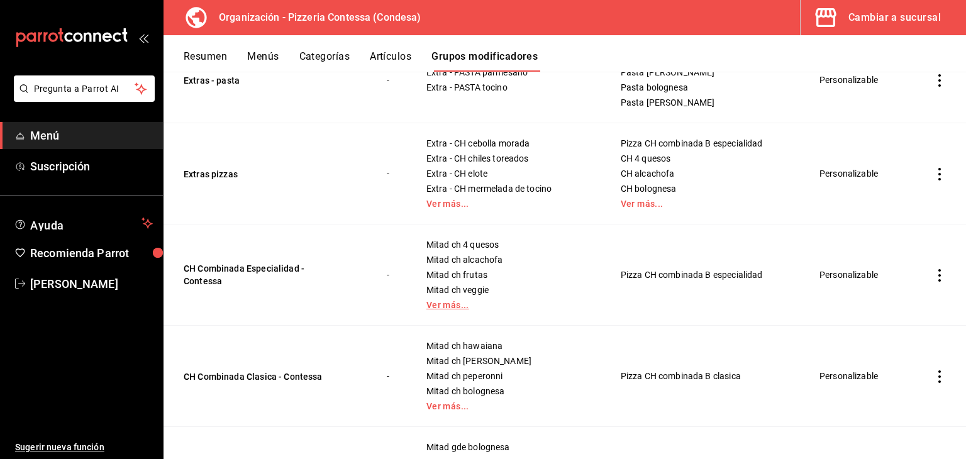
click at [451, 305] on link "Ver más..." at bounding box center [508, 305] width 163 height 9
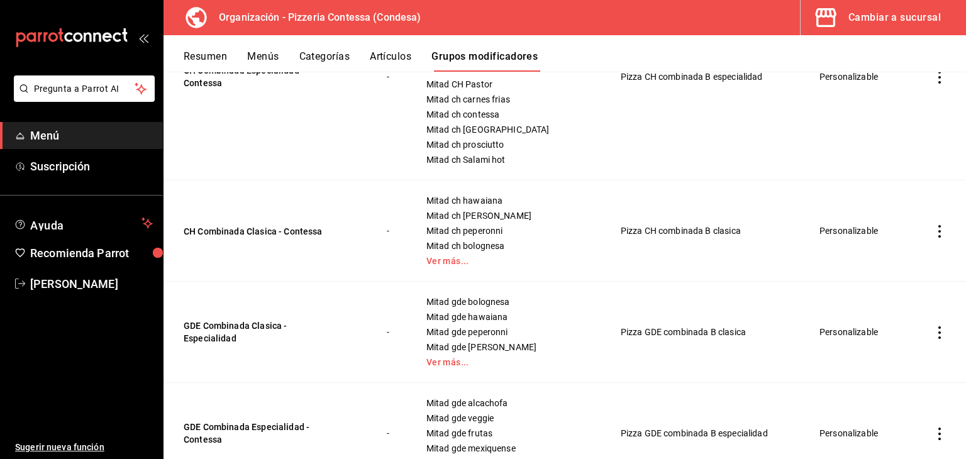
scroll to position [629, 0]
click at [450, 262] on link "Ver más..." at bounding box center [508, 260] width 163 height 9
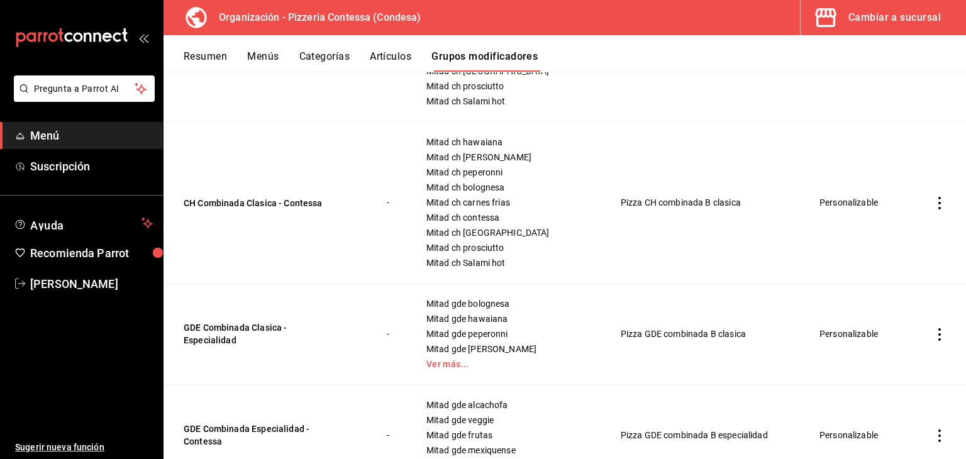
scroll to position [692, 0]
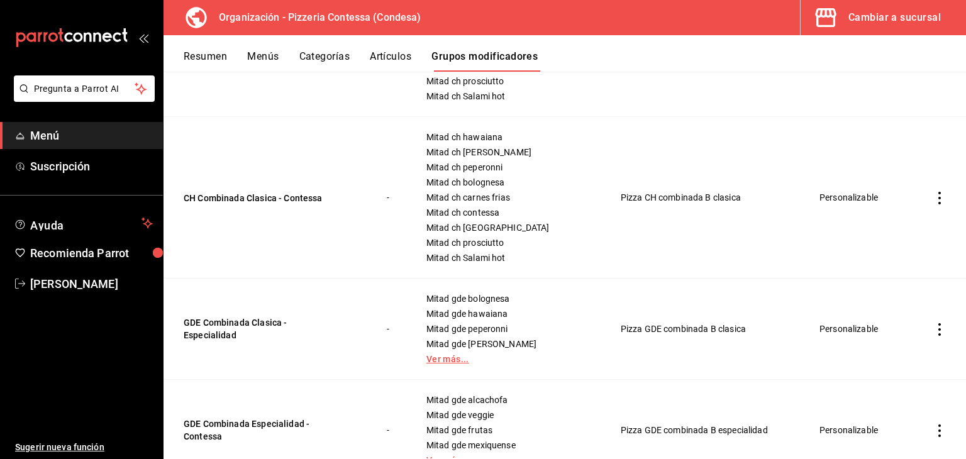
click at [445, 359] on link "Ver más..." at bounding box center [508, 359] width 163 height 9
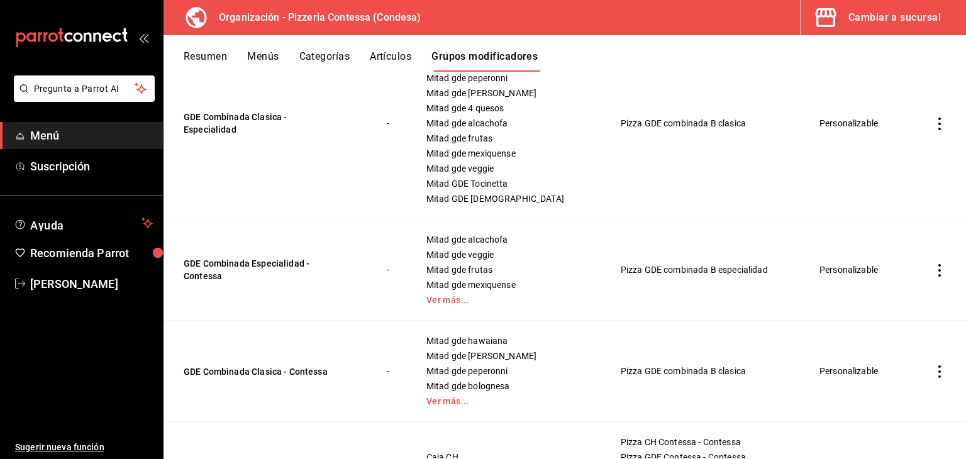
scroll to position [944, 0]
click at [448, 305] on td "Mitad gde alcachofa Mitad gde veggie Mitad gde frutas Mitad gde mexiquense Ver …" at bounding box center [508, 269] width 194 height 101
click at [445, 300] on link "Ver más..." at bounding box center [508, 299] width 163 height 9
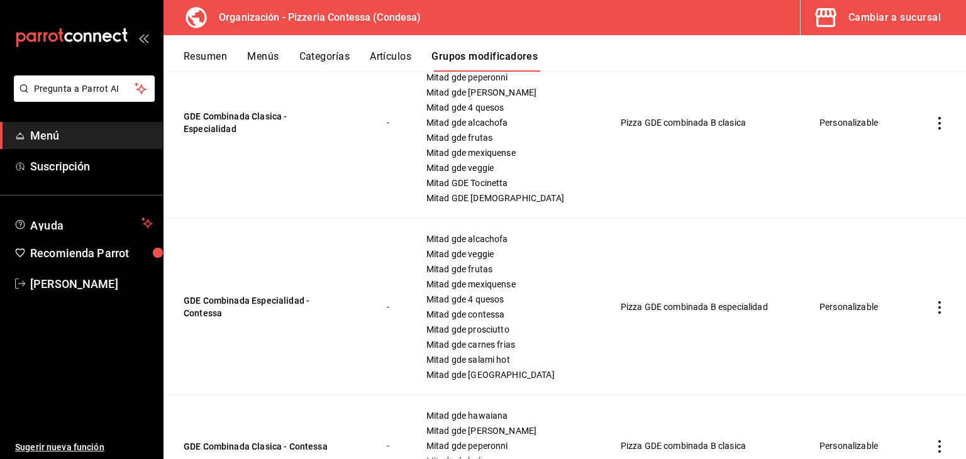
click at [934, 308] on icon "actions" at bounding box center [940, 307] width 13 height 13
click at [883, 328] on li "Editar" at bounding box center [882, 336] width 76 height 26
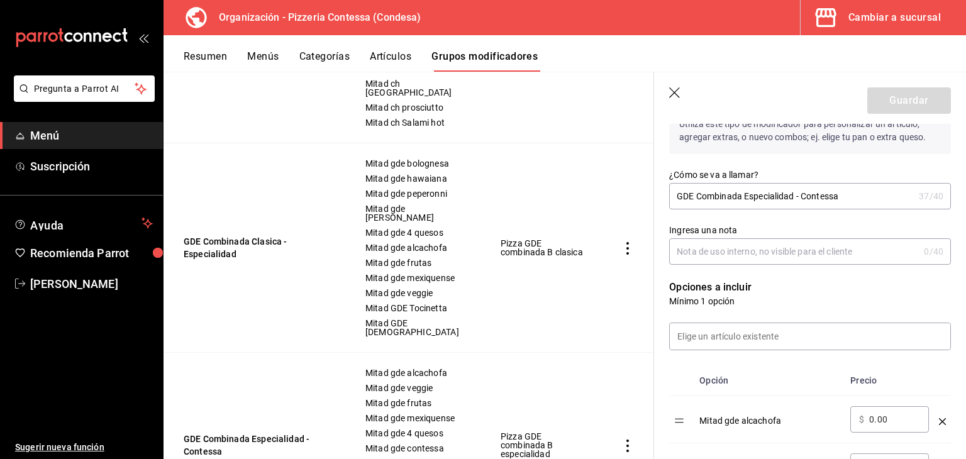
scroll to position [189, 0]
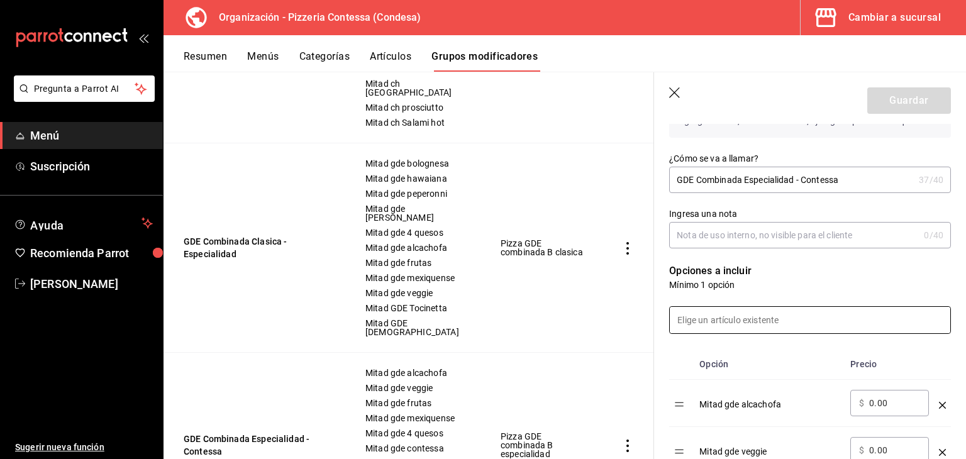
click at [700, 313] on input at bounding box center [810, 320] width 281 height 26
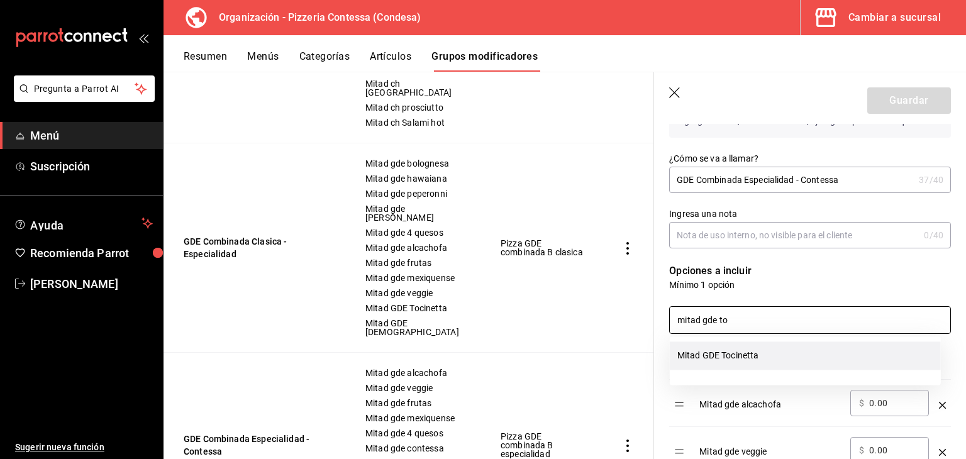
click at [757, 347] on li "Mitad GDE Tocinetta" at bounding box center [805, 356] width 271 height 28
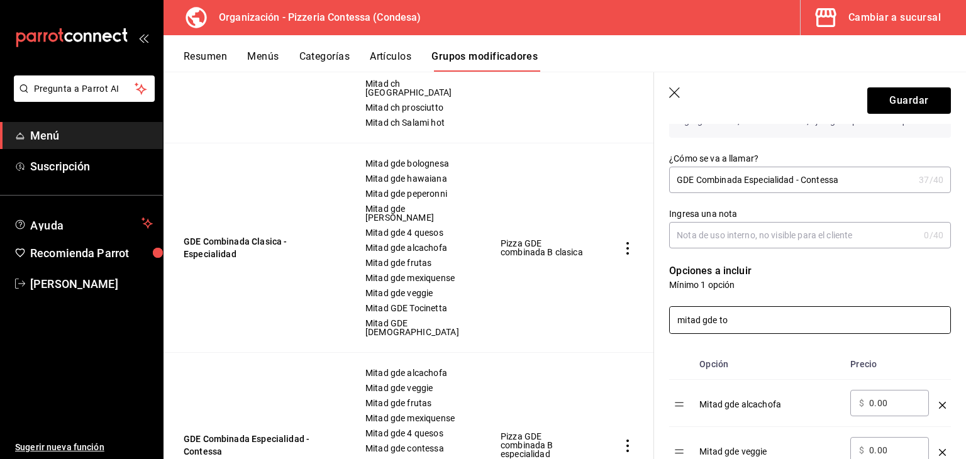
click at [746, 323] on input "mitad gde to" at bounding box center [810, 320] width 281 height 26
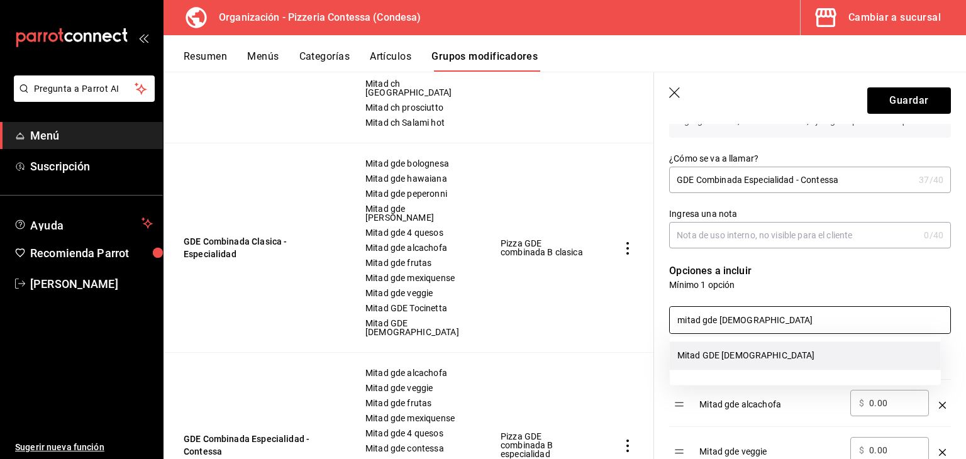
click at [734, 361] on li "Mitad GDE pastor" at bounding box center [805, 356] width 271 height 28
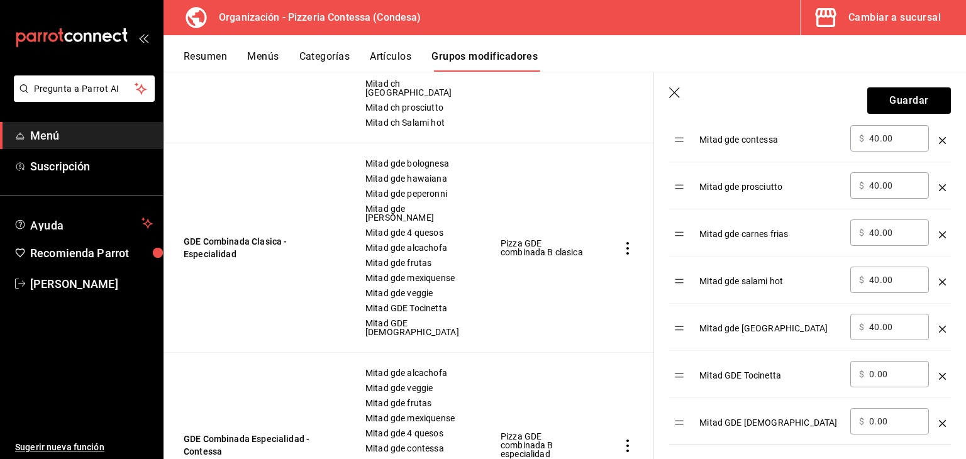
scroll to position [692, 0]
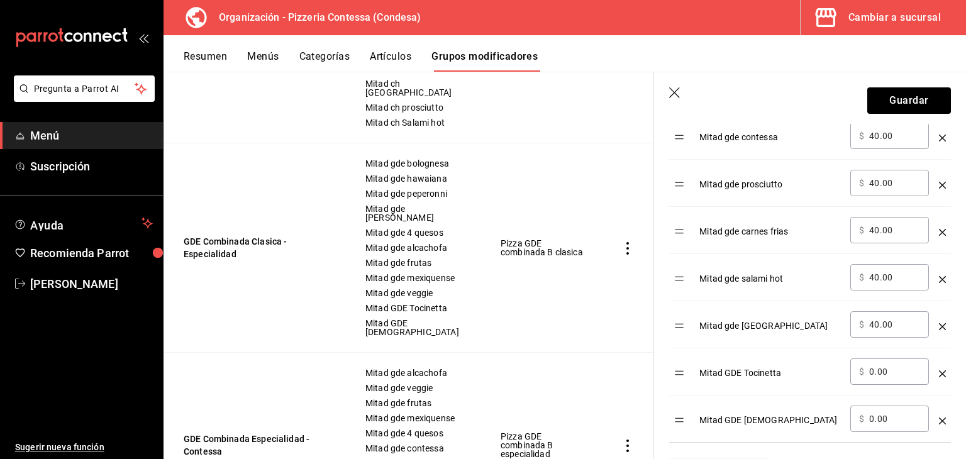
type input "mitad gde pastor"
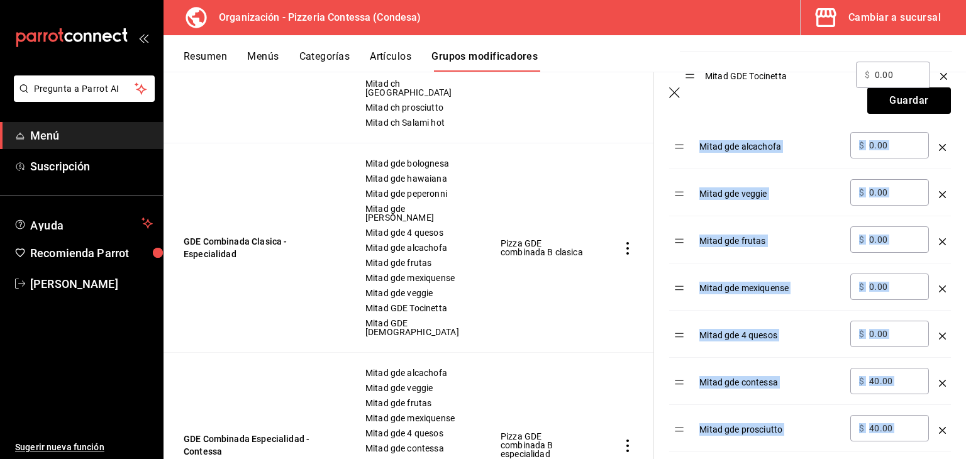
scroll to position [475, 0]
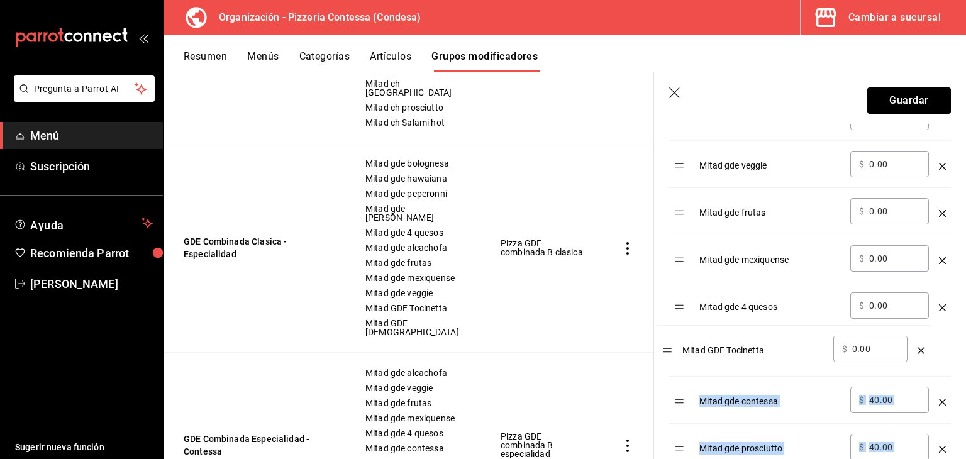
drag, startPoint x: 681, startPoint y: 373, endPoint x: 669, endPoint y: 351, distance: 25.1
click at [669, 351] on table "Opción Precio Mitad gde alcachofa ​ $ 0.00 ​ Mitad gde veggie ​ $ 0.00 ​ Mitad …" at bounding box center [810, 361] width 282 height 596
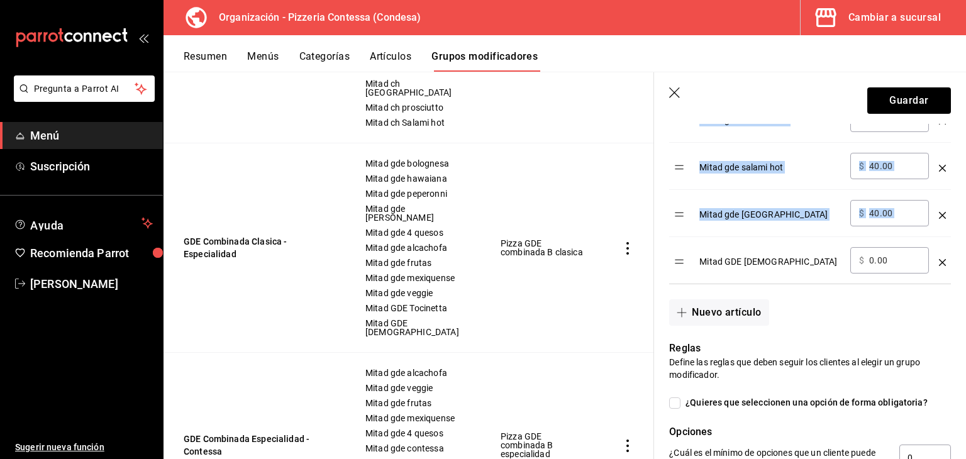
scroll to position [853, 0]
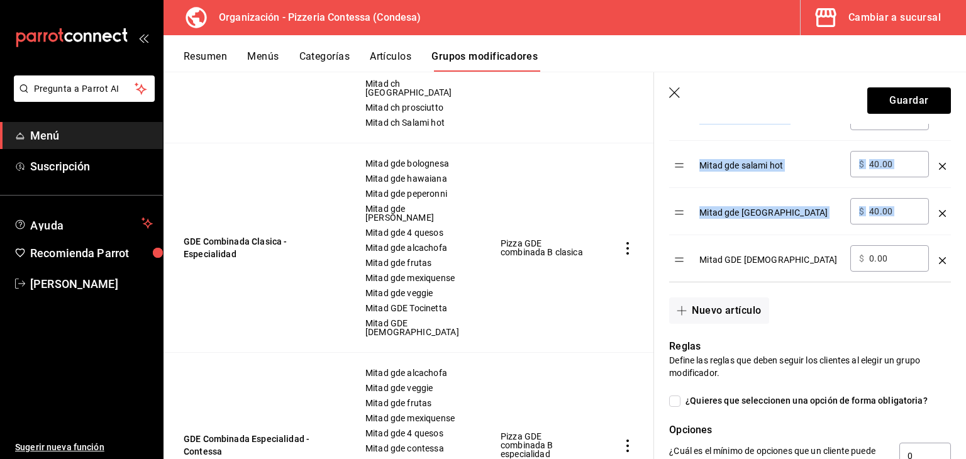
click at [673, 255] on td "optionsTable" at bounding box center [681, 258] width 25 height 47
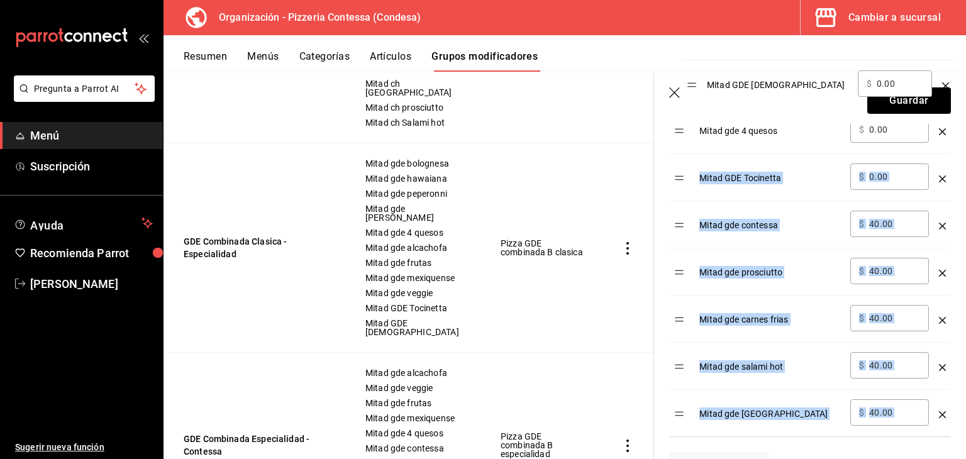
scroll to position [649, 0]
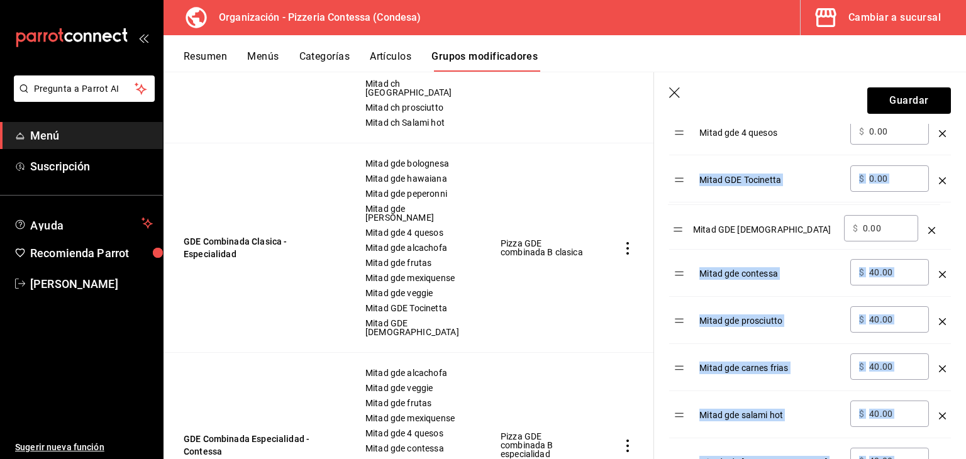
click at [679, 233] on table "Opción Precio Mitad gde alcachofa ​ $ 0.00 ​ Mitad gde veggie ​ $ 0.00 ​ Mitad …" at bounding box center [810, 187] width 282 height 596
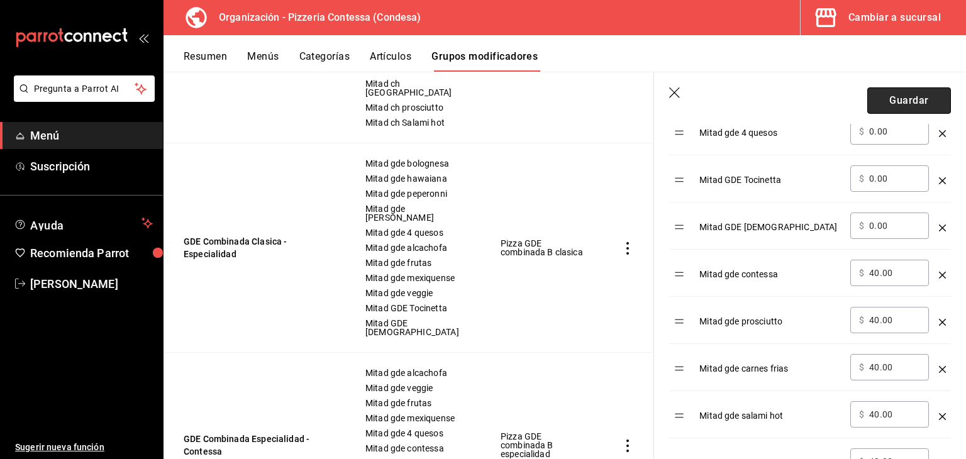
click at [902, 96] on button "Guardar" at bounding box center [910, 100] width 84 height 26
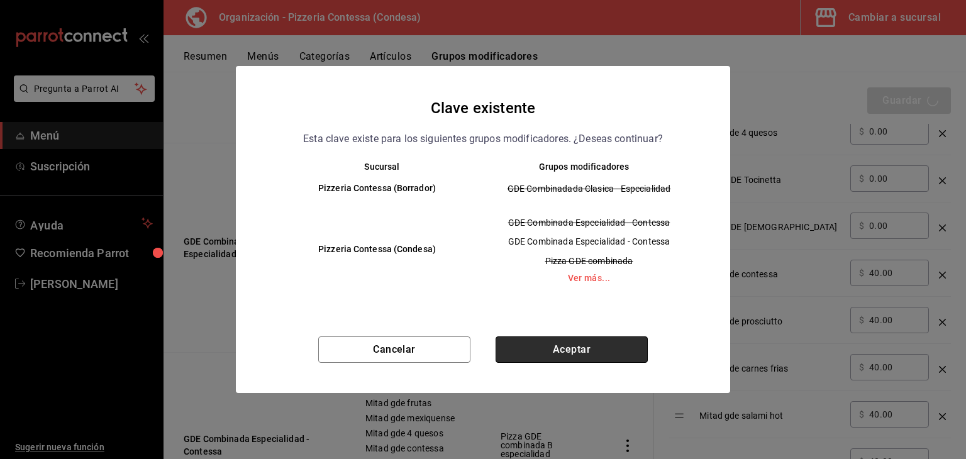
click at [557, 343] on button "Aceptar" at bounding box center [572, 350] width 152 height 26
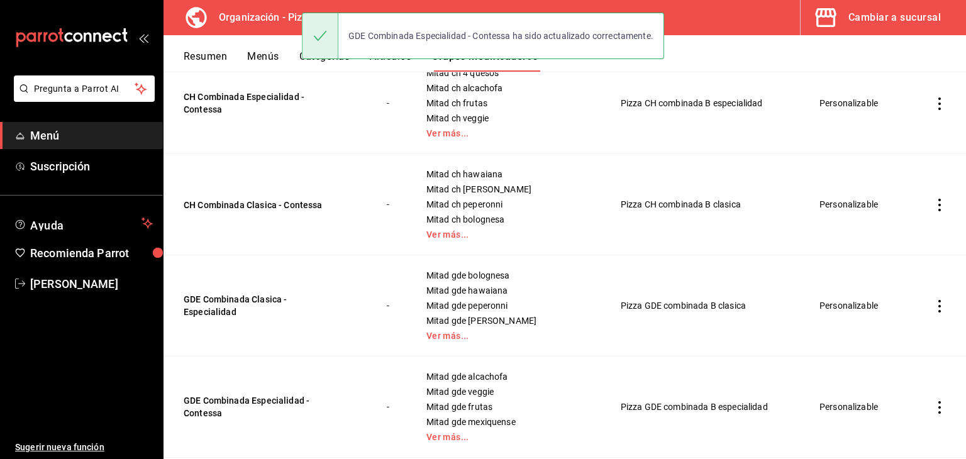
scroll to position [566, 0]
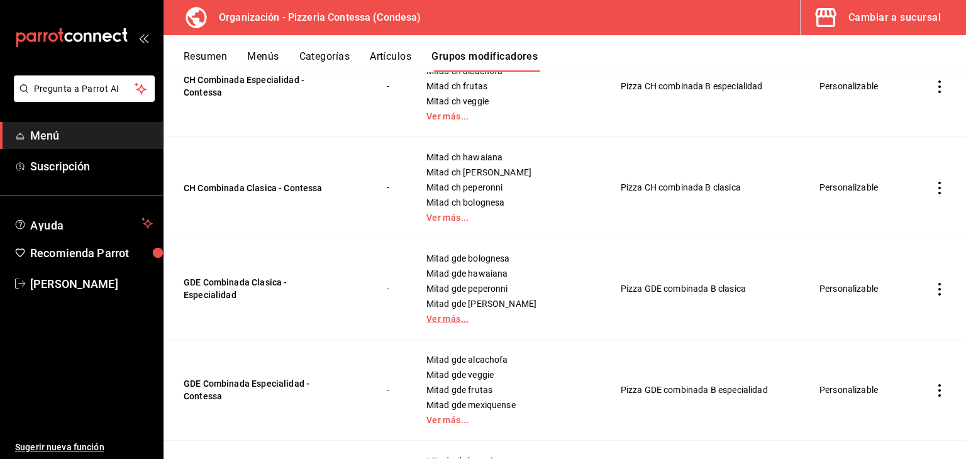
click at [449, 318] on link "Ver más..." at bounding box center [508, 319] width 163 height 9
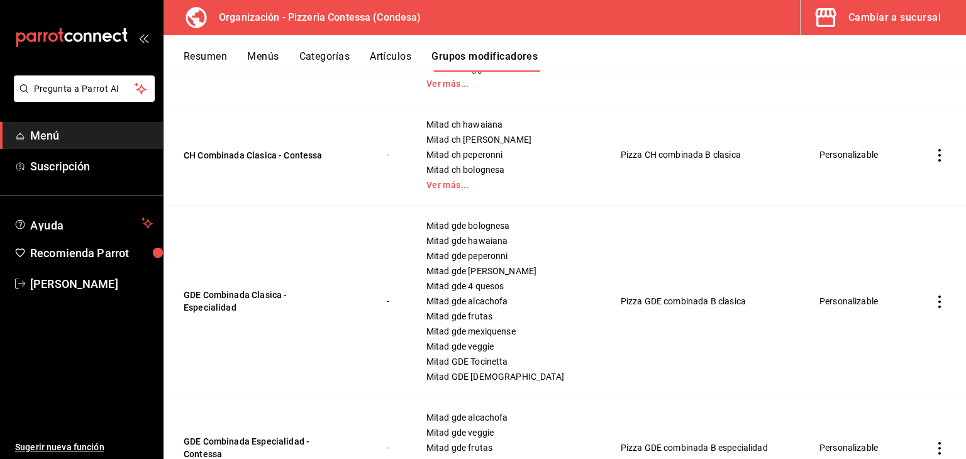
scroll to position [692, 0]
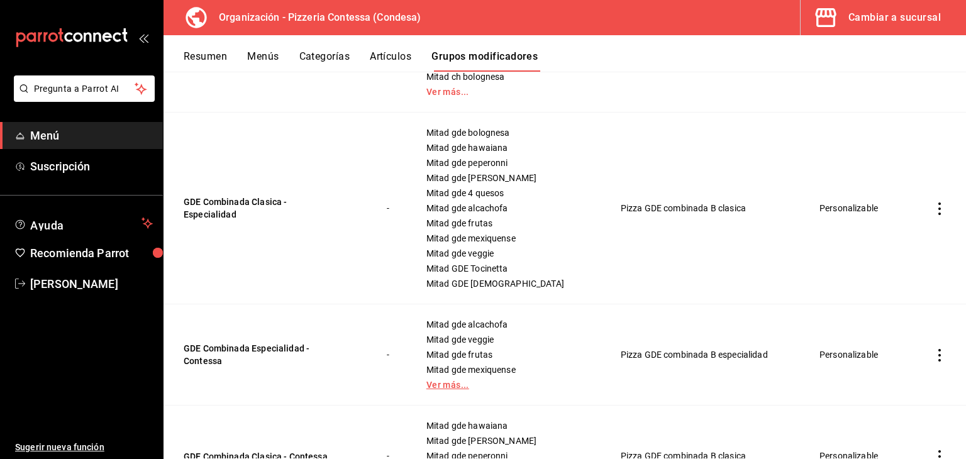
click at [442, 381] on link "Ver más..." at bounding box center [508, 385] width 163 height 9
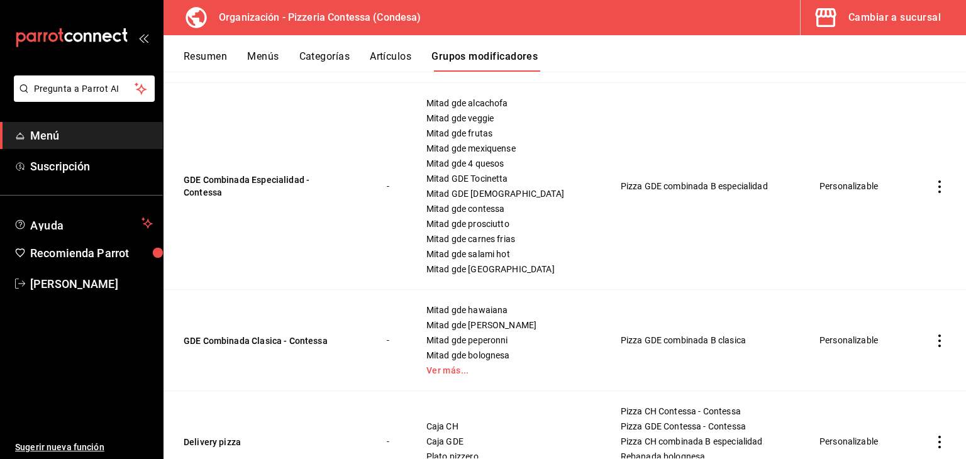
scroll to position [944, 0]
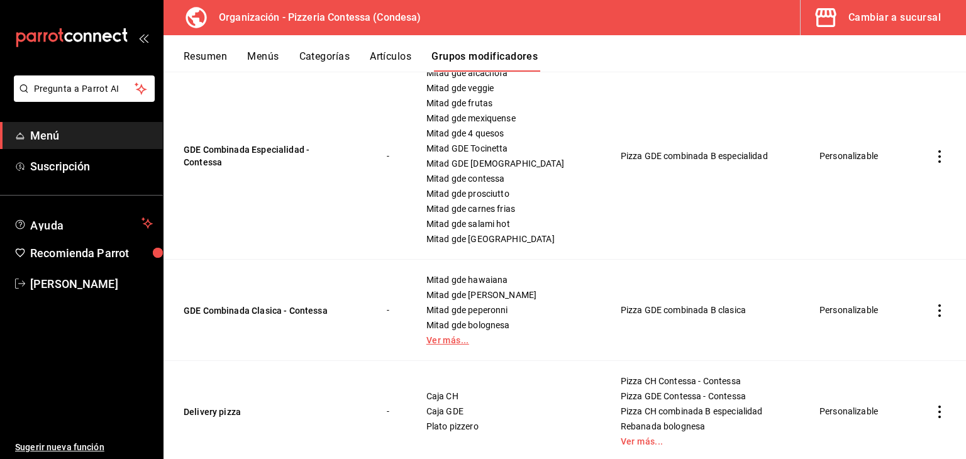
click at [441, 339] on link "Ver más..." at bounding box center [508, 340] width 163 height 9
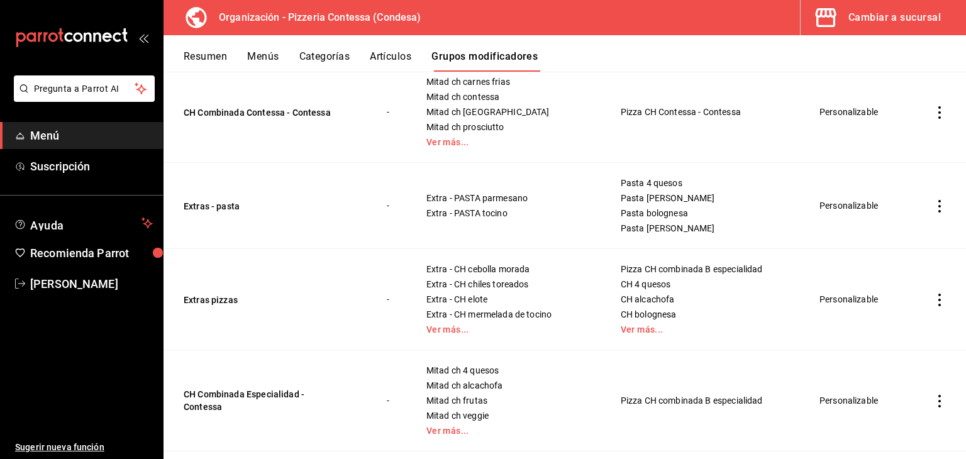
scroll to position [0, 0]
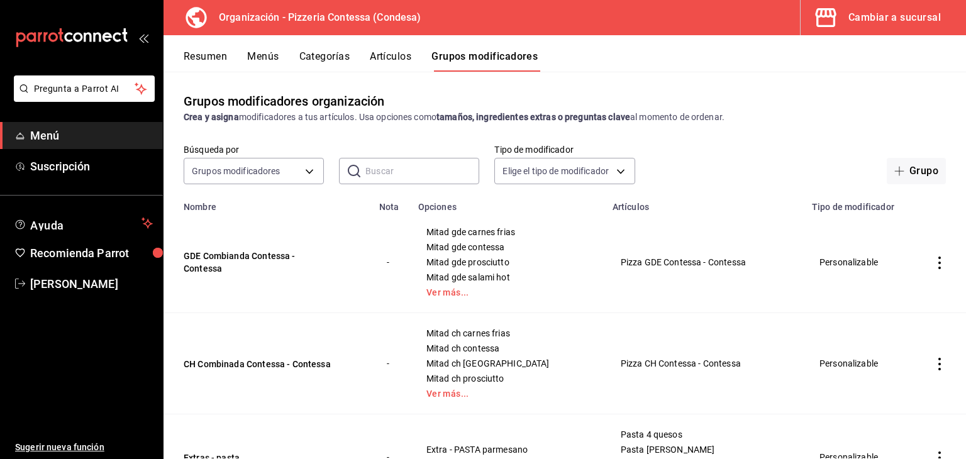
click at [876, 16] on div "Cambiar a sucursal" at bounding box center [895, 18] width 92 height 18
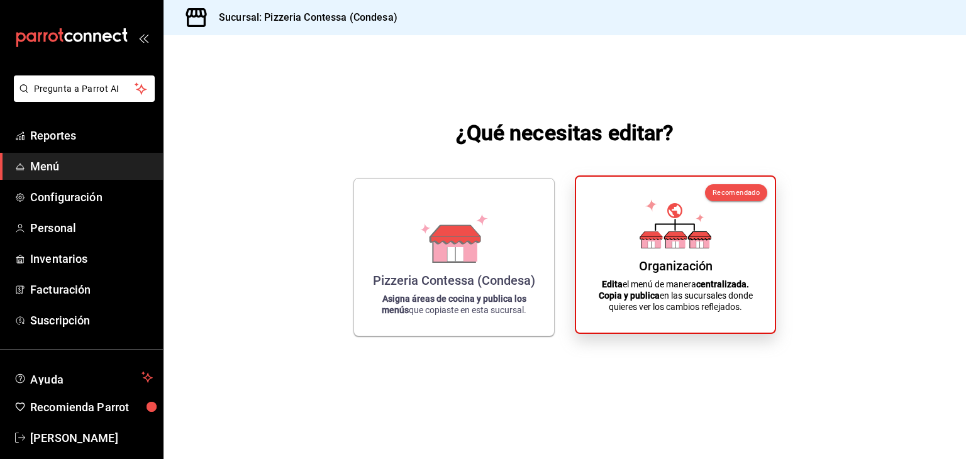
click at [683, 255] on div "Organización Edita el menú de manera centralizada. Copia y publica en las sucur…" at bounding box center [675, 255] width 169 height 136
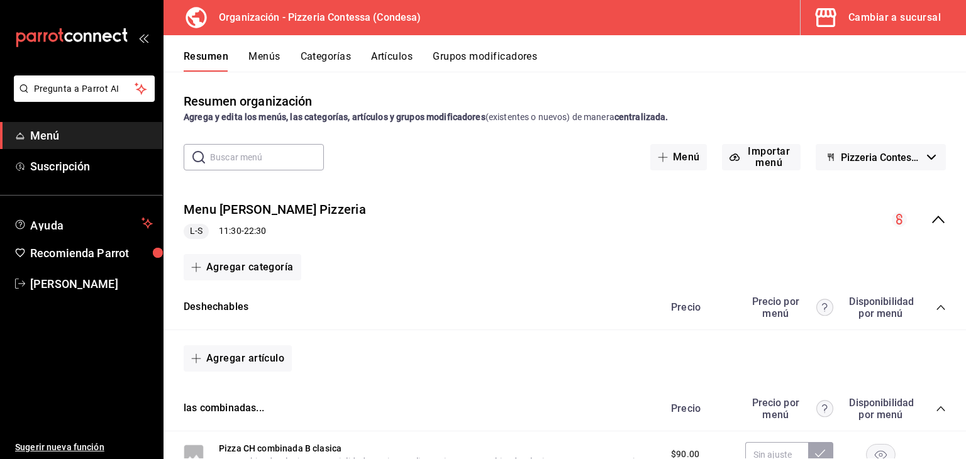
click at [877, 16] on div "Cambiar a sucursal" at bounding box center [895, 18] width 92 height 18
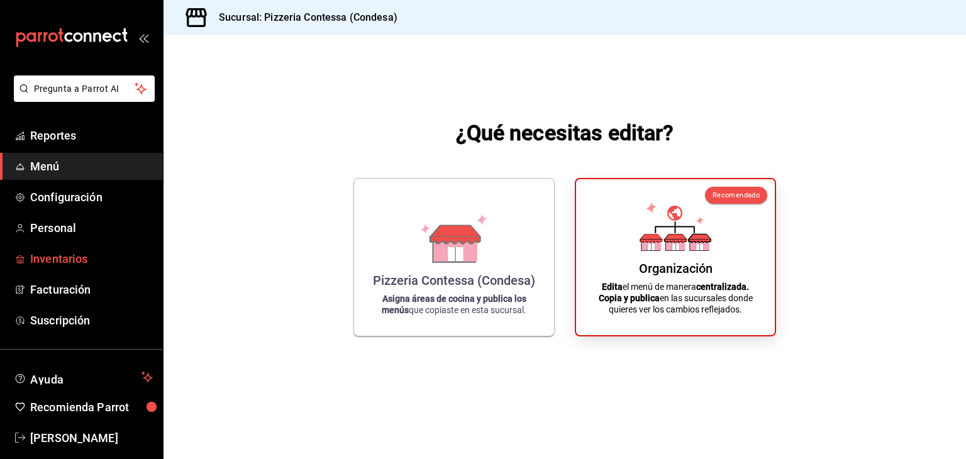
click at [79, 262] on span "Inventarios" at bounding box center [91, 258] width 123 height 17
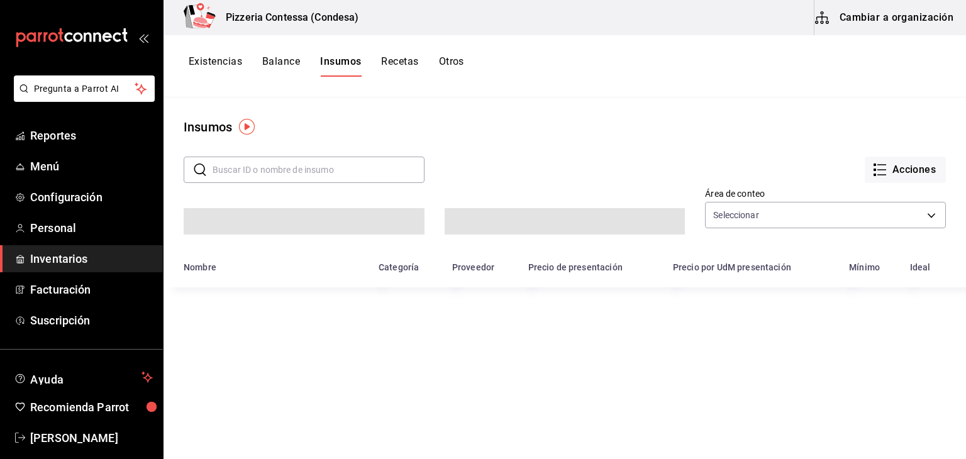
type input "67967614-2b60-4167-a9bc-b0c1ce532025,57d2e4ac-0609-4d41-8b08-a47ca3b1aed1"
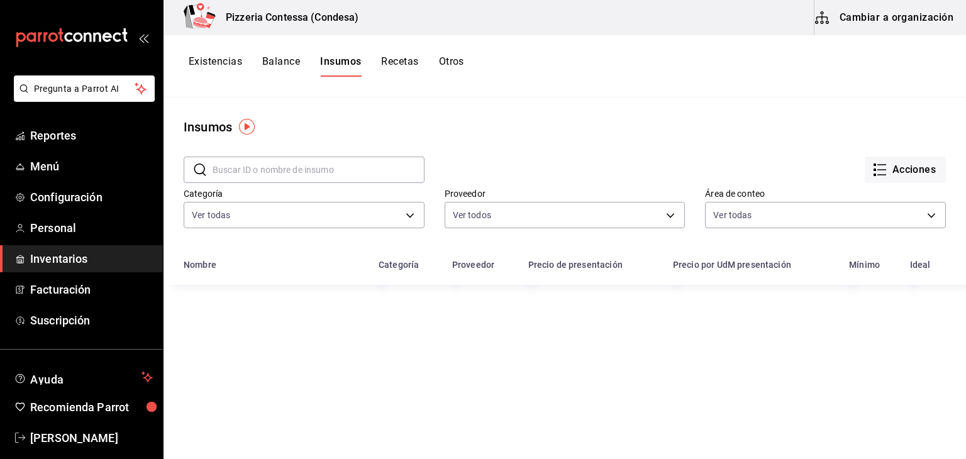
click at [861, 20] on button "Cambiar a organización" at bounding box center [886, 17] width 142 height 35
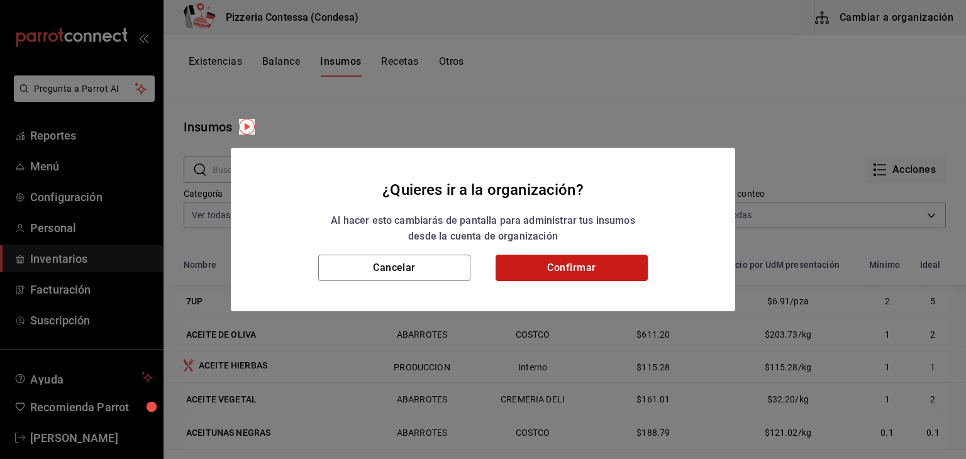
click at [578, 257] on button "Confirmar" at bounding box center [572, 268] width 152 height 26
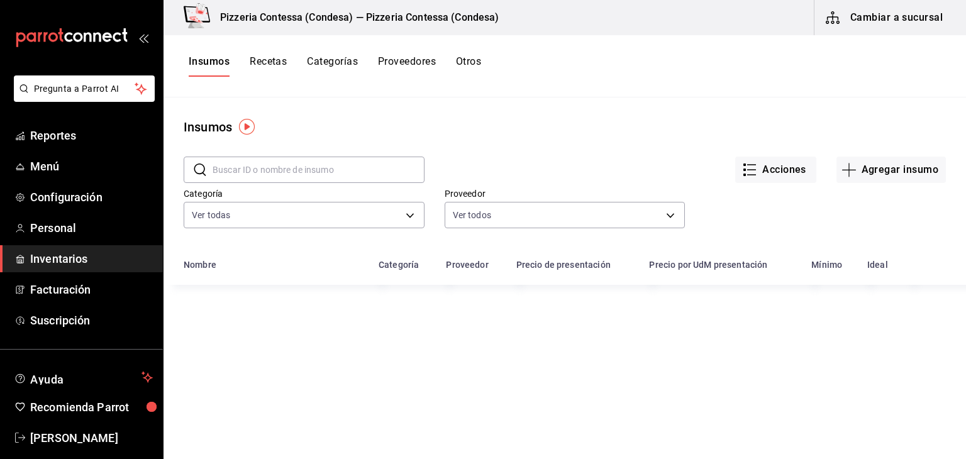
click at [267, 68] on button "Recetas" at bounding box center [268, 65] width 37 height 21
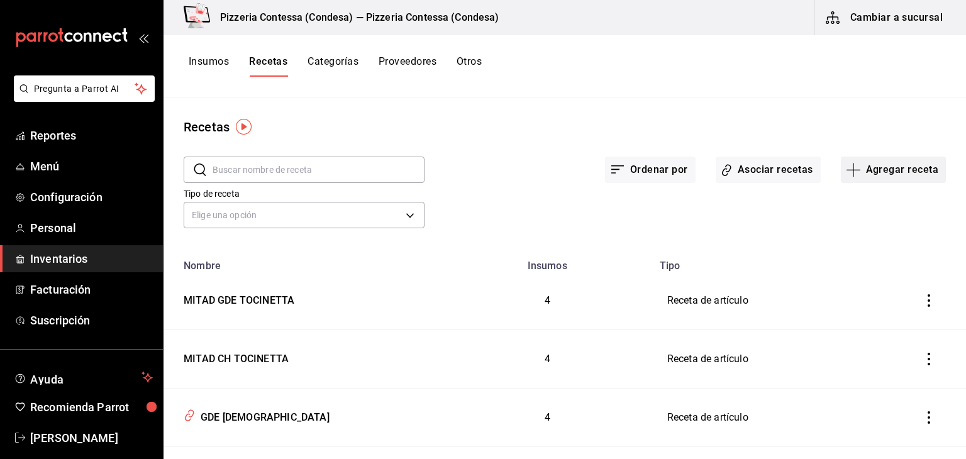
click at [861, 164] on button "Agregar receta" at bounding box center [893, 170] width 105 height 26
click at [880, 202] on span "Receta" at bounding box center [885, 204] width 106 height 13
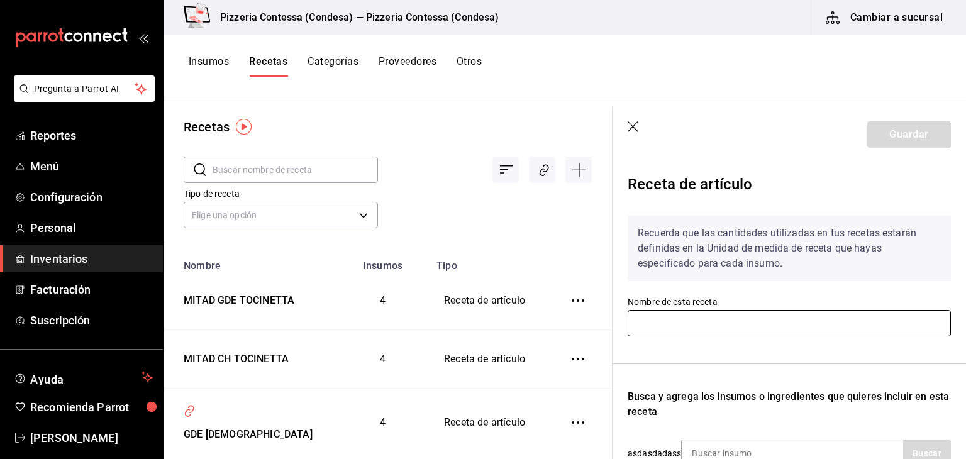
click at [768, 324] on input "text" at bounding box center [789, 323] width 323 height 26
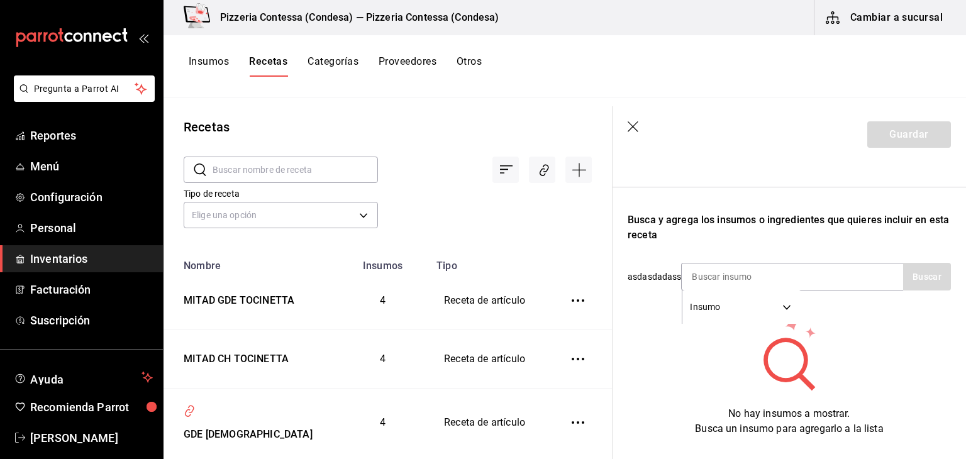
scroll to position [189, 0]
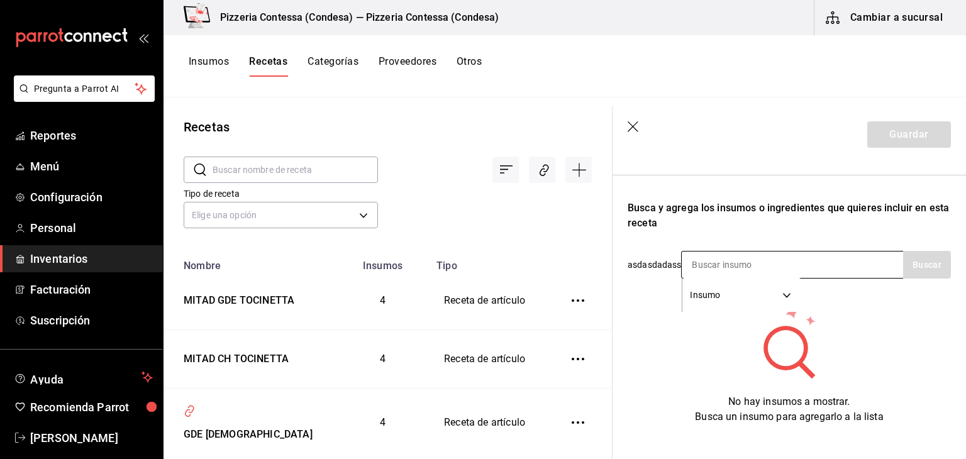
type input "MITAD CH PASTOR"
click at [719, 298] on body "Pregunta a Parrot AI Reportes Menú Configuración Personal Inventarios Facturaci…" at bounding box center [483, 225] width 966 height 451
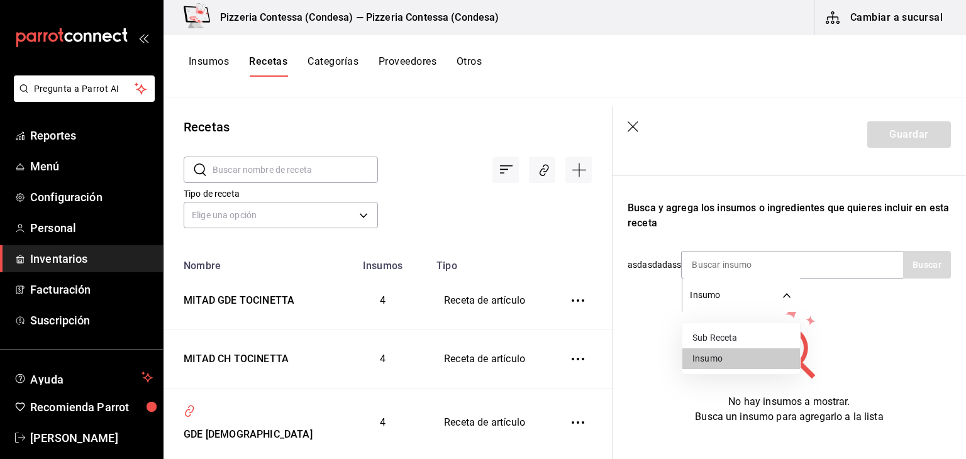
click at [724, 333] on li "Sub Receta" at bounding box center [742, 338] width 118 height 21
type input "SUBRECIPE"
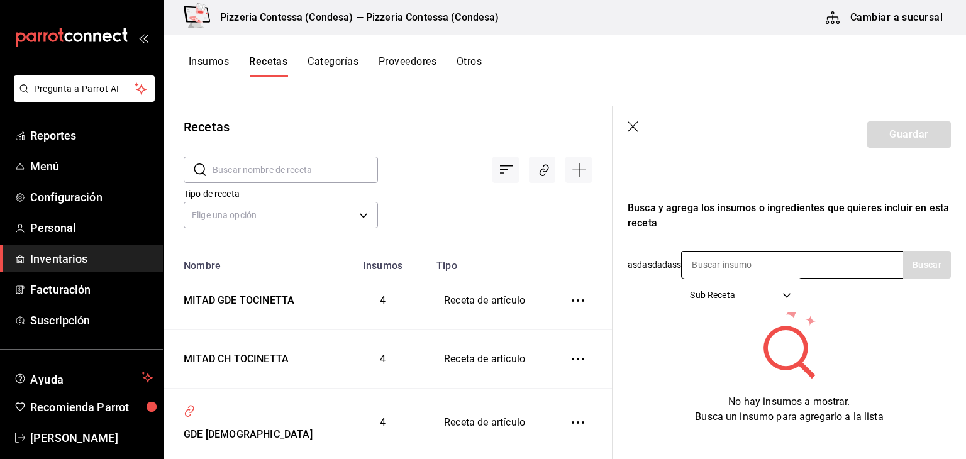
click at [736, 257] on input at bounding box center [745, 265] width 126 height 26
type input "BASE"
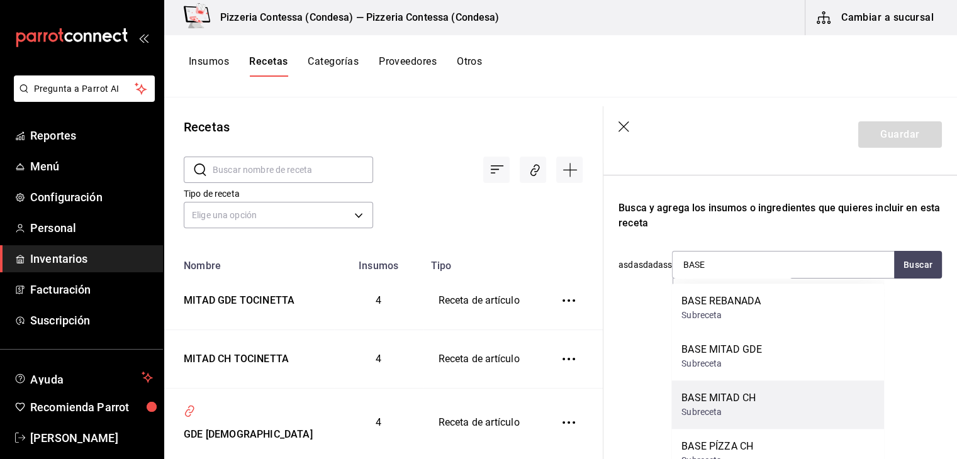
click at [734, 399] on div "BASE MITAD CH" at bounding box center [718, 398] width 74 height 15
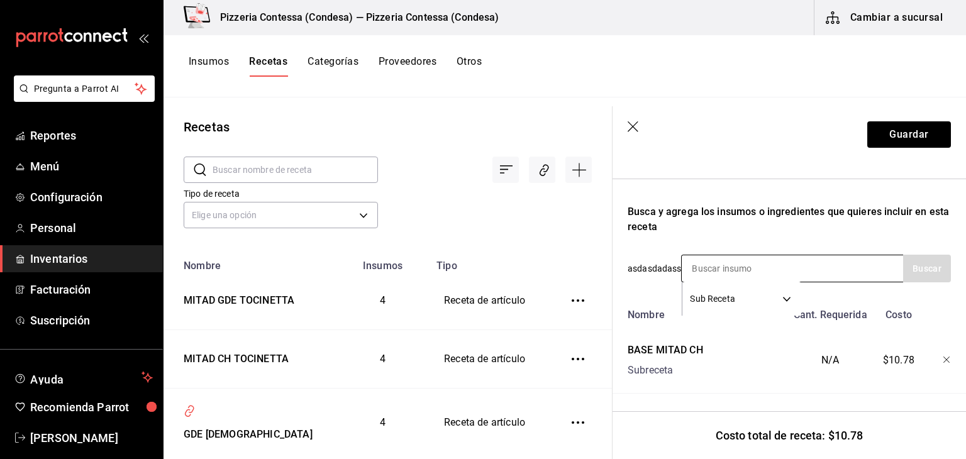
click at [818, 267] on div "Sub Receta SUBRECIPE" at bounding box center [792, 269] width 222 height 28
click at [737, 303] on body "Pregunta a Parrot AI Reportes Menú Configuración Personal Inventarios Facturaci…" at bounding box center [483, 225] width 966 height 451
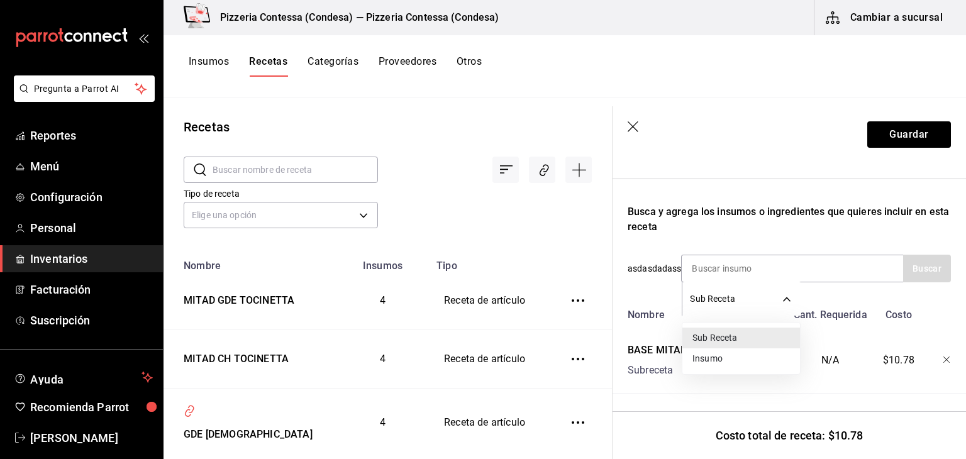
click at [727, 359] on li "Insumo" at bounding box center [742, 359] width 118 height 21
type input "SUPPLY"
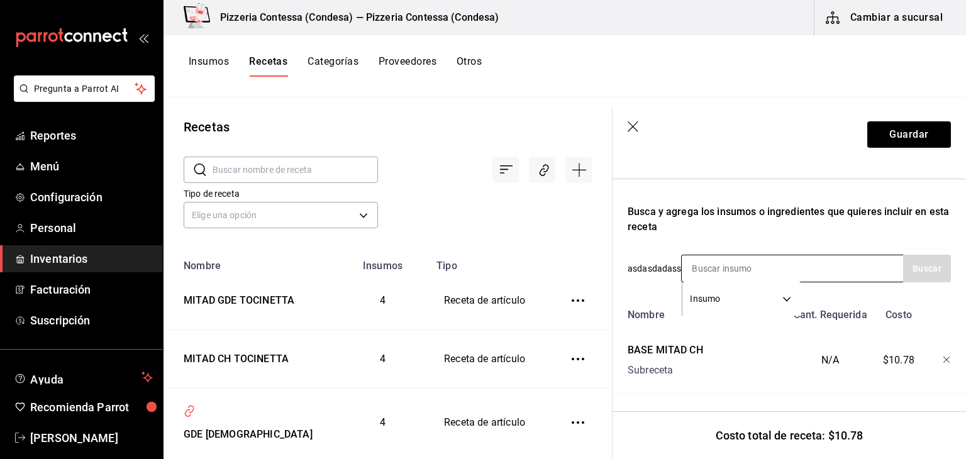
click at [717, 269] on input at bounding box center [745, 268] width 126 height 26
type input "PASTOR"
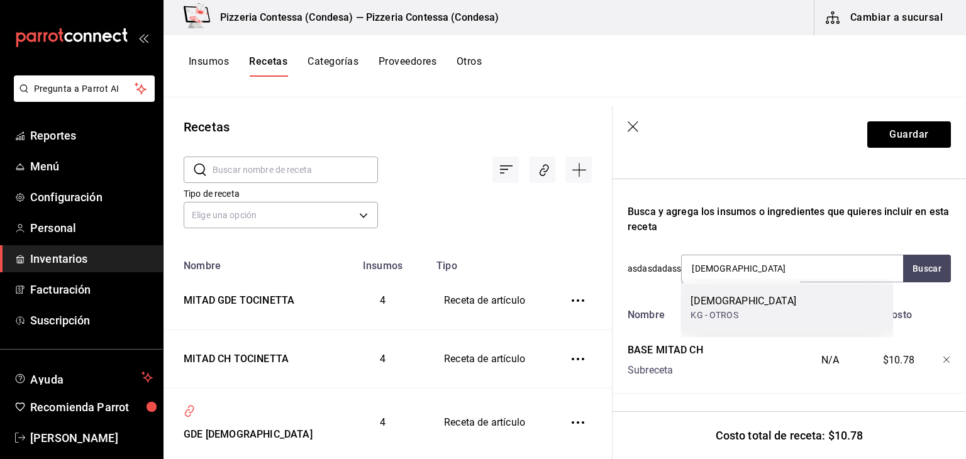
click at [809, 326] on div "Pastor KG - OTROS" at bounding box center [787, 308] width 213 height 48
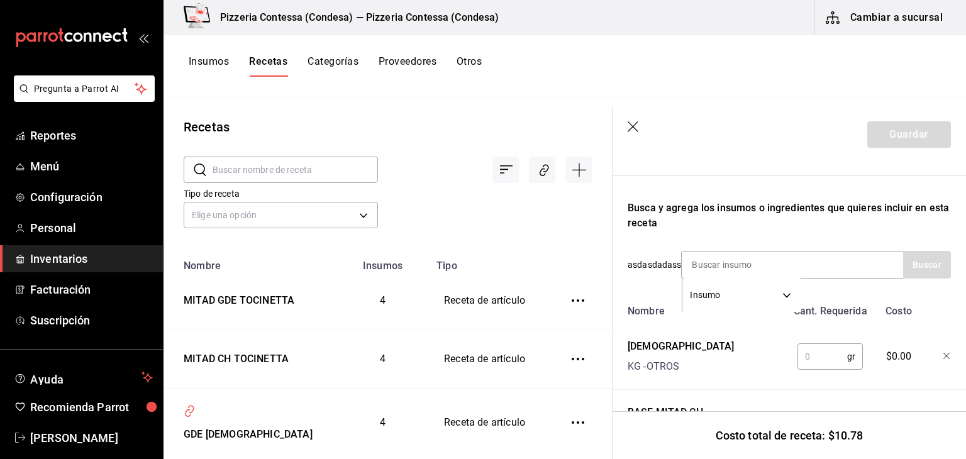
click at [818, 368] on input "text" at bounding box center [823, 356] width 50 height 25
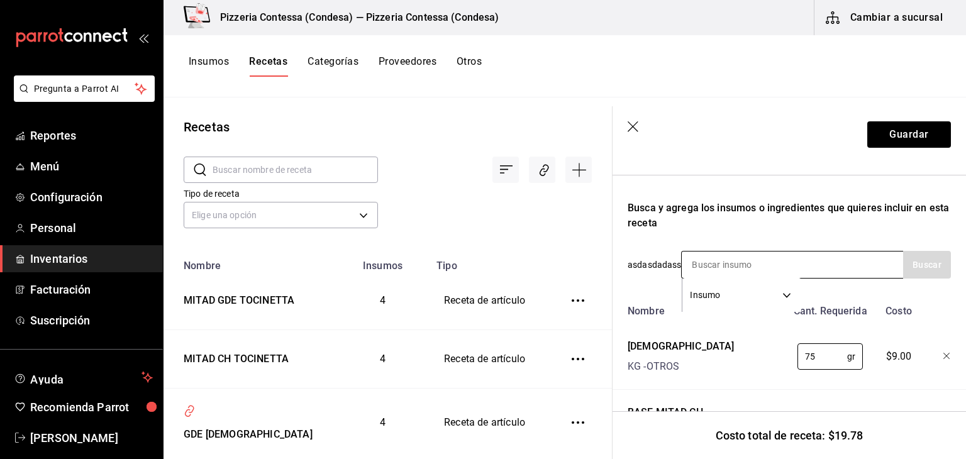
type input "75"
click at [758, 275] on input at bounding box center [745, 265] width 126 height 26
type input "CEBOLLA"
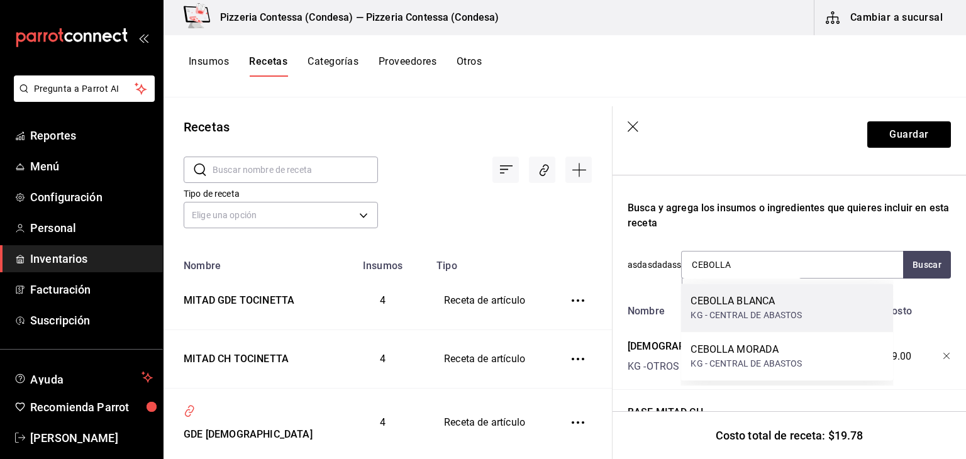
click at [775, 303] on div "CEBOLLA BLANCA" at bounding box center [746, 301] width 111 height 15
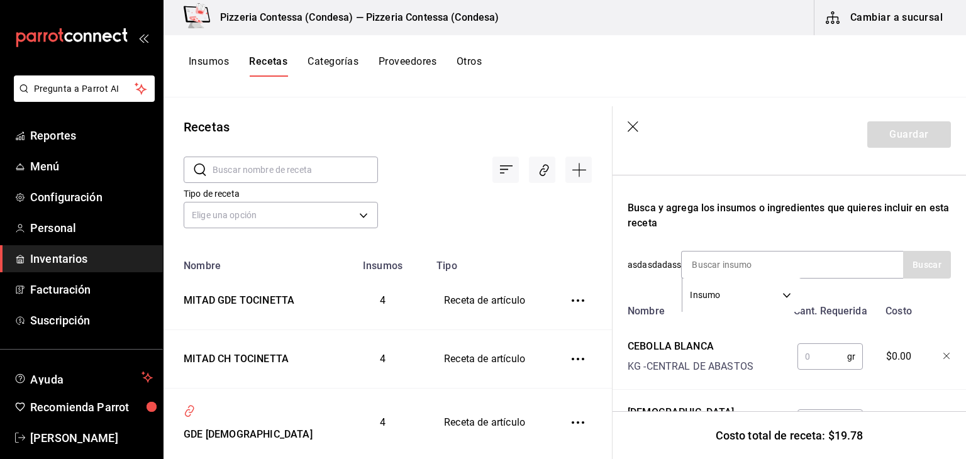
click at [821, 364] on input "text" at bounding box center [823, 356] width 50 height 25
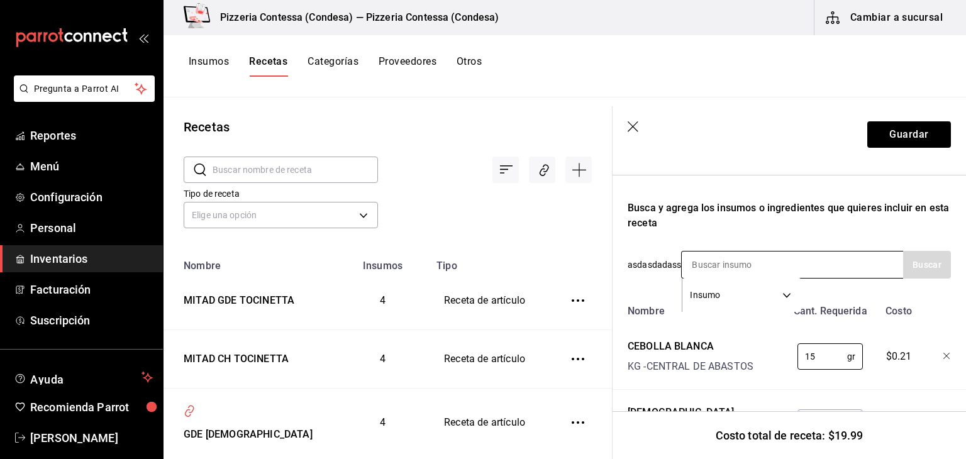
type input "15"
click at [772, 260] on input at bounding box center [745, 265] width 126 height 26
type input "CILANTRO"
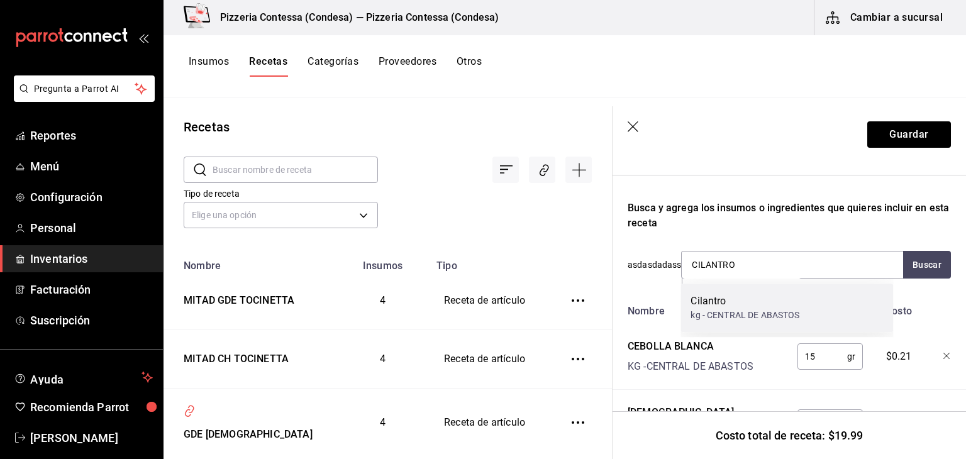
click at [768, 302] on div "Cilantro" at bounding box center [745, 301] width 109 height 15
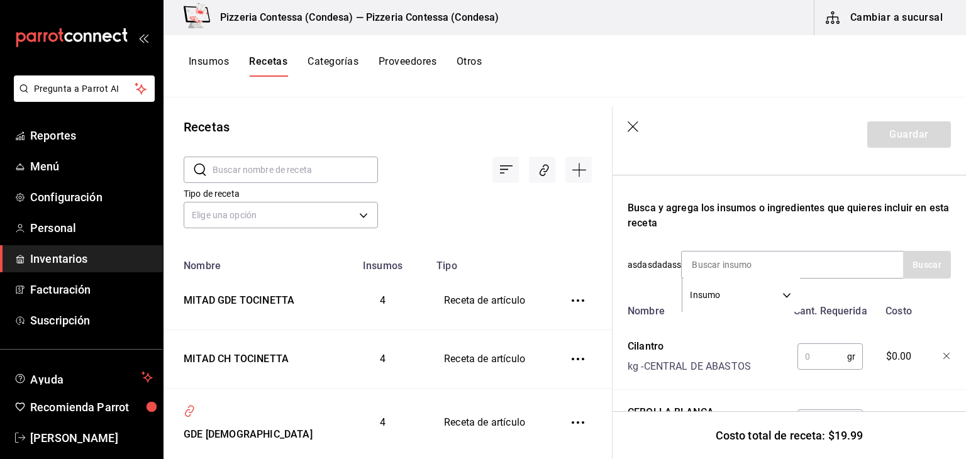
click at [826, 354] on input "text" at bounding box center [823, 356] width 50 height 25
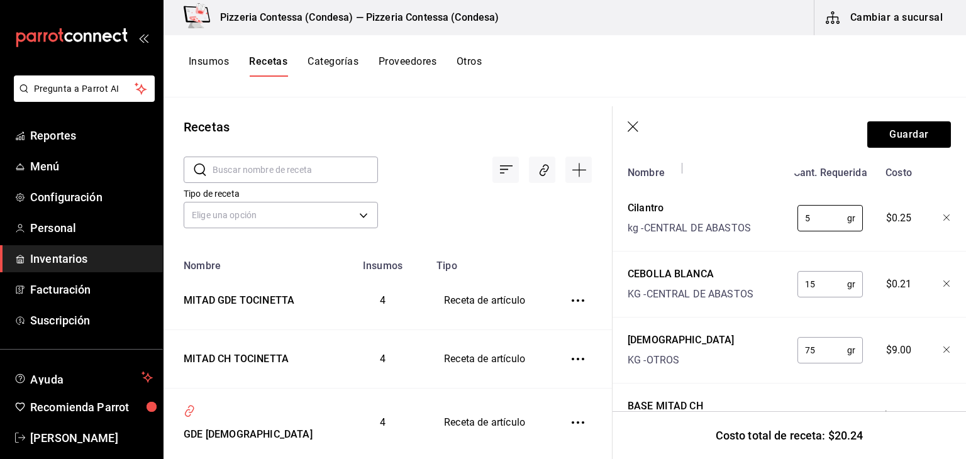
scroll to position [63, 0]
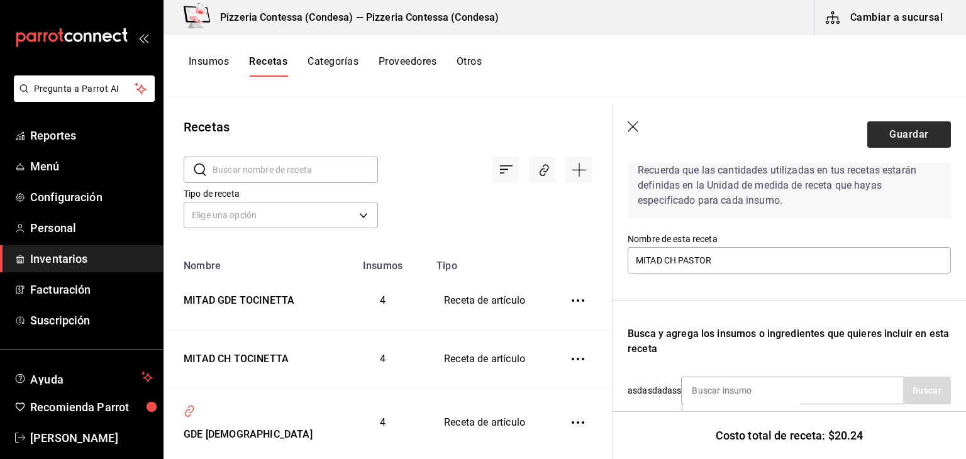
type input "5"
click at [896, 125] on button "Guardar" at bounding box center [910, 134] width 84 height 26
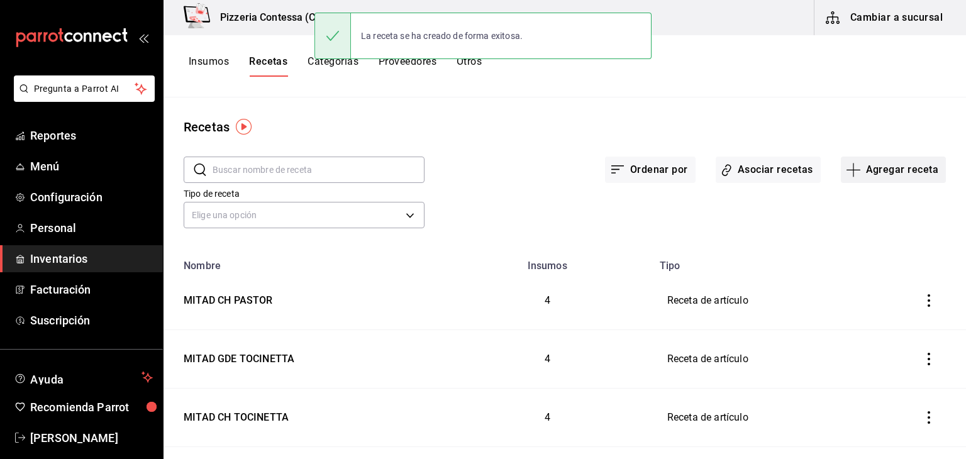
click at [894, 170] on button "Agregar receta" at bounding box center [893, 170] width 105 height 26
click at [859, 199] on span "Receta" at bounding box center [885, 204] width 106 height 13
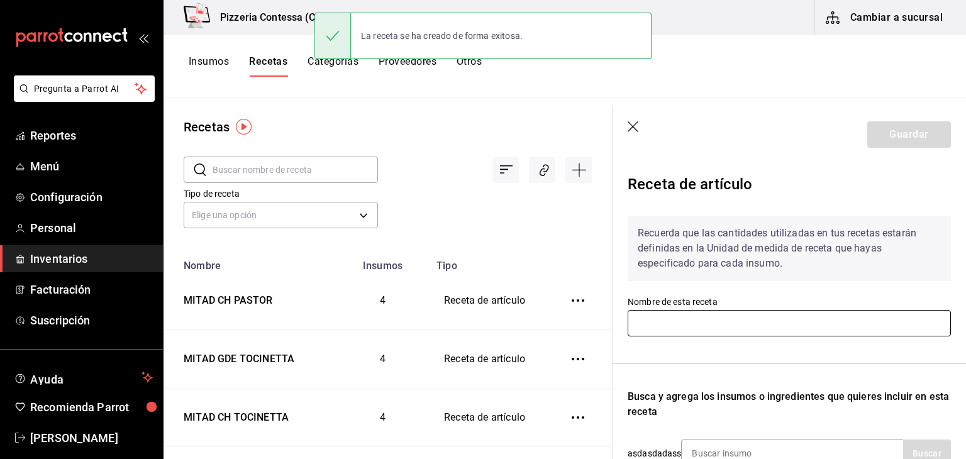
click at [730, 320] on input "text" at bounding box center [789, 323] width 323 height 26
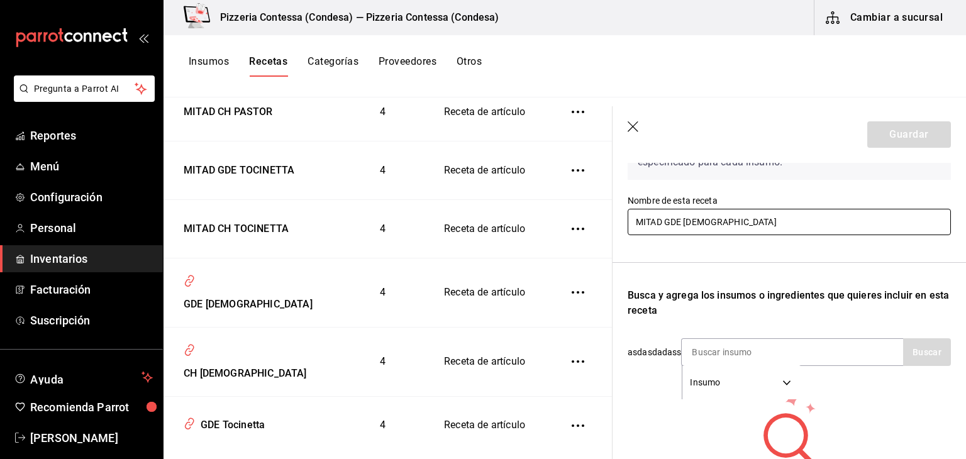
scroll to position [88, 0]
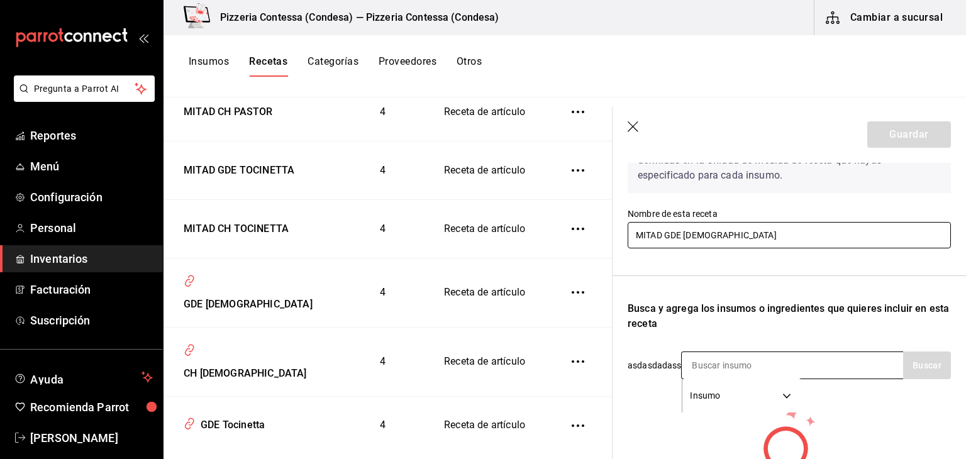
type input "MITAD GDE PASTOR"
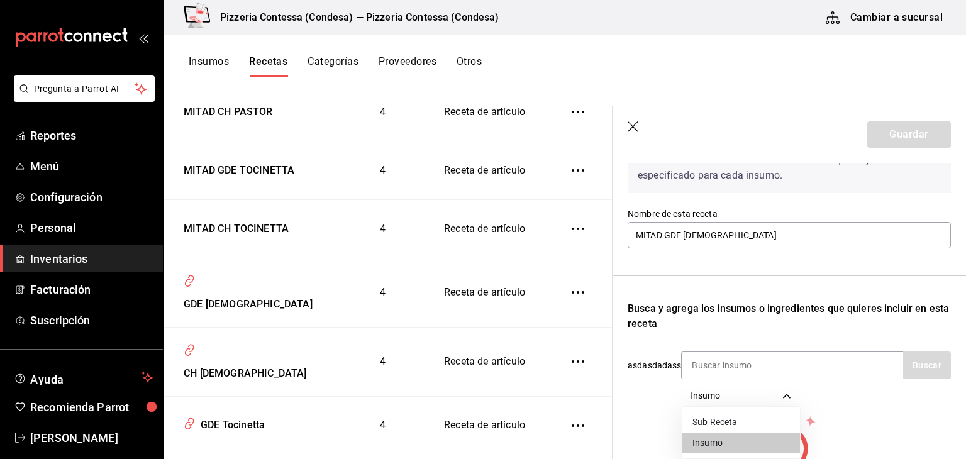
click at [760, 388] on body "Pregunta a Parrot AI Reportes Menú Configuración Personal Inventarios Facturaci…" at bounding box center [483, 225] width 966 height 451
click at [743, 425] on li "Sub Receta" at bounding box center [742, 422] width 118 height 21
type input "SUBRECIPE"
drag, startPoint x: 766, startPoint y: 346, endPoint x: 765, endPoint y: 352, distance: 6.3
click at [766, 348] on div "Recuerda que las cantidades utilizadas en tus recetas estarán definidas en la U…" at bounding box center [789, 322] width 323 height 408
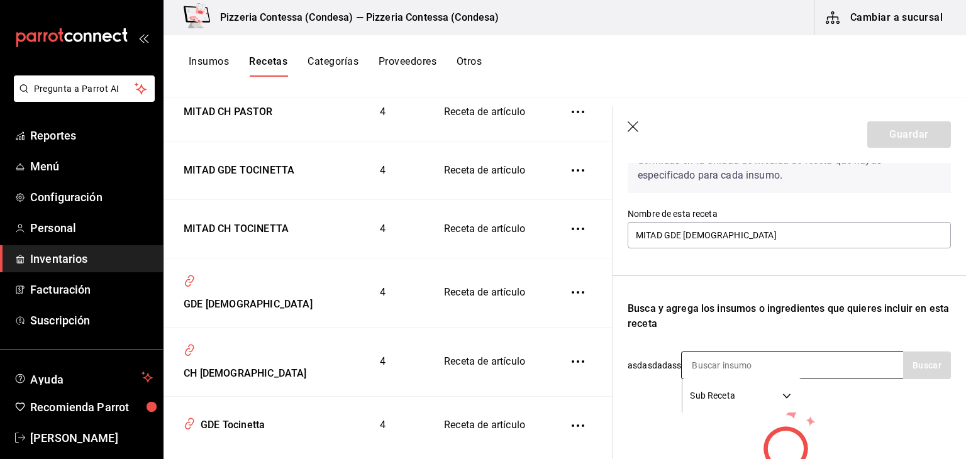
click at [762, 357] on input at bounding box center [745, 365] width 126 height 26
type input "BASE"
click at [917, 361] on button "Buscar" at bounding box center [928, 366] width 48 height 28
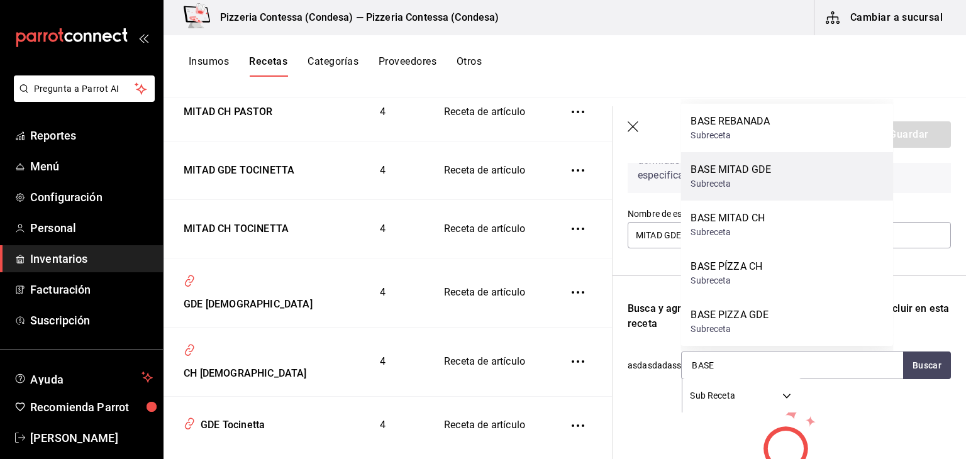
click at [763, 176] on div "BASE MITAD GDE" at bounding box center [731, 169] width 81 height 15
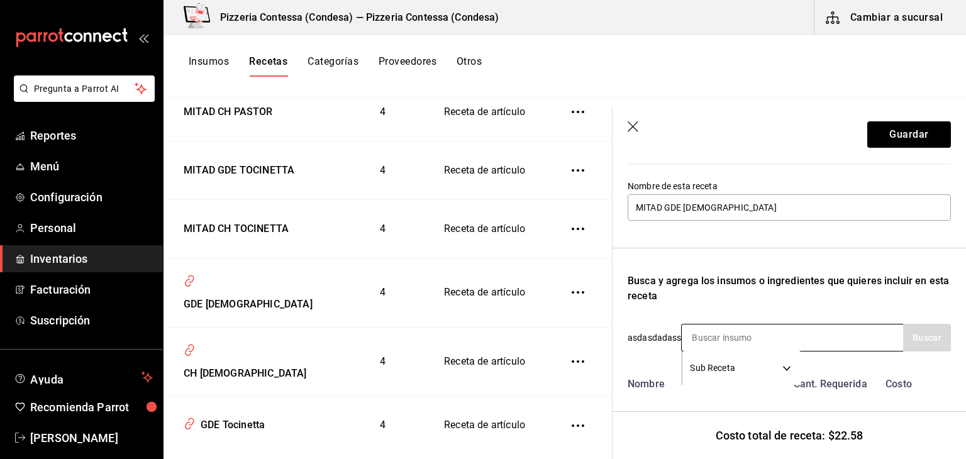
scroll to position [151, 0]
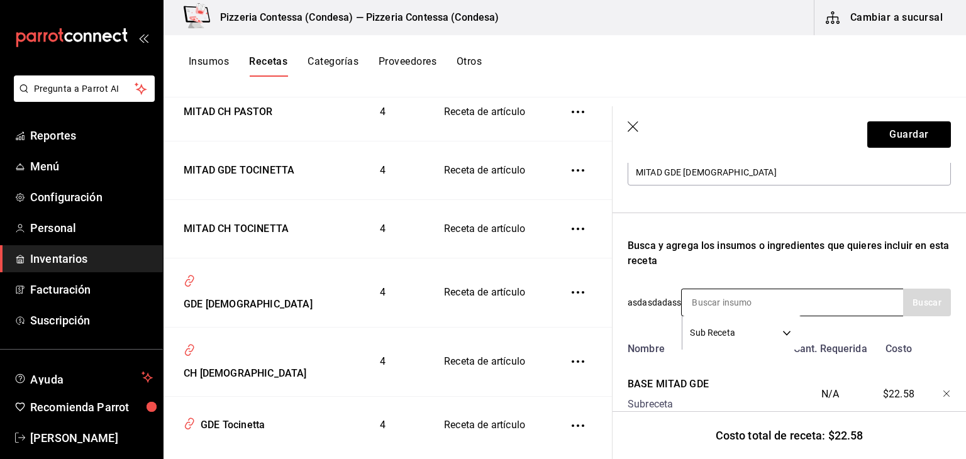
click at [760, 306] on input at bounding box center [745, 302] width 126 height 26
click at [775, 332] on body "Pregunta a Parrot AI Reportes Menú Configuración Personal Inventarios Facturaci…" at bounding box center [483, 225] width 966 height 451
click at [755, 391] on li "Insumo" at bounding box center [742, 396] width 118 height 21
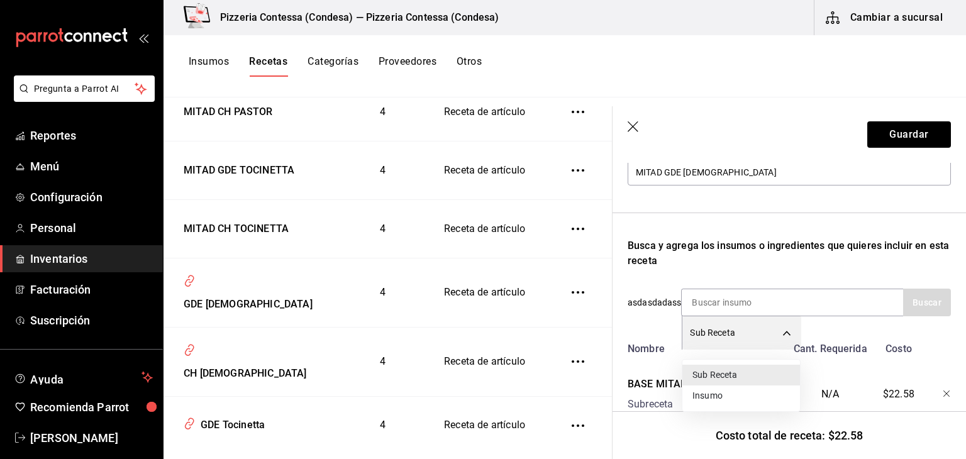
type input "SUPPLY"
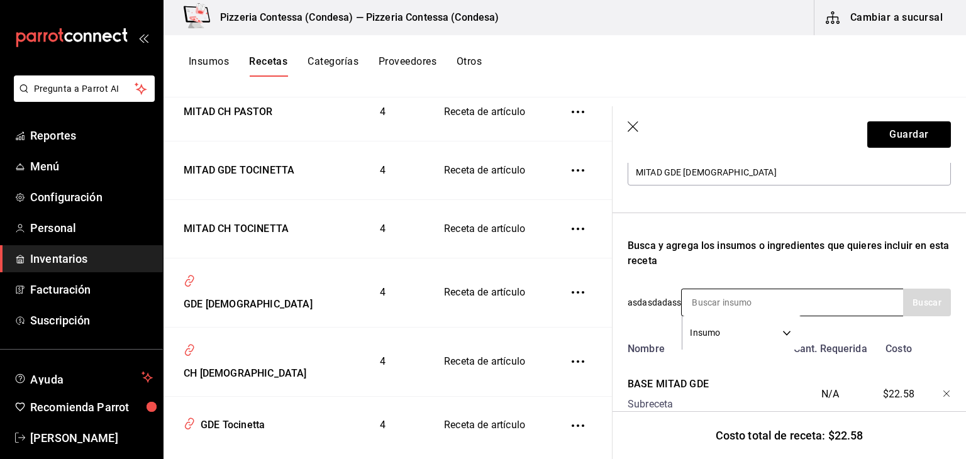
click at [760, 303] on input at bounding box center [745, 302] width 126 height 26
type input "PASTOR"
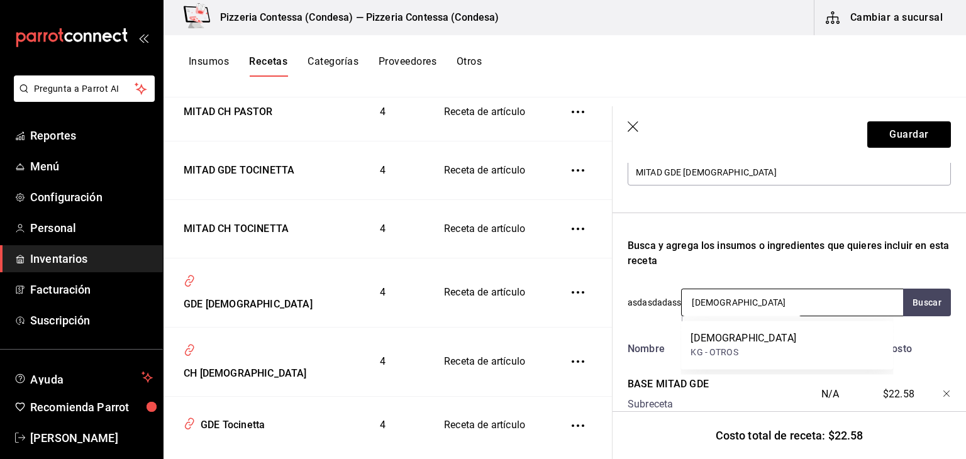
click at [780, 333] on div "Pastor KG - OTROS" at bounding box center [787, 345] width 213 height 48
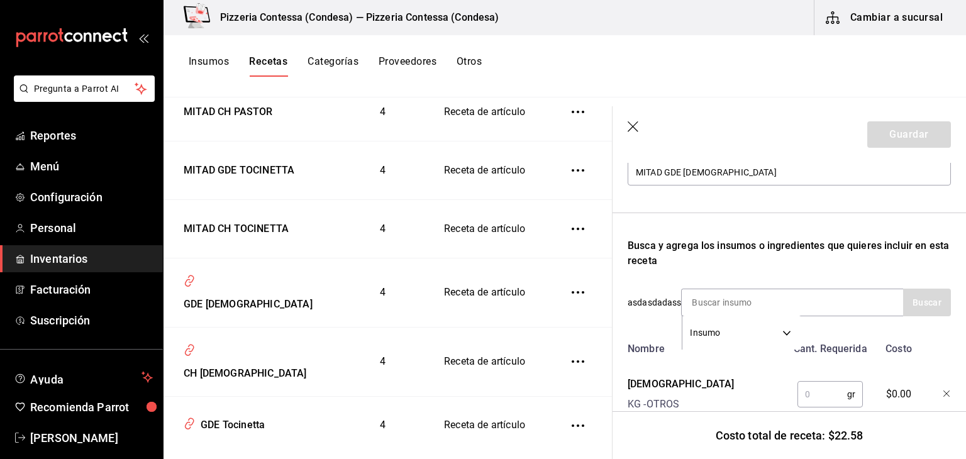
click at [841, 399] on input "text" at bounding box center [823, 394] width 50 height 25
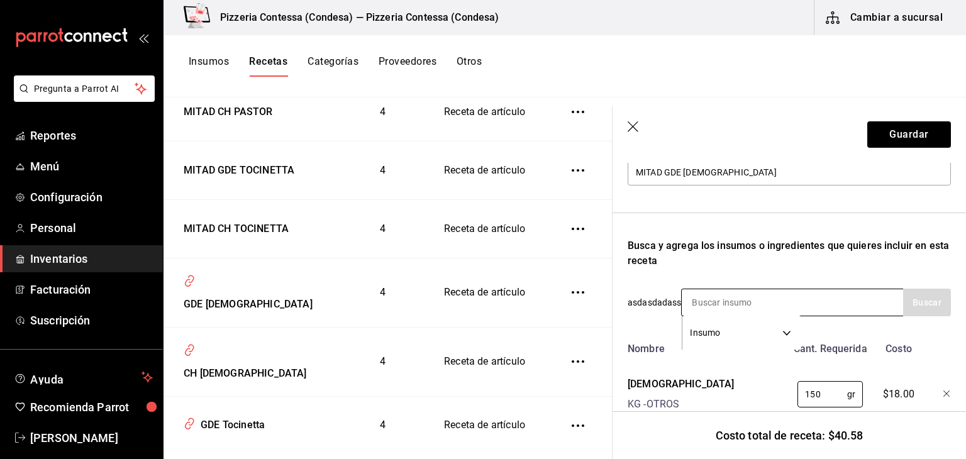
type input "150"
click at [780, 310] on input at bounding box center [745, 302] width 126 height 26
type input "CEBOLLA"
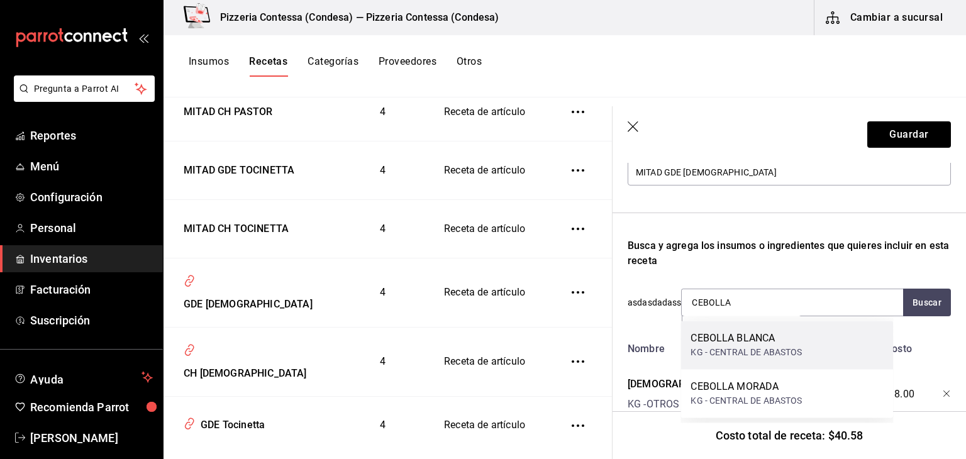
click at [756, 357] on div "KG - CENTRAL DE ABASTOS" at bounding box center [746, 352] width 111 height 13
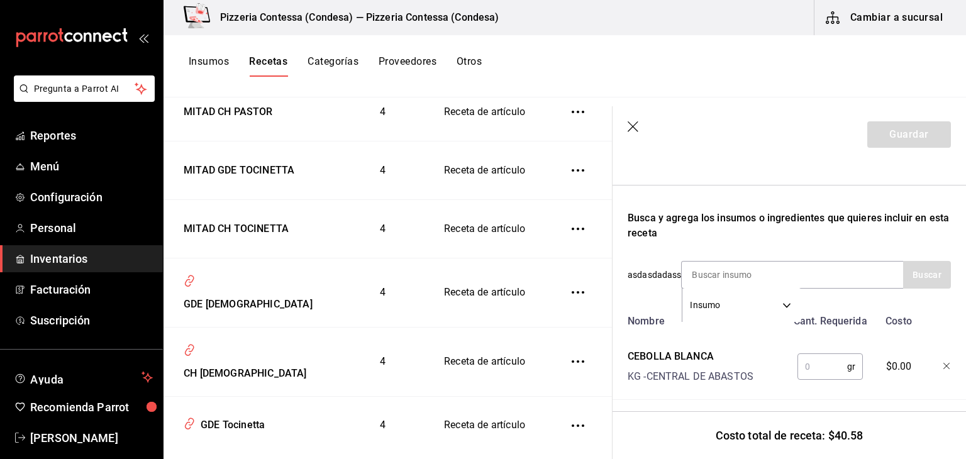
scroll to position [214, 0]
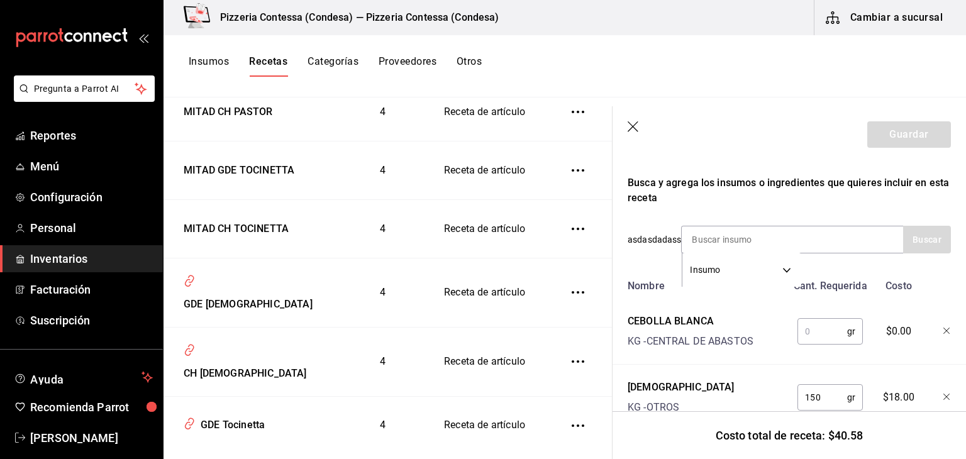
click at [813, 333] on input "text" at bounding box center [823, 331] width 50 height 25
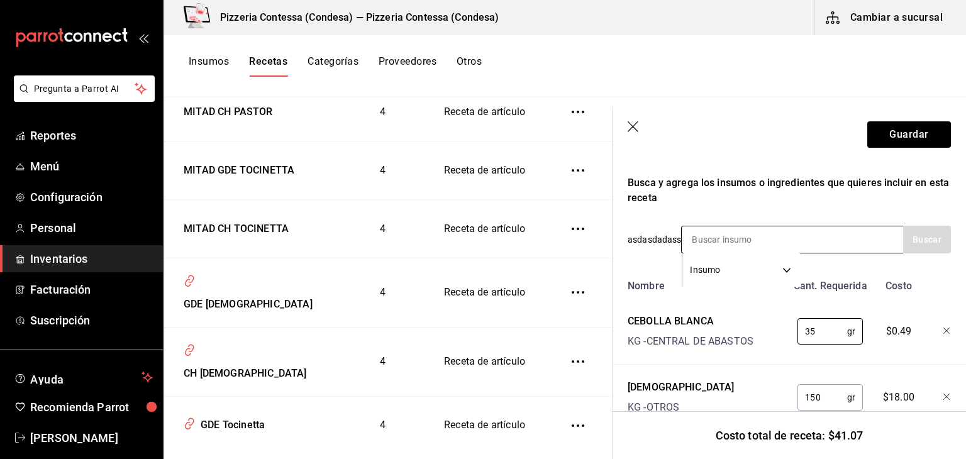
type input "35"
click at [758, 238] on input at bounding box center [745, 240] width 126 height 26
type input "CILANTRO"
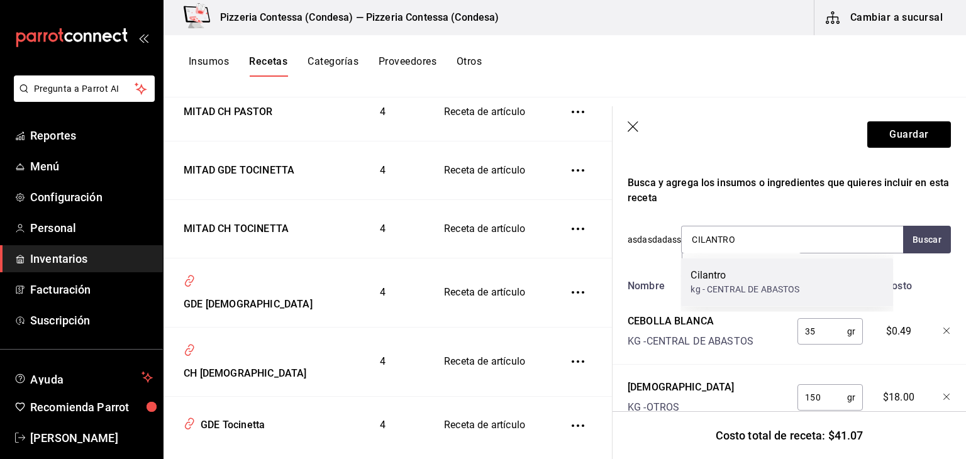
click at [763, 290] on div "kg - CENTRAL DE ABASTOS" at bounding box center [745, 289] width 109 height 13
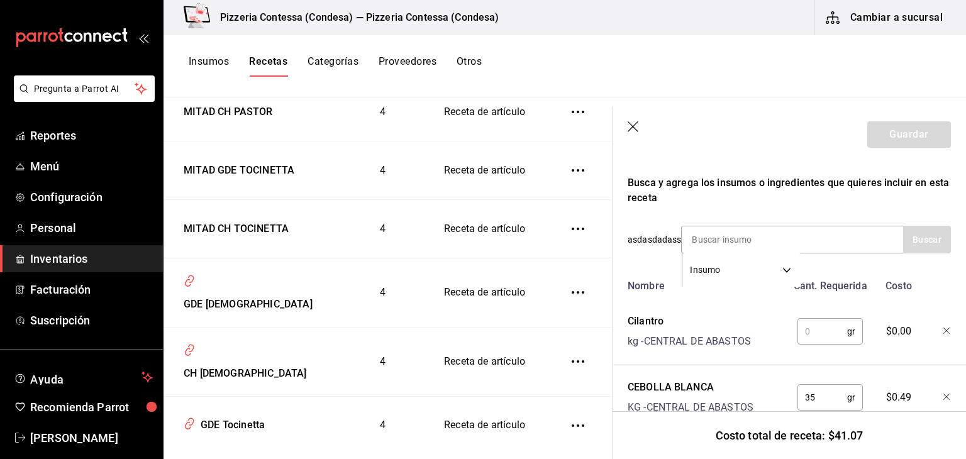
click at [839, 328] on input "text" at bounding box center [823, 331] width 50 height 25
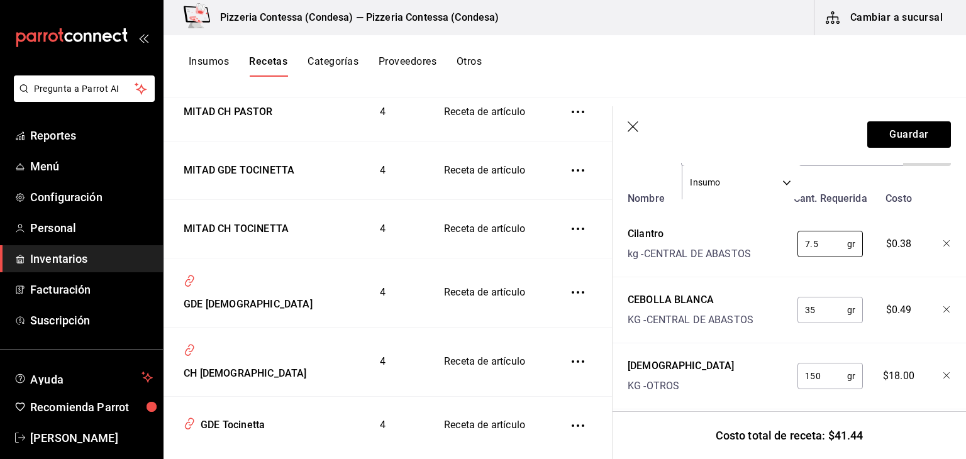
scroll to position [267, 0]
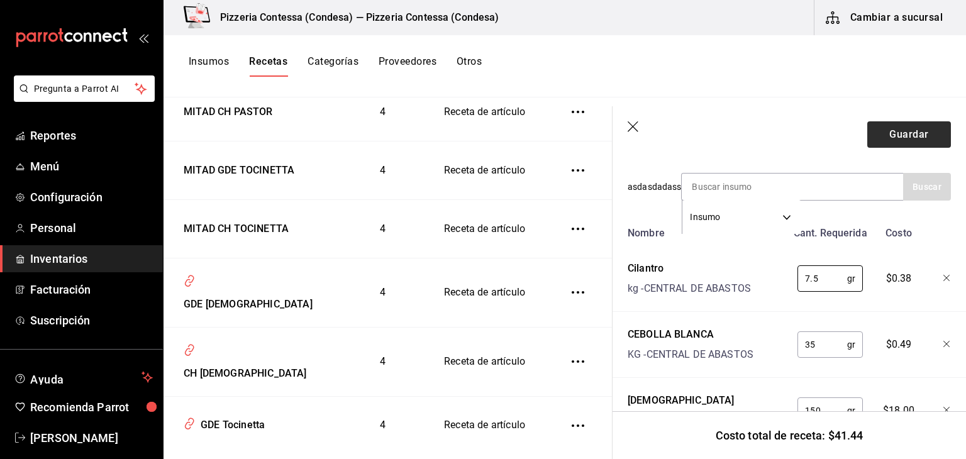
type input "7.5"
click at [883, 143] on button "Guardar" at bounding box center [910, 134] width 84 height 26
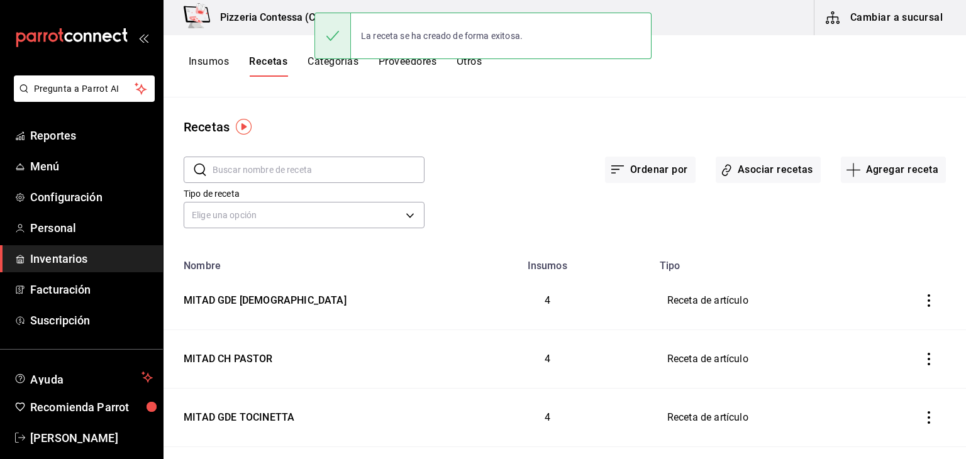
click at [575, 131] on div "Recetas" at bounding box center [565, 127] width 803 height 19
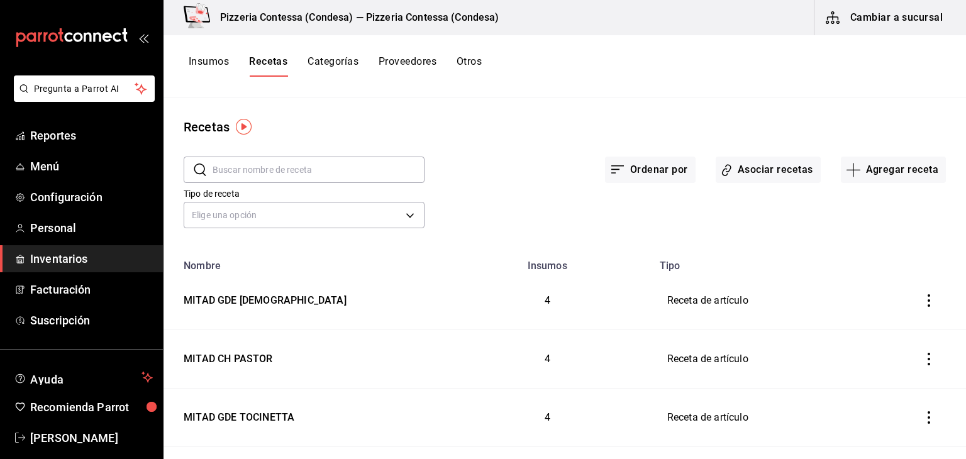
click at [737, 183] on div "Tipo de receta Elige una opción default" at bounding box center [555, 197] width 783 height 69
click at [745, 167] on button "Asociar recetas" at bounding box center [768, 170] width 105 height 26
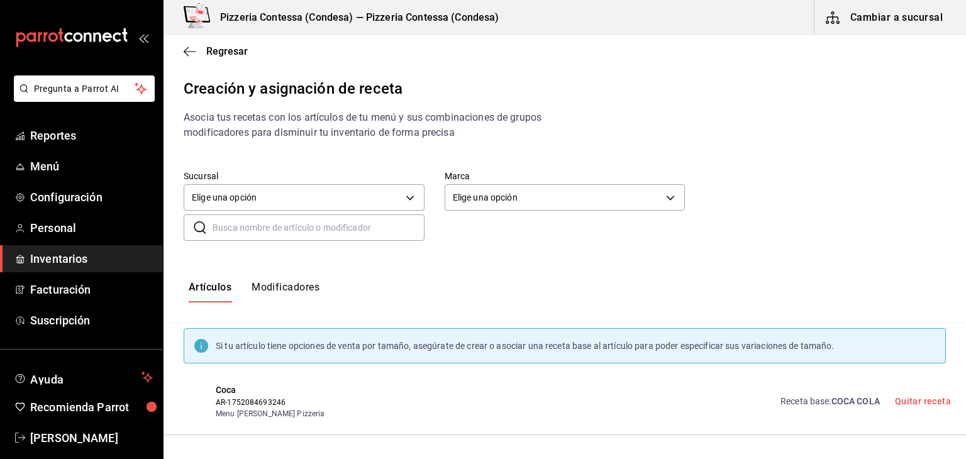
click at [288, 285] on button "Modificadores" at bounding box center [286, 291] width 68 height 21
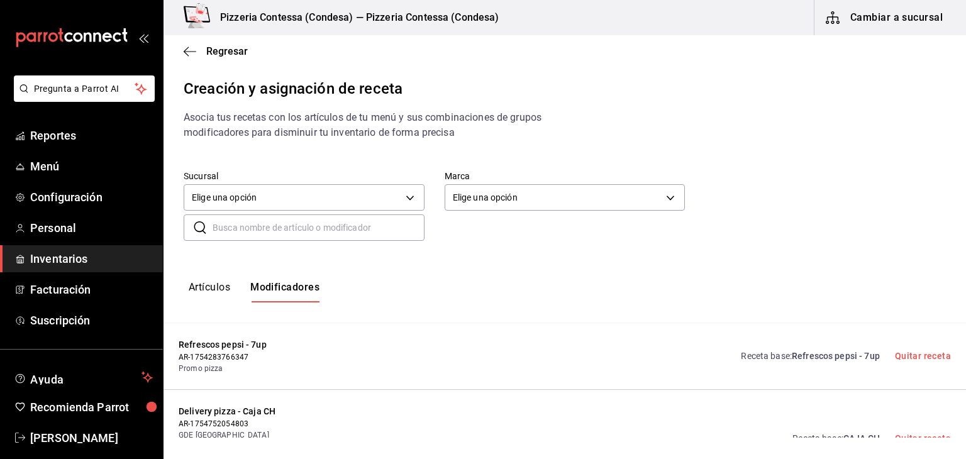
click at [299, 227] on input "text" at bounding box center [319, 227] width 212 height 25
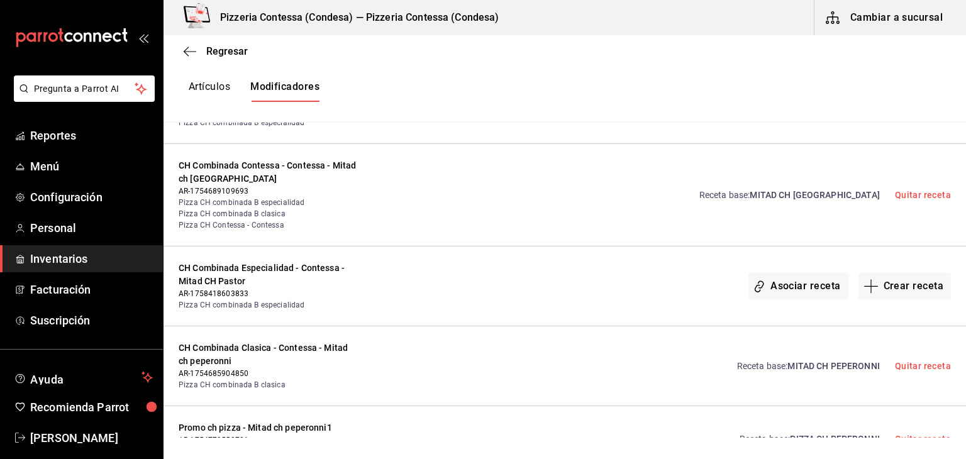
scroll to position [1195, 0]
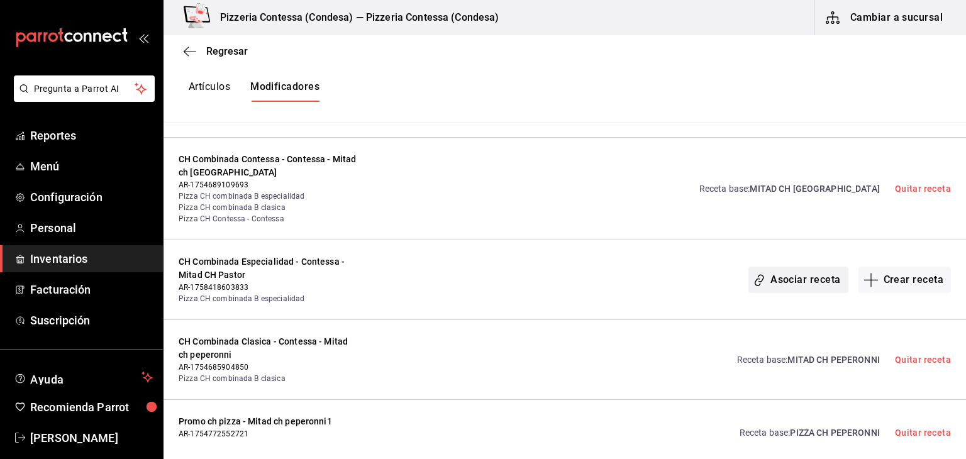
type input "MITAD"
click at [795, 278] on button "Asociar receta" at bounding box center [798, 280] width 99 height 26
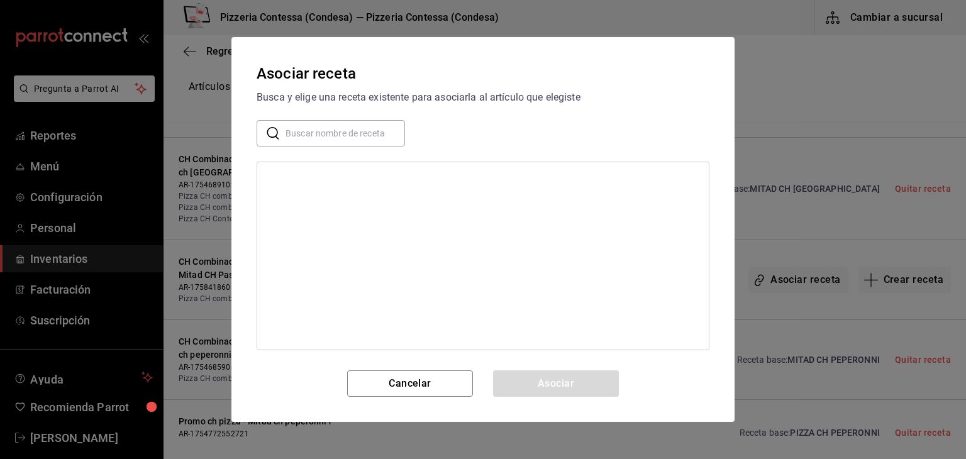
click at [316, 125] on input "text" at bounding box center [346, 133] width 120 height 25
type input "MITAD CH PA"
click at [294, 185] on div "MITAD CH PASTOR" at bounding box center [483, 178] width 452 height 23
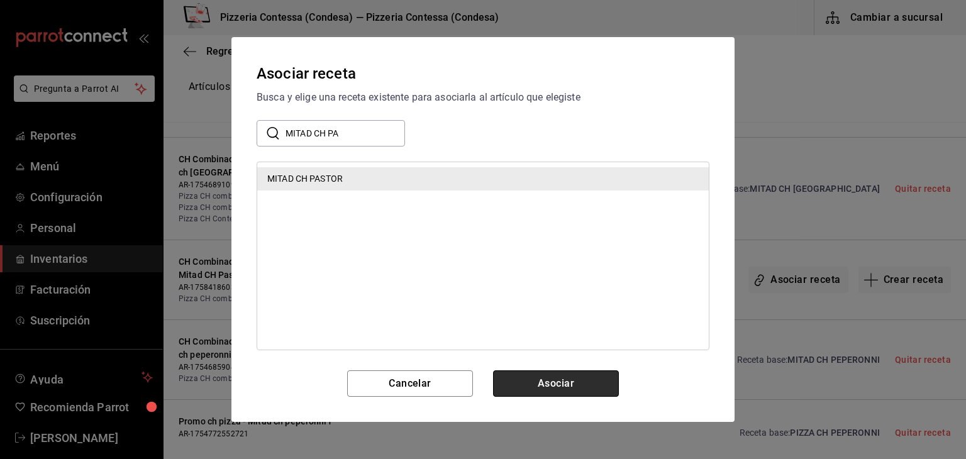
click at [563, 389] on button "Asociar" at bounding box center [556, 384] width 126 height 26
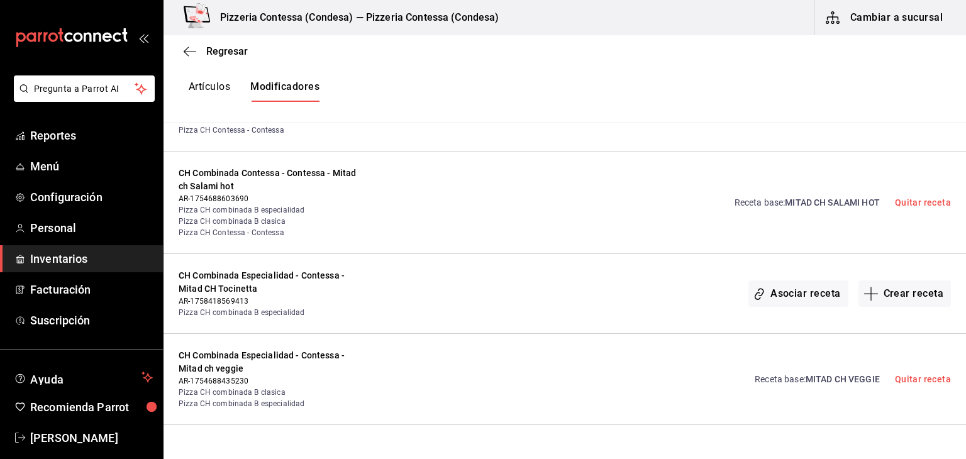
scroll to position [1636, 0]
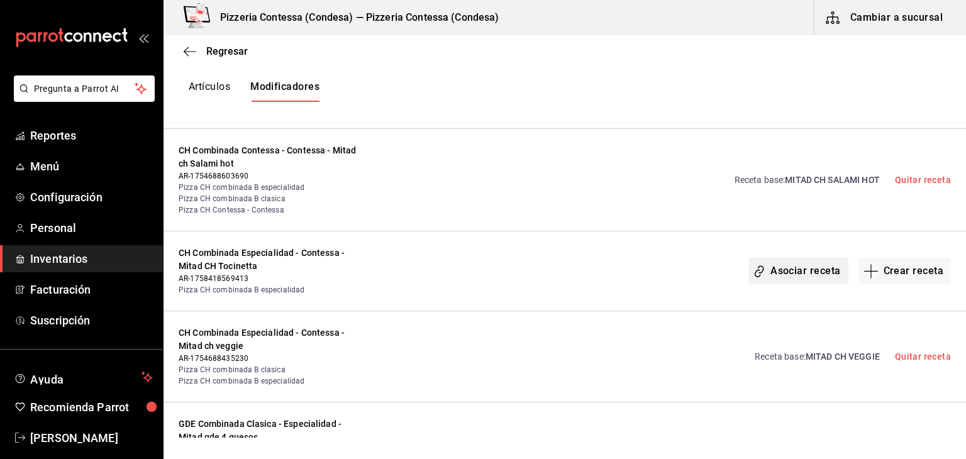
click at [773, 271] on button "Asociar receta" at bounding box center [798, 271] width 99 height 26
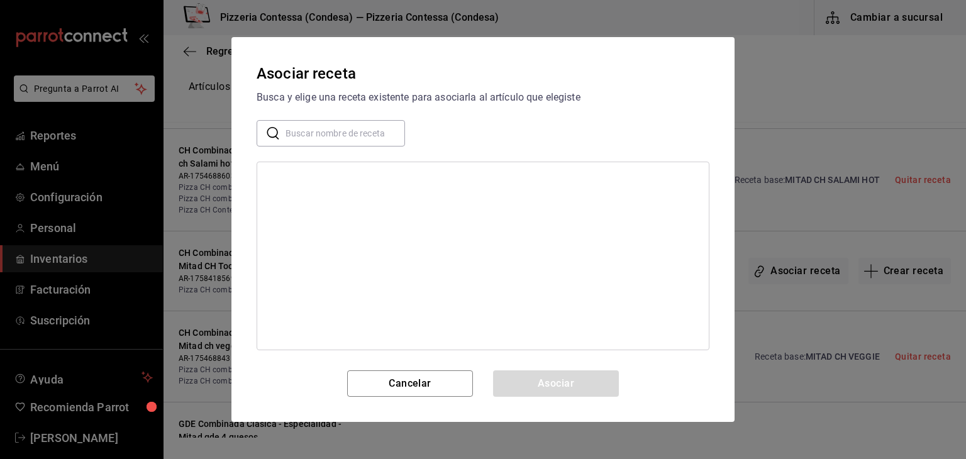
click at [342, 143] on input "text" at bounding box center [346, 133] width 120 height 25
type input "MITAD CH TO"
click at [353, 183] on div "MITAD CH TOCINETTA" at bounding box center [311, 178] width 89 height 13
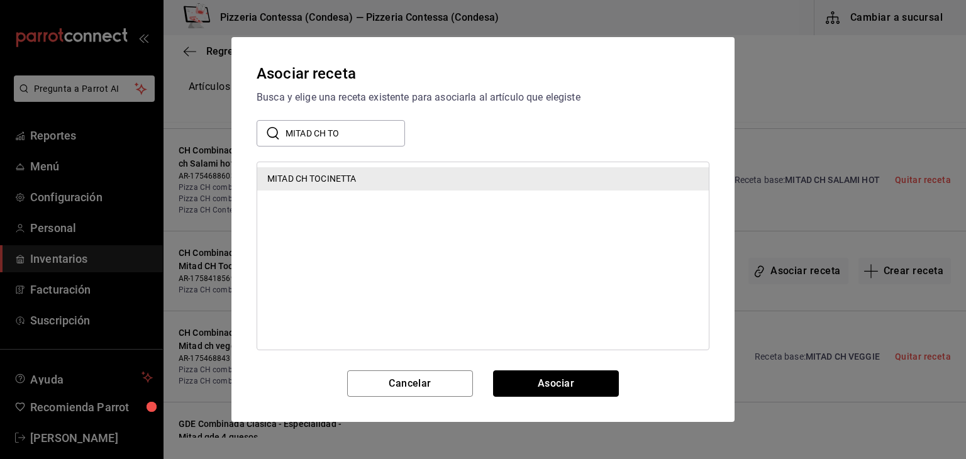
click at [517, 377] on button "Asociar" at bounding box center [556, 384] width 126 height 26
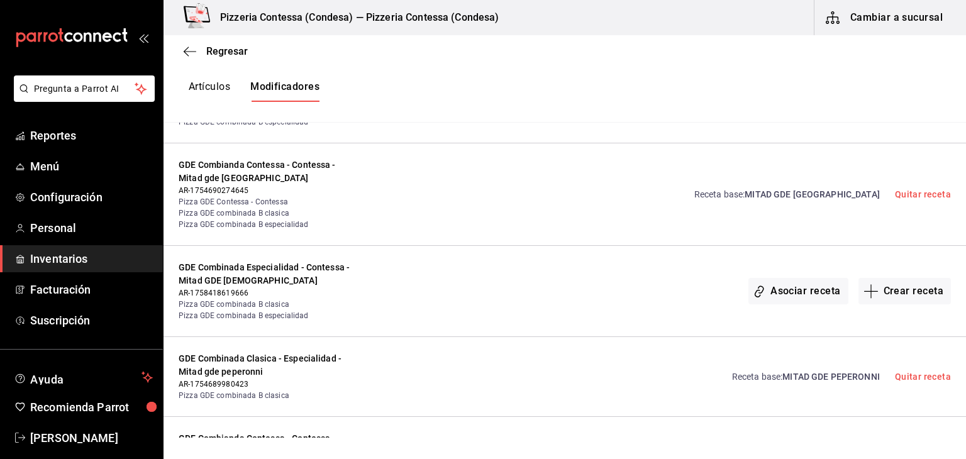
scroll to position [2706, 0]
click at [792, 278] on button "Asociar receta" at bounding box center [798, 290] width 99 height 26
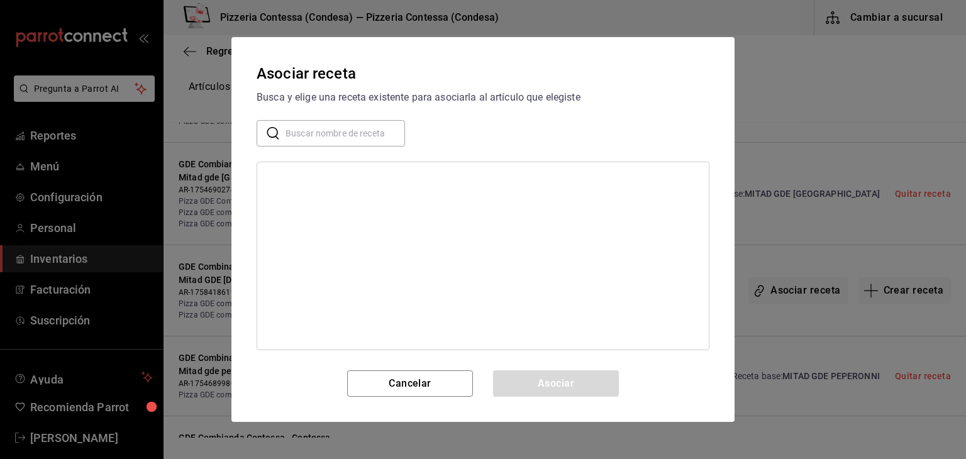
click at [316, 135] on input "text" at bounding box center [346, 133] width 120 height 25
type input "MITAD GDE PAS"
click at [332, 187] on div "MITAD GDE PASTOR" at bounding box center [483, 178] width 452 height 23
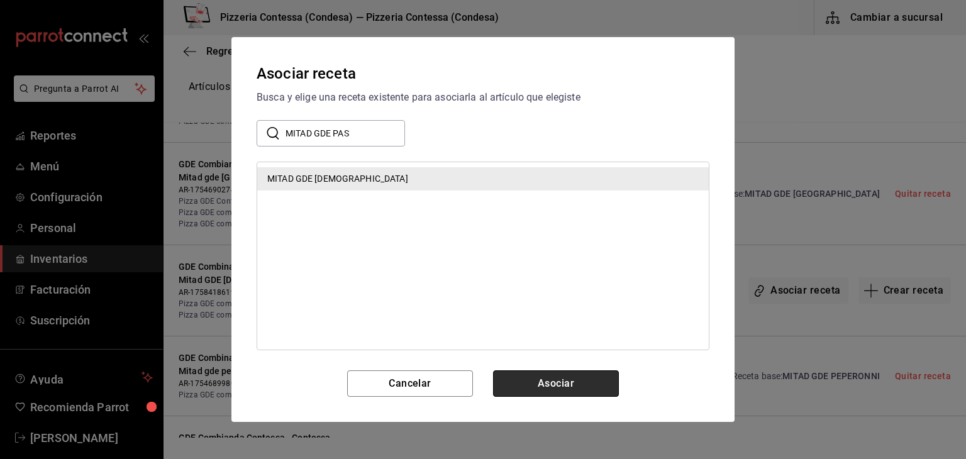
click at [544, 384] on button "Asociar" at bounding box center [556, 384] width 126 height 26
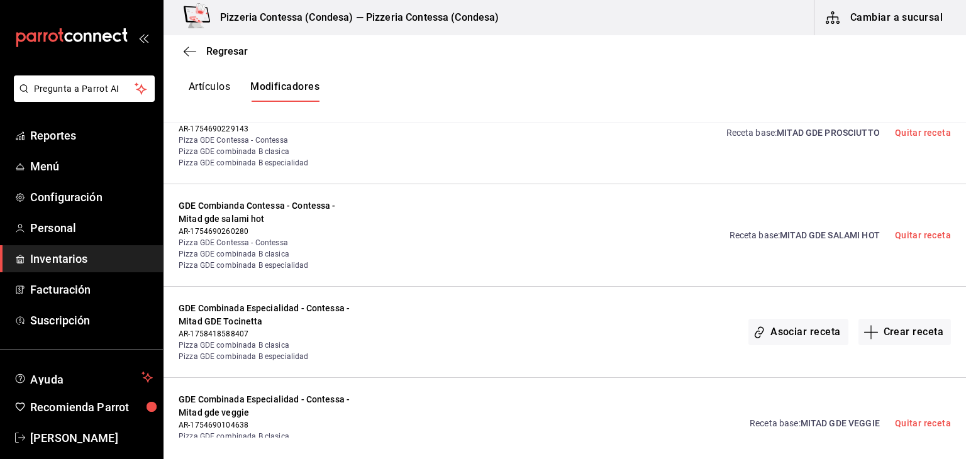
scroll to position [3067, 0]
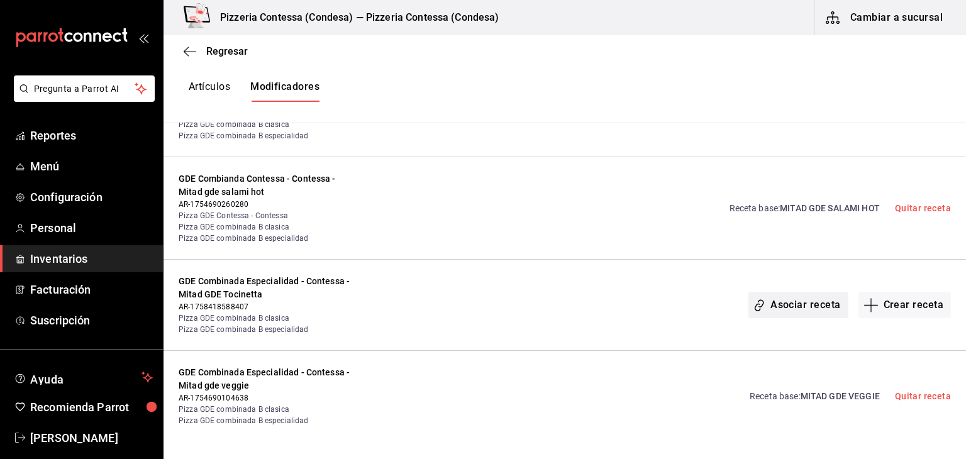
click at [782, 305] on button "Asociar receta" at bounding box center [798, 305] width 99 height 26
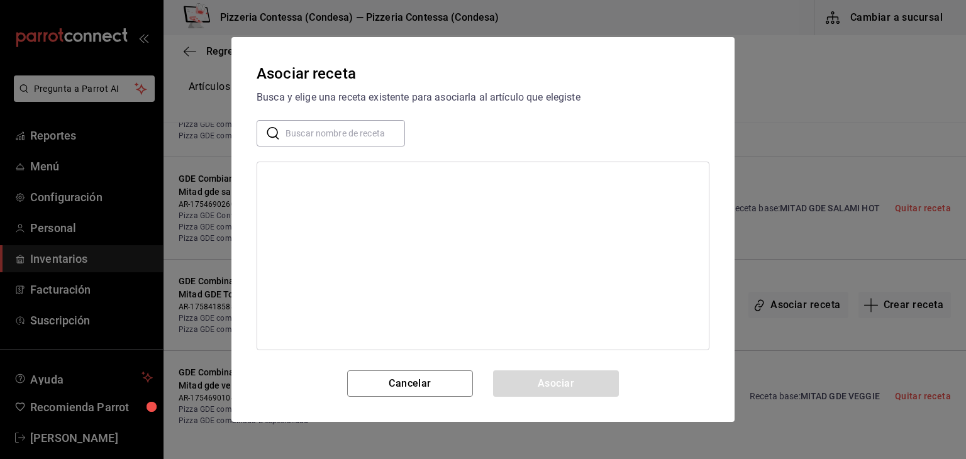
click at [329, 130] on input "text" at bounding box center [346, 133] width 120 height 25
type input "MITAD GDE TOCI"
click at [356, 169] on div "MITAD GDE TOCINETTA" at bounding box center [483, 178] width 452 height 23
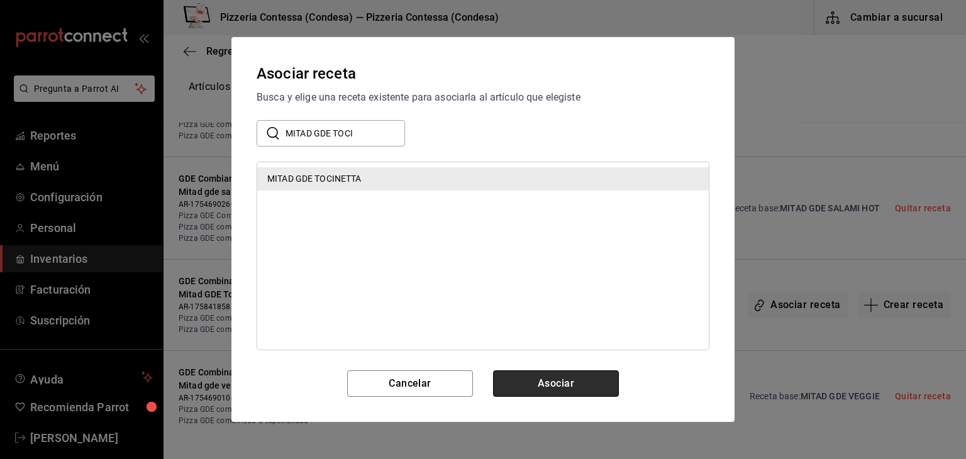
click at [546, 389] on button "Asociar" at bounding box center [556, 384] width 126 height 26
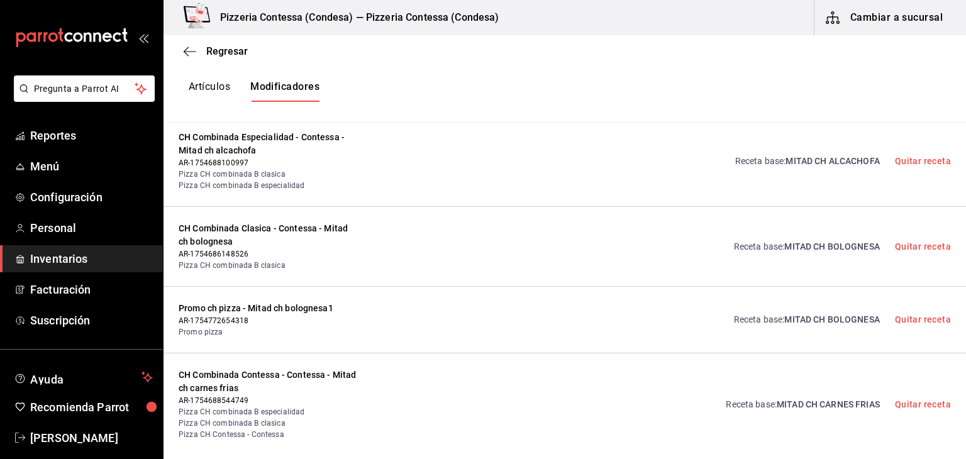
scroll to position [0, 0]
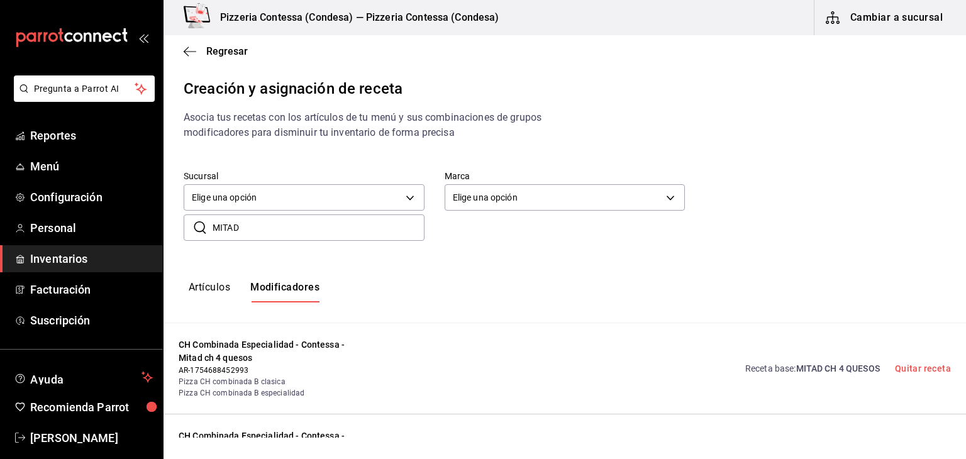
click at [291, 286] on button "Modificadores" at bounding box center [284, 291] width 69 height 21
click at [40, 162] on span "Menú" at bounding box center [91, 166] width 123 height 17
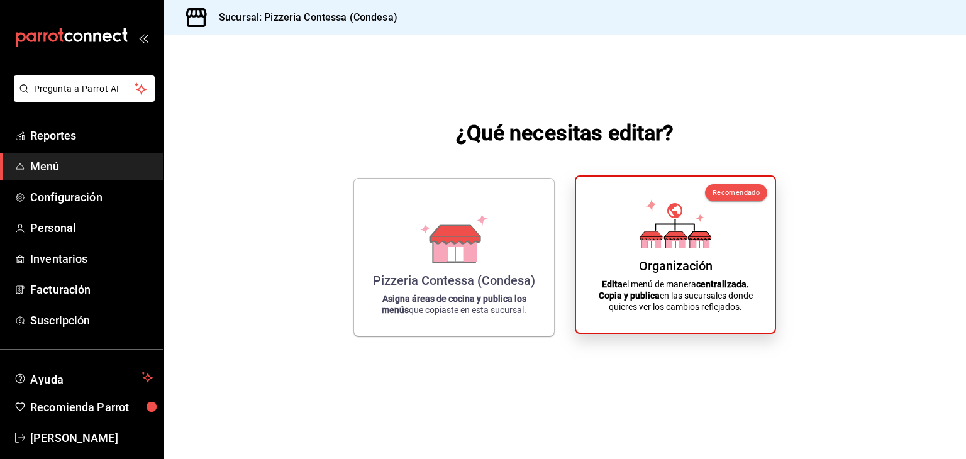
click at [593, 303] on p "Edita el menú de manera centralizada. Copia y publica en las sucursales donde q…" at bounding box center [675, 296] width 169 height 34
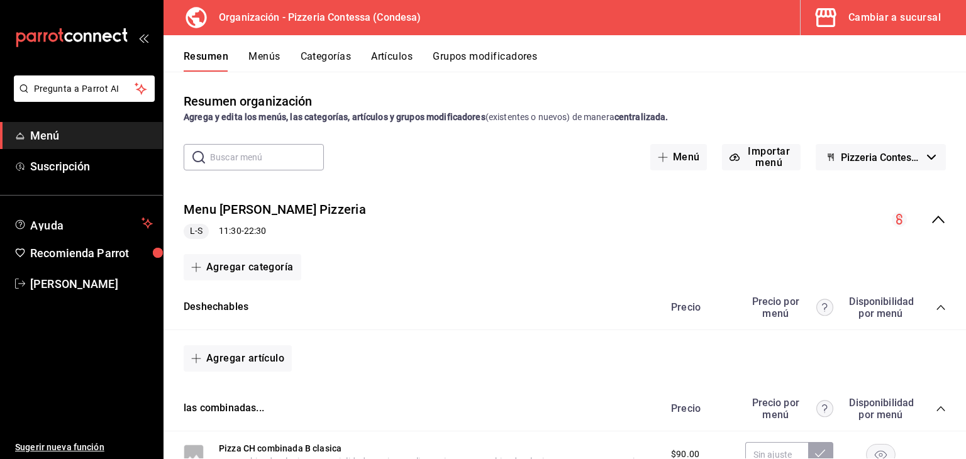
click at [467, 55] on button "Grupos modificadores" at bounding box center [485, 60] width 104 height 21
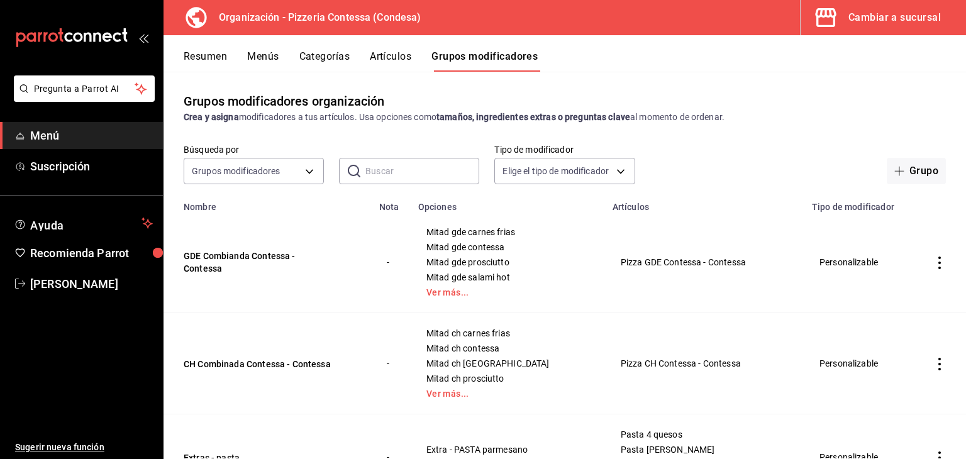
click at [440, 164] on input "text" at bounding box center [423, 171] width 114 height 25
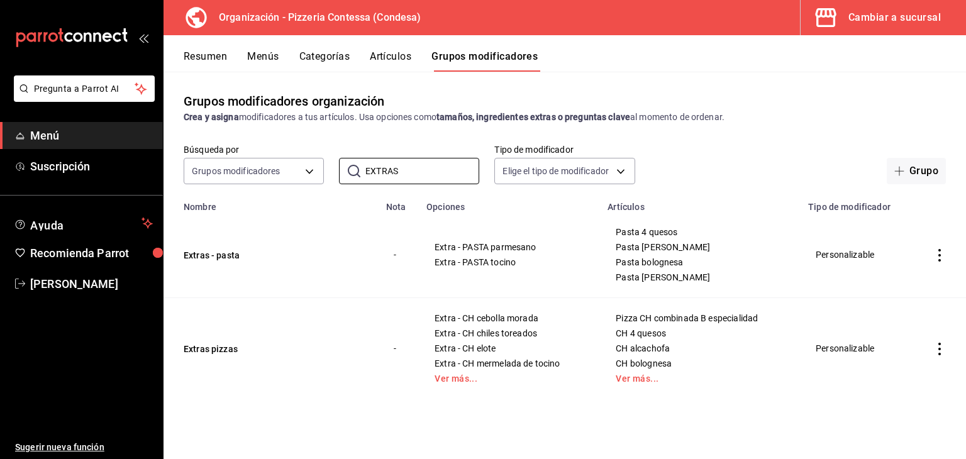
type input "EXTRAS"
click at [938, 257] on icon "actions" at bounding box center [940, 255] width 13 height 13
click at [918, 285] on span "Editar" at bounding box center [902, 285] width 33 height 13
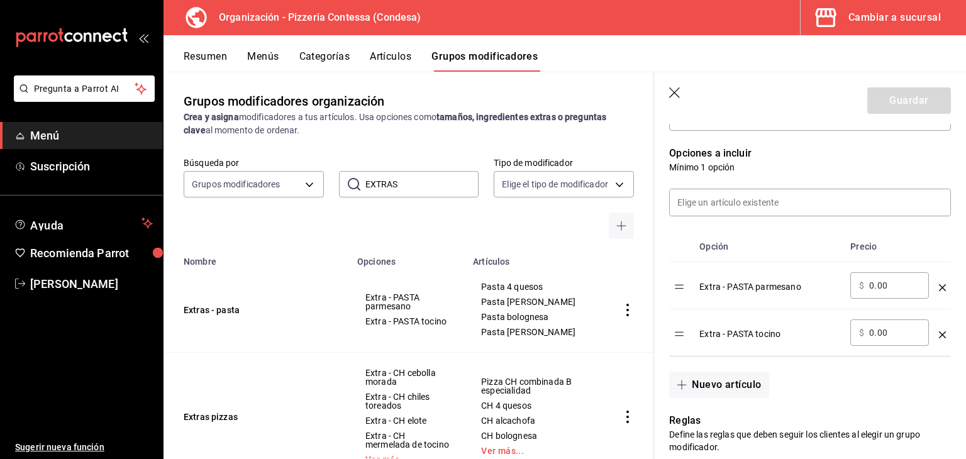
scroll to position [315, 0]
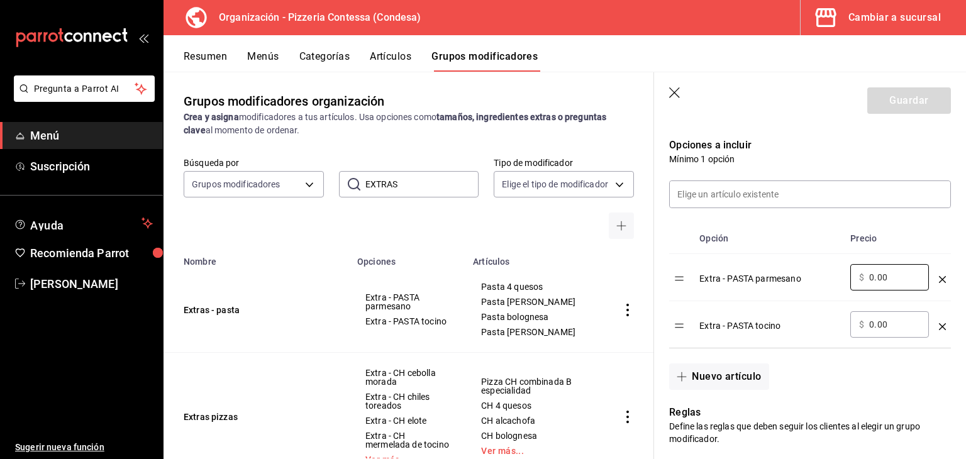
drag, startPoint x: 893, startPoint y: 282, endPoint x: 781, endPoint y: 285, distance: 112.7
click at [781, 285] on tr "Extra - PASTA parmesano ​ $ 0.00 ​" at bounding box center [810, 277] width 282 height 47
type input "25.00"
drag, startPoint x: 902, startPoint y: 324, endPoint x: 805, endPoint y: 308, distance: 98.2
click at [805, 308] on tr "Extra - PASTA tocino ​ $ 0.00 ​" at bounding box center [810, 324] width 282 height 47
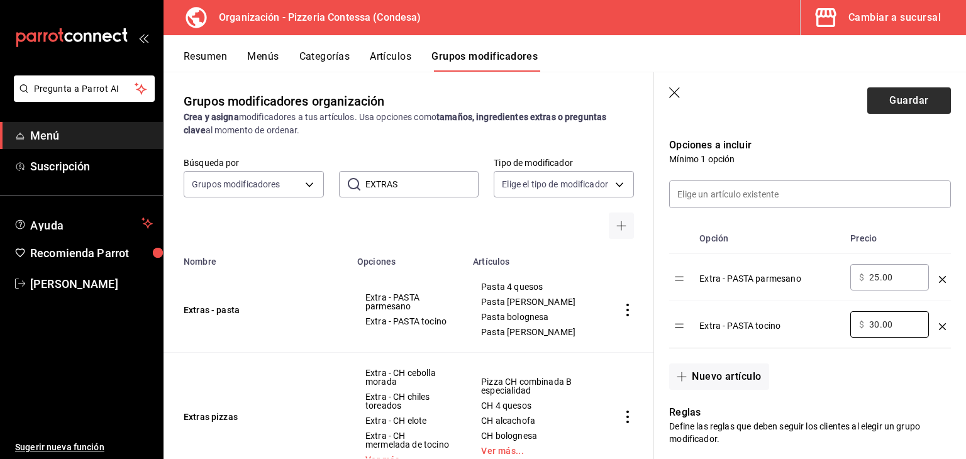
type input "30.00"
click at [887, 98] on button "Guardar" at bounding box center [910, 100] width 84 height 26
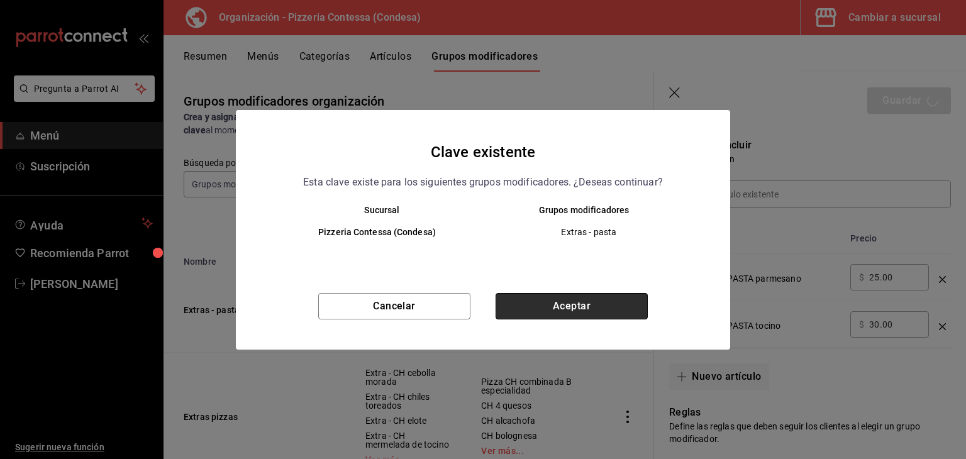
click at [599, 313] on button "Aceptar" at bounding box center [572, 306] width 152 height 26
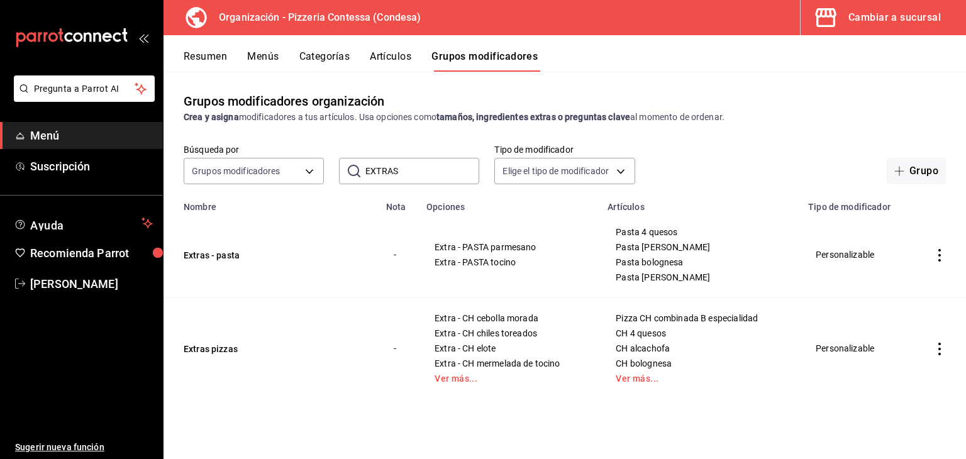
click at [939, 349] on icon "actions" at bounding box center [940, 349] width 3 height 13
click at [899, 366] on li "Editar" at bounding box center [891, 375] width 76 height 26
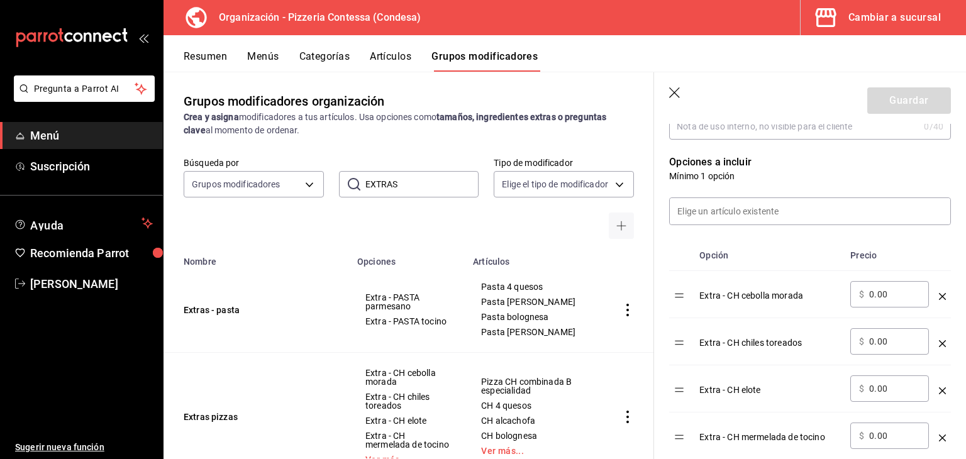
scroll to position [378, 0]
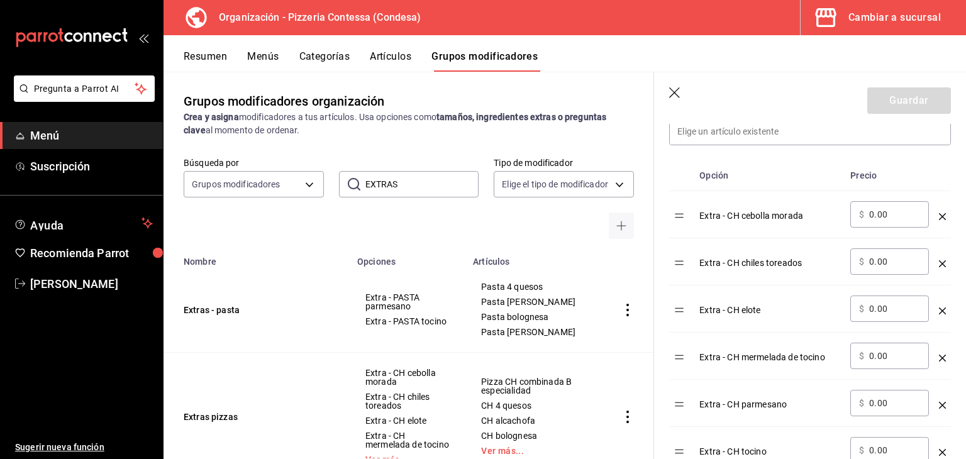
click at [881, 210] on input "0.00" at bounding box center [895, 214] width 51 height 13
drag, startPoint x: 905, startPoint y: 213, endPoint x: 820, endPoint y: 227, distance: 86.8
click at [820, 227] on tr "Extra - CH cebolla morada ​ $ 0.00 ​" at bounding box center [810, 214] width 282 height 47
type input "20.00"
drag, startPoint x: 886, startPoint y: 268, endPoint x: 814, endPoint y: 277, distance: 72.3
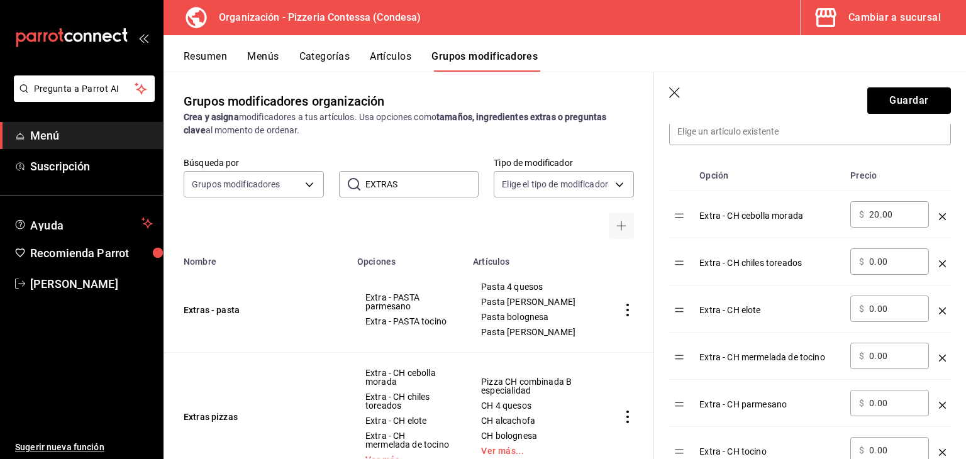
click at [814, 277] on tr "Extra - CH chiles toreados ​ $ 0.00 ​" at bounding box center [810, 261] width 282 height 47
drag, startPoint x: 895, startPoint y: 257, endPoint x: 807, endPoint y: 279, distance: 90.0
click at [807, 279] on tr "Extra - CH chiles toreados ​ $ 0.00 ​" at bounding box center [810, 261] width 282 height 47
type input "20.00"
drag, startPoint x: 898, startPoint y: 320, endPoint x: 861, endPoint y: 315, distance: 37.5
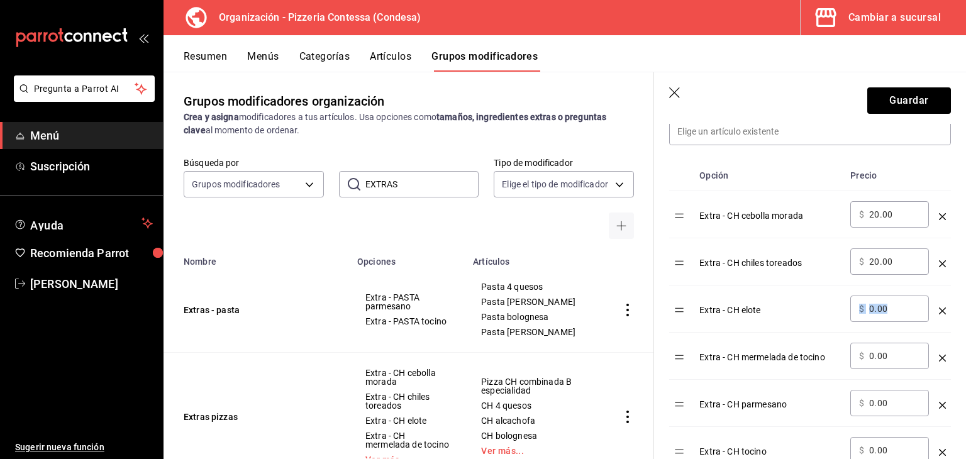
click at [861, 315] on div "​ $ 0.00 ​" at bounding box center [890, 309] width 79 height 26
click at [899, 313] on input "0.00" at bounding box center [895, 309] width 51 height 13
drag, startPoint x: 890, startPoint y: 305, endPoint x: 868, endPoint y: 308, distance: 22.9
click at [868, 308] on div "​ $ 0.00 ​" at bounding box center [890, 309] width 79 height 26
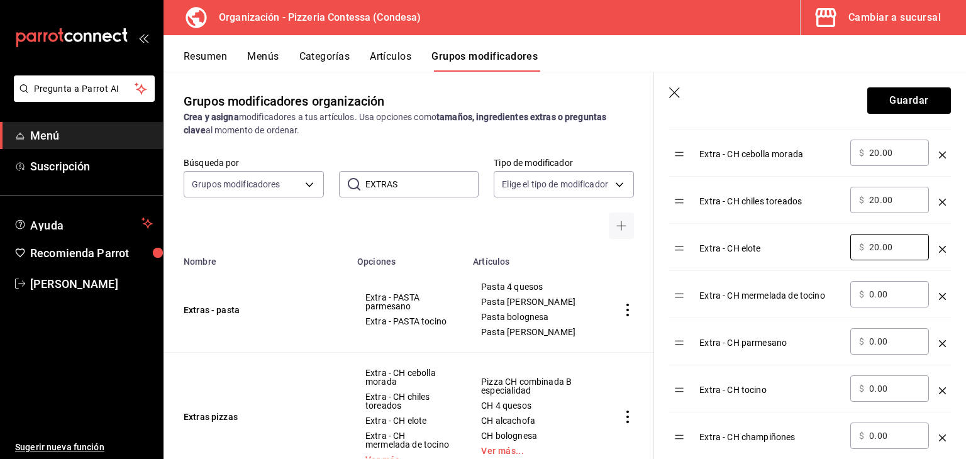
scroll to position [440, 0]
type input "20.00"
drag, startPoint x: 897, startPoint y: 289, endPoint x: 853, endPoint y: 289, distance: 43.4
click at [853, 289] on div "​ $ 0.00 ​" at bounding box center [890, 293] width 79 height 26
type input "30.00"
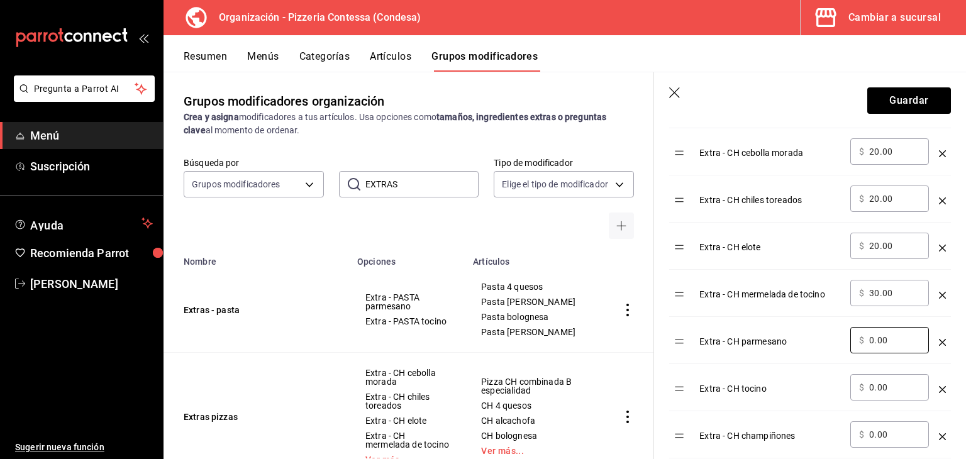
drag, startPoint x: 902, startPoint y: 340, endPoint x: 839, endPoint y: 340, distance: 63.5
click at [839, 340] on tr "Extra - CH parmesano ​ $ 0.00 ​" at bounding box center [810, 340] width 282 height 47
type input "3.00"
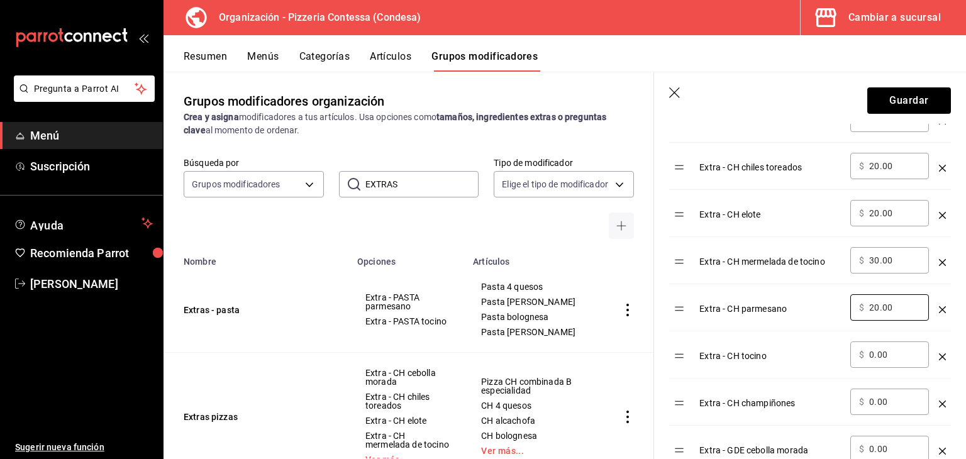
scroll to position [378, 0]
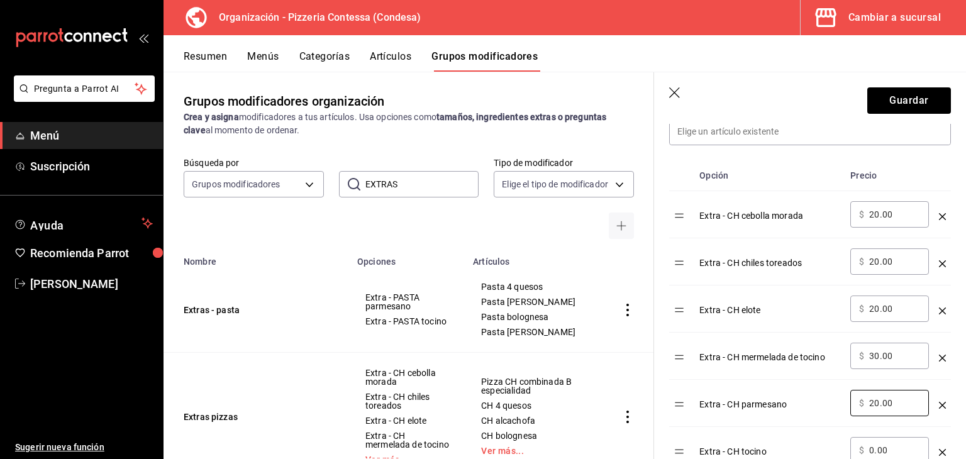
type input "20.00"
drag, startPoint x: 895, startPoint y: 358, endPoint x: 864, endPoint y: 360, distance: 31.5
click at [864, 360] on div "​ $ 30.00 ​" at bounding box center [890, 356] width 79 height 26
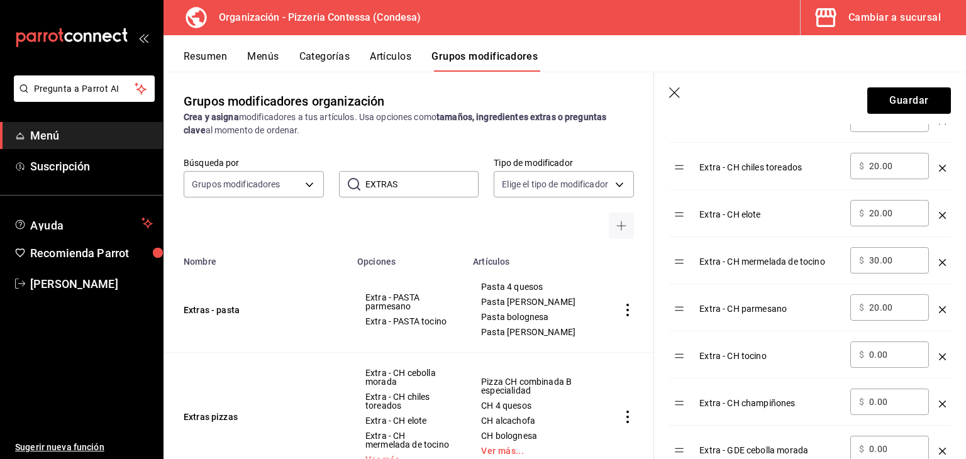
scroll to position [503, 0]
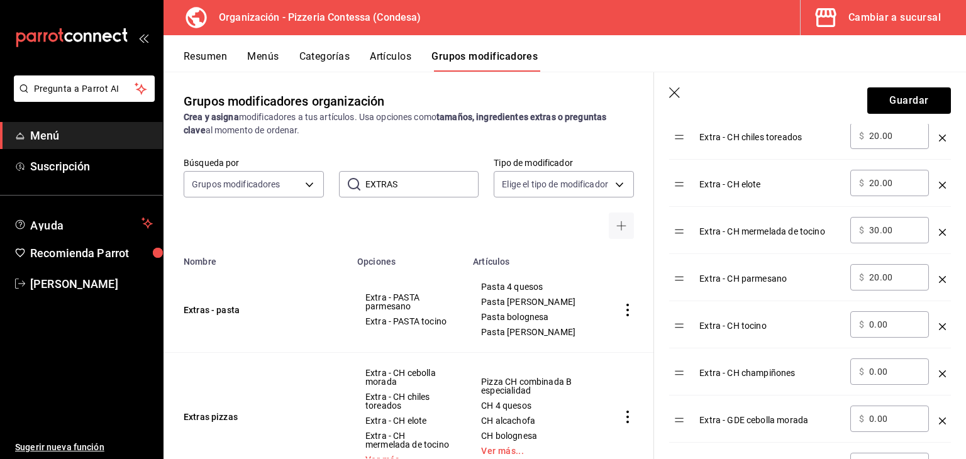
drag, startPoint x: 899, startPoint y: 330, endPoint x: 853, endPoint y: 324, distance: 45.7
click at [854, 324] on div "​ $ 0.00 ​" at bounding box center [890, 324] width 79 height 26
type input "30.00"
drag, startPoint x: 901, startPoint y: 369, endPoint x: 847, endPoint y: 374, distance: 54.3
click at [847, 374] on td "​ $ 0.00 ​" at bounding box center [890, 372] width 89 height 47
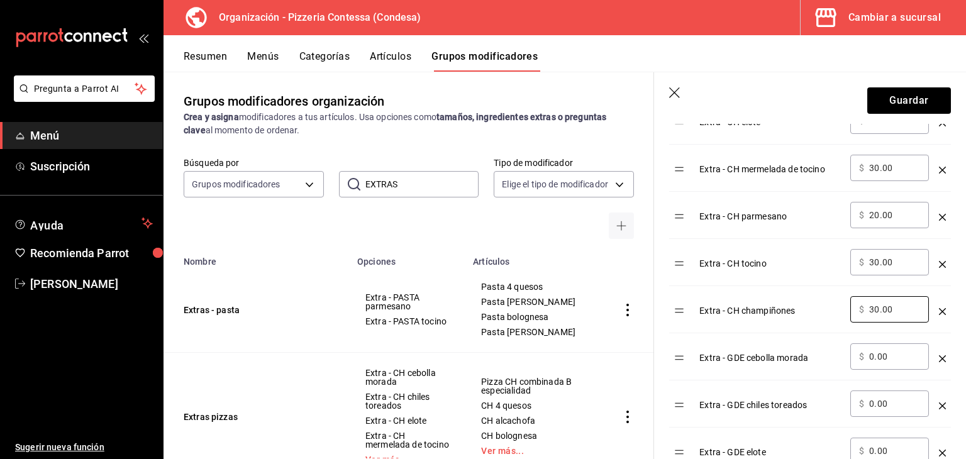
scroll to position [566, 0]
type input "30.00"
drag, startPoint x: 908, startPoint y: 356, endPoint x: 850, endPoint y: 357, distance: 57.9
click at [850, 356] on td "​ $ 0.00 ​" at bounding box center [890, 356] width 89 height 47
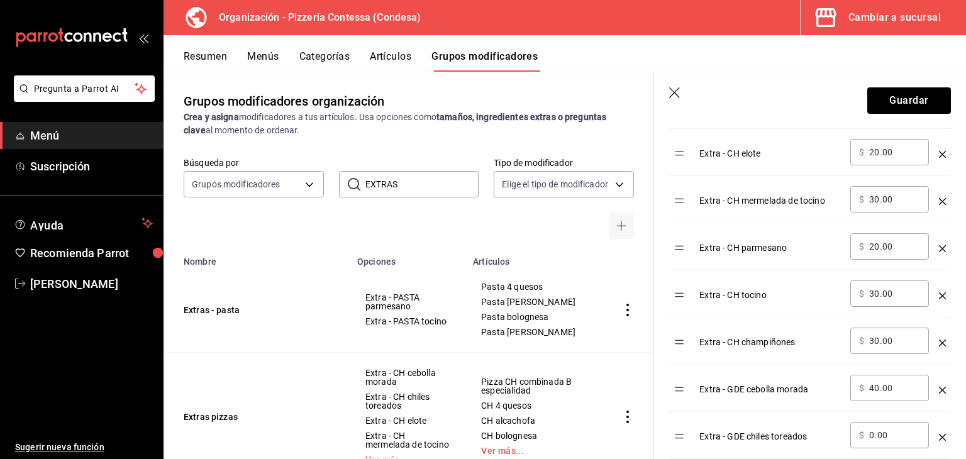
scroll to position [629, 0]
type input "40.00"
drag, startPoint x: 899, startPoint y: 343, endPoint x: 852, endPoint y: 345, distance: 47.3
click at [852, 345] on div "​ $ 0.00 ​" at bounding box center [890, 340] width 79 height 26
type input "40.00"
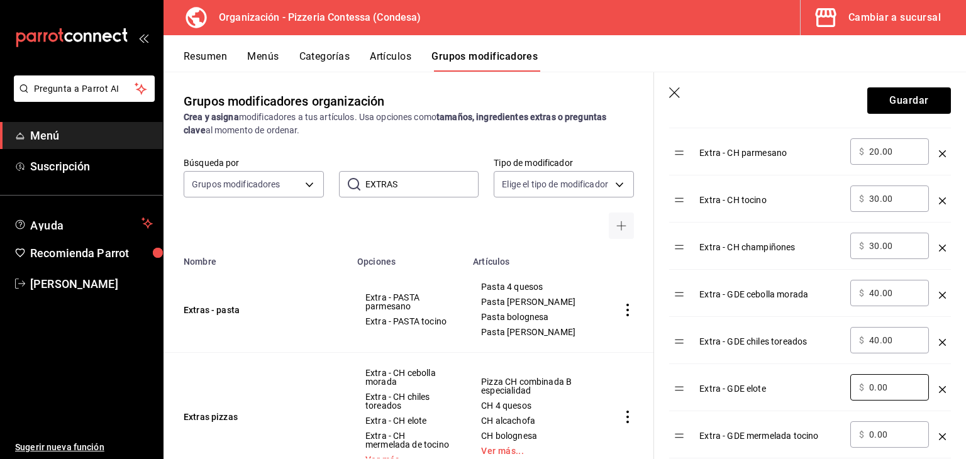
drag, startPoint x: 896, startPoint y: 391, endPoint x: 823, endPoint y: 391, distance: 73.0
click at [823, 391] on tr "Extra - GDE elote ​ $ 0.00 ​" at bounding box center [810, 387] width 282 height 47
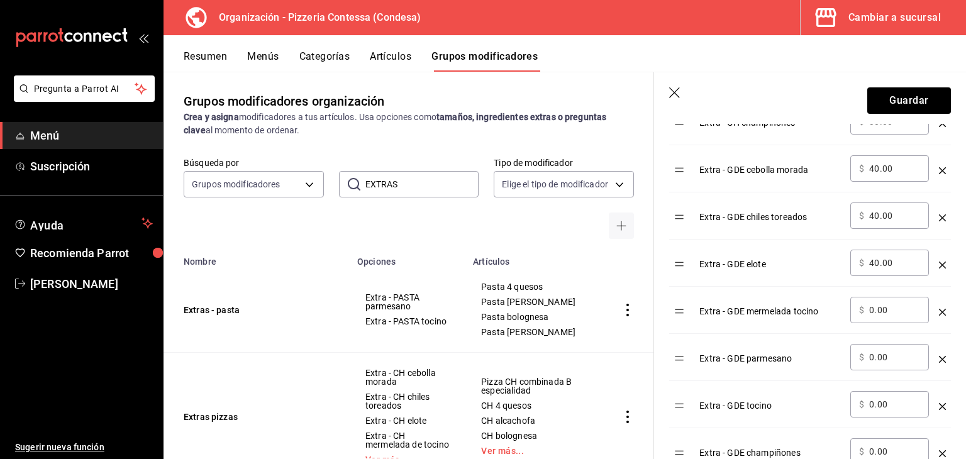
scroll to position [755, 0]
type input "40.00"
drag, startPoint x: 899, startPoint y: 307, endPoint x: 852, endPoint y: 316, distance: 48.1
click at [851, 316] on div "​ $ 0.00 ​" at bounding box center [890, 309] width 79 height 26
type input "60.00"
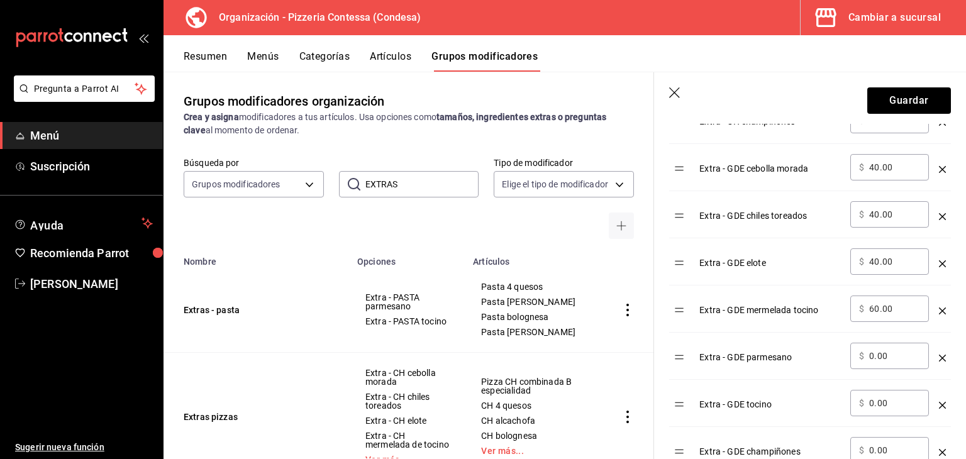
drag, startPoint x: 904, startPoint y: 350, endPoint x: 867, endPoint y: 350, distance: 37.1
click at [867, 350] on div "​ $ 0.00 ​" at bounding box center [890, 356] width 79 height 26
drag, startPoint x: 906, startPoint y: 356, endPoint x: 854, endPoint y: 354, distance: 51.6
click at [854, 354] on div "​ $ 40.00 ​" at bounding box center [890, 356] width 79 height 26
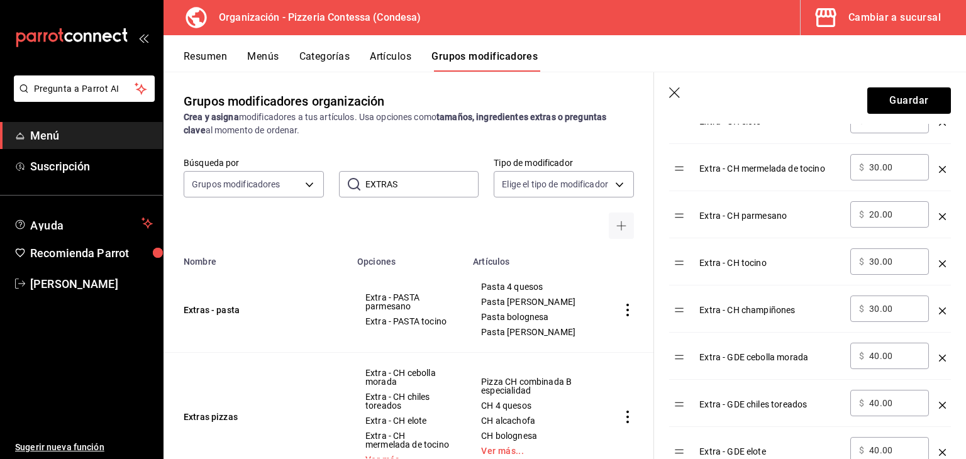
type input "50.00"
drag, startPoint x: 897, startPoint y: 215, endPoint x: 859, endPoint y: 217, distance: 37.2
click at [860, 217] on div "​ $ 20.00 ​" at bounding box center [890, 214] width 79 height 26
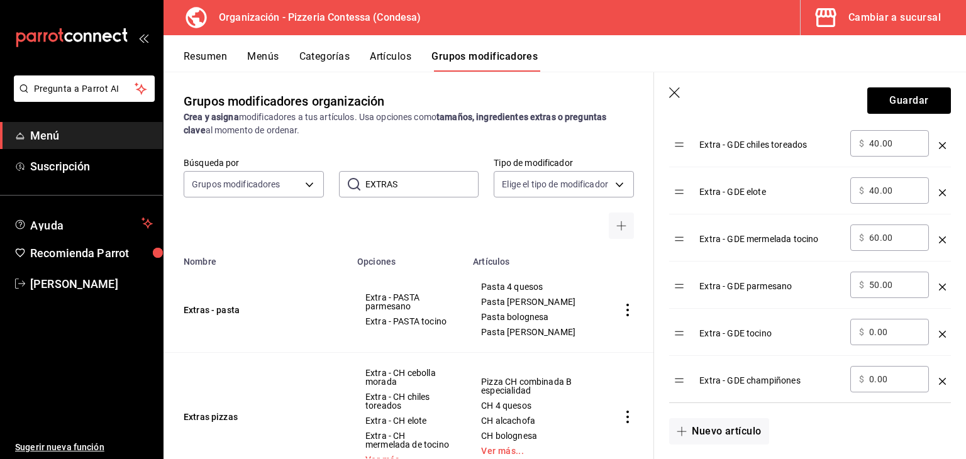
scroll to position [881, 0]
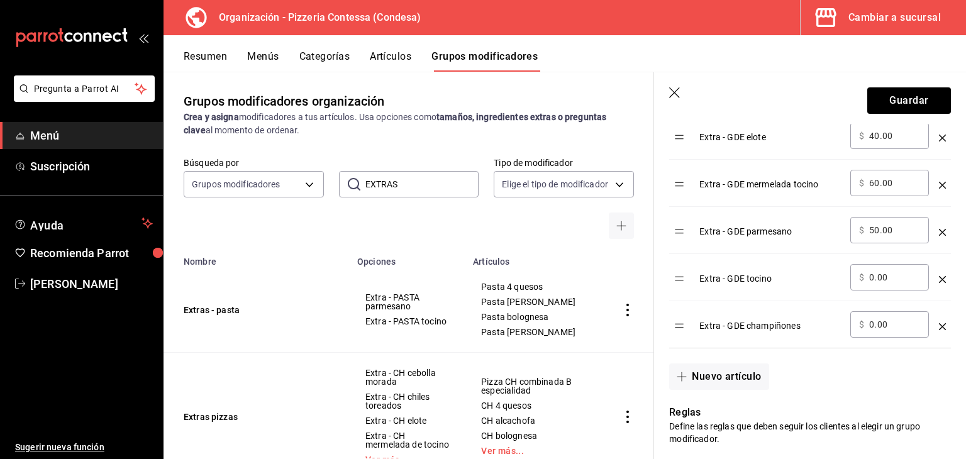
type input "25.00"
drag, startPoint x: 897, startPoint y: 275, endPoint x: 858, endPoint y: 276, distance: 38.4
click at [858, 276] on div "​ $ 0.00 ​" at bounding box center [890, 277] width 79 height 26
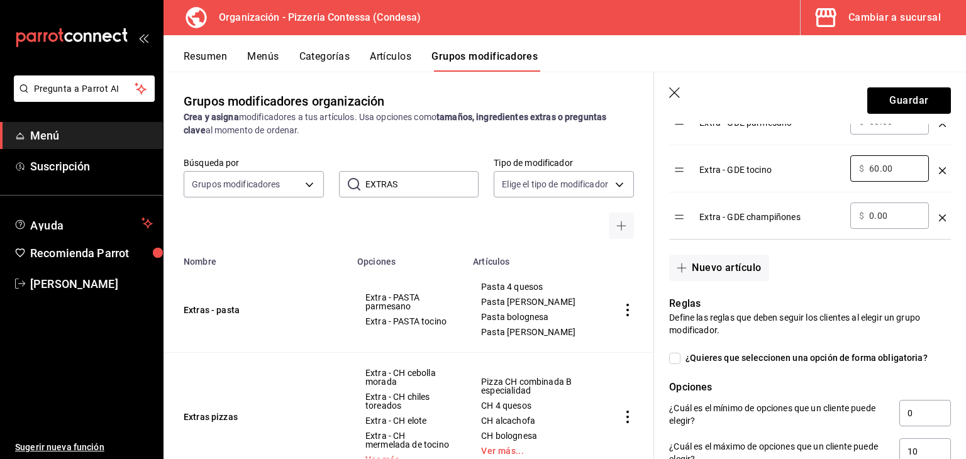
scroll to position [944, 0]
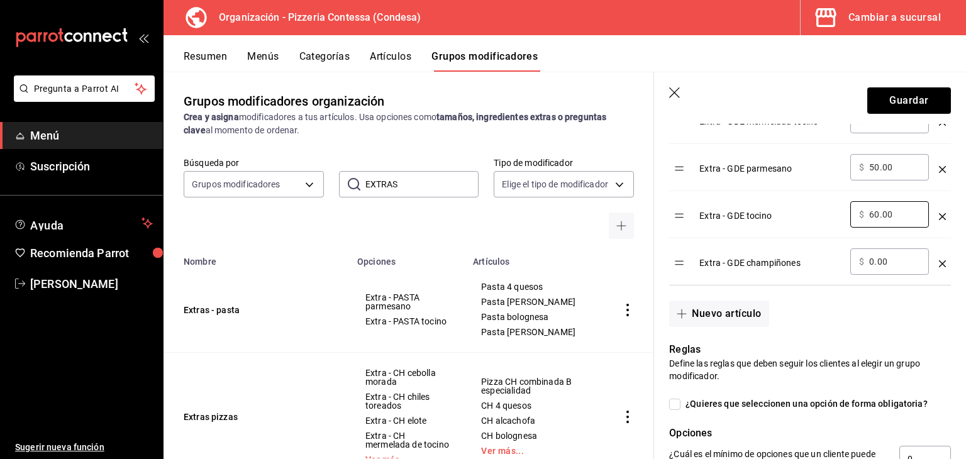
type input "60.00"
drag, startPoint x: 896, startPoint y: 257, endPoint x: 843, endPoint y: 267, distance: 54.3
click at [843, 267] on tr "Extra - GDE champiñones ​ $ 0.00 ​" at bounding box center [810, 261] width 282 height 47
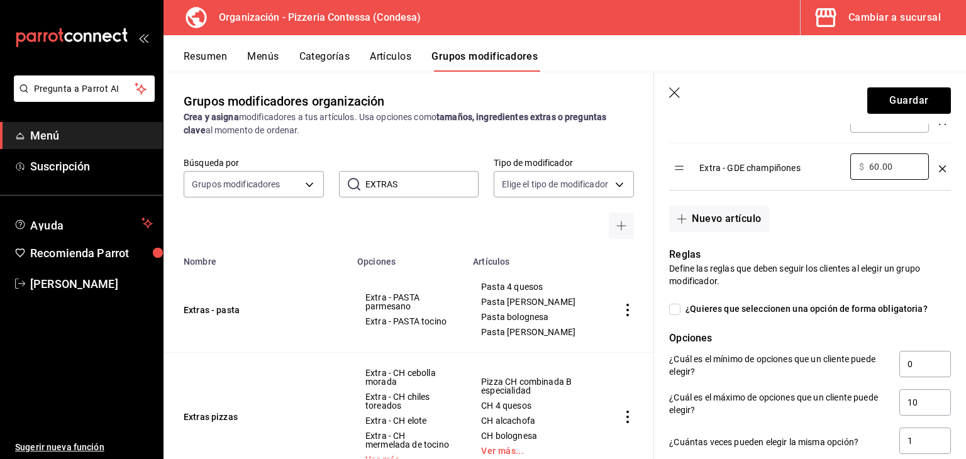
scroll to position [1007, 0]
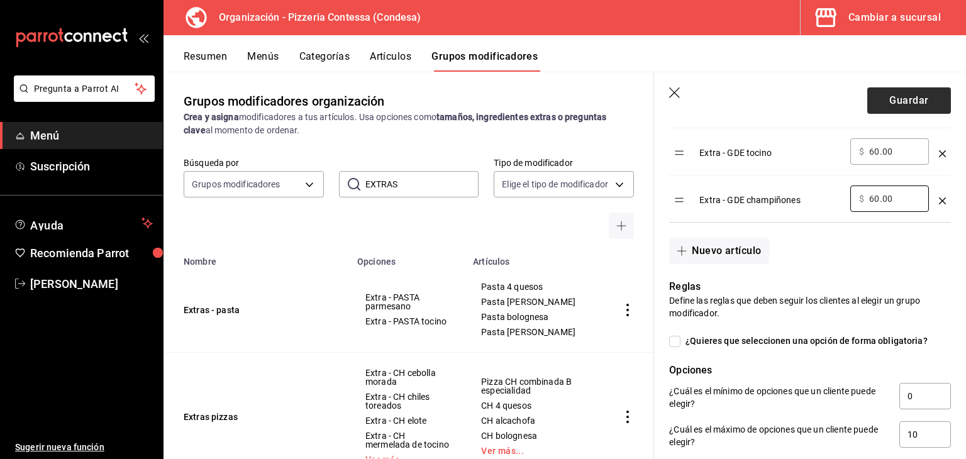
type input "60.00"
click at [880, 98] on button "Guardar" at bounding box center [910, 100] width 84 height 26
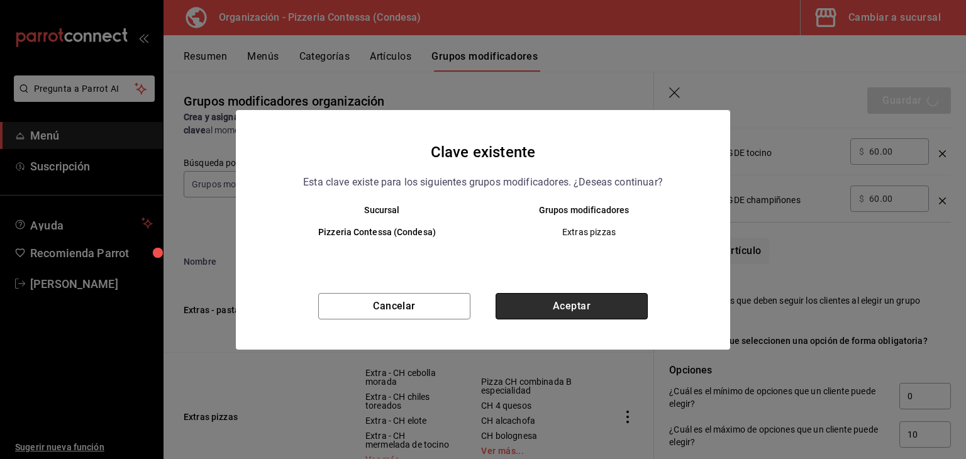
click at [578, 296] on button "Aceptar" at bounding box center [572, 306] width 152 height 26
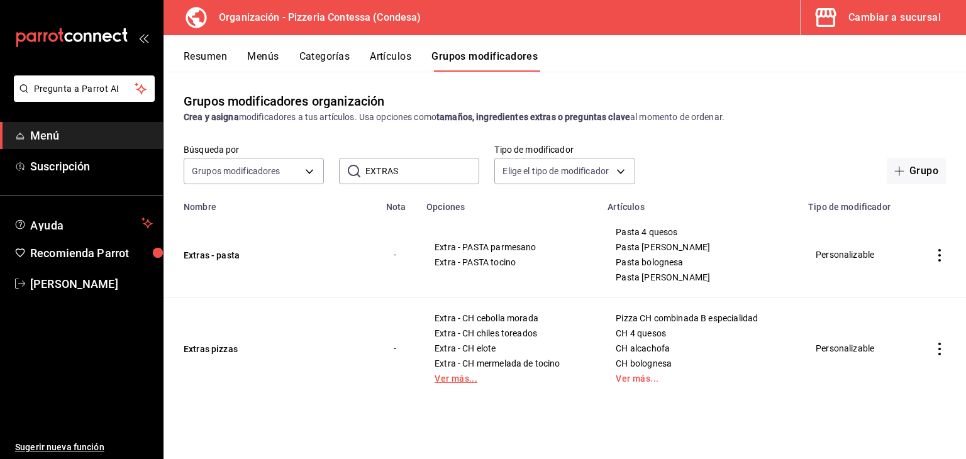
click at [445, 376] on link "Ver más..." at bounding box center [510, 378] width 150 height 9
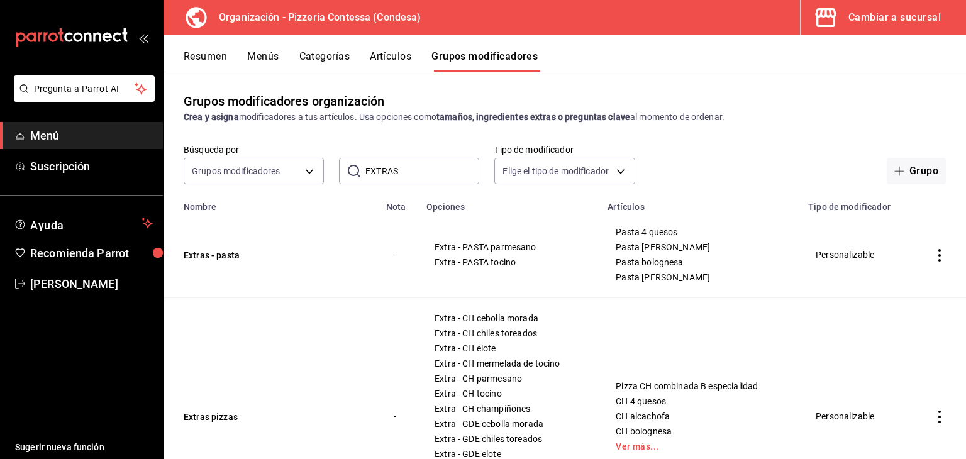
click at [271, 57] on button "Menús" at bounding box center [262, 60] width 31 height 21
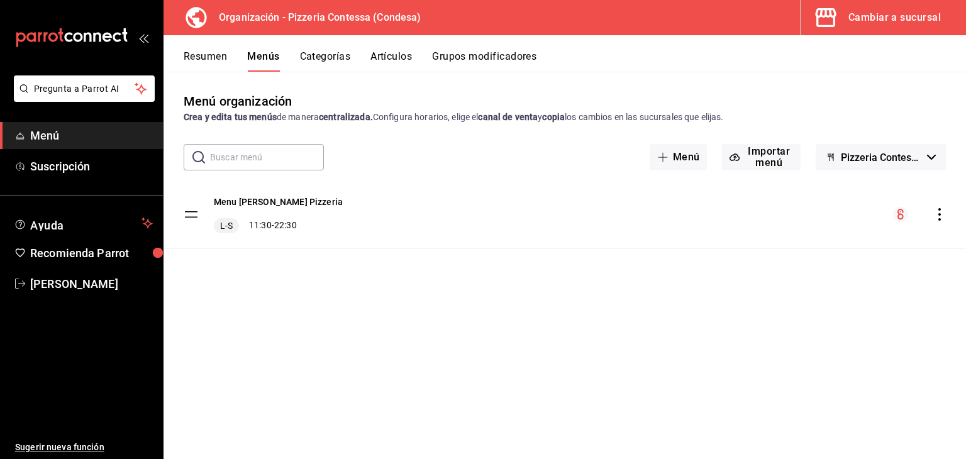
click at [936, 215] on icon "actions" at bounding box center [940, 214] width 13 height 13
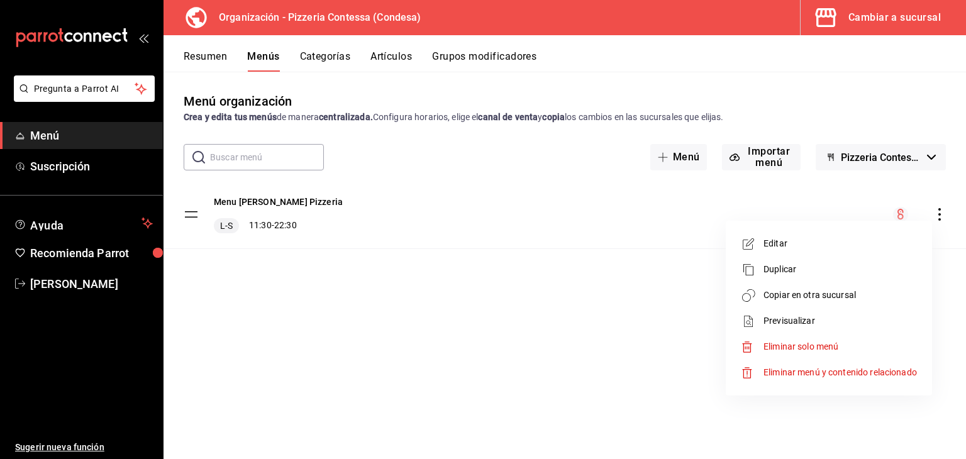
click at [818, 291] on span "Copiar en otra sucursal" at bounding box center [841, 295] width 154 height 13
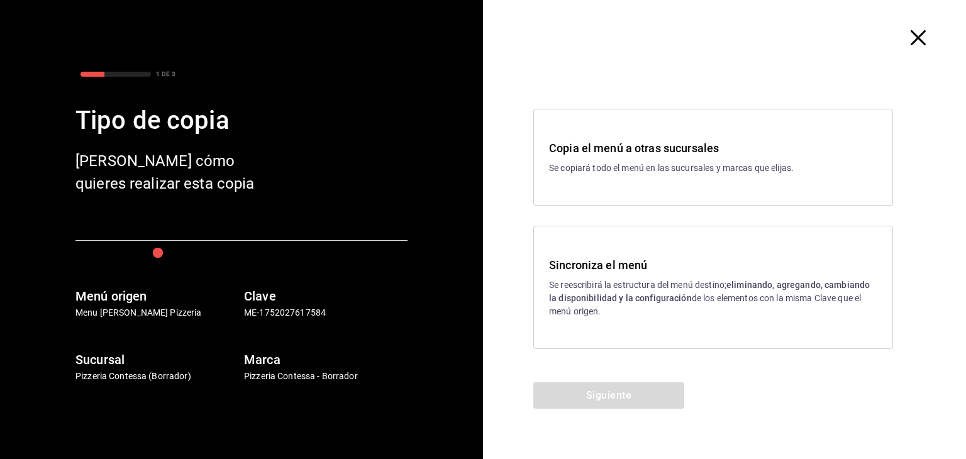
click at [710, 283] on p "Se reescribirá la estructura del menú destino; eliminando, agregando, cambiando…" at bounding box center [713, 299] width 328 height 40
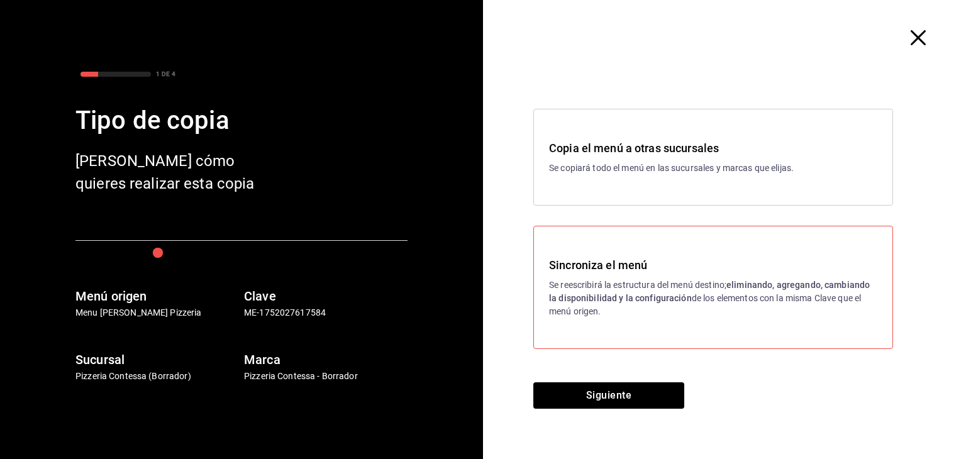
click at [583, 433] on div "Siguiente" at bounding box center [609, 421] width 252 height 77
click at [592, 396] on button "Siguiente" at bounding box center [609, 396] width 151 height 26
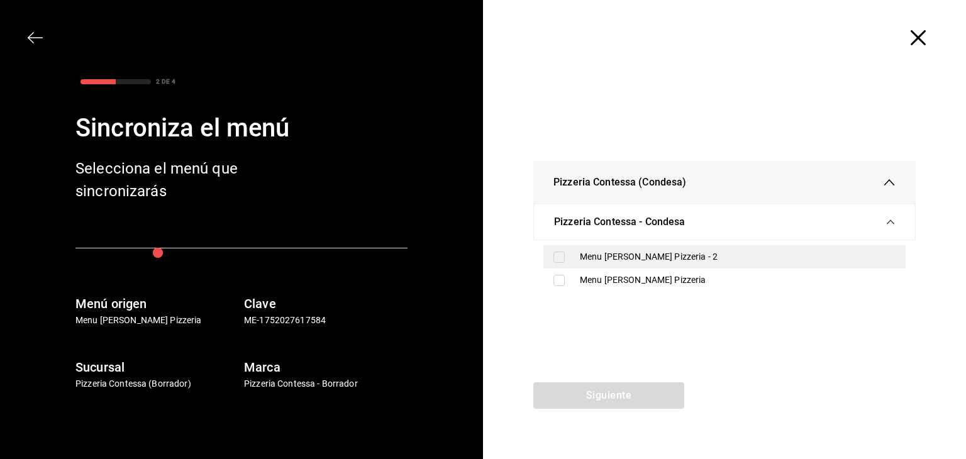
click at [580, 262] on div "Menu Massa Pizzeria - 2" at bounding box center [738, 256] width 316 height 13
checkbox input "true"
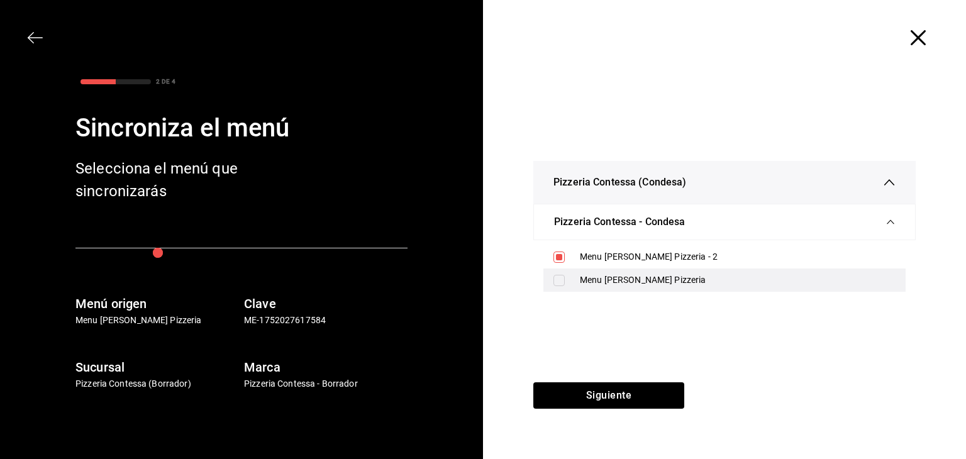
click at [571, 281] on div "Menu Massa Pizzeria" at bounding box center [725, 280] width 362 height 23
checkbox input "true"
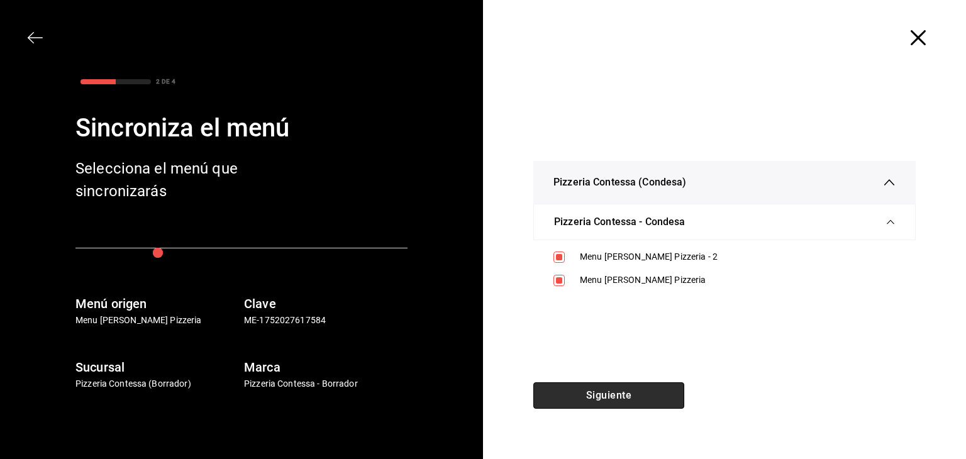
click at [586, 394] on button "Siguiente" at bounding box center [609, 396] width 151 height 26
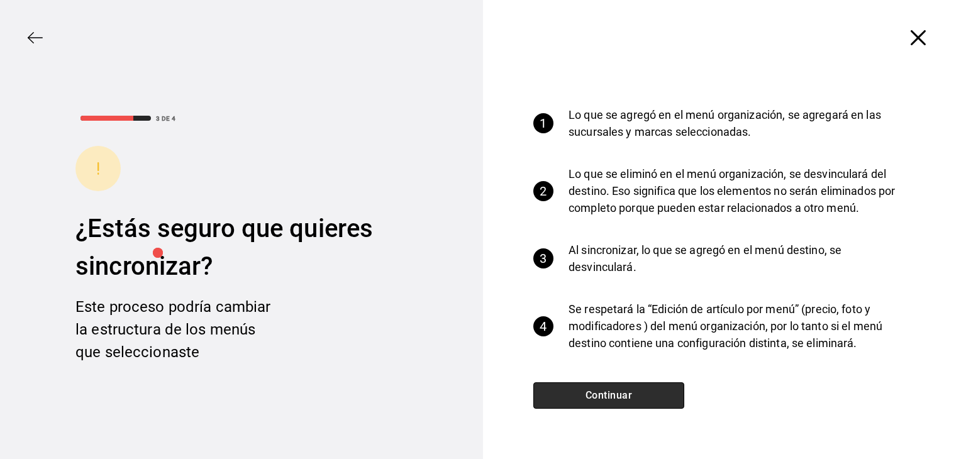
click at [602, 391] on button "Continuar" at bounding box center [609, 396] width 151 height 26
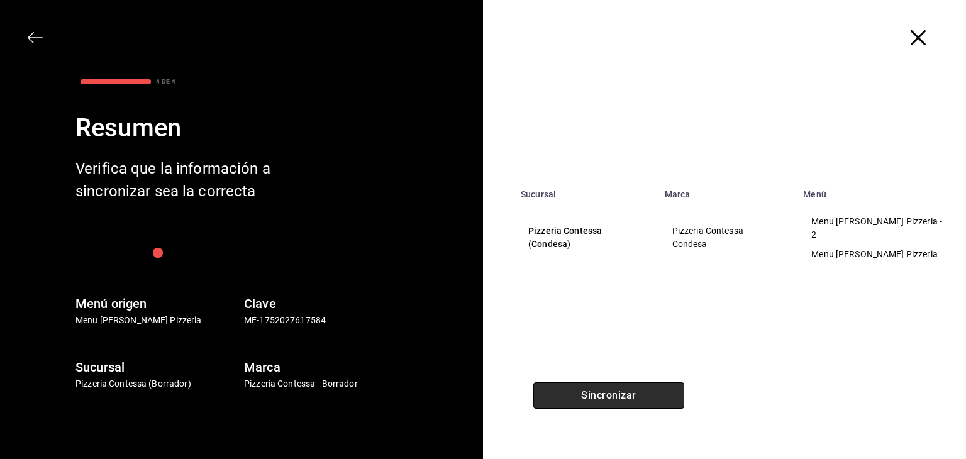
click at [632, 396] on button "Sincronizar" at bounding box center [609, 396] width 151 height 26
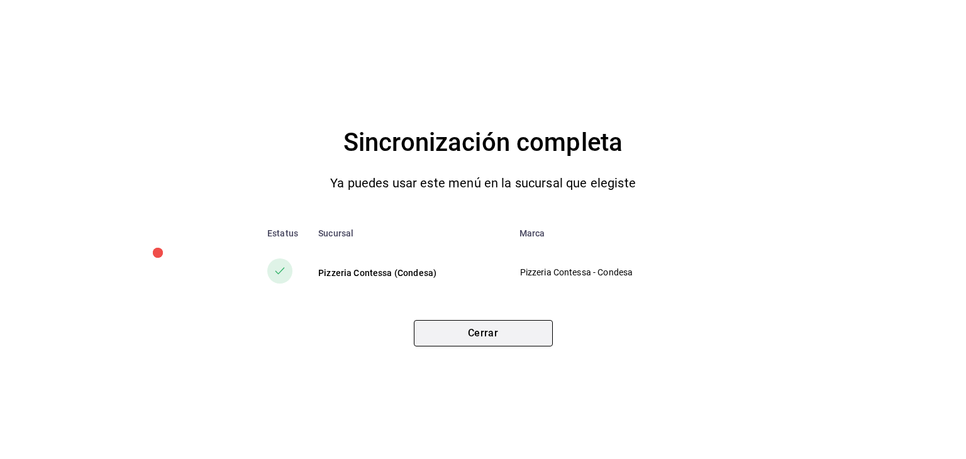
click at [506, 327] on button "Cerrar" at bounding box center [483, 333] width 139 height 26
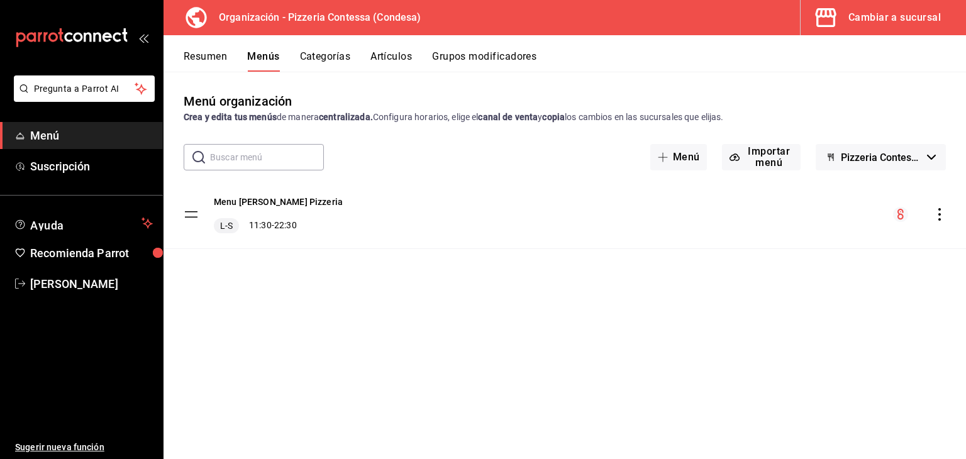
click at [98, 123] on link "Menú" at bounding box center [81, 135] width 163 height 27
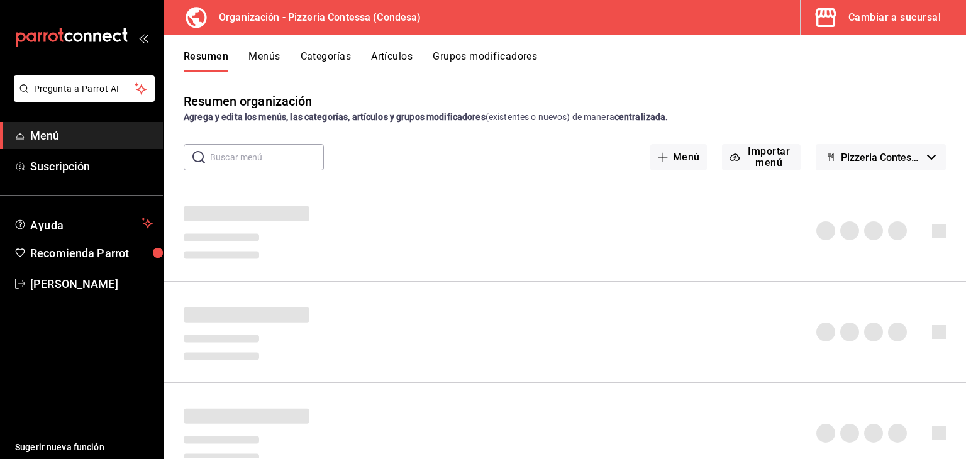
click at [885, 20] on div "Cambiar a sucursal" at bounding box center [895, 18] width 92 height 18
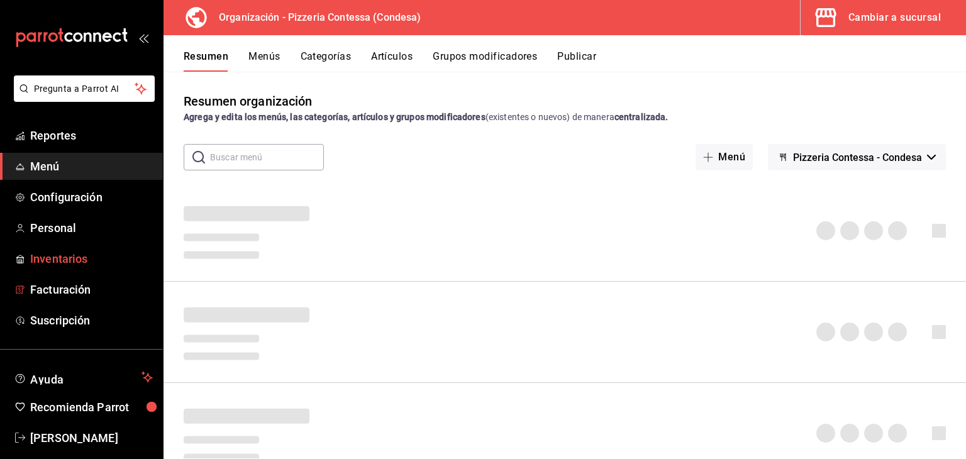
click at [67, 261] on span "Inventarios" at bounding box center [91, 258] width 123 height 17
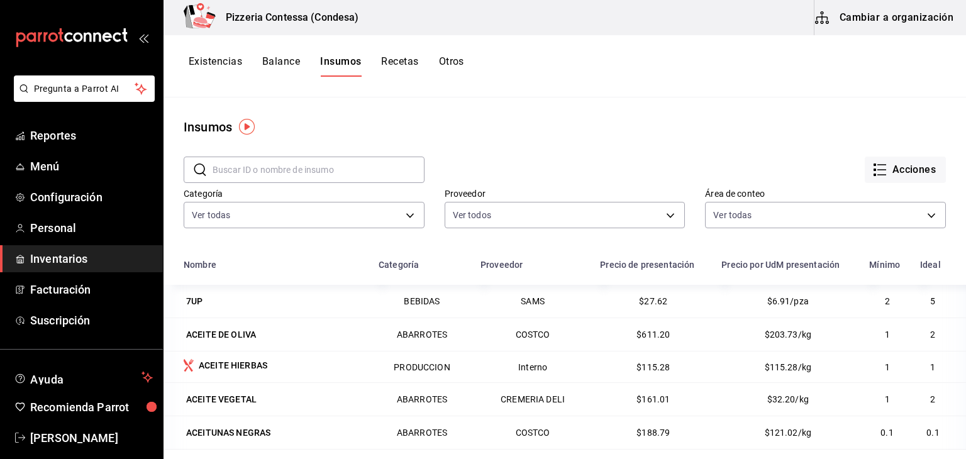
click at [451, 59] on button "Otros" at bounding box center [451, 65] width 25 height 21
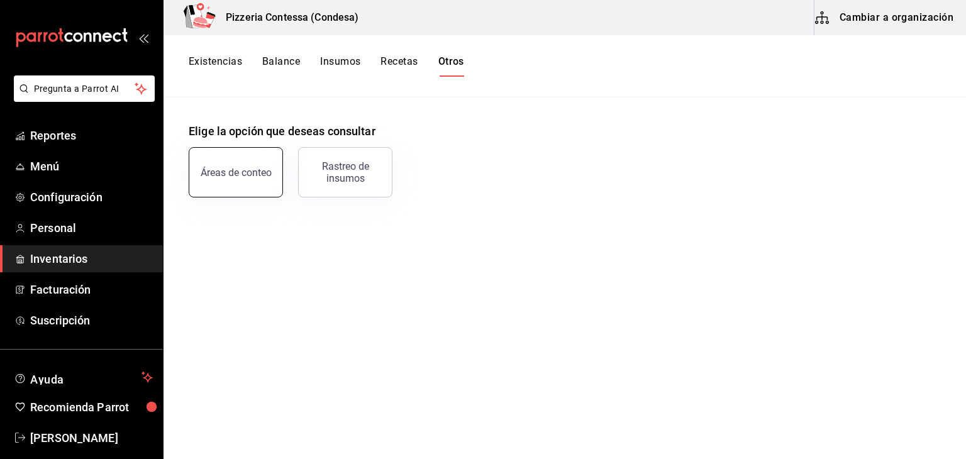
click at [251, 172] on div "Áreas de conteo" at bounding box center [236, 173] width 71 height 12
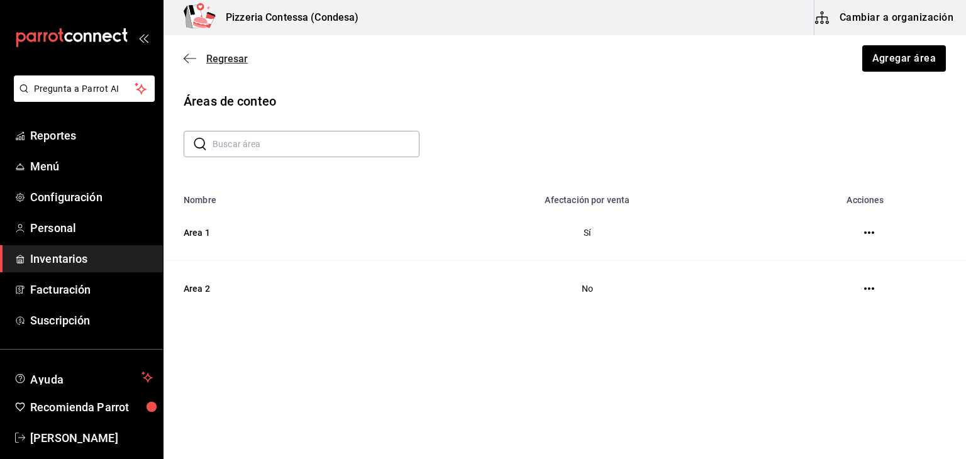
click at [229, 64] on span "Regresar" at bounding box center [227, 59] width 42 height 12
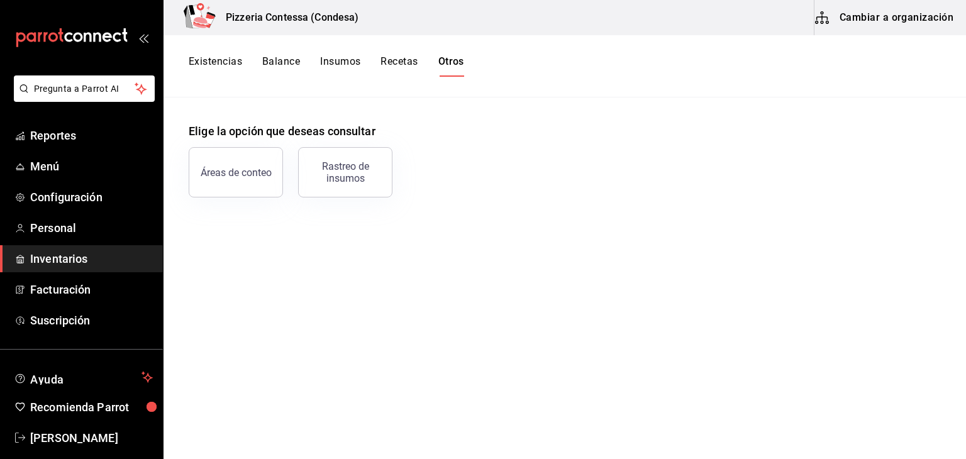
click at [280, 68] on button "Balance" at bounding box center [281, 65] width 38 height 21
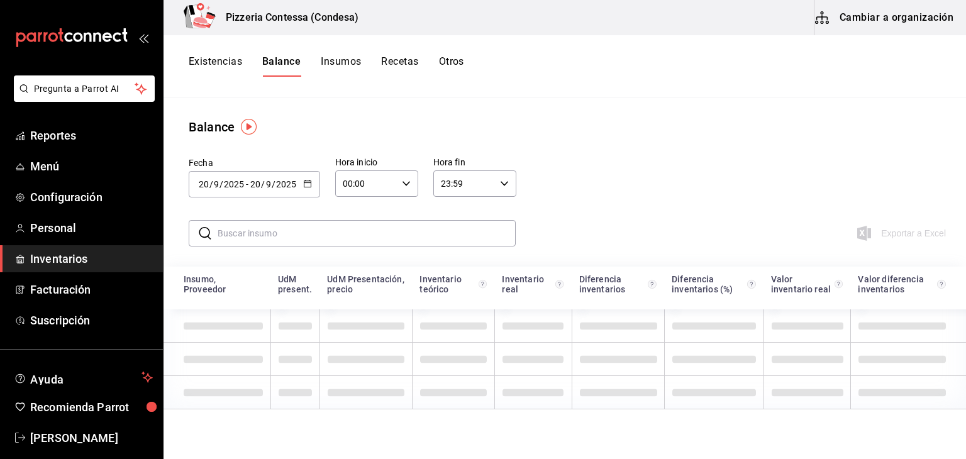
click at [227, 68] on button "Existencias" at bounding box center [215, 65] width 53 height 21
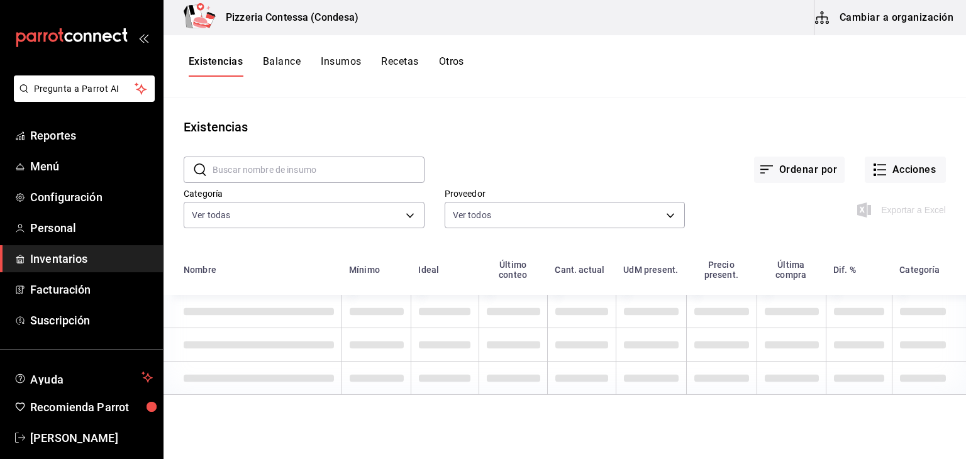
click at [919, 154] on div "Ordenar por Acciones" at bounding box center [686, 160] width 522 height 47
click at [909, 164] on button "Acciones" at bounding box center [905, 170] width 81 height 26
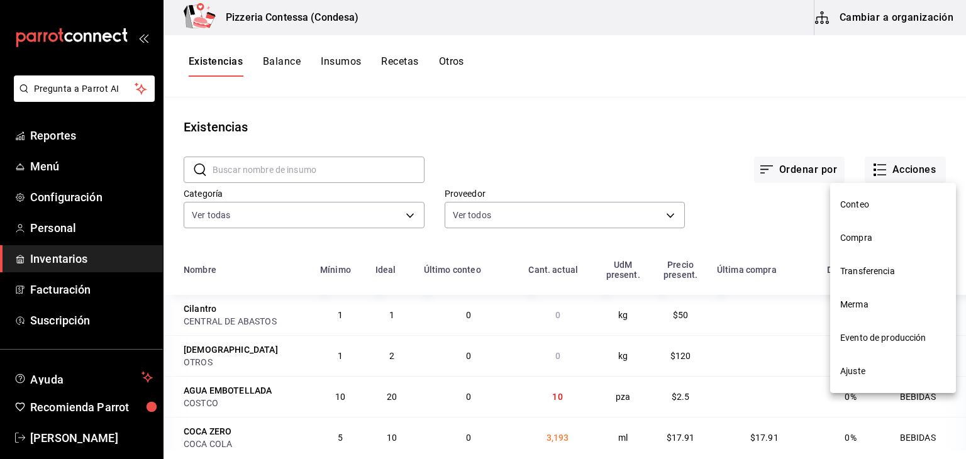
click at [873, 210] on span "Conteo" at bounding box center [894, 204] width 106 height 13
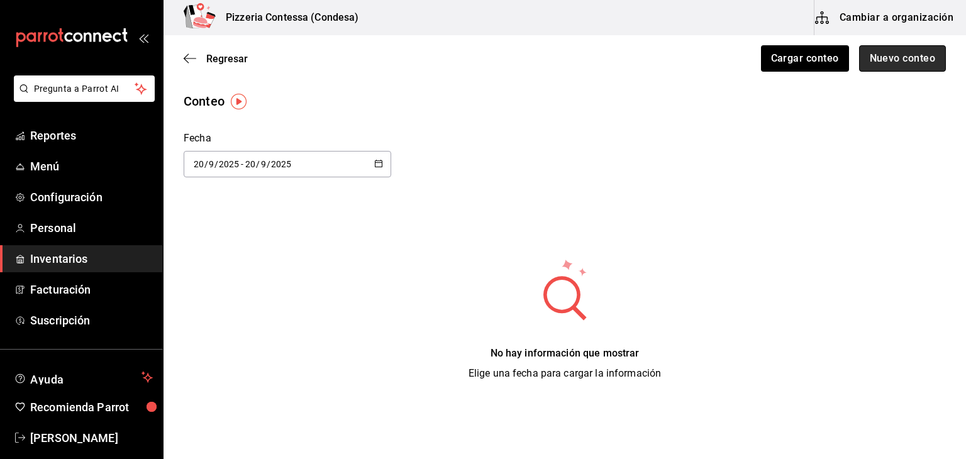
click at [883, 56] on button "Nuevo conteo" at bounding box center [902, 58] width 87 height 26
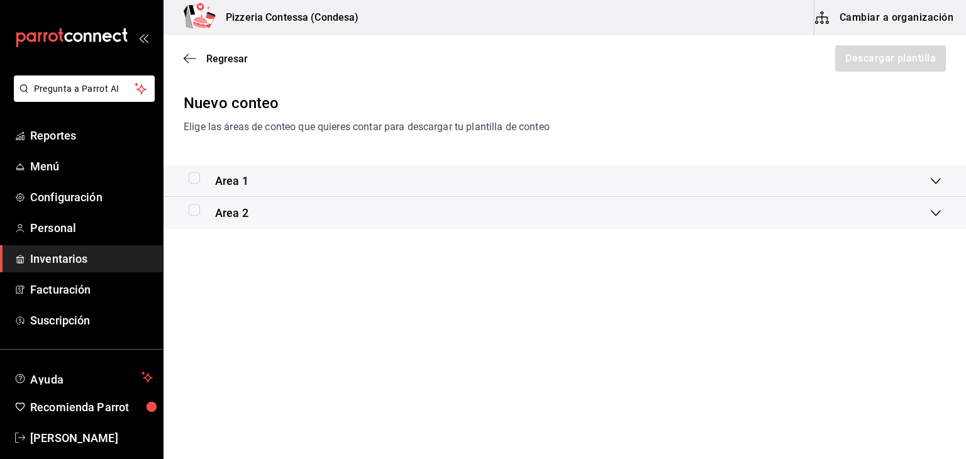
click at [337, 184] on div "Area 1" at bounding box center [560, 180] width 742 height 17
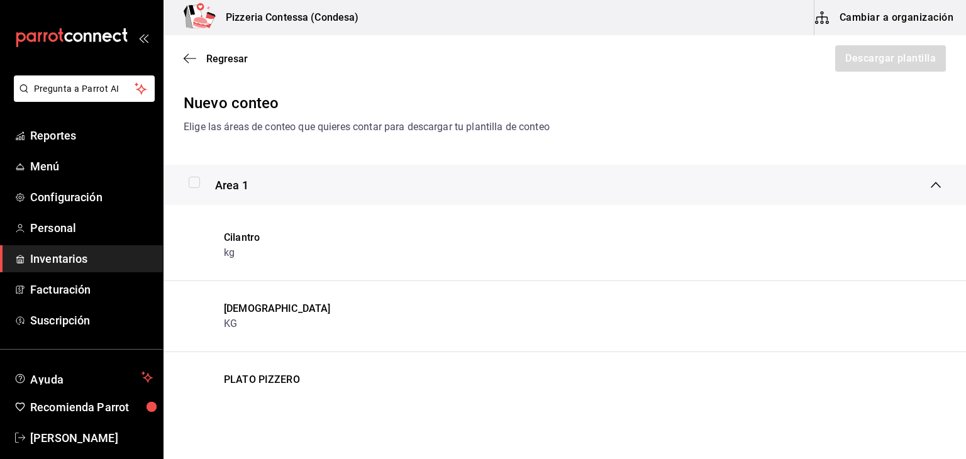
click at [203, 177] on label at bounding box center [197, 182] width 16 height 11
click at [200, 177] on input "checkbox" at bounding box center [194, 182] width 11 height 11
checkbox input "true"
click at [863, 55] on button "Descargar plantilla" at bounding box center [890, 58] width 112 height 26
